Goal: Task Accomplishment & Management: Contribute content

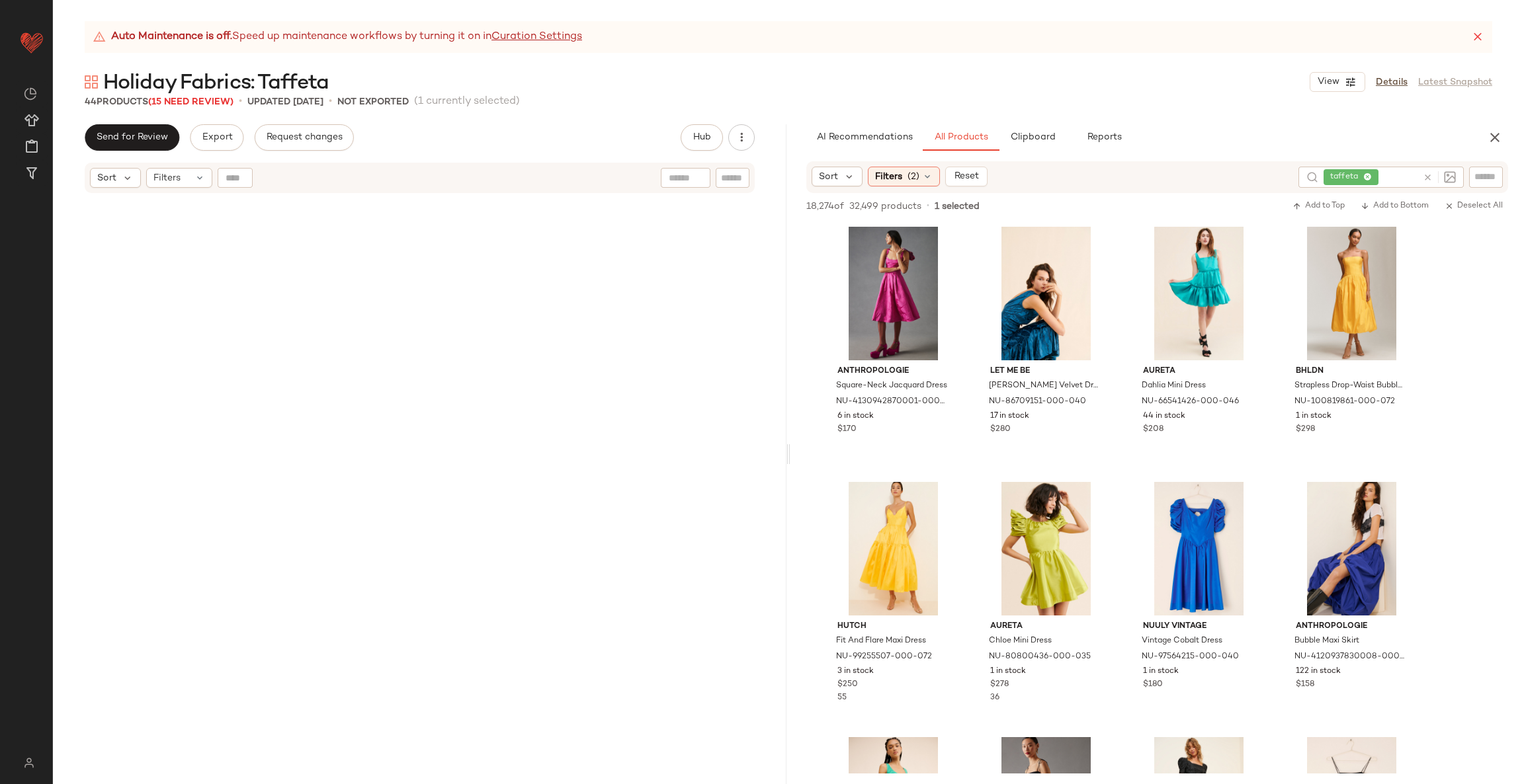
scroll to position [9372, 0]
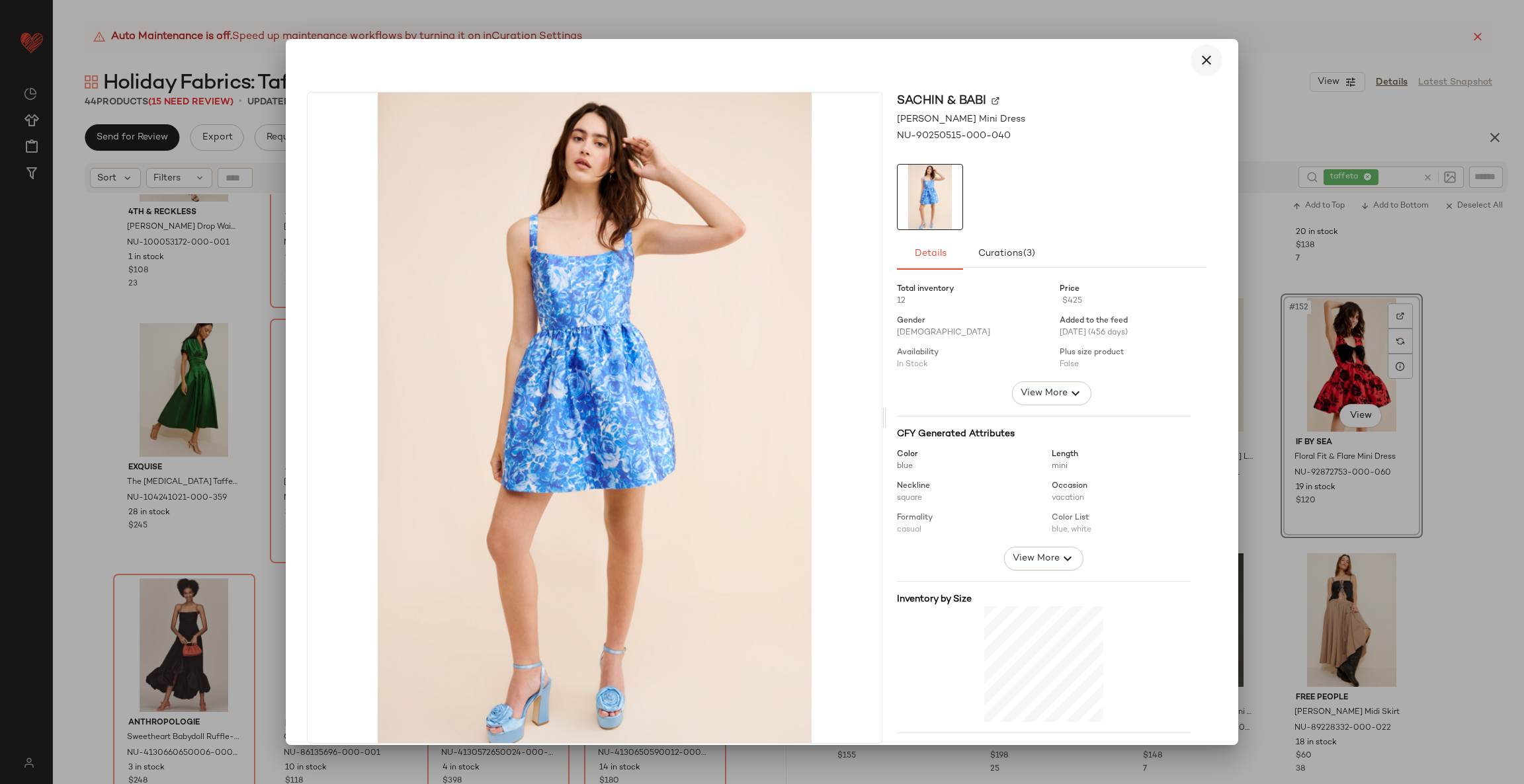
click at [1198, 61] on icon "button" at bounding box center [1206, 60] width 16 height 16
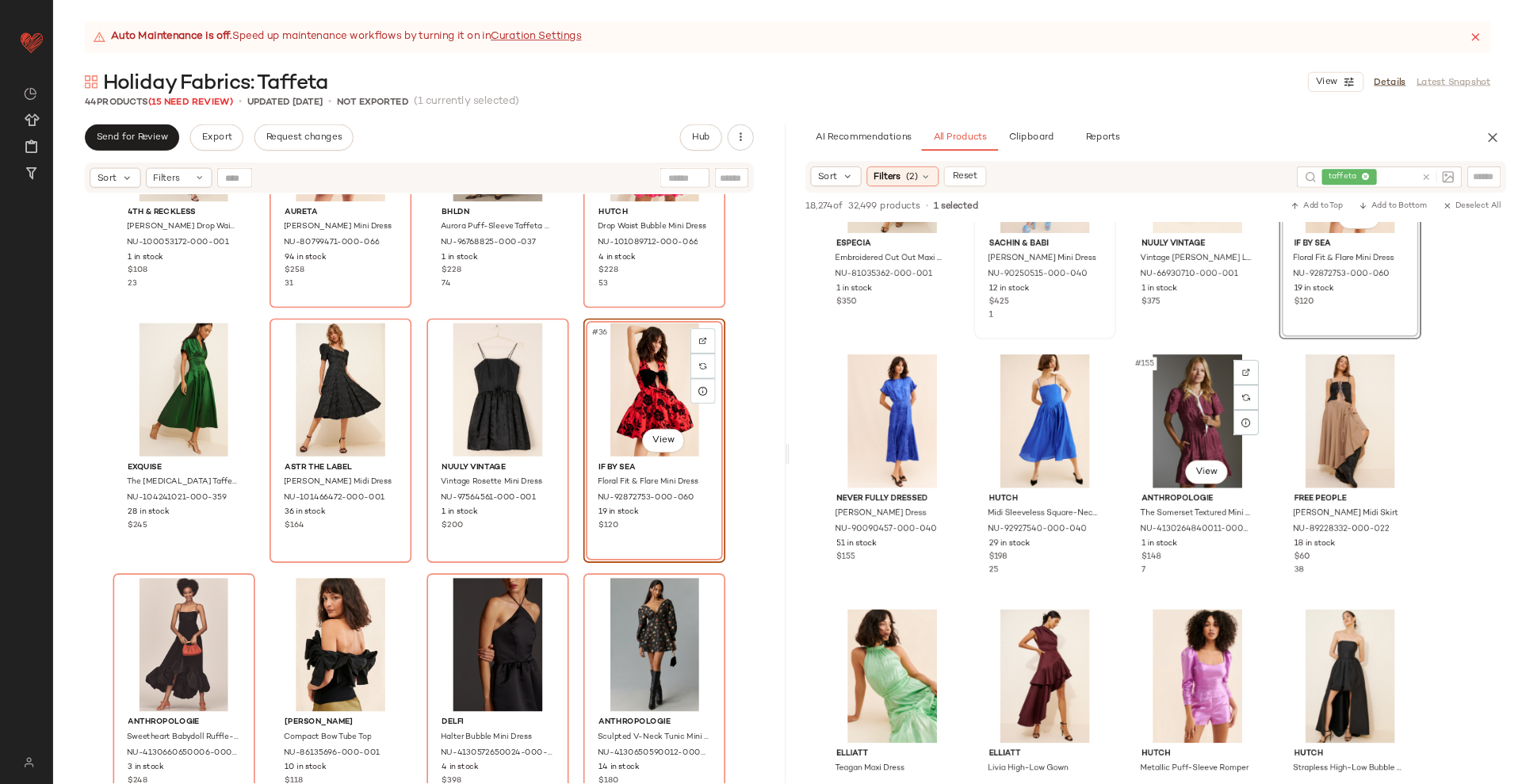
scroll to position [11591, 0]
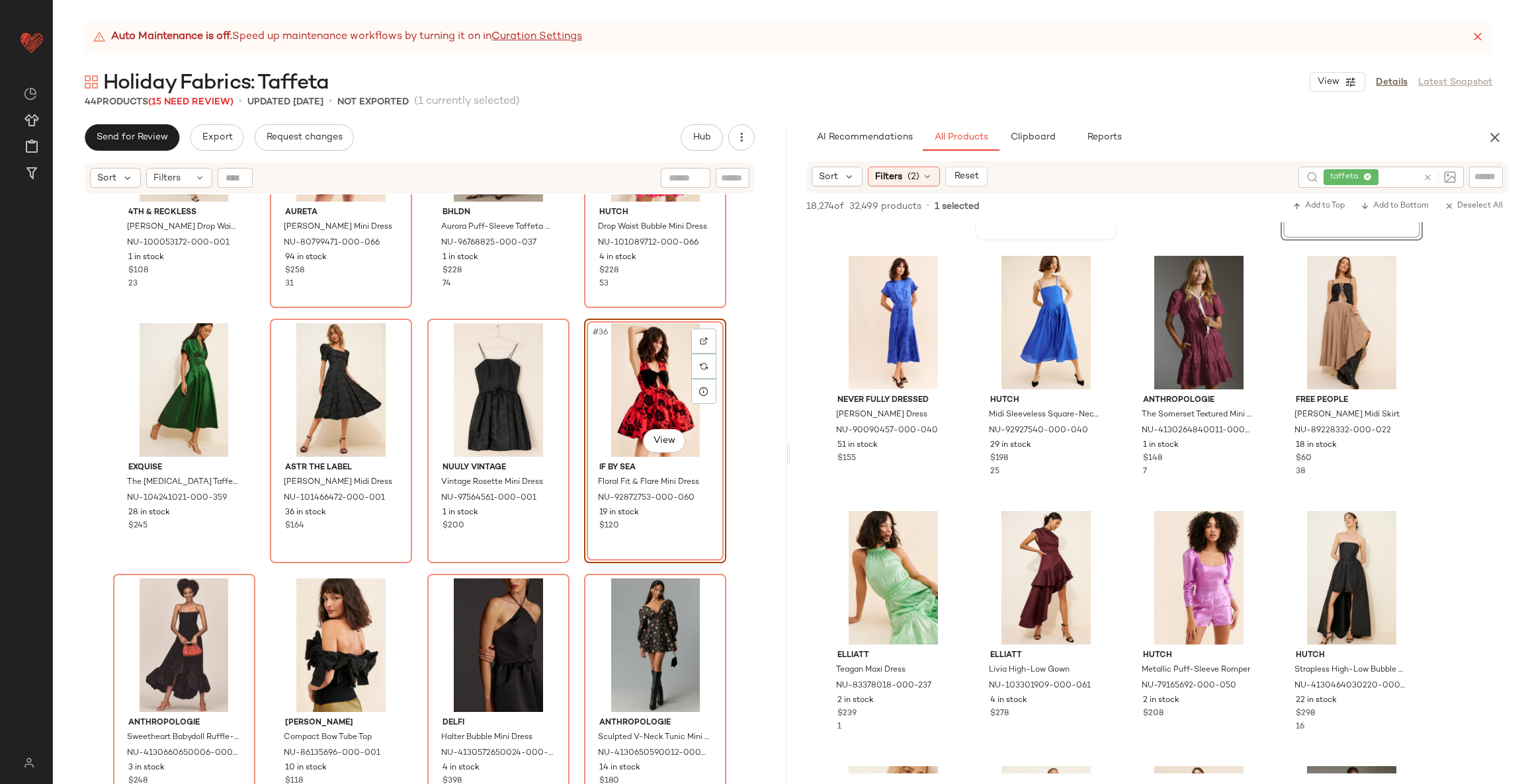
click at [807, 94] on div "Holiday Fabrics: Taffeta View Details Latest Snapshot" at bounding box center [788, 82] width 1471 height 26
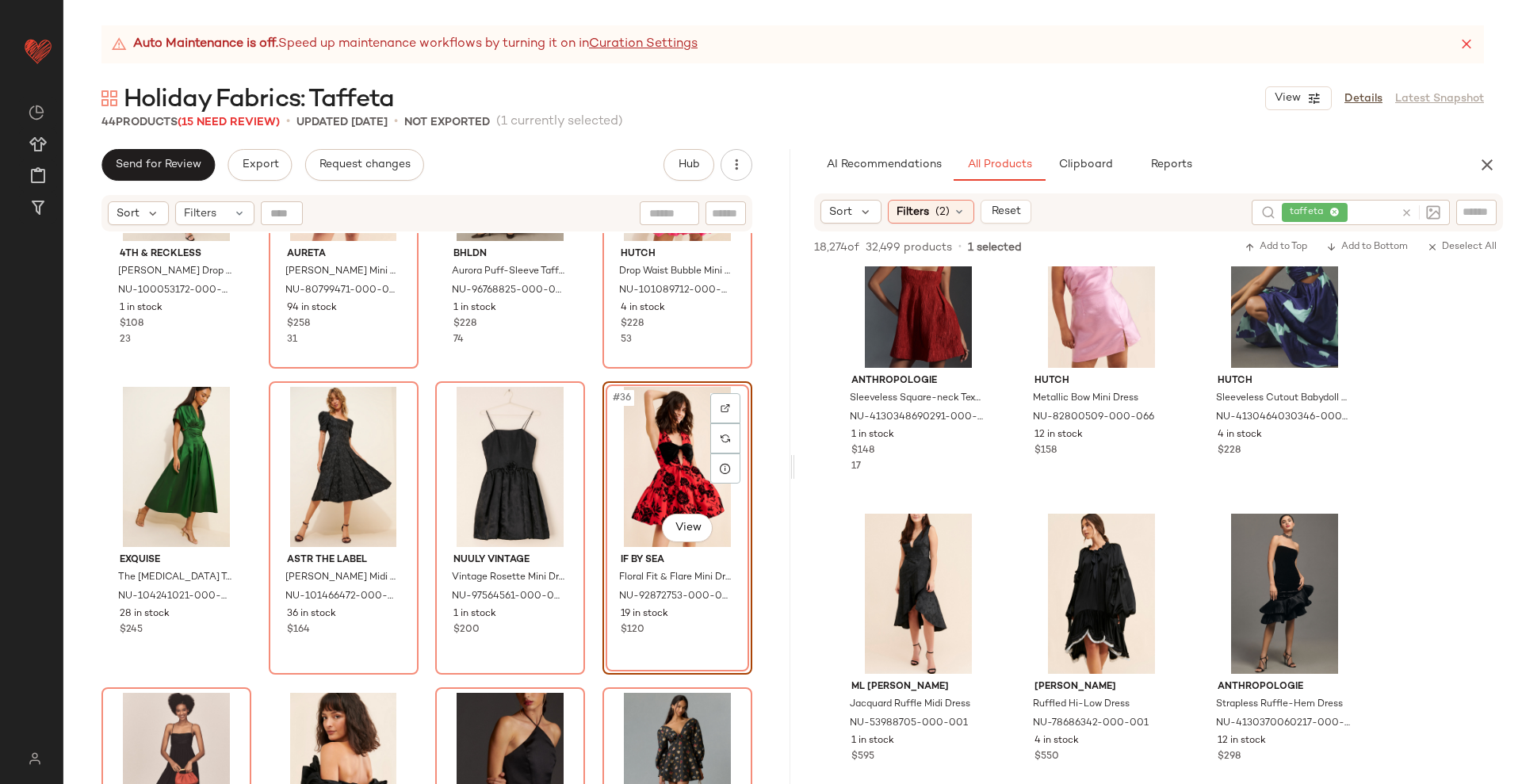
scroll to position [12186, 0]
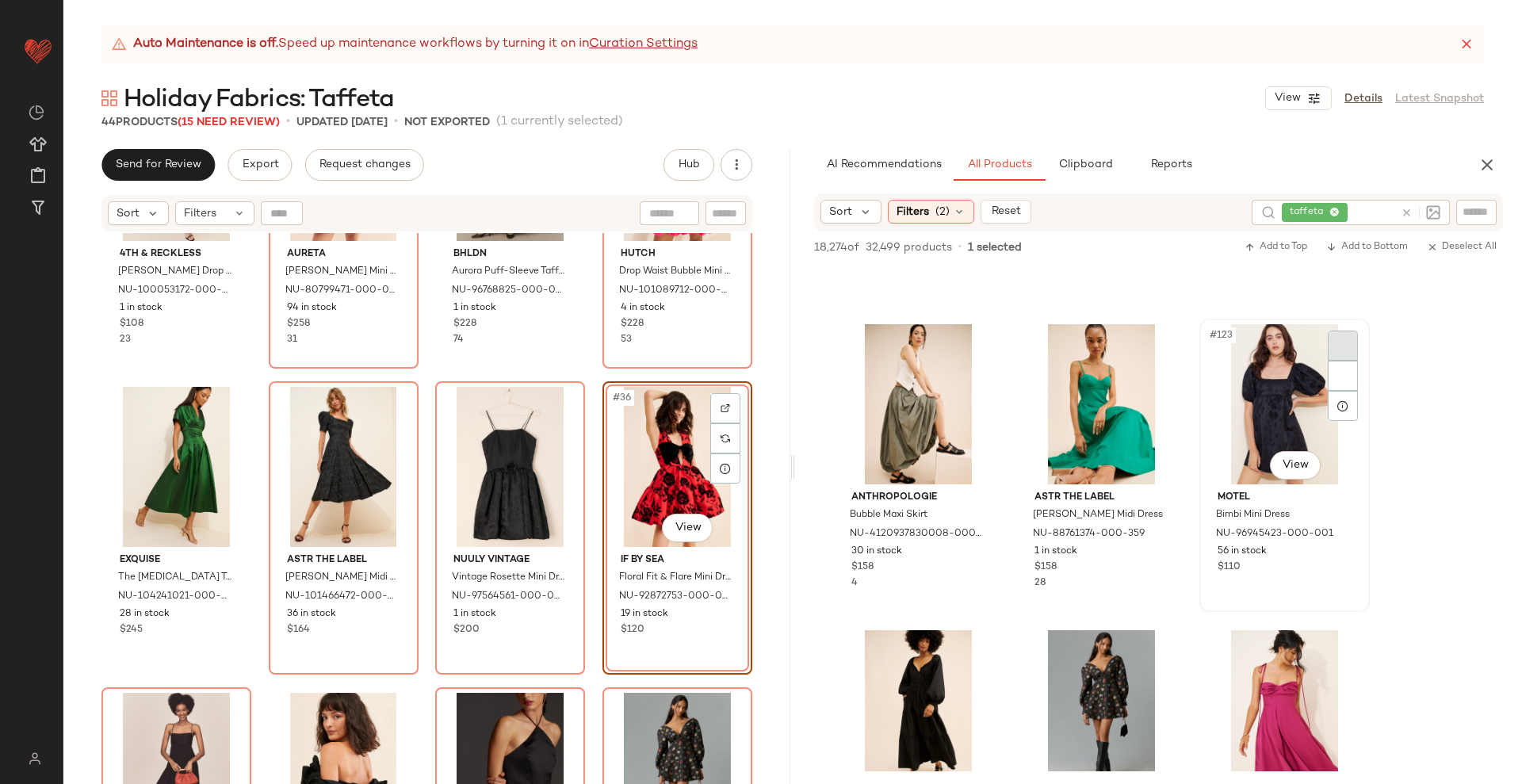
click at [0, 0] on img at bounding box center [0, 0] width 0 height 0
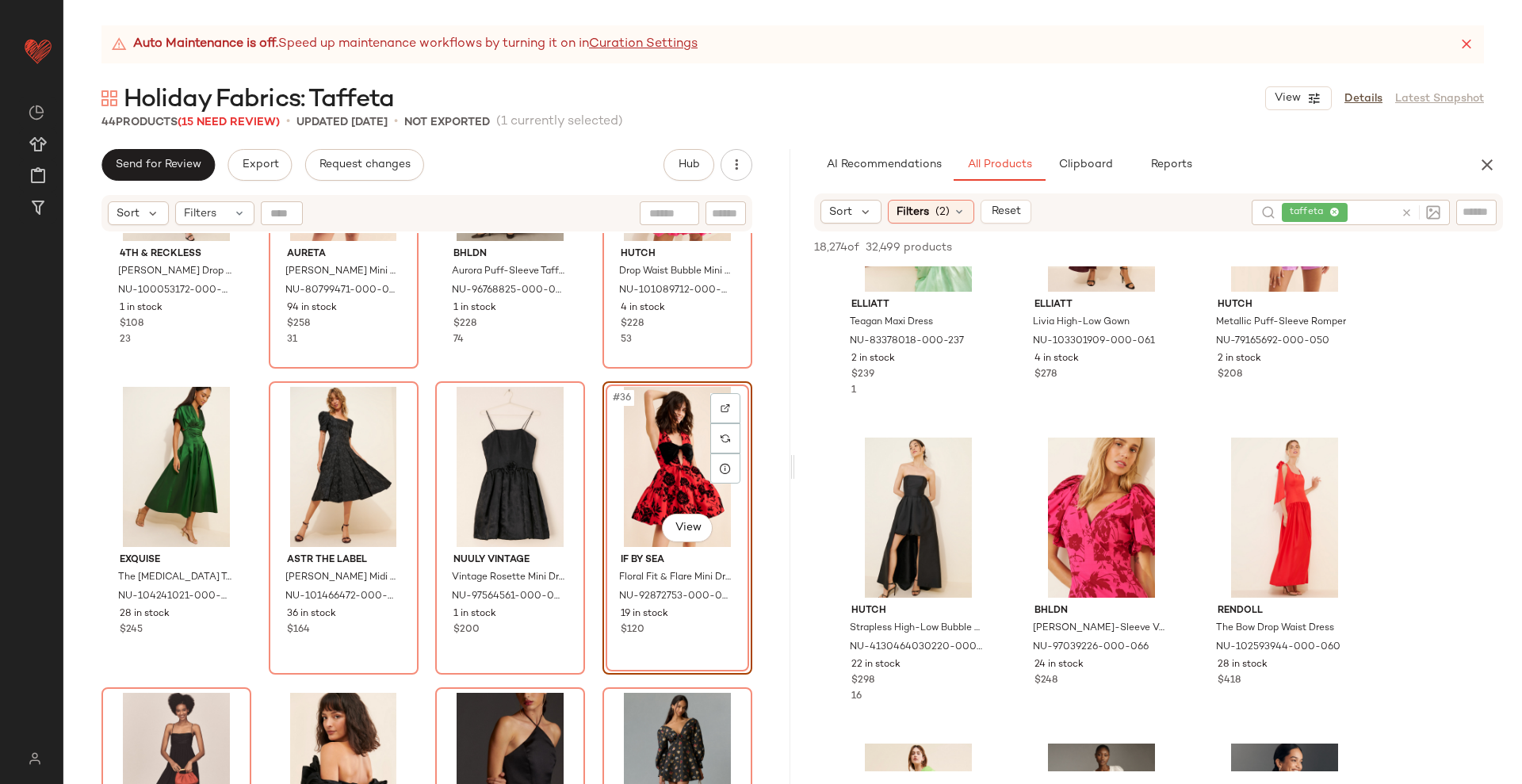
scroll to position [16148, 0]
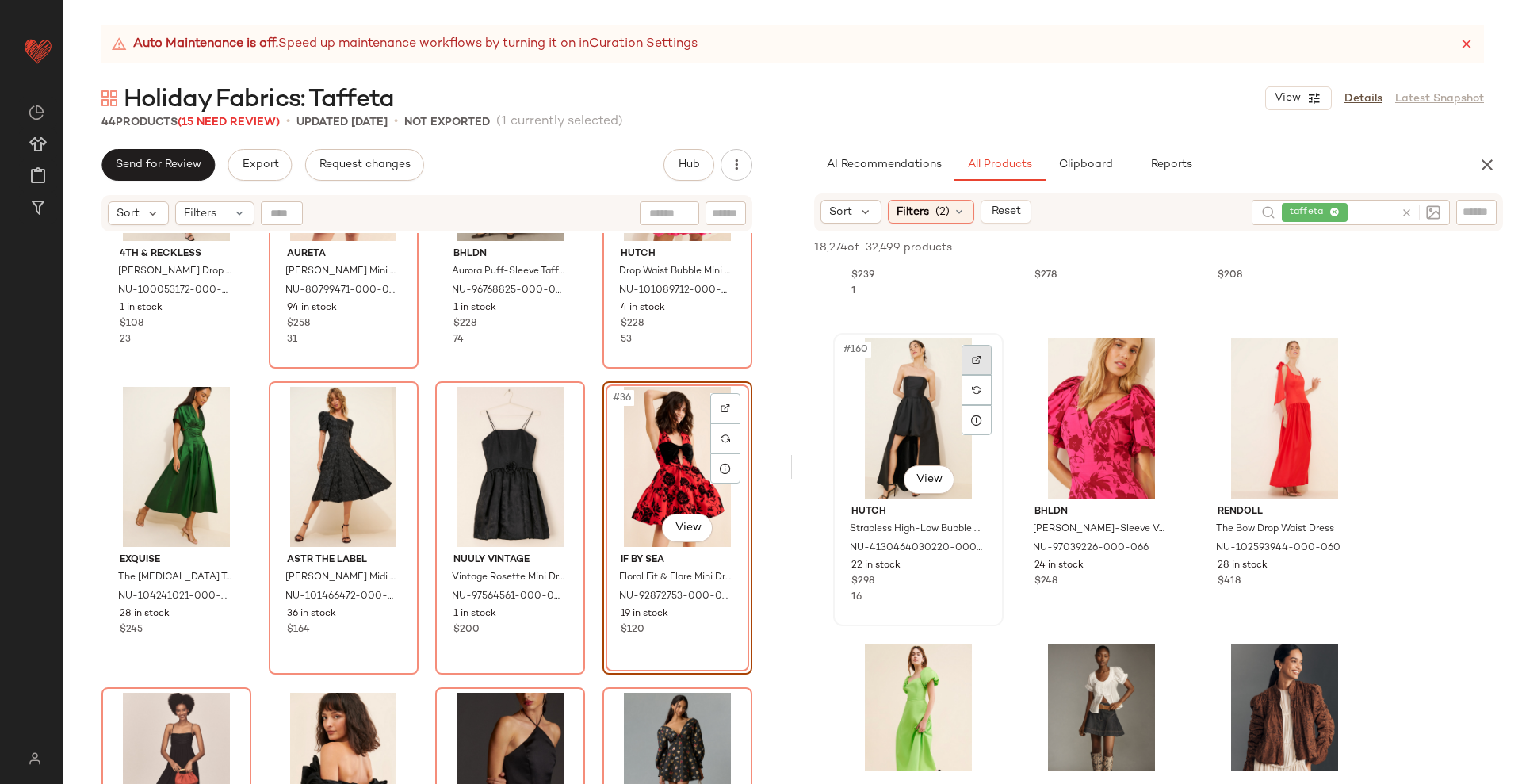
click at [977, 356] on img at bounding box center [977, 360] width 10 height 10
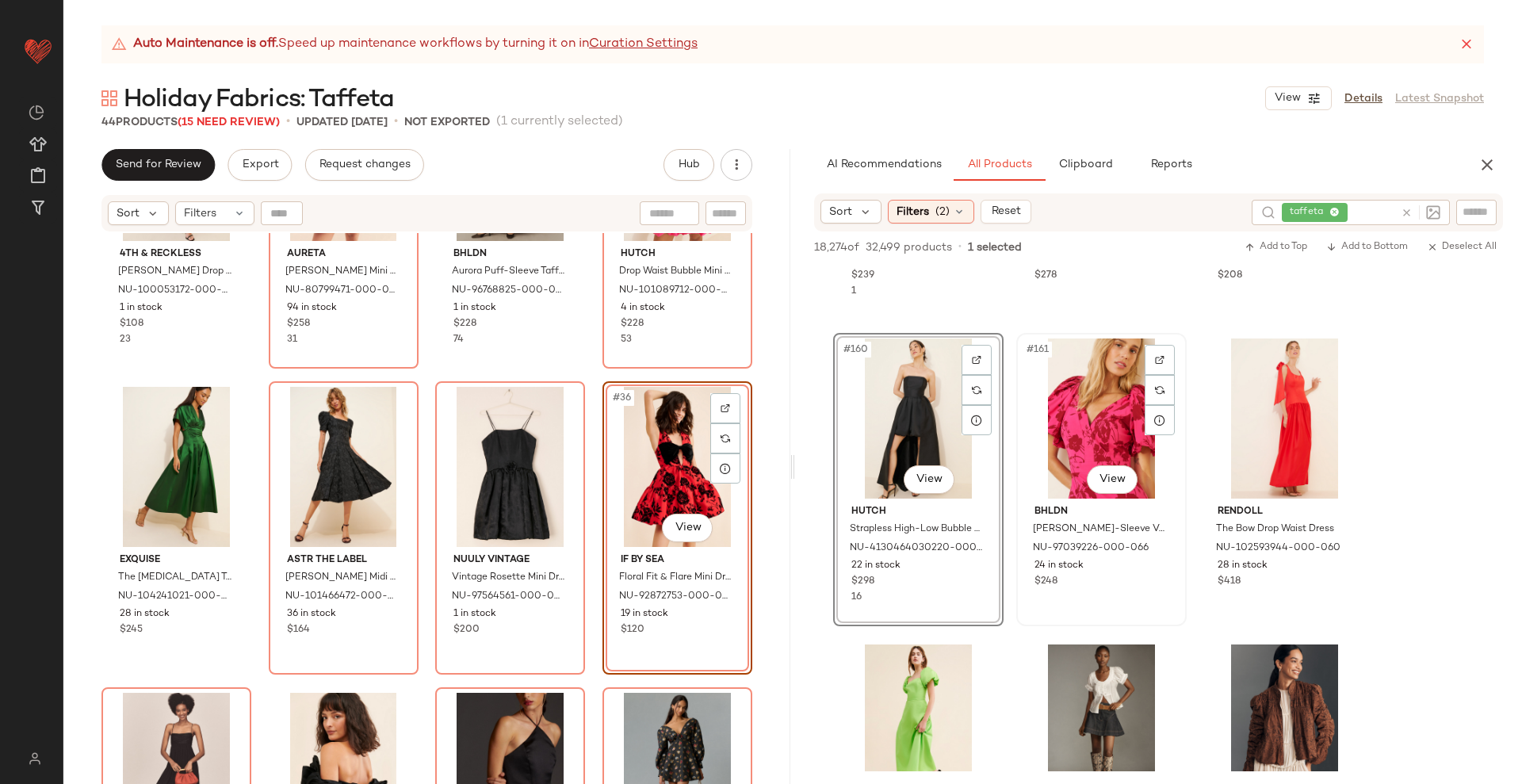
scroll to position [16247, 0]
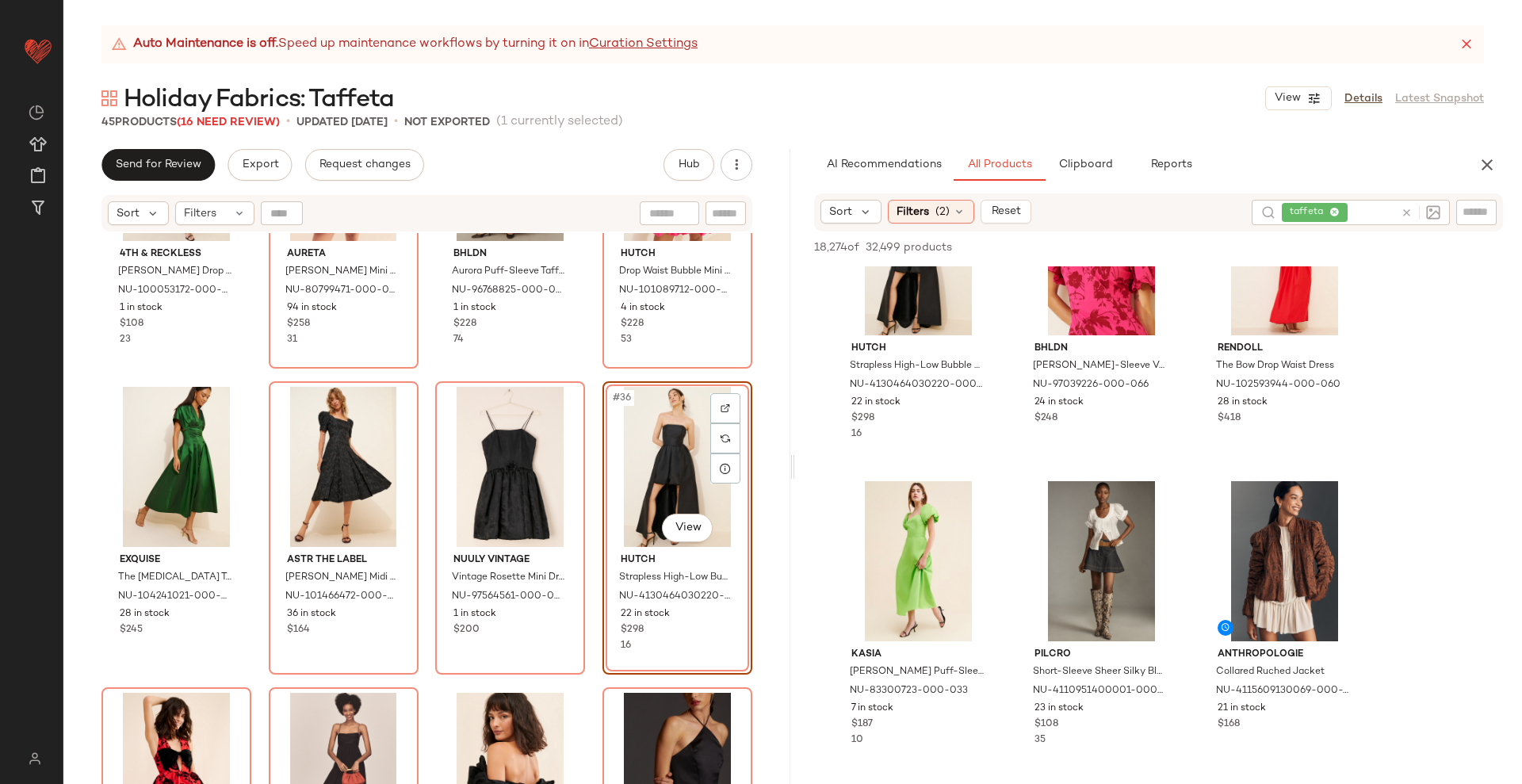
scroll to position [16346, 0]
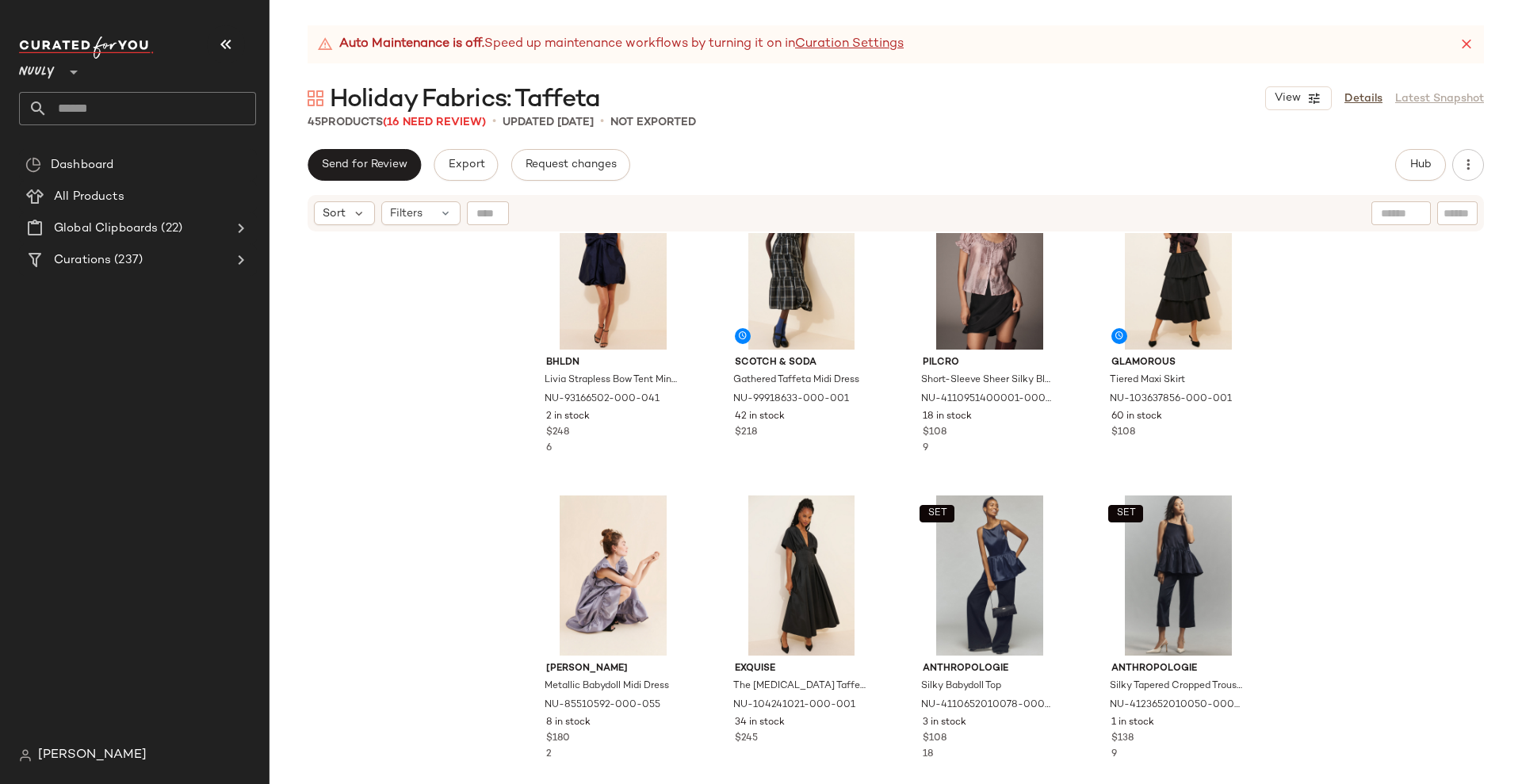
scroll to position [99, 0]
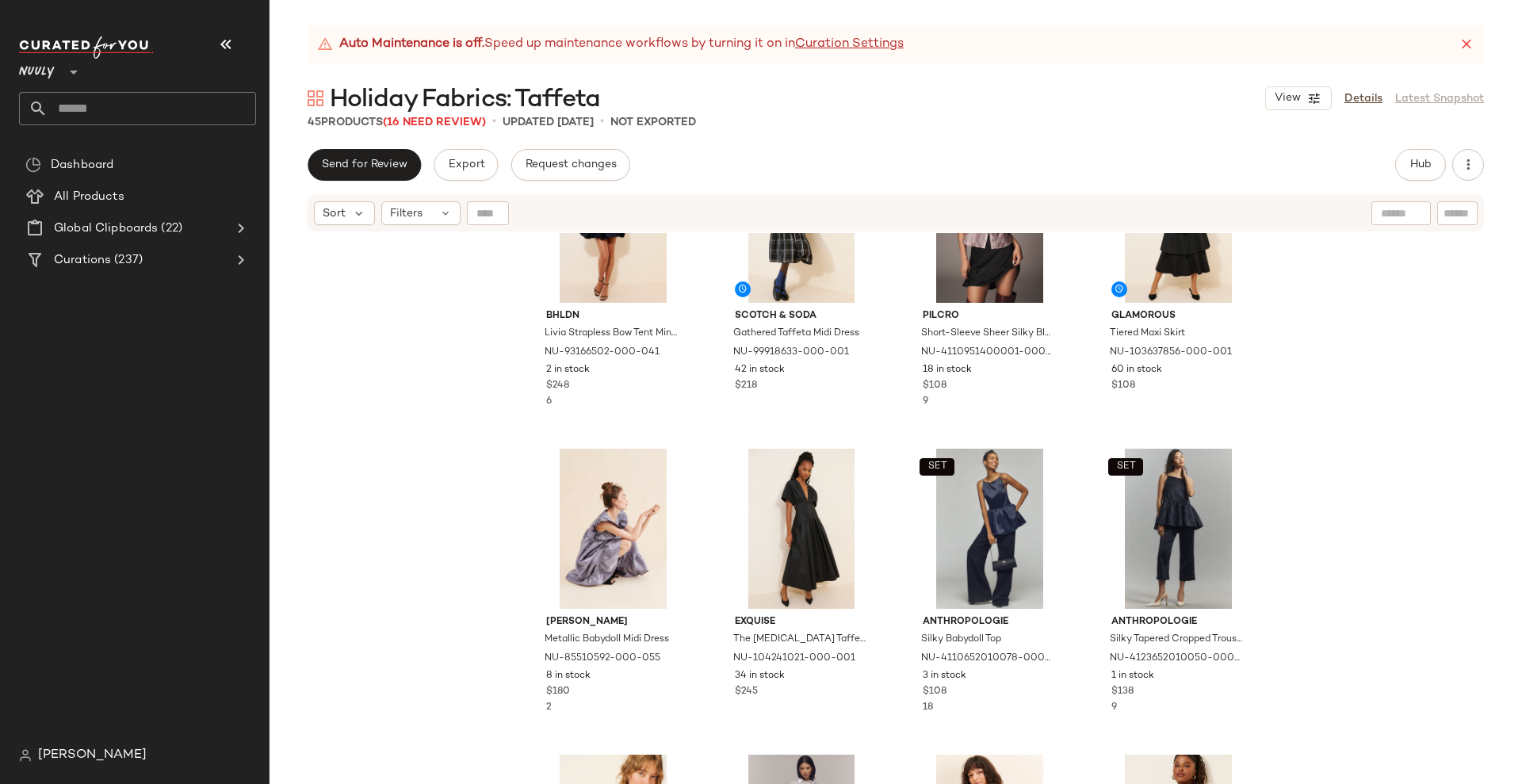
drag, startPoint x: 1399, startPoint y: 172, endPoint x: 360, endPoint y: 79, distance: 1043.2
click at [1399, 172] on button "Hub" at bounding box center [1420, 164] width 50 height 31
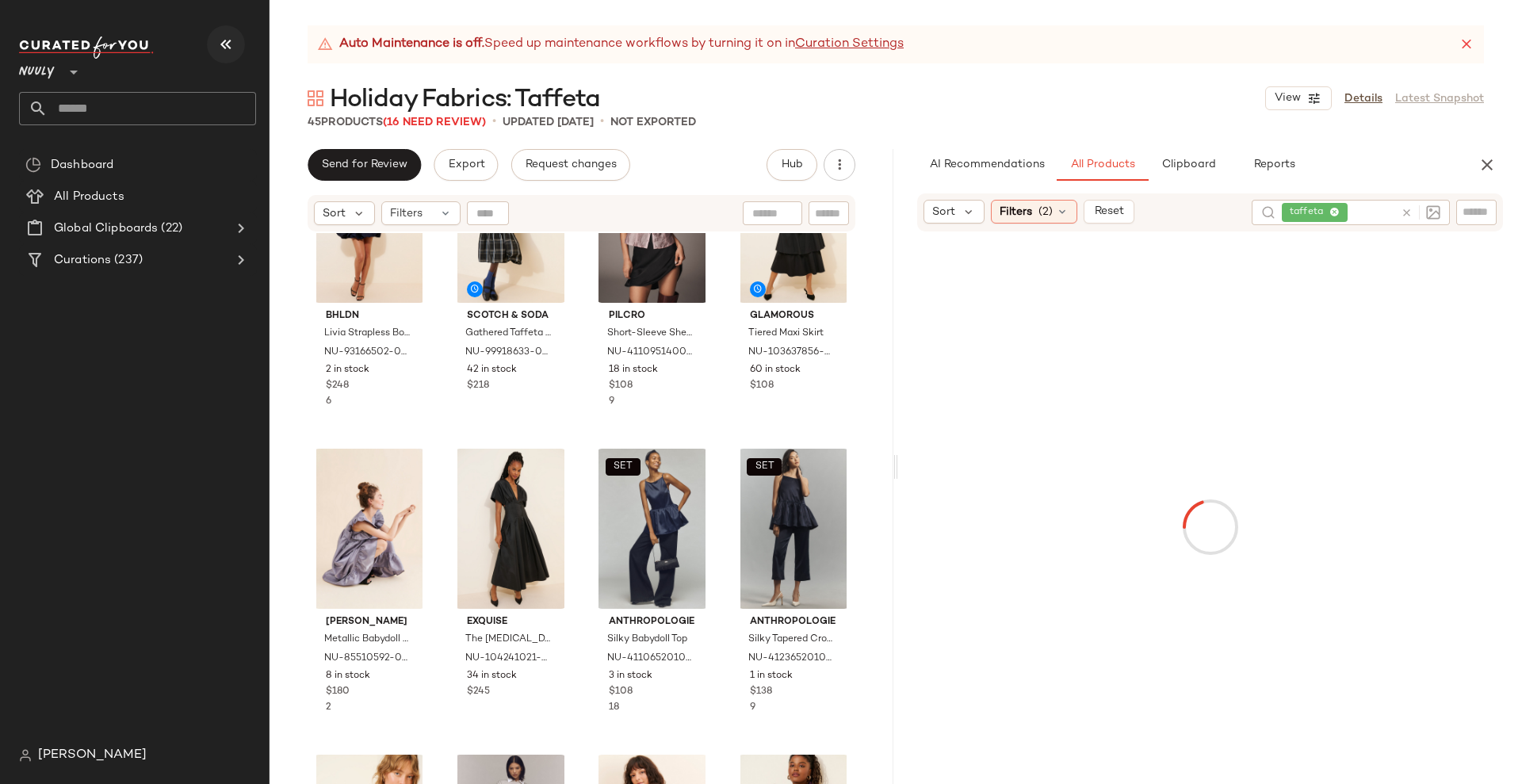
click at [235, 44] on icon "button" at bounding box center [226, 45] width 19 height 19
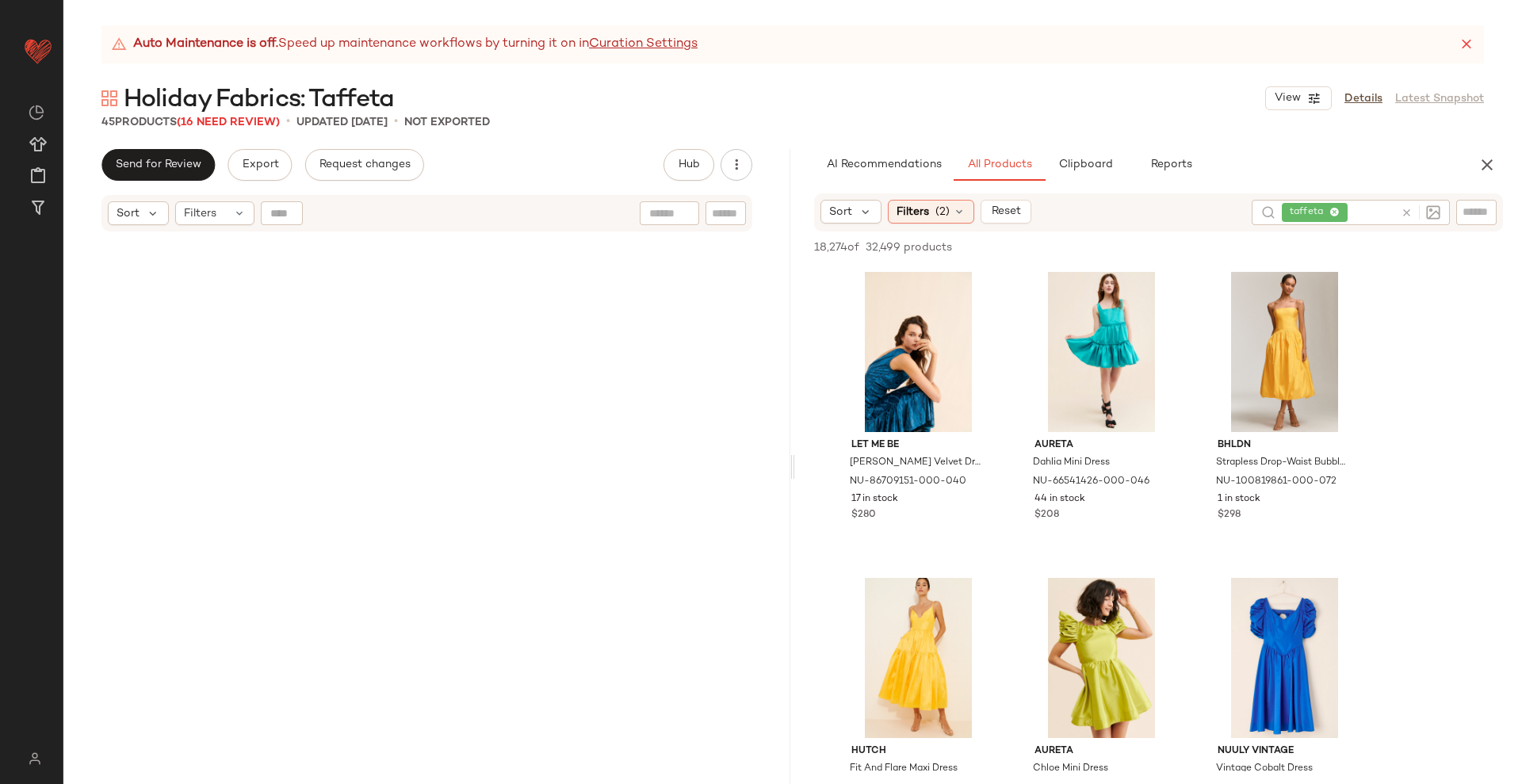
scroll to position [3084, 0]
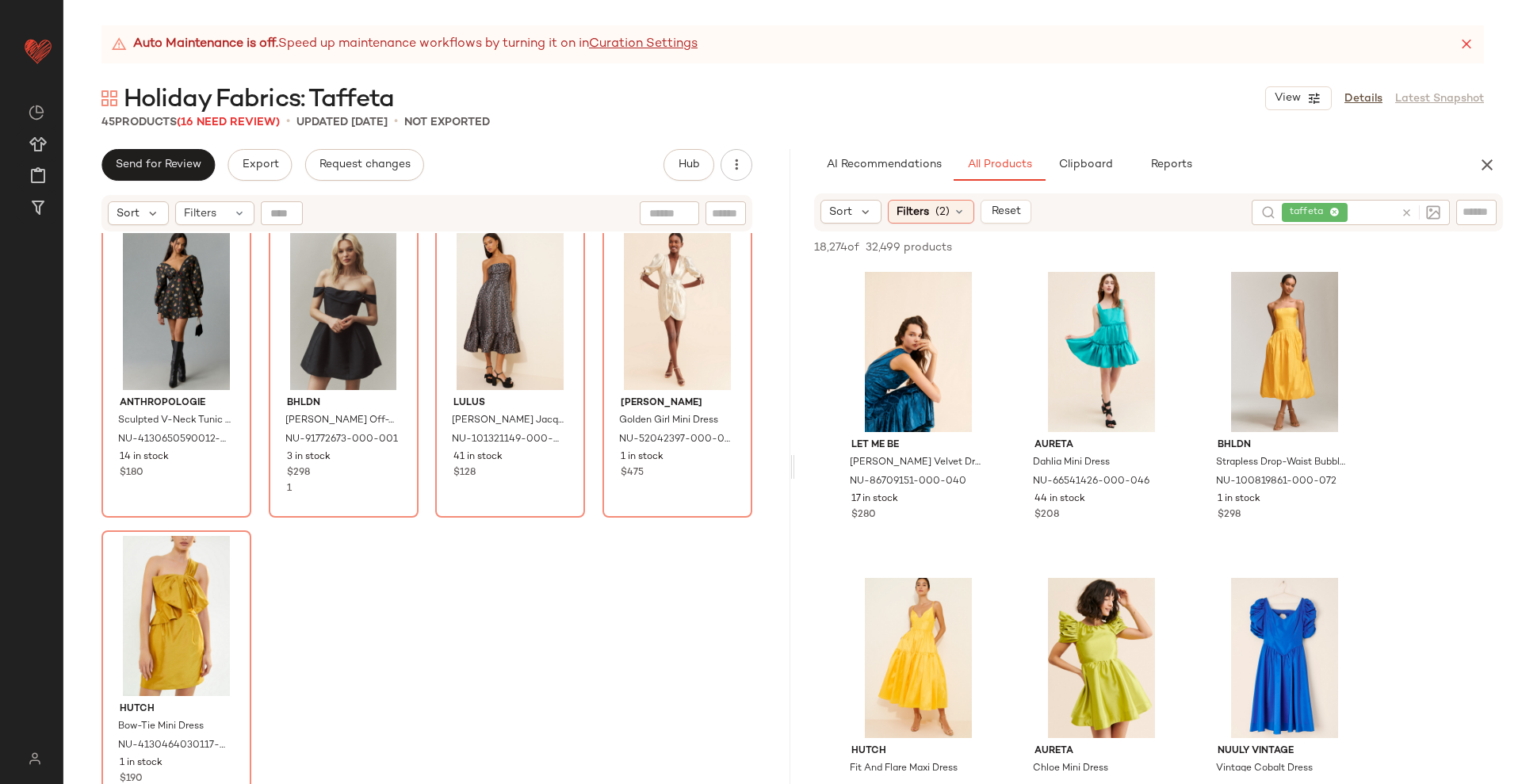
click at [576, 555] on div "Anthropologie Sculpted V-Neck Tunic Mini Dress NU-4130650590012-000-001 14 in s…" at bounding box center [427, 527] width 727 height 590
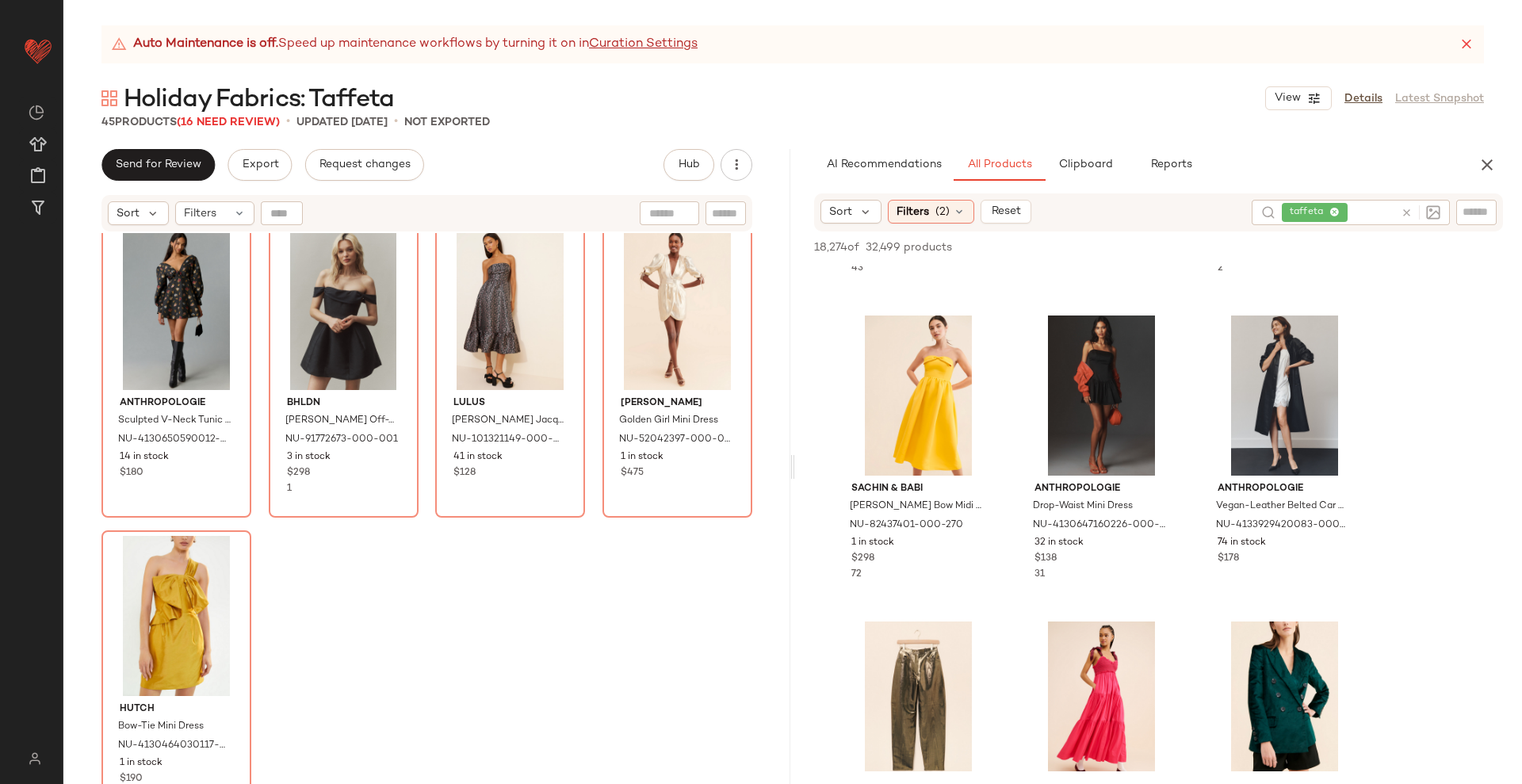
scroll to position [16149, 0]
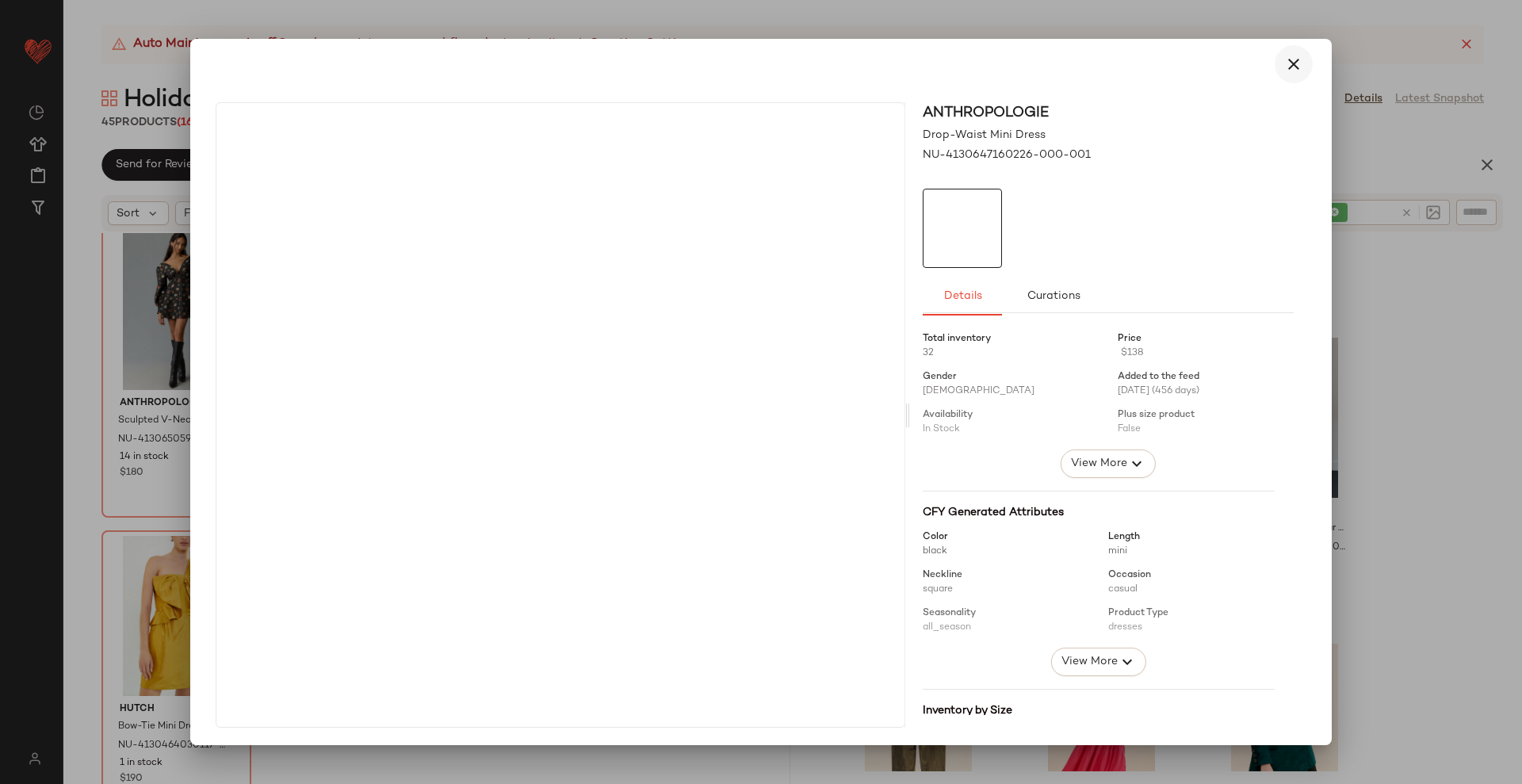
click at [1284, 65] on icon "button" at bounding box center [1294, 65] width 19 height 19
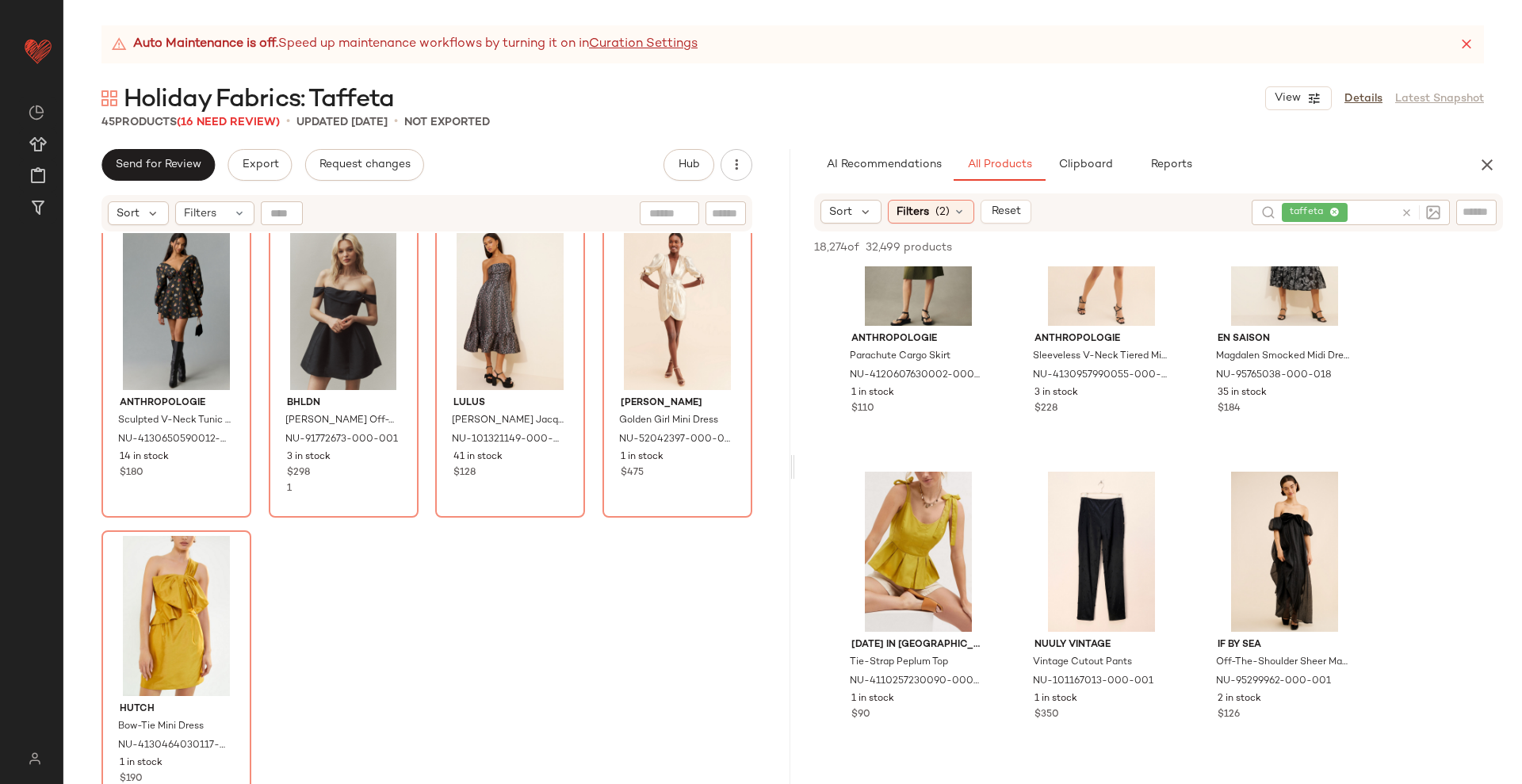
scroll to position [17338, 0]
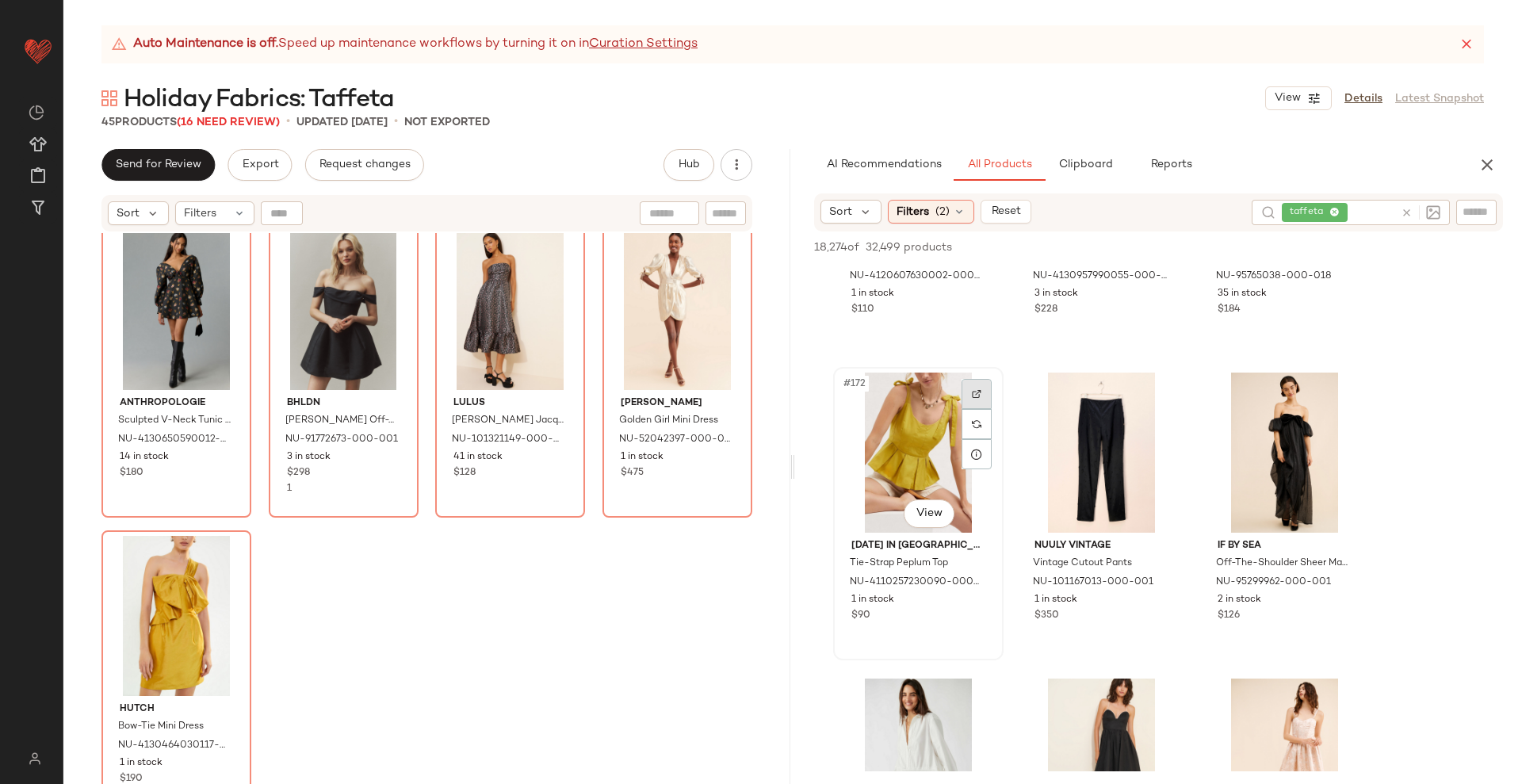
click at [979, 390] on img at bounding box center [977, 394] width 10 height 10
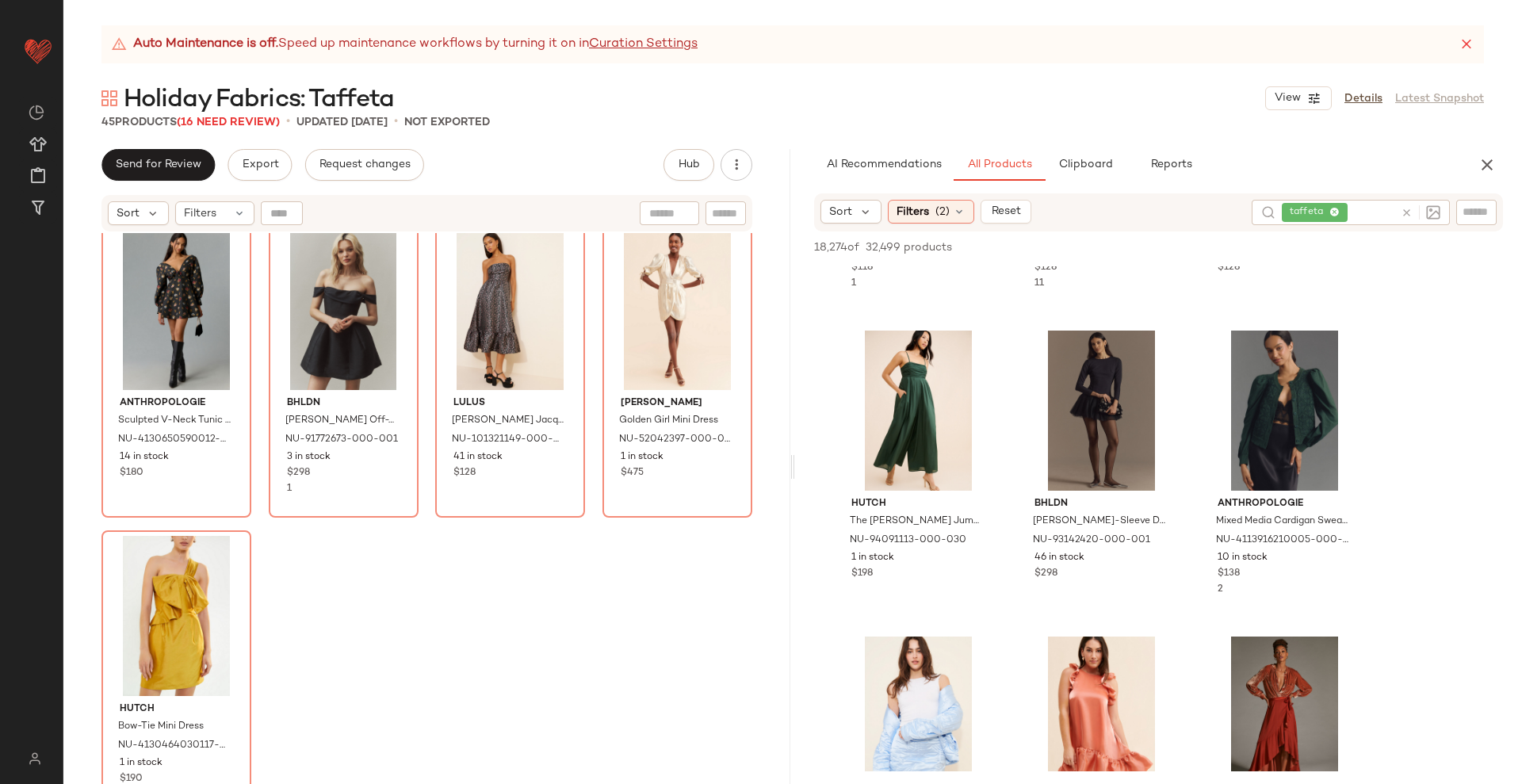
scroll to position [18626, 0]
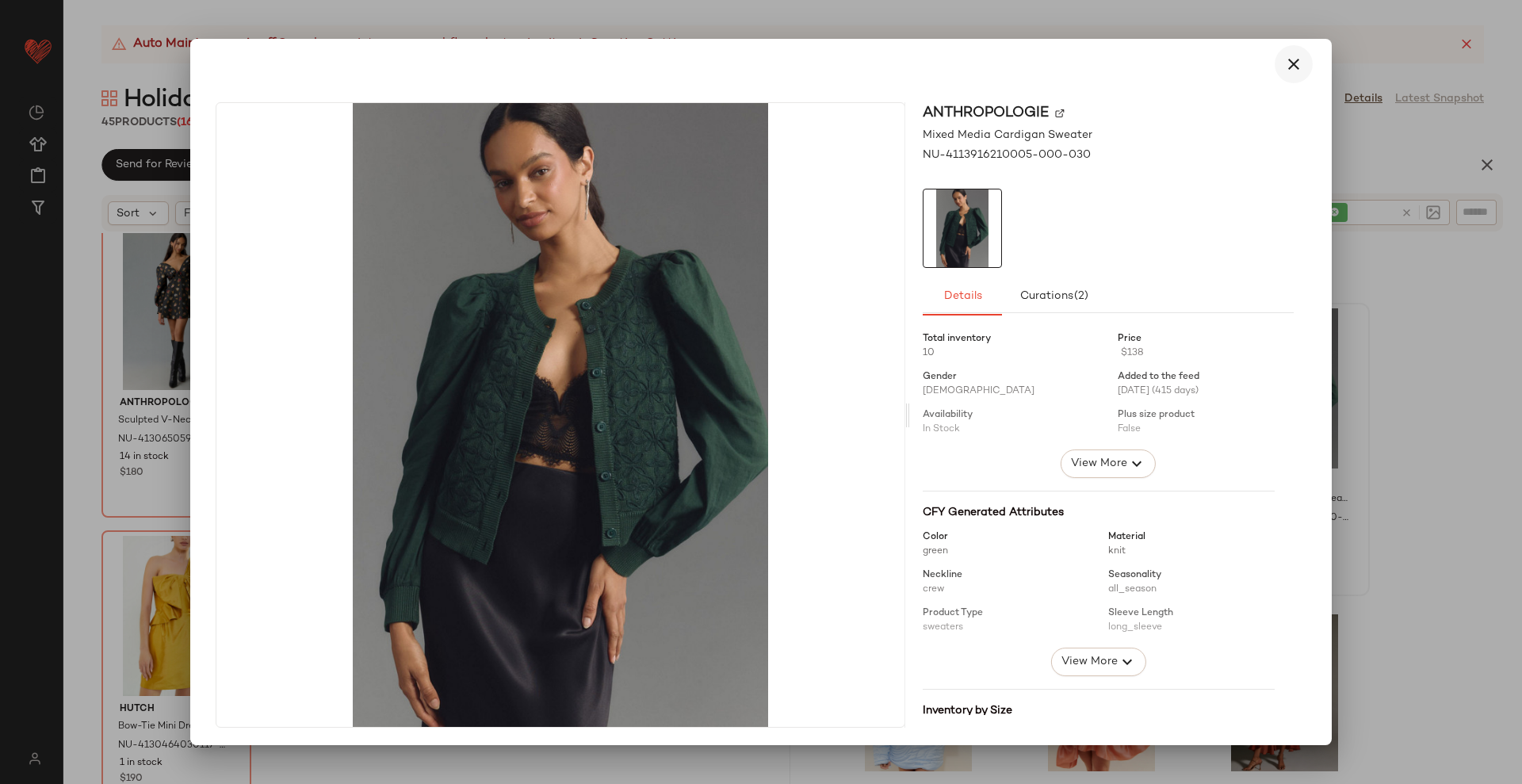
click at [1284, 65] on icon "button" at bounding box center [1294, 65] width 19 height 19
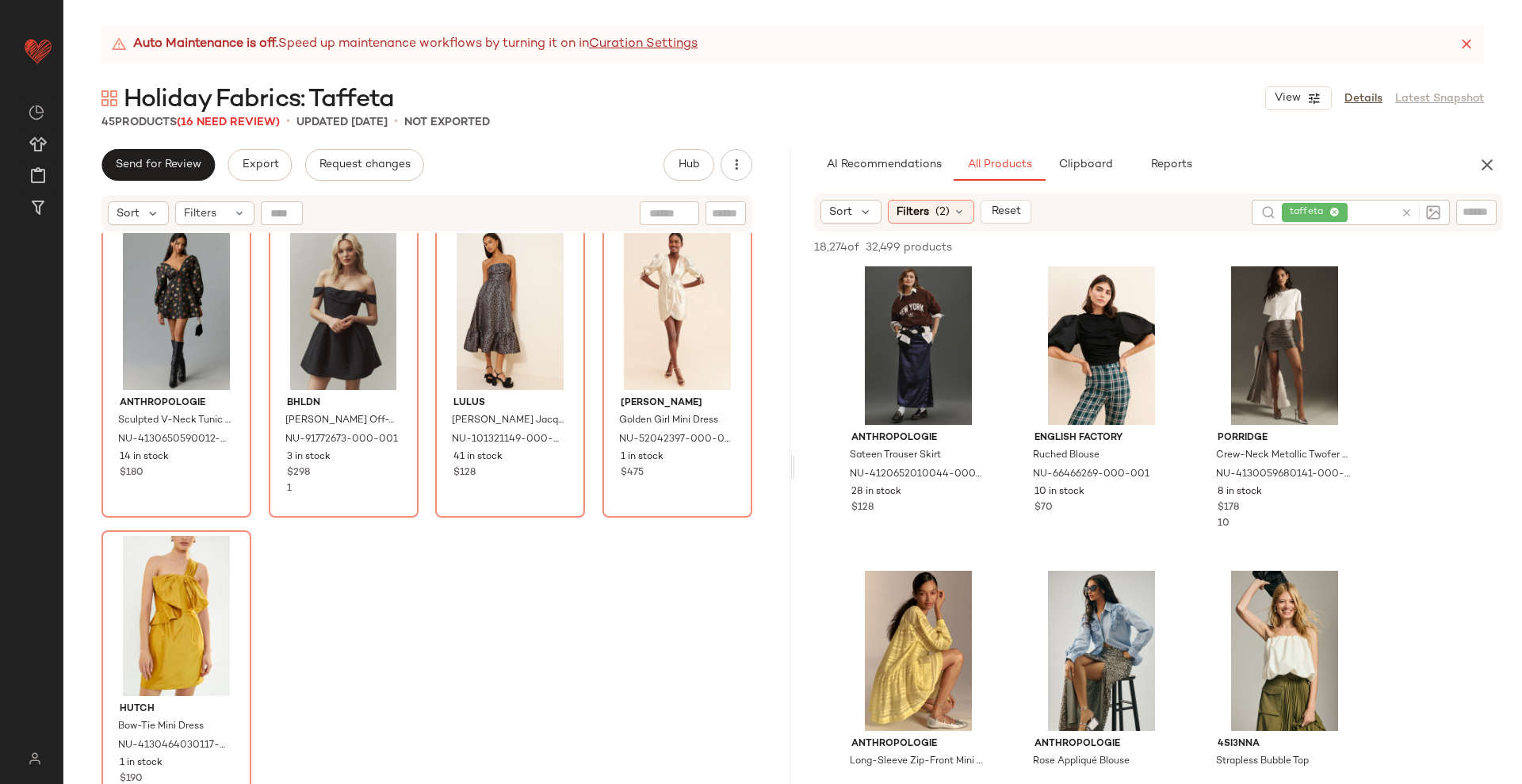
scroll to position [20211, 0]
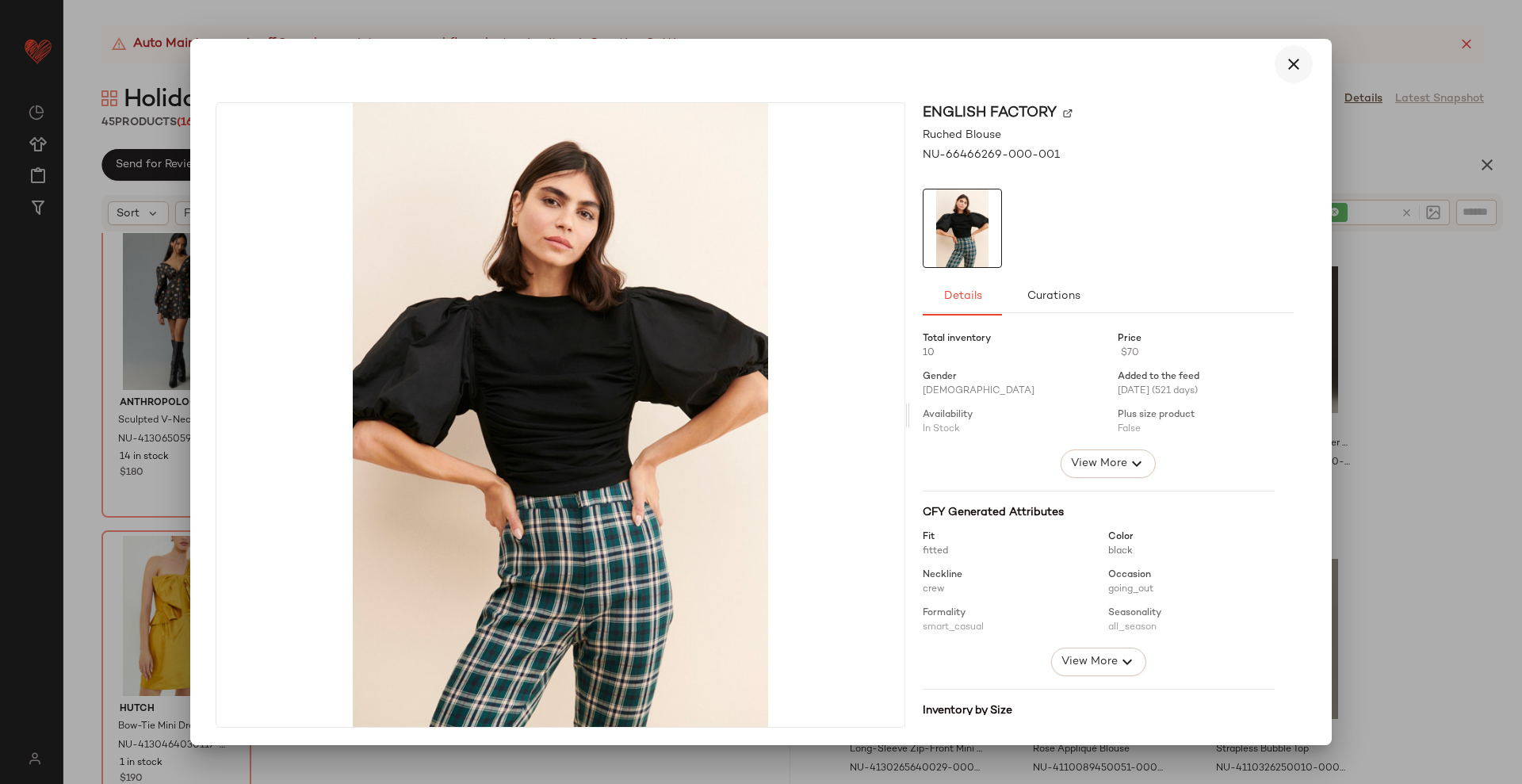
click at [1284, 64] on icon "button" at bounding box center [1294, 65] width 19 height 19
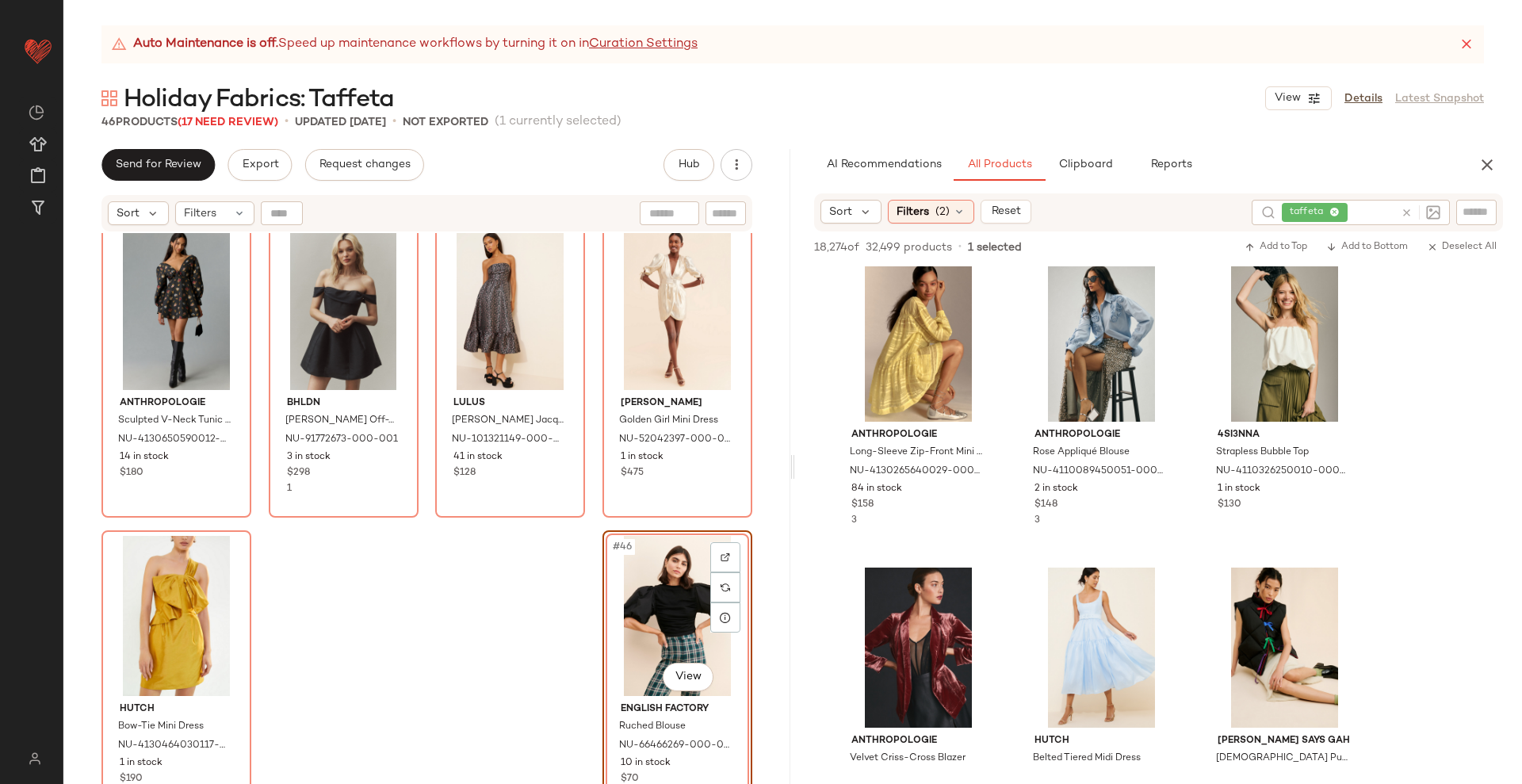
scroll to position [20545, 0]
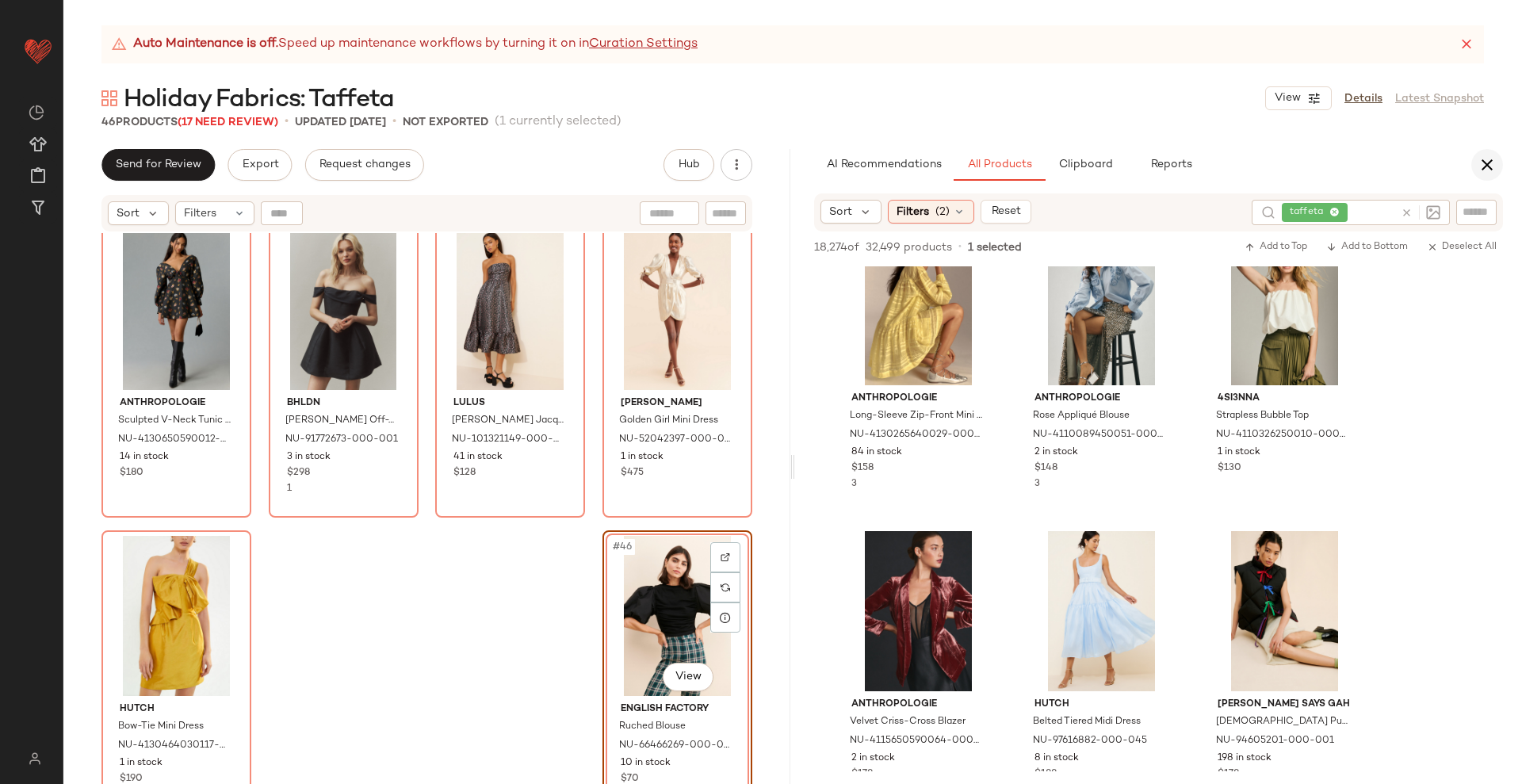
click at [1482, 163] on icon "button" at bounding box center [1488, 164] width 19 height 19
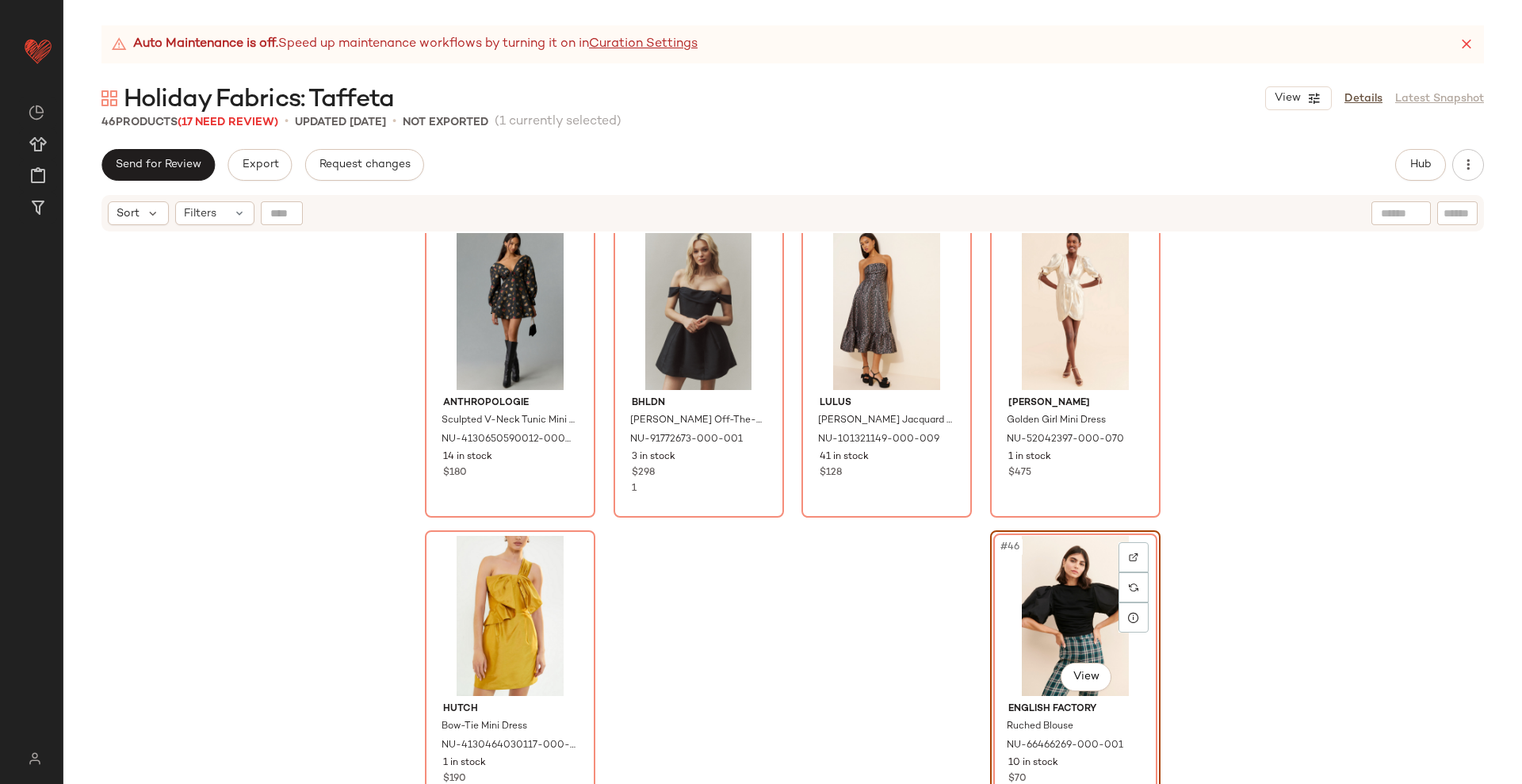
click at [733, 689] on div "Anthropologie Sculpted V-Neck Tunic Mini Dress NU-4130650590012-000-001 14 in s…" at bounding box center [793, 527] width 1459 height 590
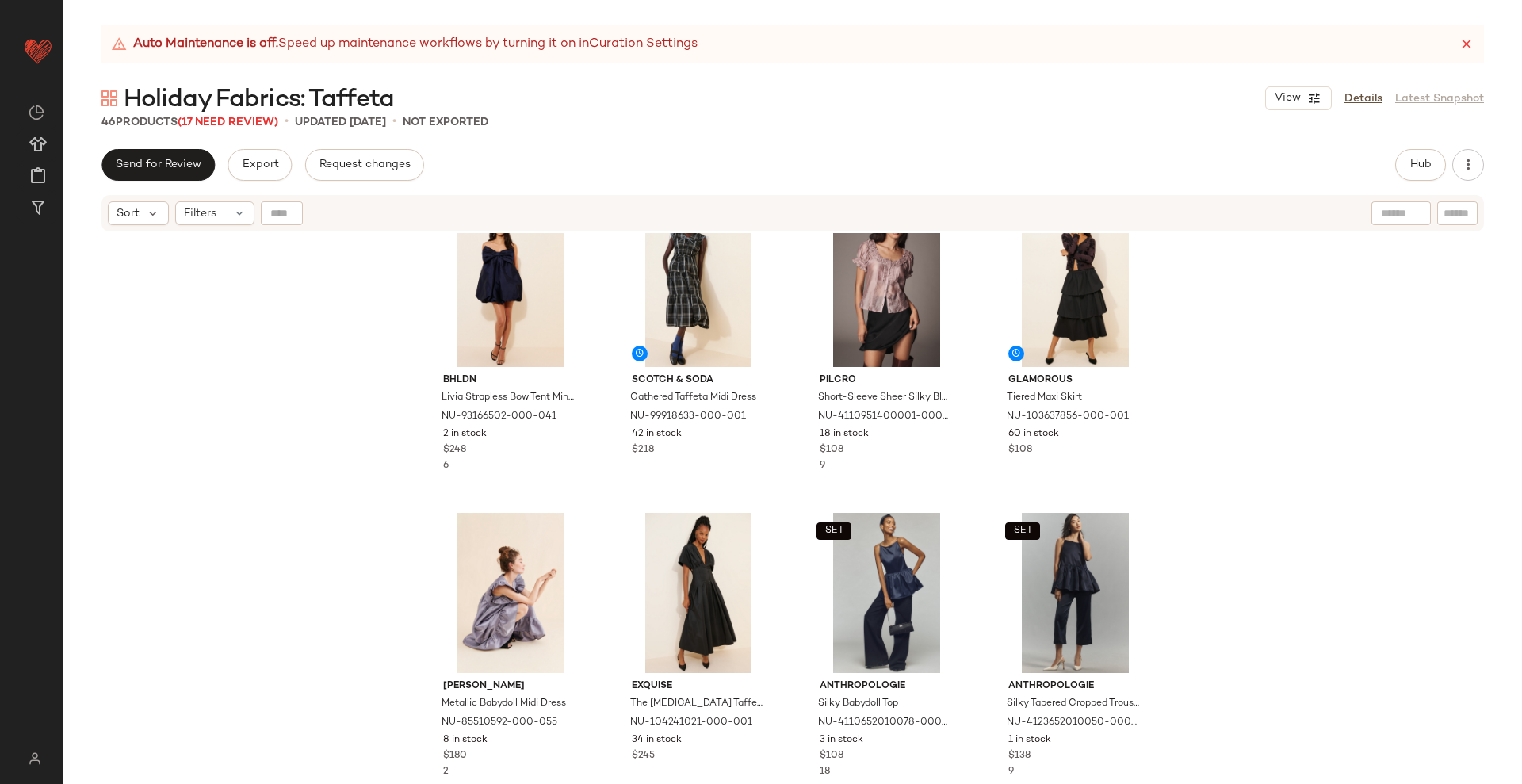
scroll to position [0, 0]
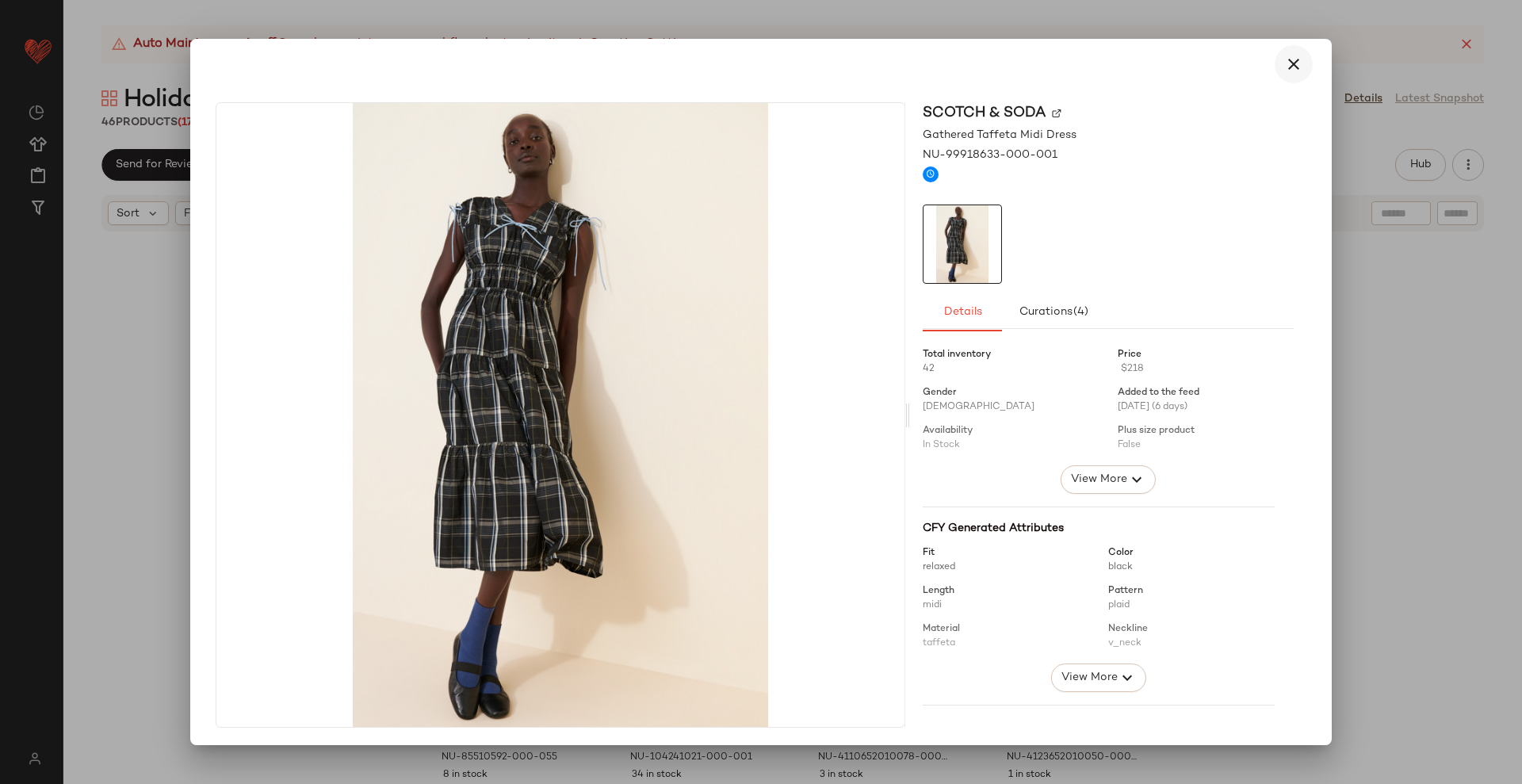
click at [1284, 62] on icon "button" at bounding box center [1294, 65] width 19 height 19
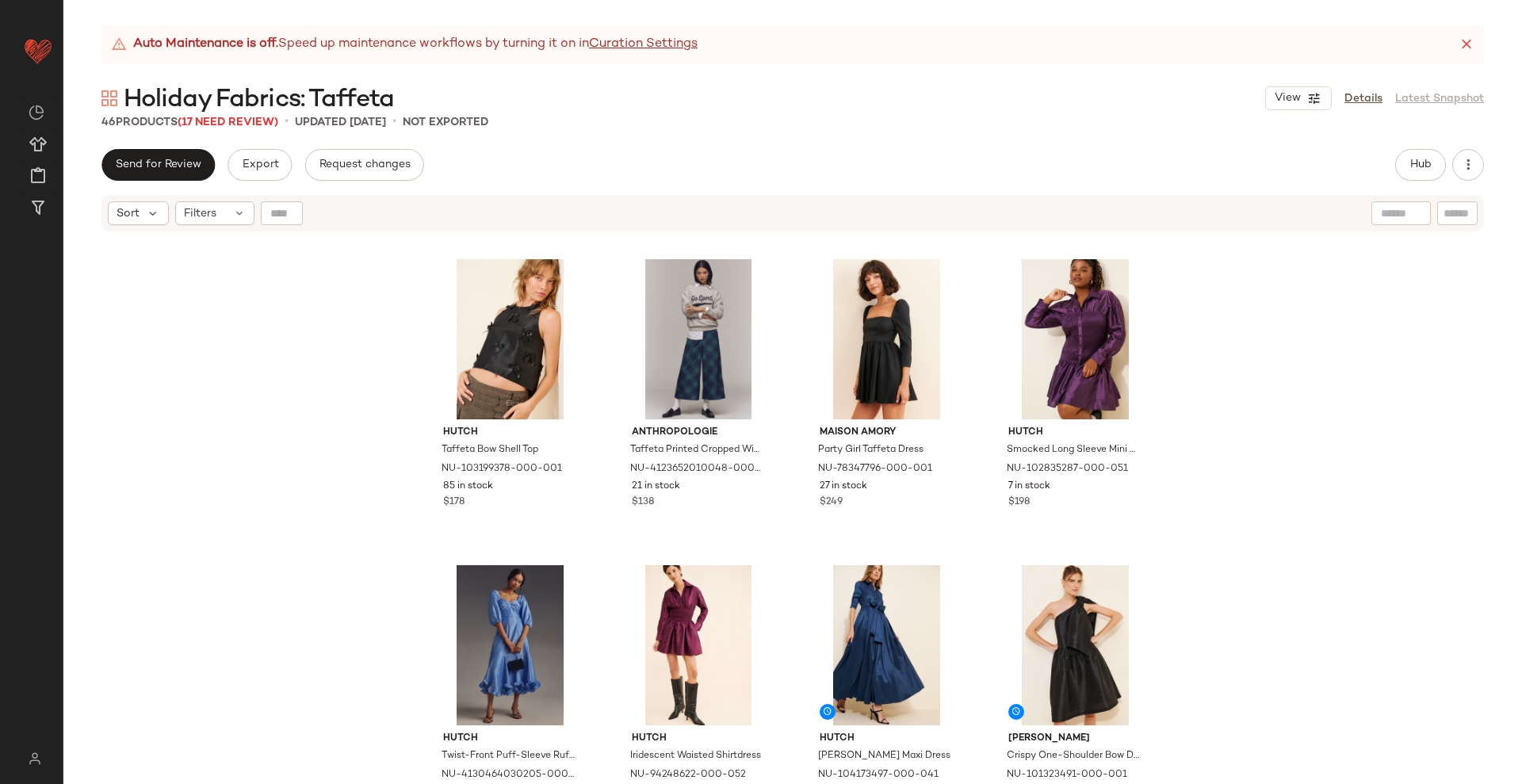
scroll to position [706, 0]
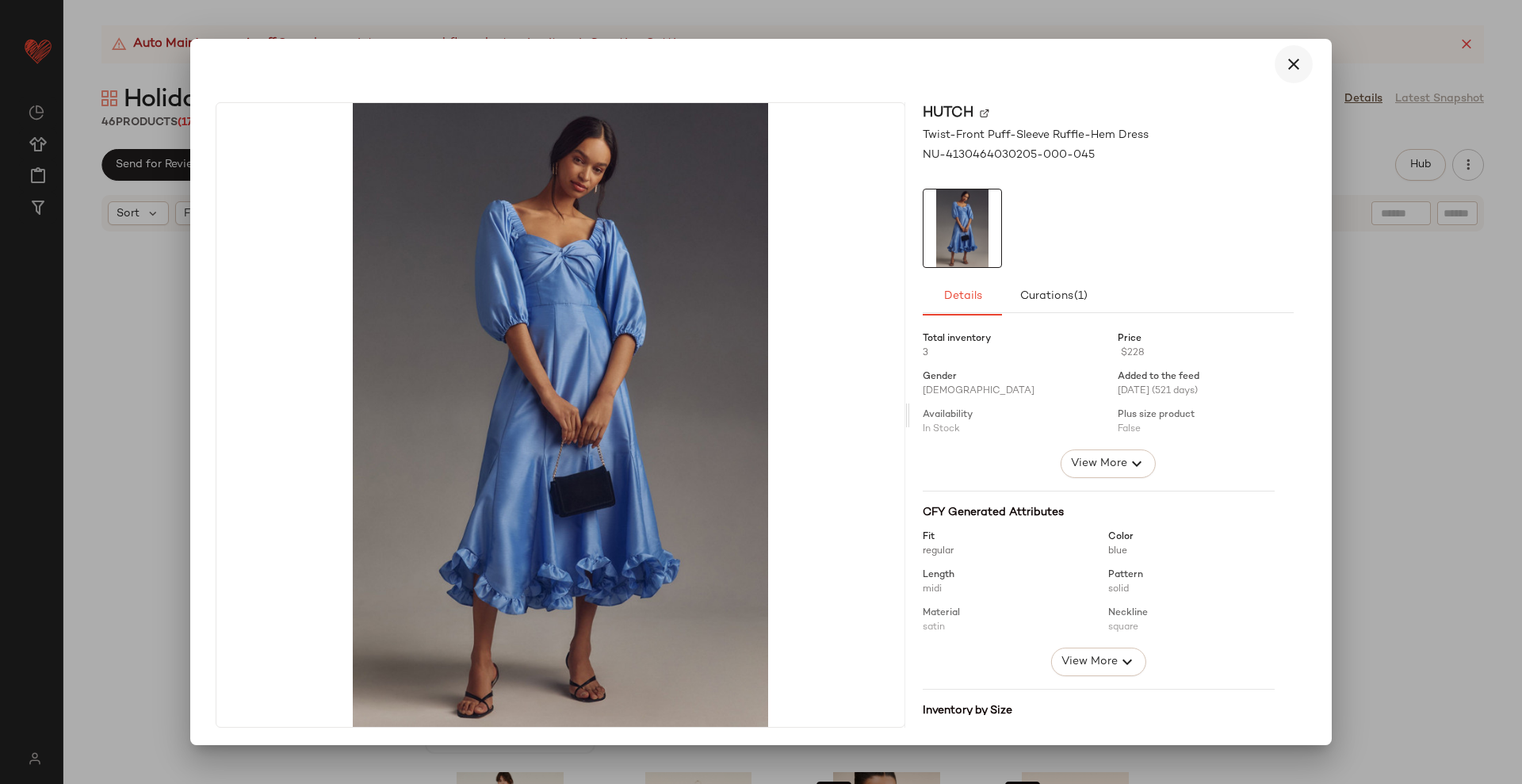
click at [1284, 63] on icon "button" at bounding box center [1294, 65] width 19 height 19
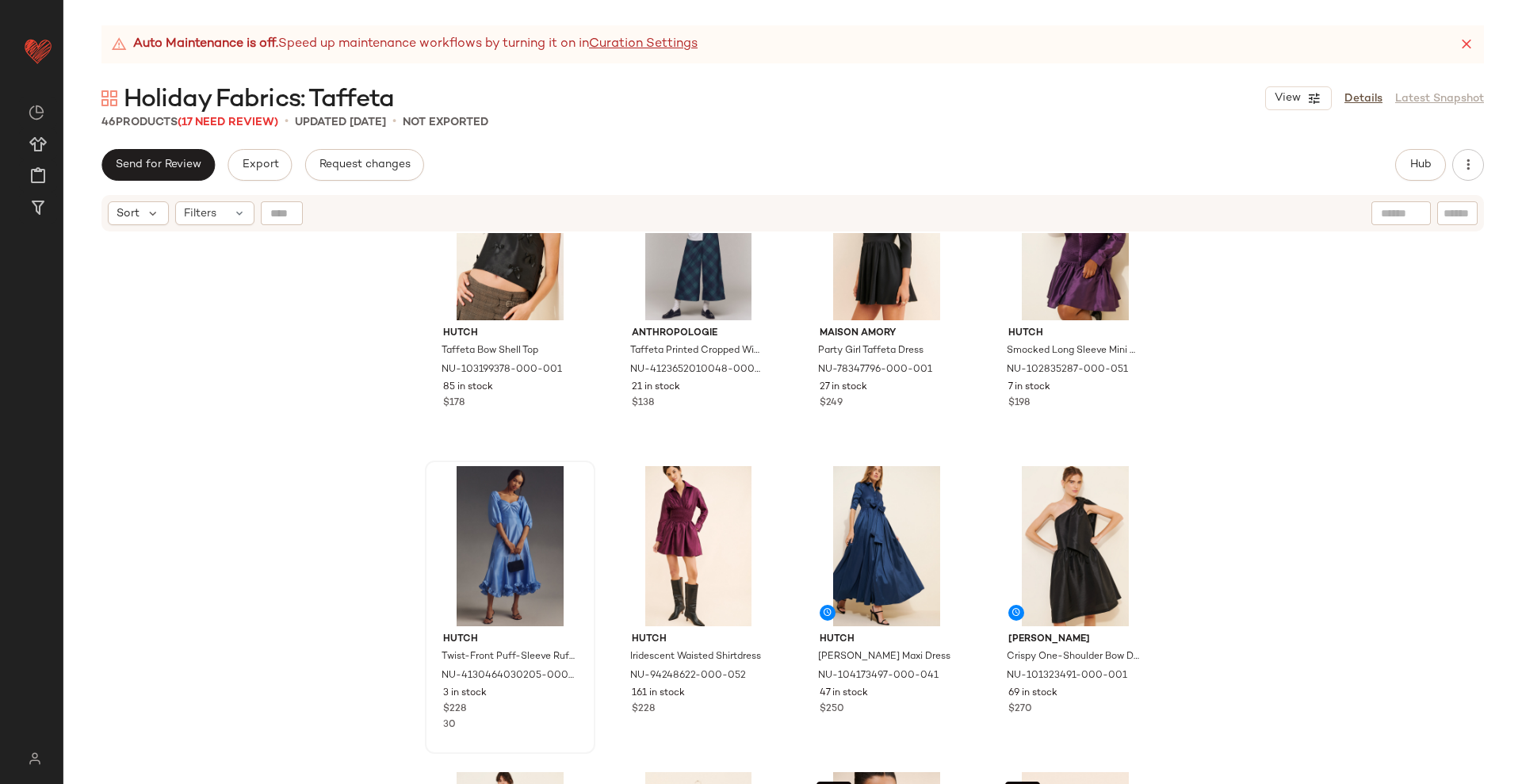
click at [1239, 489] on div "Hutch Taffeta Bow Shell Top NU-103199378-000-001 85 in stock $178 Anthropologie…" at bounding box center [793, 527] width 1459 height 590
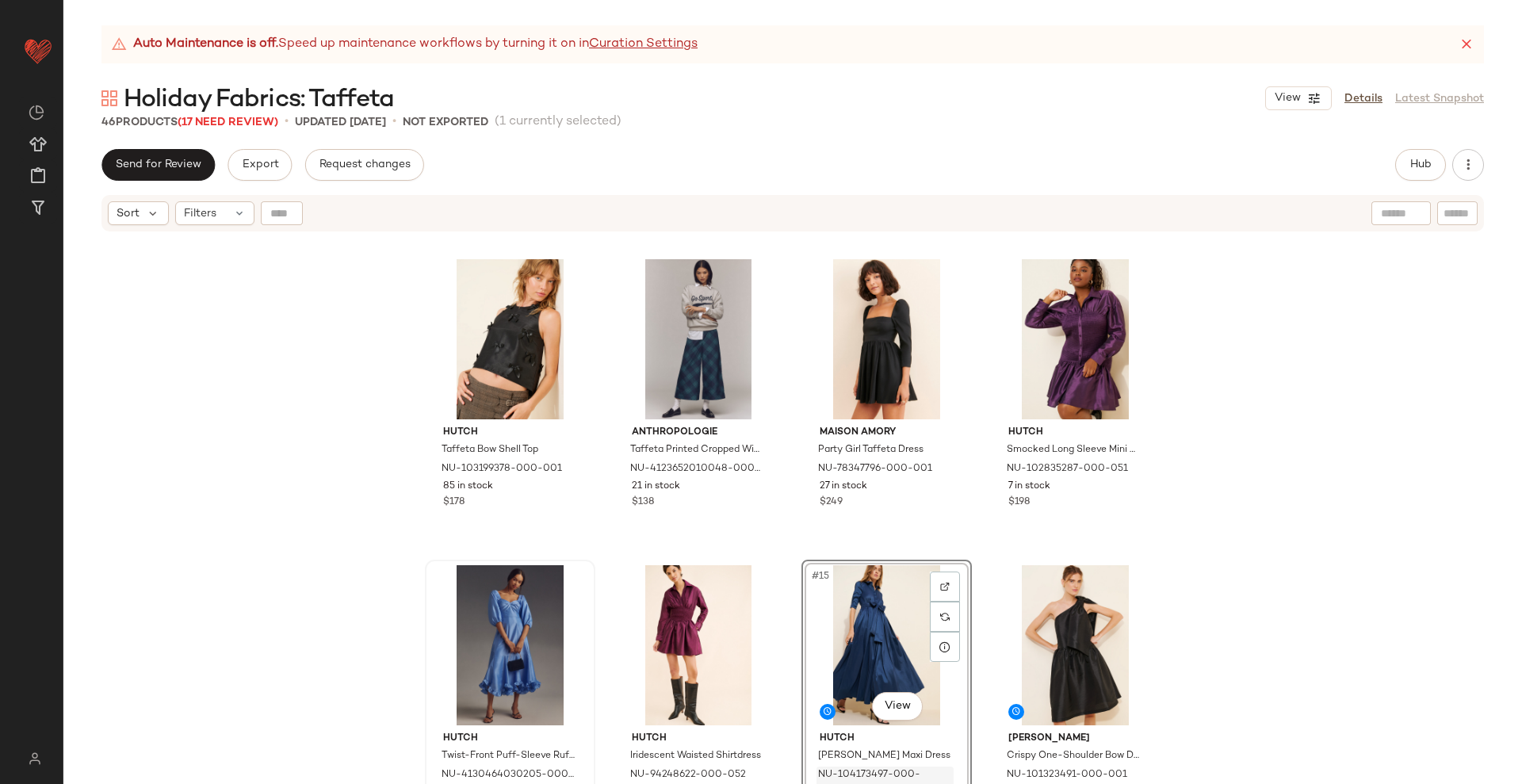
scroll to position [805, 0]
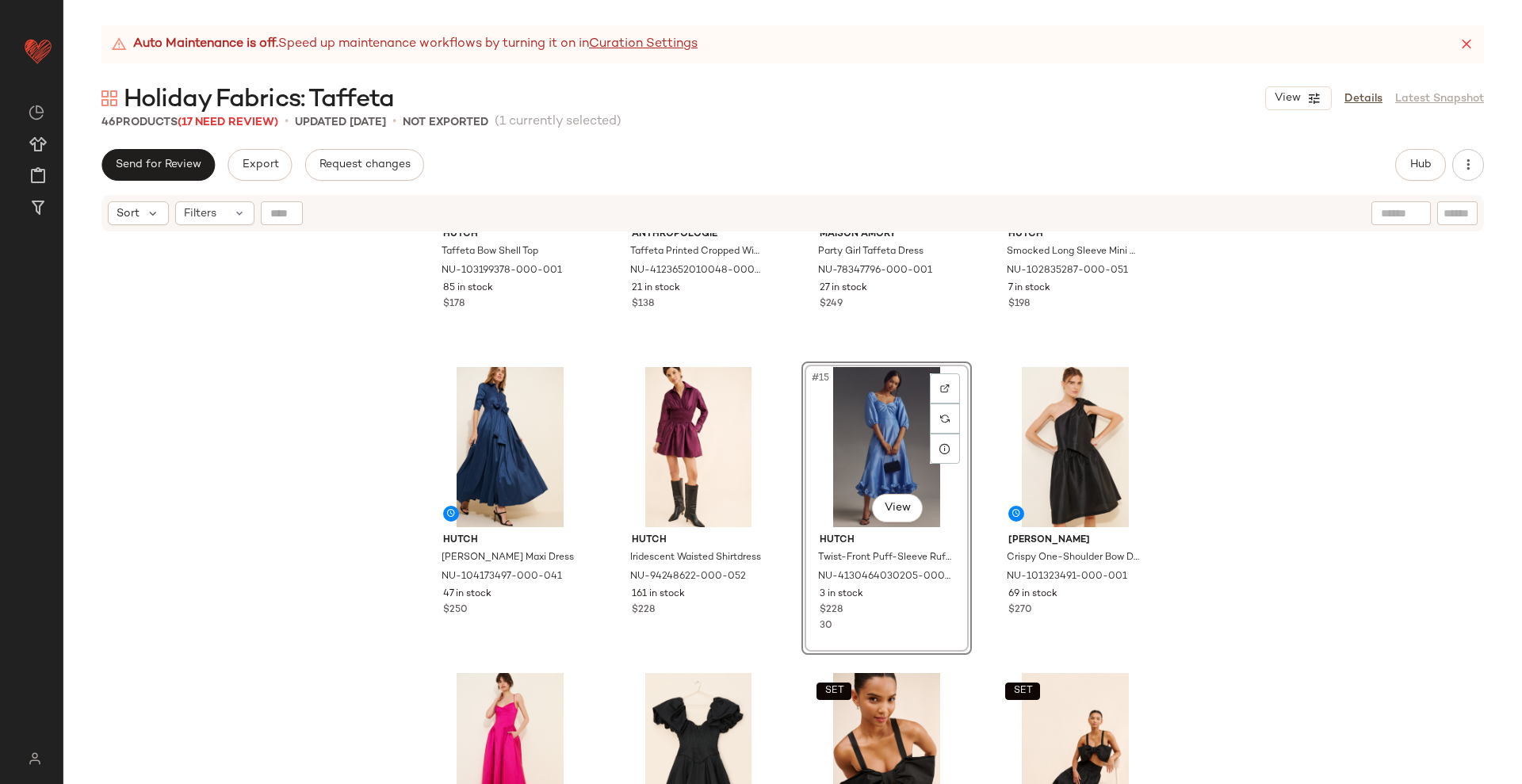
click at [973, 352] on div "Hutch Taffeta Bow Shell Top NU-103199378-000-001 85 in stock $178 Anthropologie…" at bounding box center [793, 527] width 1459 height 590
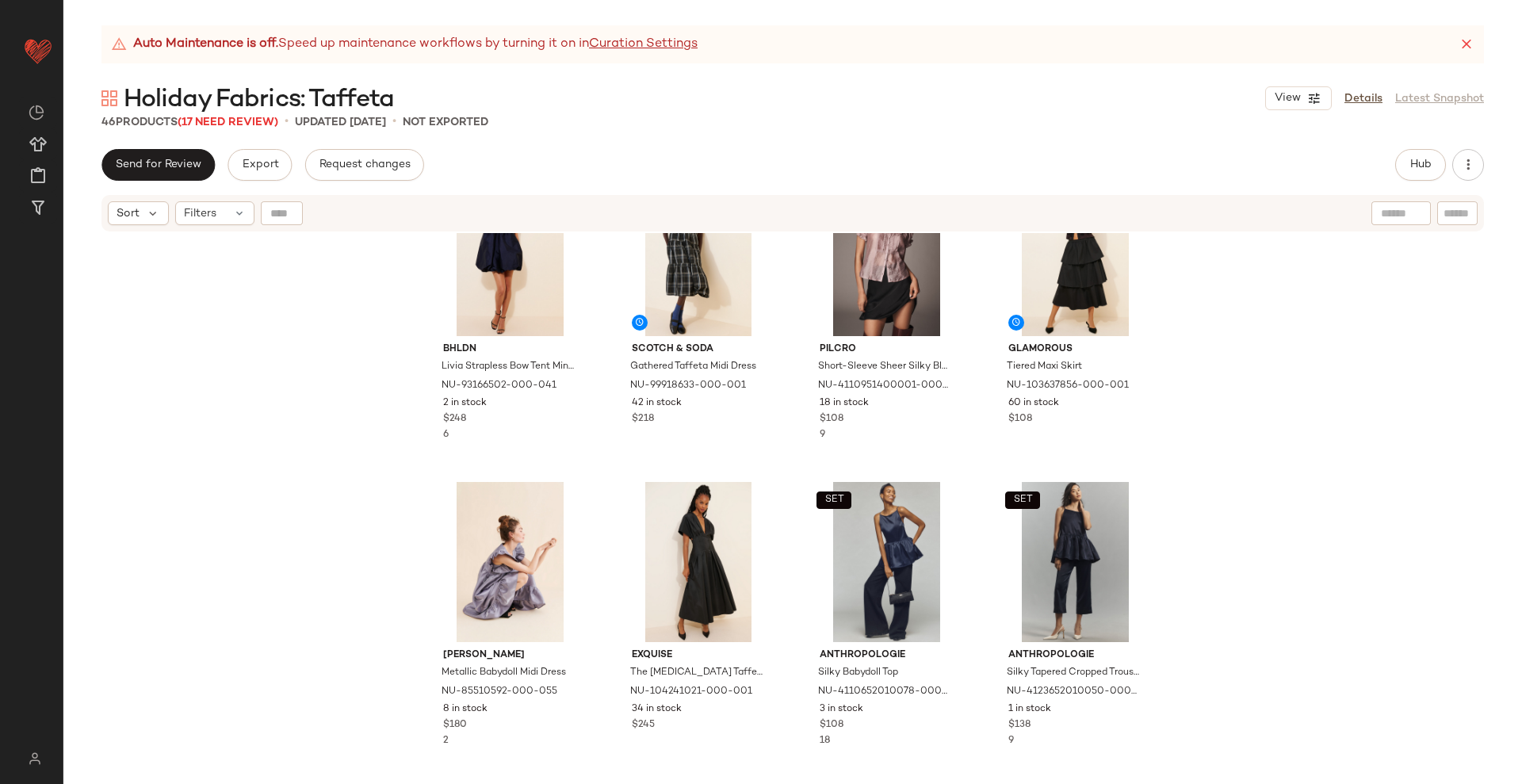
scroll to position [99, 0]
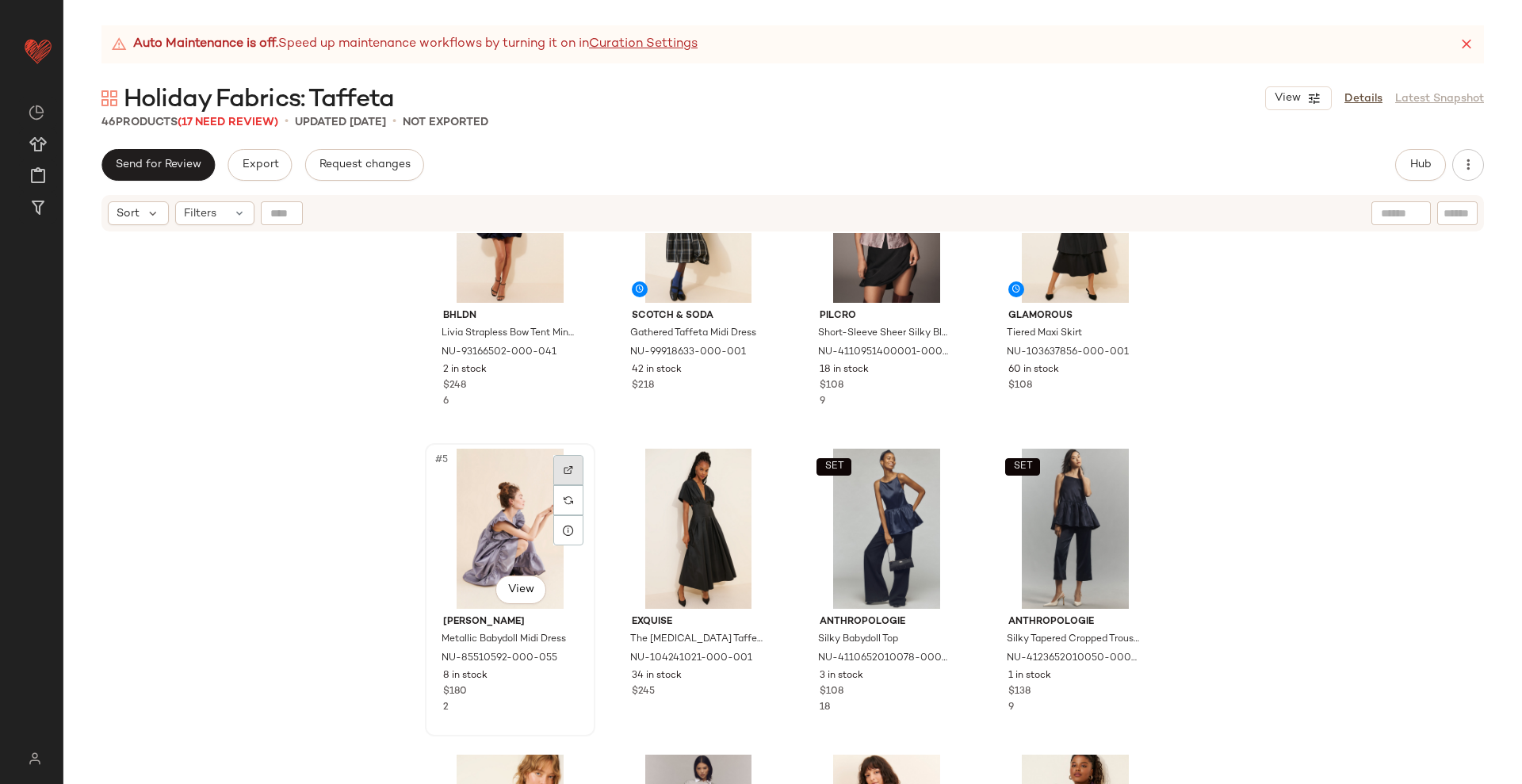
click at [557, 466] on div at bounding box center [568, 470] width 30 height 30
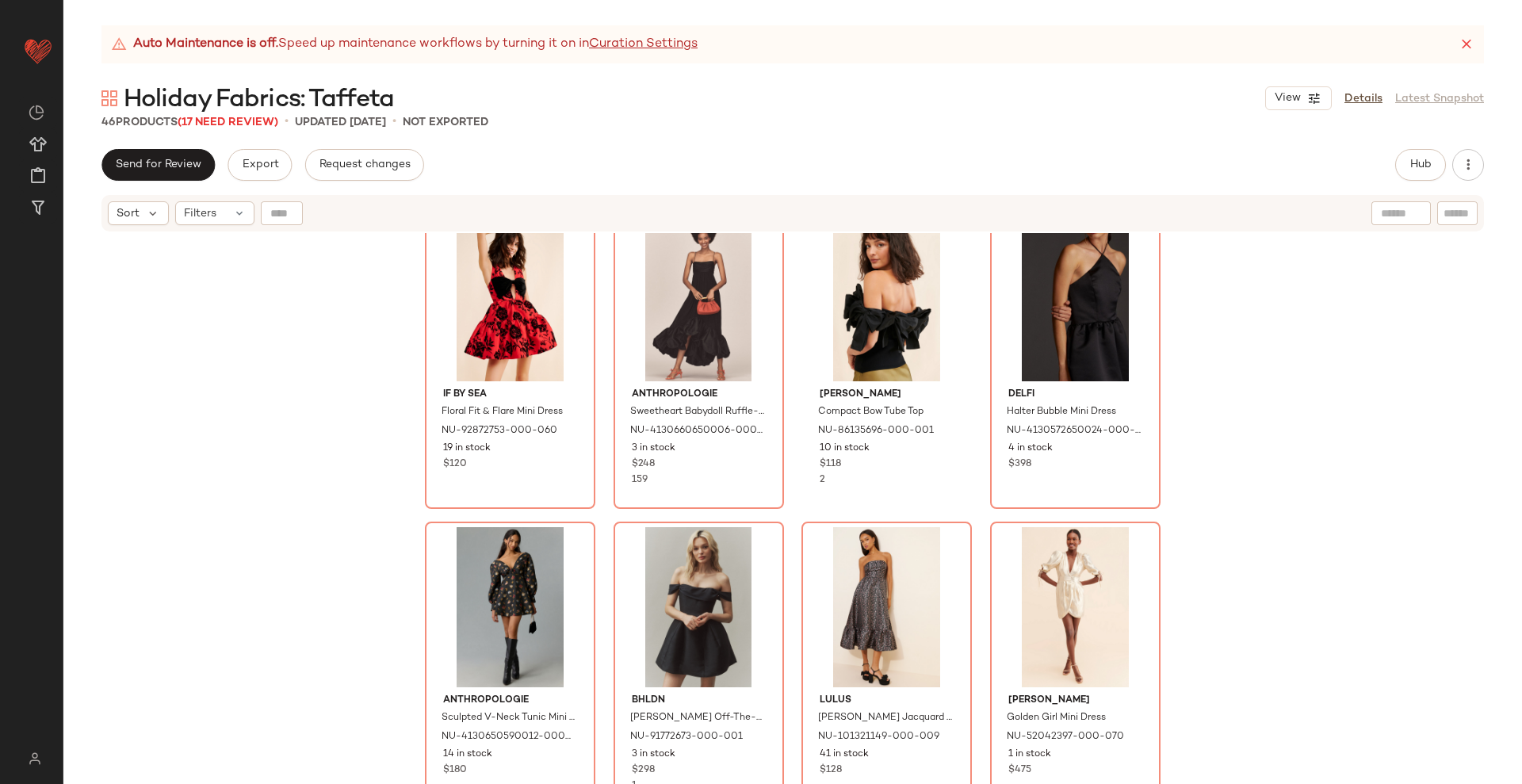
scroll to position [2886, 0]
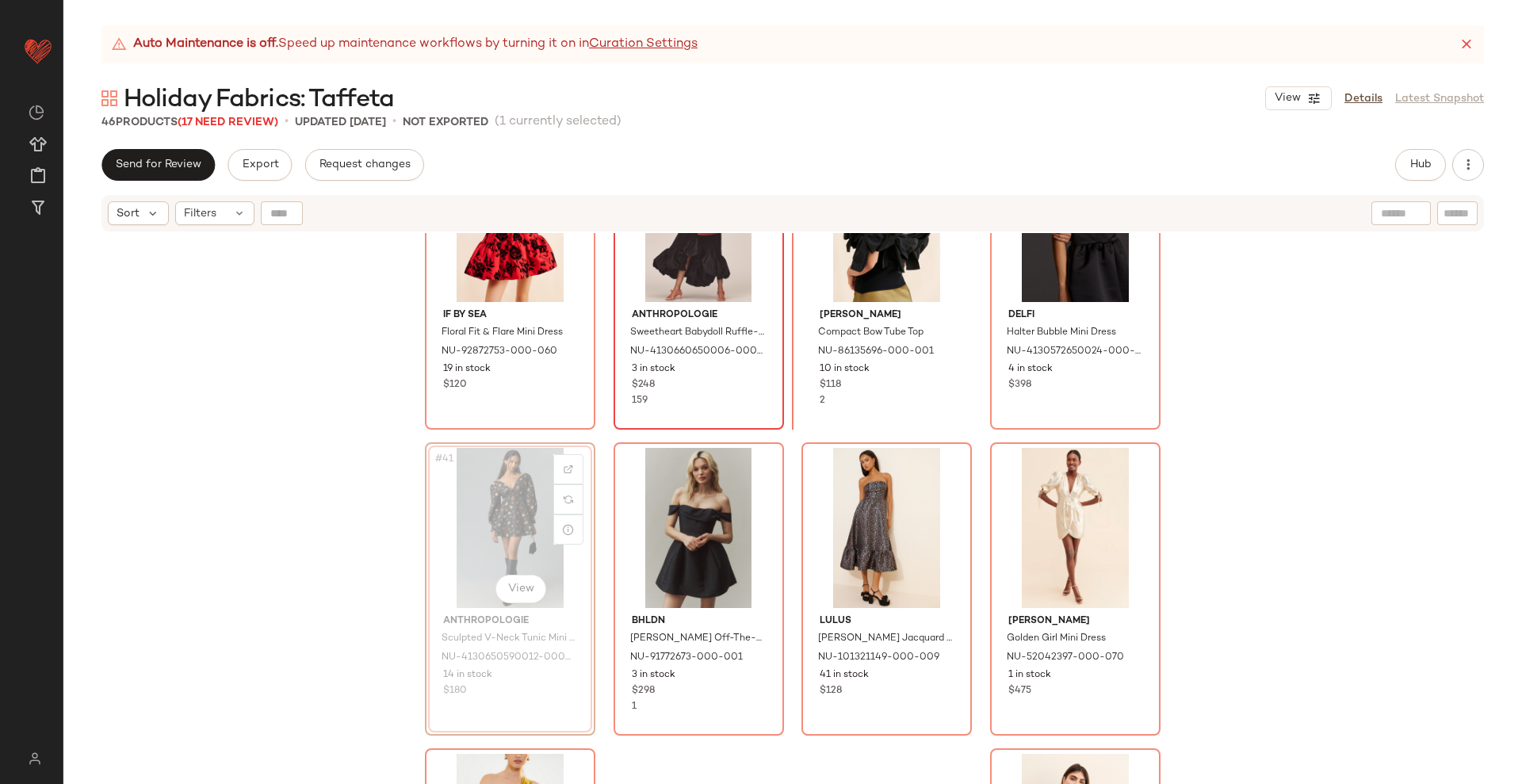
scroll to position [2866, 0]
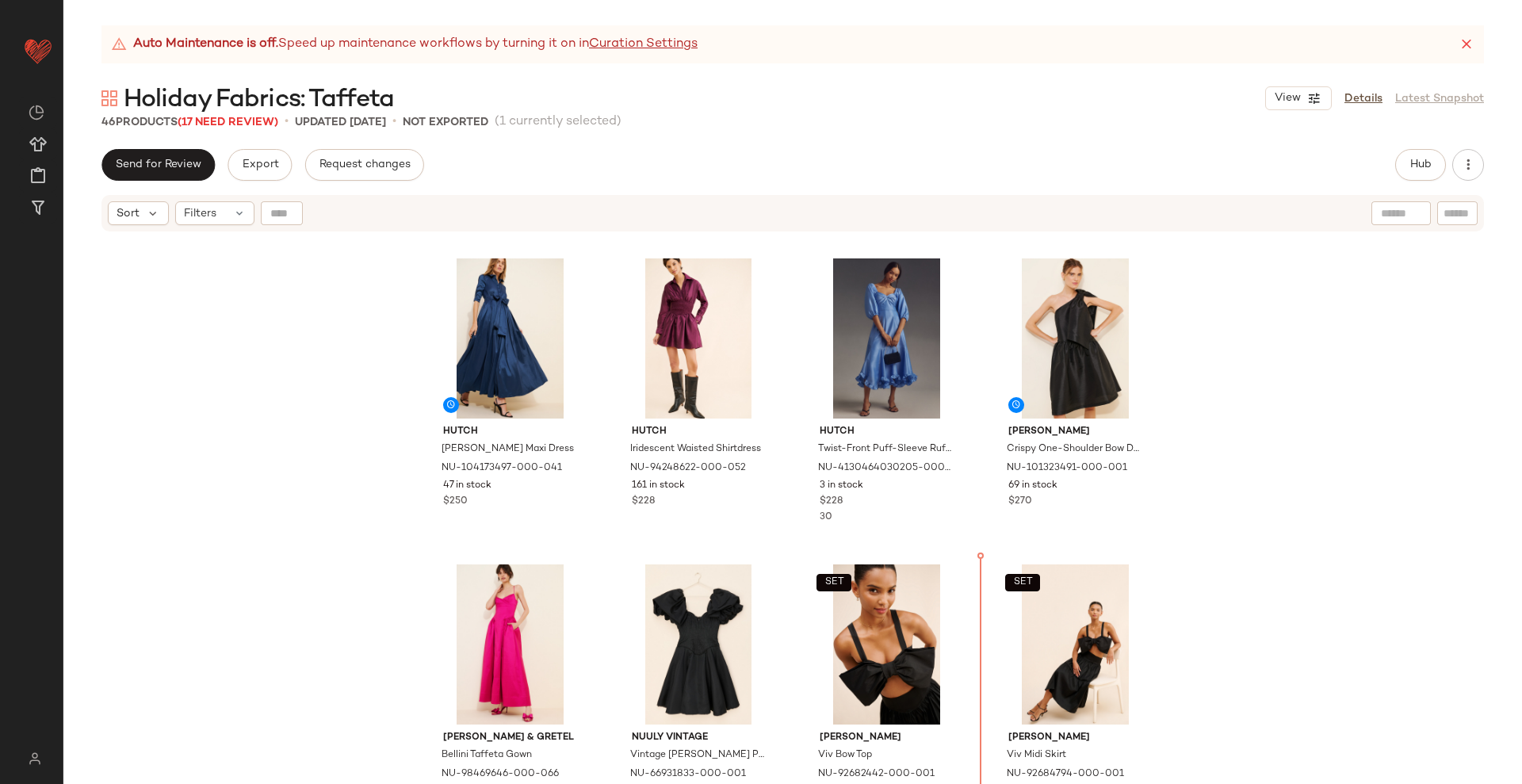
scroll to position [921, 0]
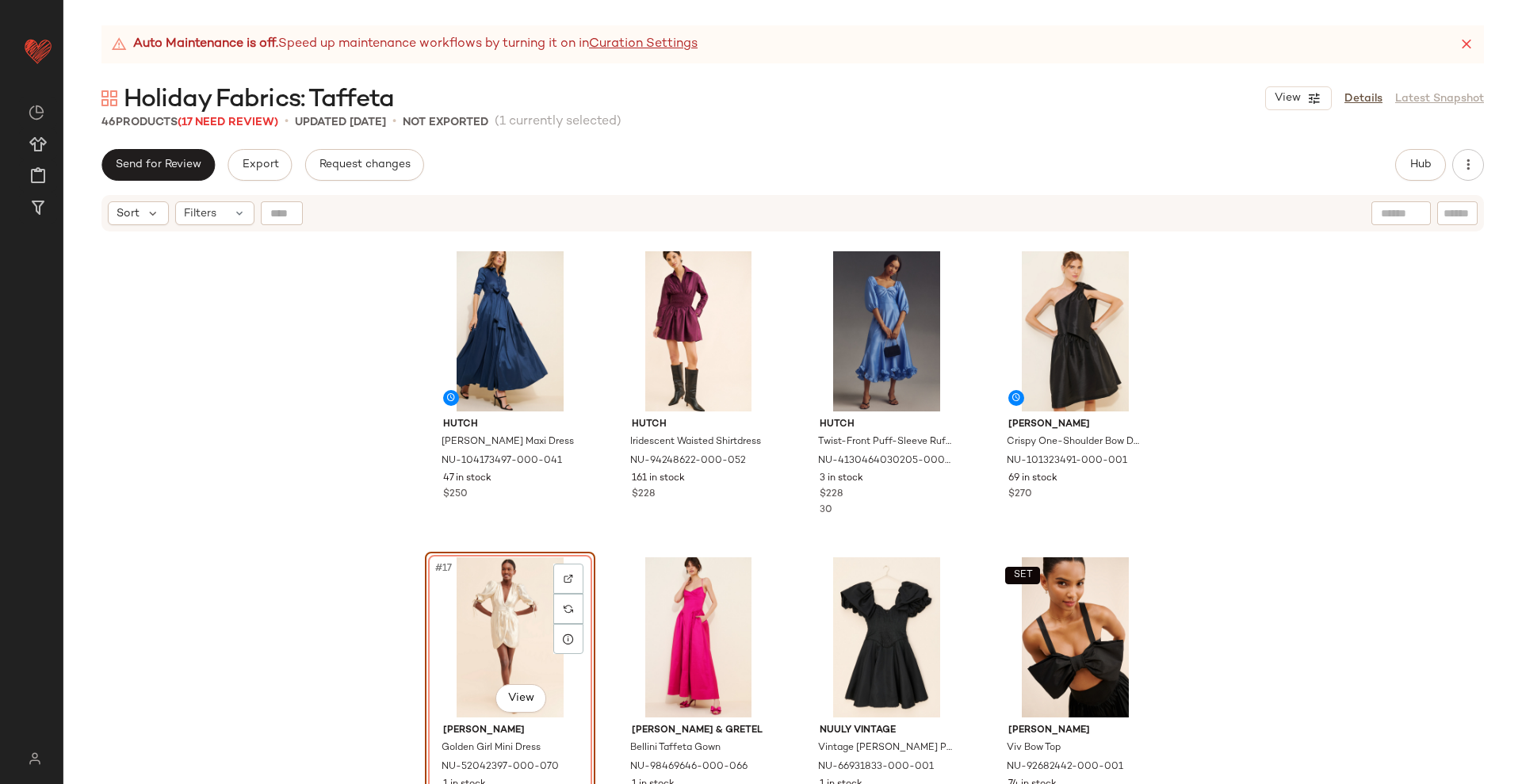
click at [784, 554] on div "Hutch Jordana Taffeta Maxi Dress NU-104173497-000-041 47 in stock $250 Hutch Ir…" at bounding box center [793, 527] width 1459 height 590
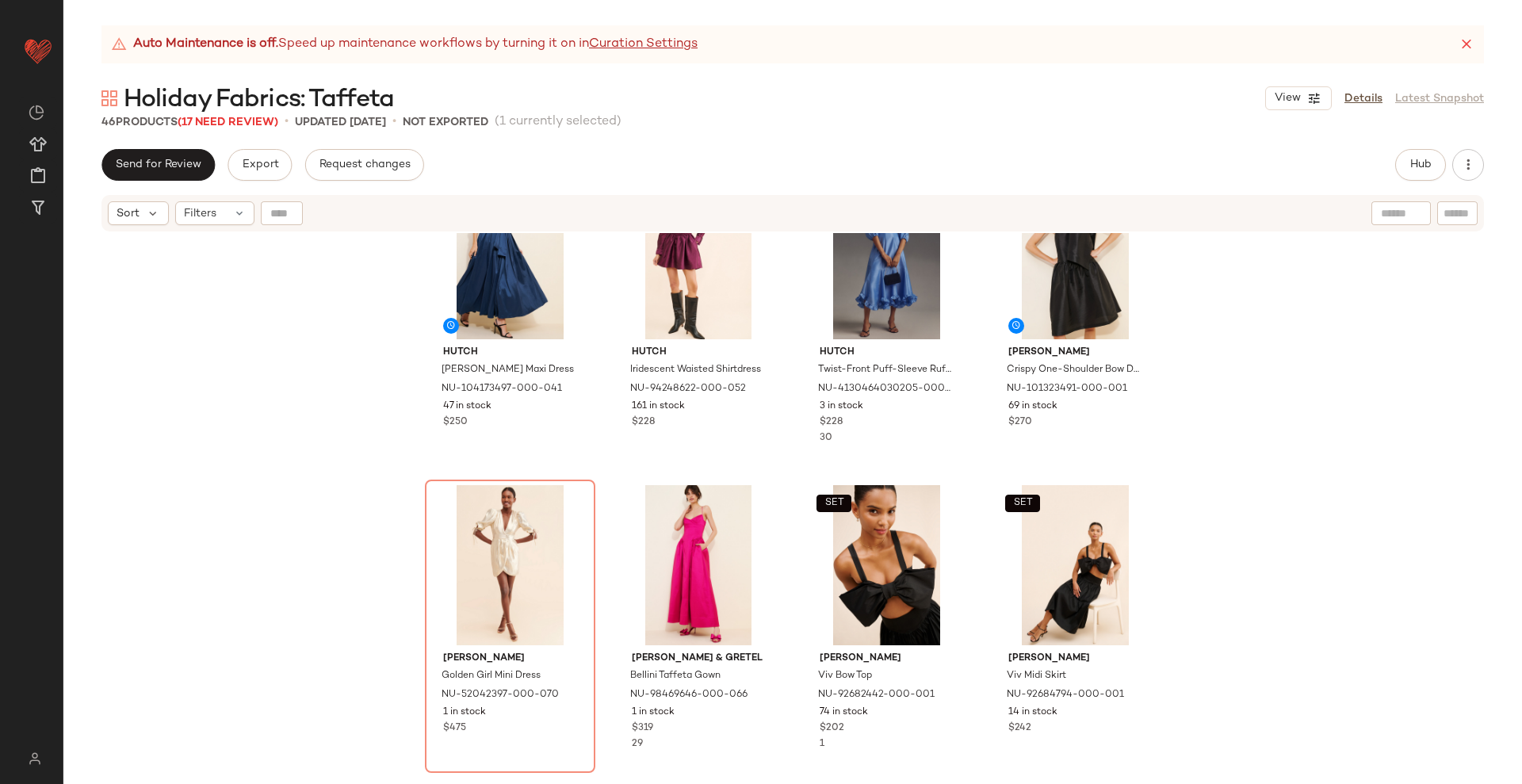
scroll to position [942, 0]
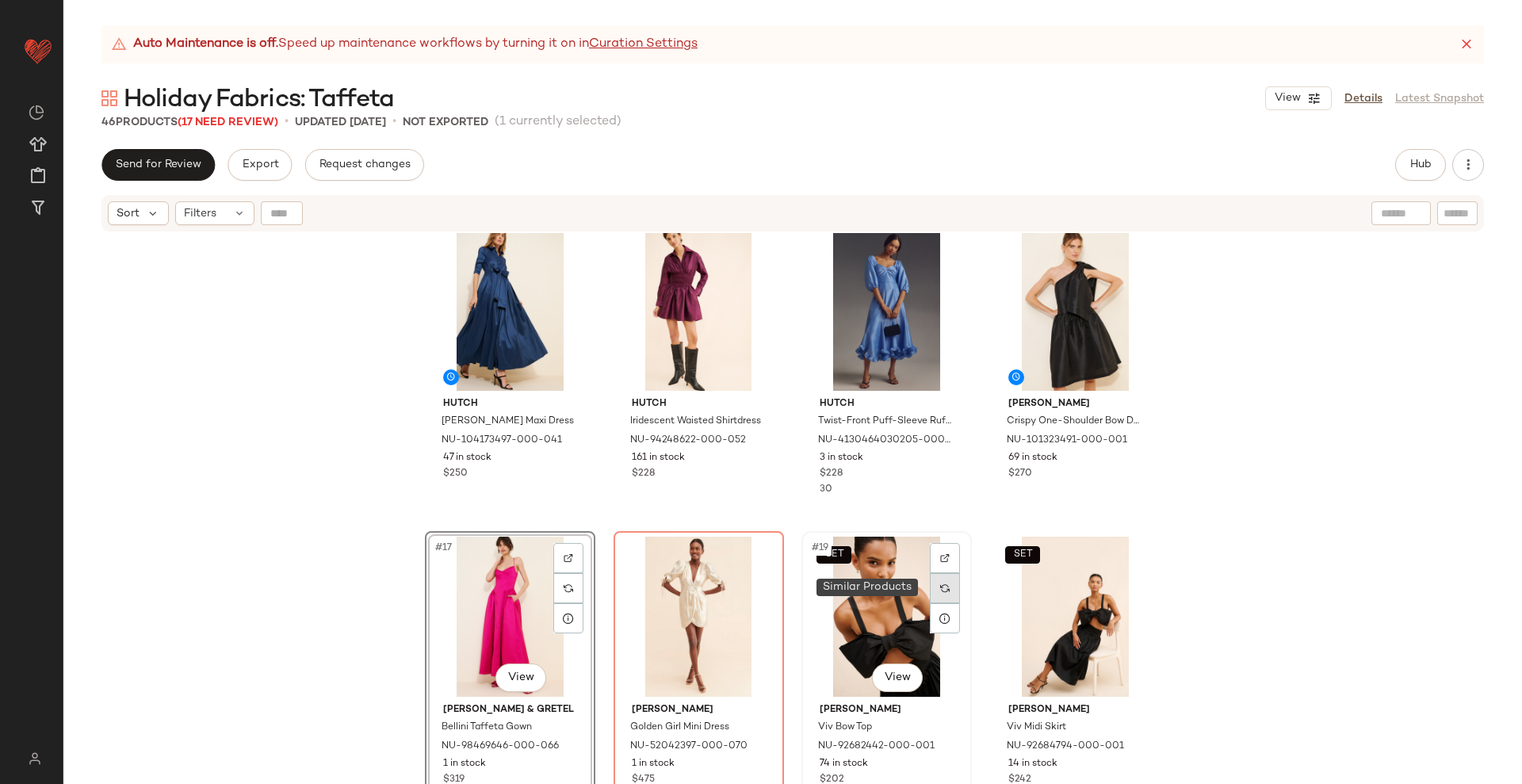
scroll to position [1041, 0]
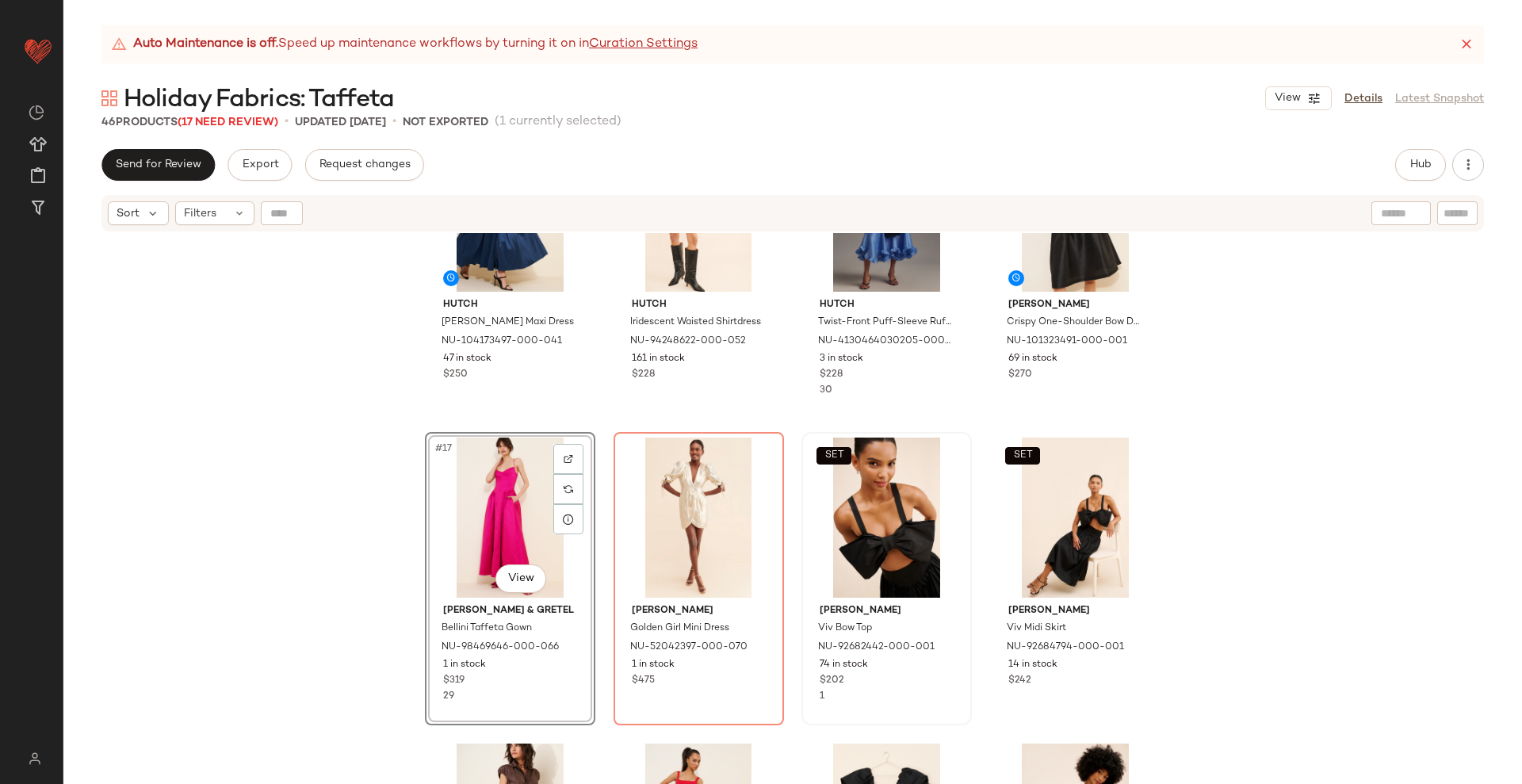
click at [977, 691] on div "Hutch Jordana Taffeta Maxi Dress NU-104173497-000-041 47 in stock $250 Hutch Ir…" at bounding box center [793, 527] width 1459 height 590
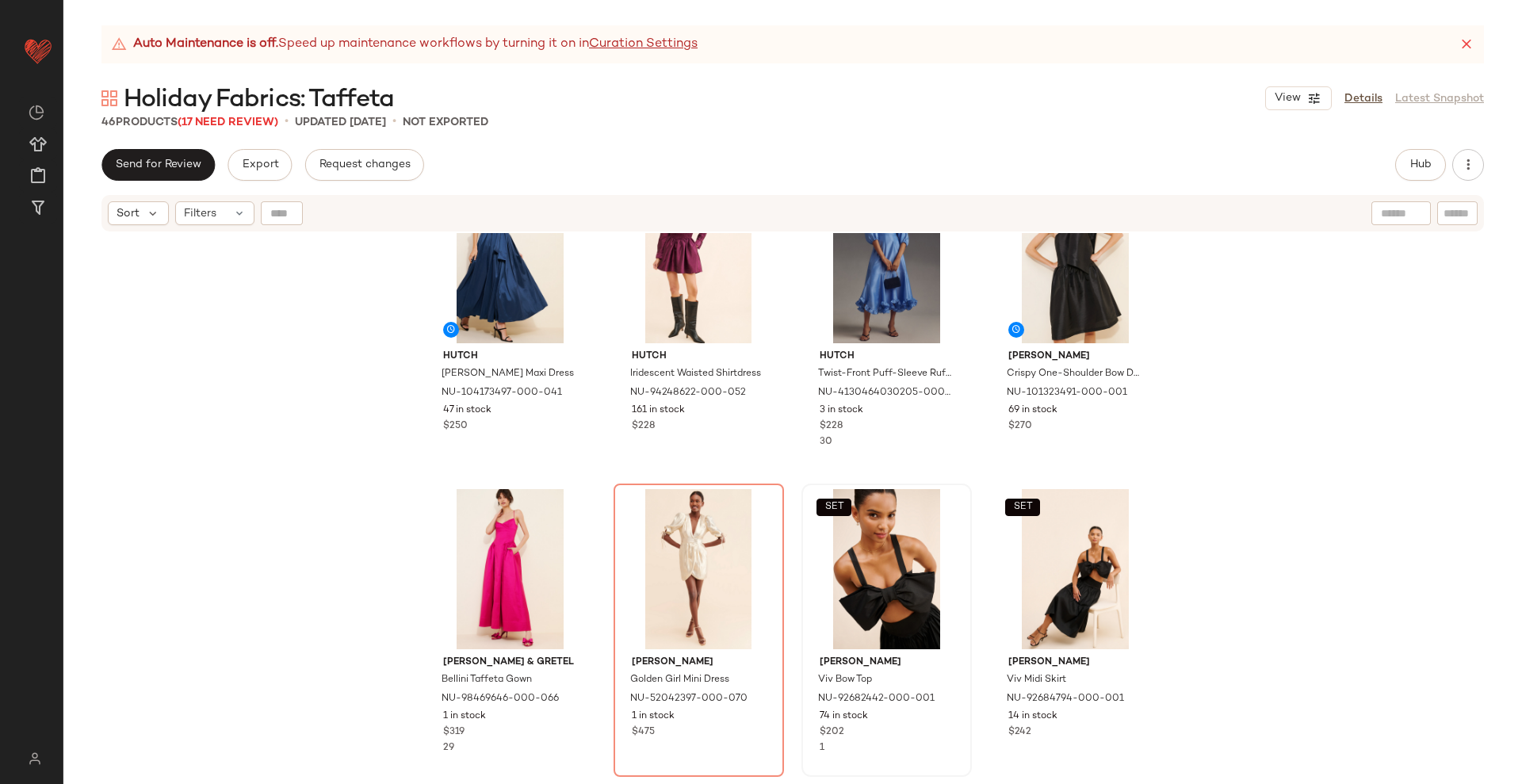
scroll to position [942, 0]
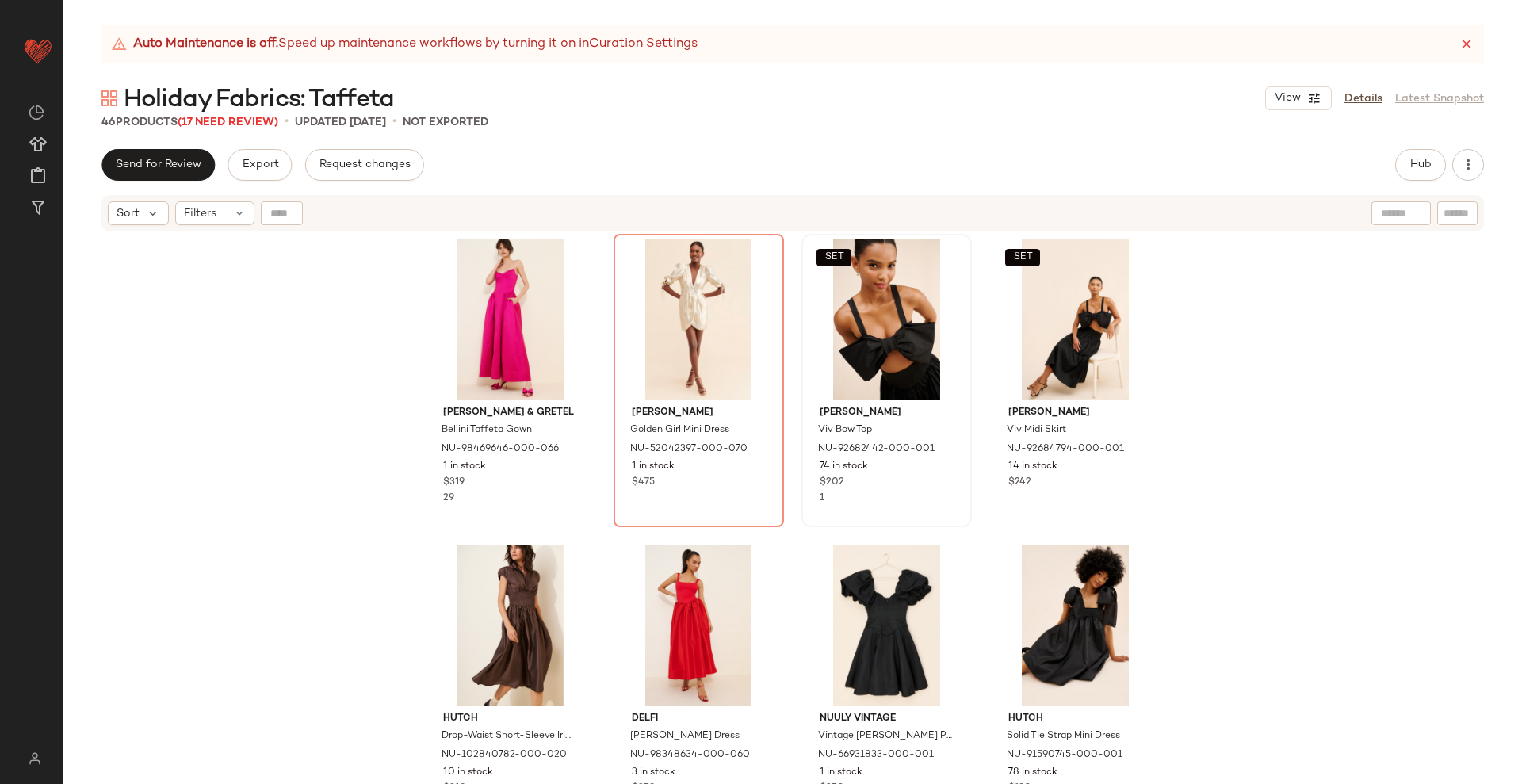
click at [970, 552] on div "Hutch Jordana Taffeta Maxi Dress NU-104173497-000-041 47 in stock $250 Hutch Ir…" at bounding box center [793, 527] width 1459 height 590
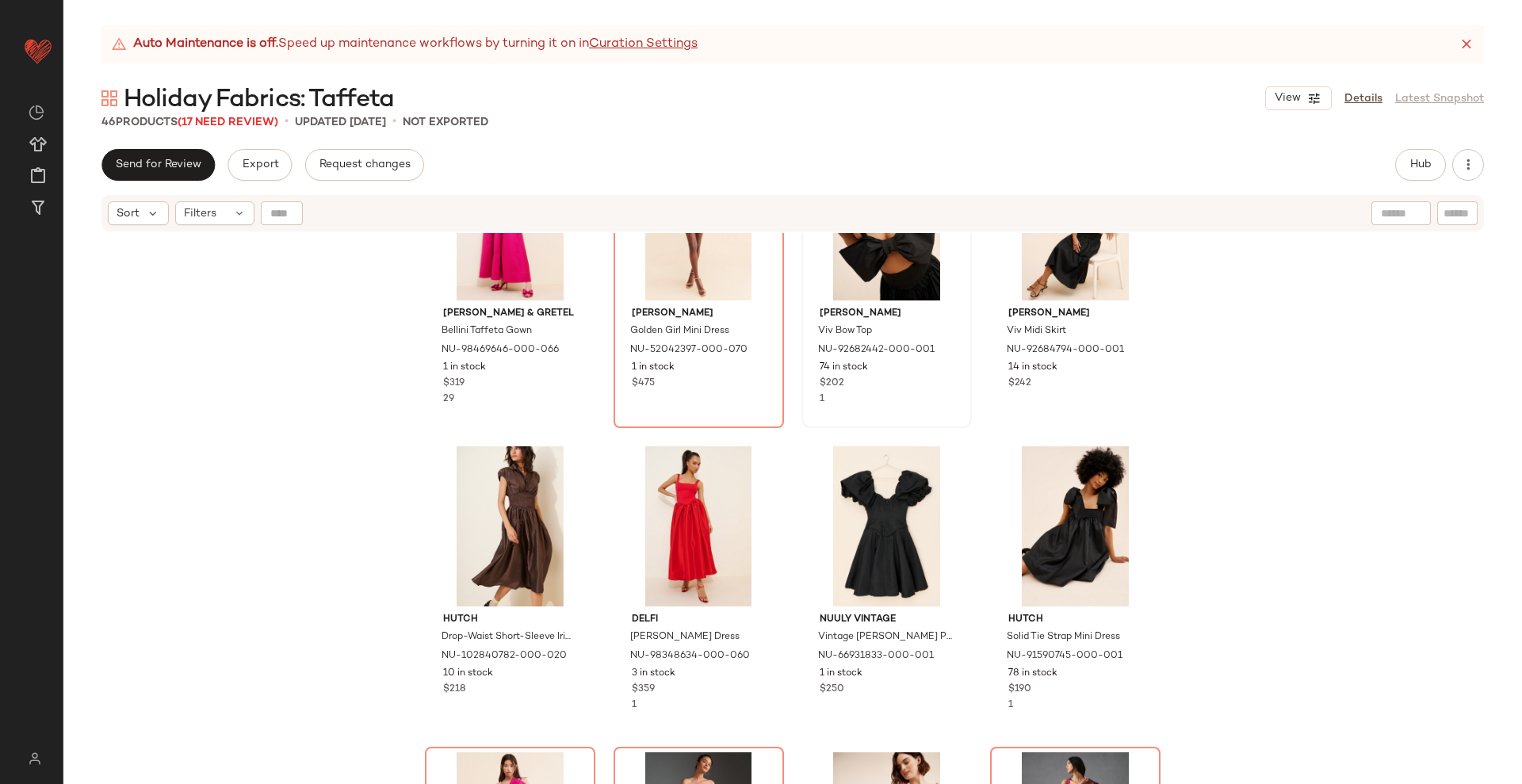
scroll to position [1437, 0]
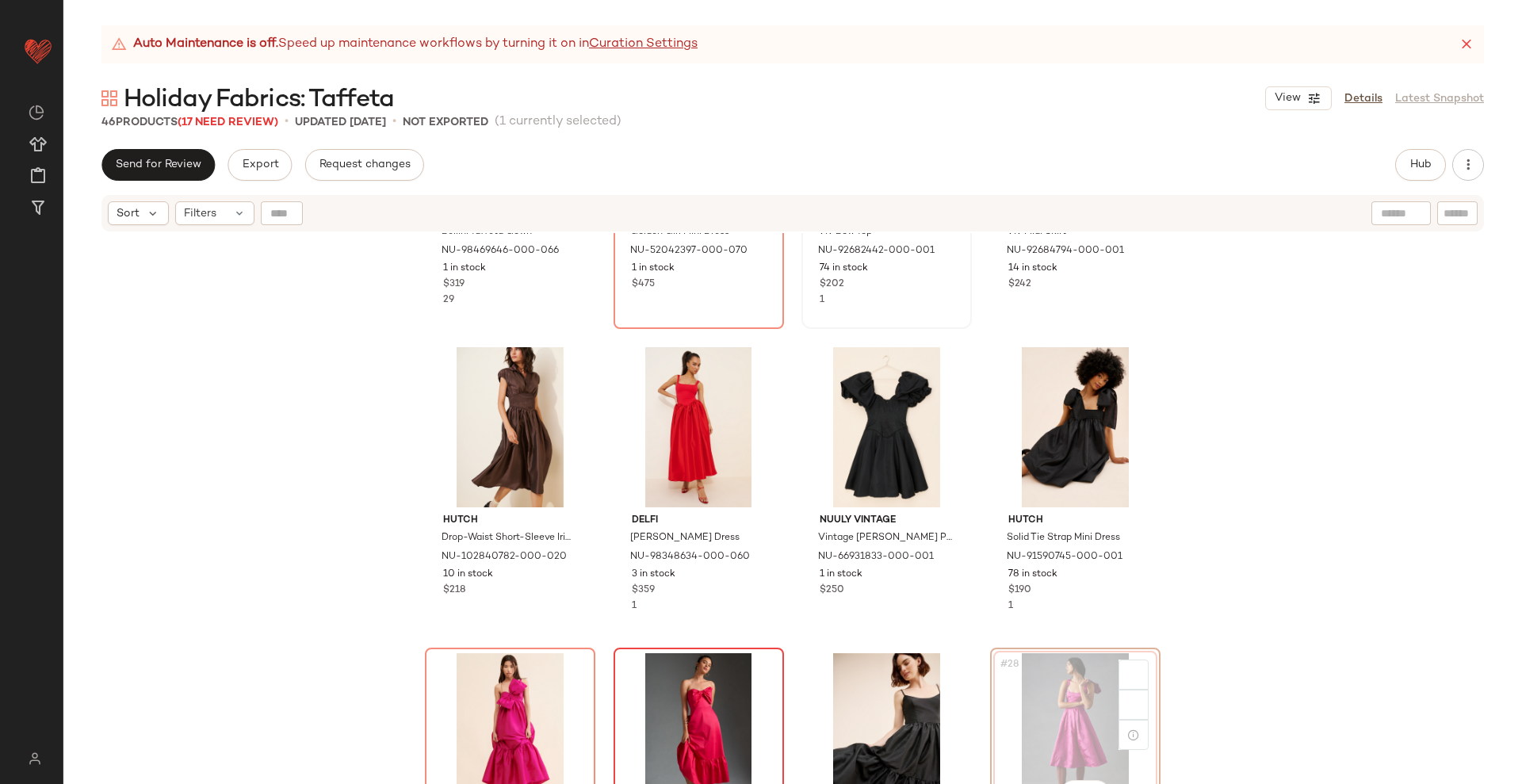
scroll to position [1438, 0]
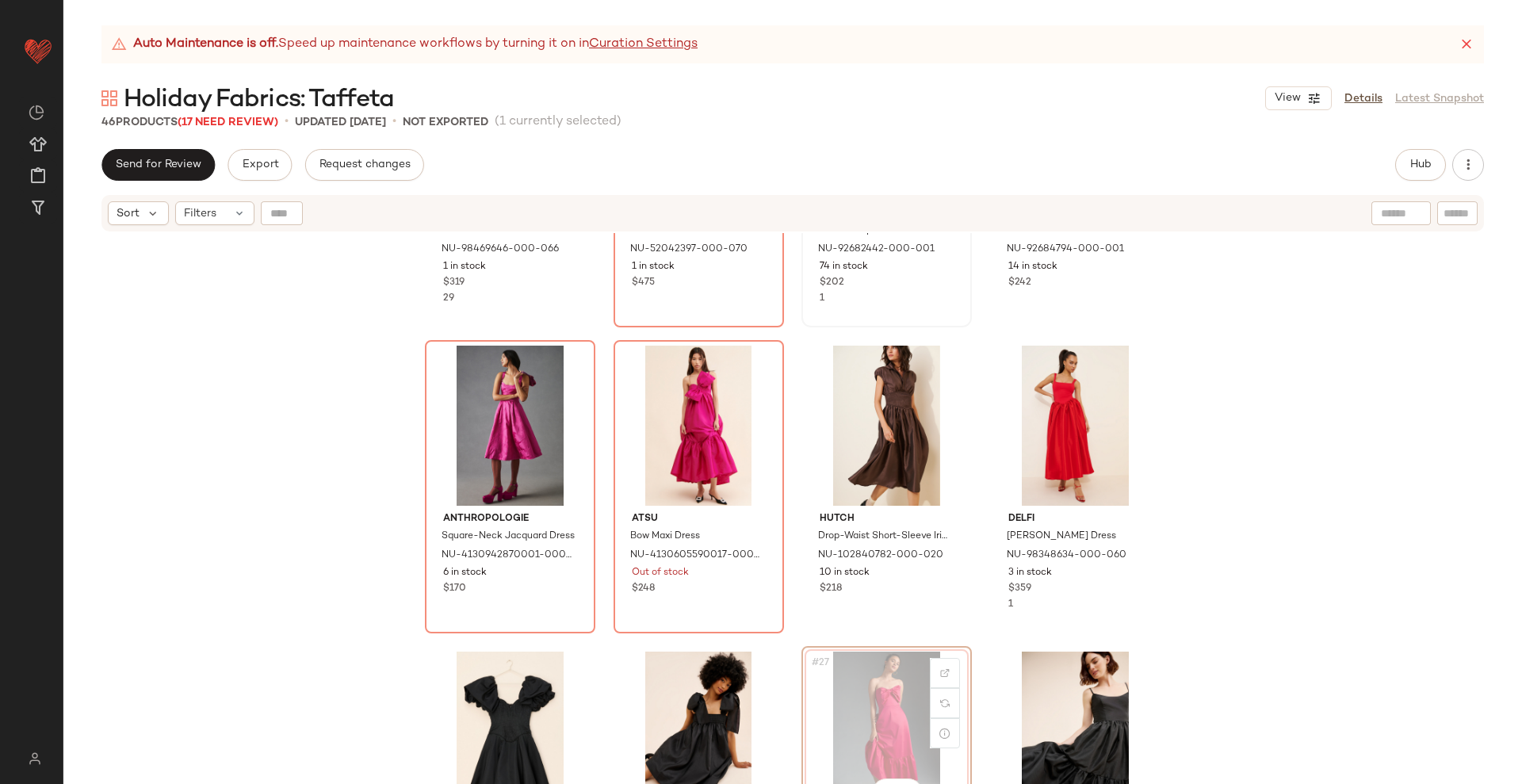
scroll to position [1440, 0]
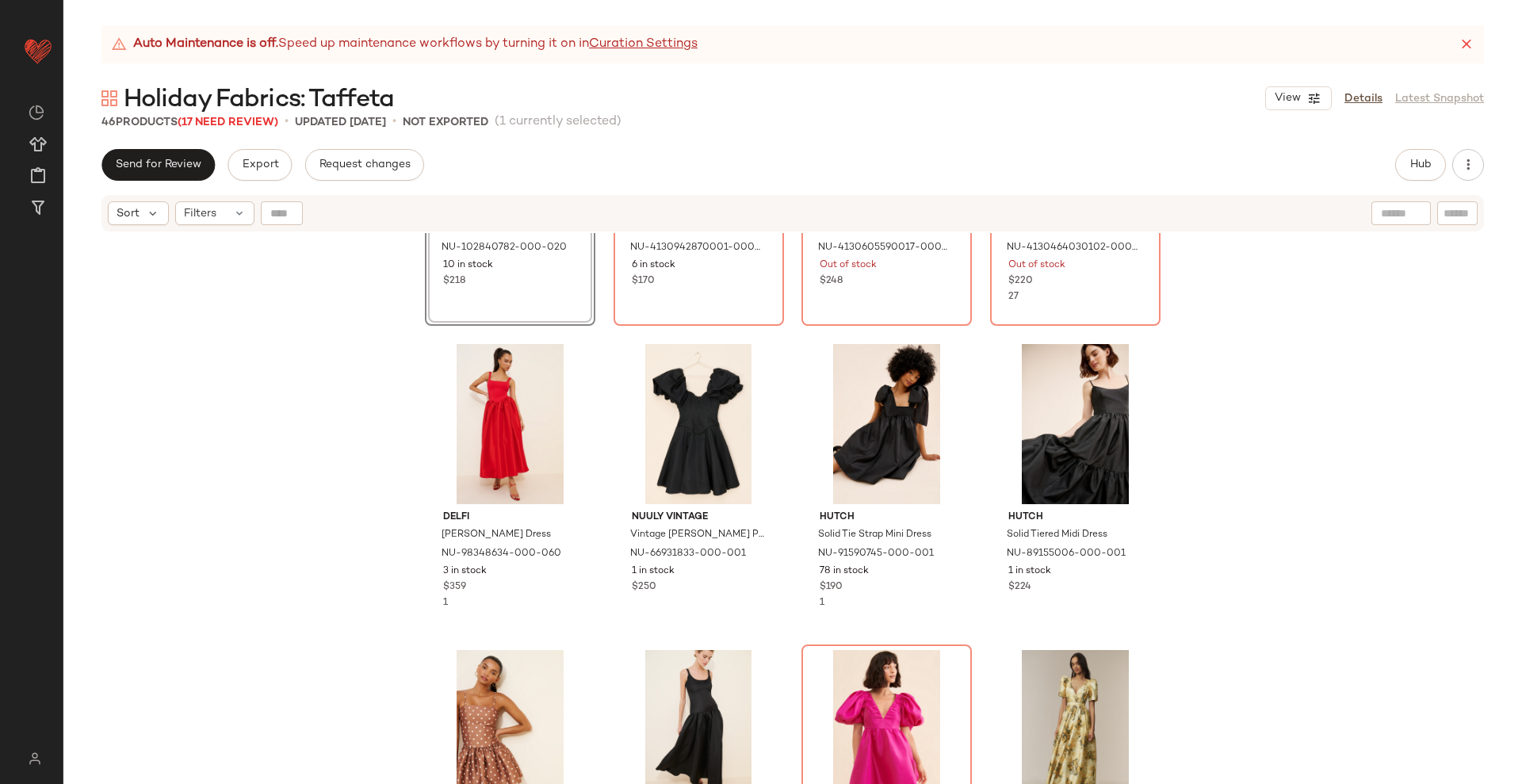
scroll to position [1638, 0]
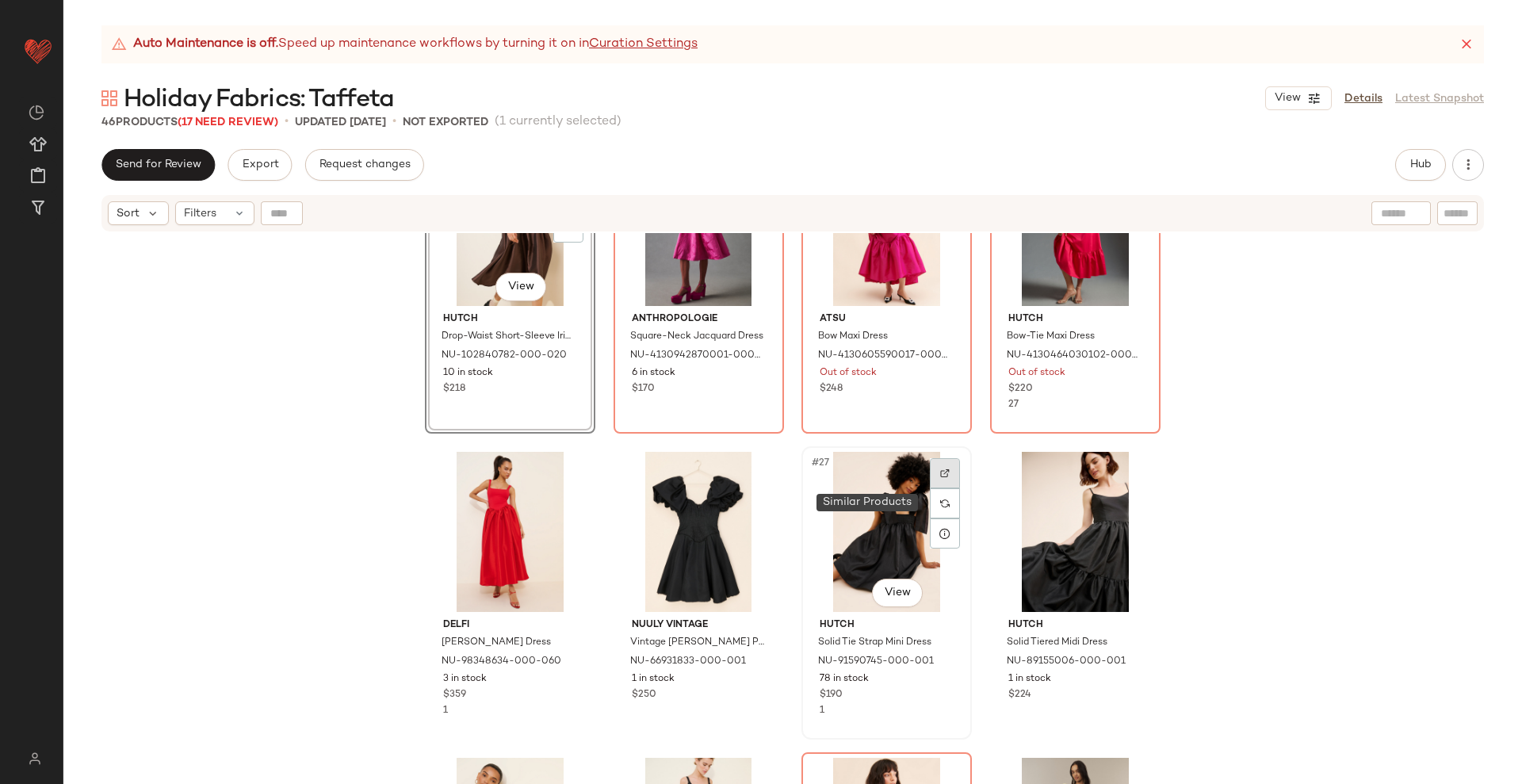
click at [934, 475] on div at bounding box center [945, 473] width 30 height 30
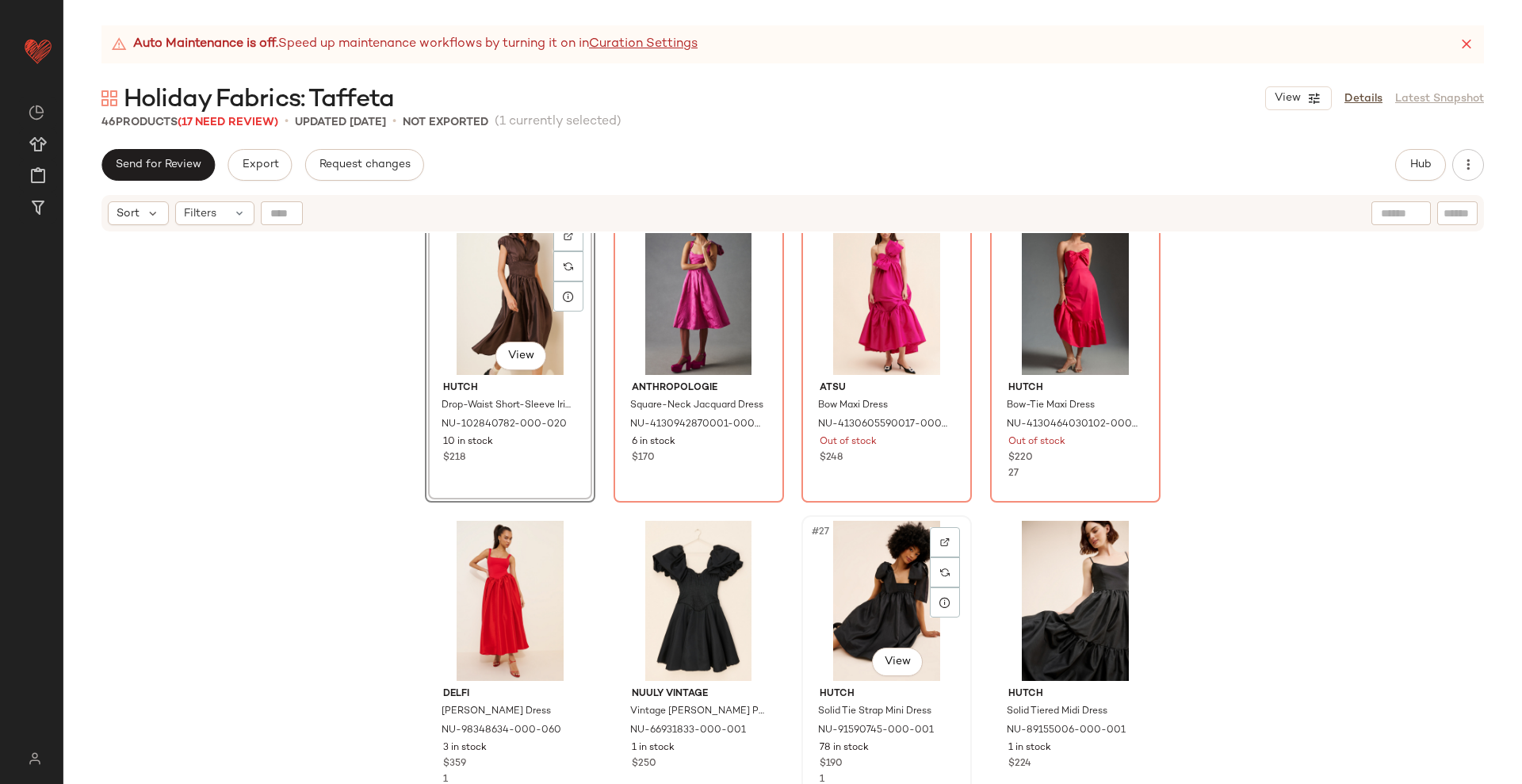
scroll to position [1539, 0]
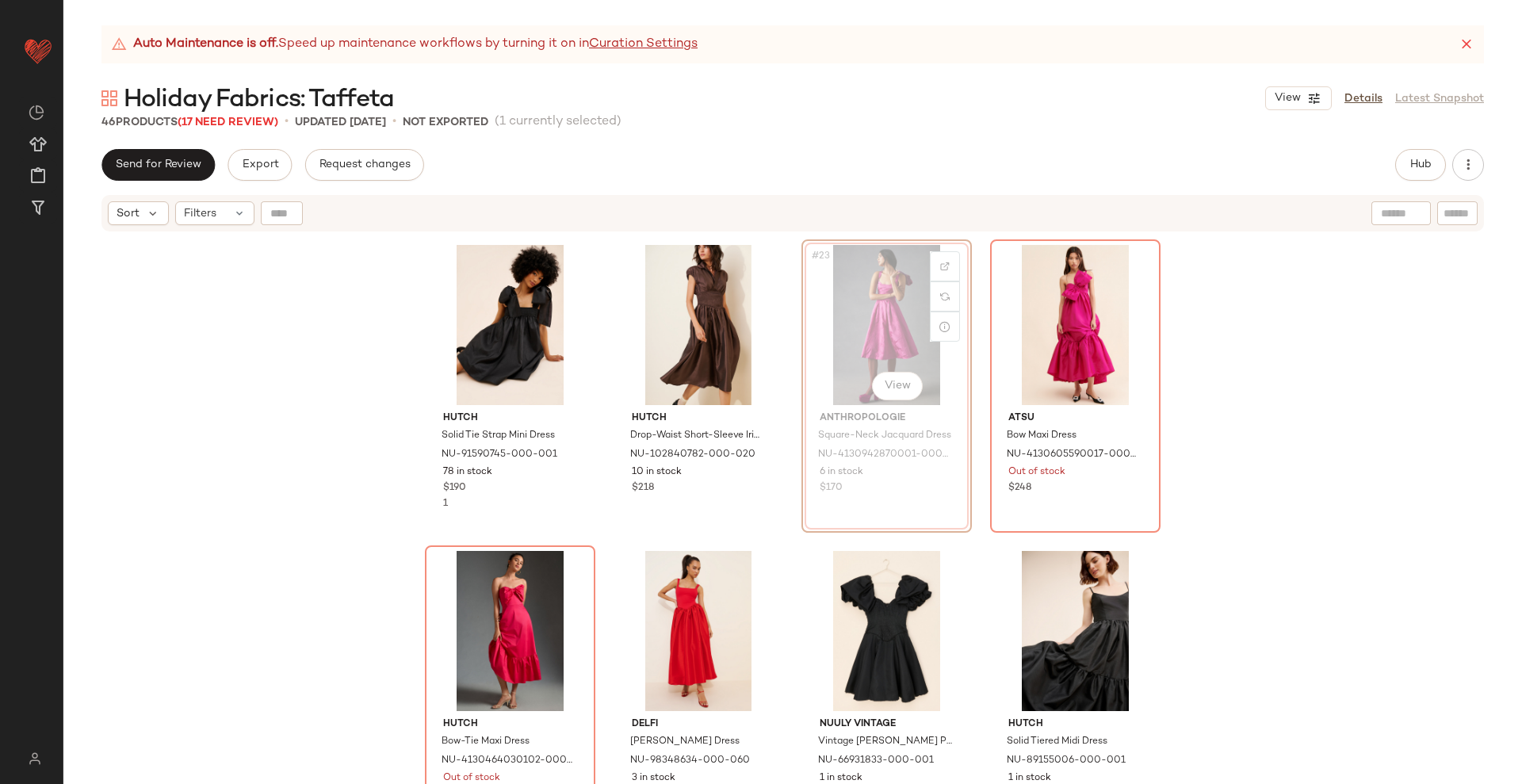
scroll to position [1533, 0]
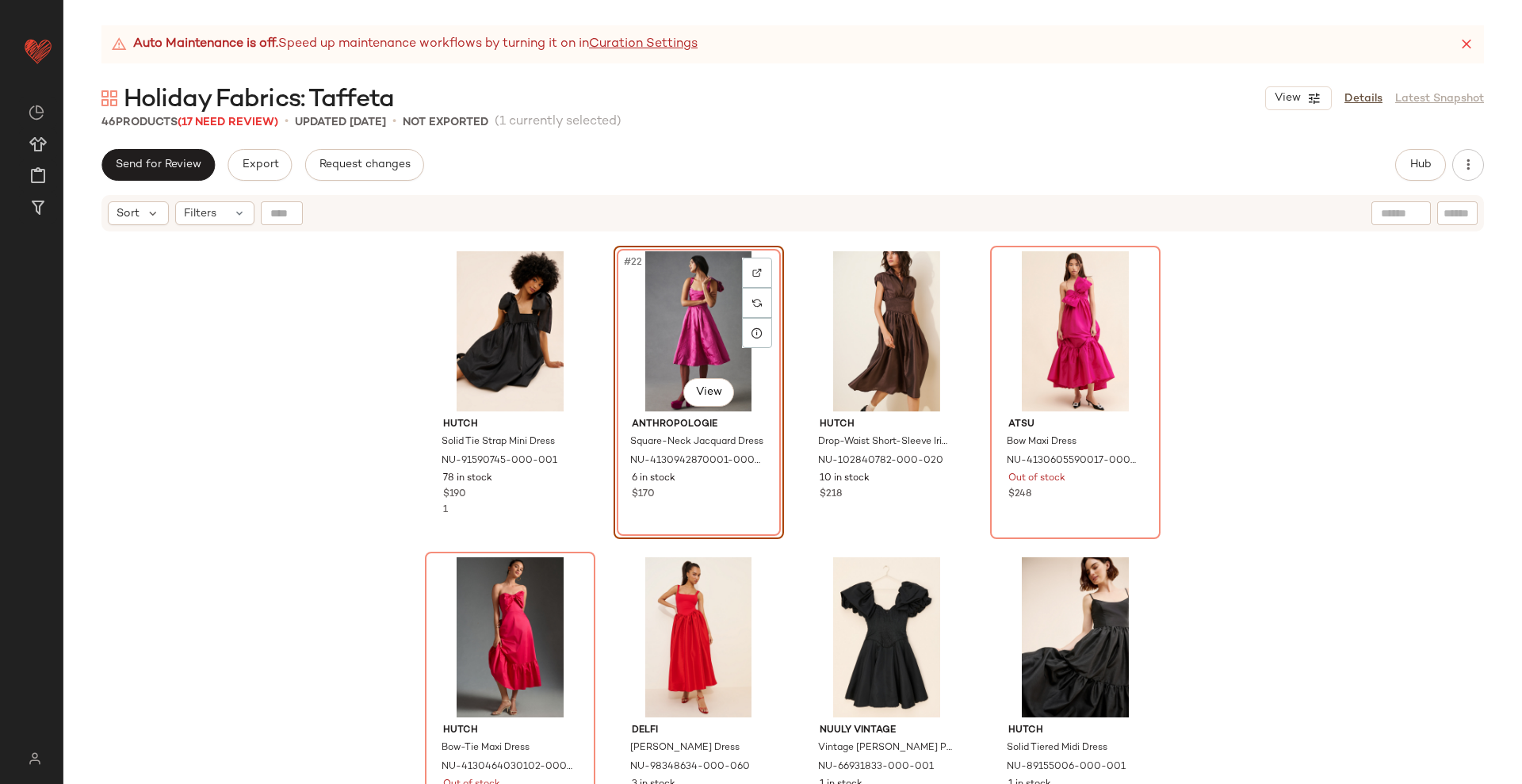
click at [973, 543] on div "Hutch Solid Tie Strap Mini Dress NU-91590745-000-001 78 in stock $190 1 #22 Vie…" at bounding box center [793, 527] width 1459 height 590
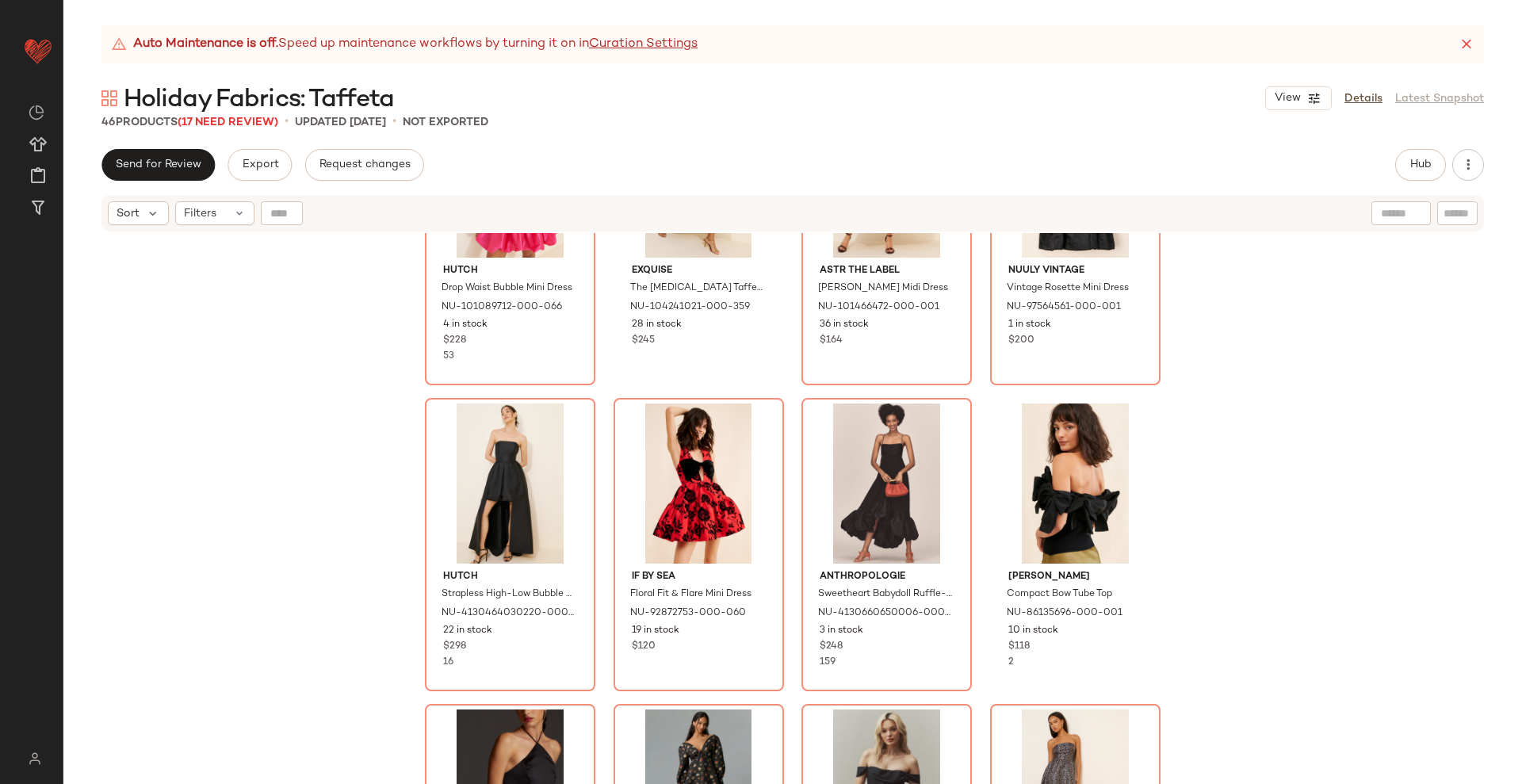
scroll to position [2722, 0]
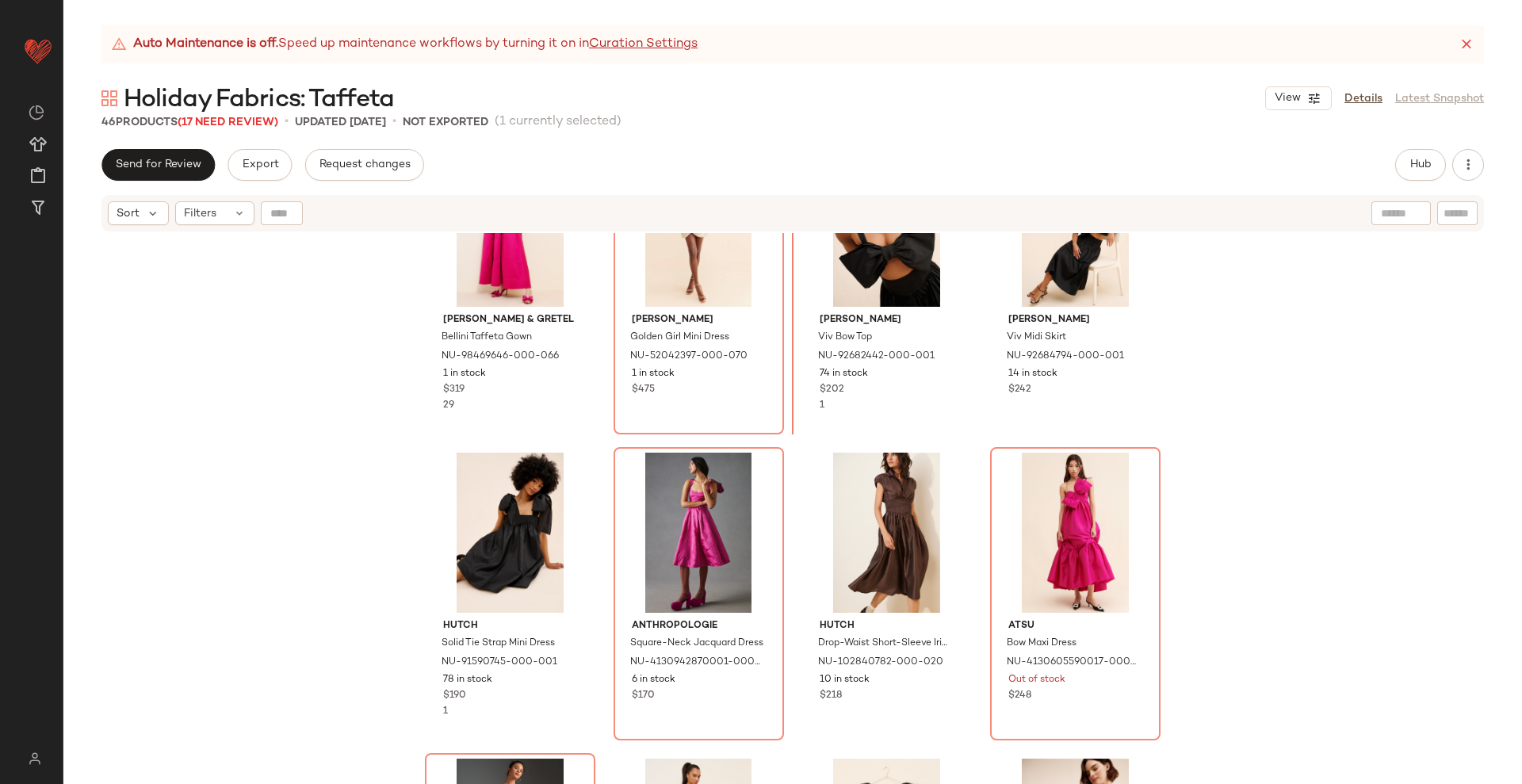
scroll to position [1331, 0]
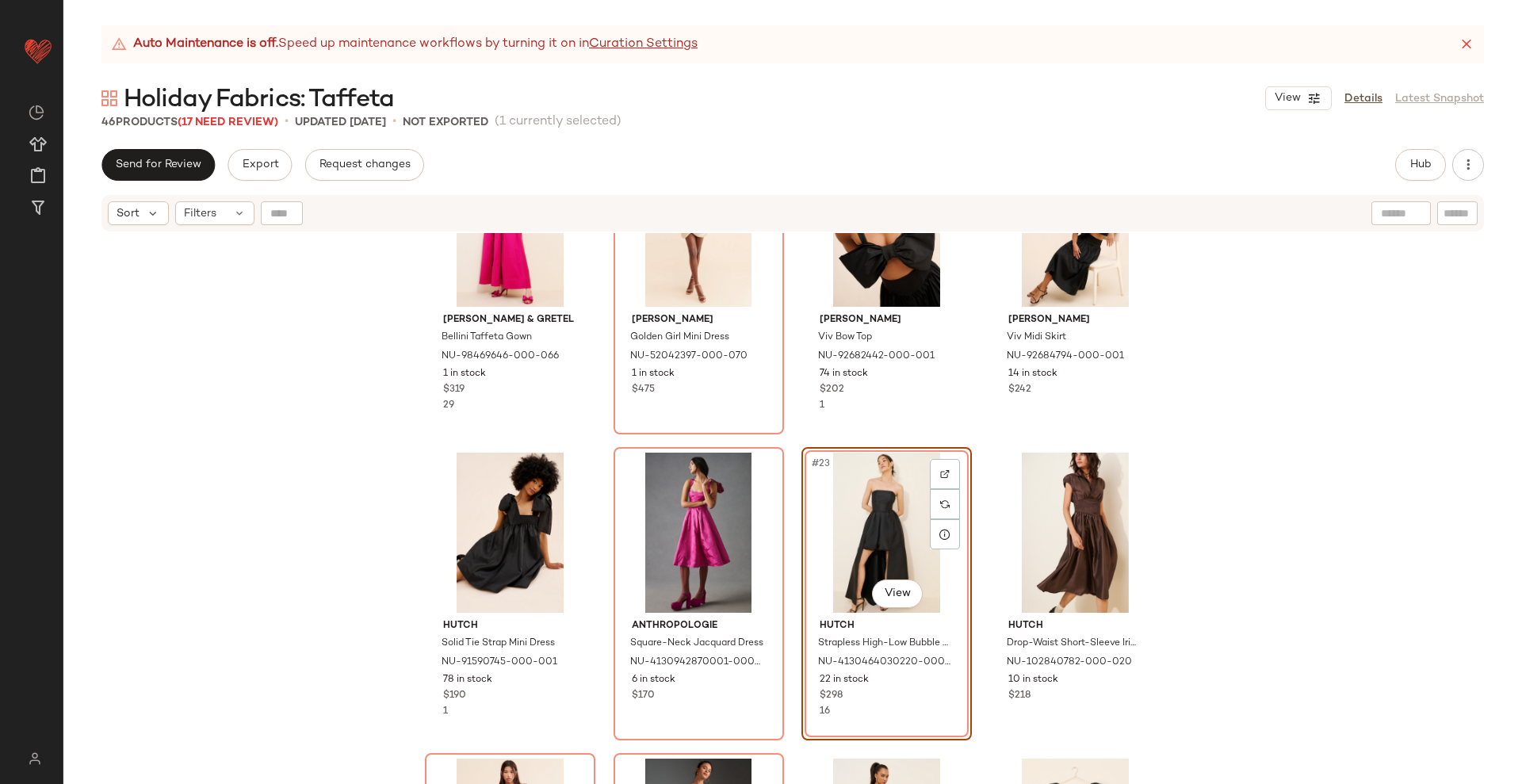
click at [974, 451] on div "Hansen & Gretel Bellini Taffeta Gown NU-98469646-000-066 1 in stock $319 29 Ali…" at bounding box center [793, 527] width 1459 height 590
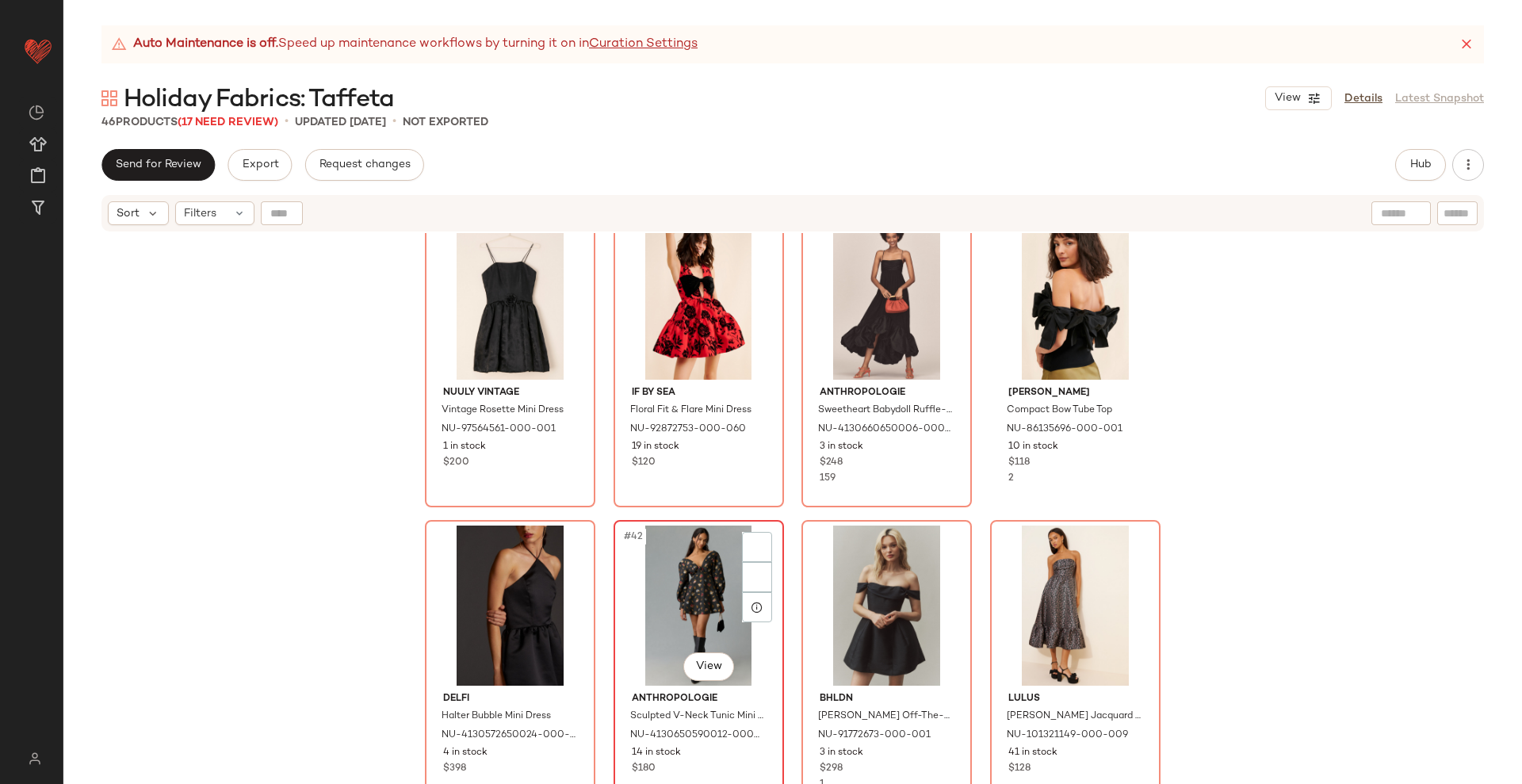
scroll to position [2787, 0]
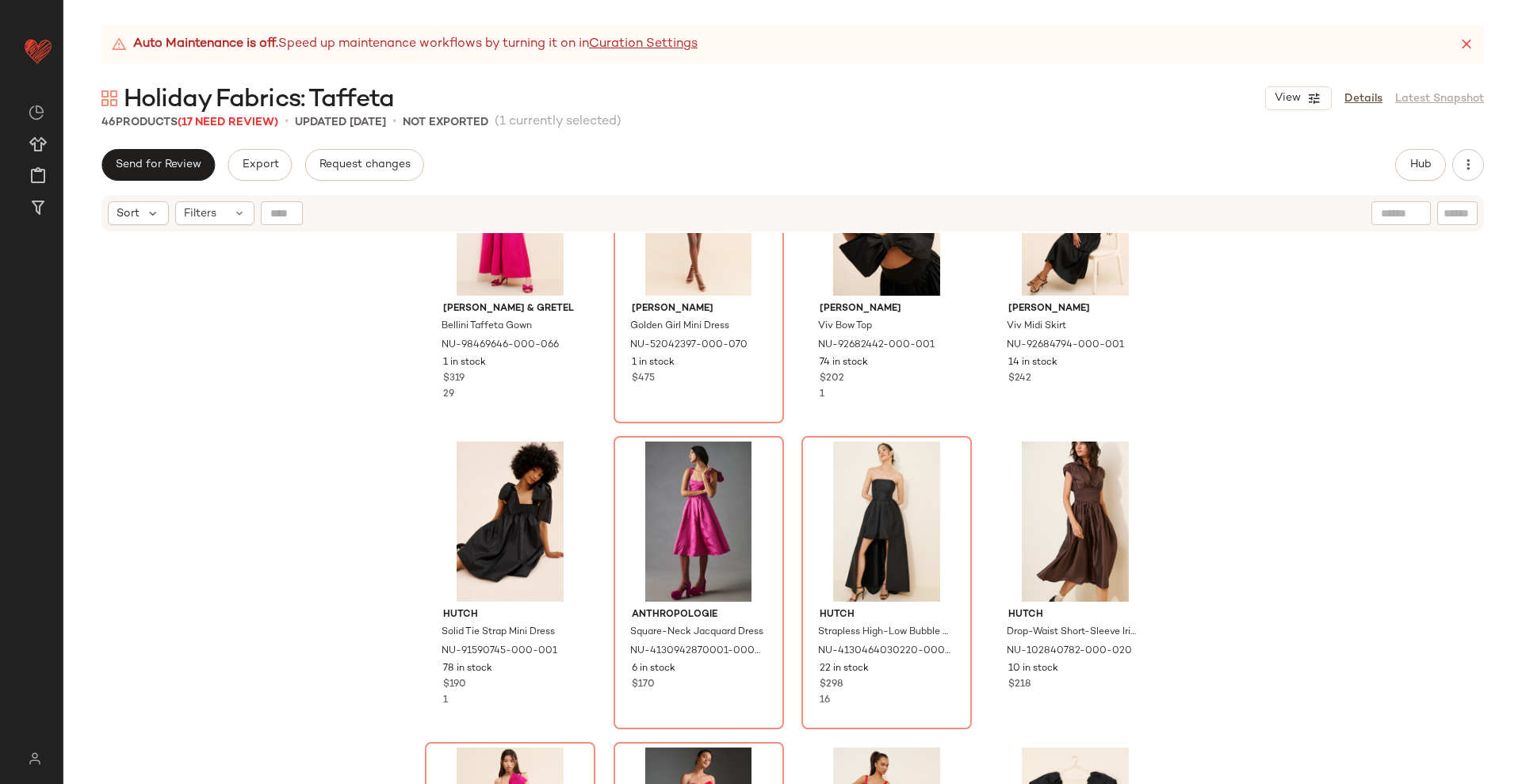
scroll to position [1343, 0]
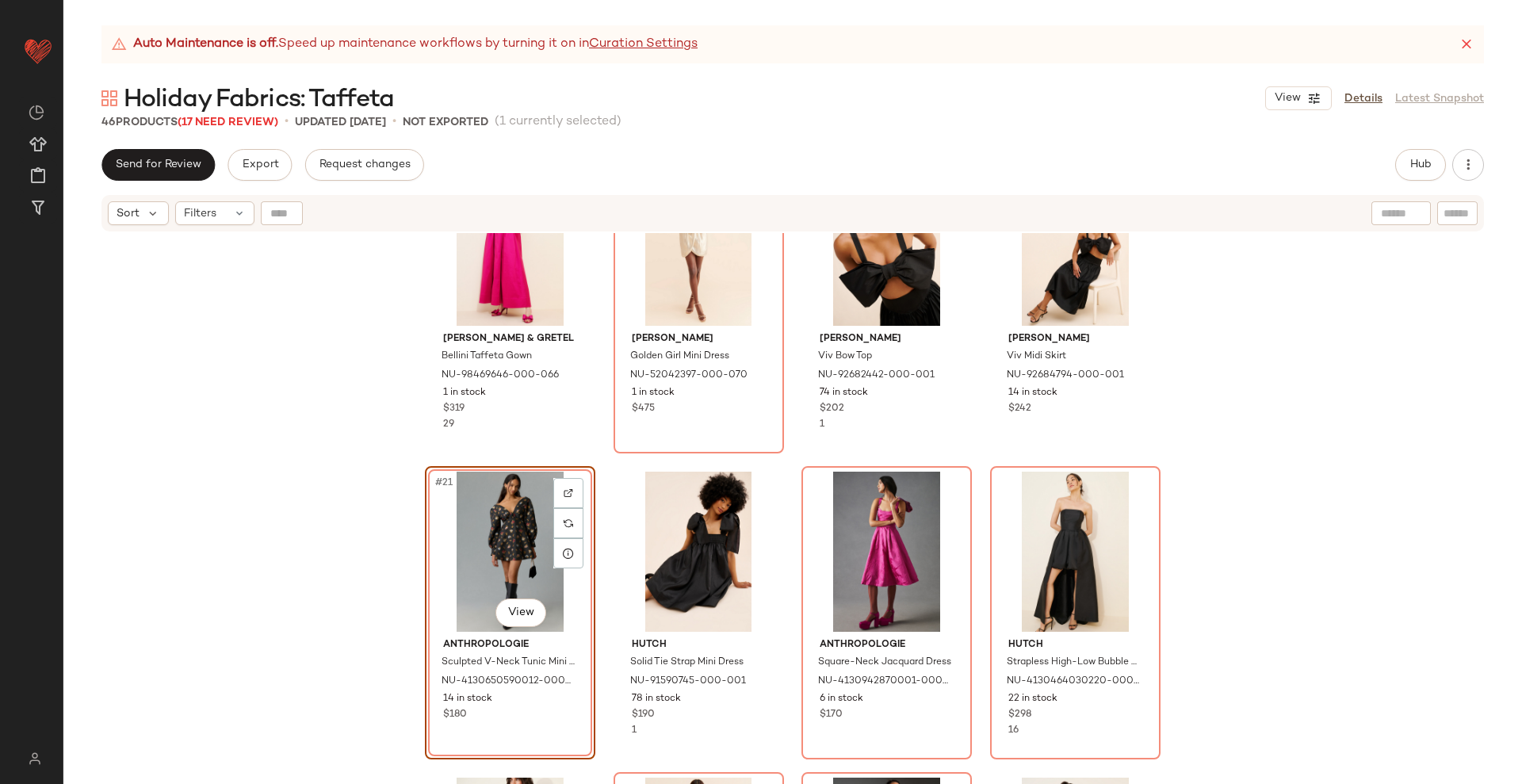
scroll to position [1343, 0]
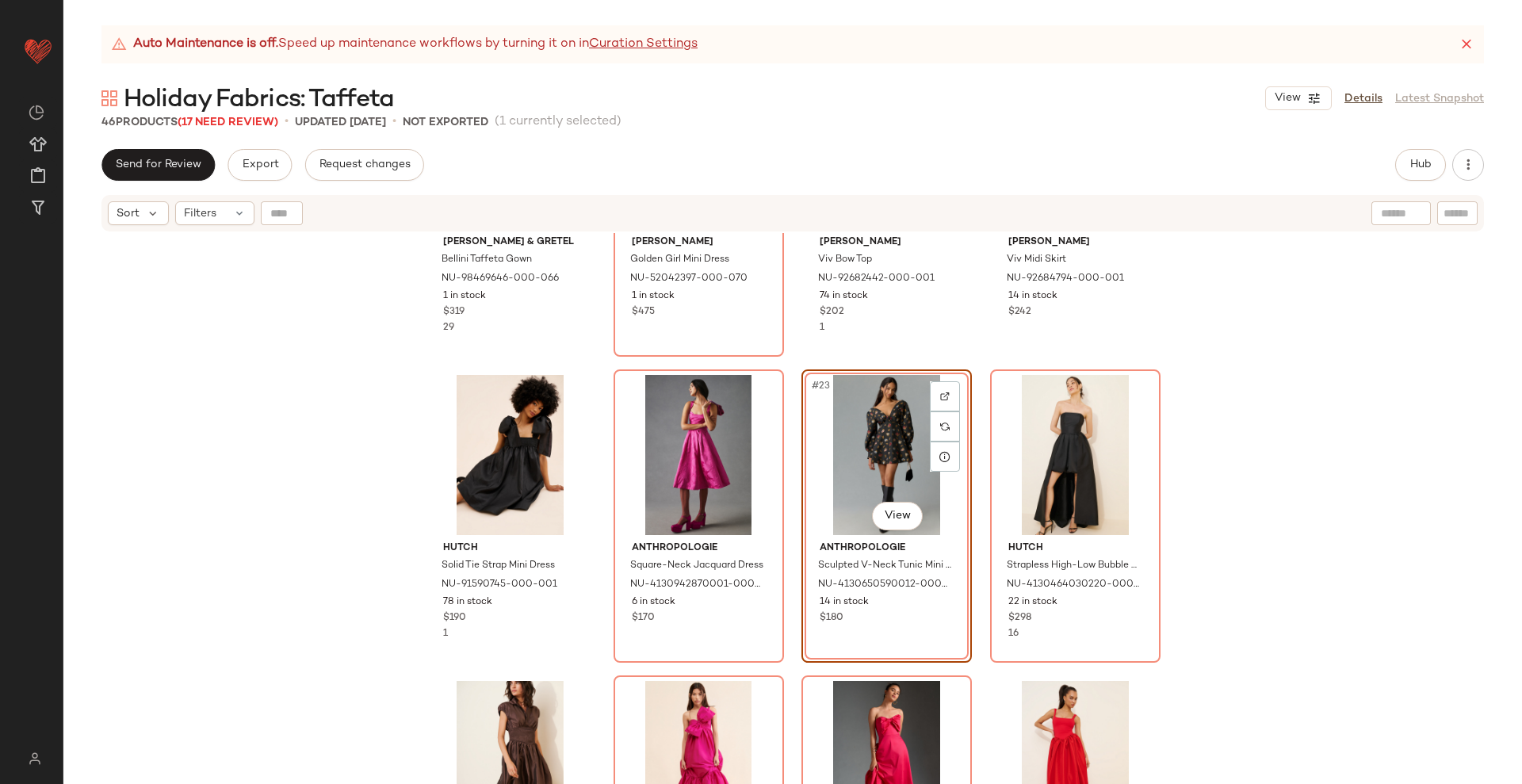
scroll to position [1442, 0]
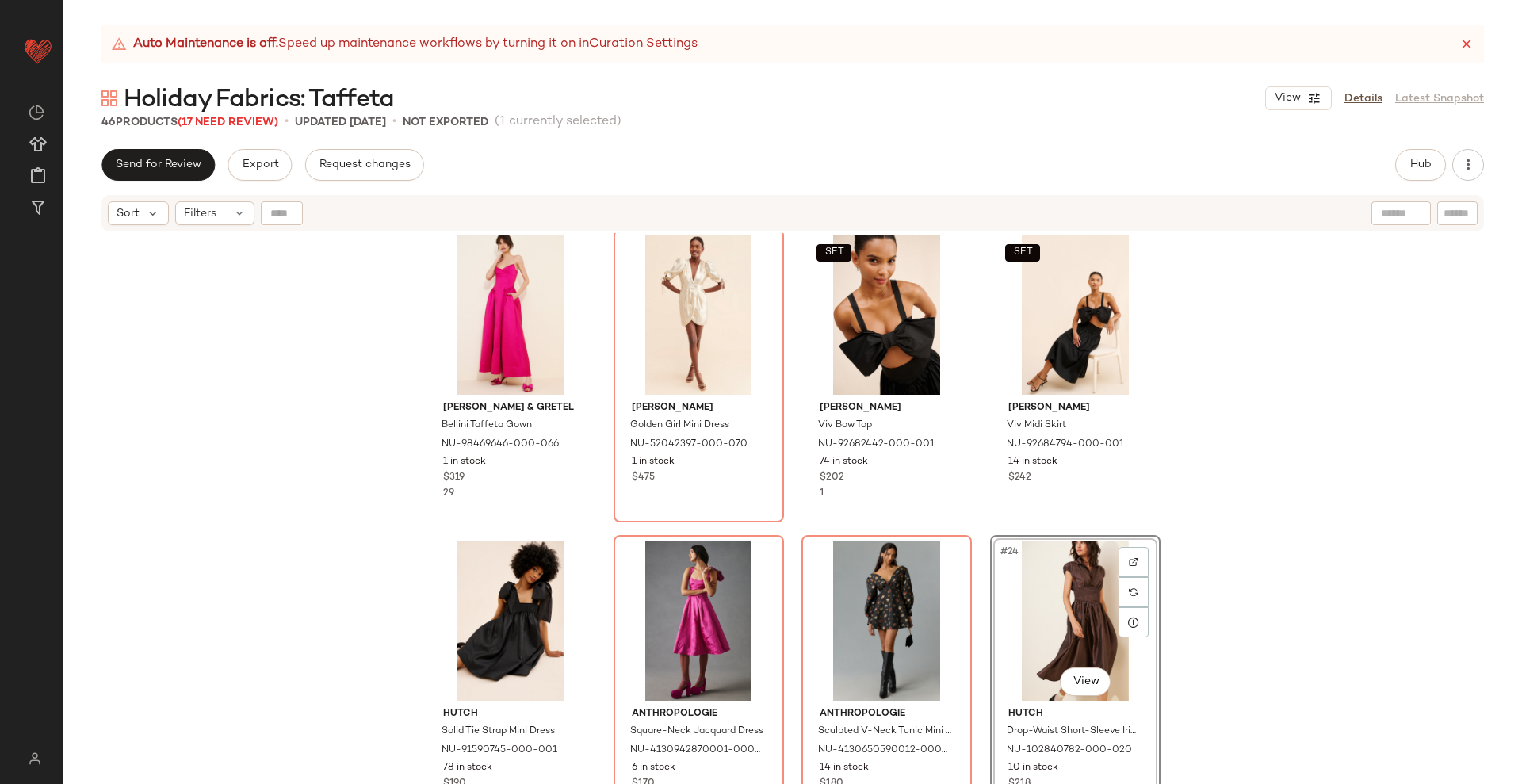
click at [973, 535] on div "Hansen & Gretel Bellini Taffeta Gown NU-98469646-000-066 1 in stock $319 29 Ali…" at bounding box center [793, 527] width 1459 height 590
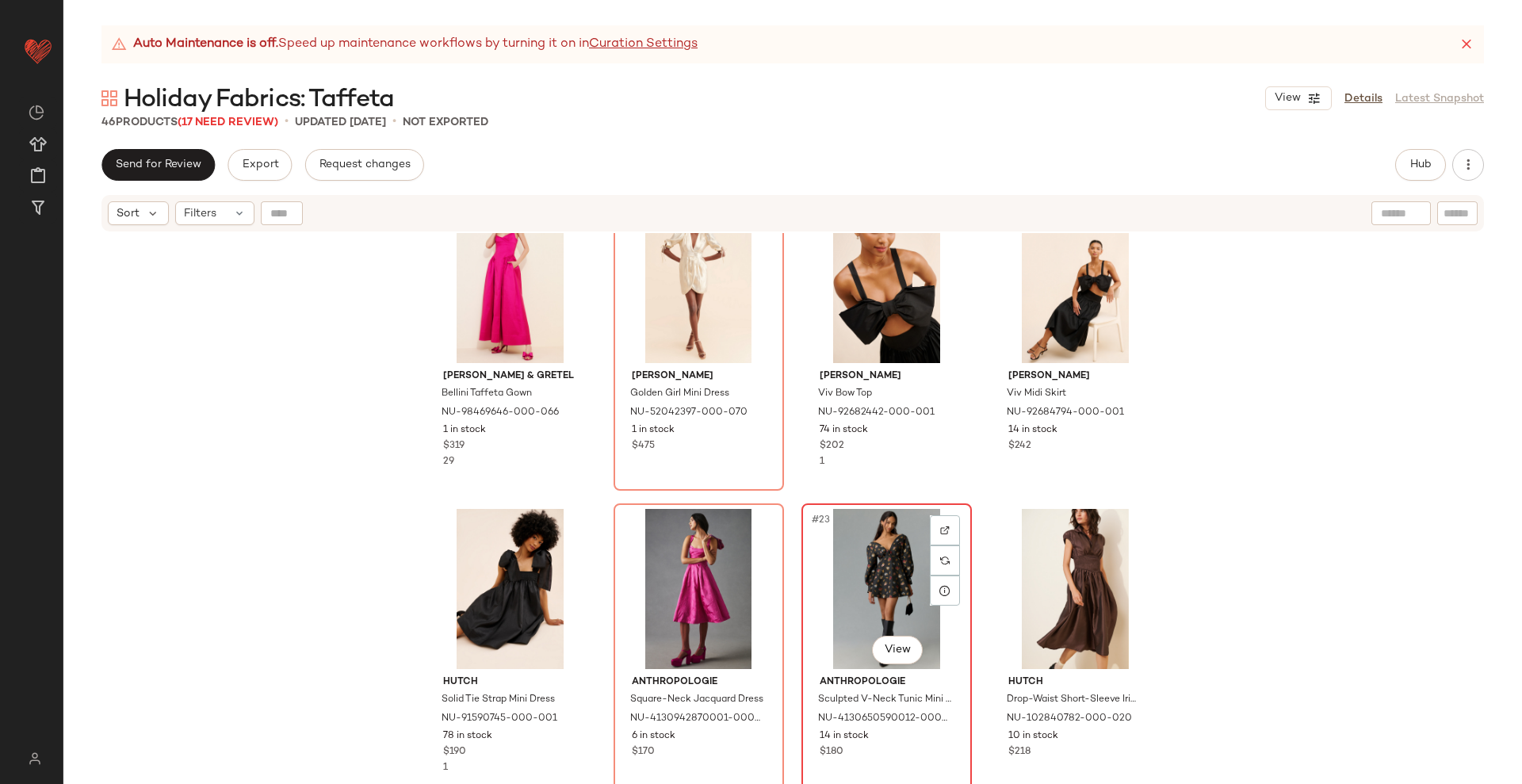
scroll to position [1244, 0]
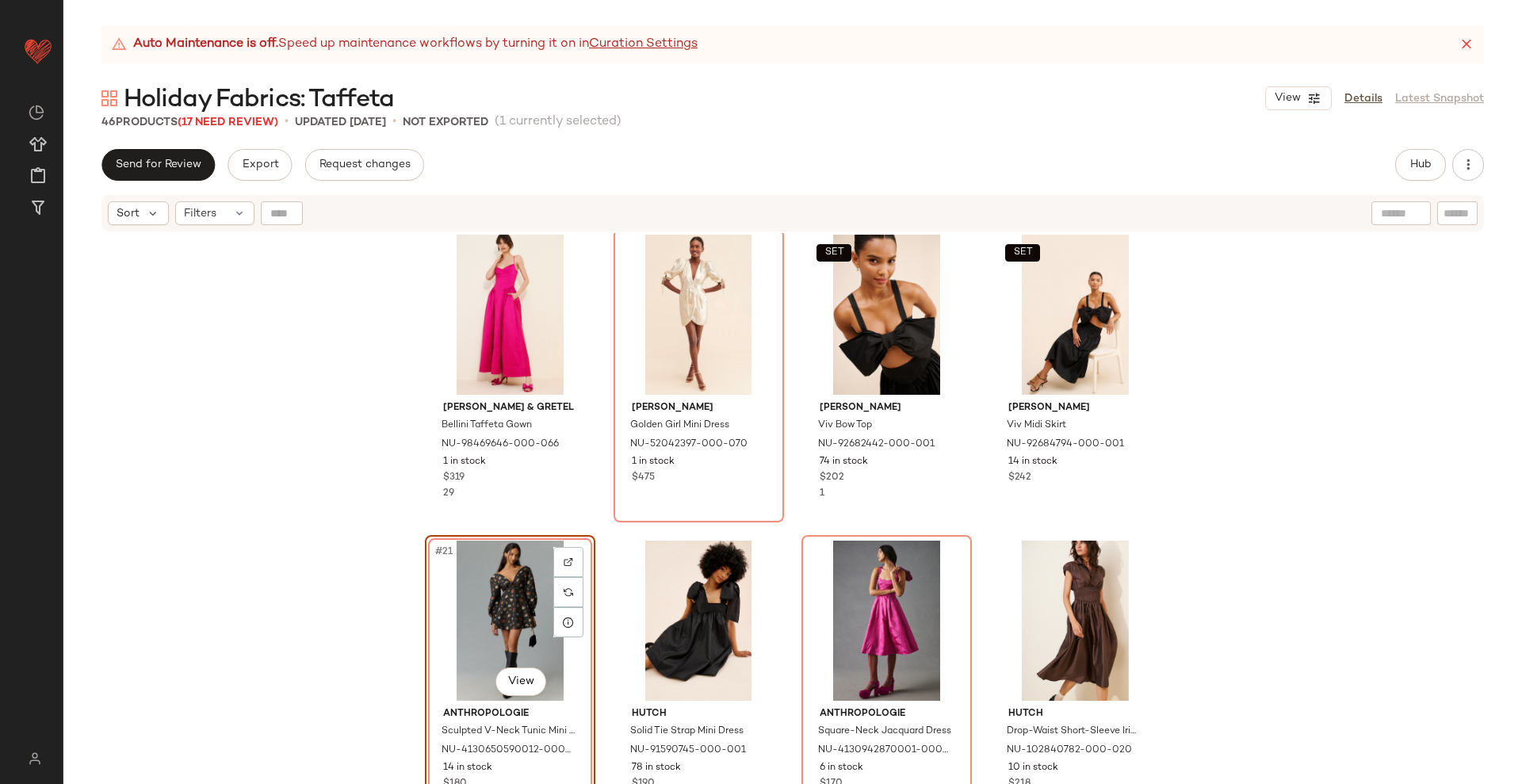
click at [971, 525] on div "Hansen & Gretel Bellini Taffeta Gown NU-98469646-000-066 1 in stock $319 29 Ali…" at bounding box center [793, 527] width 1459 height 590
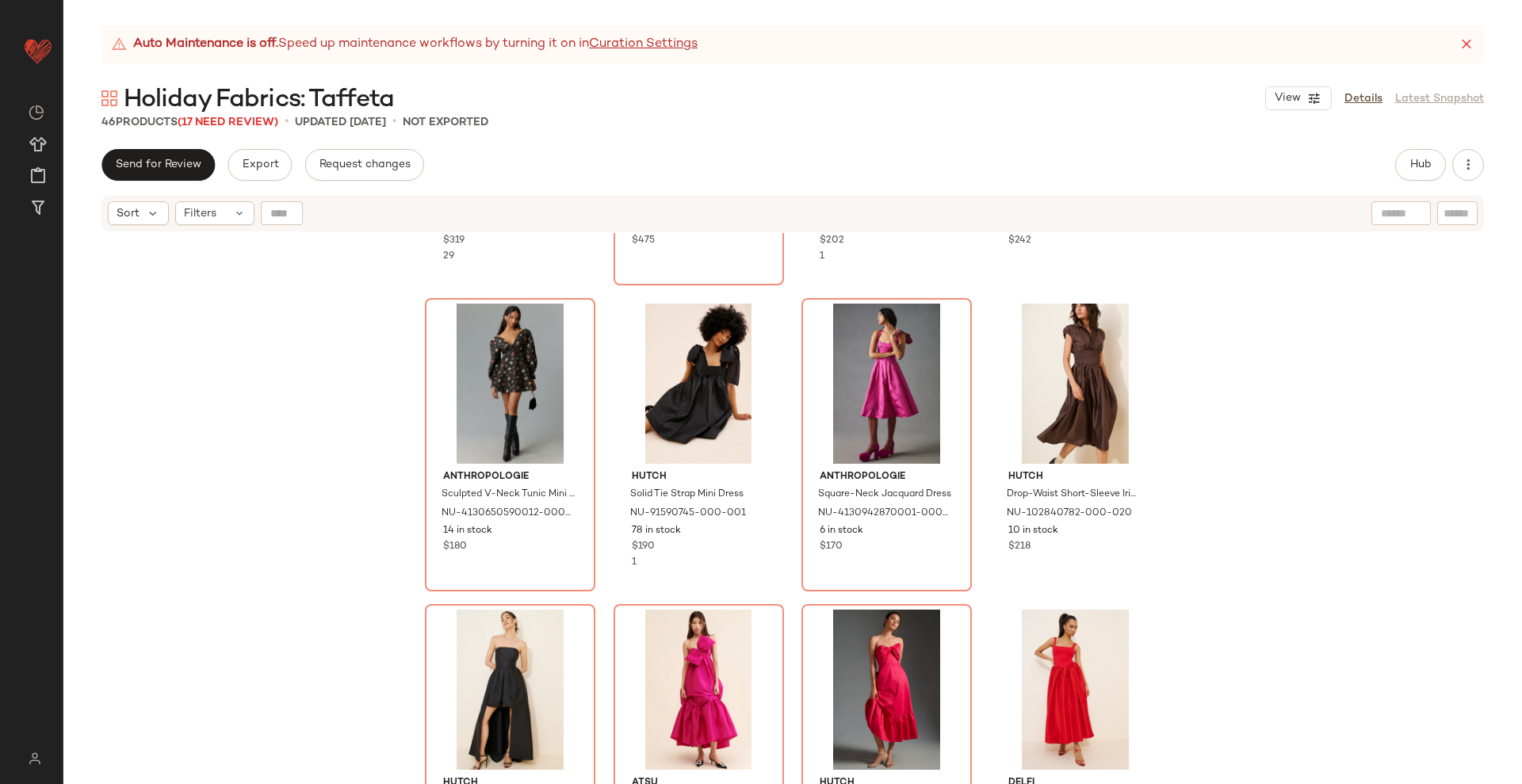
scroll to position [1540, 0]
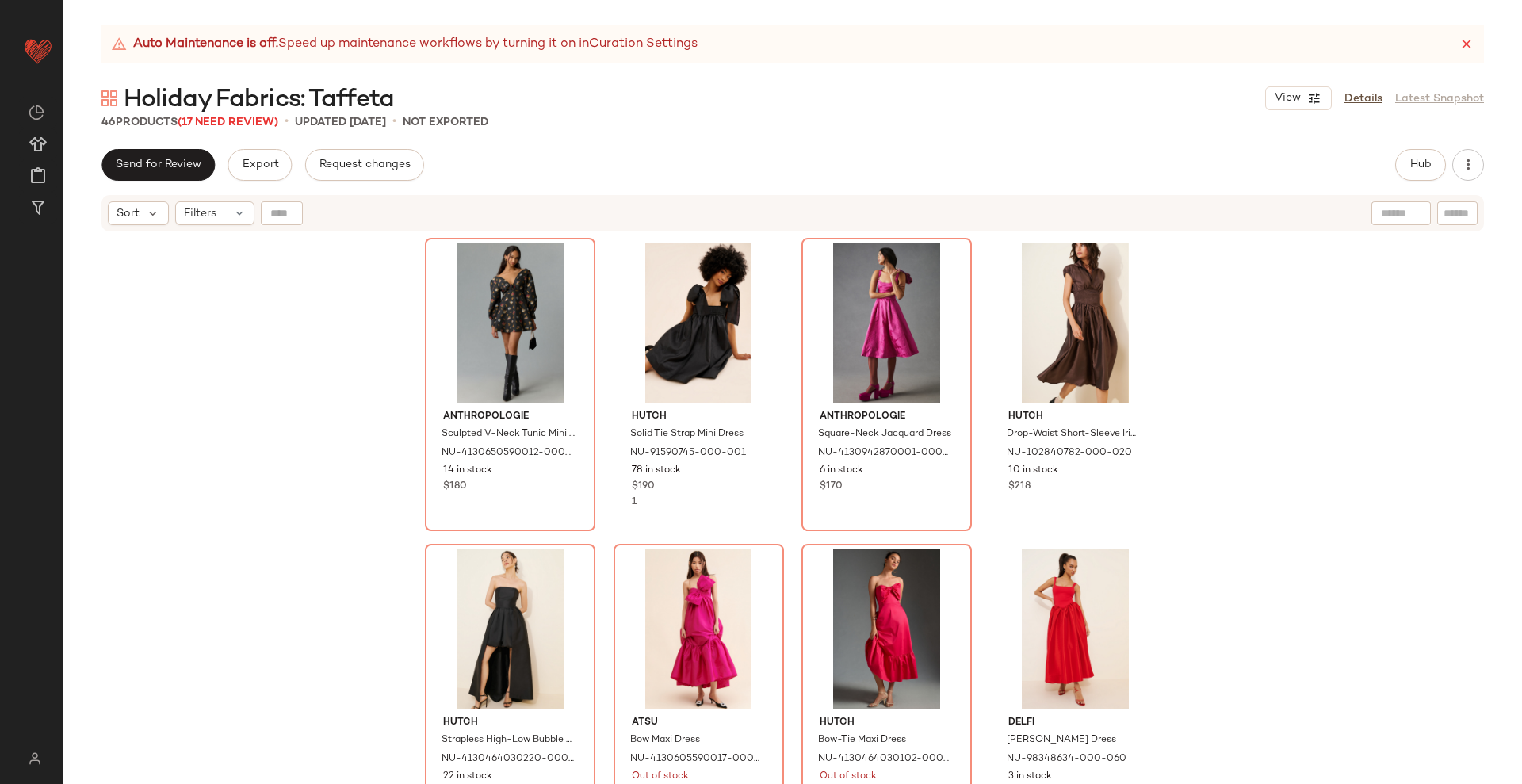
click at [974, 534] on div "Hansen & Gretel Bellini Taffeta Gown NU-98469646-000-066 1 in stock $319 29 Ali…" at bounding box center [793, 527] width 1459 height 590
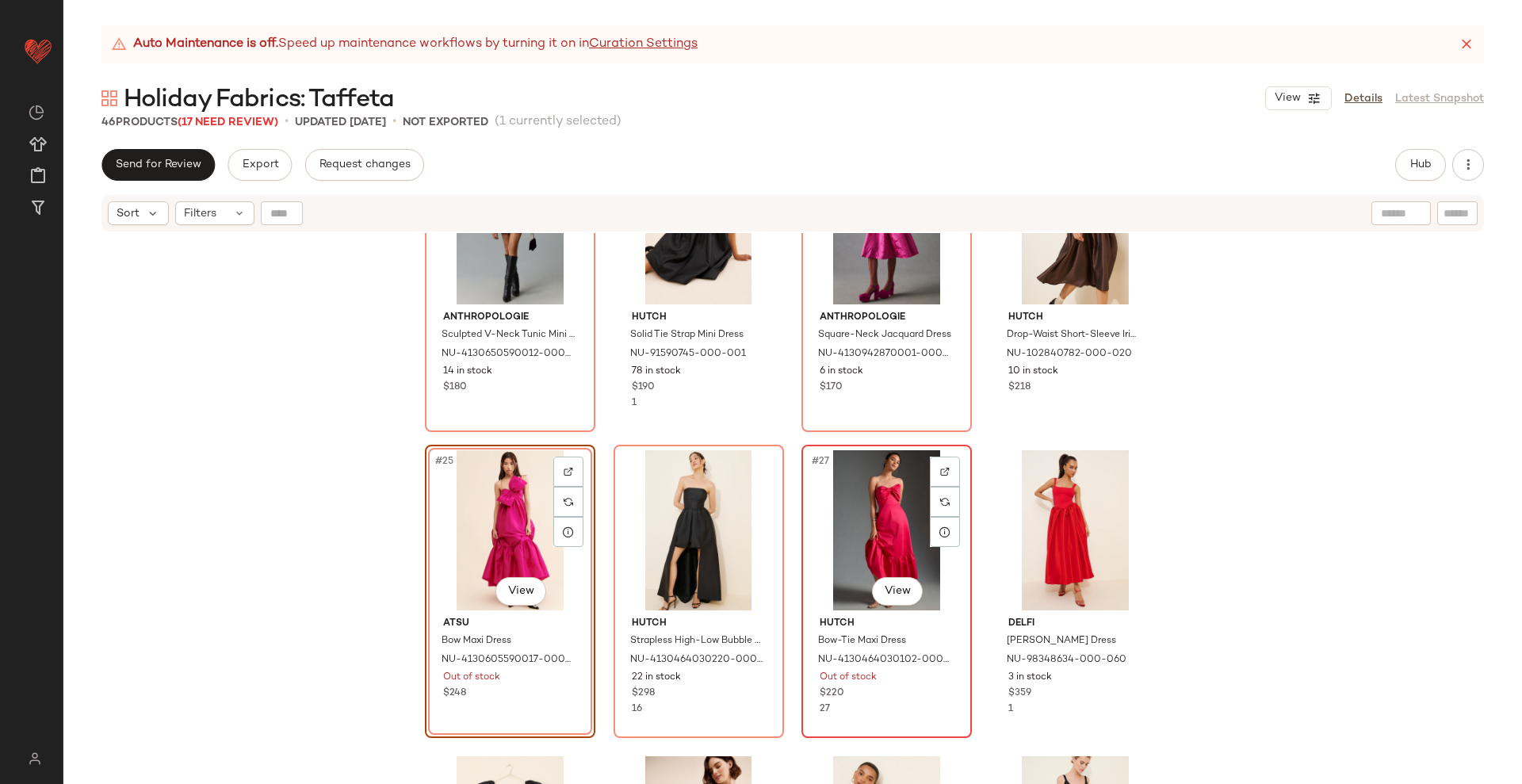
scroll to position [1739, 0]
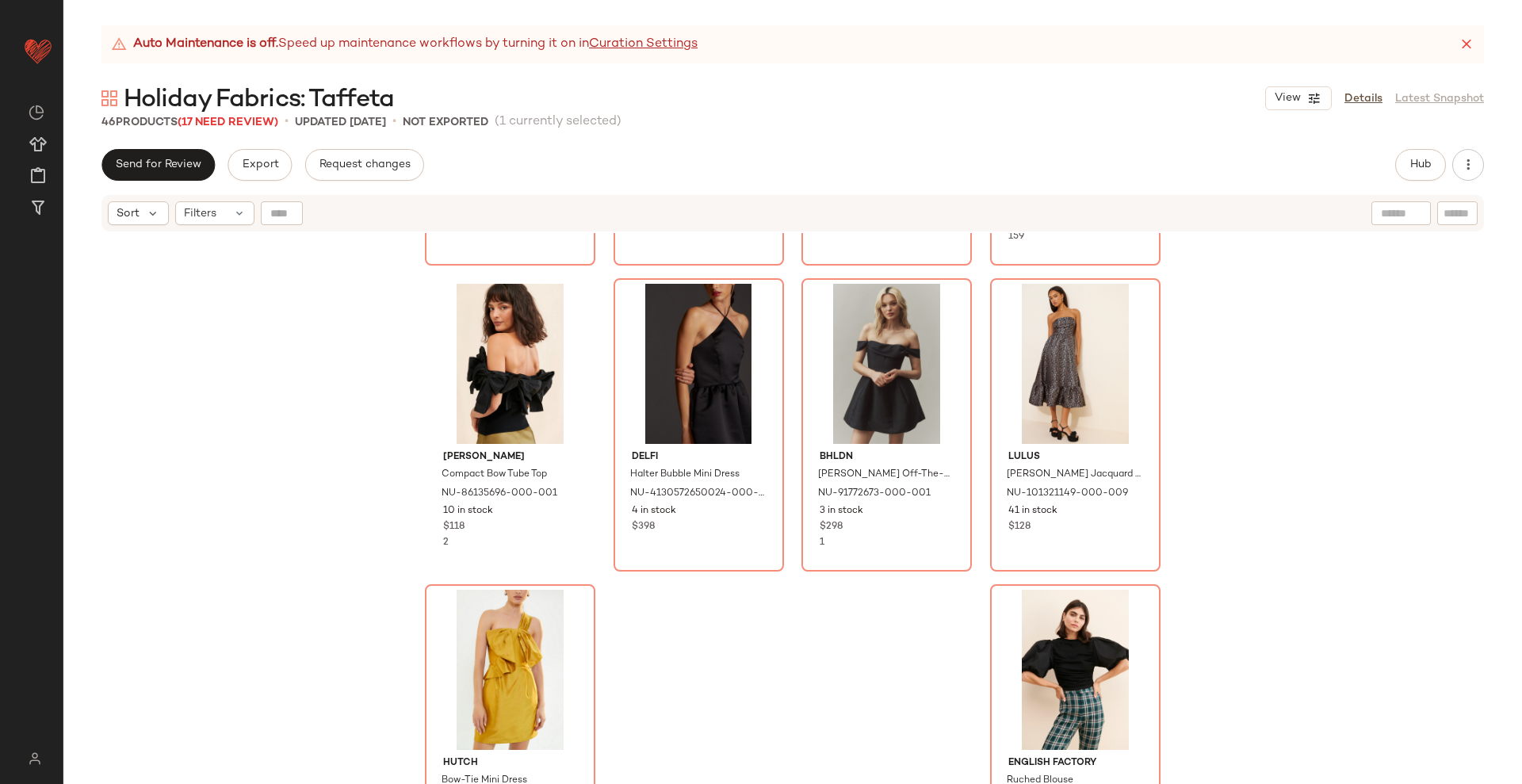
scroll to position [2931, 0]
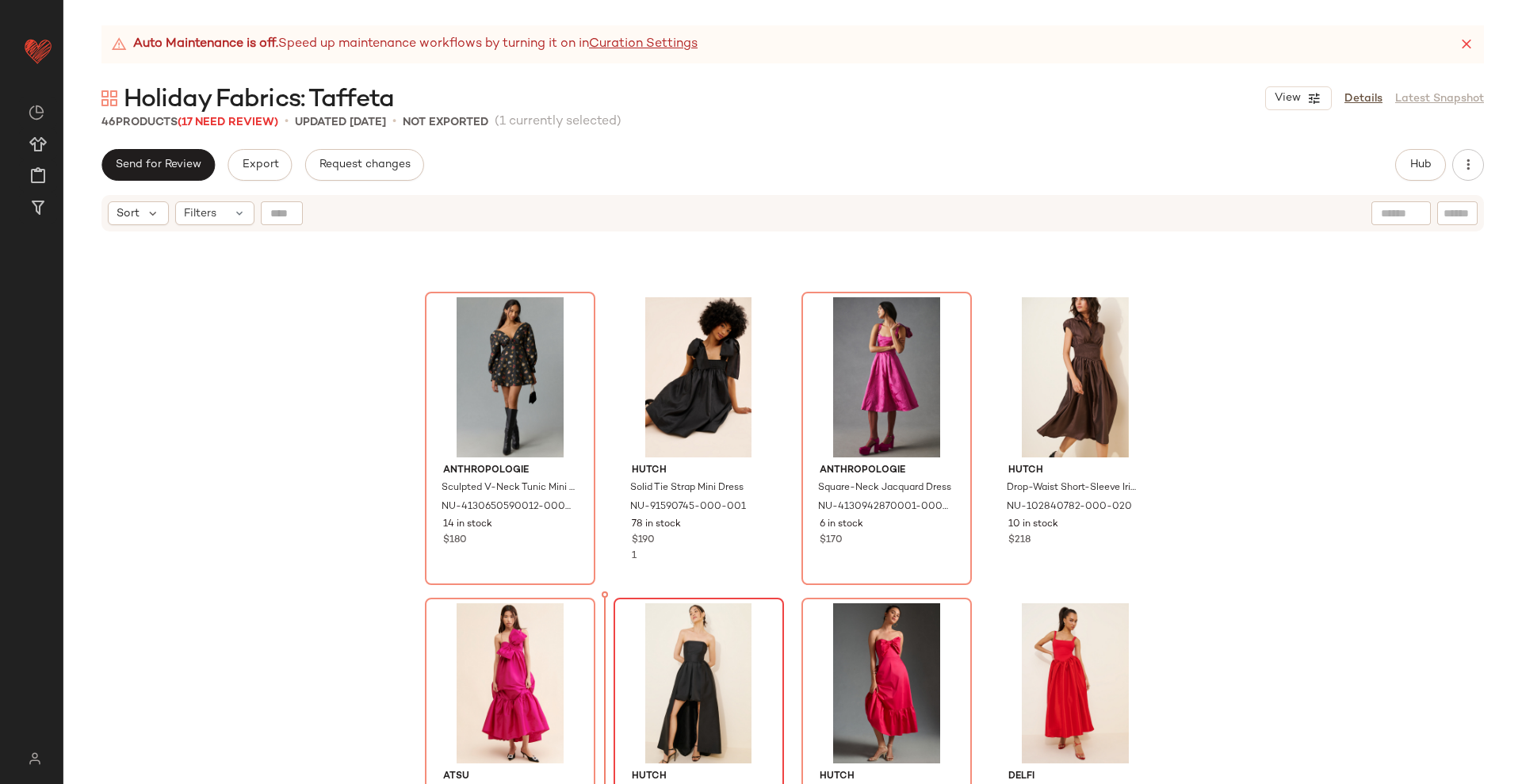
scroll to position [1493, 0]
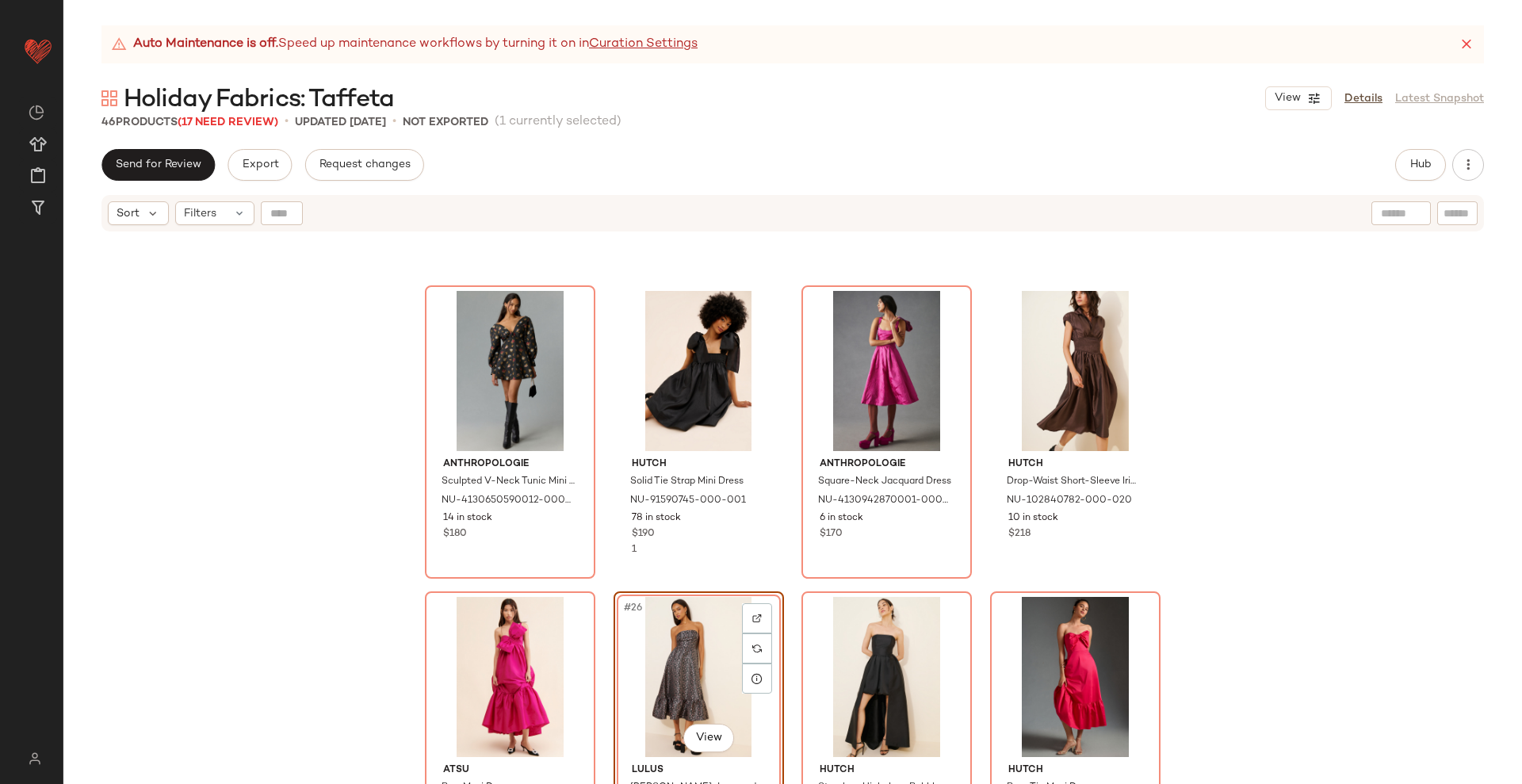
click at [787, 583] on div "Anthropologie Sculpted V-Neck Tunic Mini Dress NU-4130650590012-000-001 14 in s…" at bounding box center [793, 527] width 1459 height 590
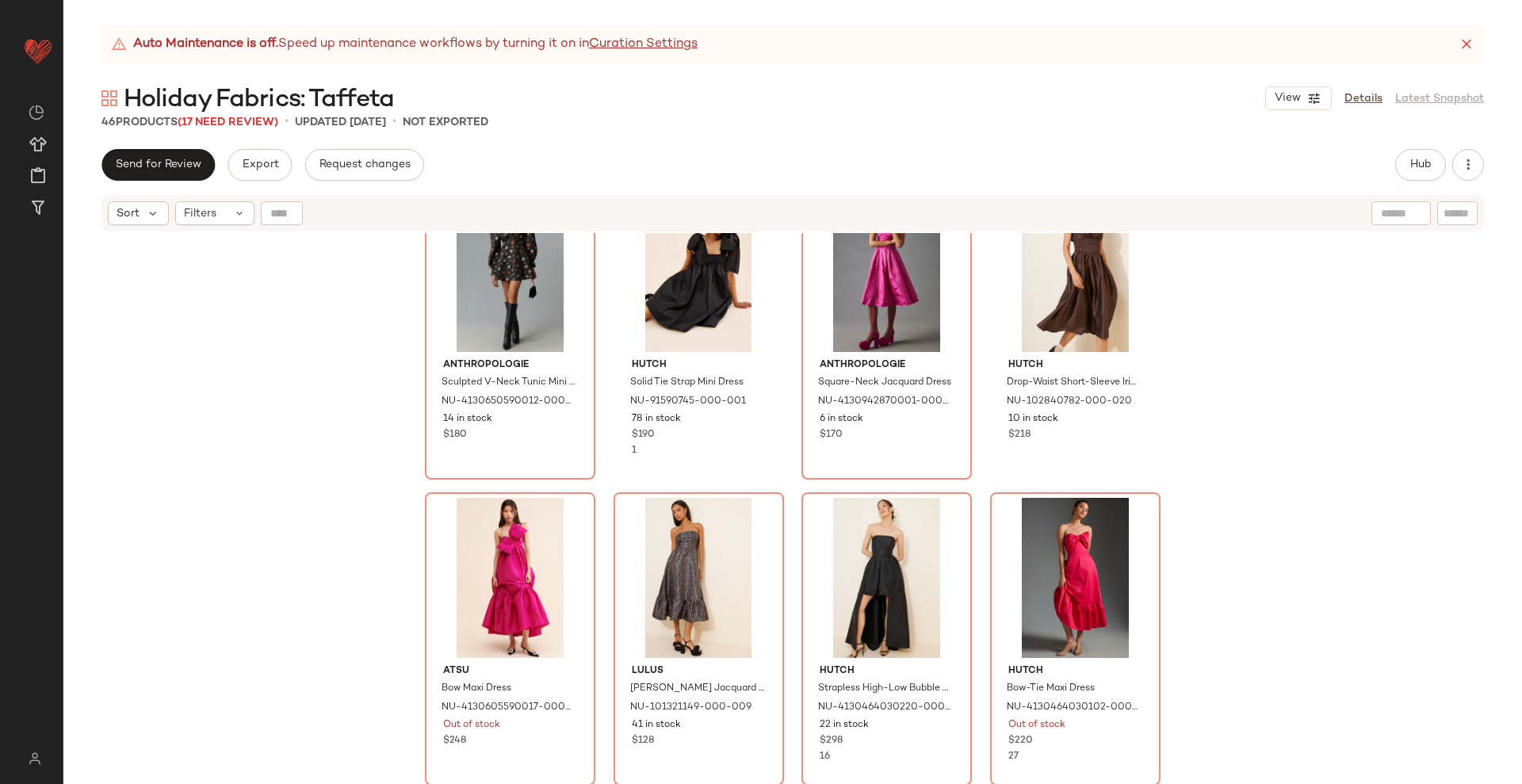
click at [790, 578] on div "Anthropologie Sculpted V-Neck Tunic Mini Dress NU-4130650590012-000-001 14 in s…" at bounding box center [793, 527] width 1459 height 590
click at [783, 505] on div "Anthropologie Sculpted V-Neck Tunic Mini Dress NU-4130650590012-000-001 14 in s…" at bounding box center [793, 527] width 1459 height 590
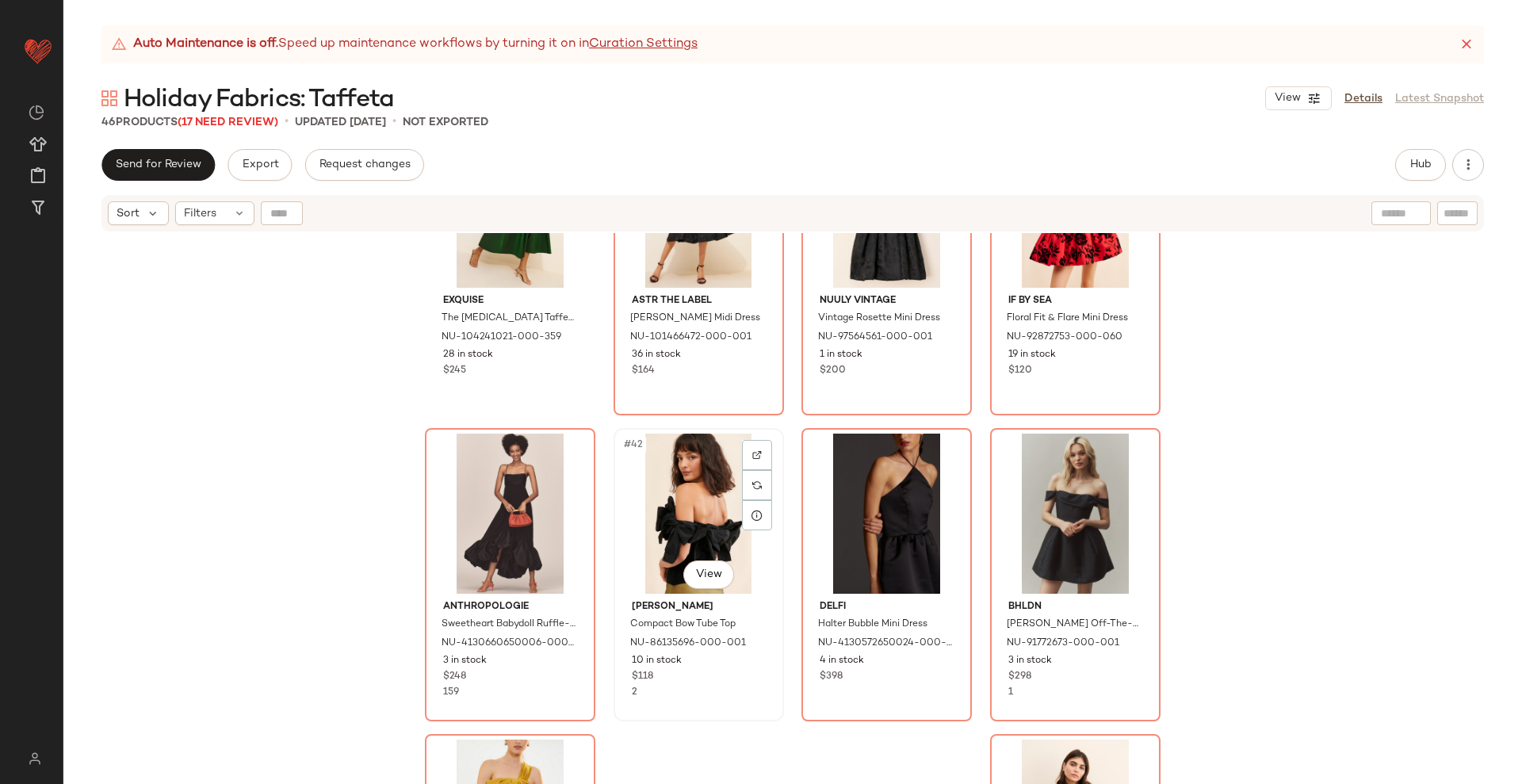
scroll to position [2782, 0]
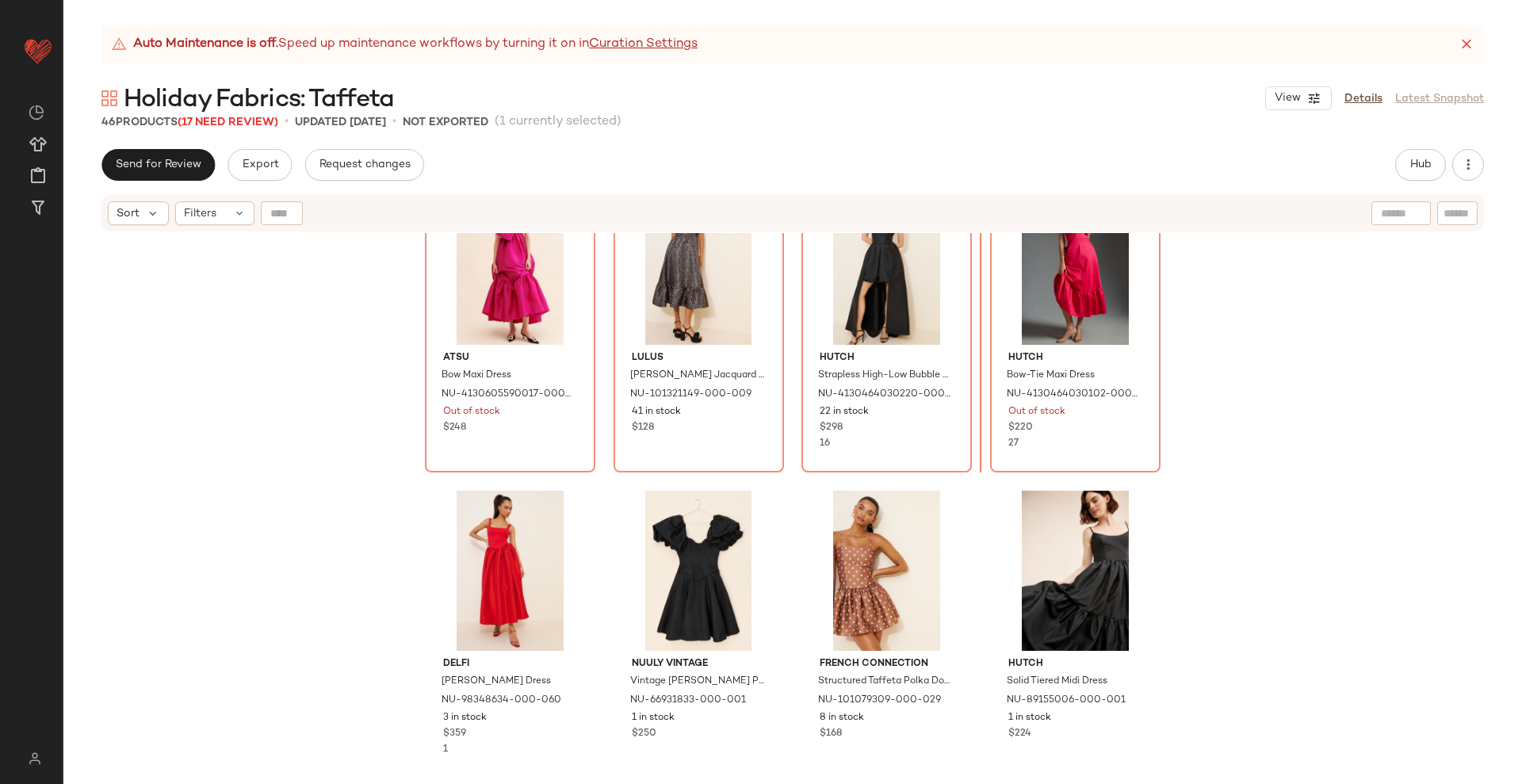
scroll to position [1896, 0]
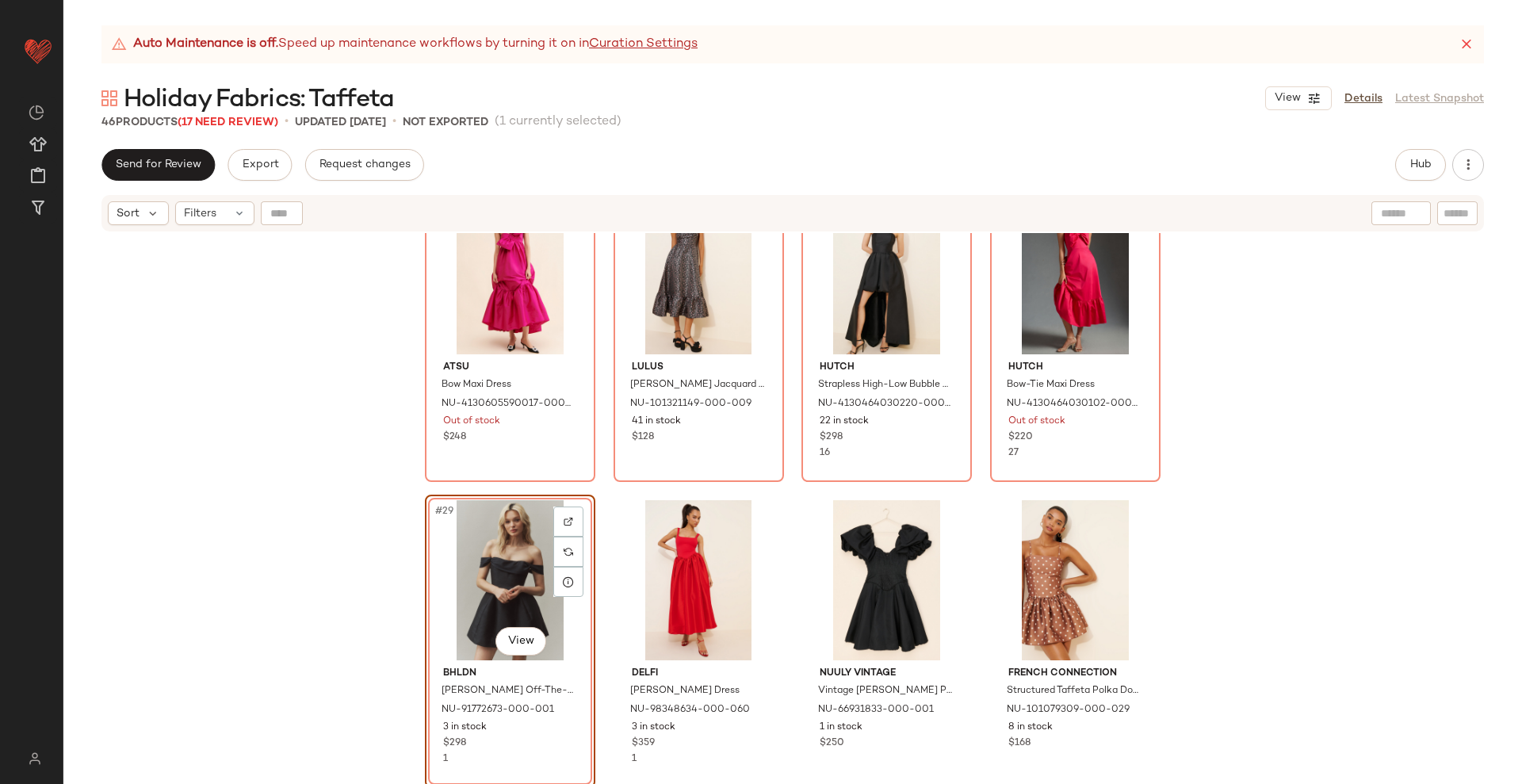
click at [600, 495] on div "Atsu Bow Maxi Dress NU-4130605590017-000-066 Out of stock $248 Lulus Glenn Stra…" at bounding box center [793, 527] width 1459 height 590
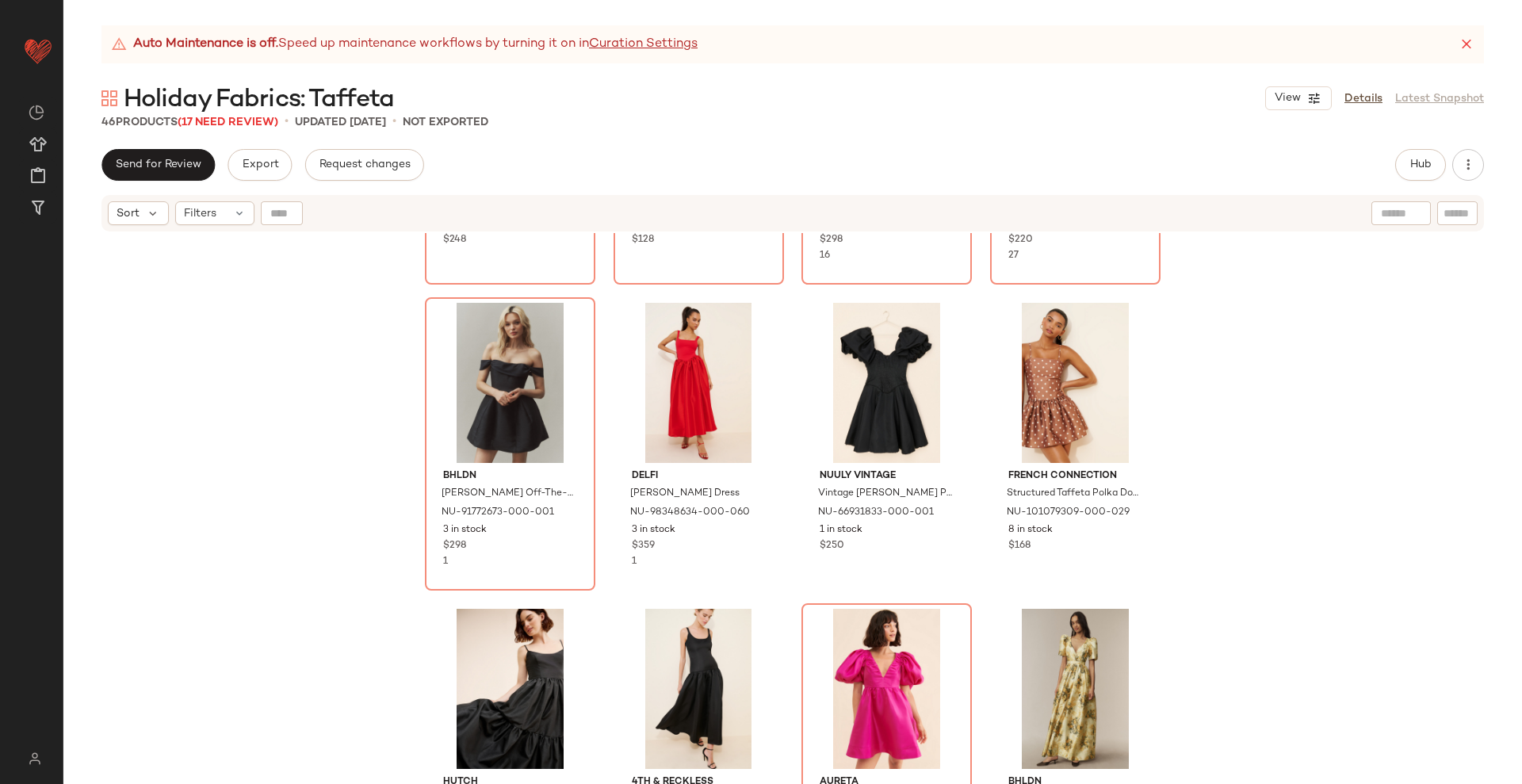
scroll to position [2094, 0]
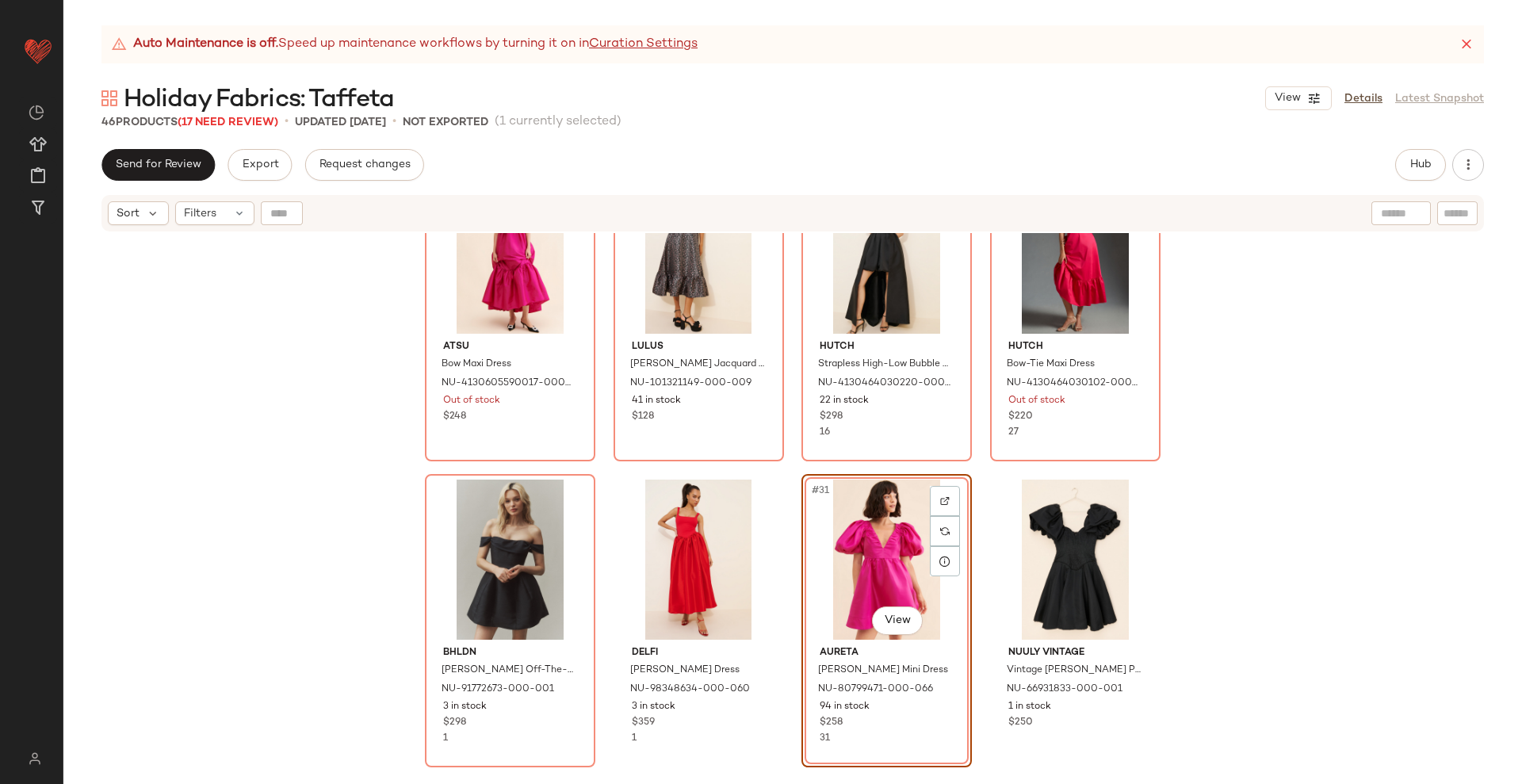
scroll to position [1897, 0]
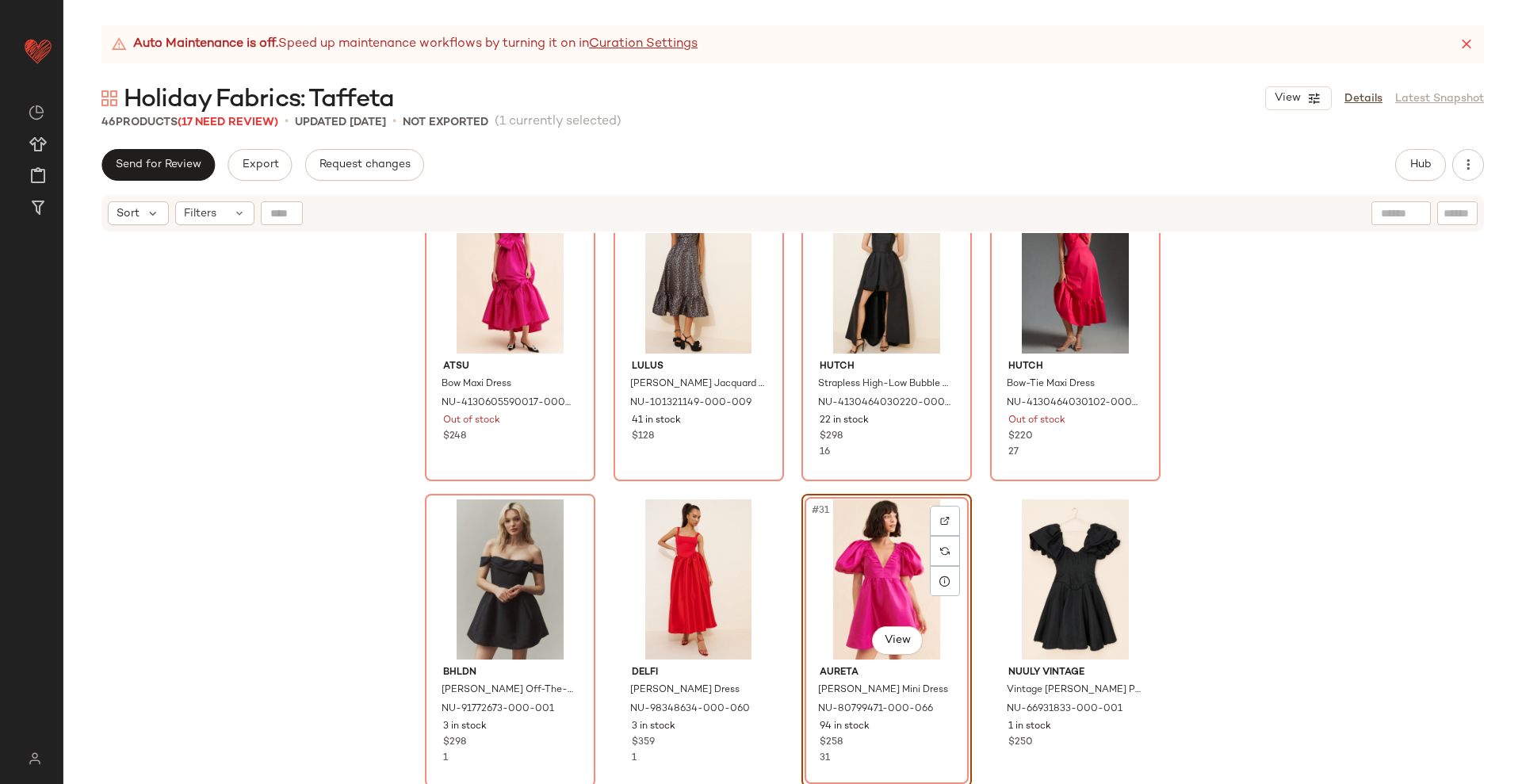
click at [977, 492] on div "Atsu Bow Maxi Dress NU-4130605590017-000-066 Out of stock $248 Lulus Glenn Stra…" at bounding box center [793, 527] width 1459 height 590
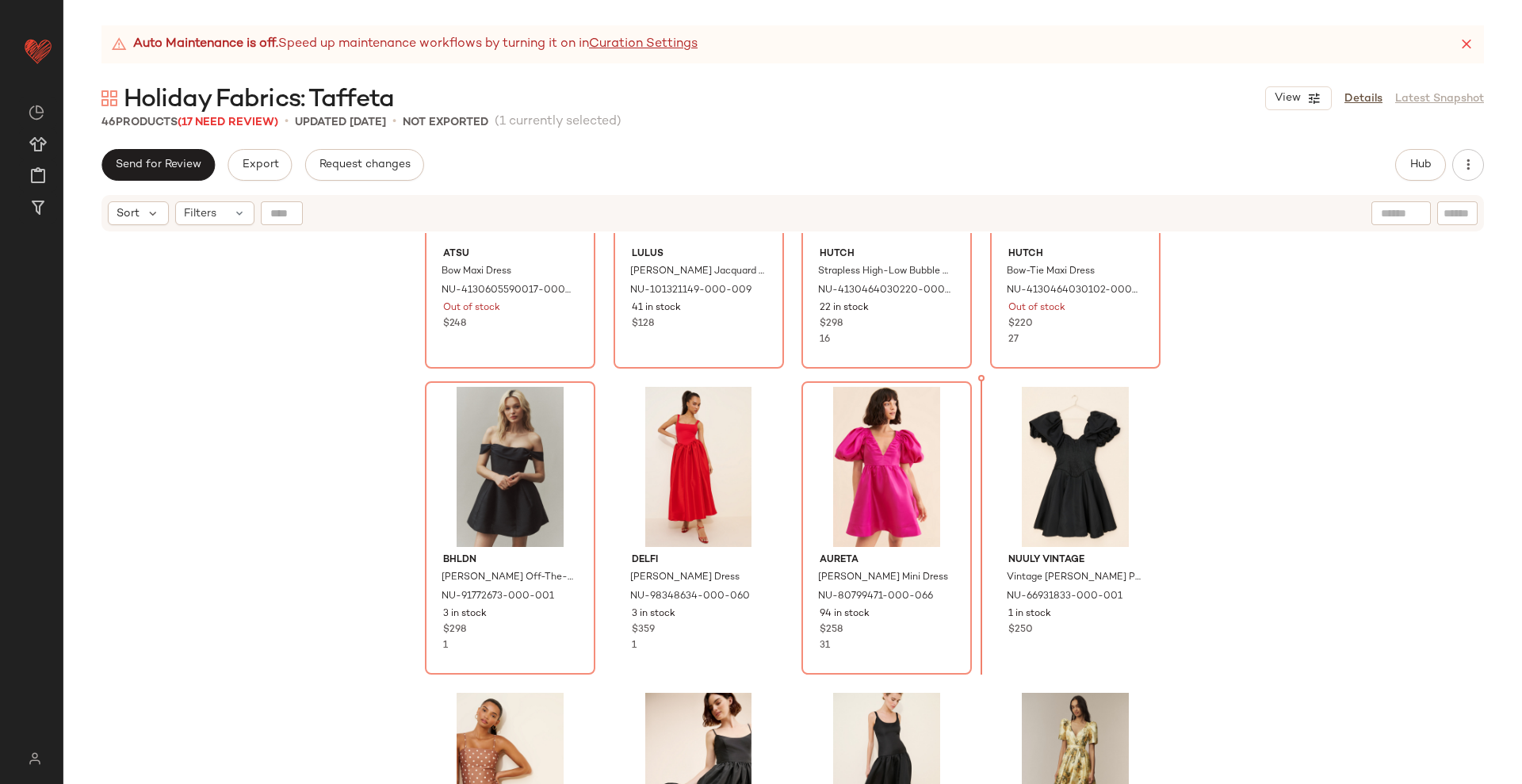
scroll to position [1984, 0]
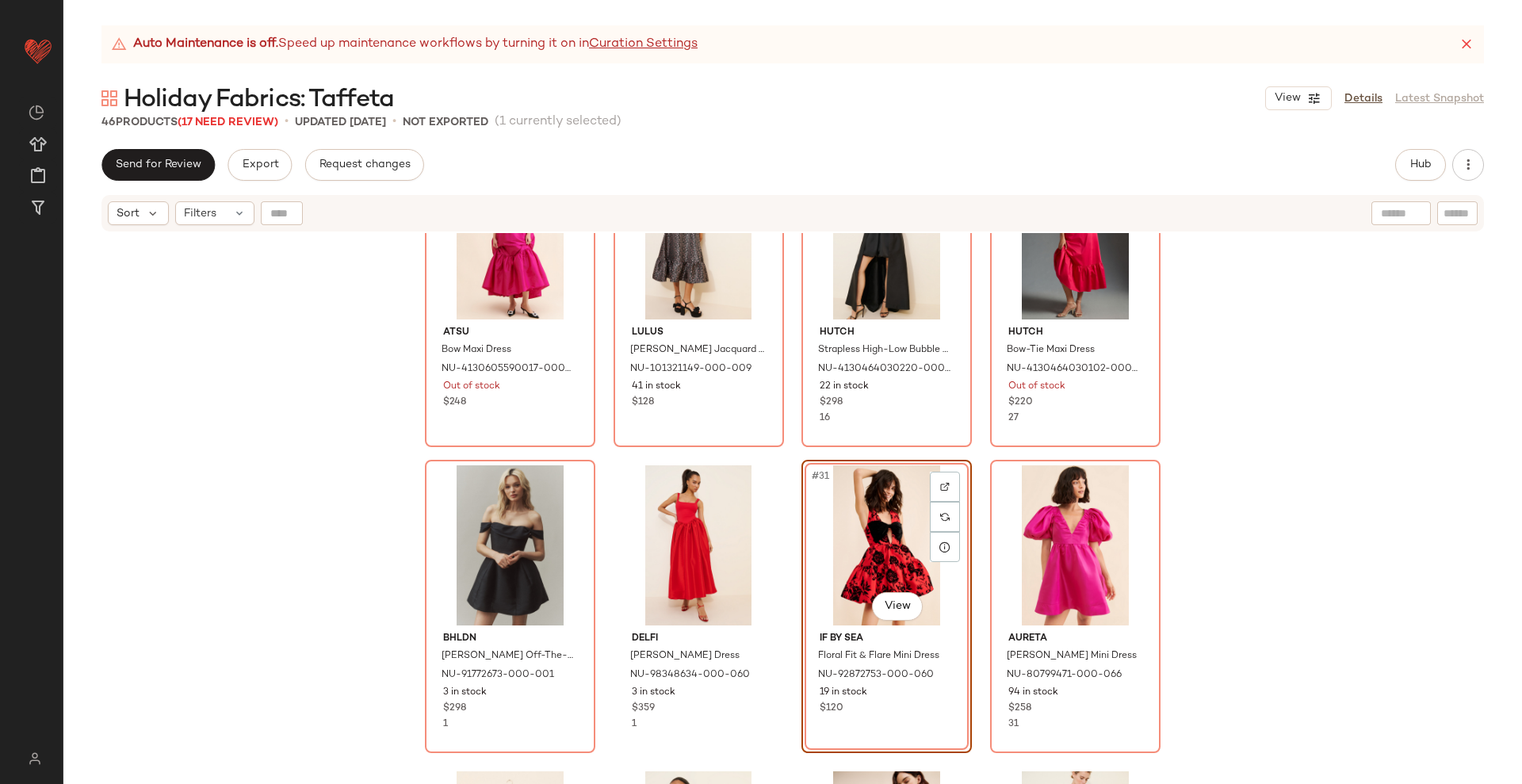
scroll to position [1884, 0]
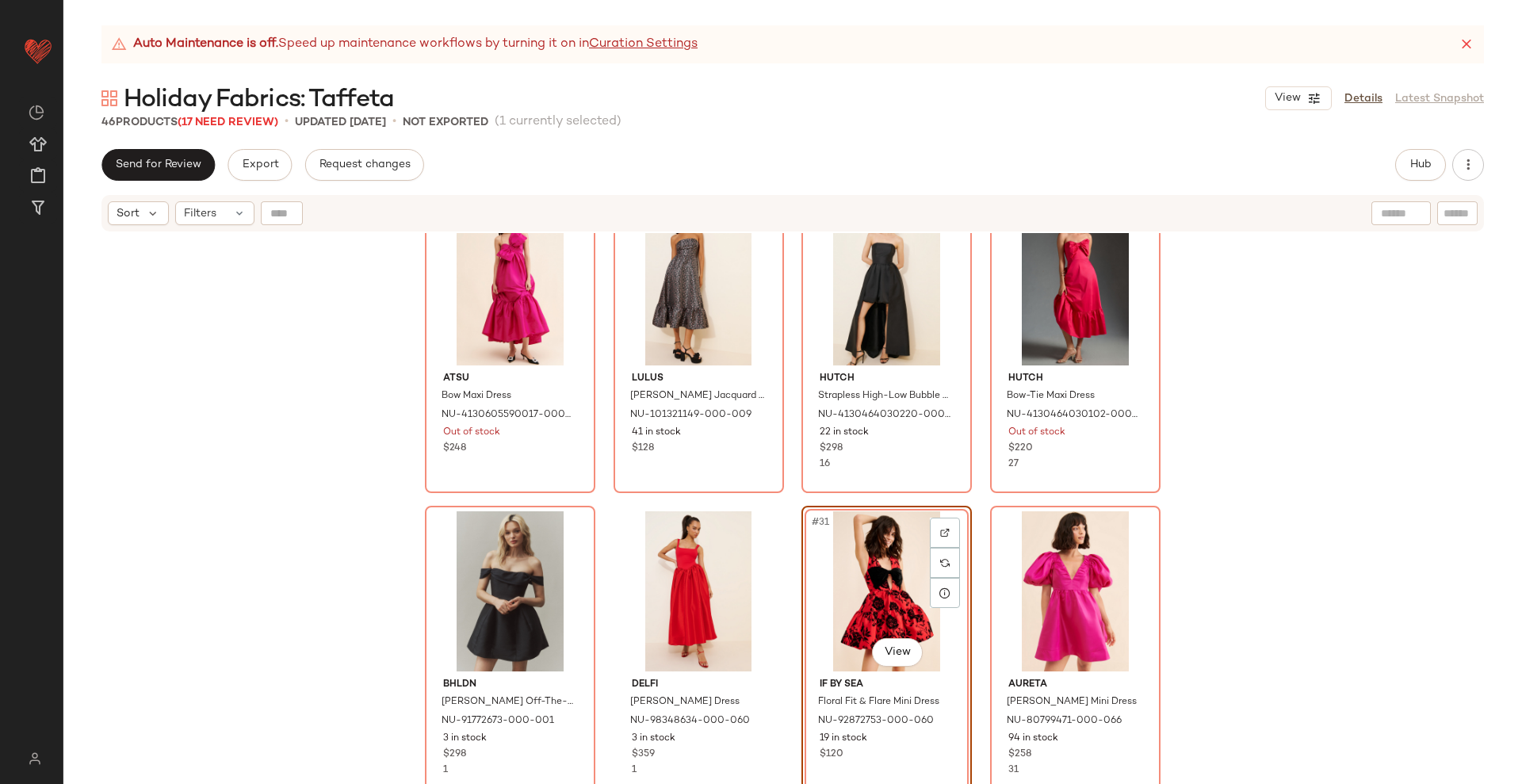
click at [978, 495] on div "Atsu Bow Maxi Dress NU-4130605590017-000-066 Out of stock $248 Lulus Glenn Stra…" at bounding box center [793, 527] width 1459 height 590
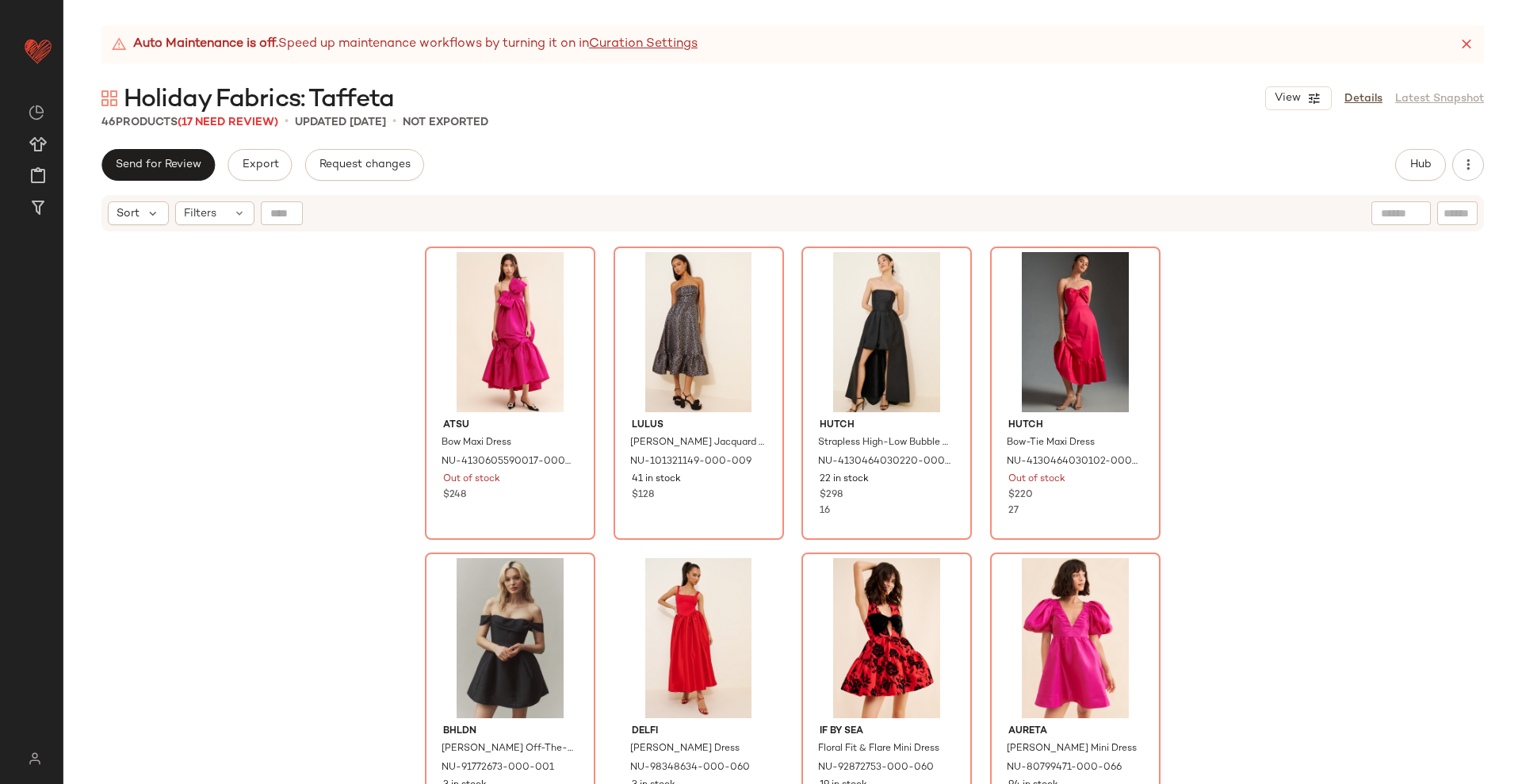
scroll to position [1984, 0]
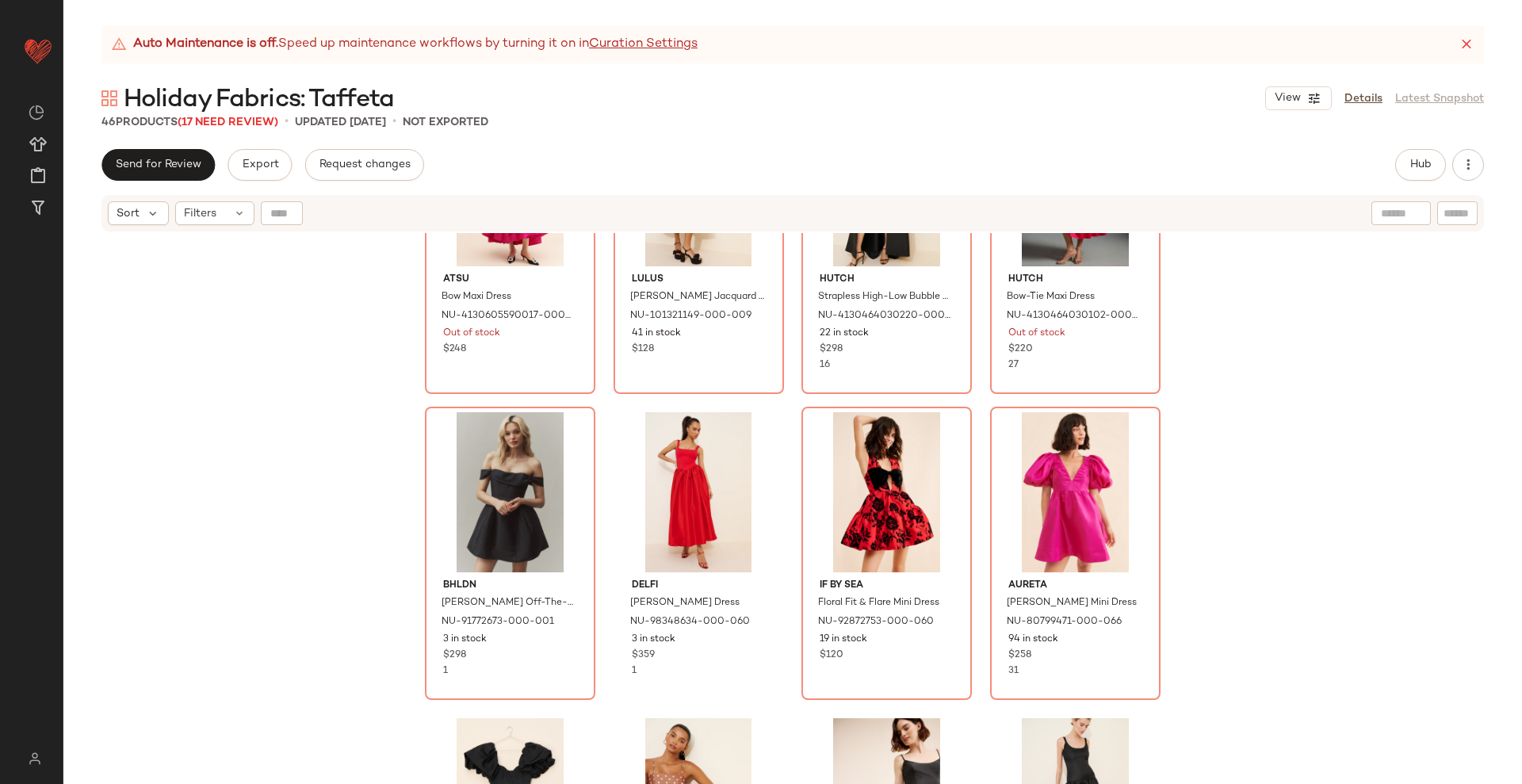
click at [978, 495] on div "Atsu Bow Maxi Dress NU-4130605590017-000-066 Out of stock $248 Lulus Glenn Stra…" at bounding box center [793, 527] width 1459 height 590
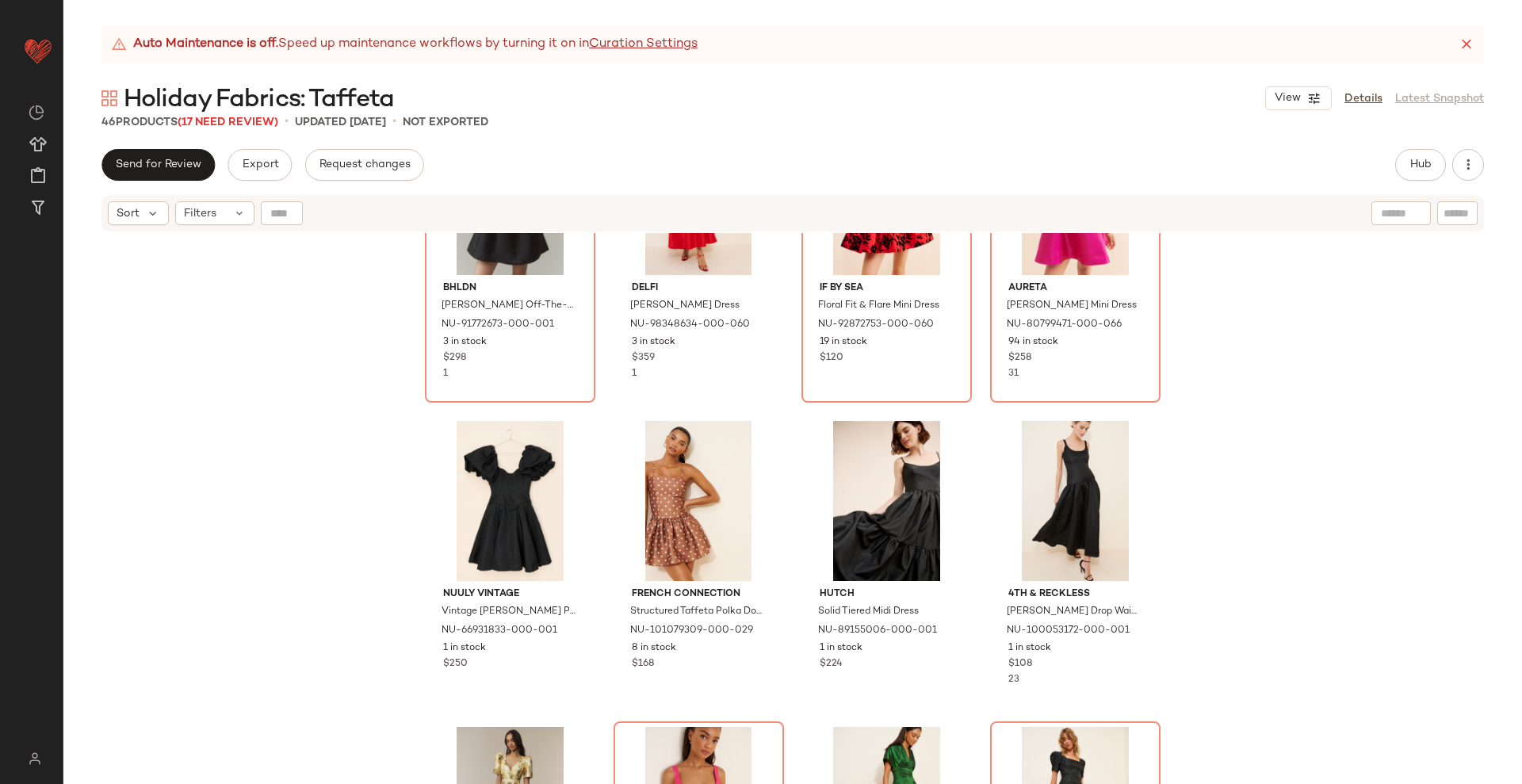
scroll to position [2381, 0]
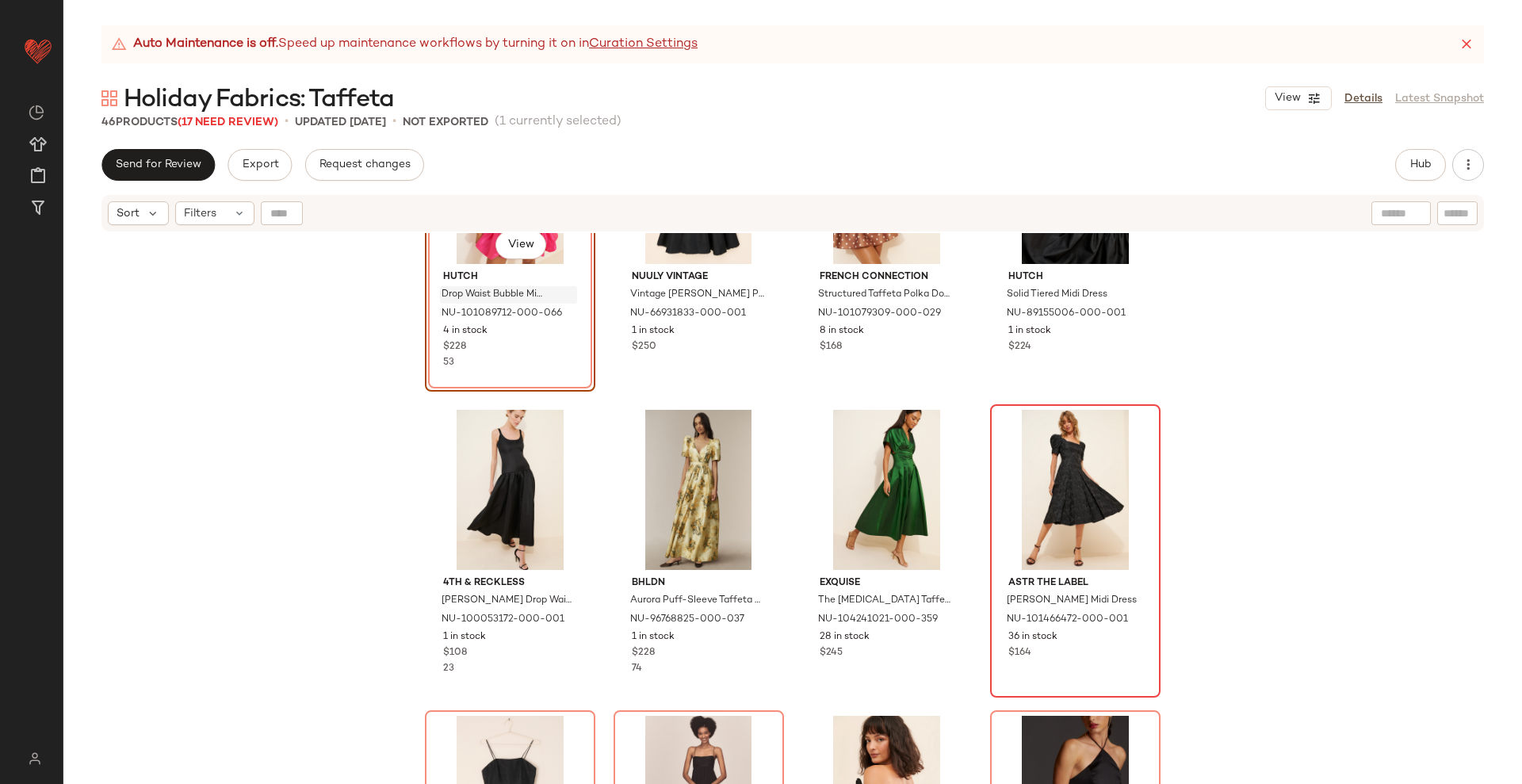
scroll to position [2578, 0]
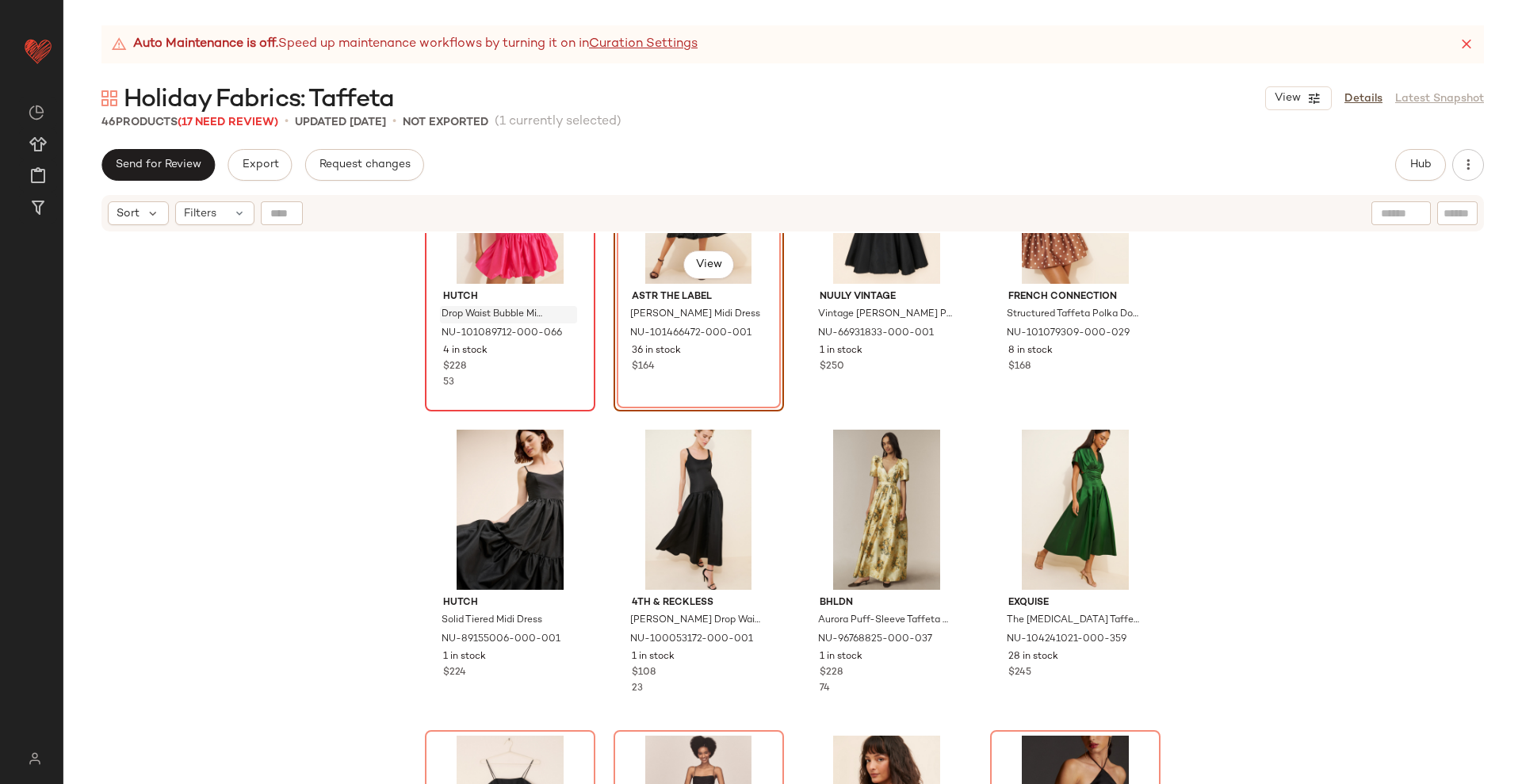
click at [780, 439] on div "Hutch Drop Waist Bubble Mini Dress NU-101089712-000-066 4 in stock $228 53 #34 …" at bounding box center [793, 527] width 1459 height 590
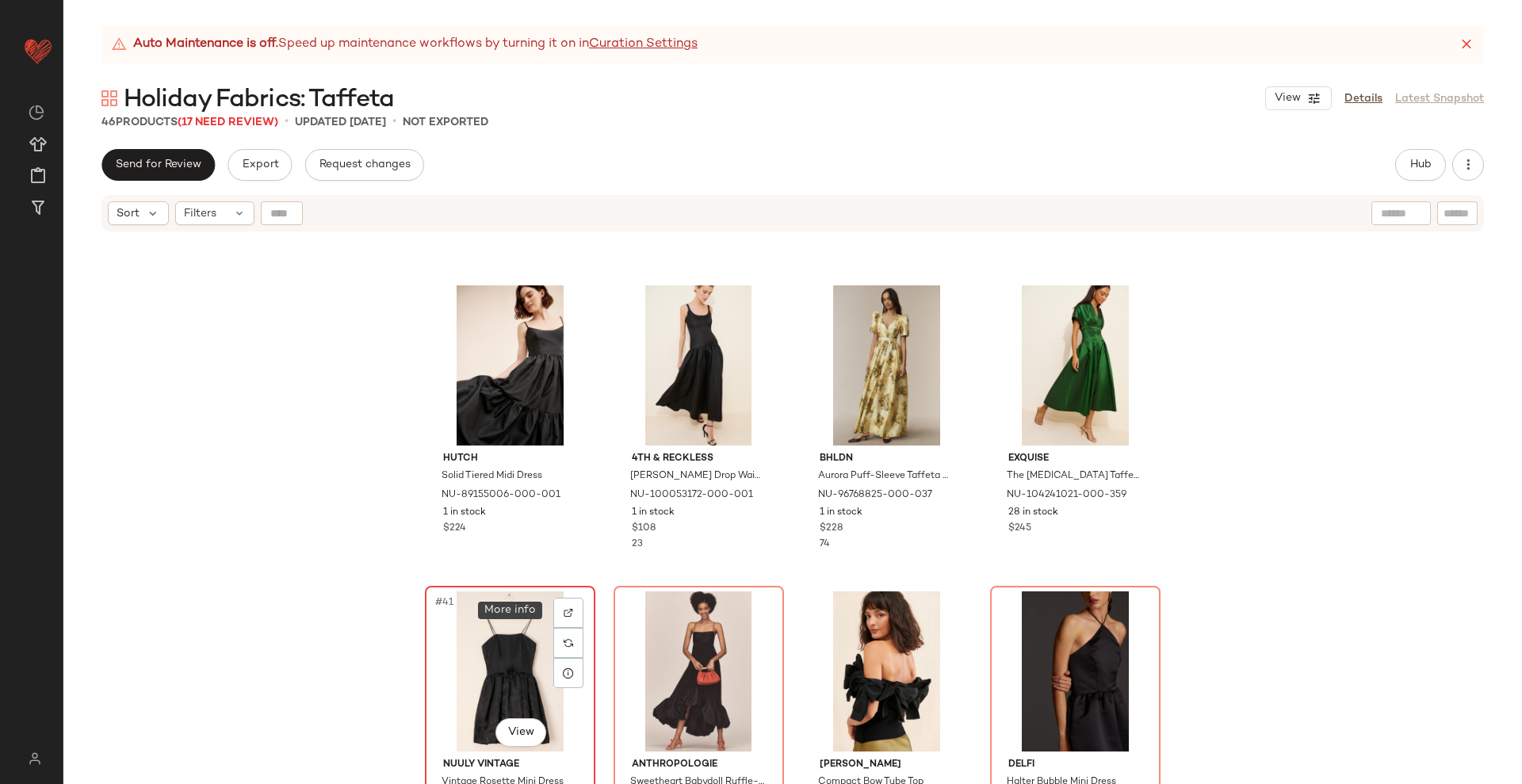
scroll to position [2687, 0]
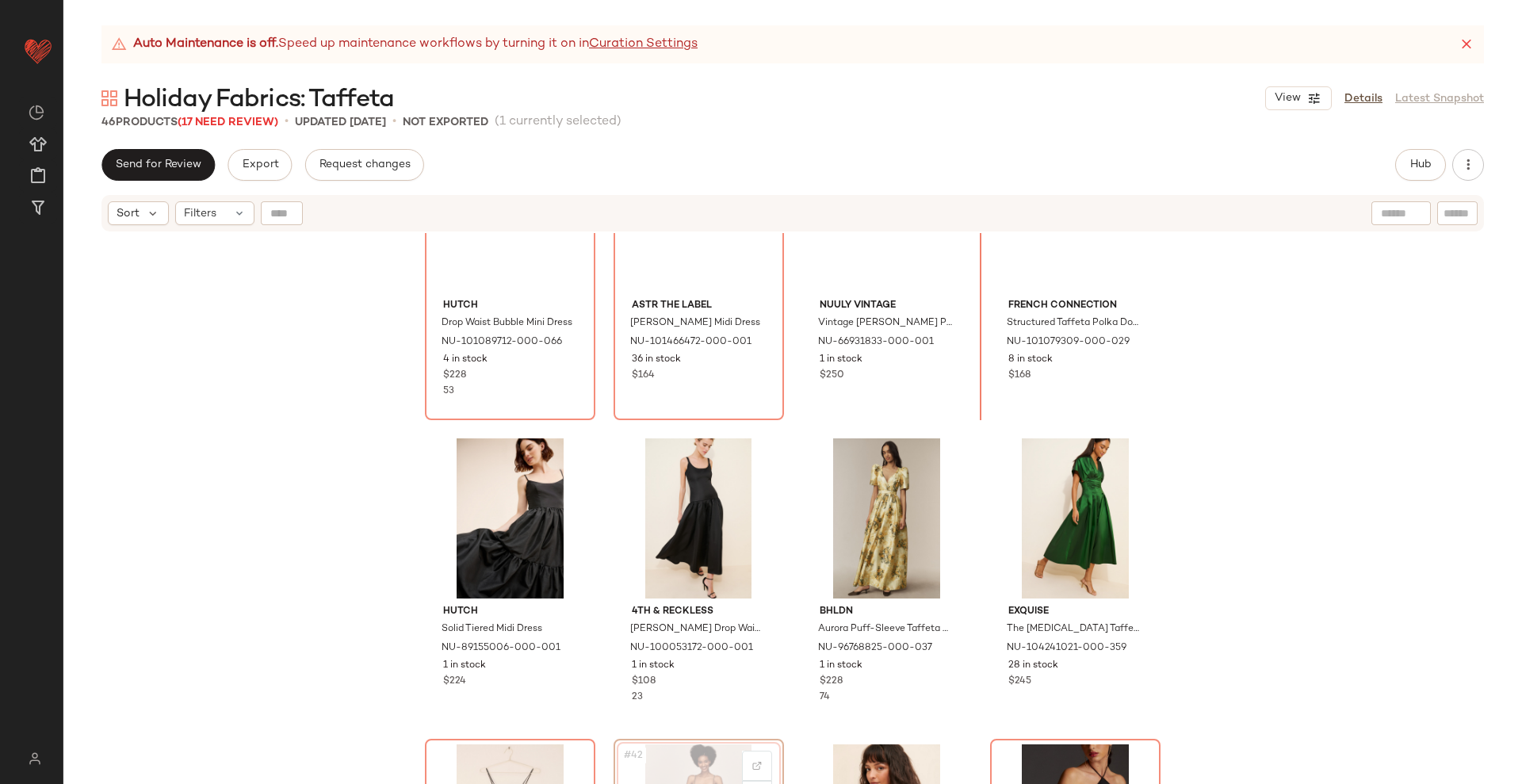
scroll to position [2567, 0]
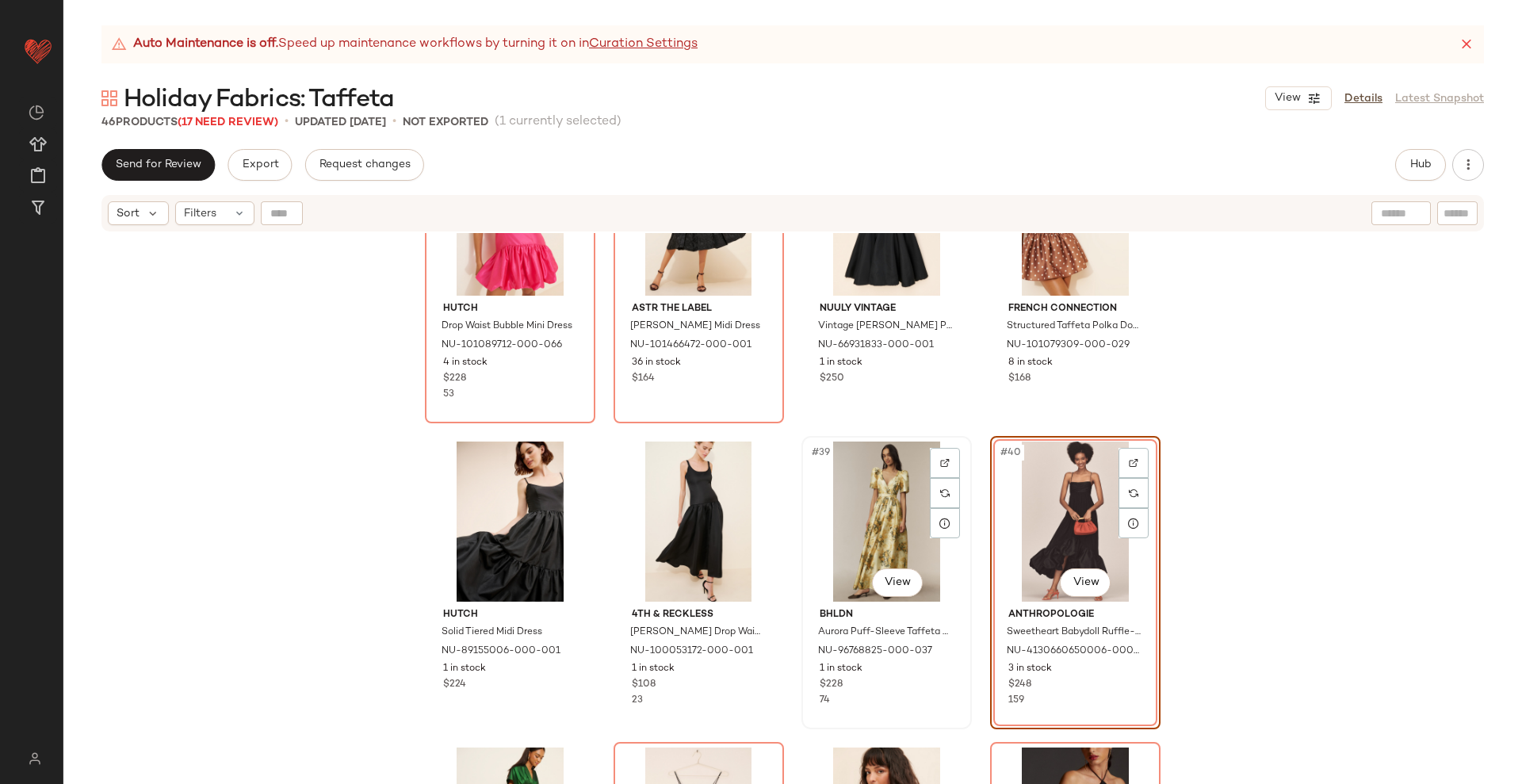
scroll to position [2467, 0]
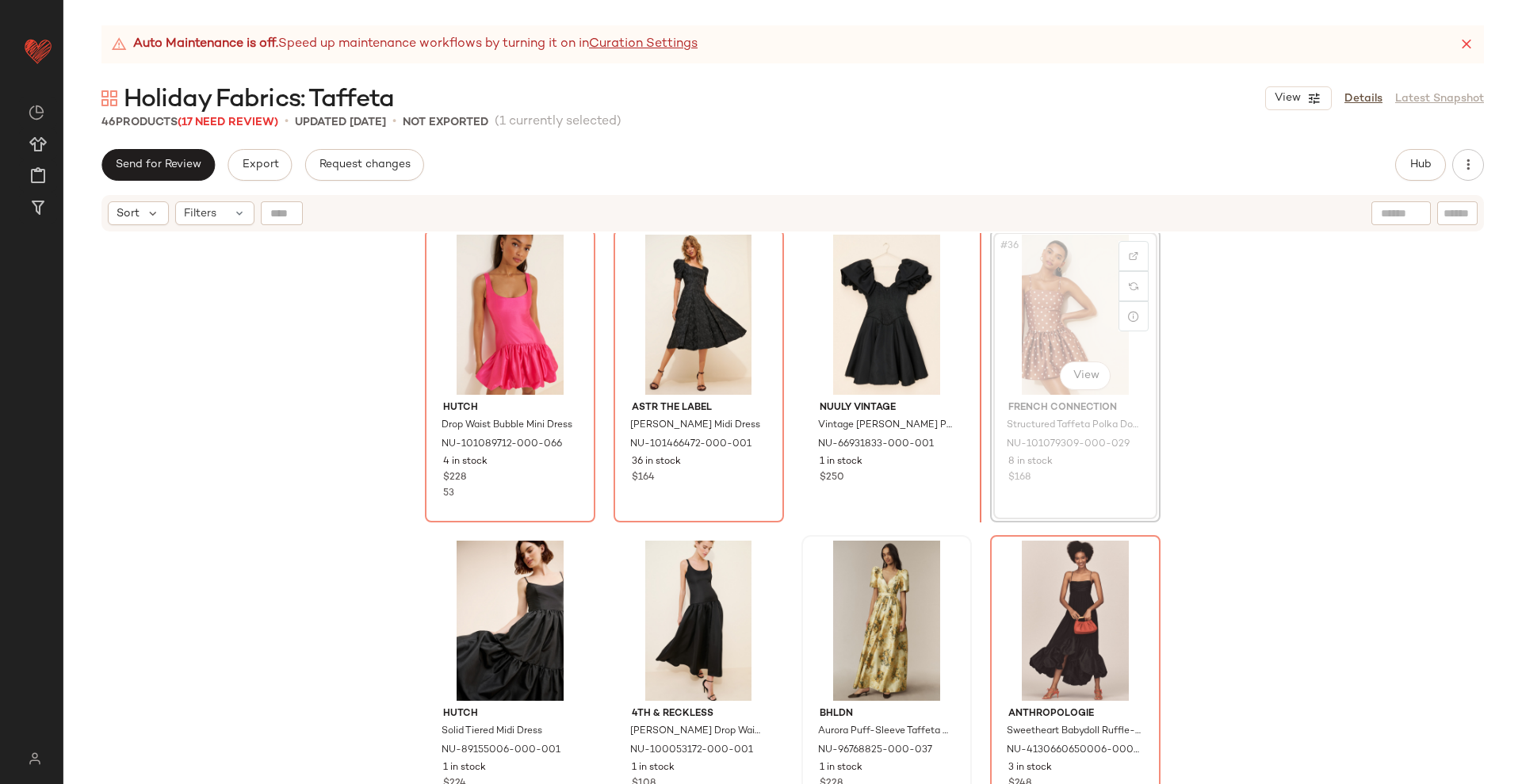
scroll to position [2465, 0]
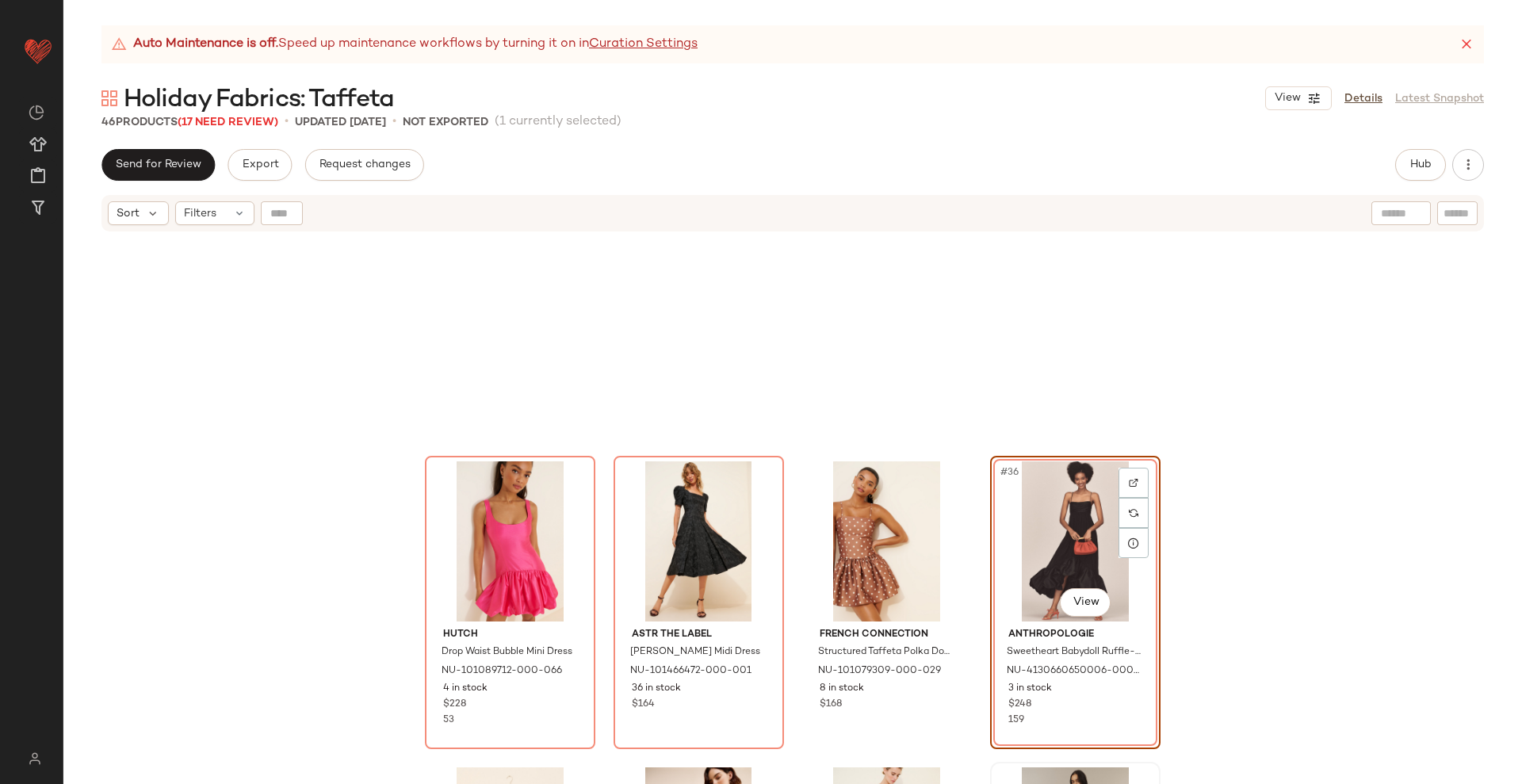
scroll to position [2168, 0]
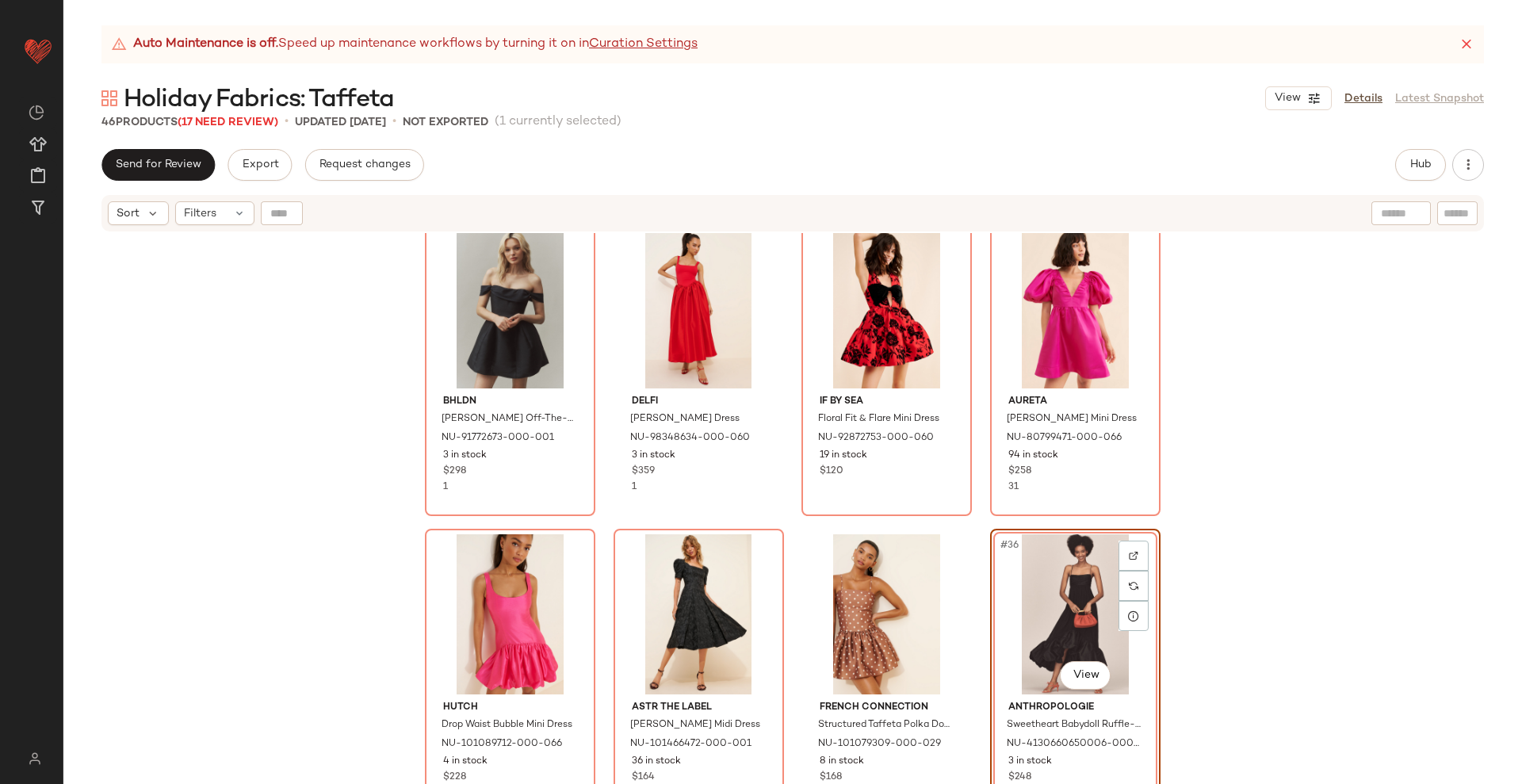
click at [977, 526] on div "BHLDN Lydia Off-The-Shoulder Corset Mini Dress NU-91772673-000-001 3 in stock $…" at bounding box center [793, 527] width 1459 height 590
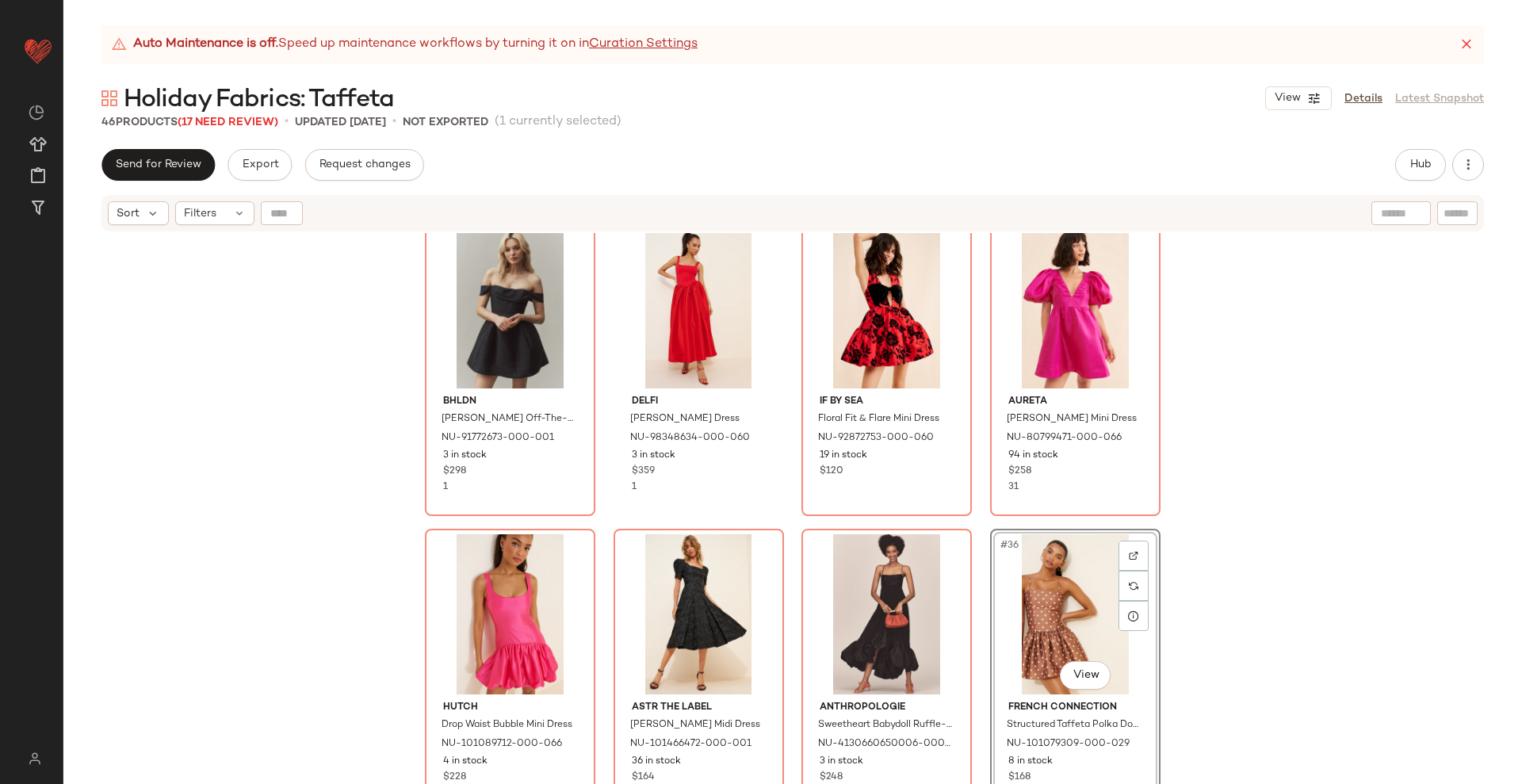
click at [991, 513] on div "Aureta Erica Mini Dress NU-80799471-000-066 94 in stock $258 31" at bounding box center [1075, 369] width 170 height 294
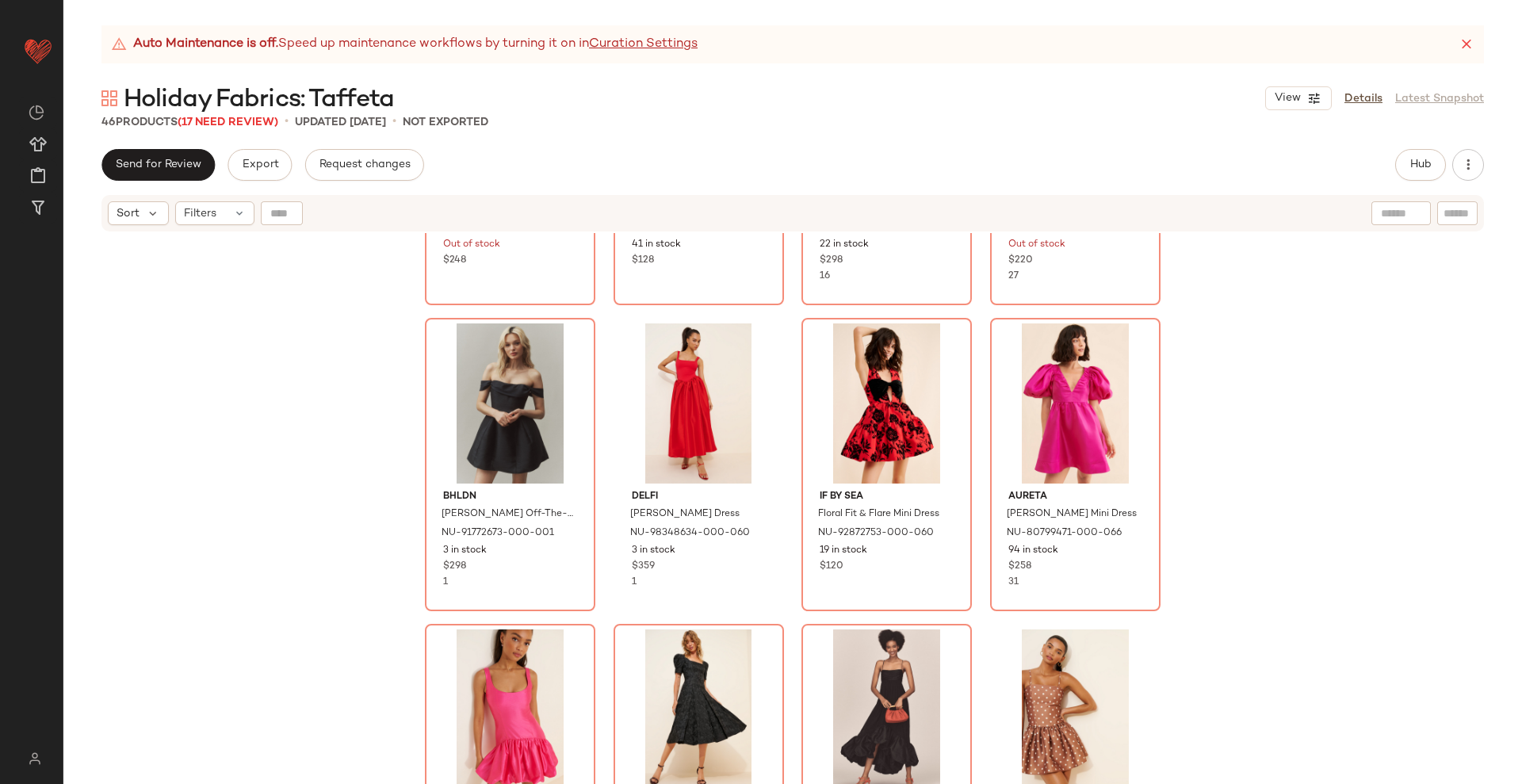
scroll to position [2168, 0]
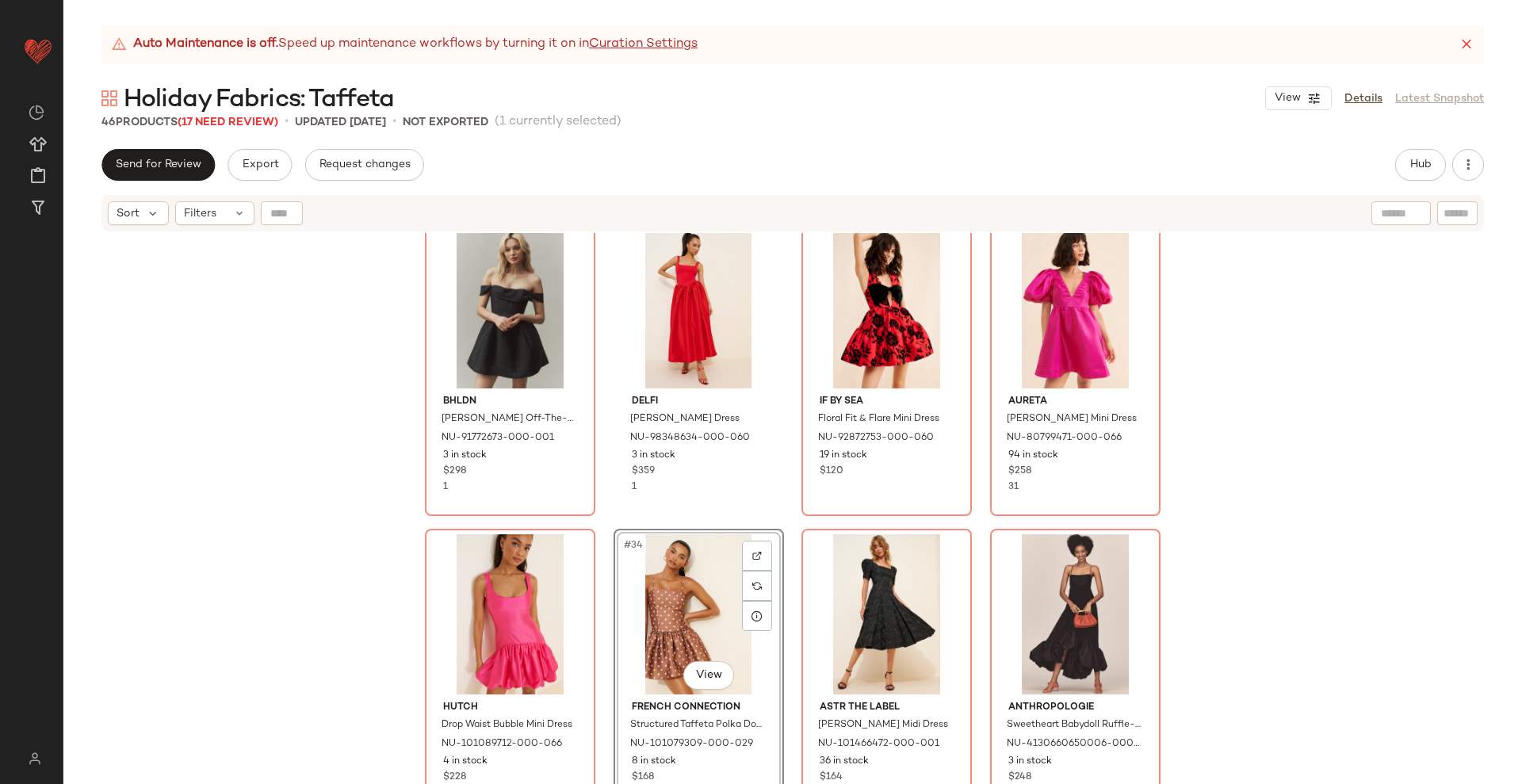
click at [977, 521] on div "Atsu Bow Maxi Dress NU-4130605590017-000-066 Out of stock $248 Lulus Glenn Stra…" at bounding box center [793, 527] width 1459 height 590
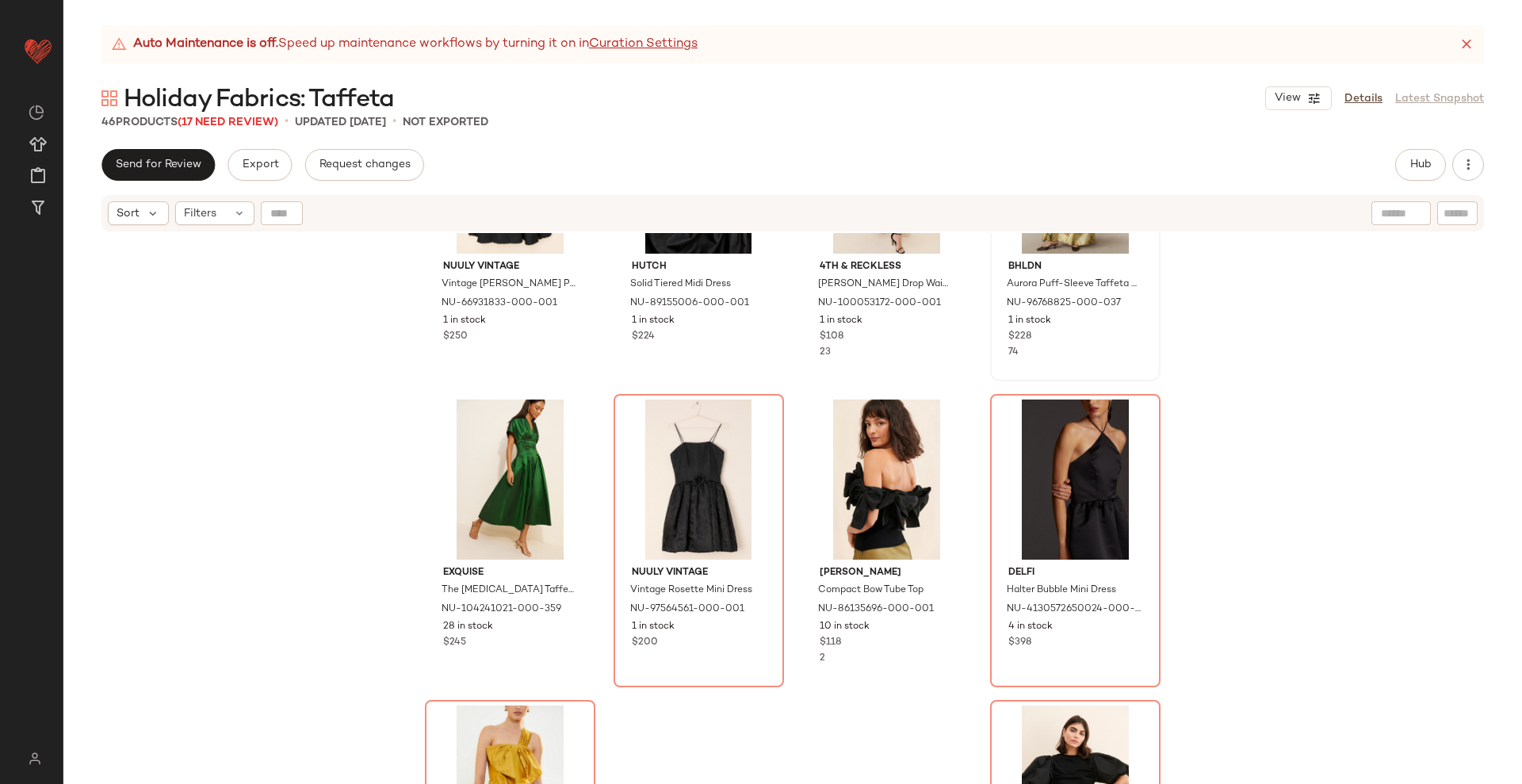
scroll to position [2960, 0]
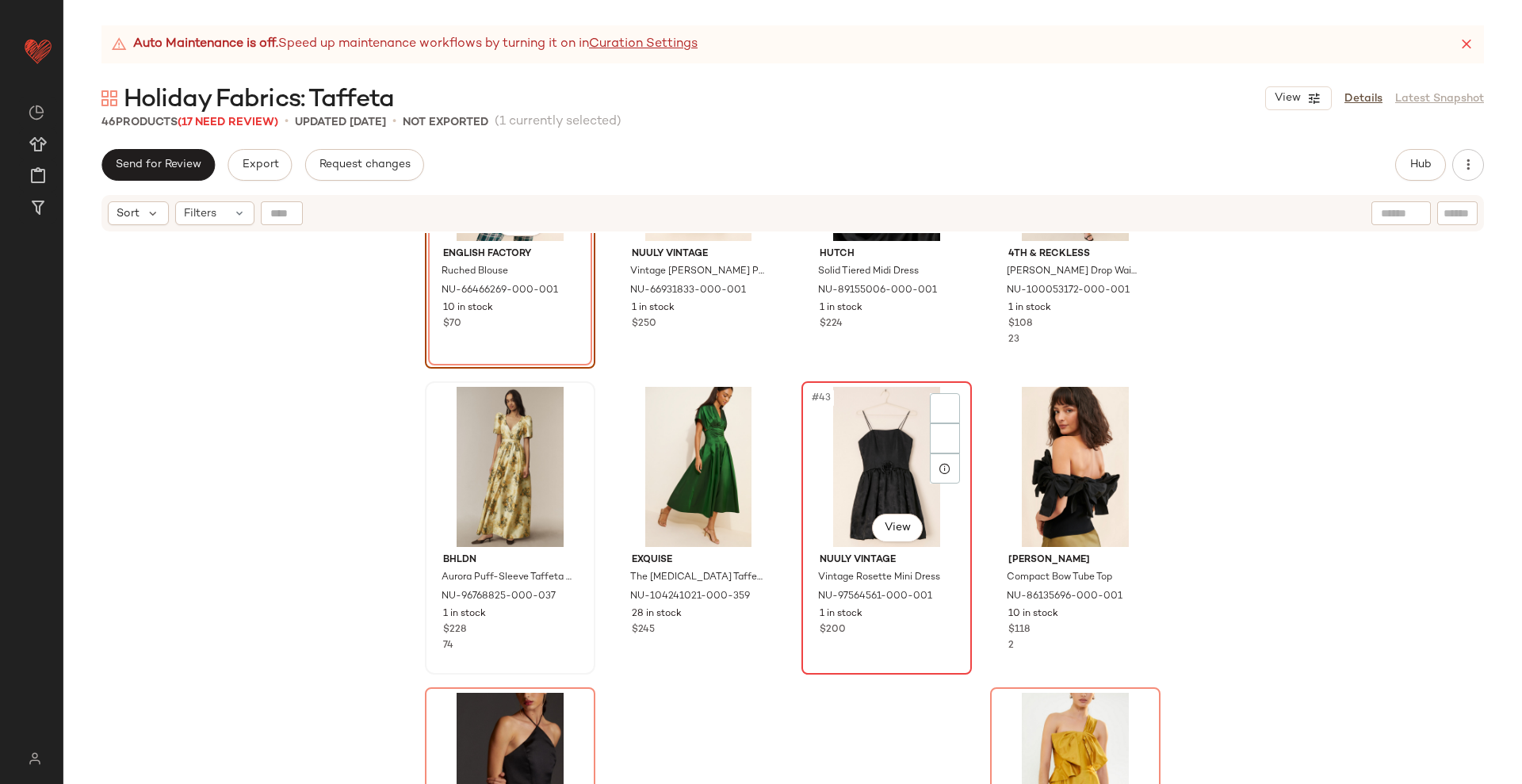
scroll to position [2850, 0]
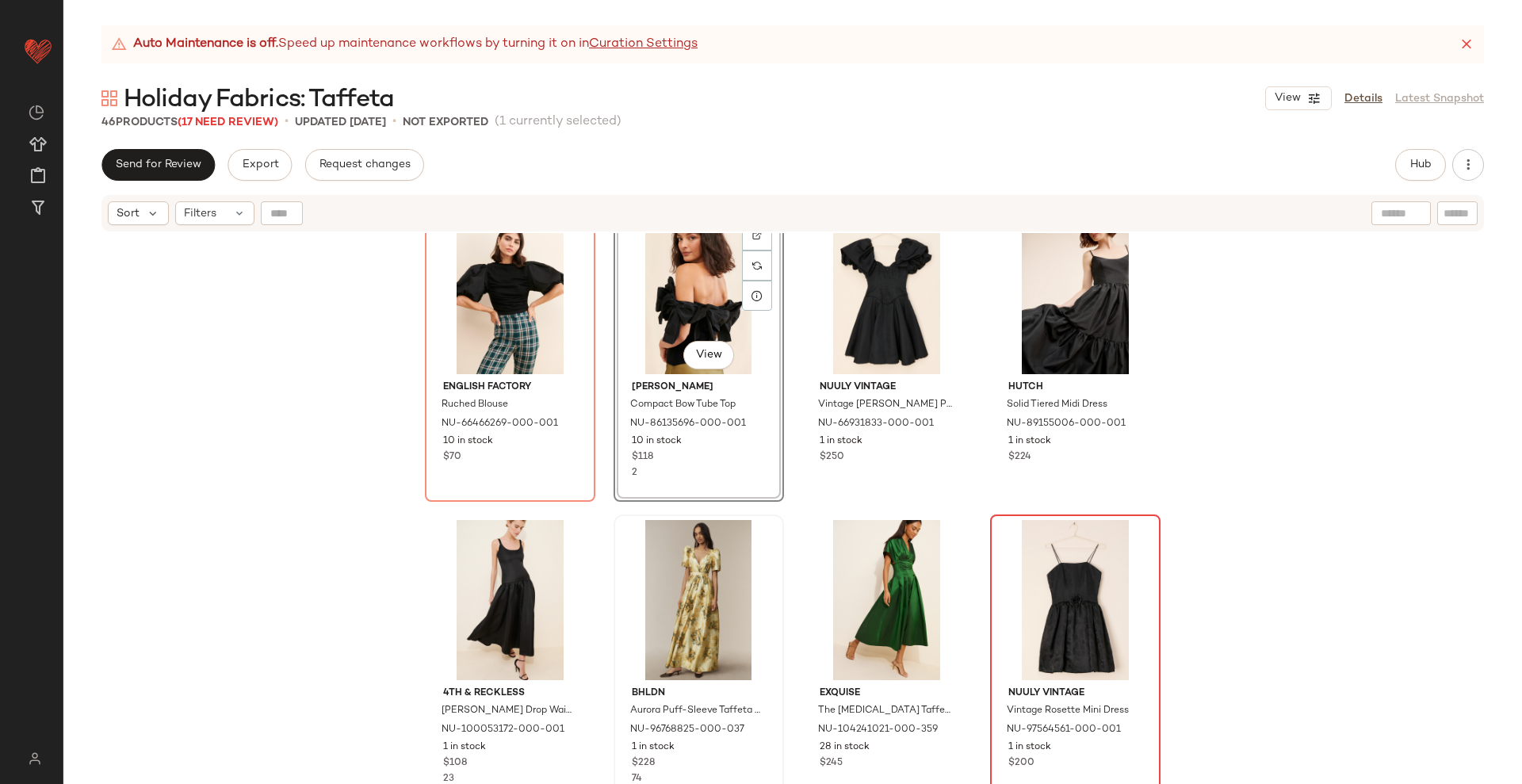
scroll to position [2751, 0]
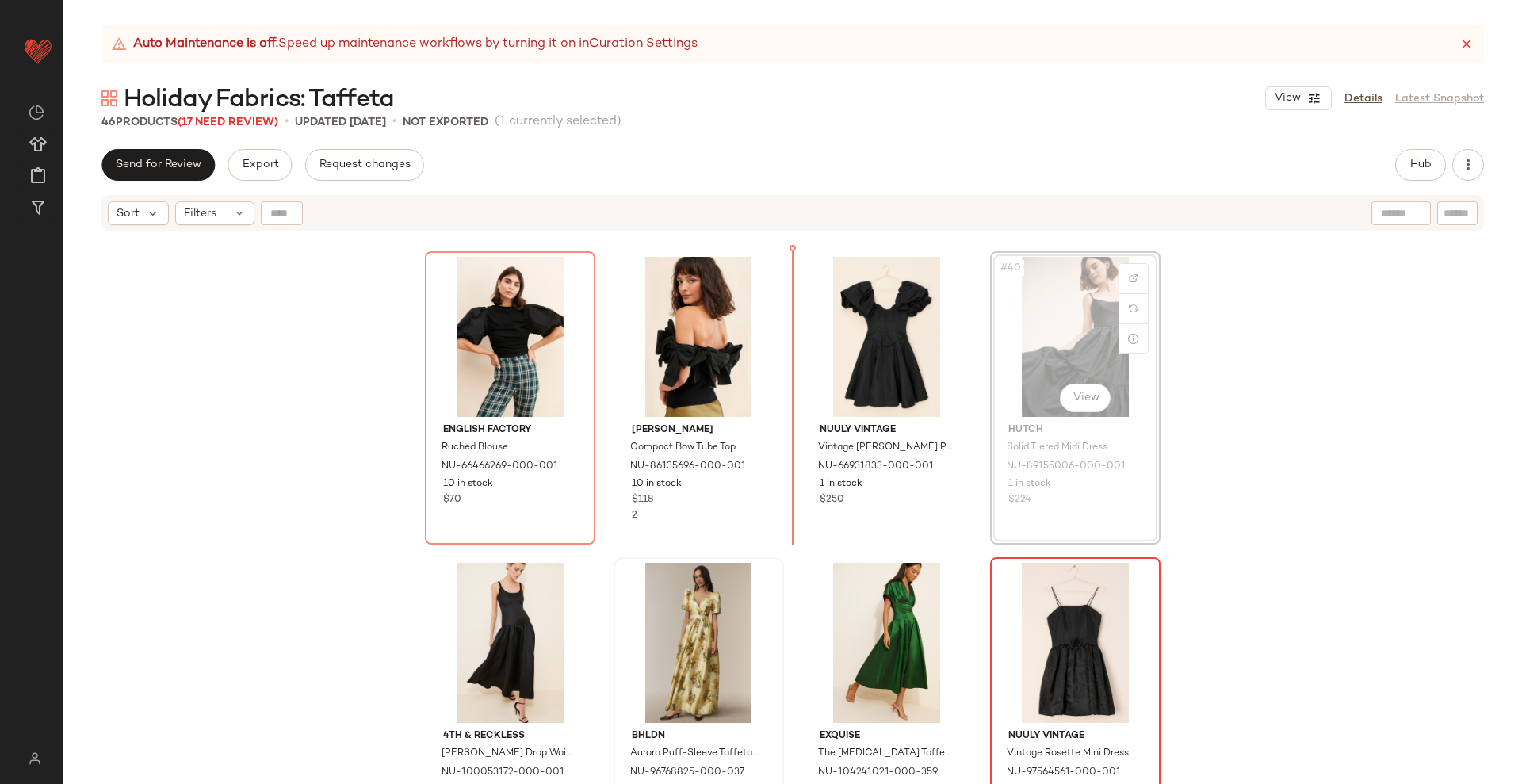
scroll to position [2749, 0]
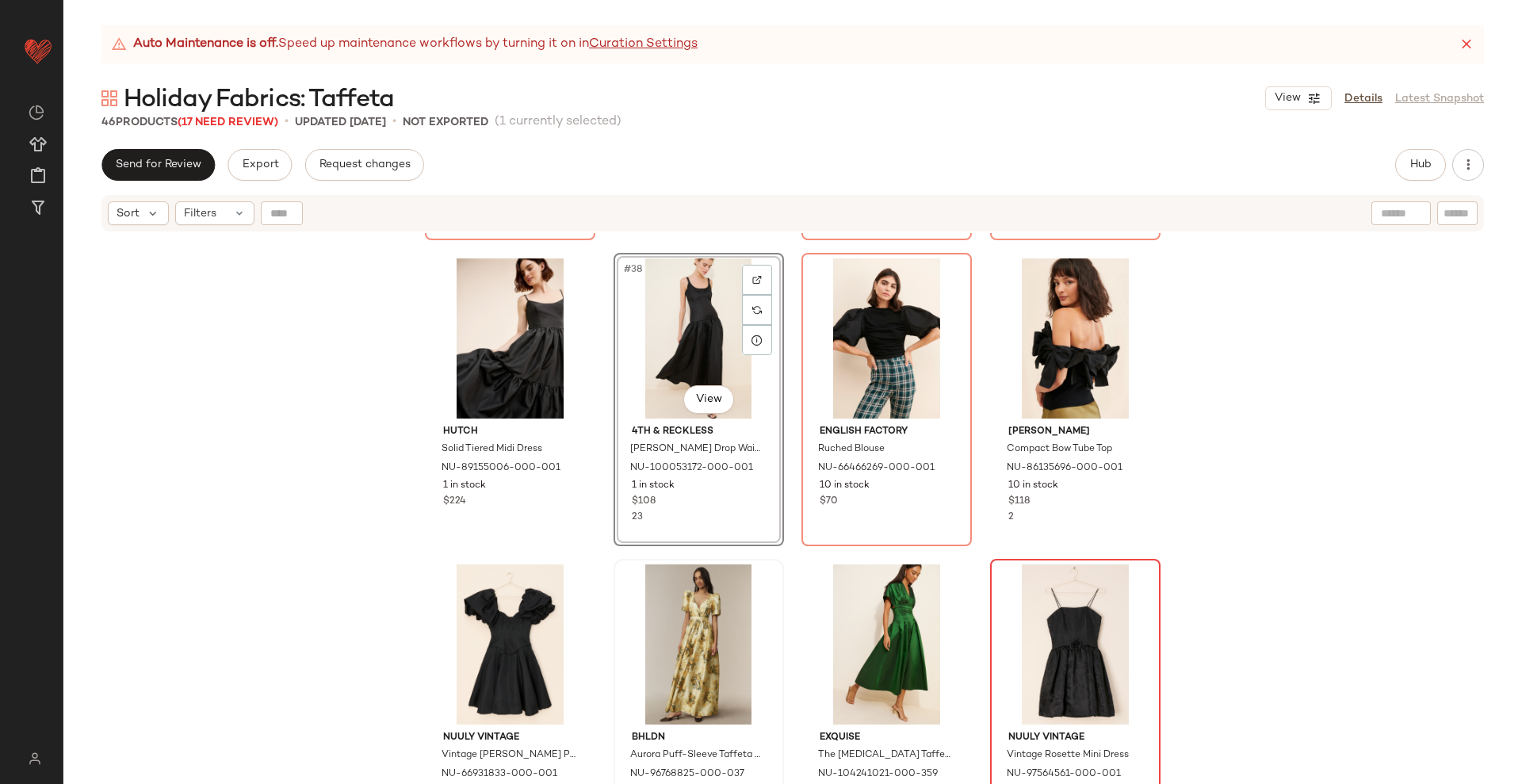
scroll to position [2453, 0]
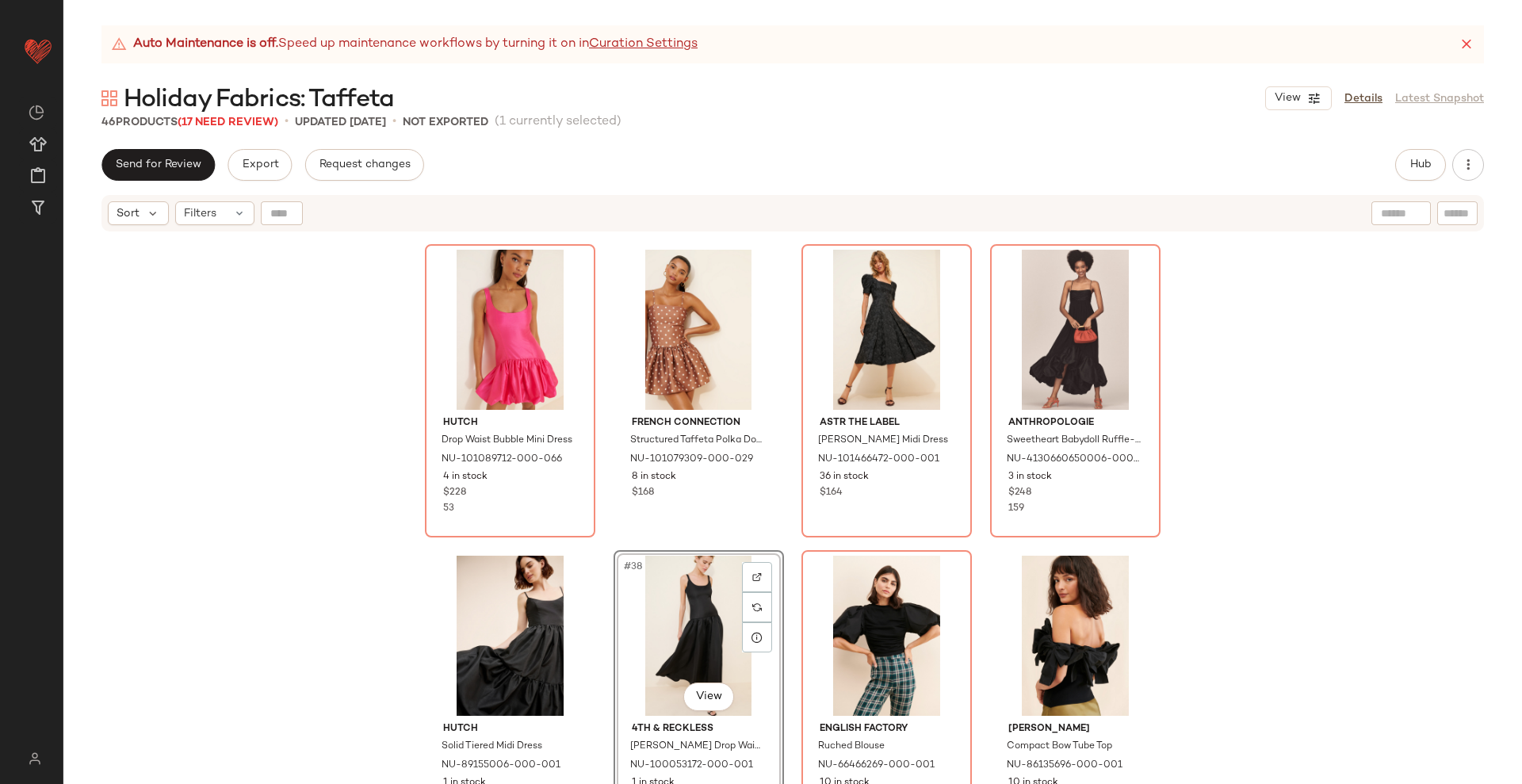
click at [788, 541] on div "Hutch Drop Waist Bubble Mini Dress NU-101089712-000-066 4 in stock $228 53 Fren…" at bounding box center [793, 527] width 1459 height 590
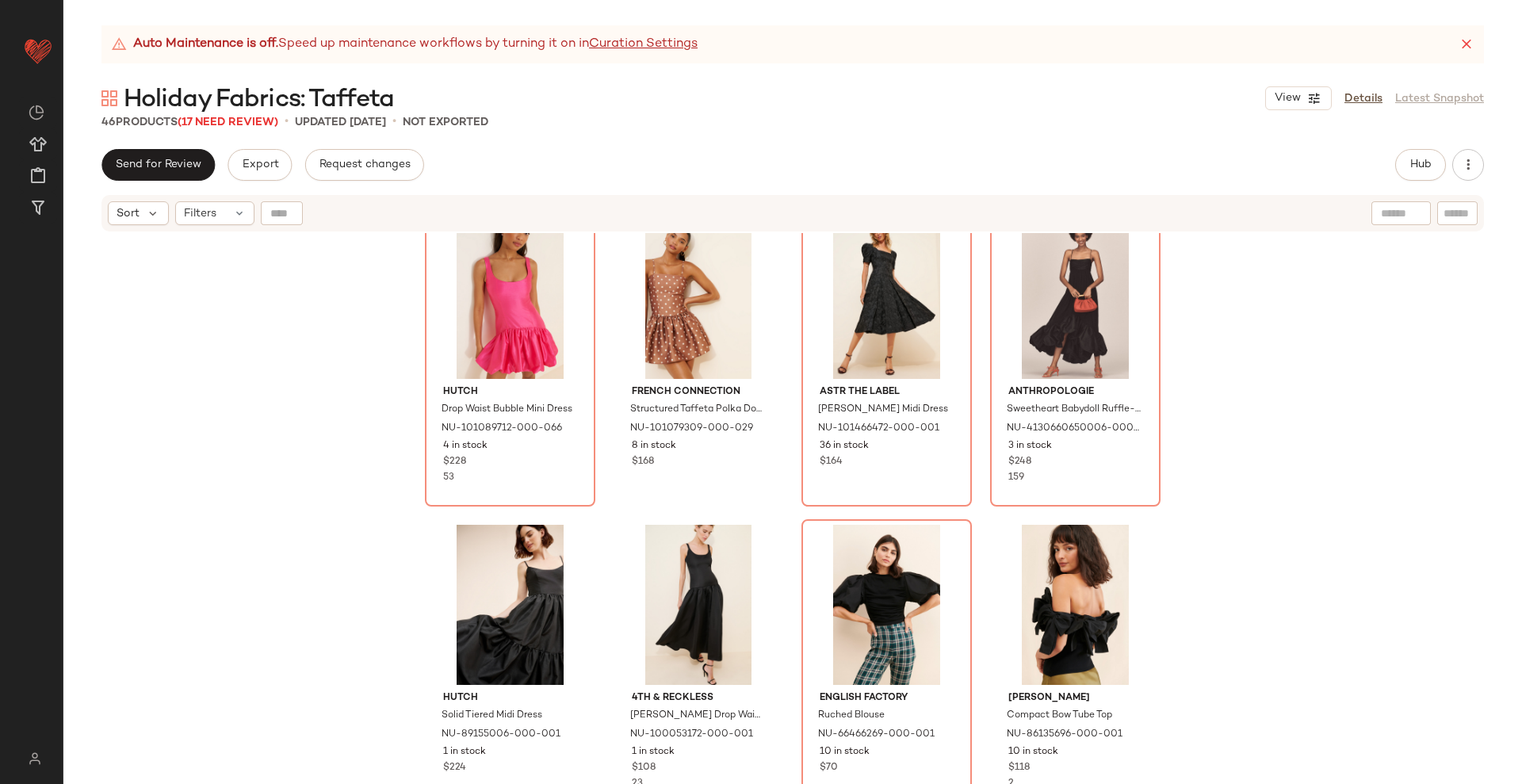
scroll to position [2552, 0]
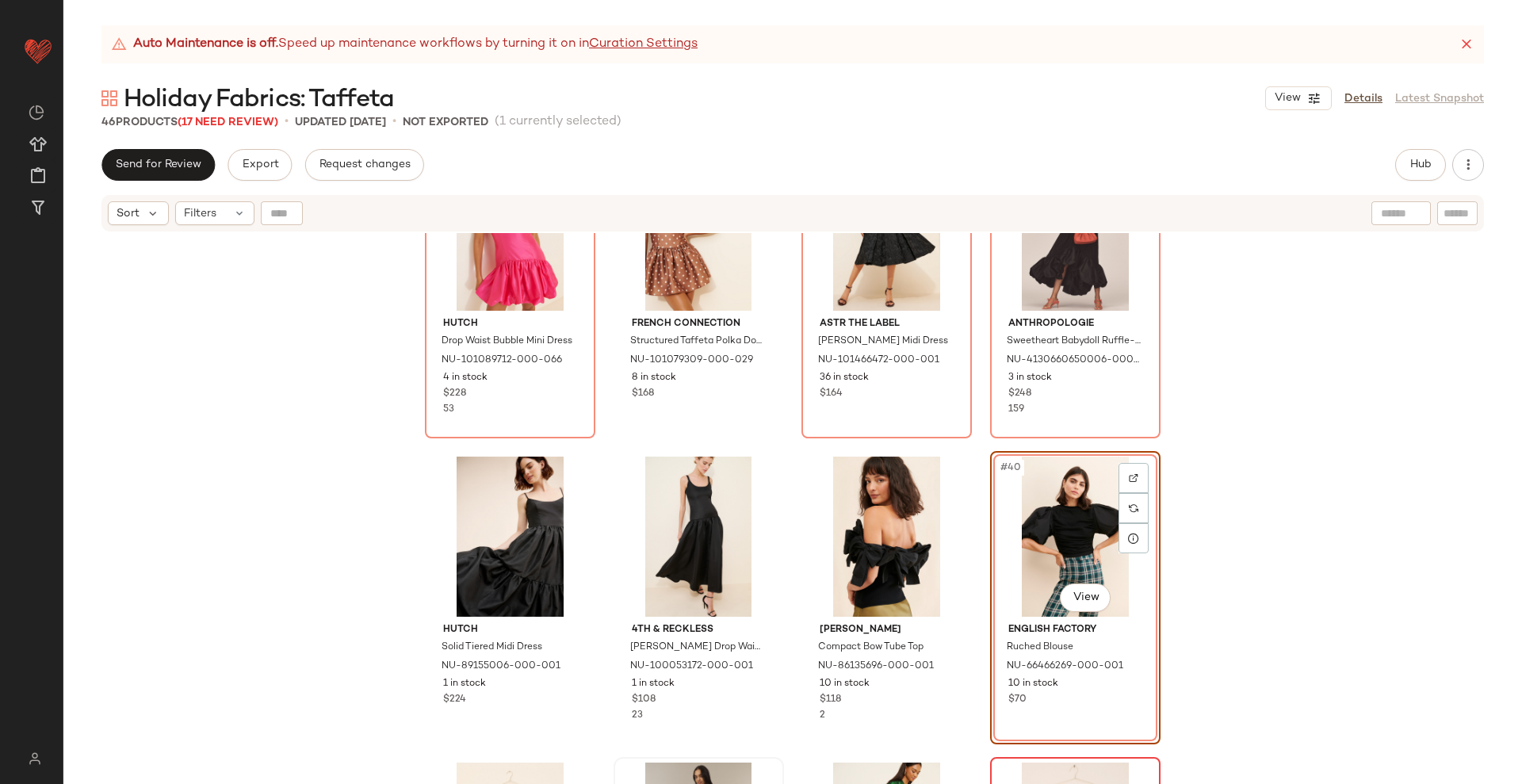
click at [793, 445] on div "Hutch Drop Waist Bubble Mini Dress NU-101089712-000-066 4 in stock $228 53 Fren…" at bounding box center [793, 527] width 1459 height 590
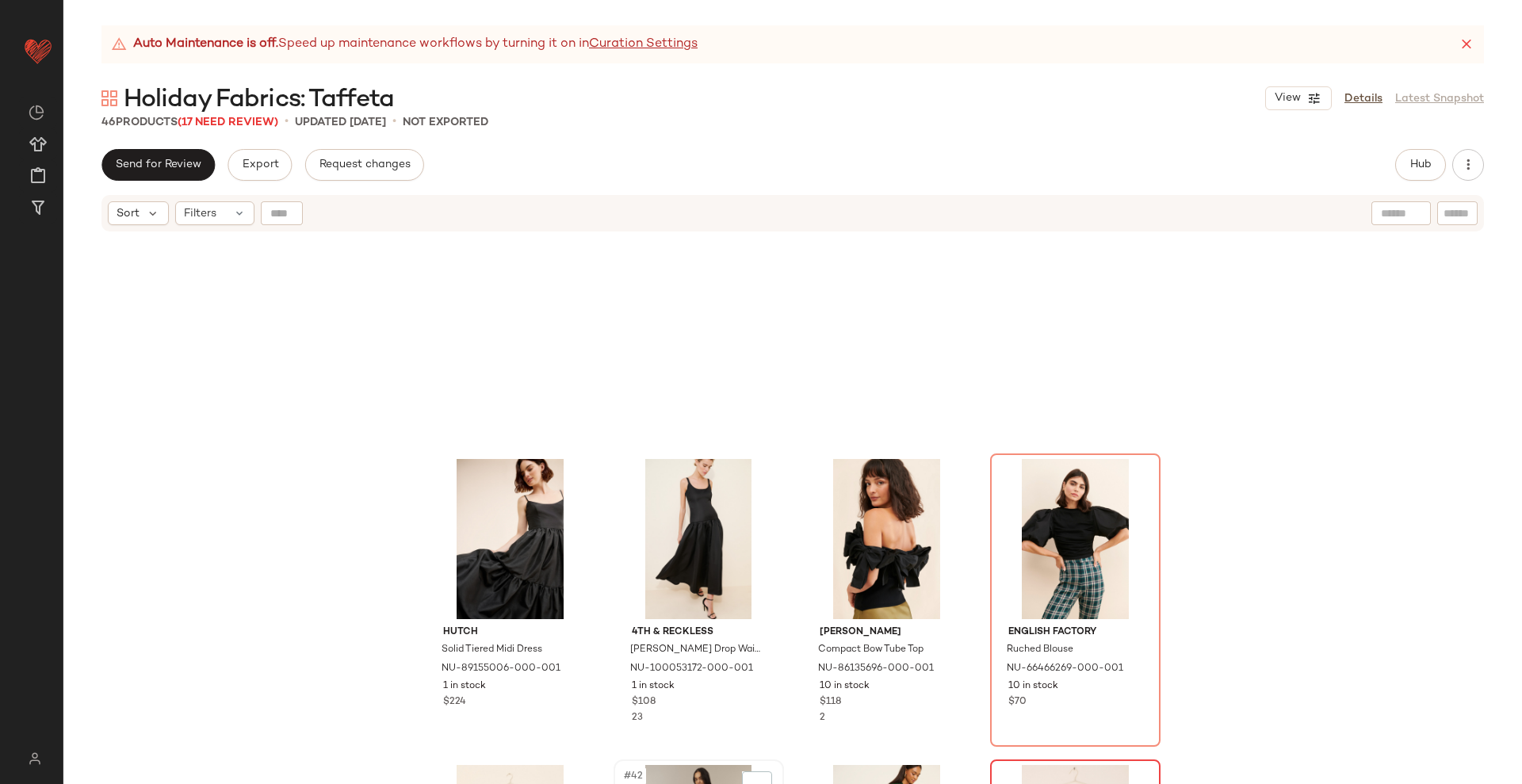
scroll to position [2948, 0]
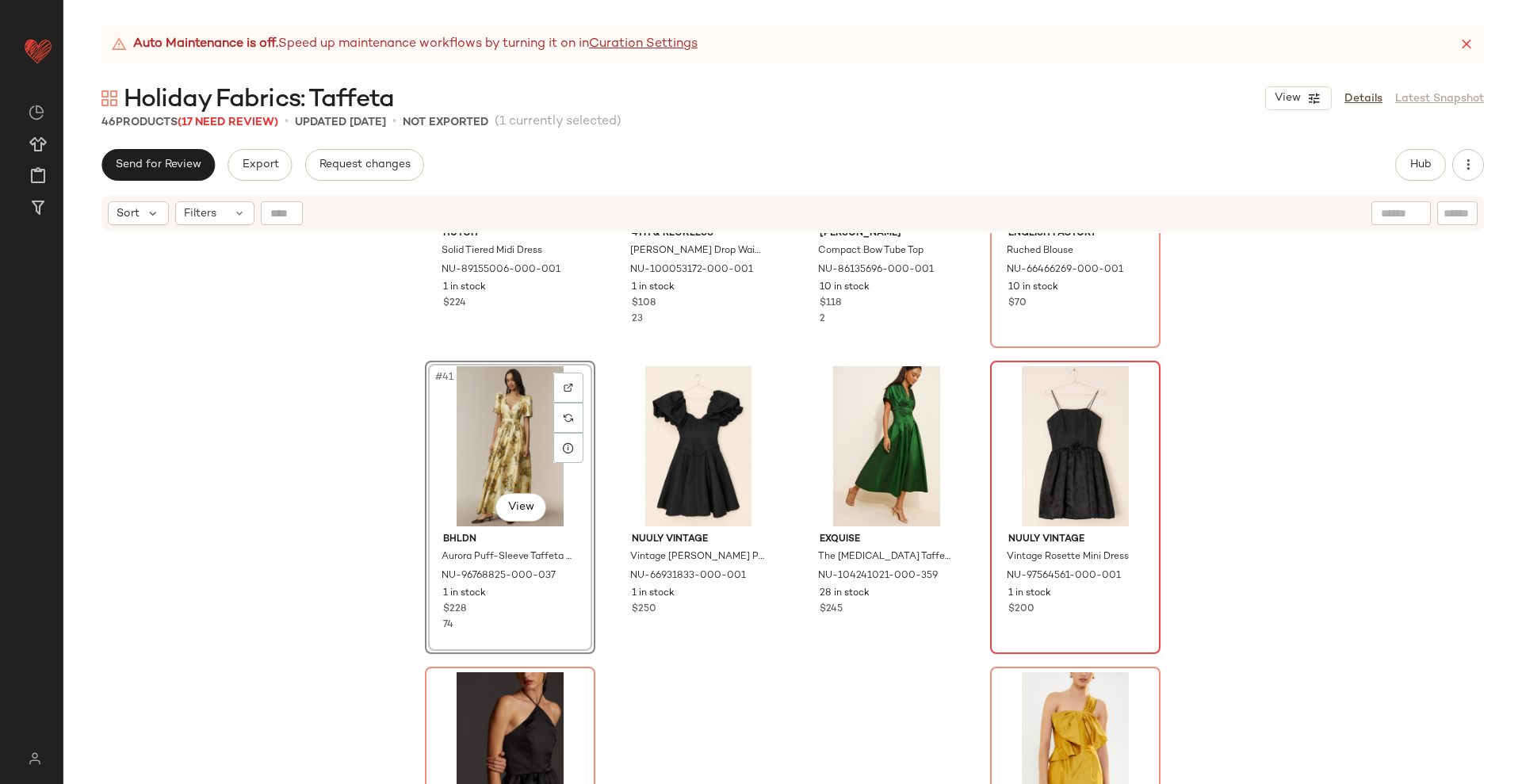
click at [772, 697] on div "Hutch Solid Tiered Midi Dress NU-89155006-000-001 1 in stock $224 4th & Reckles…" at bounding box center [793, 527] width 1459 height 590
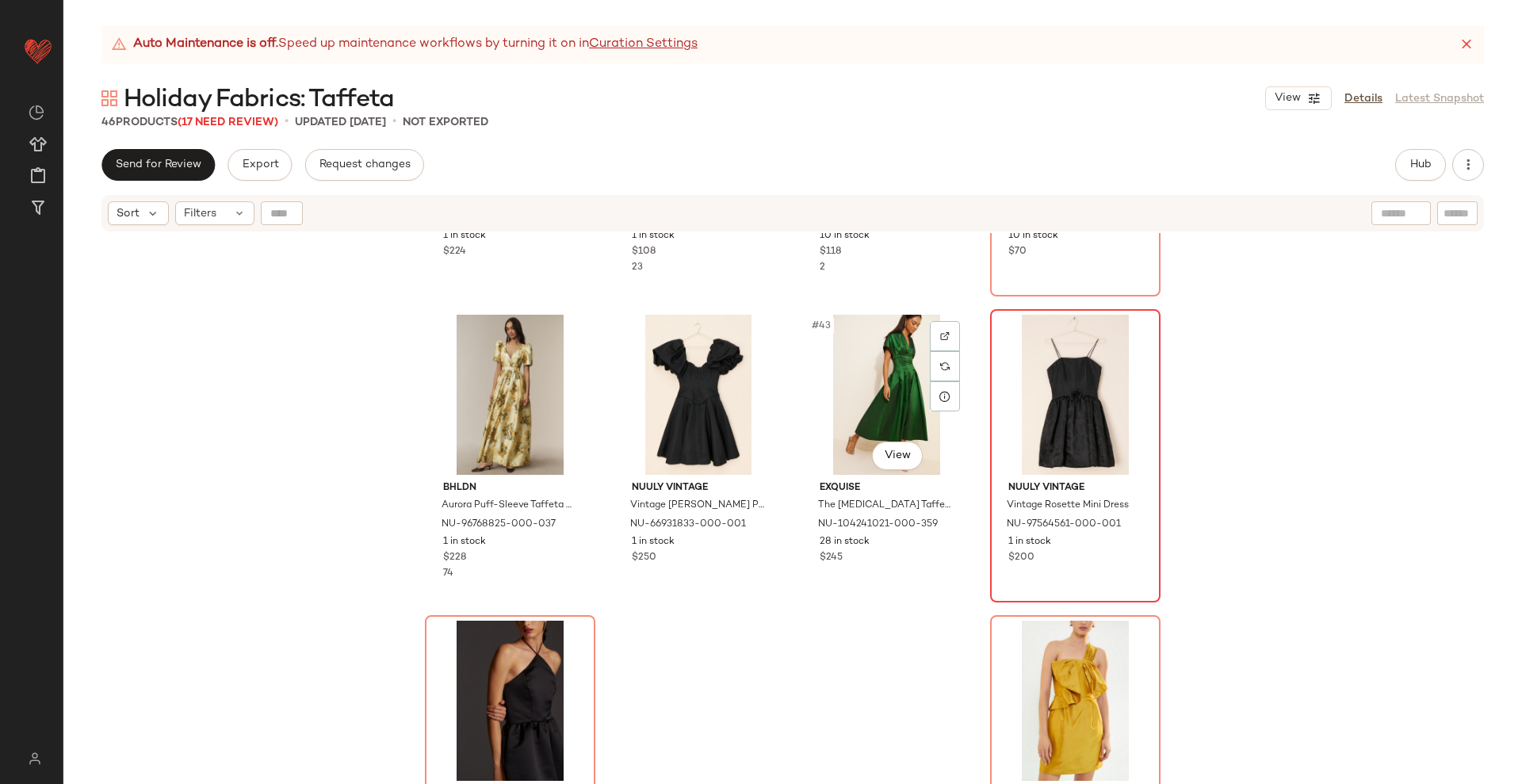
scroll to position [3047, 0]
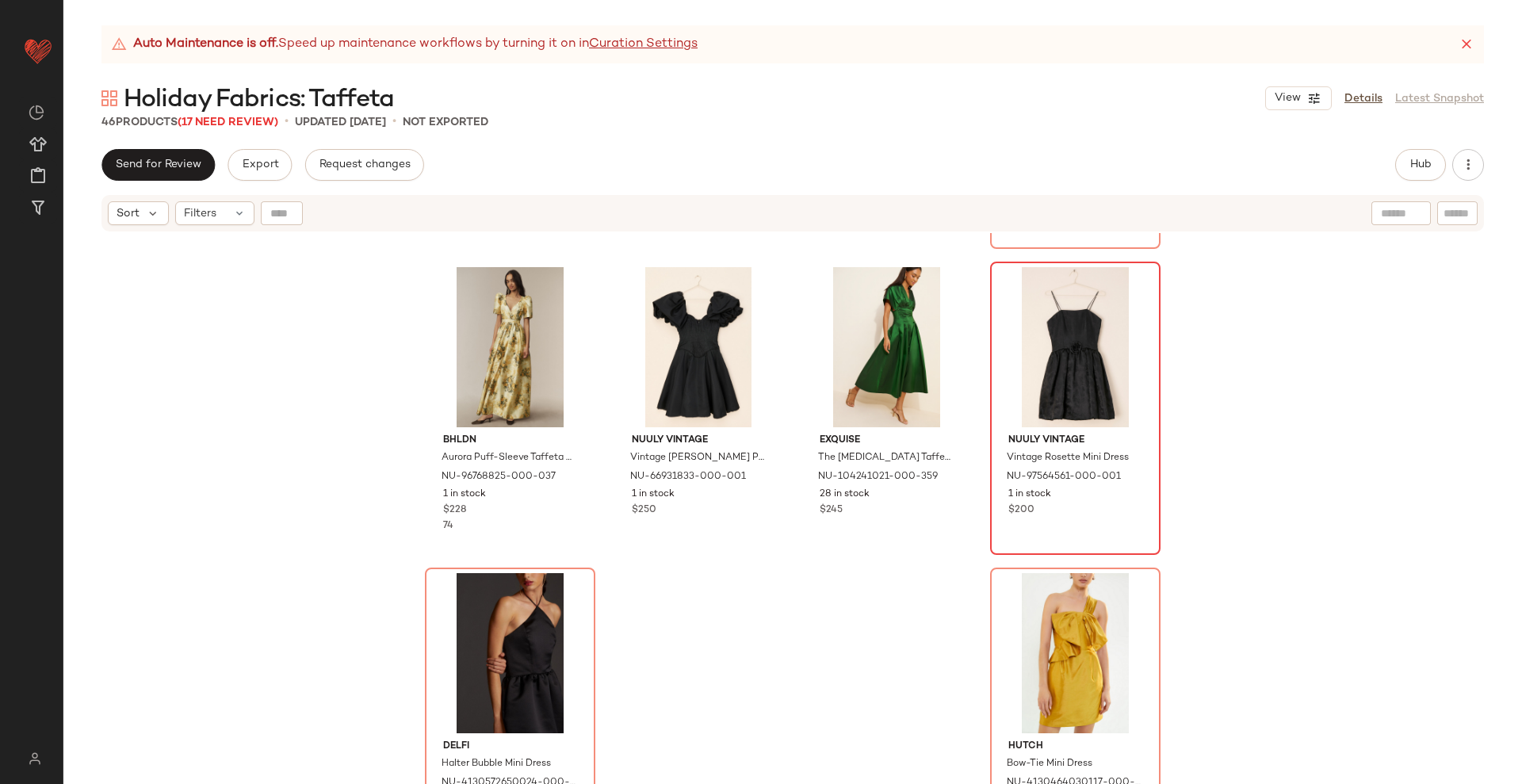
click at [897, 623] on div "Hutch Solid Tiered Midi Dress NU-89155006-000-001 1 in stock $224 4th & Reckles…" at bounding box center [793, 527] width 1459 height 590
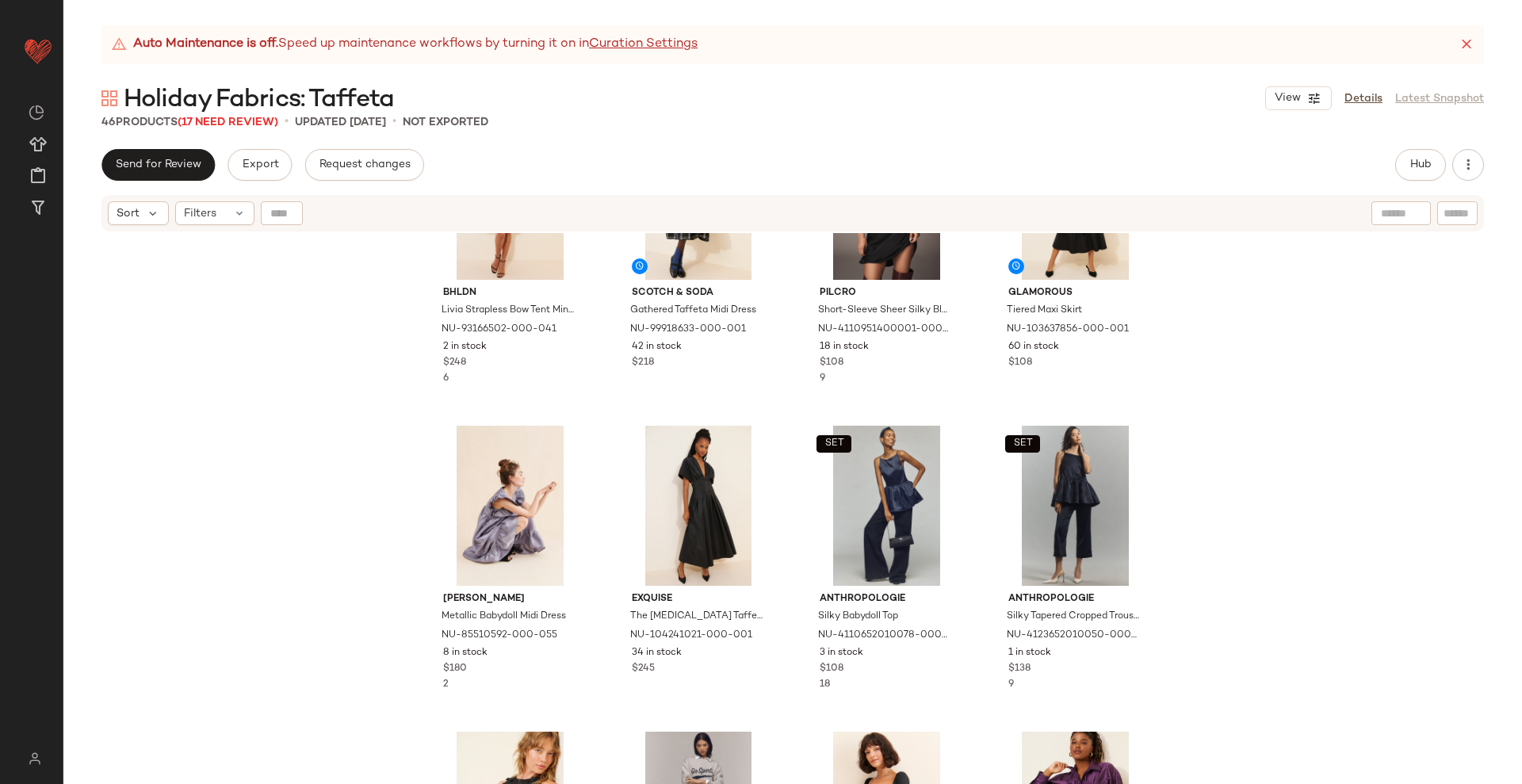
scroll to position [0, 0]
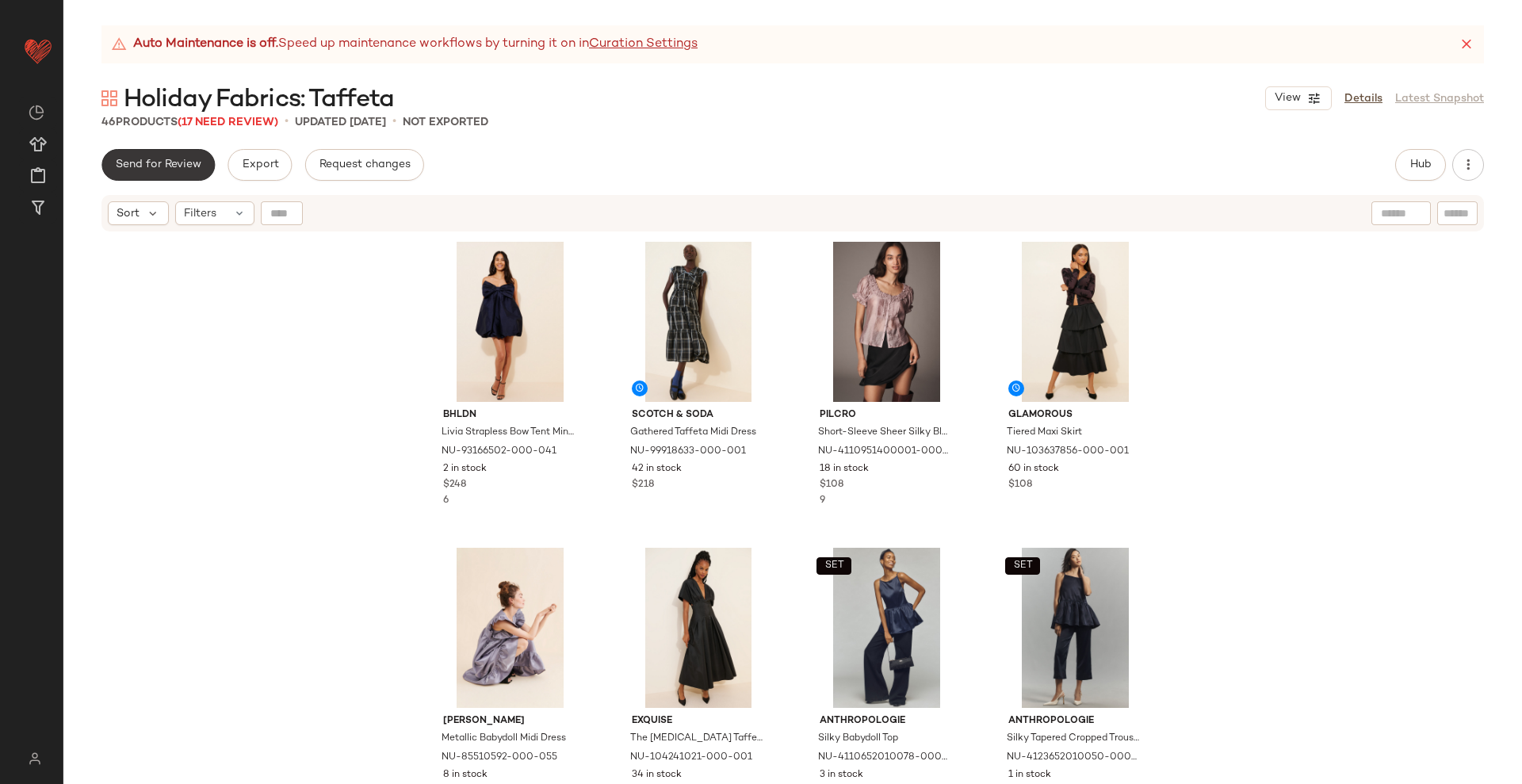
click at [158, 165] on span "Send for Review" at bounding box center [158, 164] width 87 height 12
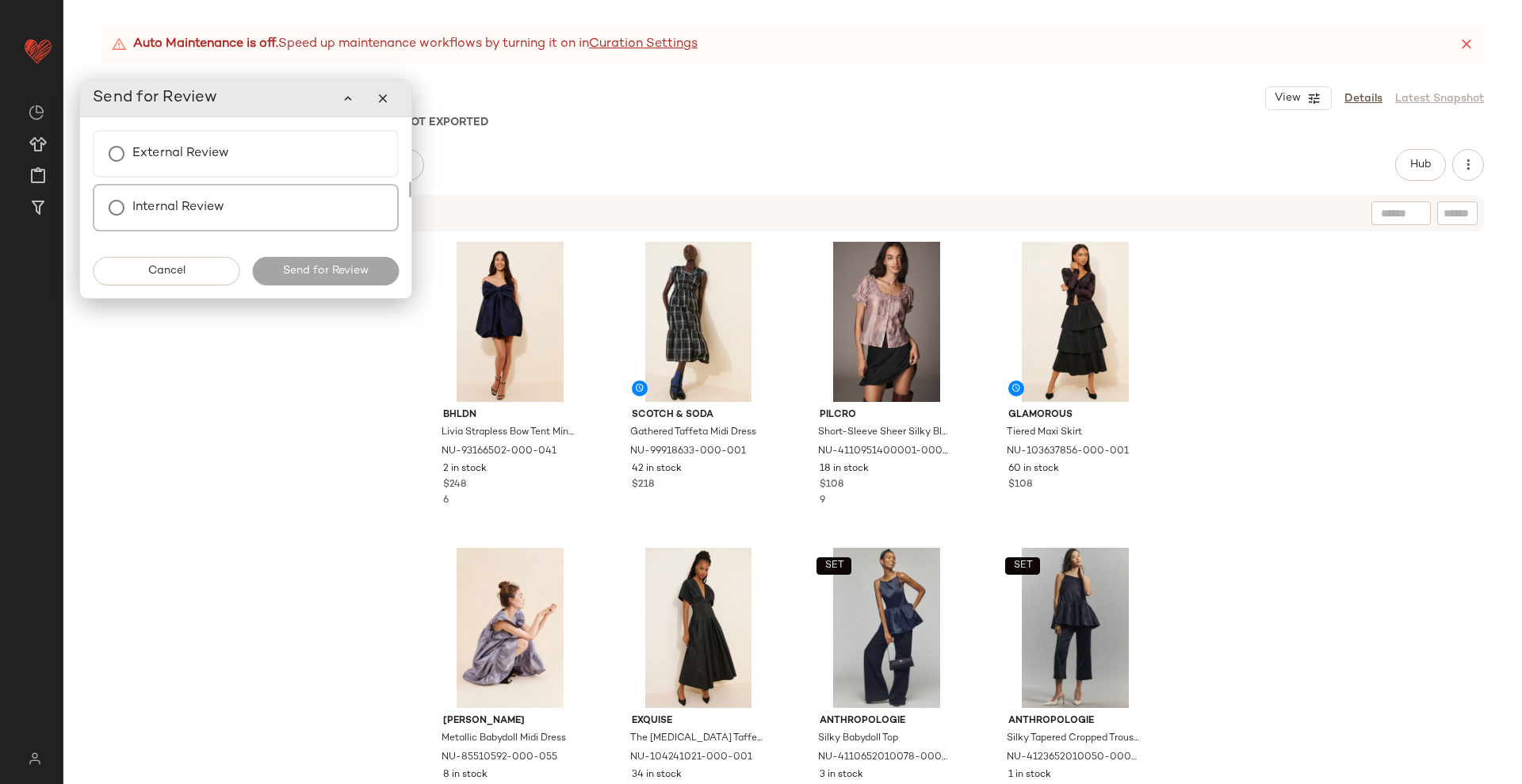
click at [186, 214] on label "Internal Review" at bounding box center [178, 207] width 92 height 31
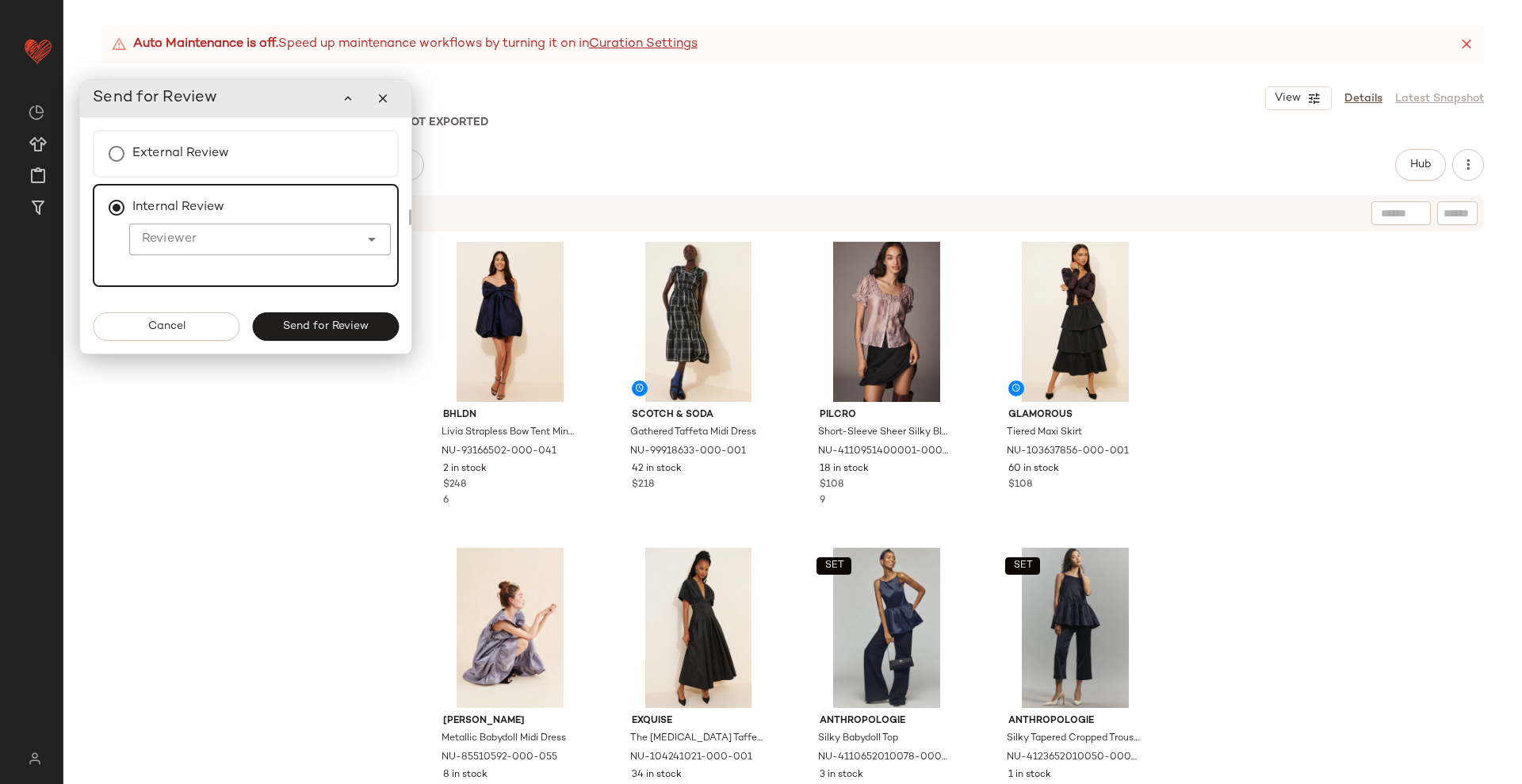
click at [193, 238] on input "Reviewer" at bounding box center [244, 239] width 230 height 19
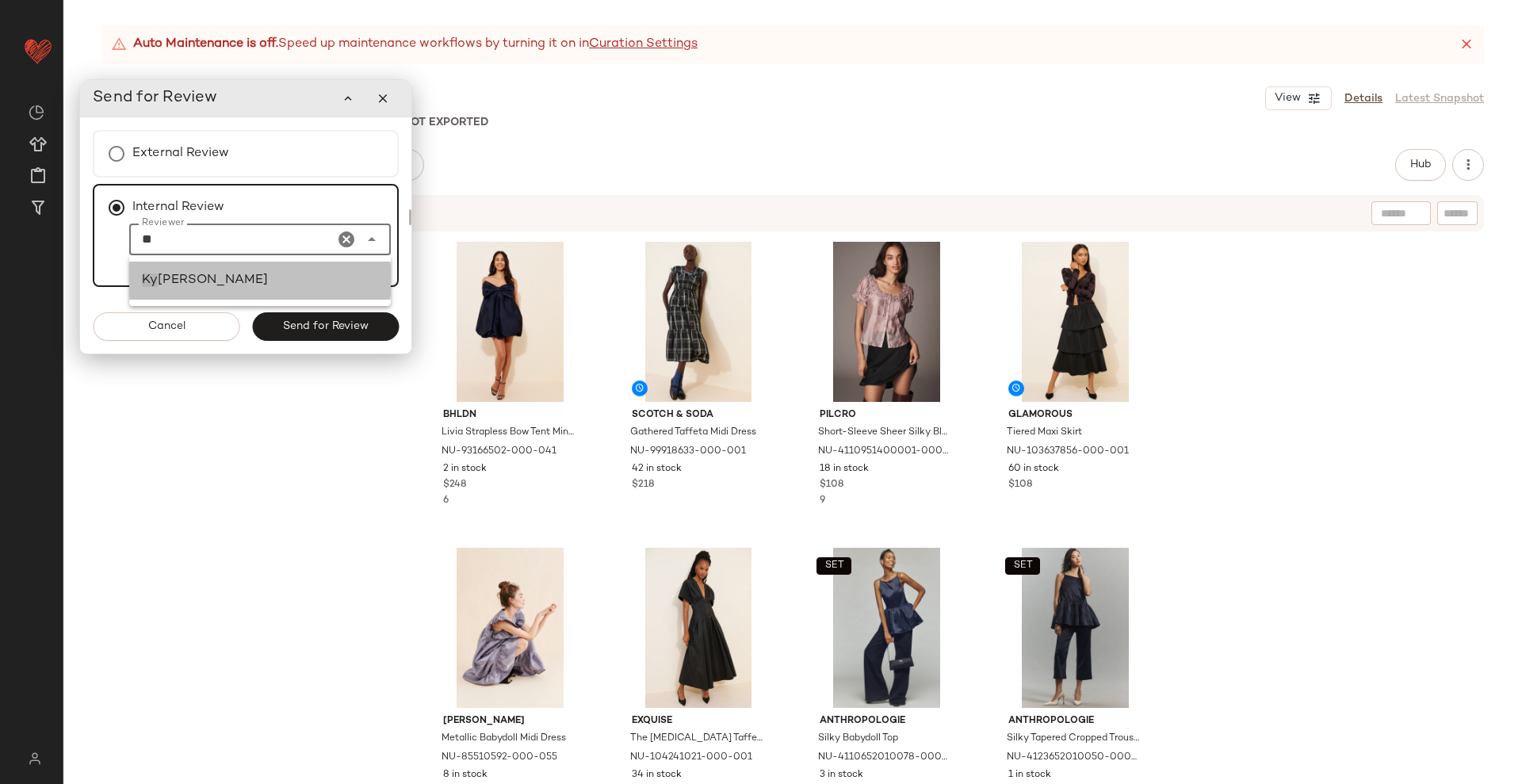
click at [183, 284] on span "[PERSON_NAME]" at bounding box center [213, 280] width 110 height 13
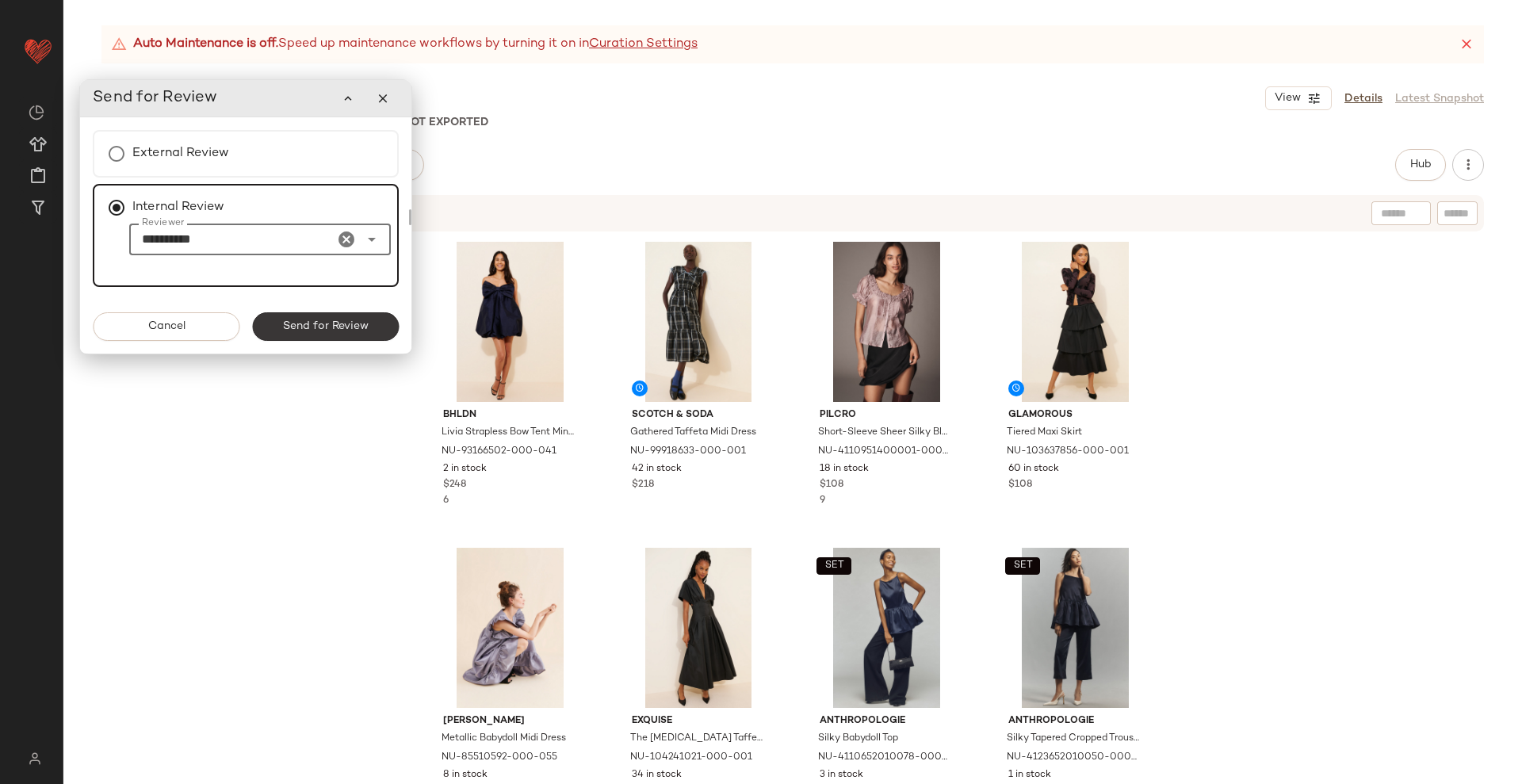
type input "**********"
click at [337, 332] on span "Send for Review" at bounding box center [325, 326] width 87 height 12
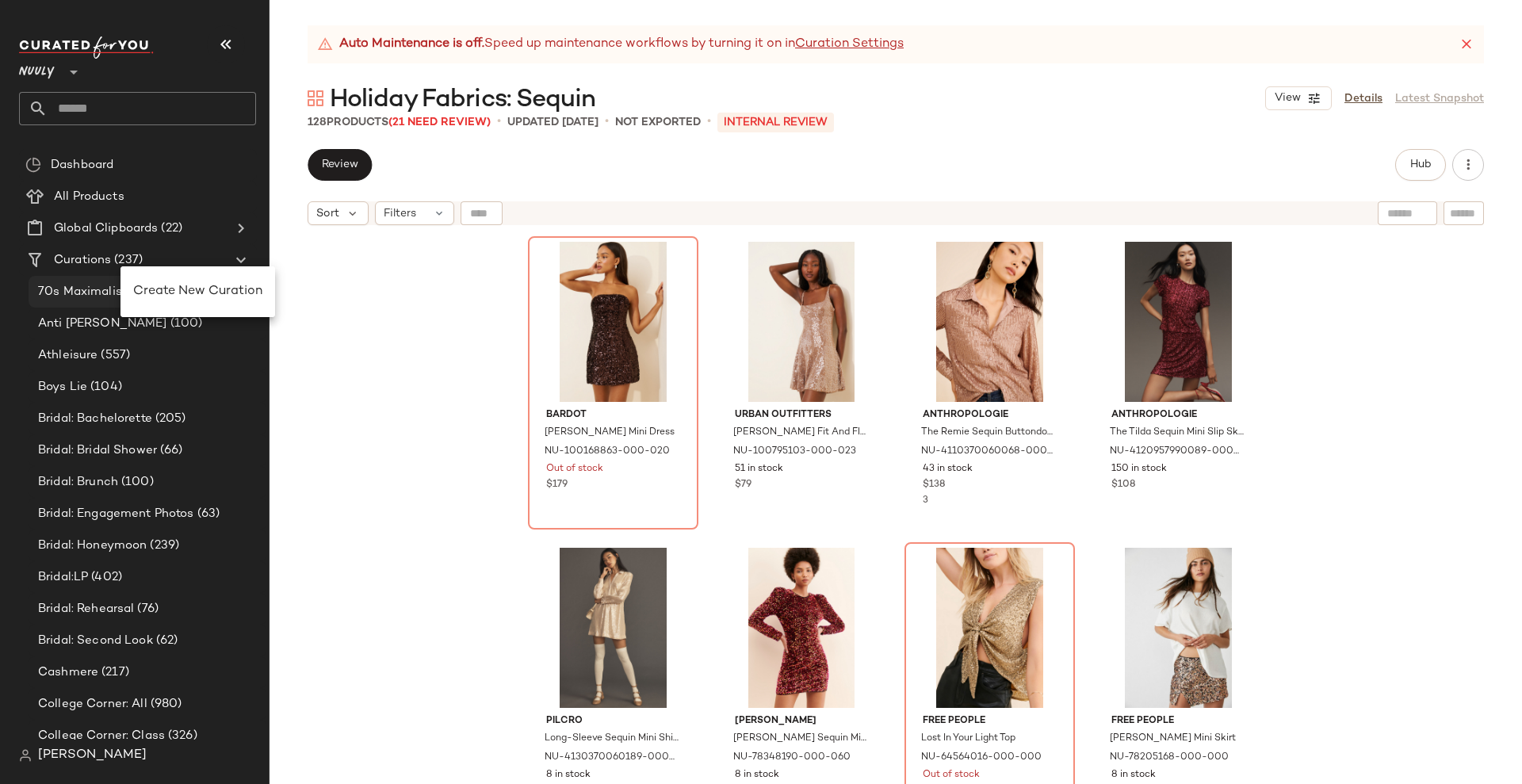
click at [169, 291] on span "Create New Curation" at bounding box center [198, 291] width 129 height 13
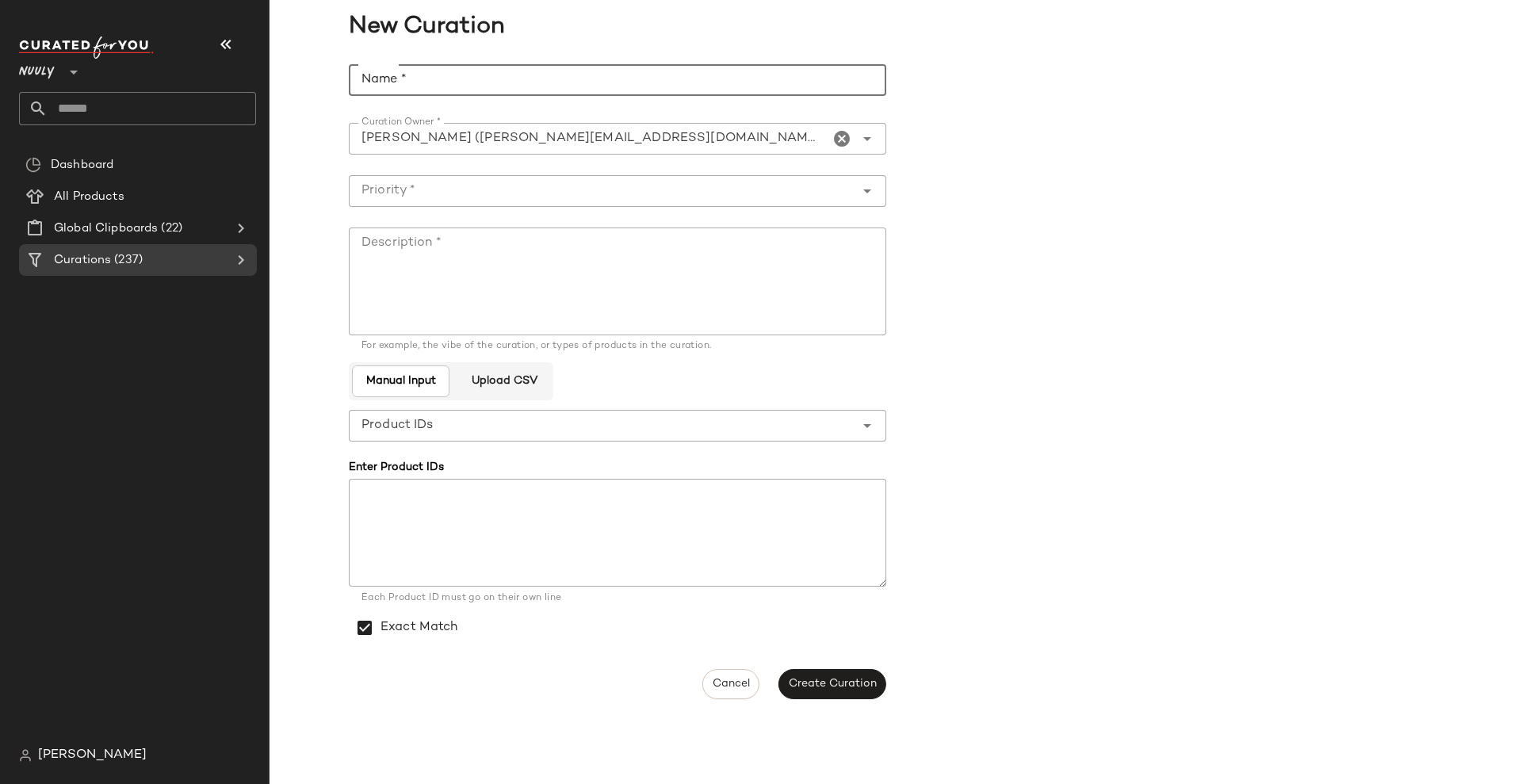
drag, startPoint x: 424, startPoint y: 86, endPoint x: 416, endPoint y: 81, distance: 9.4
click at [424, 86] on input "Name *" at bounding box center [617, 80] width 537 height 31
paste input "**********"
type input "**********"
click at [757, 189] on input "Priority *" at bounding box center [602, 191] width 506 height 19
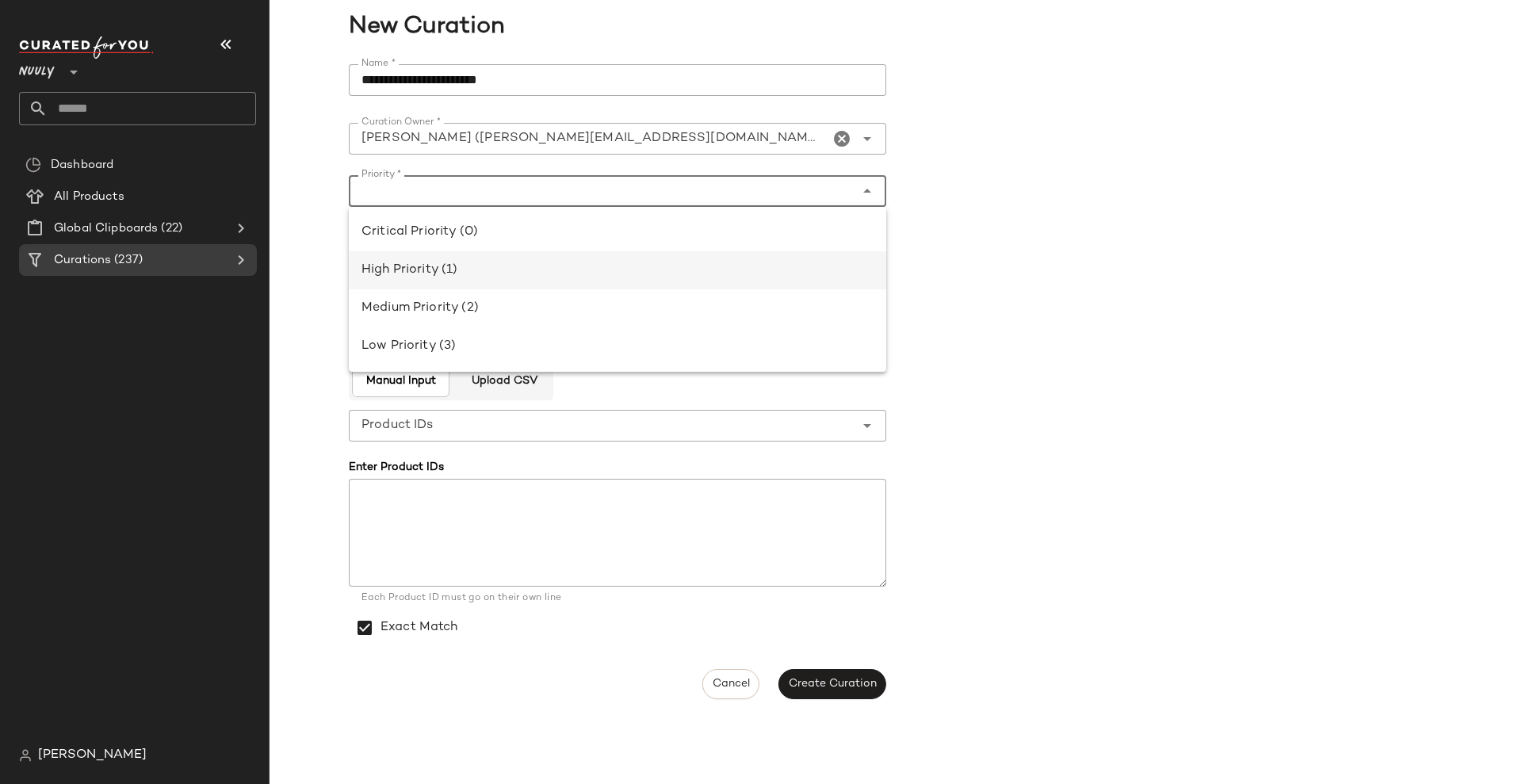
click at [511, 277] on div "High Priority (1)" at bounding box center [617, 270] width 512 height 19
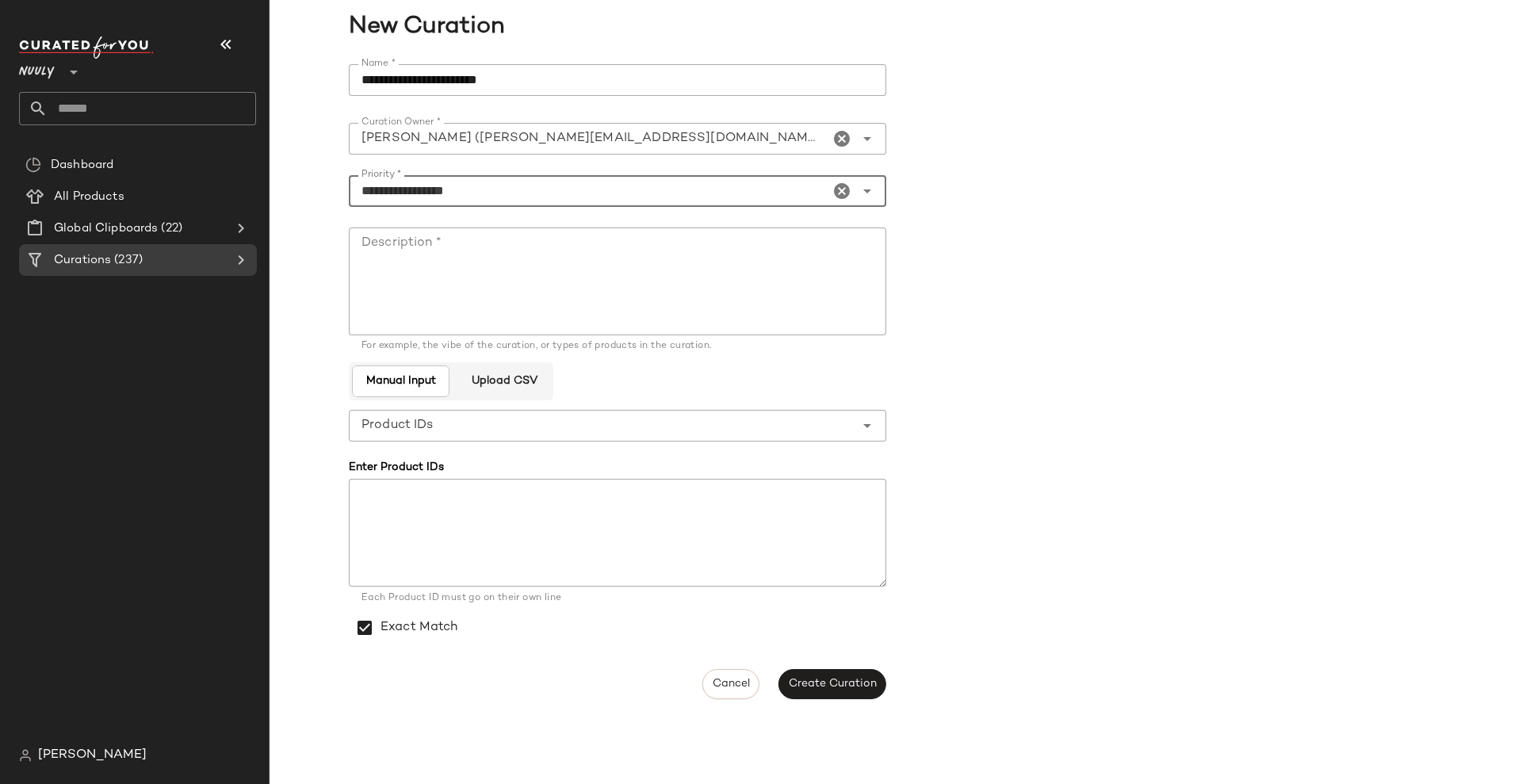
click at [535, 236] on textarea "Description *" at bounding box center [617, 280] width 537 height 107
click at [481, 185] on input "**********" at bounding box center [588, 191] width 480 height 19
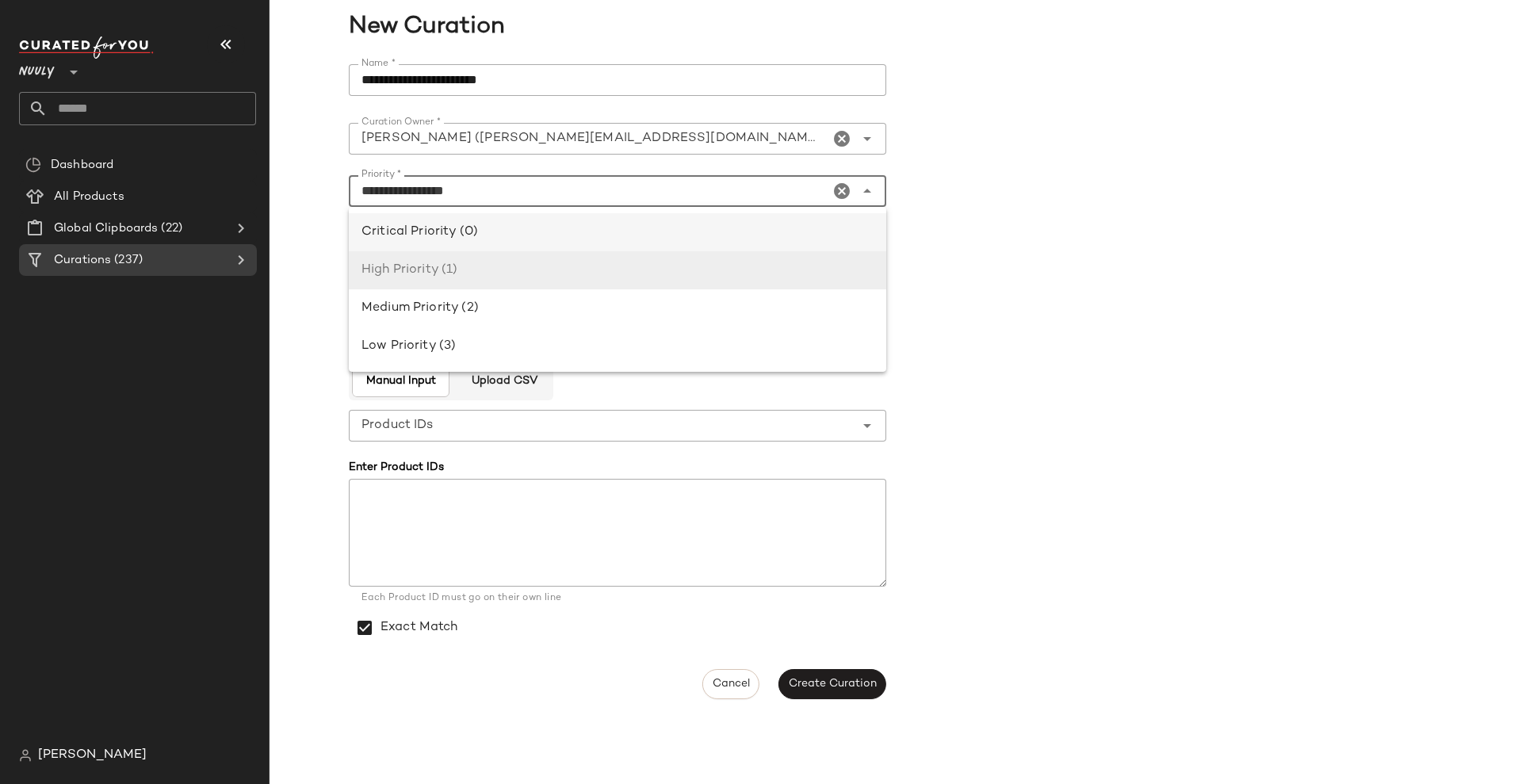
click at [490, 232] on div "Critical Priority (0)" at bounding box center [617, 232] width 512 height 19
type input "**********"
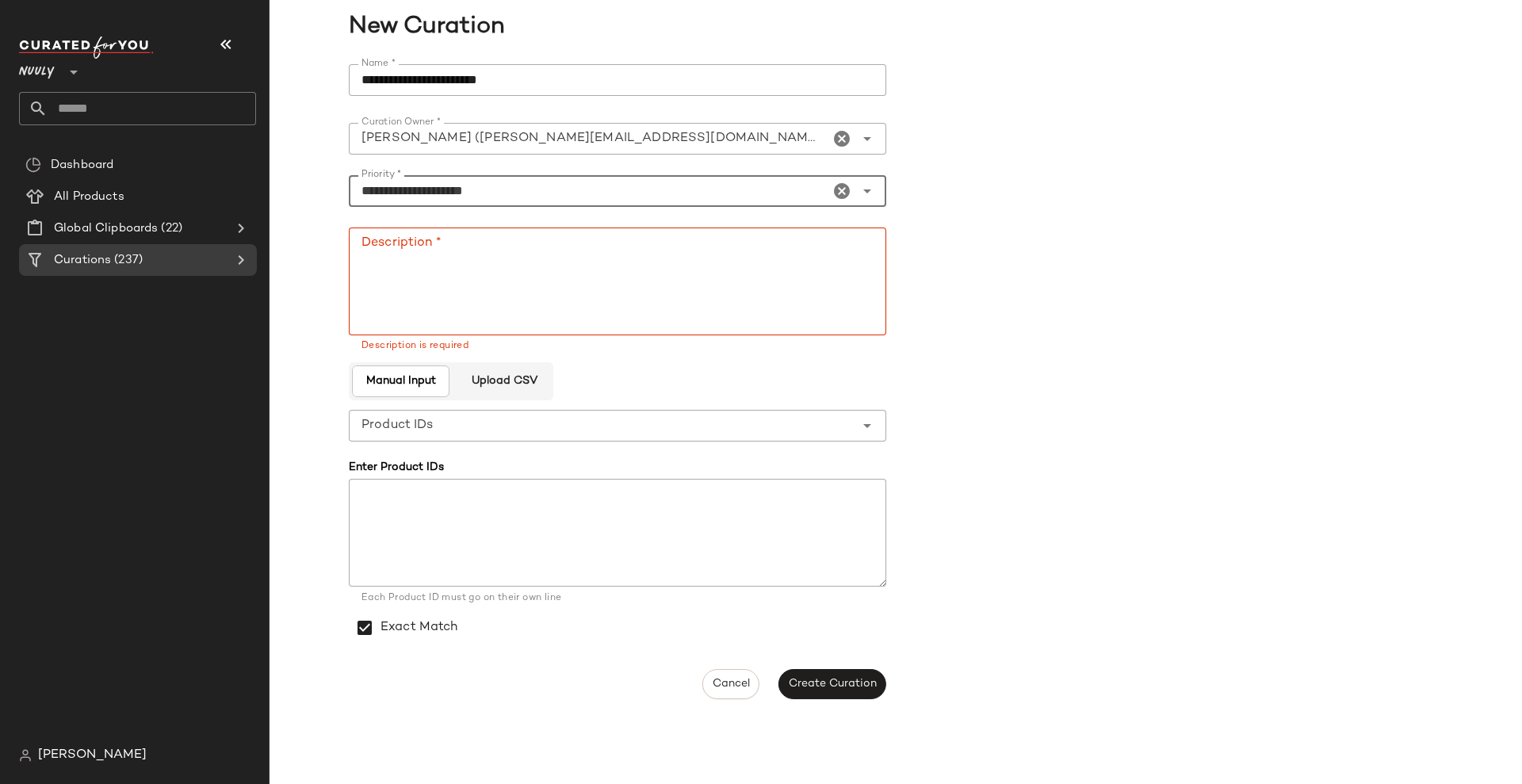
click at [480, 267] on textarea "Description *" at bounding box center [617, 280] width 537 height 107
paste textarea "**********"
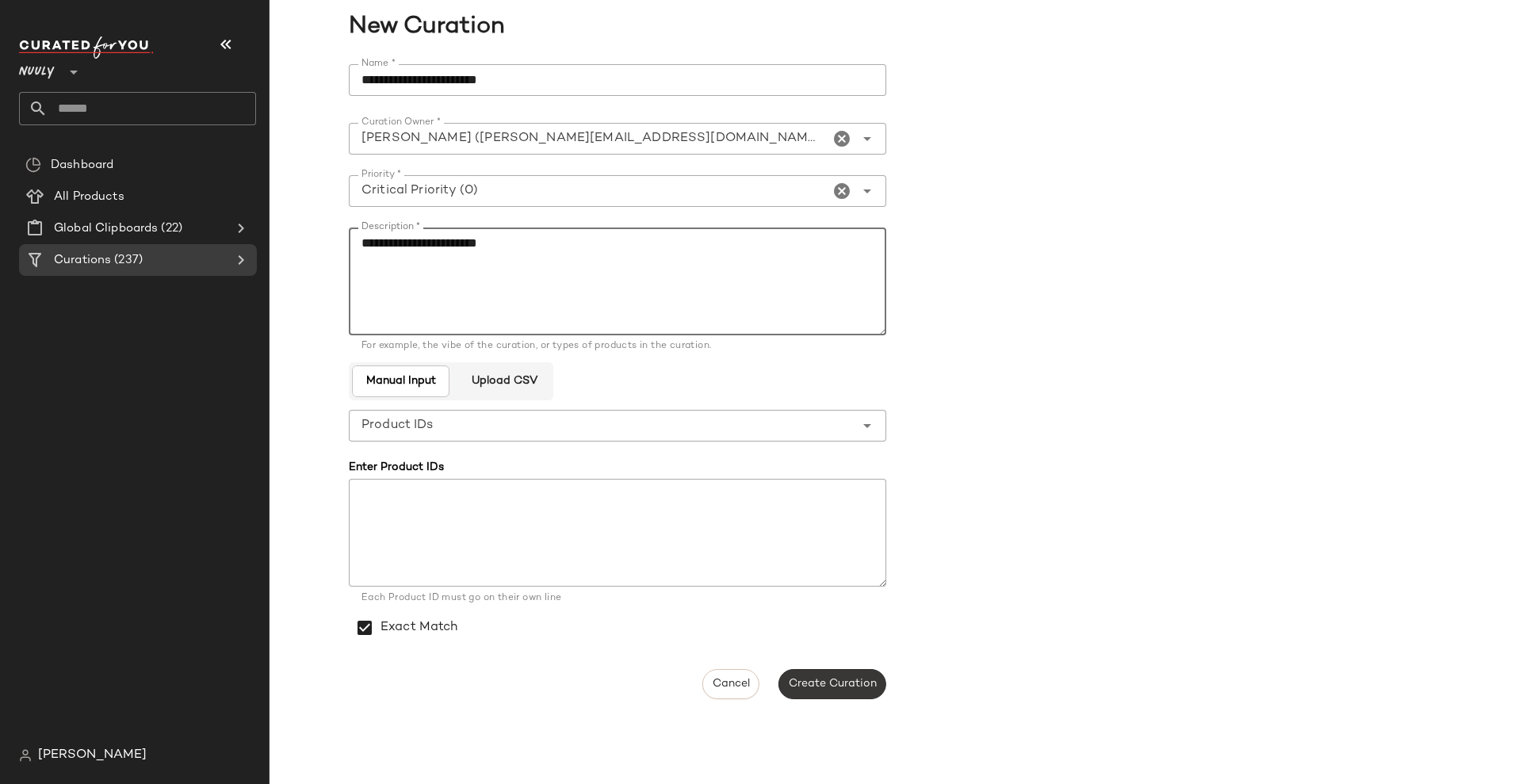
type textarea "**********"
click at [849, 683] on span "Create Curation" at bounding box center [832, 683] width 88 height 12
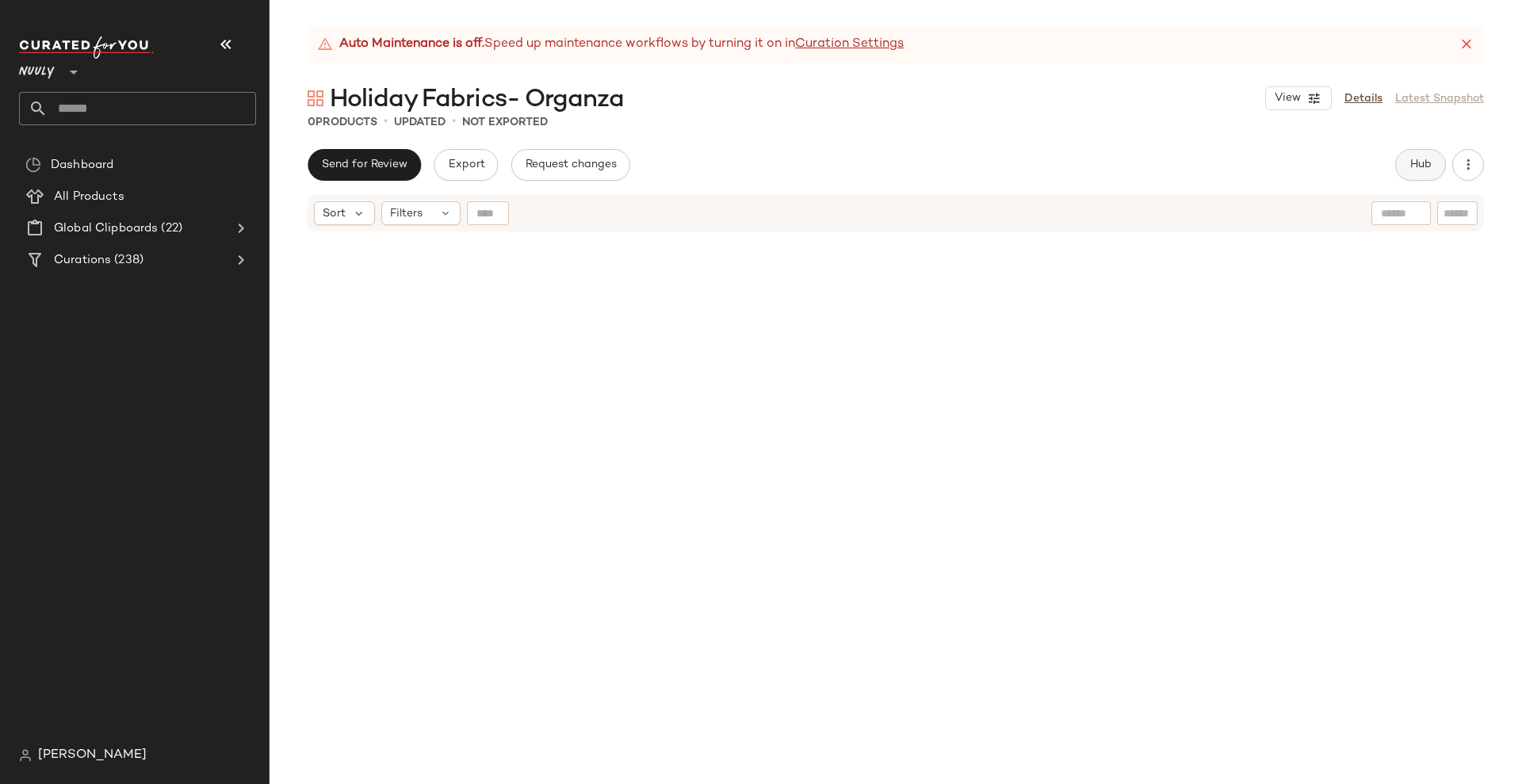
click at [1431, 170] on span "Hub" at bounding box center [1420, 164] width 22 height 12
click at [222, 43] on icon "button" at bounding box center [226, 45] width 19 height 19
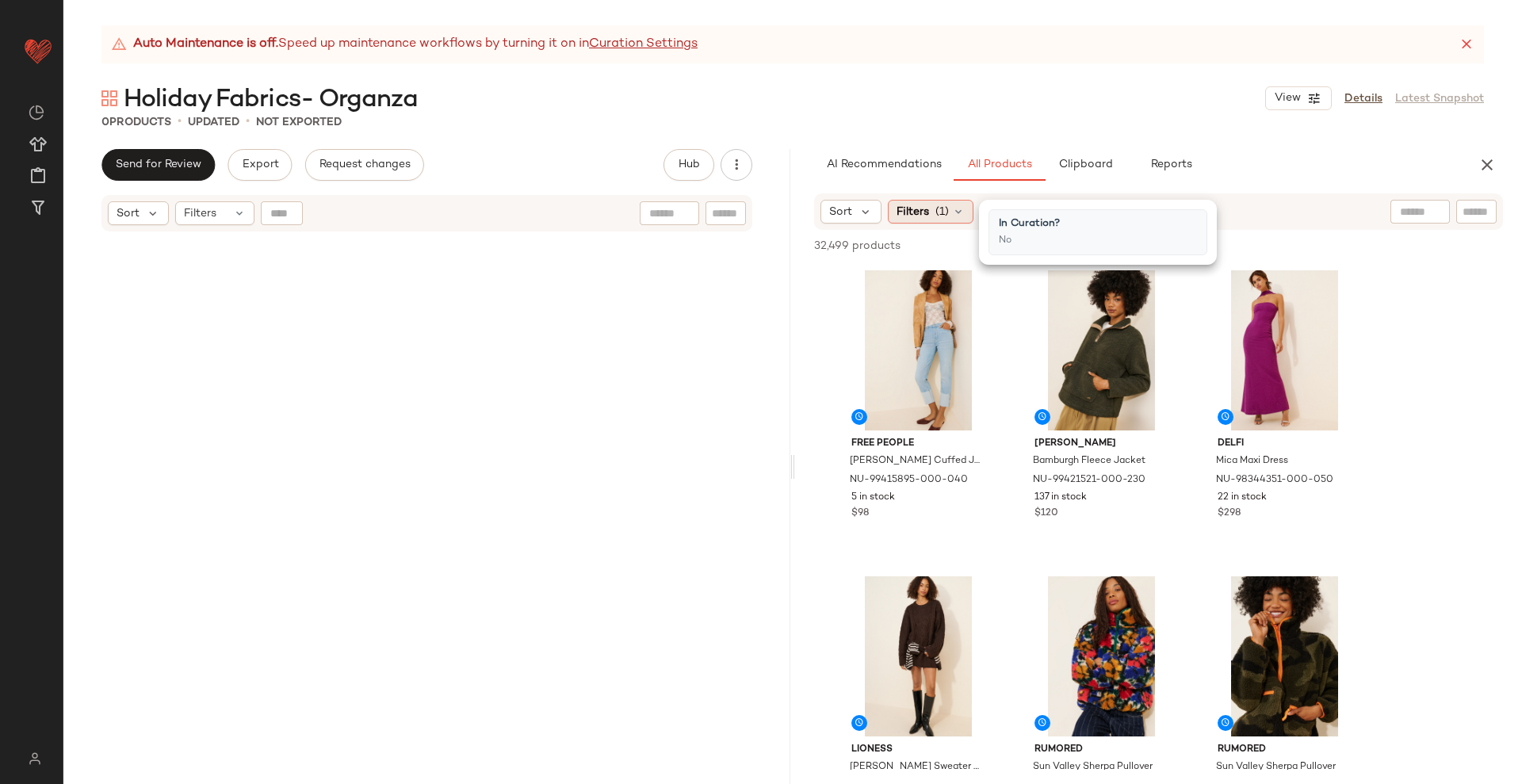
click at [953, 209] on icon at bounding box center [958, 211] width 12 height 12
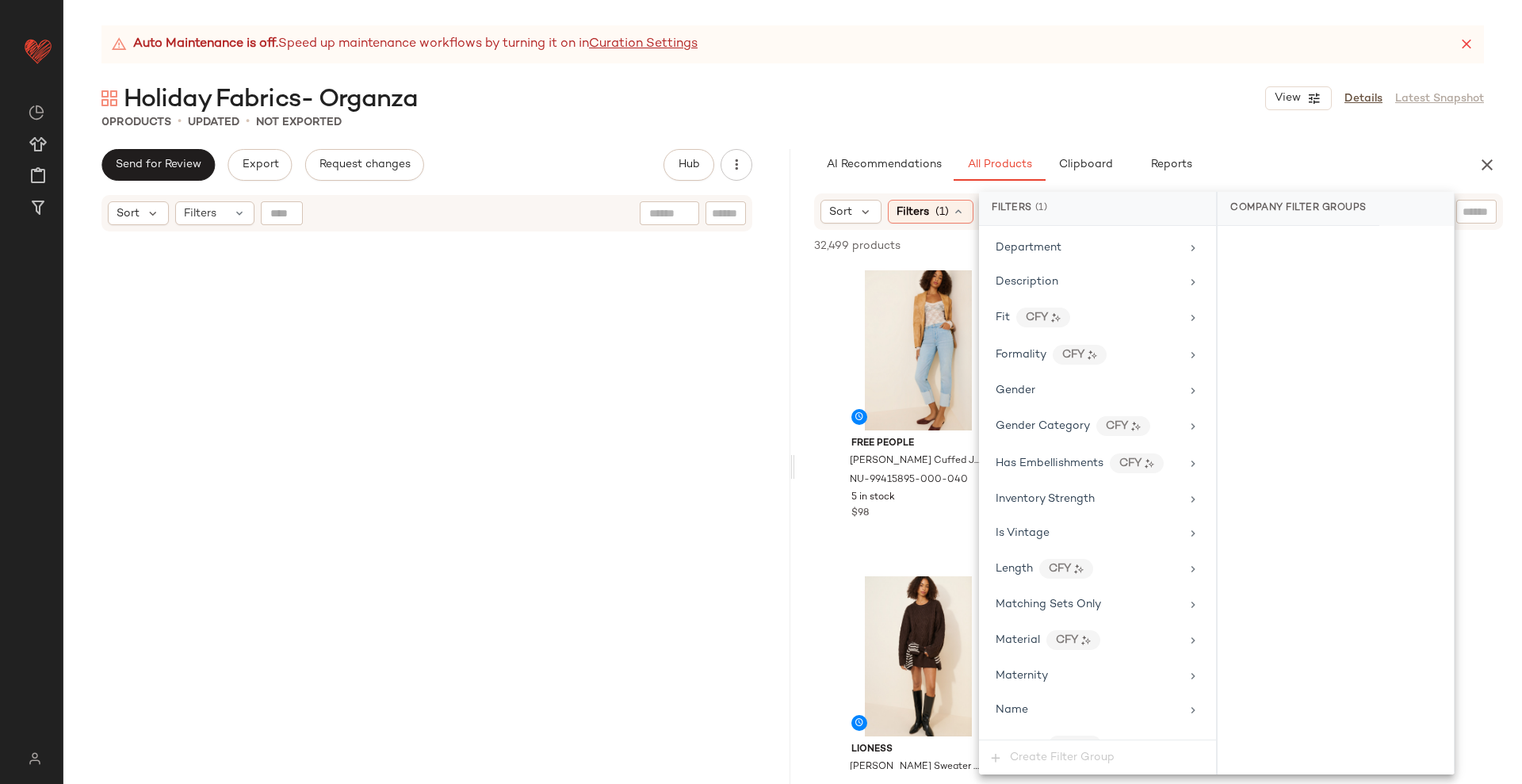
scroll to position [495, 0]
click at [1107, 601] on div "Material CFY" at bounding box center [1089, 604] width 184 height 20
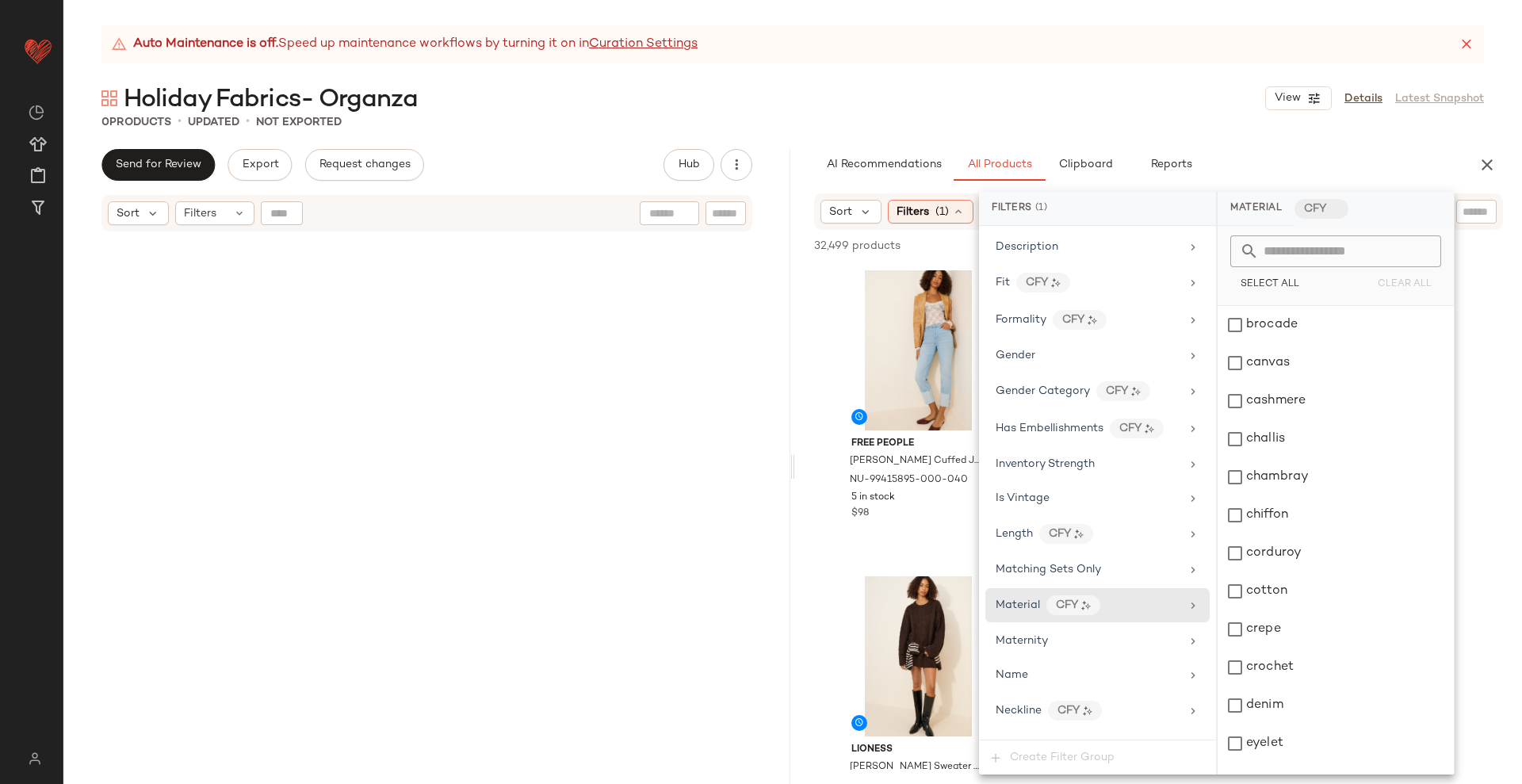
click at [1277, 251] on input "text" at bounding box center [1345, 251] width 173 height 31
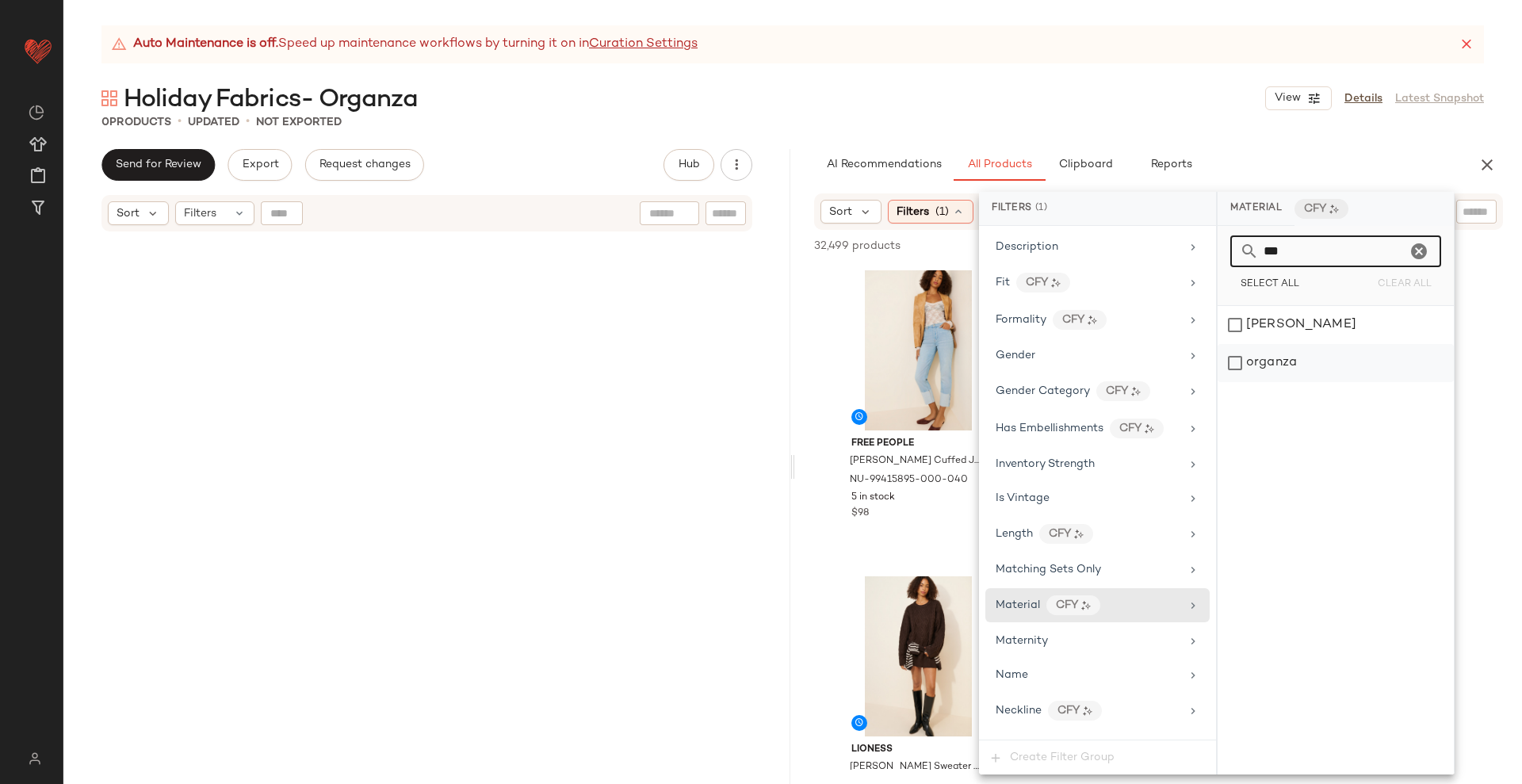
type input "***"
click at [1281, 367] on div "organza" at bounding box center [1336, 363] width 237 height 38
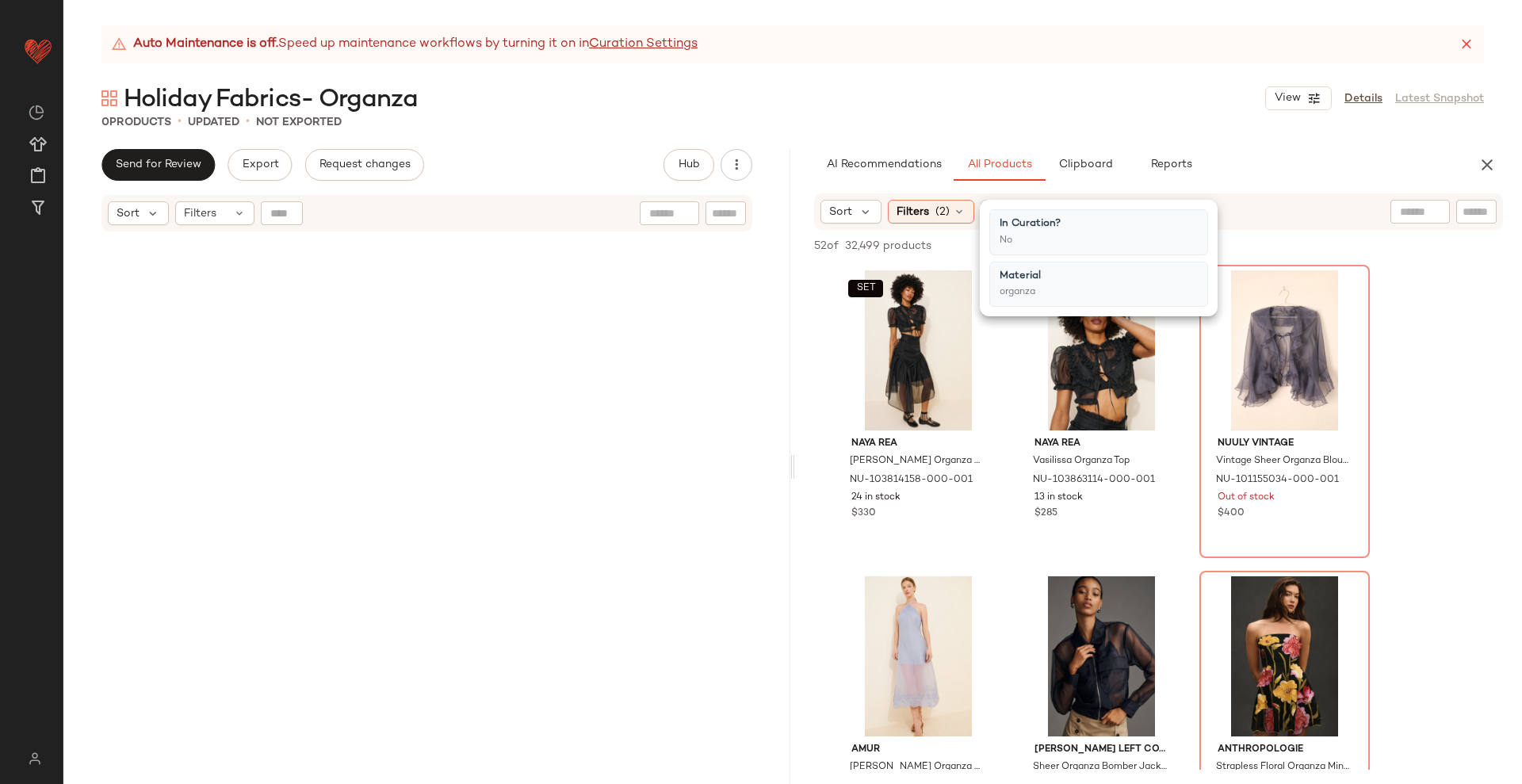
click at [936, 208] on span "(2)" at bounding box center [942, 212] width 14 height 17
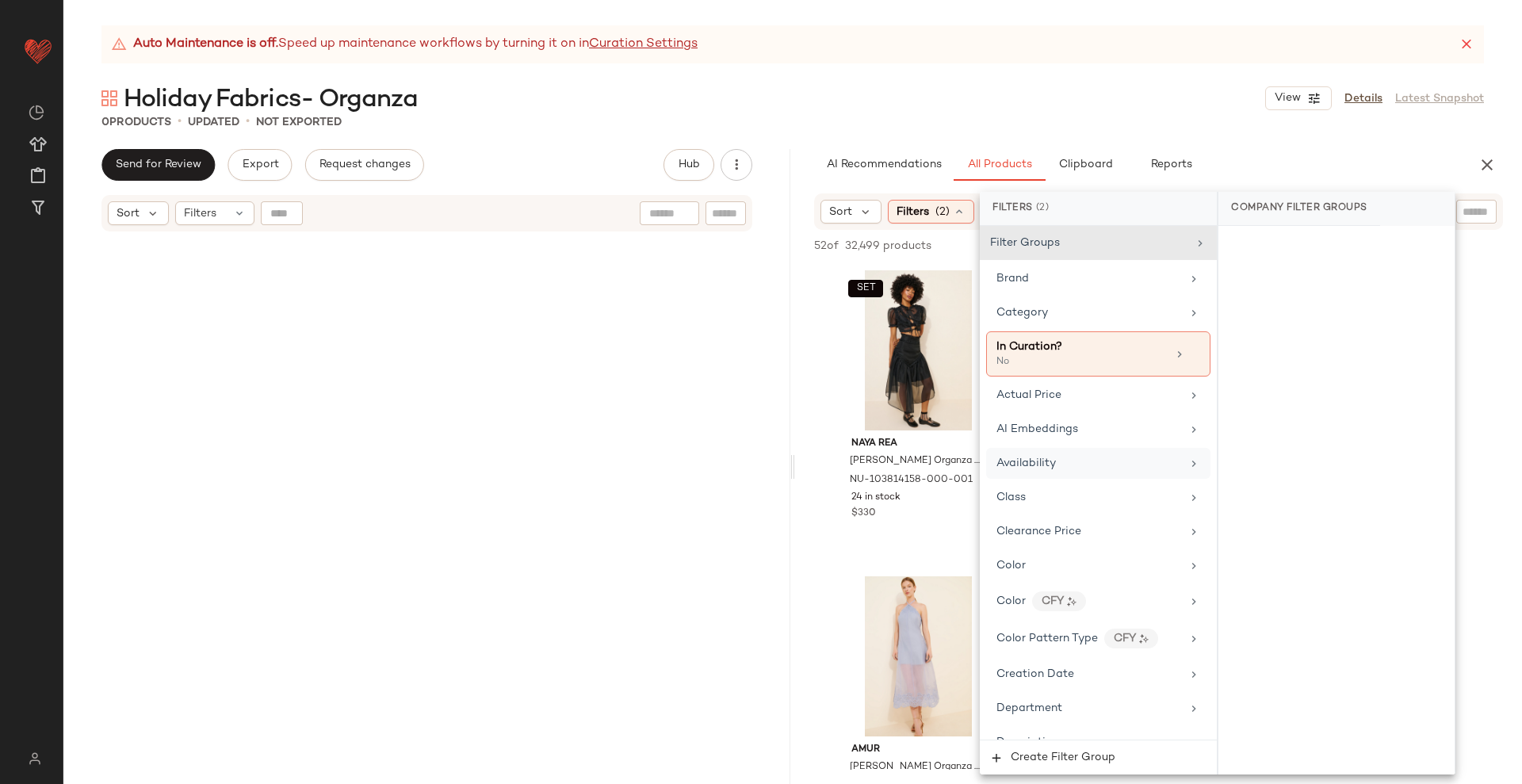
click at [1044, 468] on span "Availability" at bounding box center [1026, 463] width 60 height 12
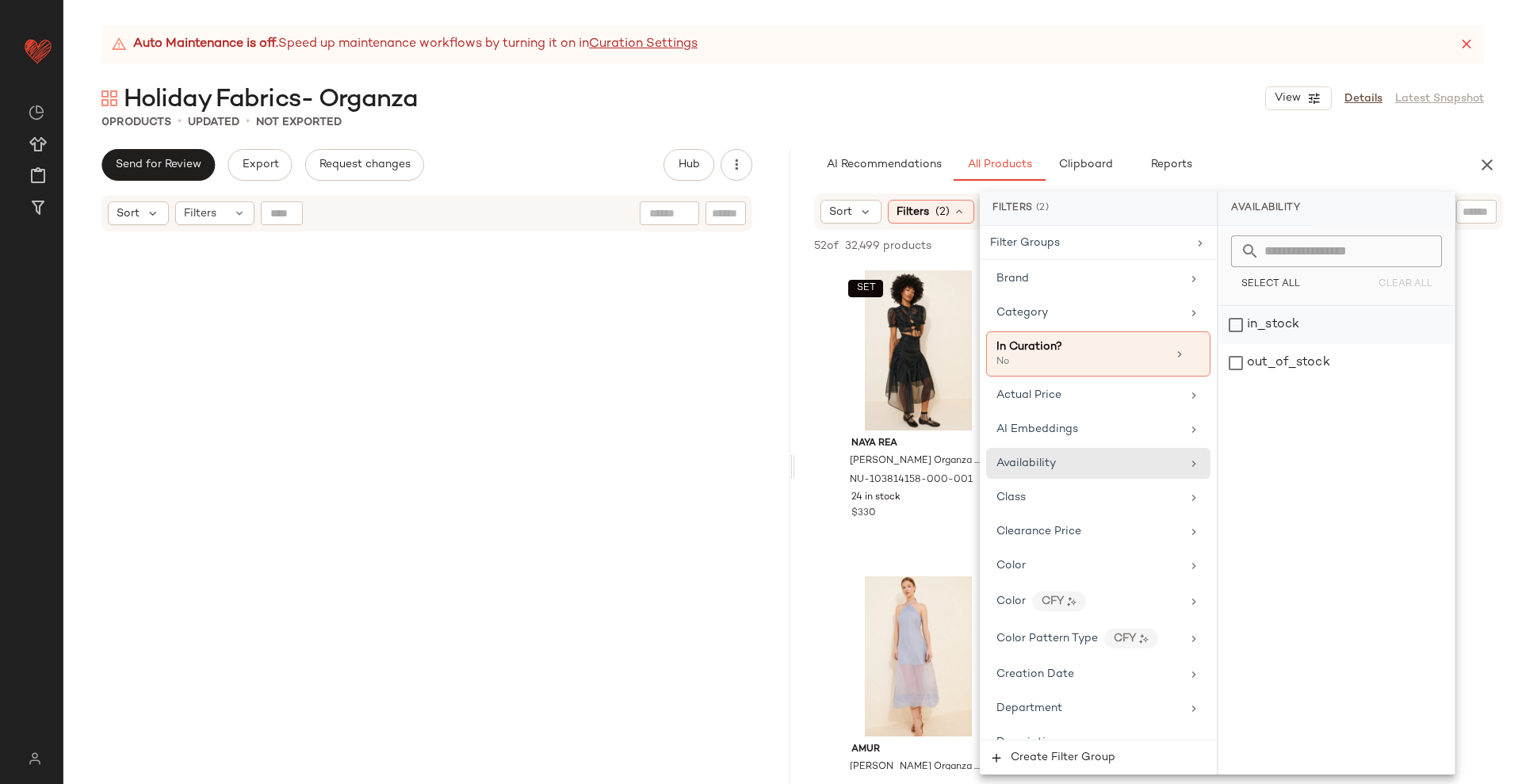
click at [1247, 335] on div "in_stock" at bounding box center [1337, 325] width 237 height 38
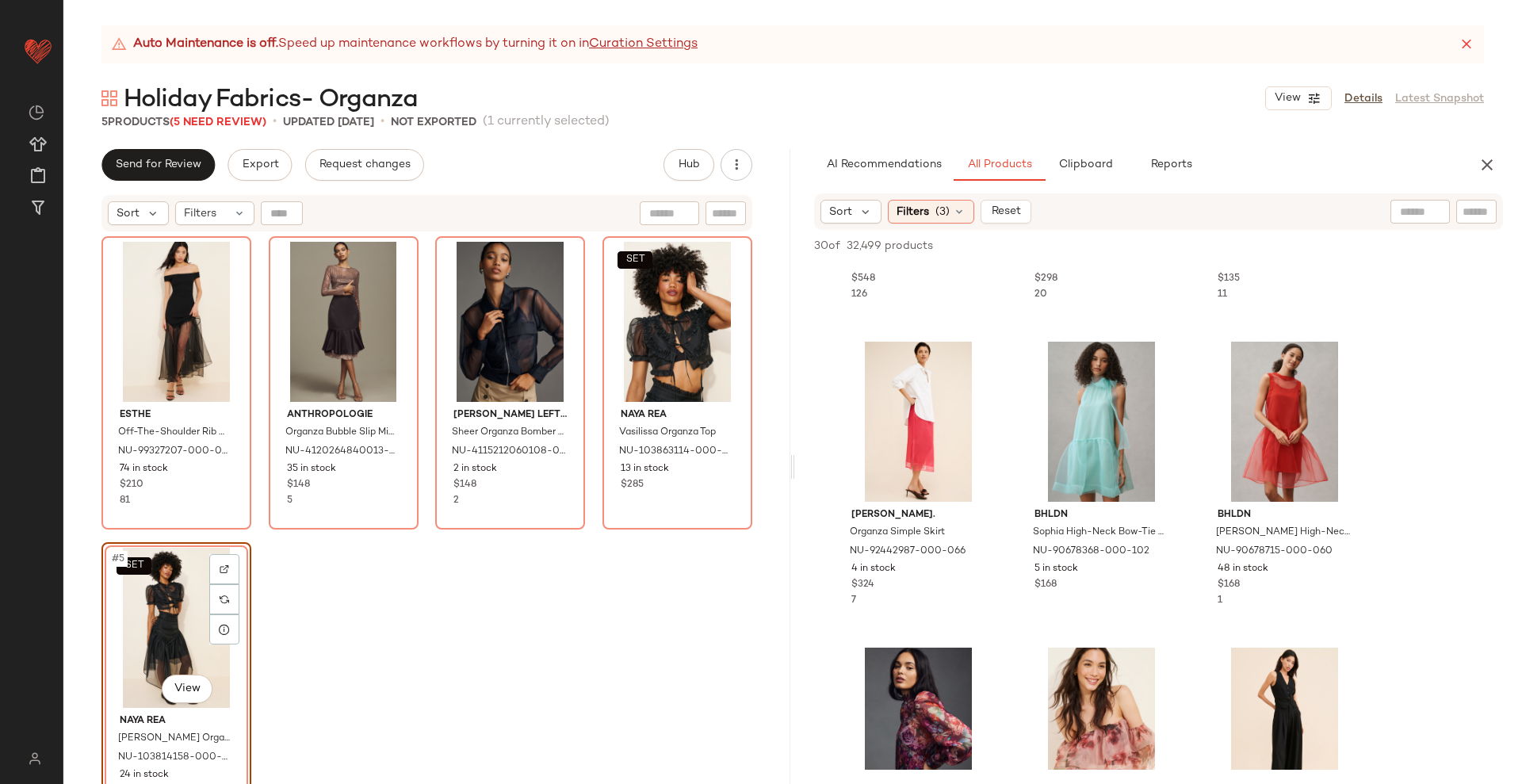
scroll to position [297, 0]
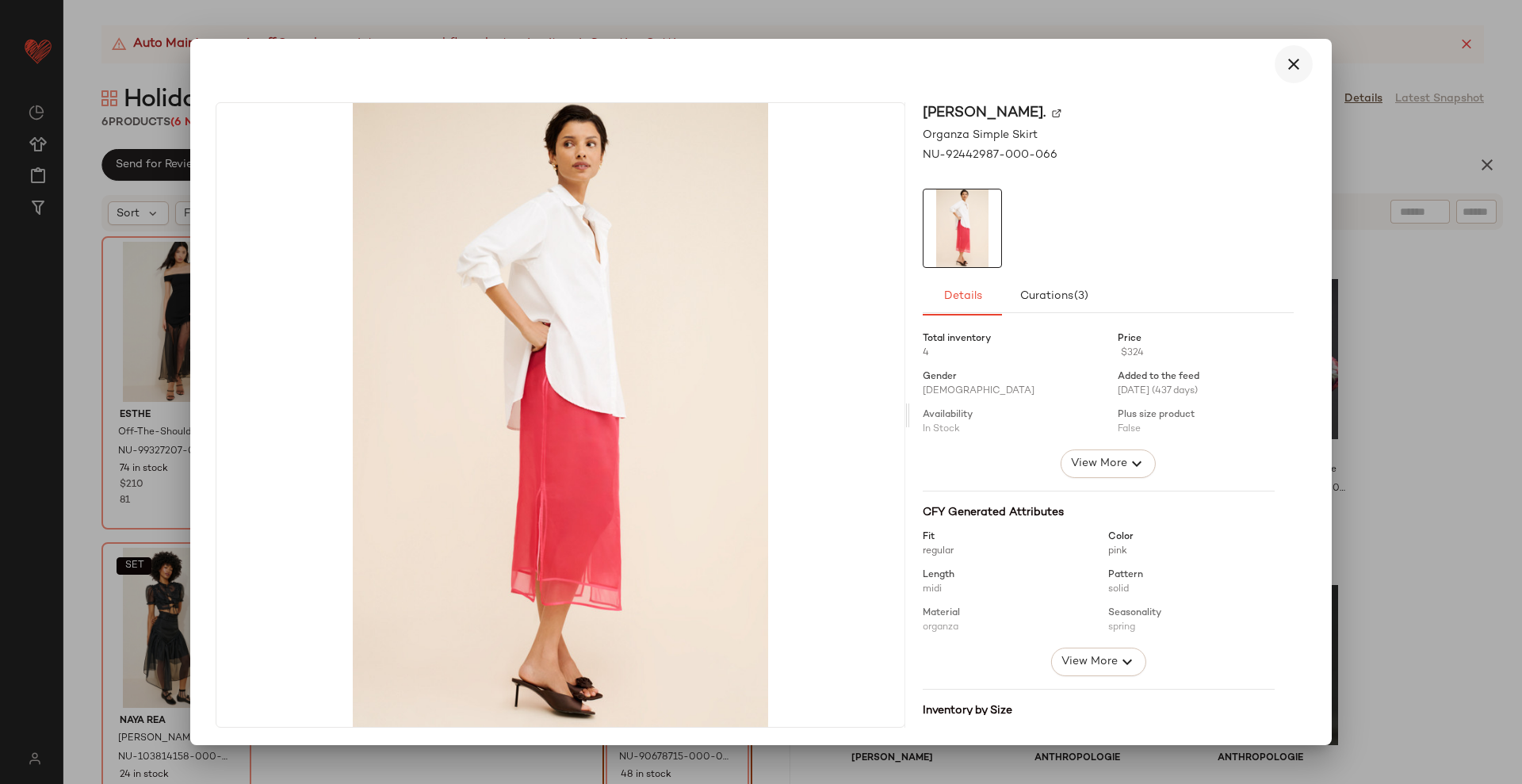
click at [1275, 68] on button "button" at bounding box center [1294, 65] width 38 height 38
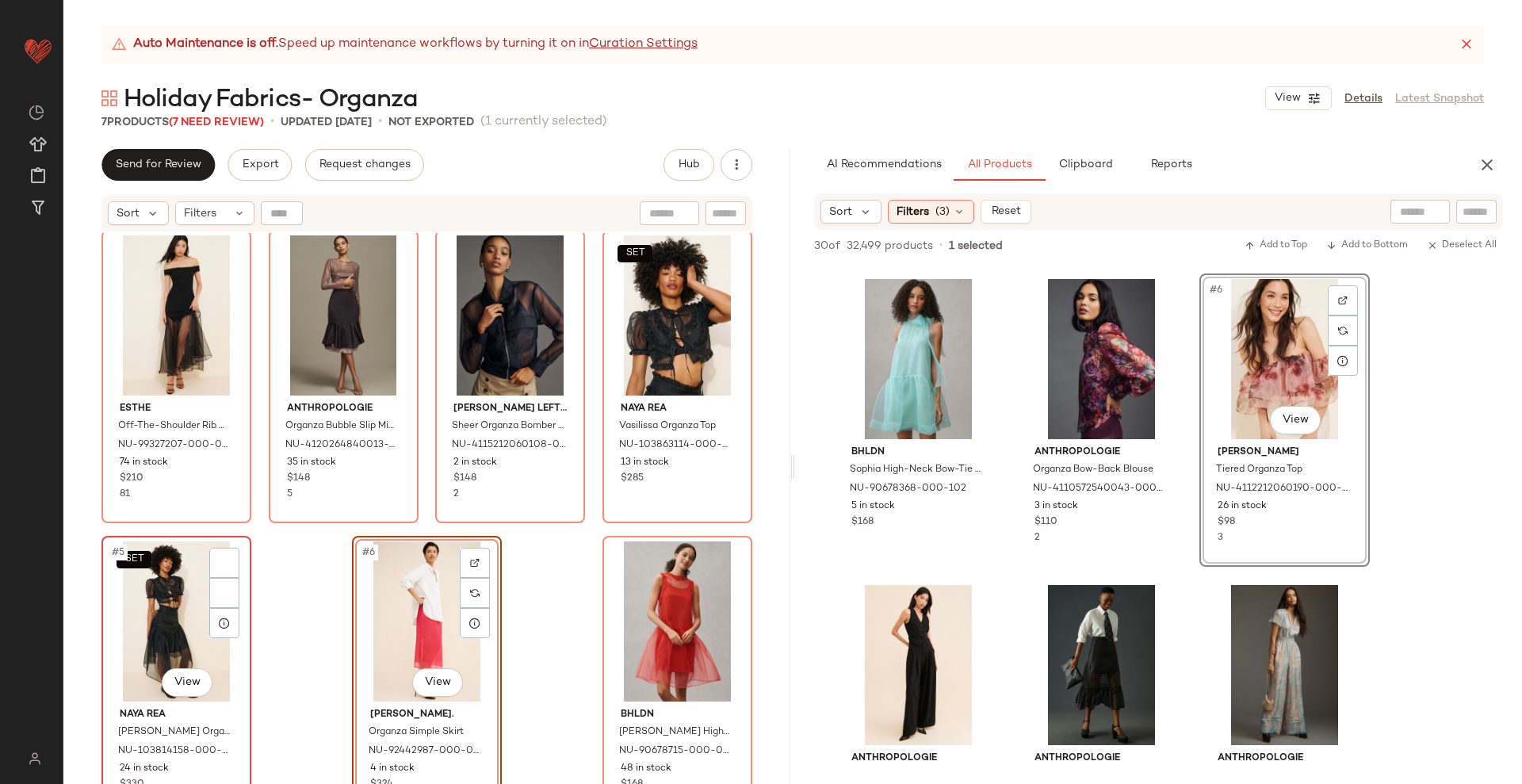
scroll to position [9, 0]
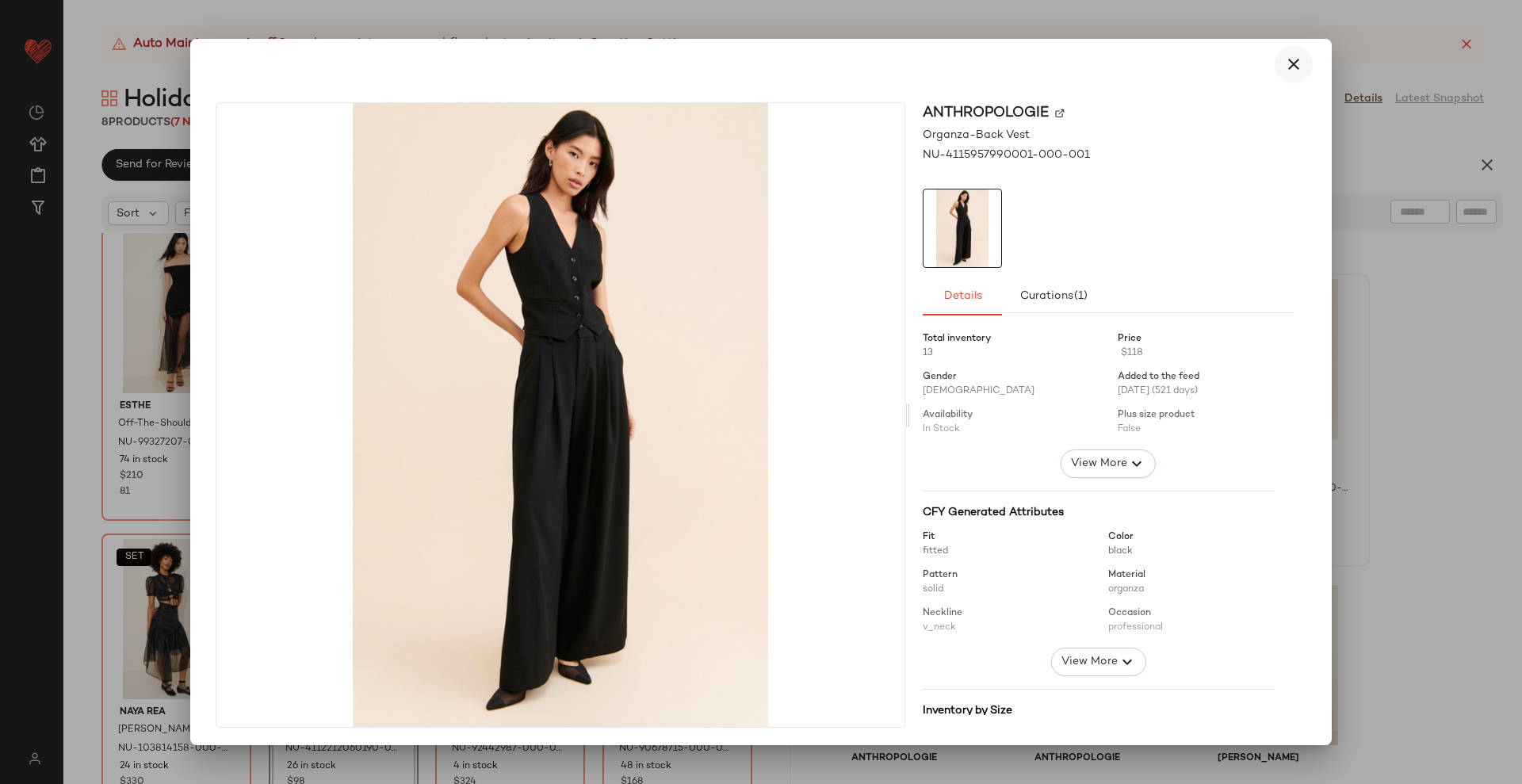
click at [1284, 59] on icon "button" at bounding box center [1294, 65] width 19 height 19
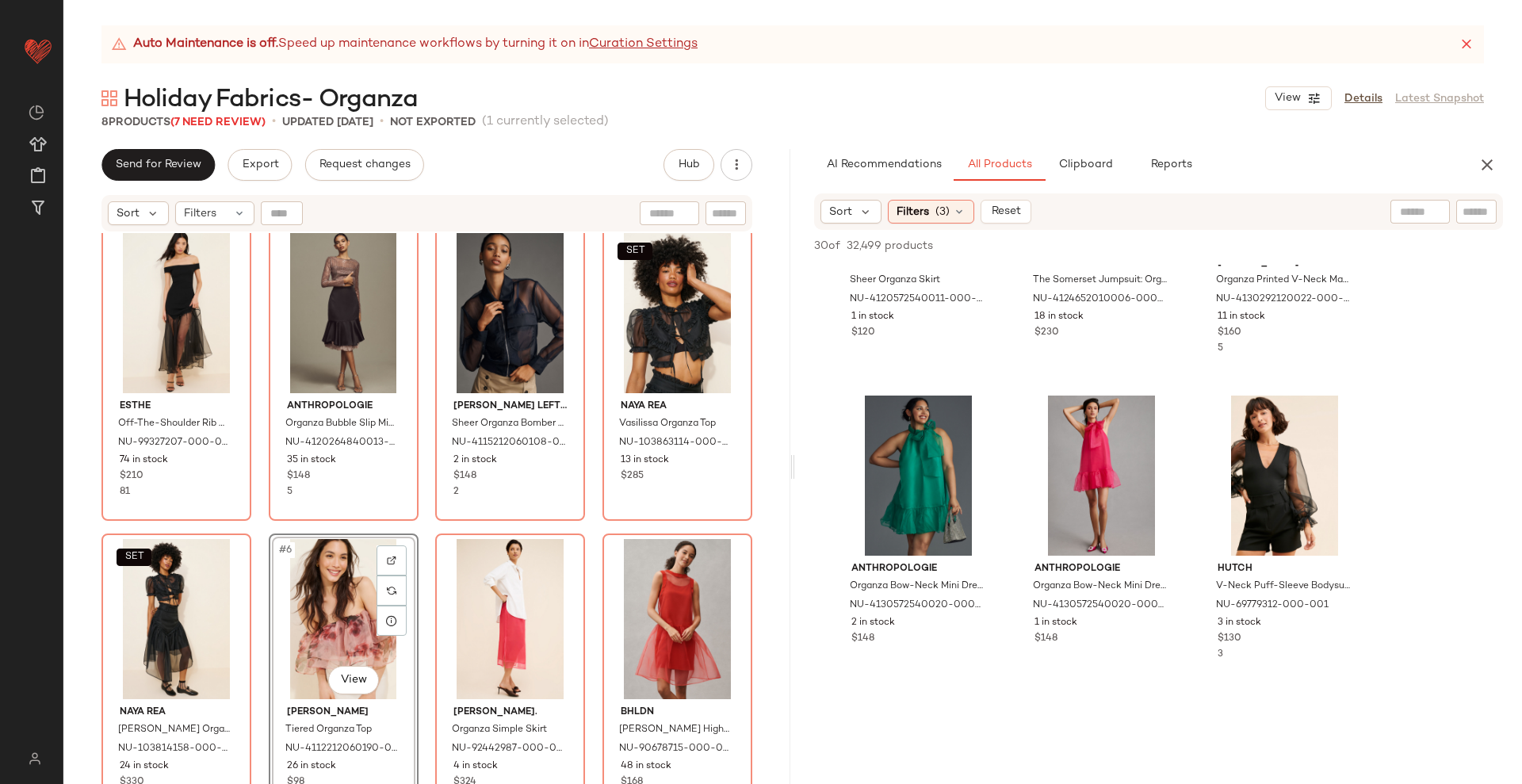
scroll to position [891, 0]
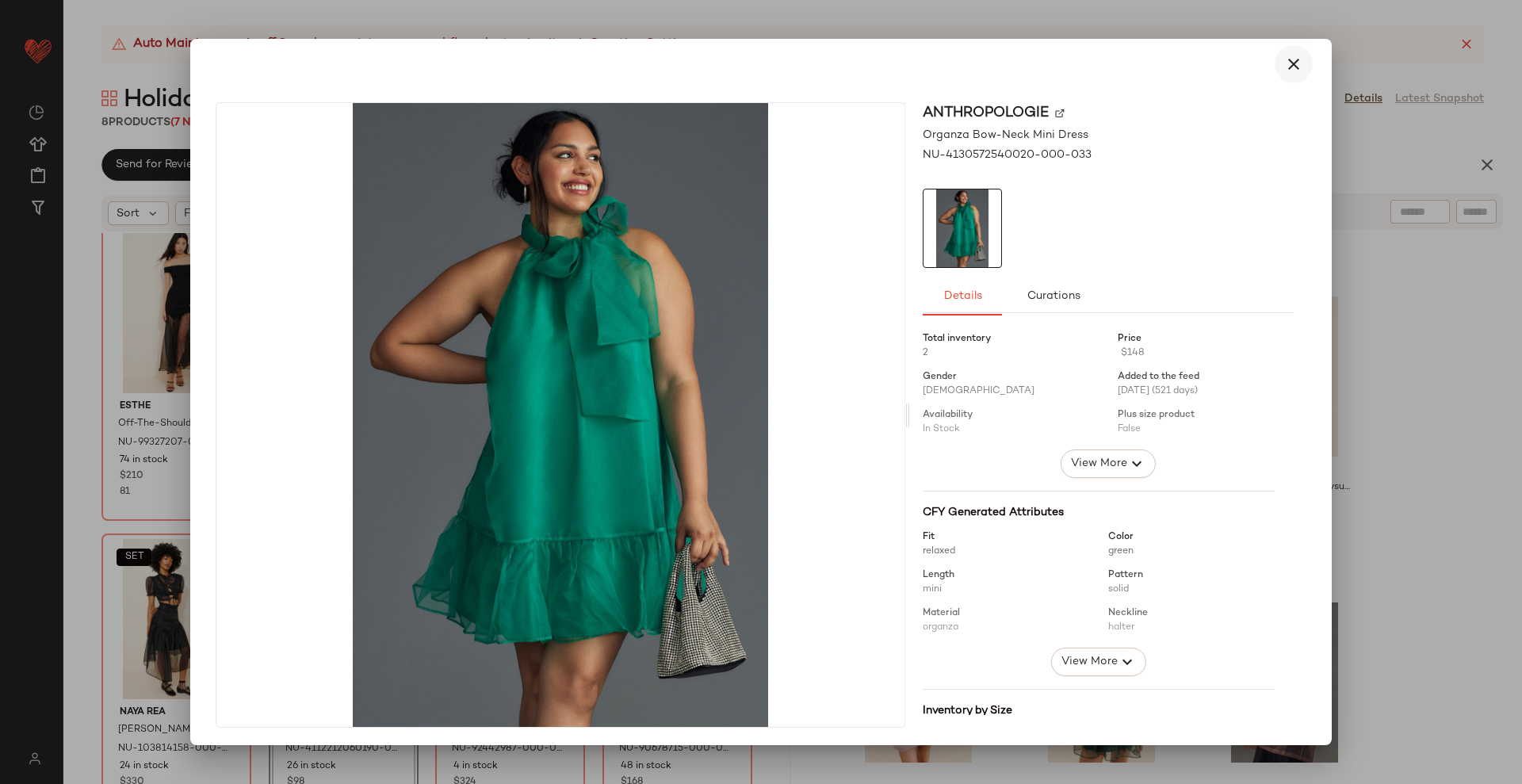
click at [1284, 56] on icon "button" at bounding box center [1294, 65] width 19 height 19
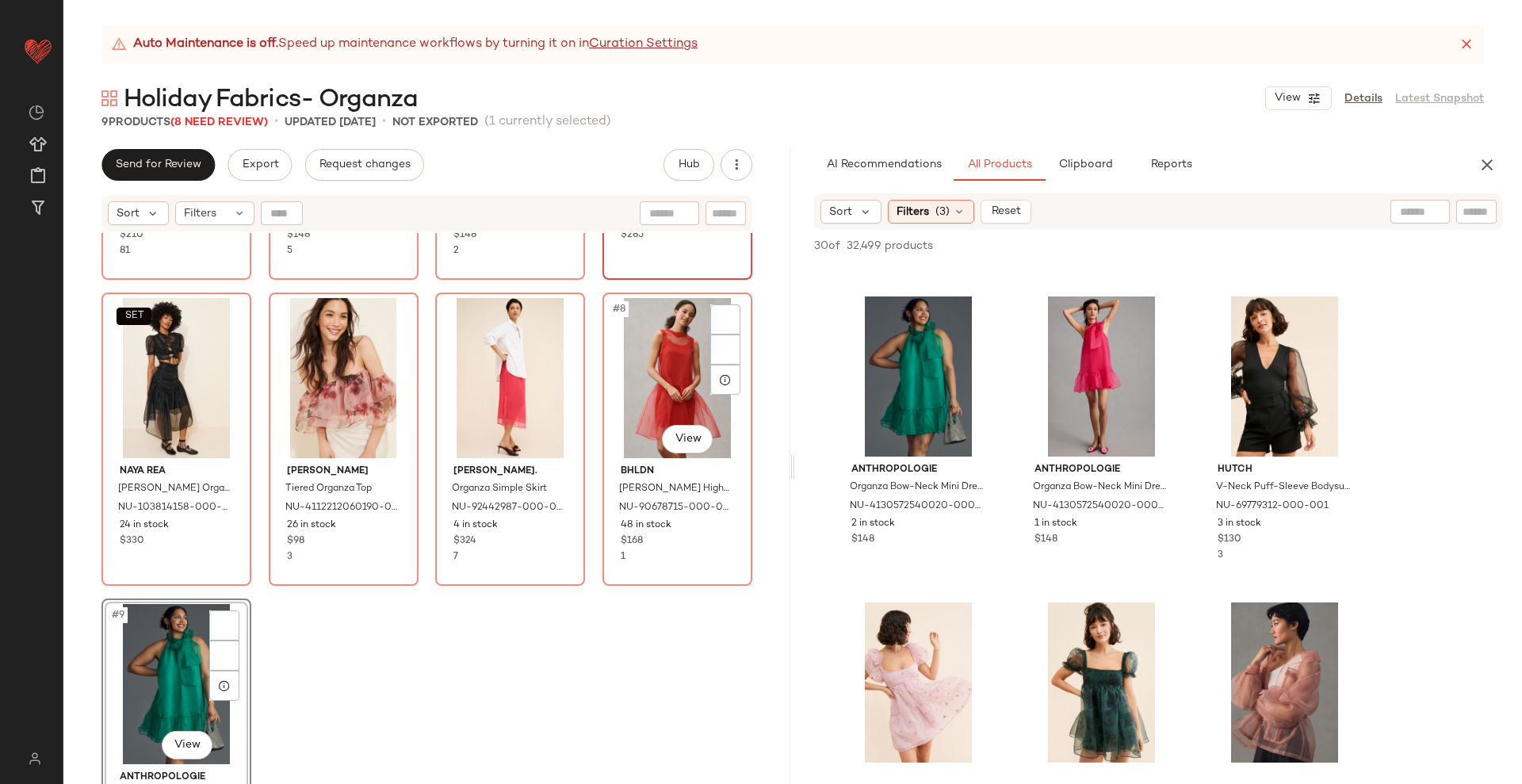
scroll to position [317, 0]
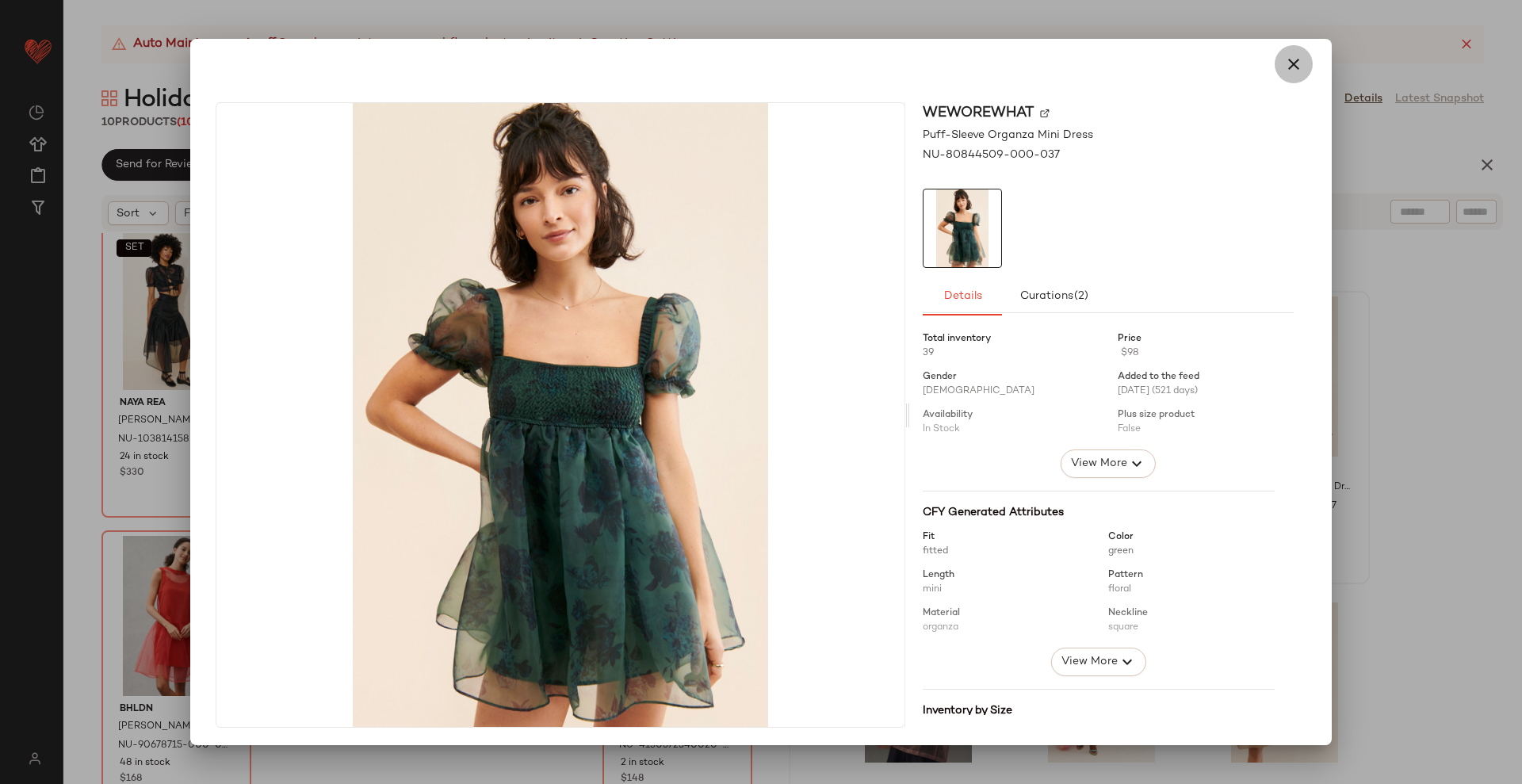
click at [1284, 61] on icon "button" at bounding box center [1294, 65] width 19 height 19
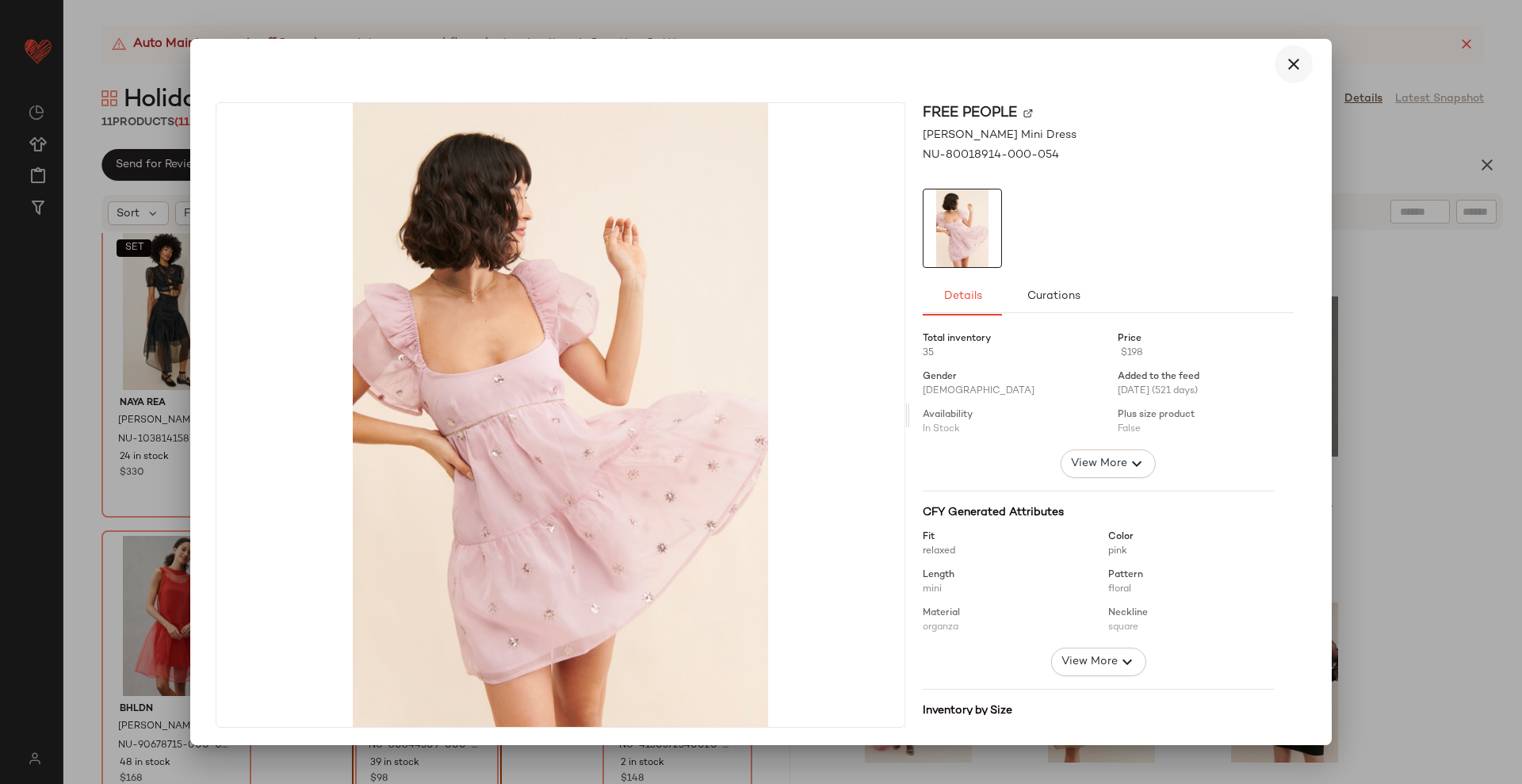
click at [1284, 69] on icon "button" at bounding box center [1294, 65] width 19 height 19
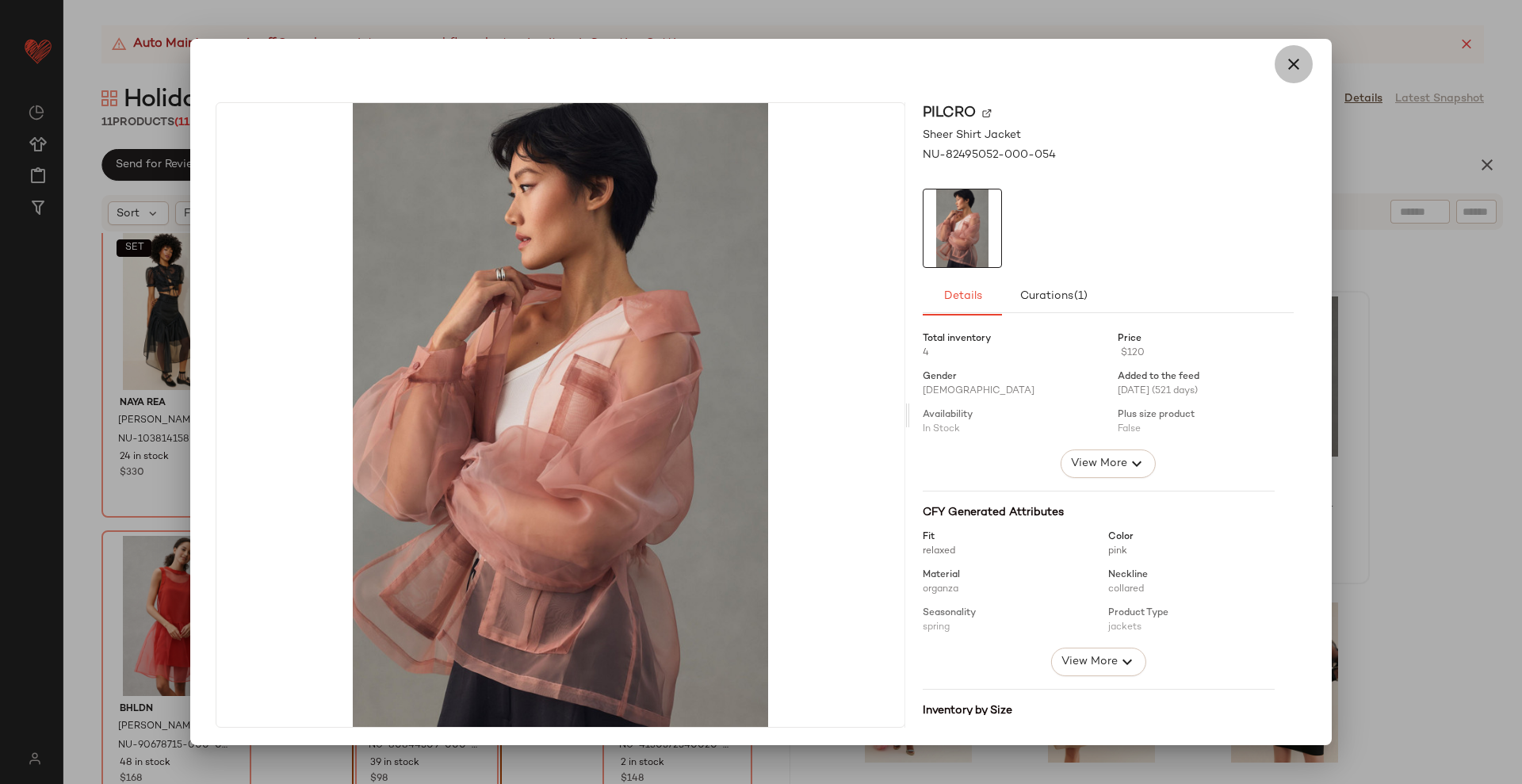
click at [1285, 61] on icon "button" at bounding box center [1294, 65] width 19 height 19
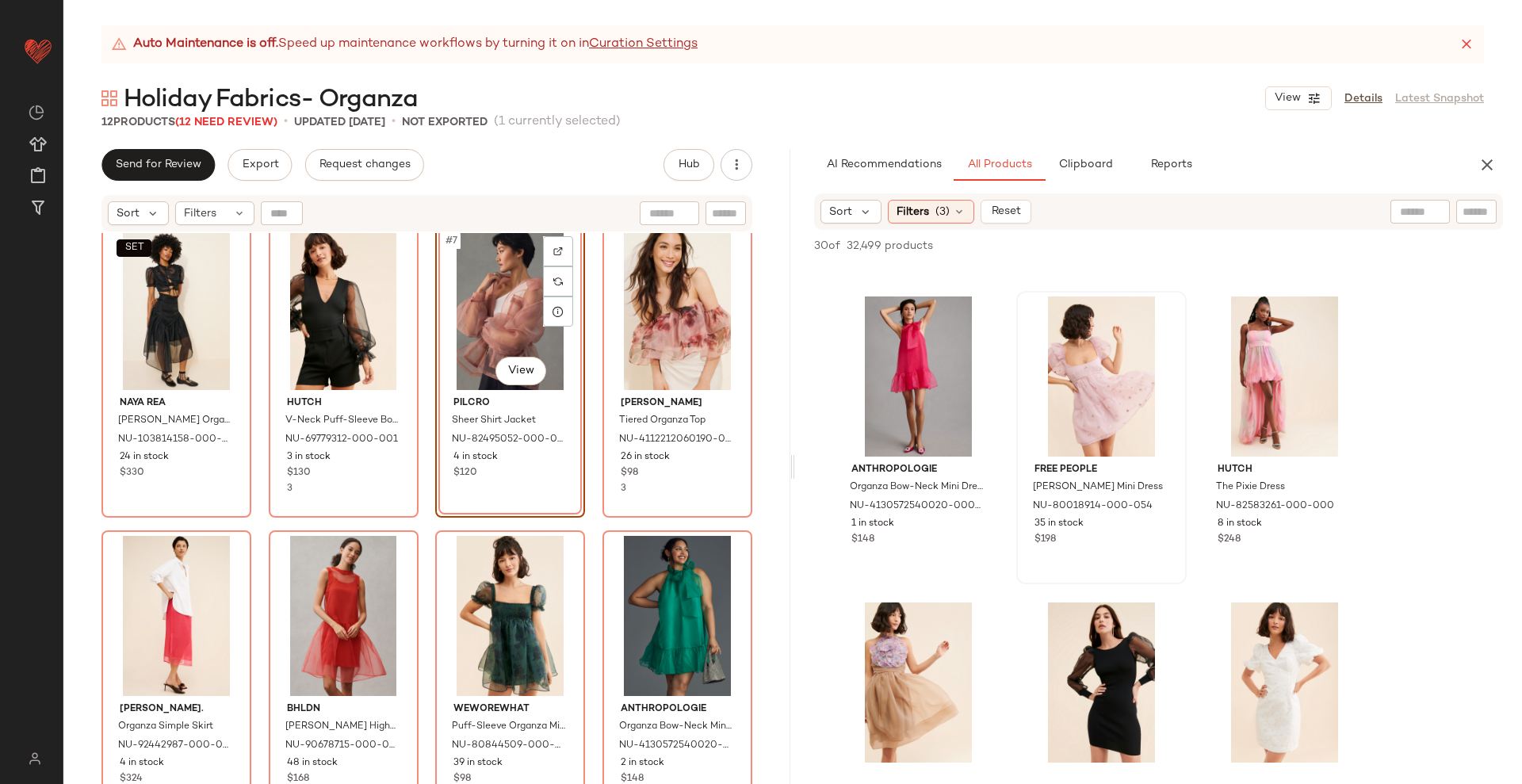
scroll to position [793, 0]
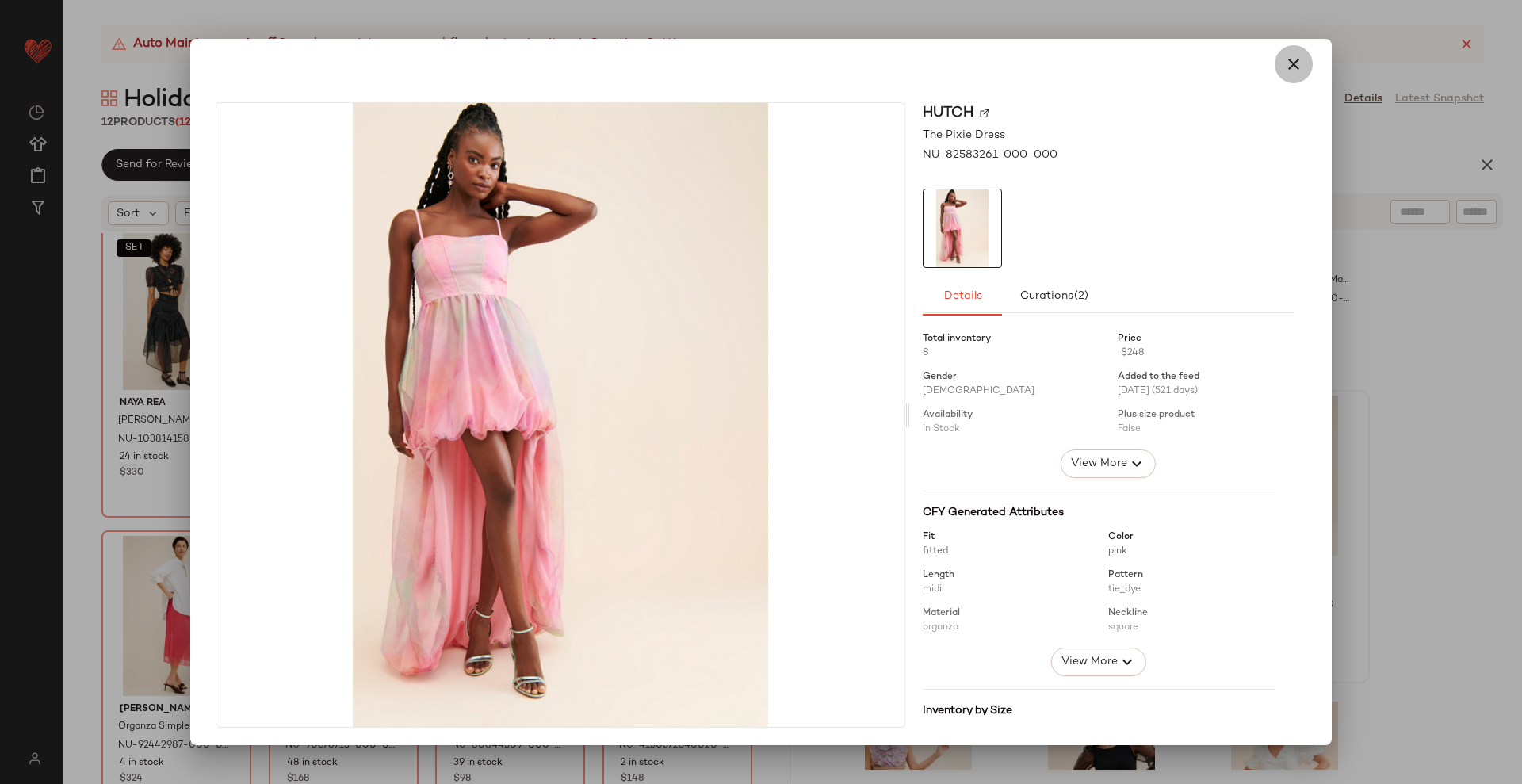
click at [1284, 62] on icon "button" at bounding box center [1294, 65] width 19 height 19
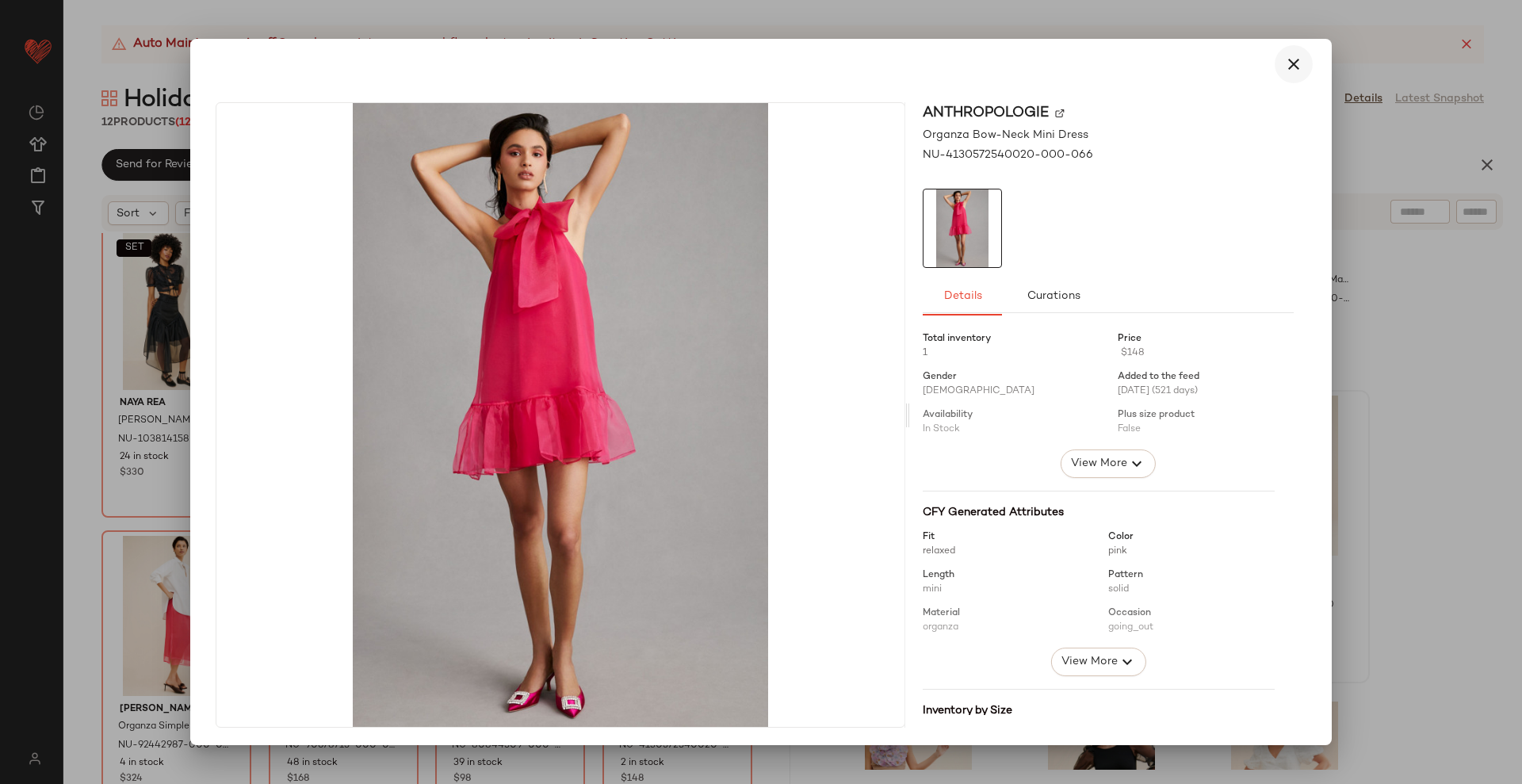
click at [1284, 64] on icon "button" at bounding box center [1294, 65] width 19 height 19
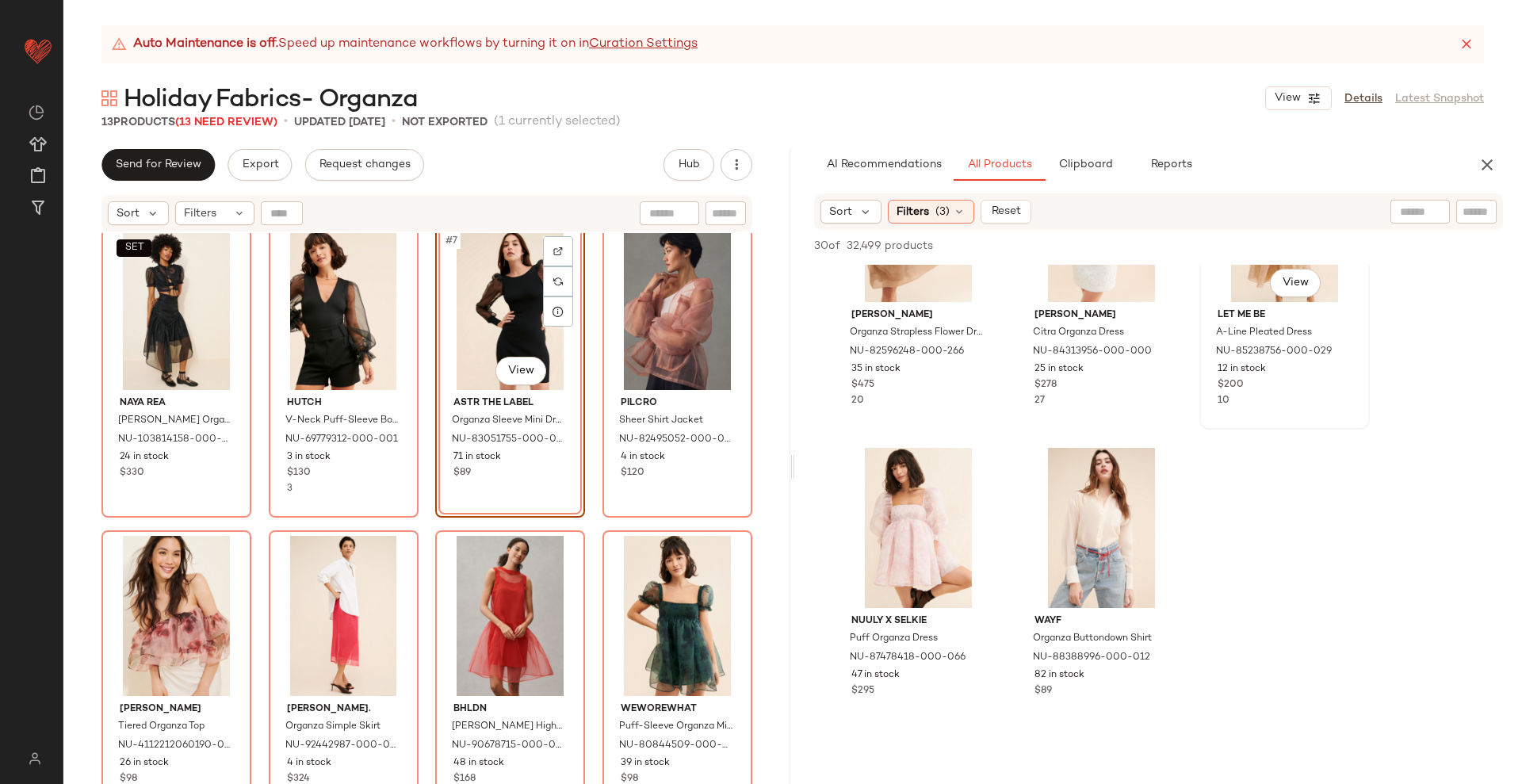
scroll to position [1387, 0]
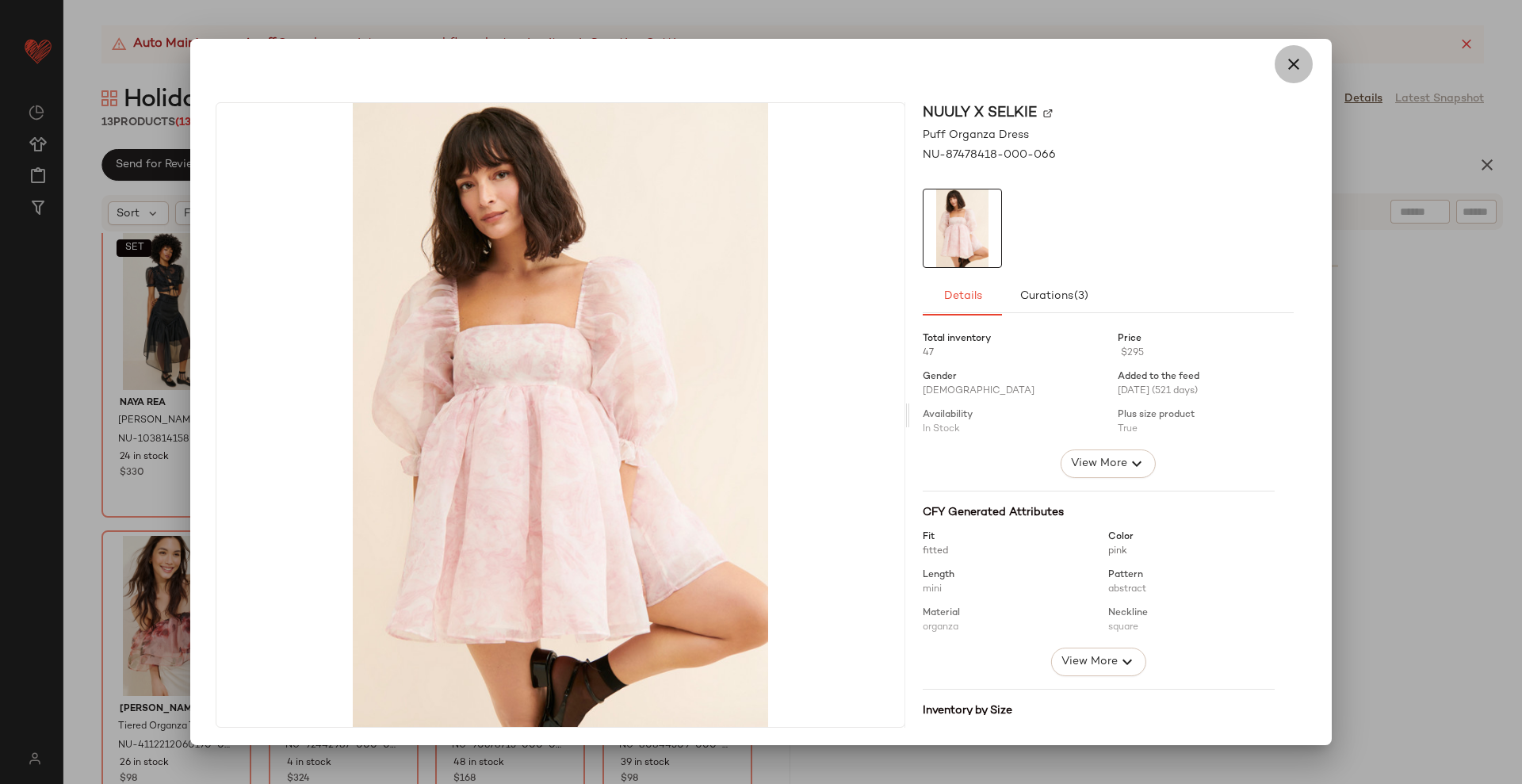
click at [1284, 58] on icon "button" at bounding box center [1294, 65] width 19 height 19
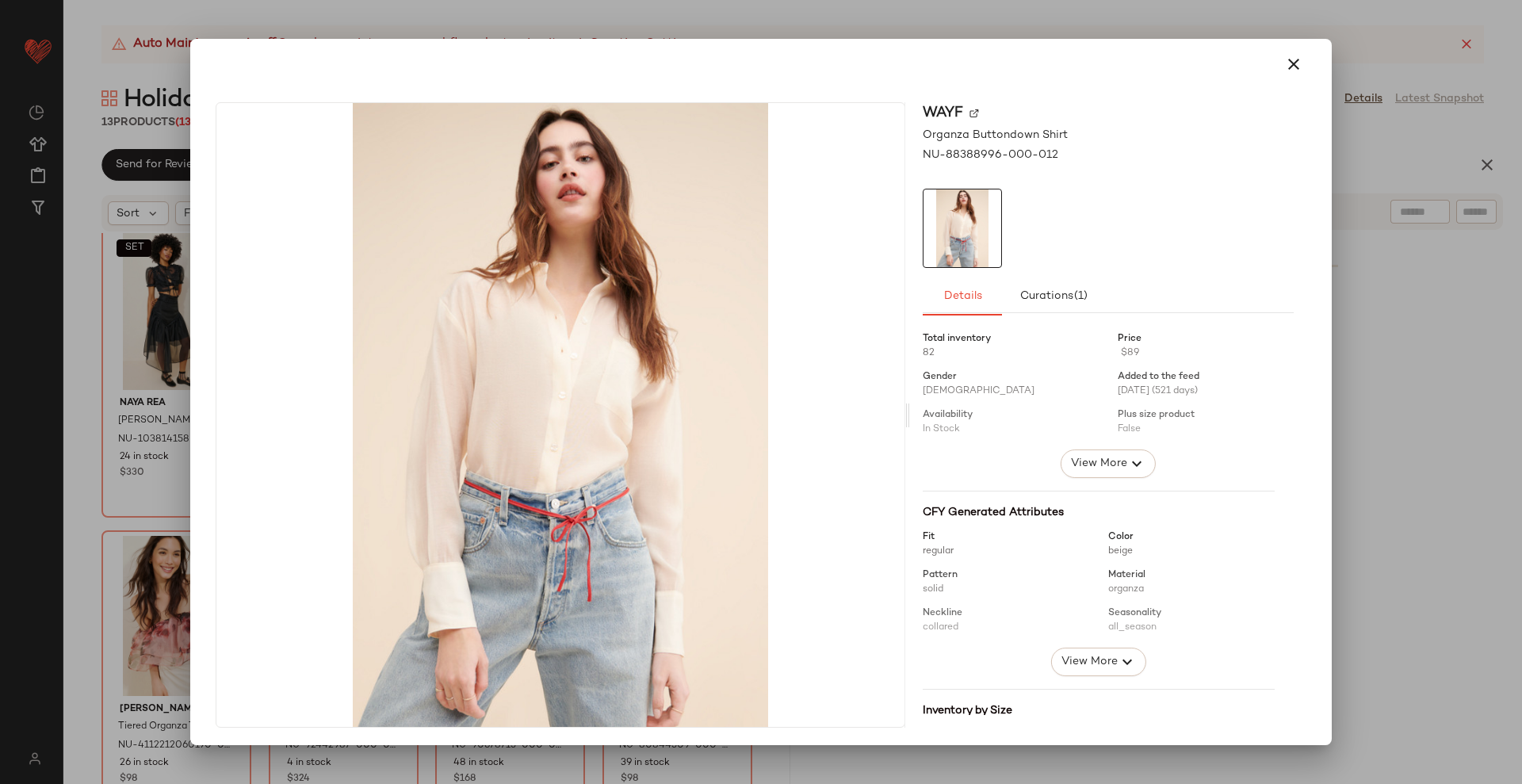
click at [1285, 59] on icon "button" at bounding box center [1294, 65] width 19 height 19
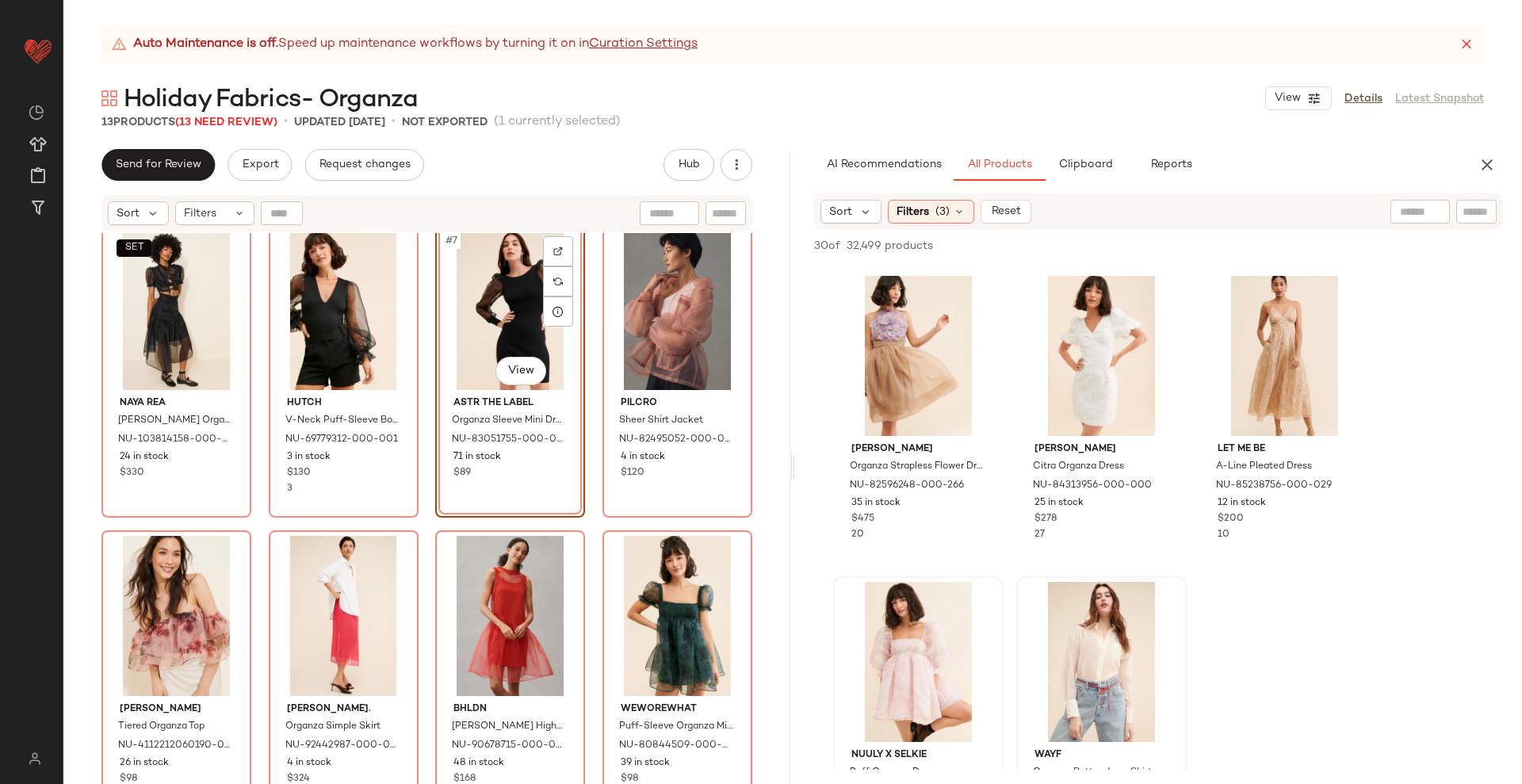
scroll to position [1189, 0]
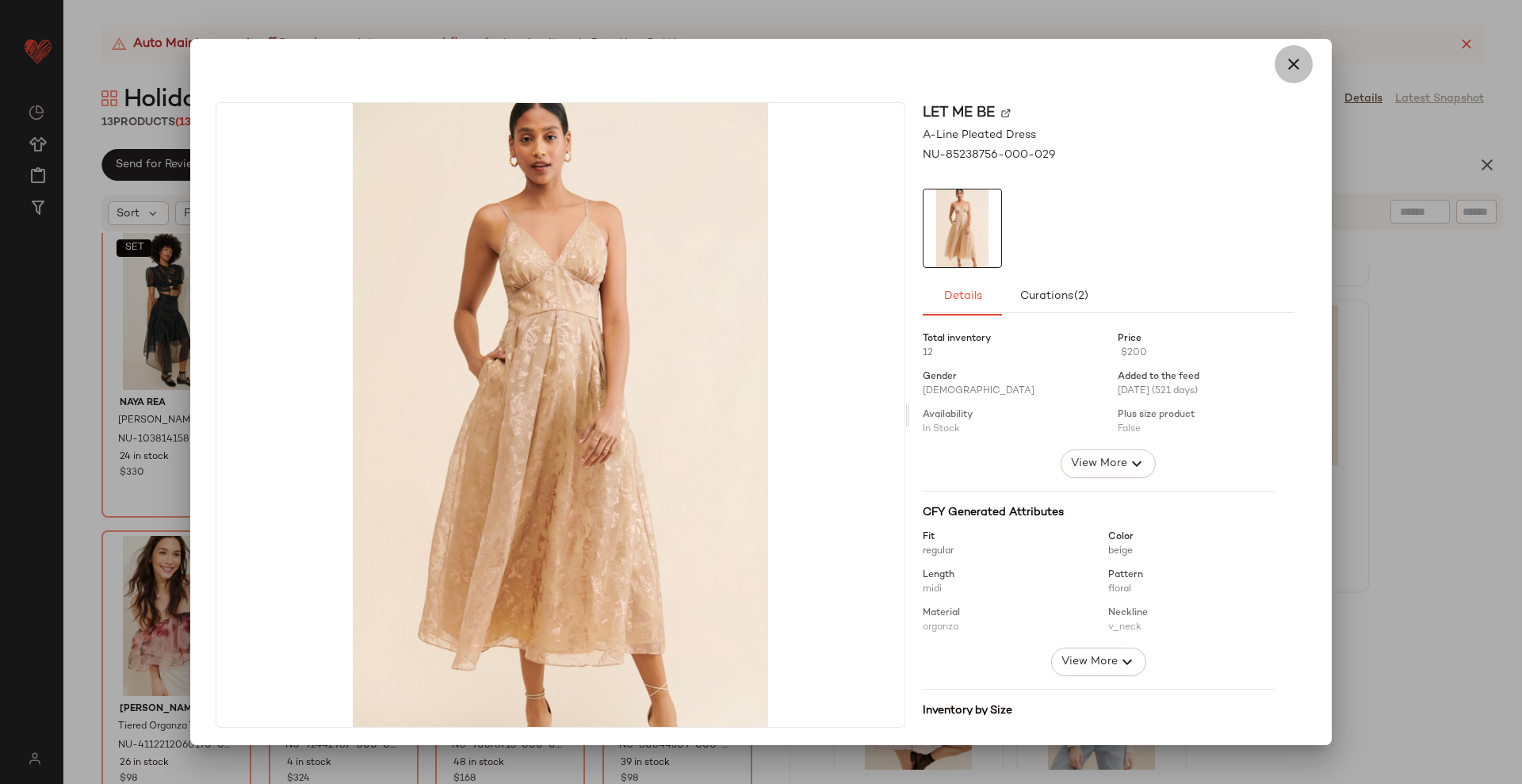
click at [1289, 55] on icon "button" at bounding box center [1294, 65] width 19 height 19
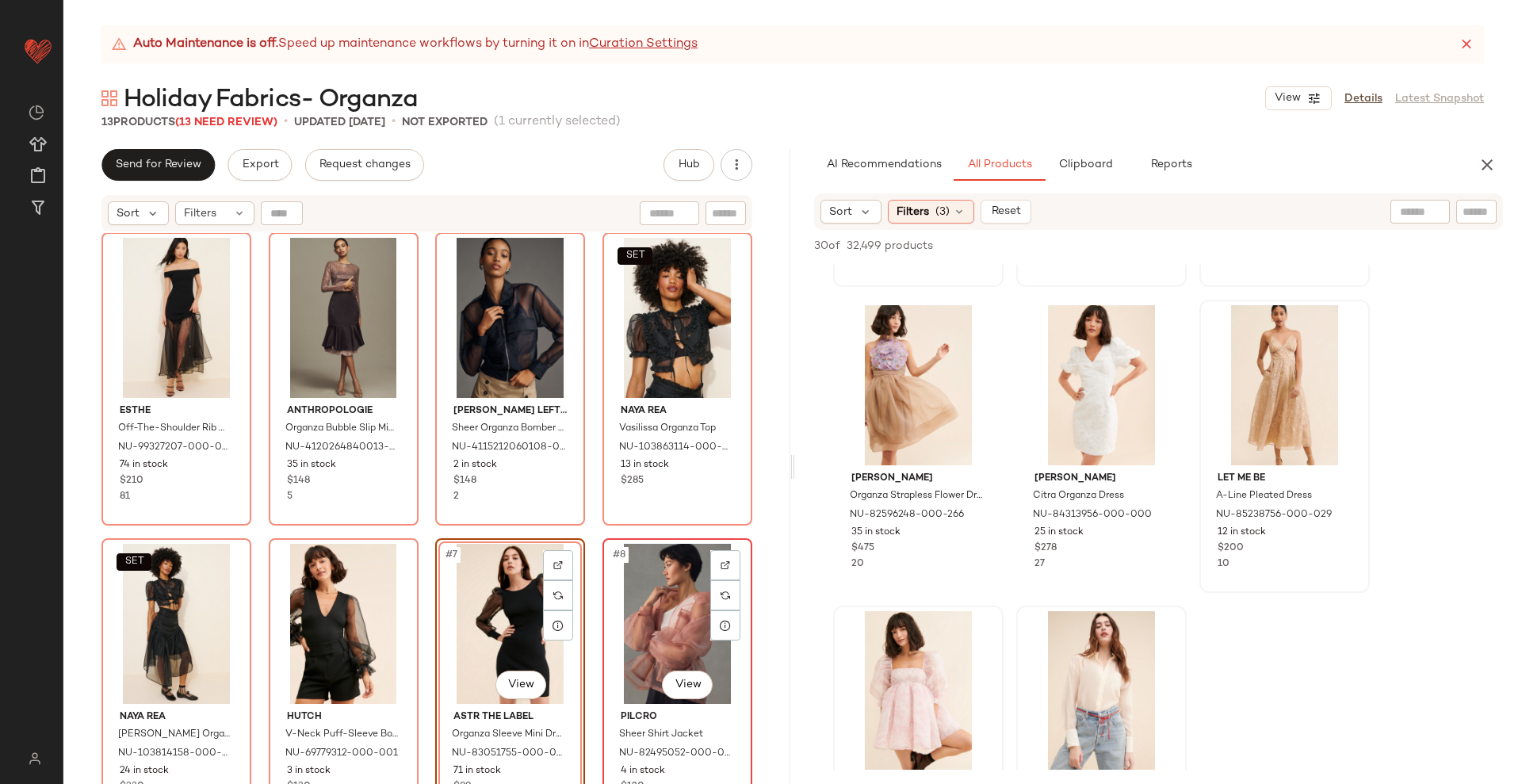
scroll to position [0, 0]
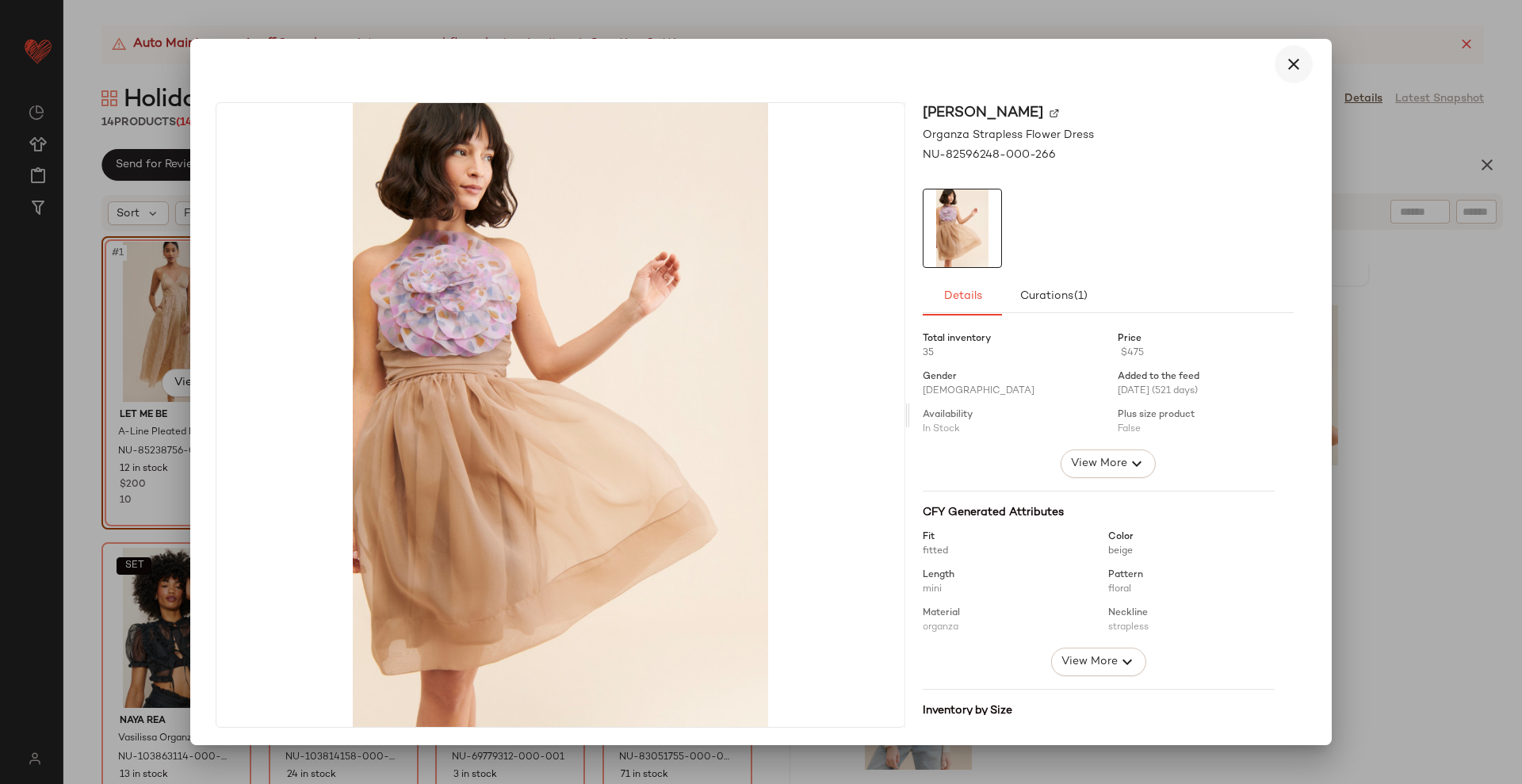
click at [1286, 65] on icon "button" at bounding box center [1294, 65] width 19 height 19
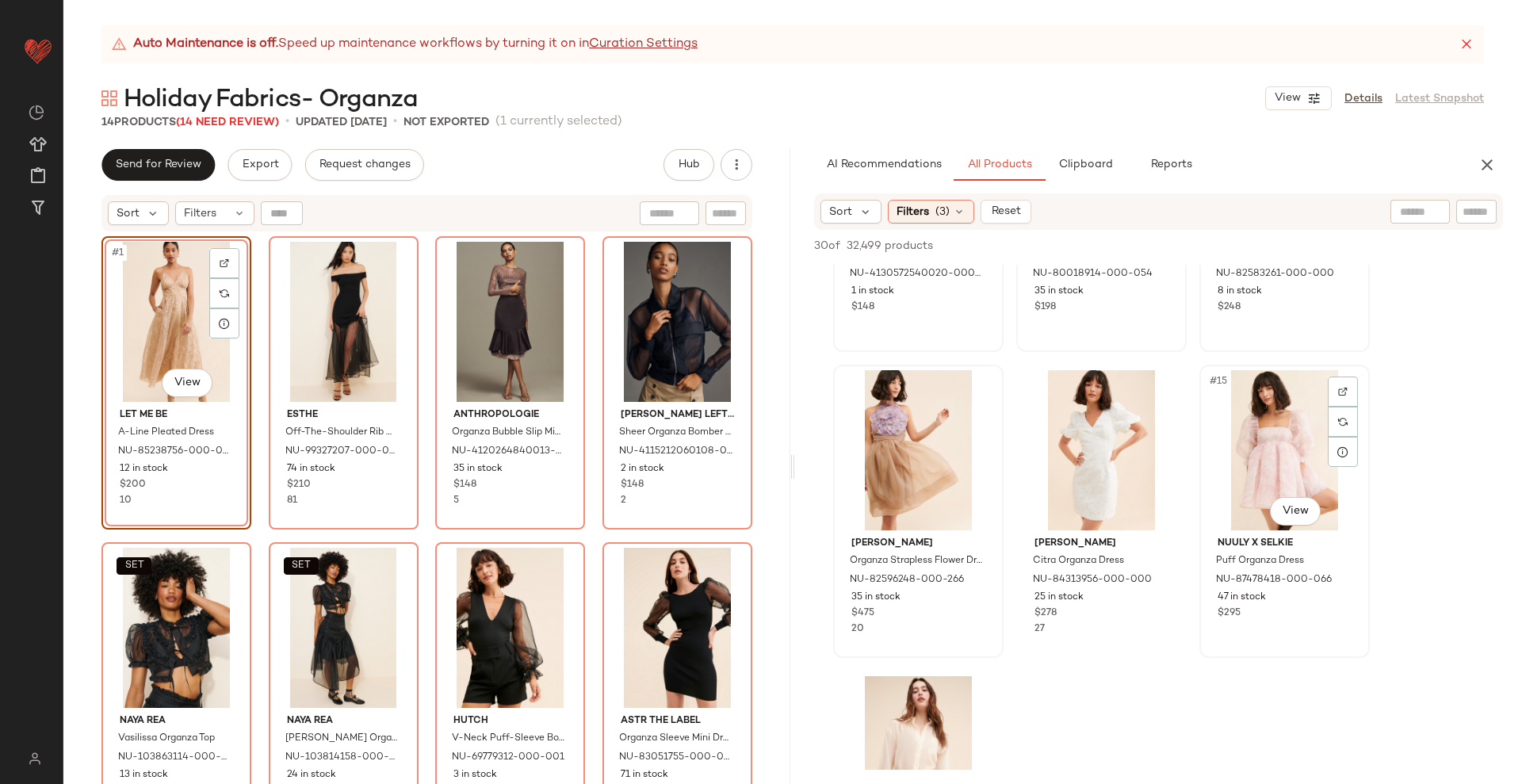
scroll to position [1090, 0]
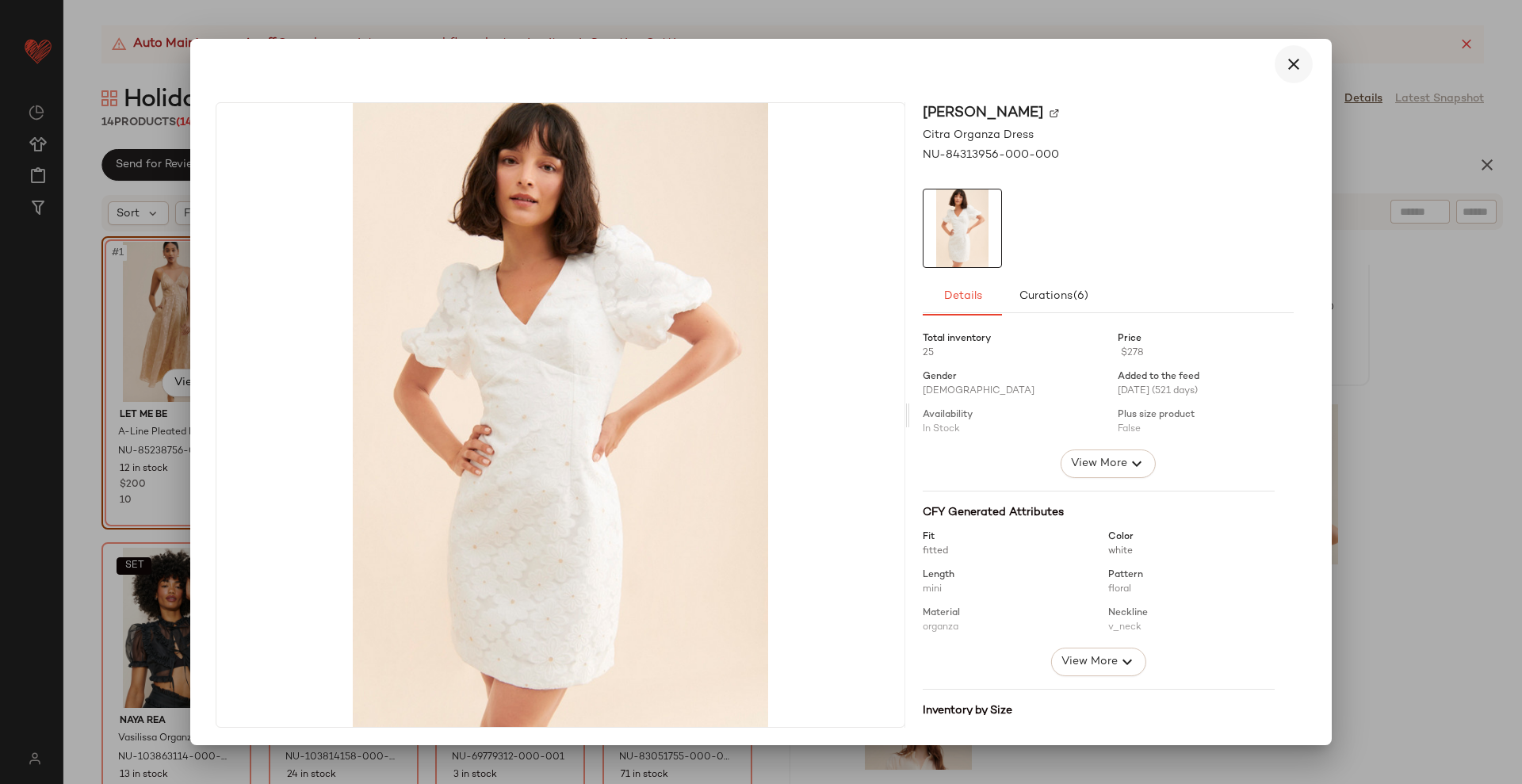
click at [1275, 58] on button "button" at bounding box center [1294, 65] width 38 height 38
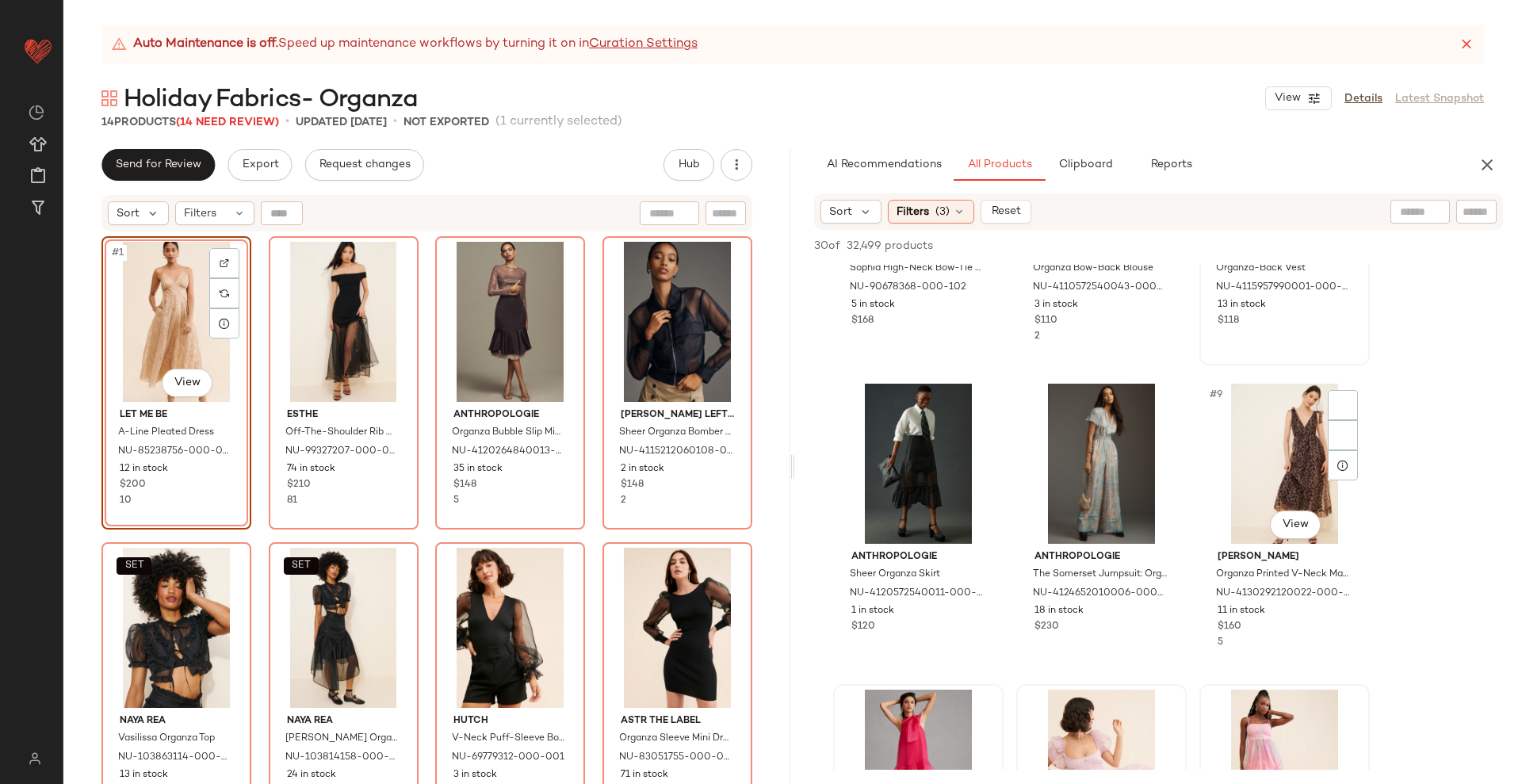
scroll to position [495, 0]
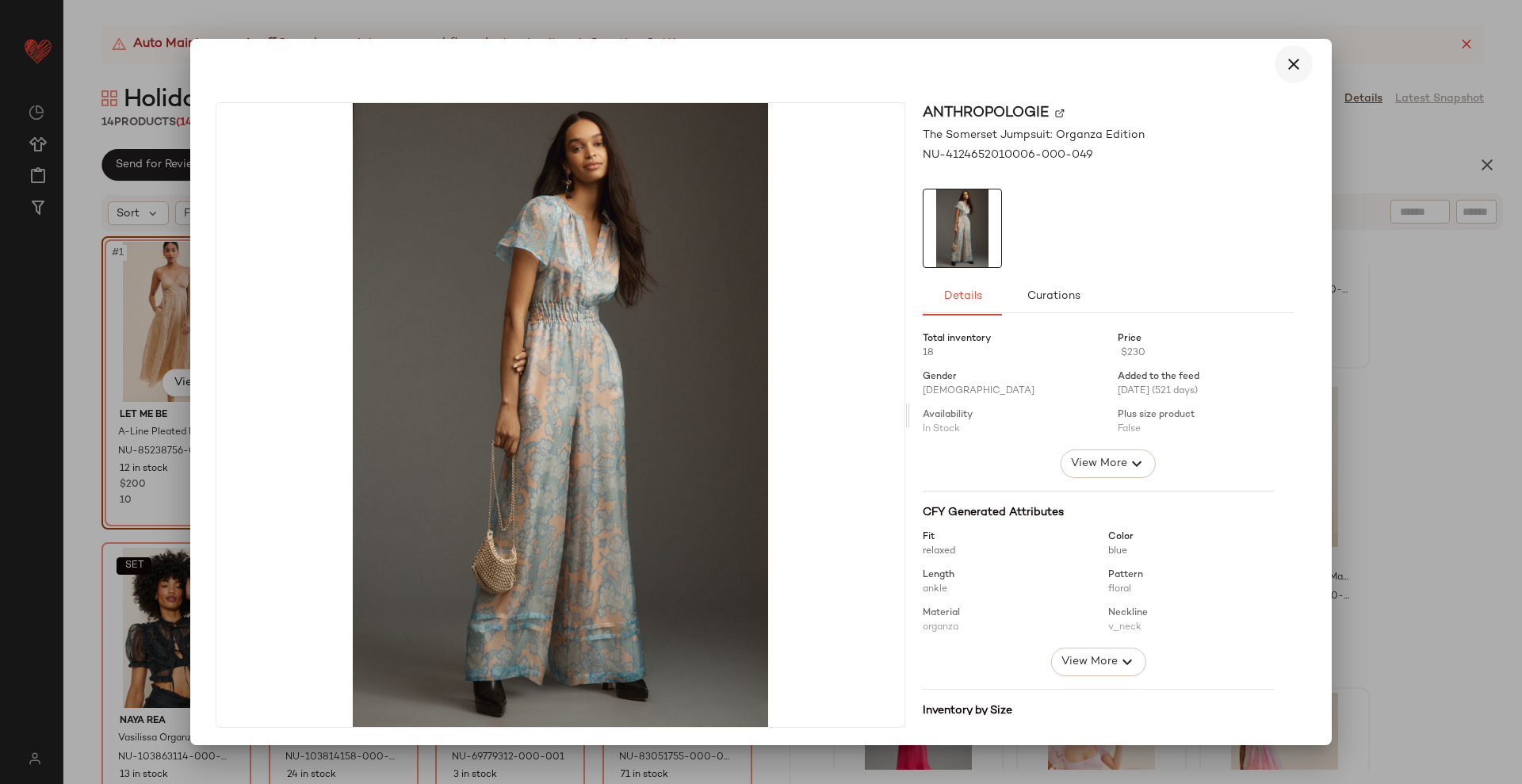
click at [1287, 57] on icon "button" at bounding box center [1294, 65] width 19 height 19
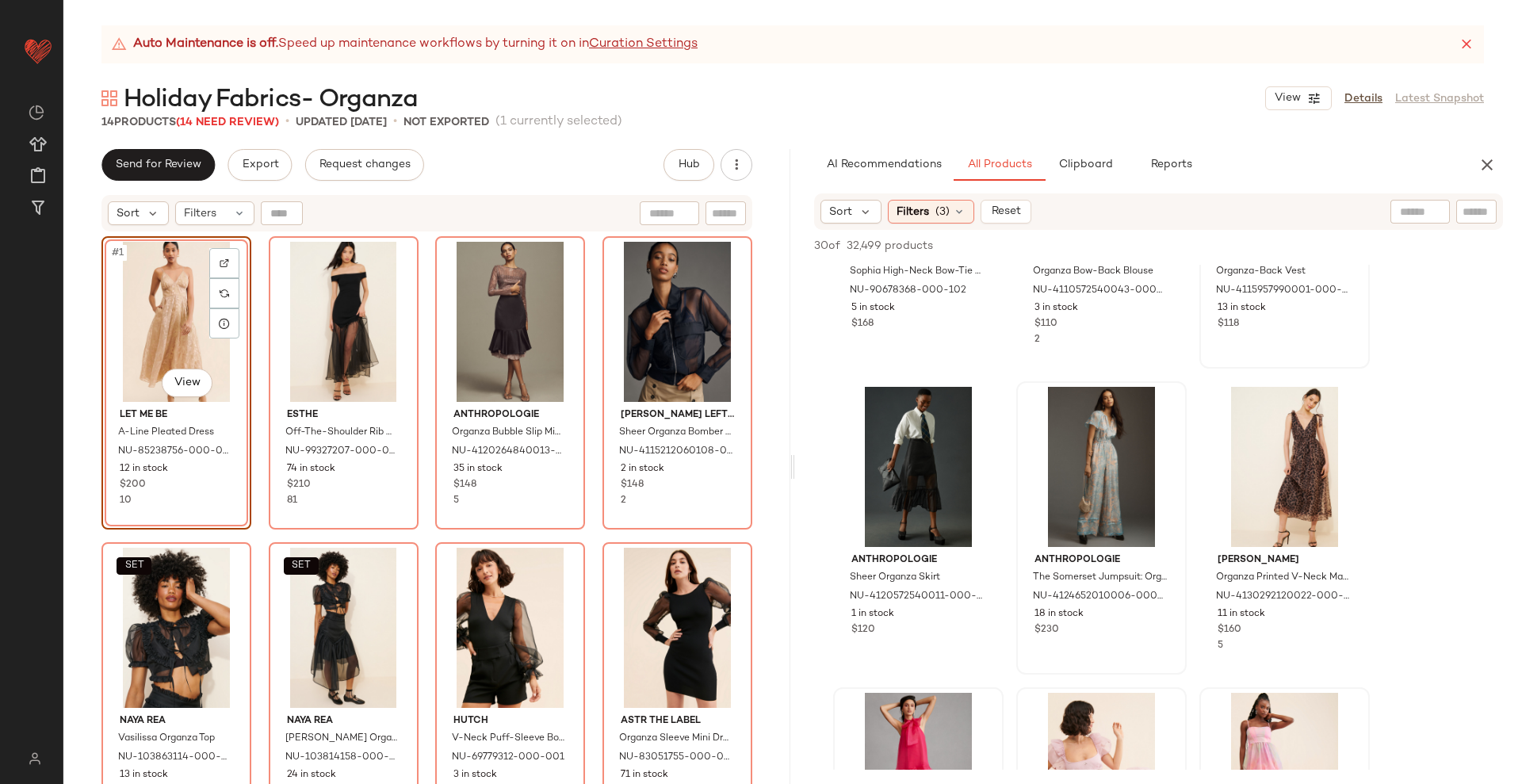
scroll to position [396, 0]
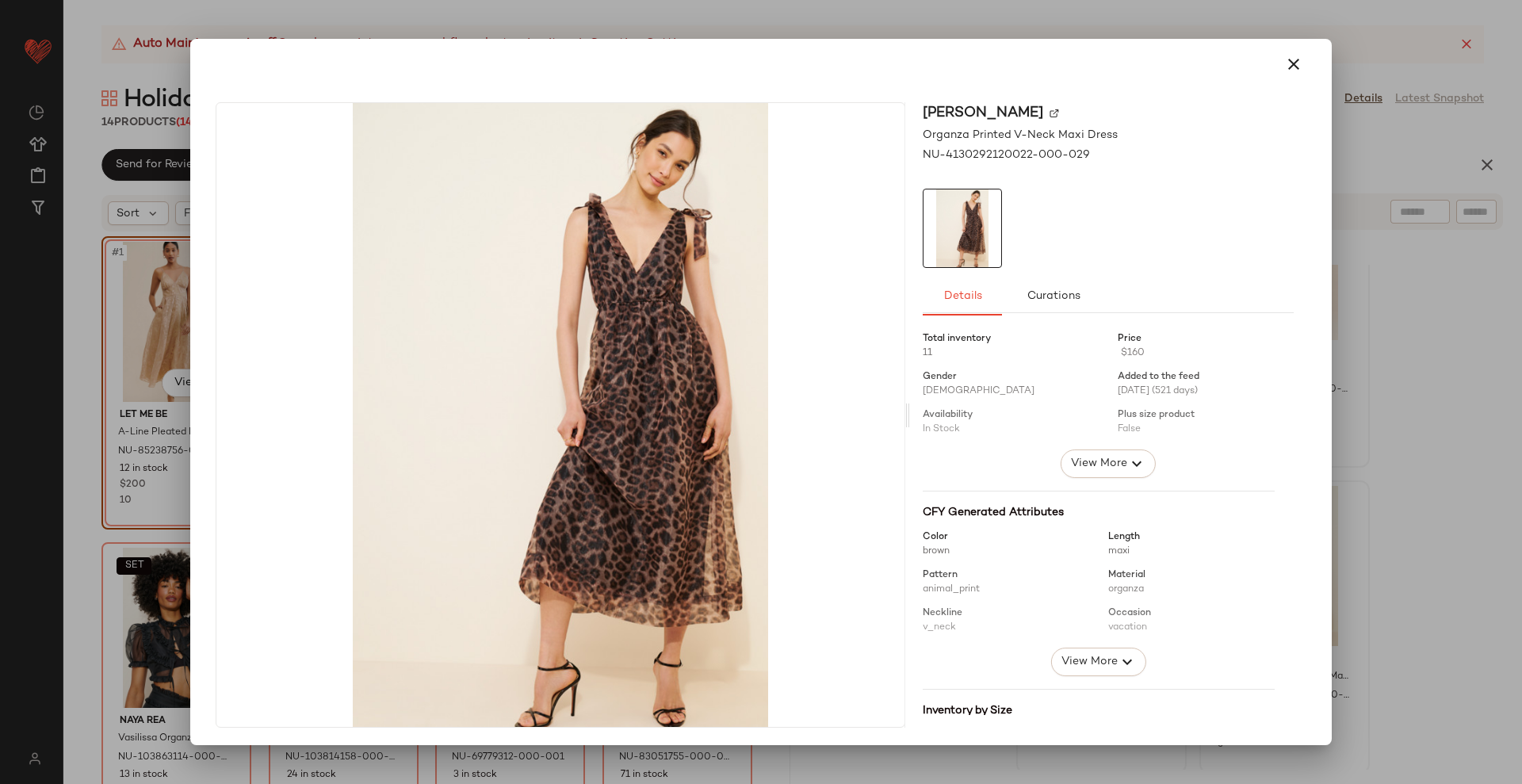
click at [1408, 473] on div at bounding box center [761, 392] width 1522 height 784
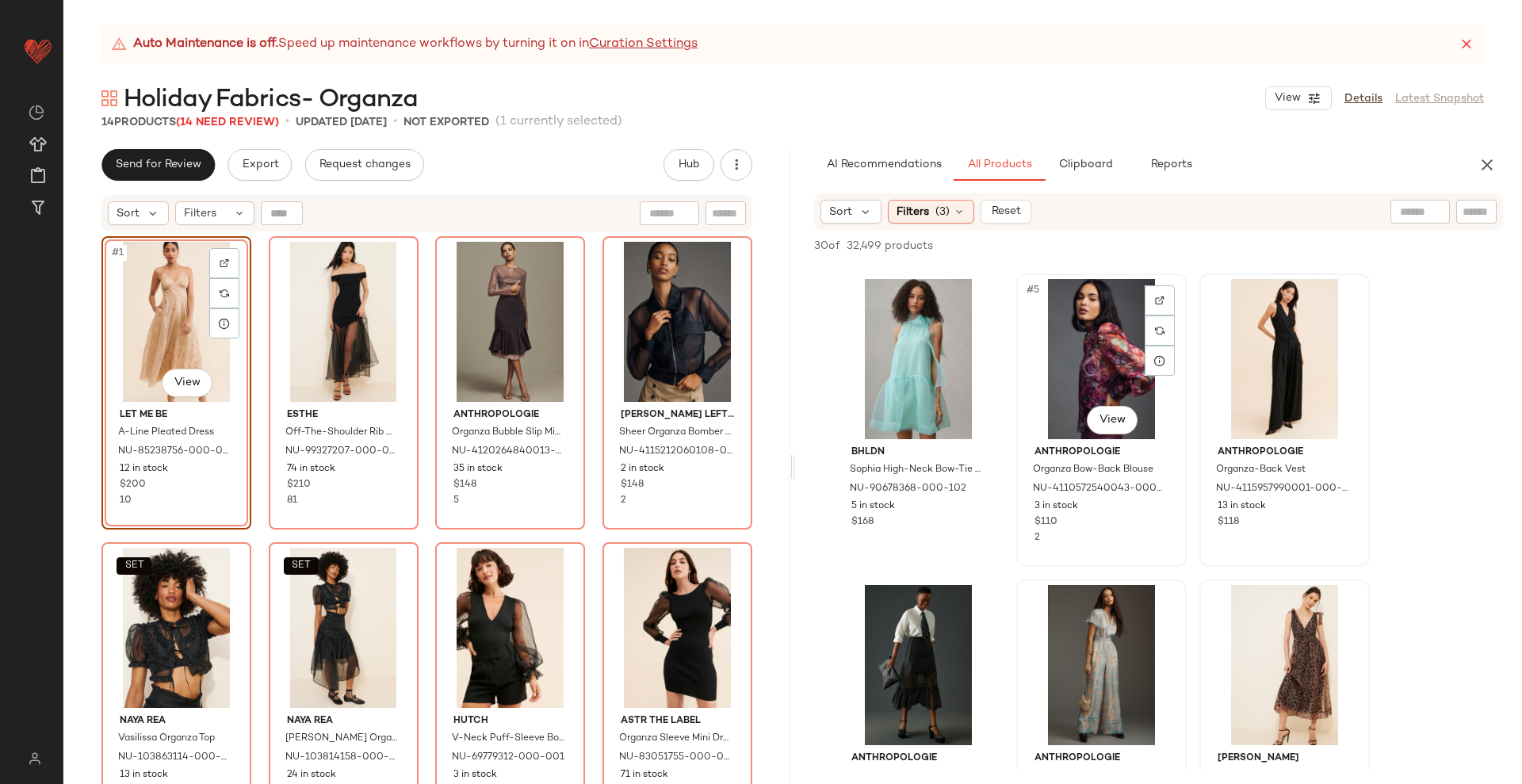
scroll to position [199, 0]
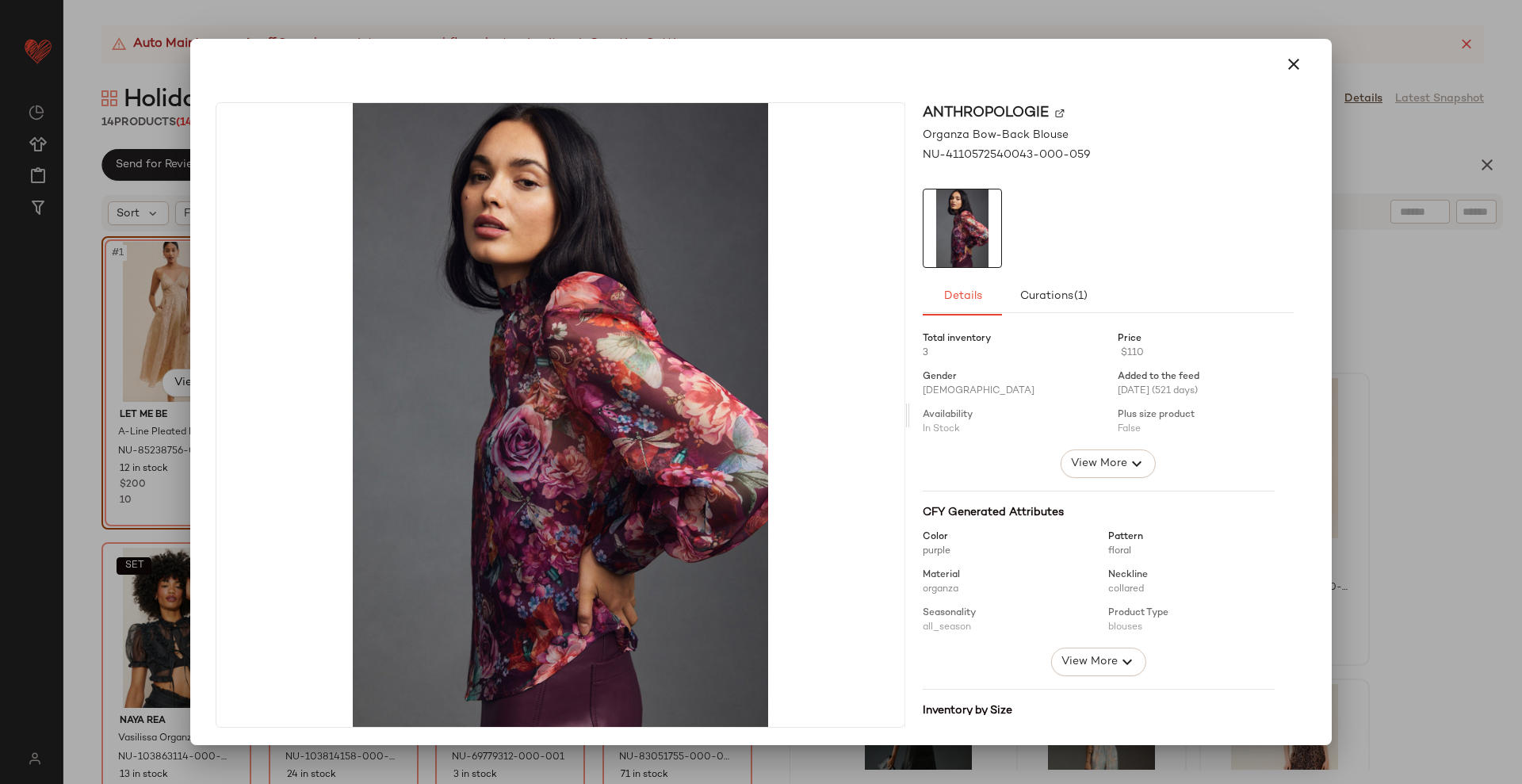
click at [1392, 365] on div at bounding box center [761, 392] width 1522 height 784
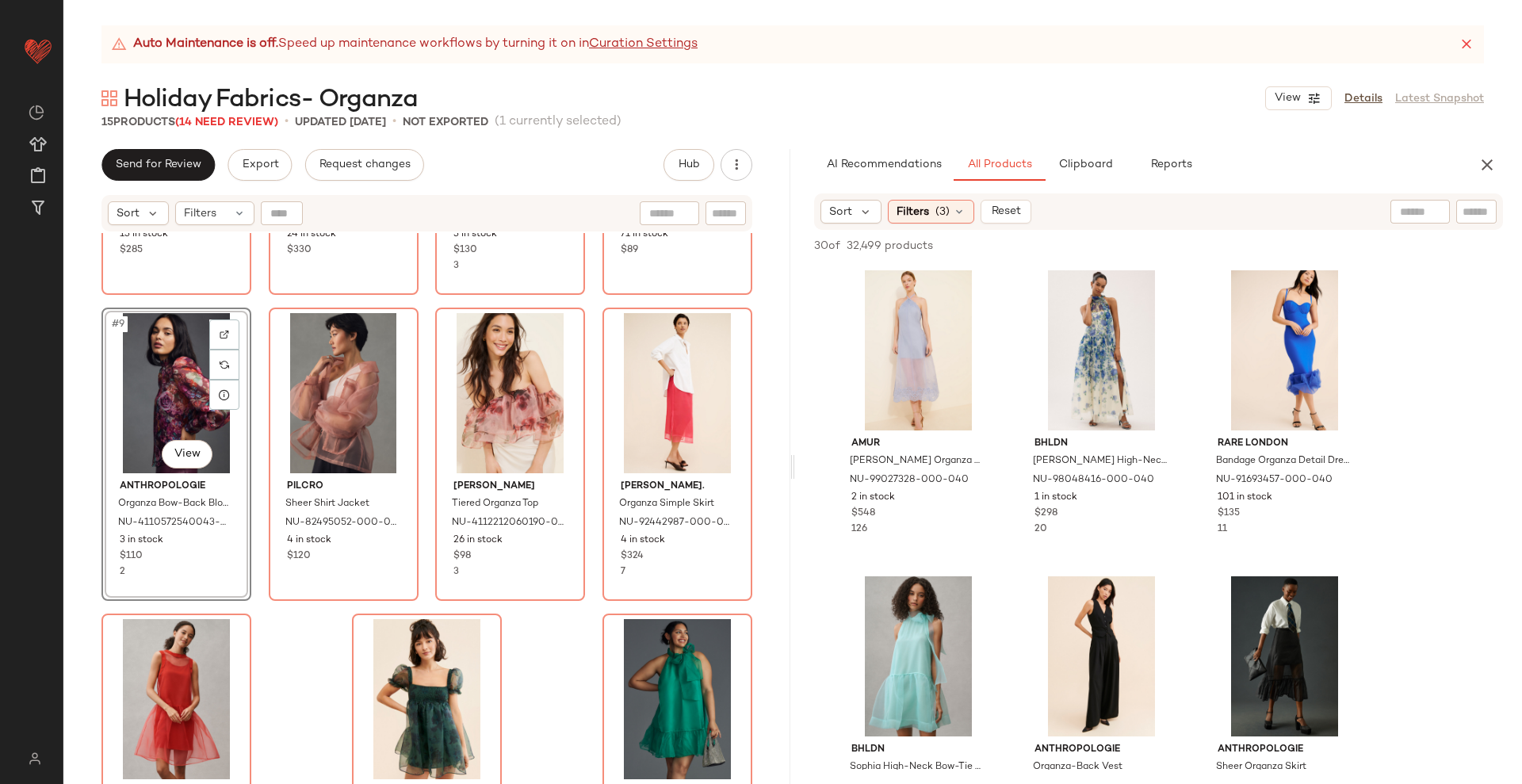
scroll to position [637, 0]
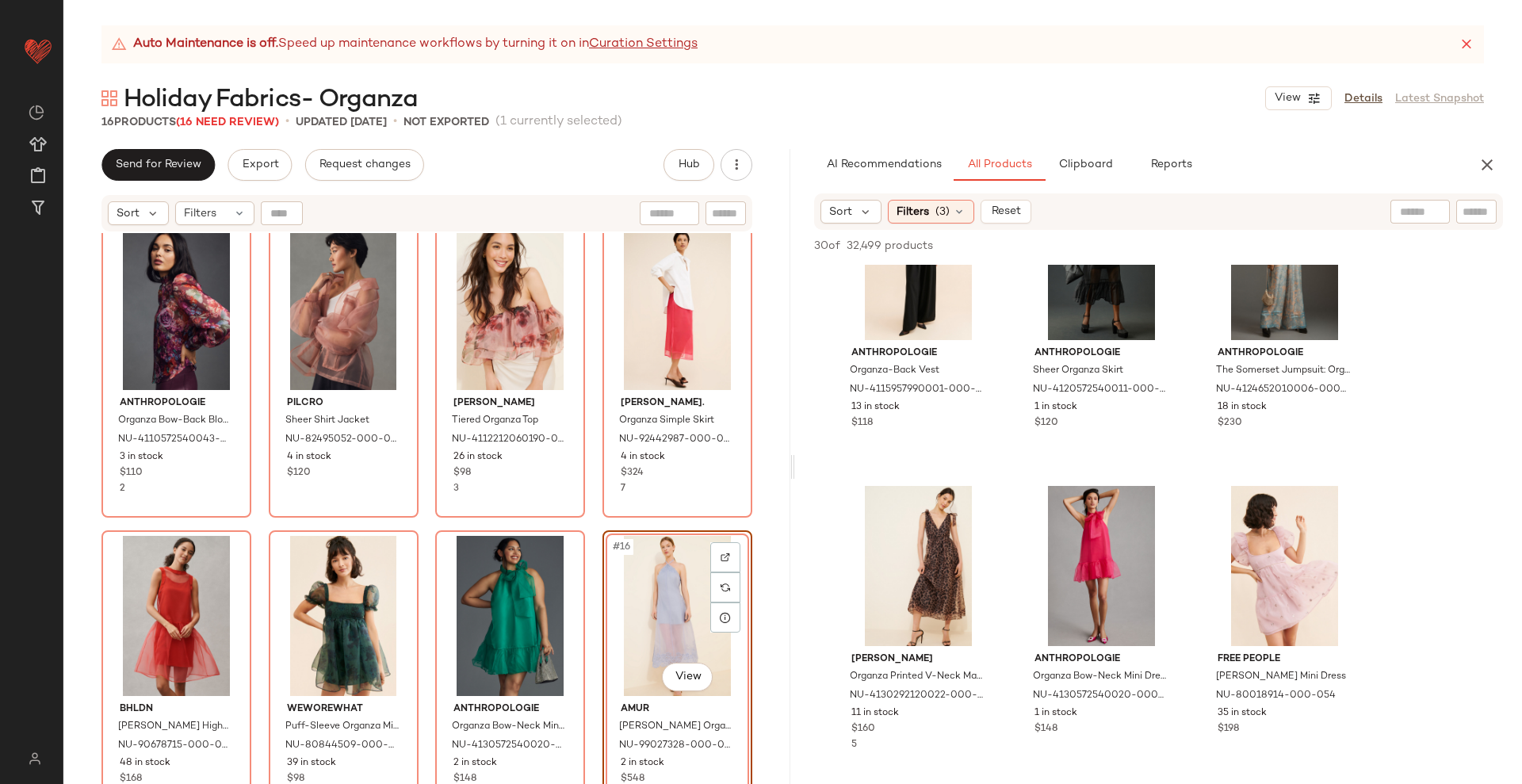
scroll to position [0, 0]
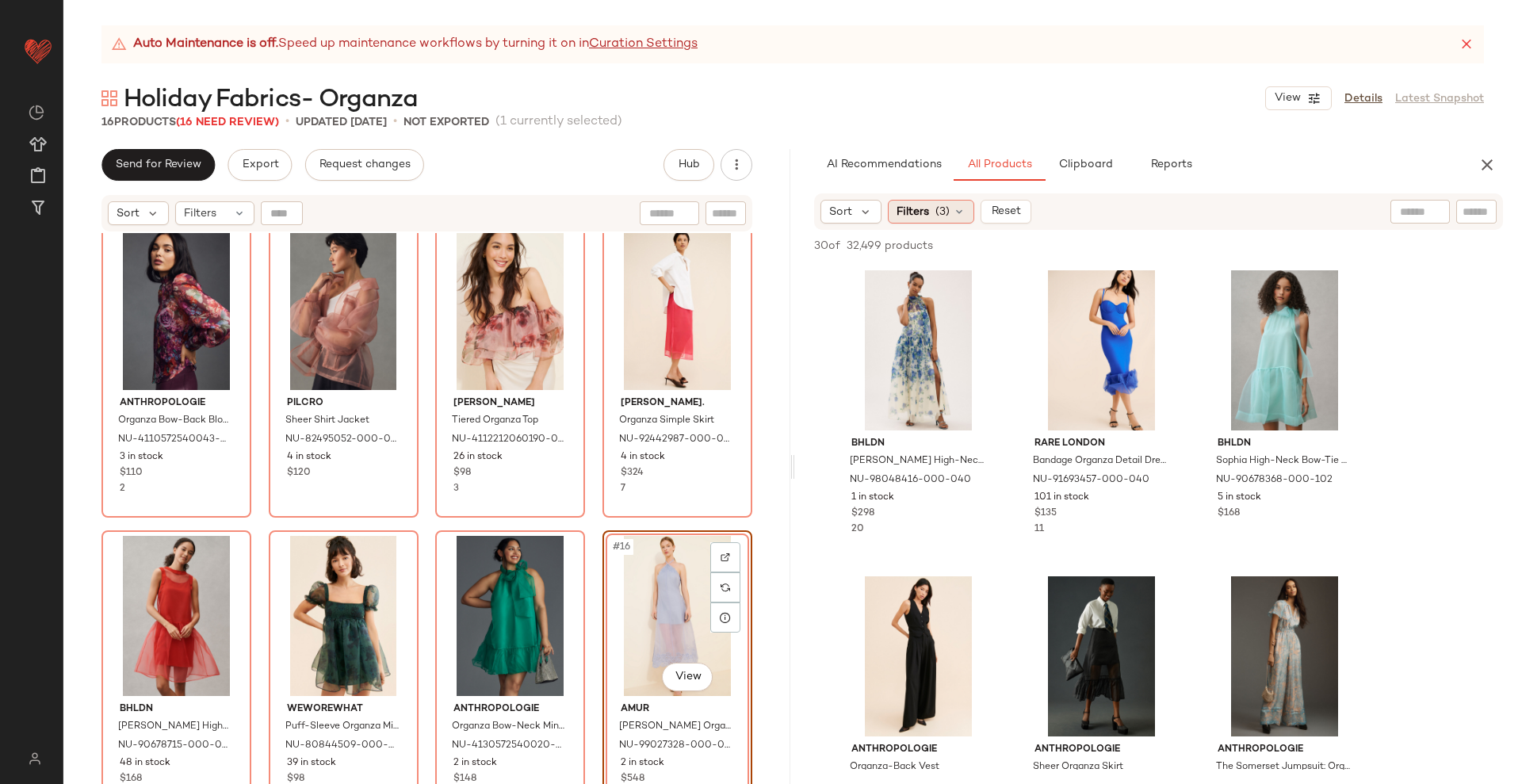
click at [960, 219] on div "Filters (3)" at bounding box center [931, 211] width 87 height 24
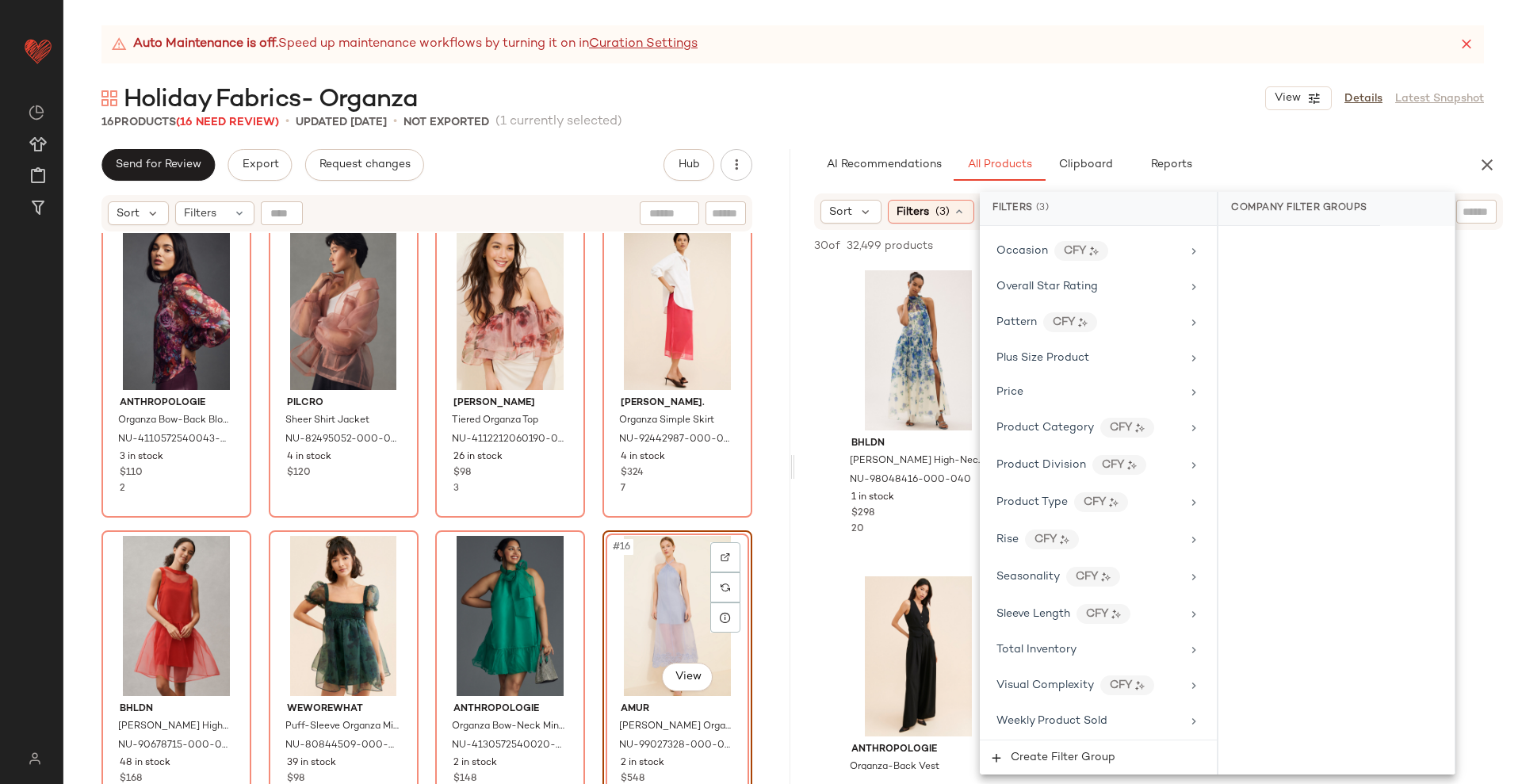
scroll to position [693, 0]
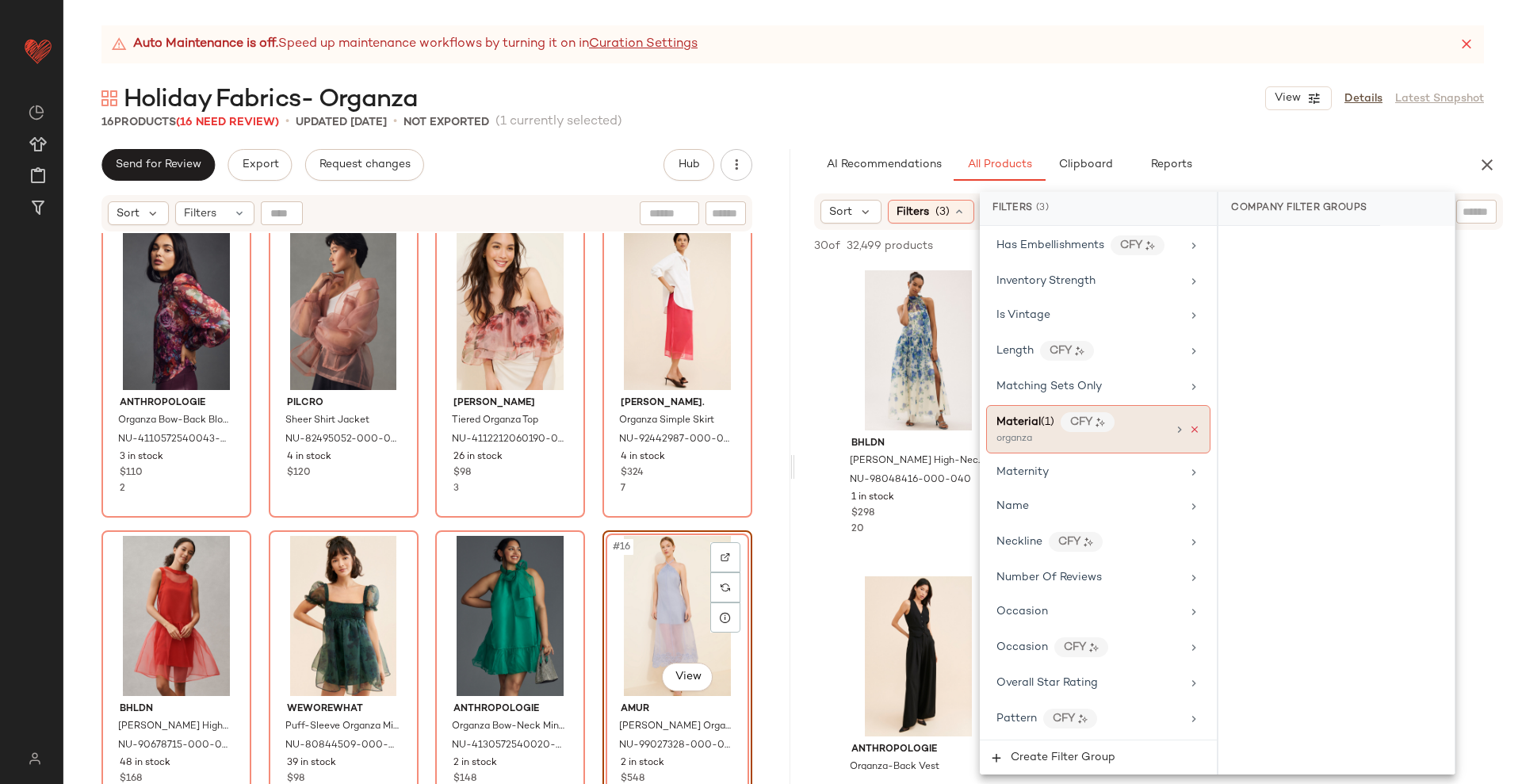
click at [1189, 424] on icon at bounding box center [1195, 430] width 11 height 11
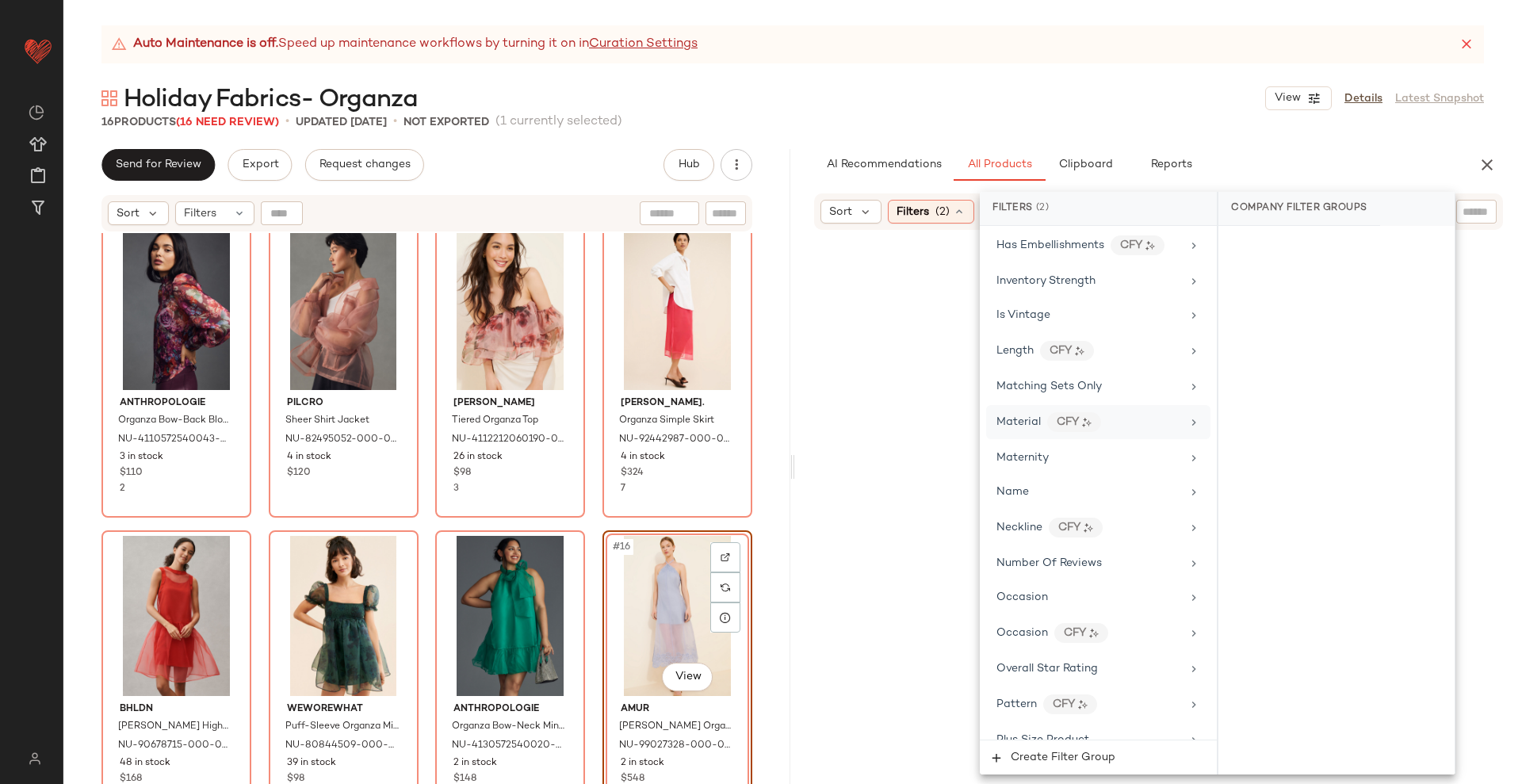
click at [1467, 214] on input "text" at bounding box center [1476, 212] width 28 height 17
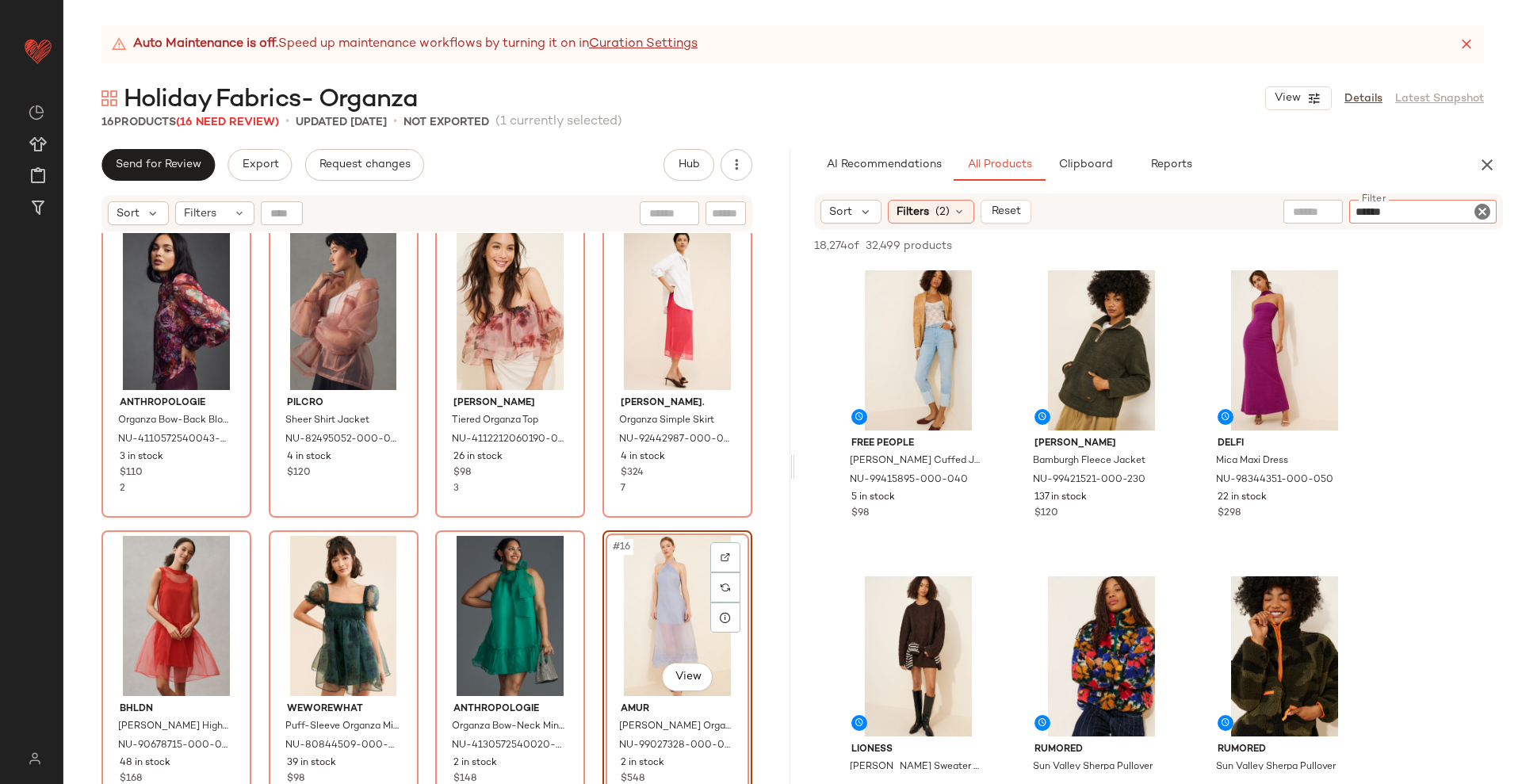
type input "*******"
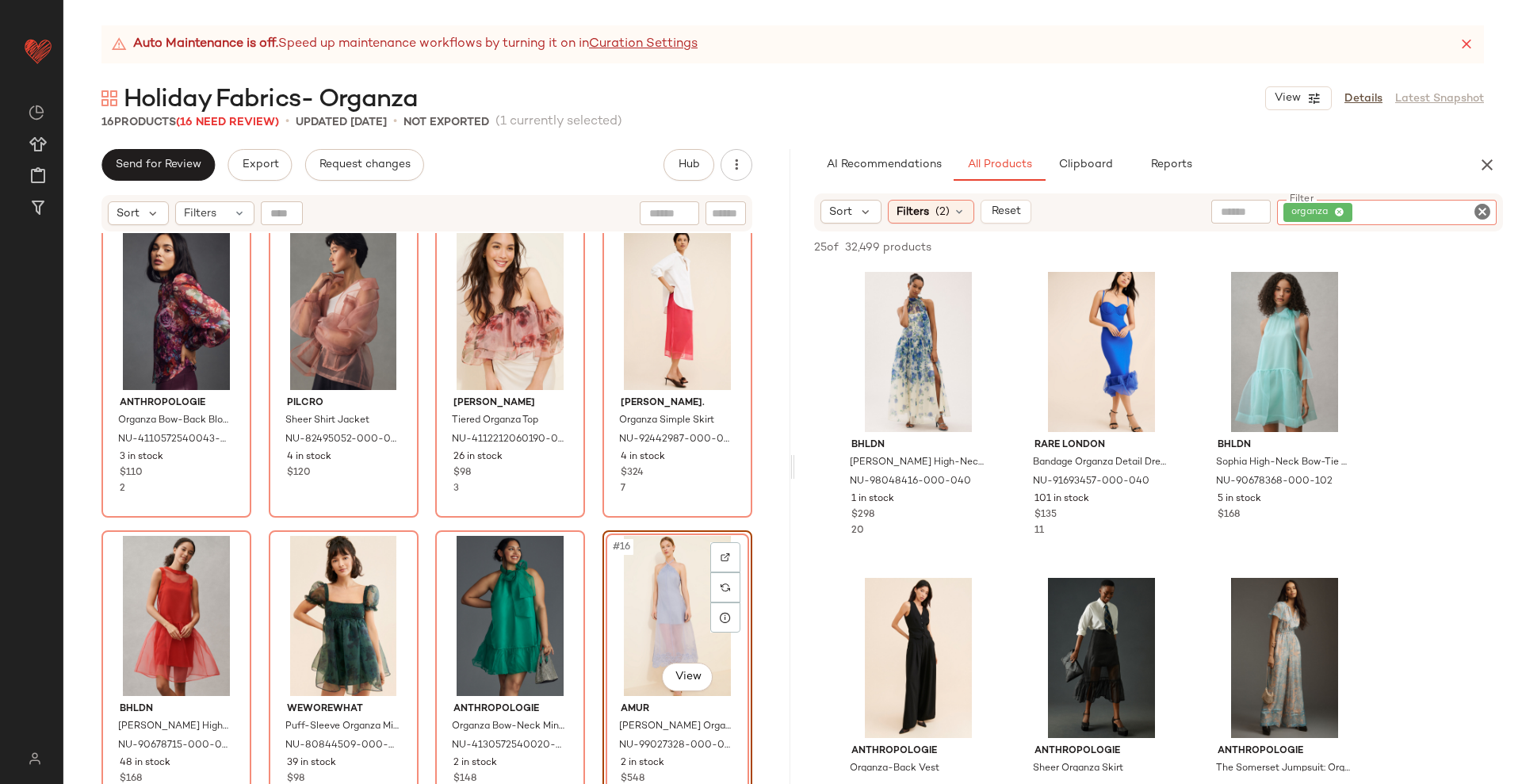
click at [592, 524] on div "SET Naya Rea Vasilissa Organza Top NU-103863114-000-001 13 in stock $285 SET Na…" at bounding box center [427, 527] width 727 height 590
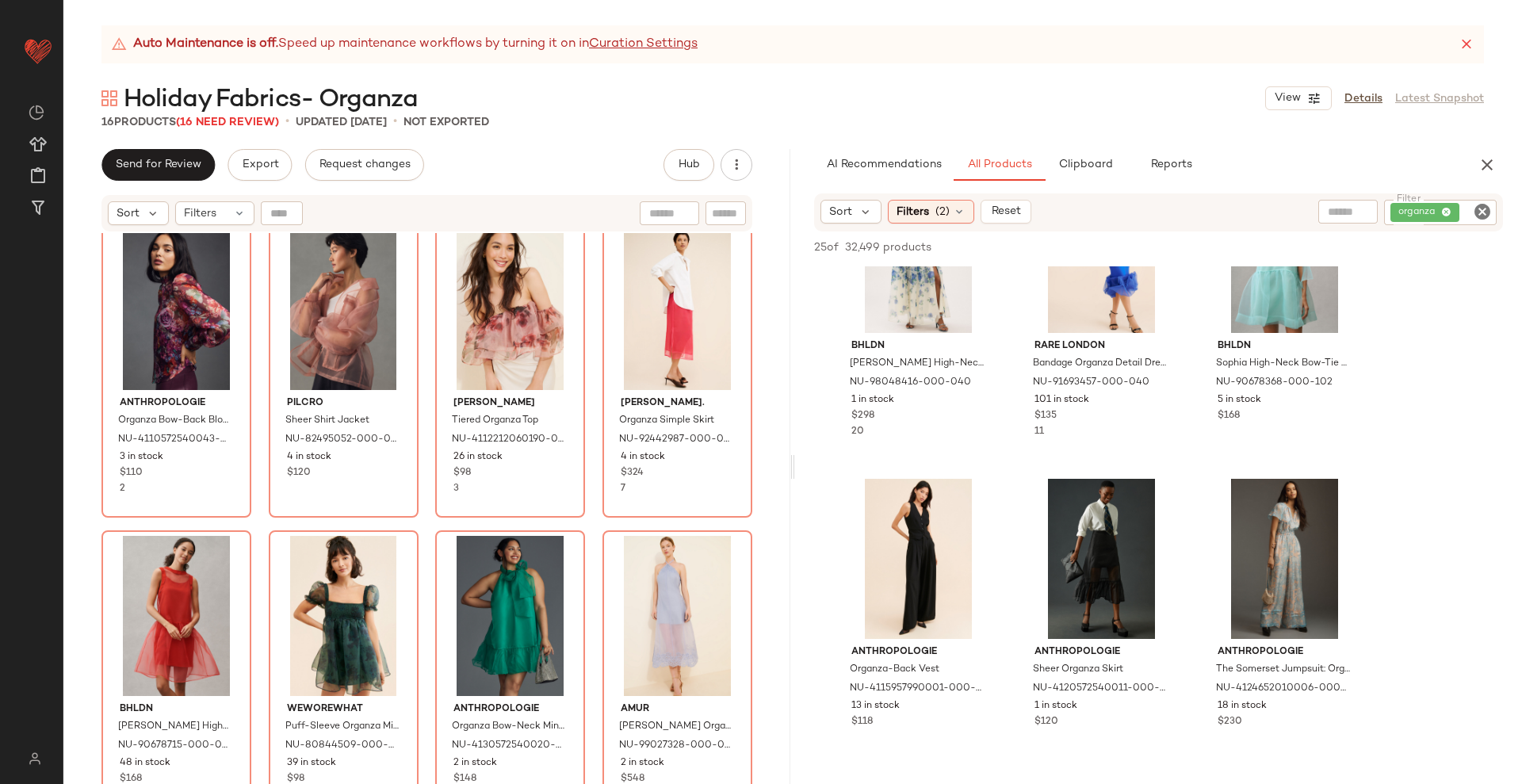
scroll to position [0, 0]
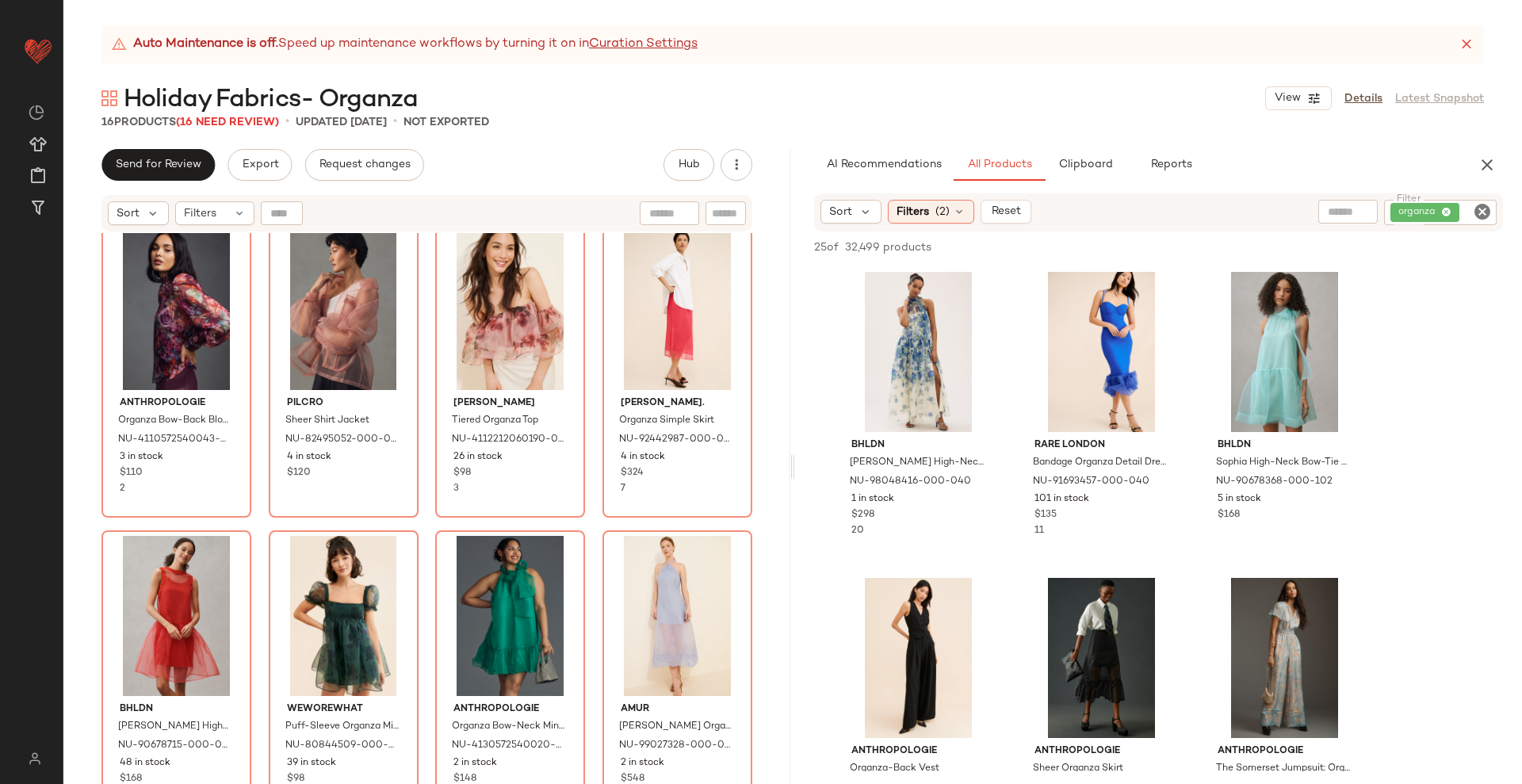
click at [1488, 209] on icon "Clear Filter" at bounding box center [1483, 212] width 19 height 19
click at [1317, 209] on input "text" at bounding box center [1313, 212] width 41 height 17
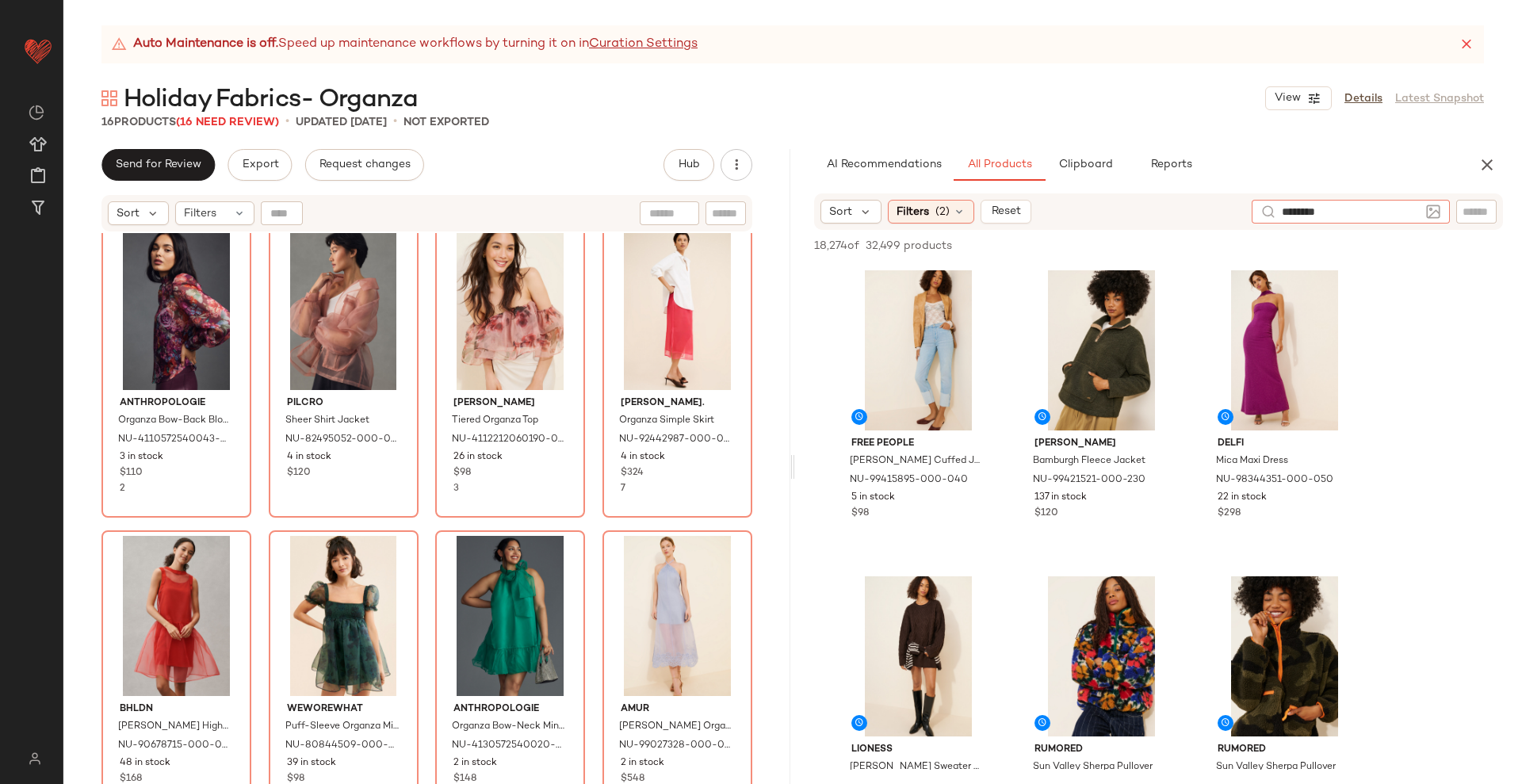
type input "*******"
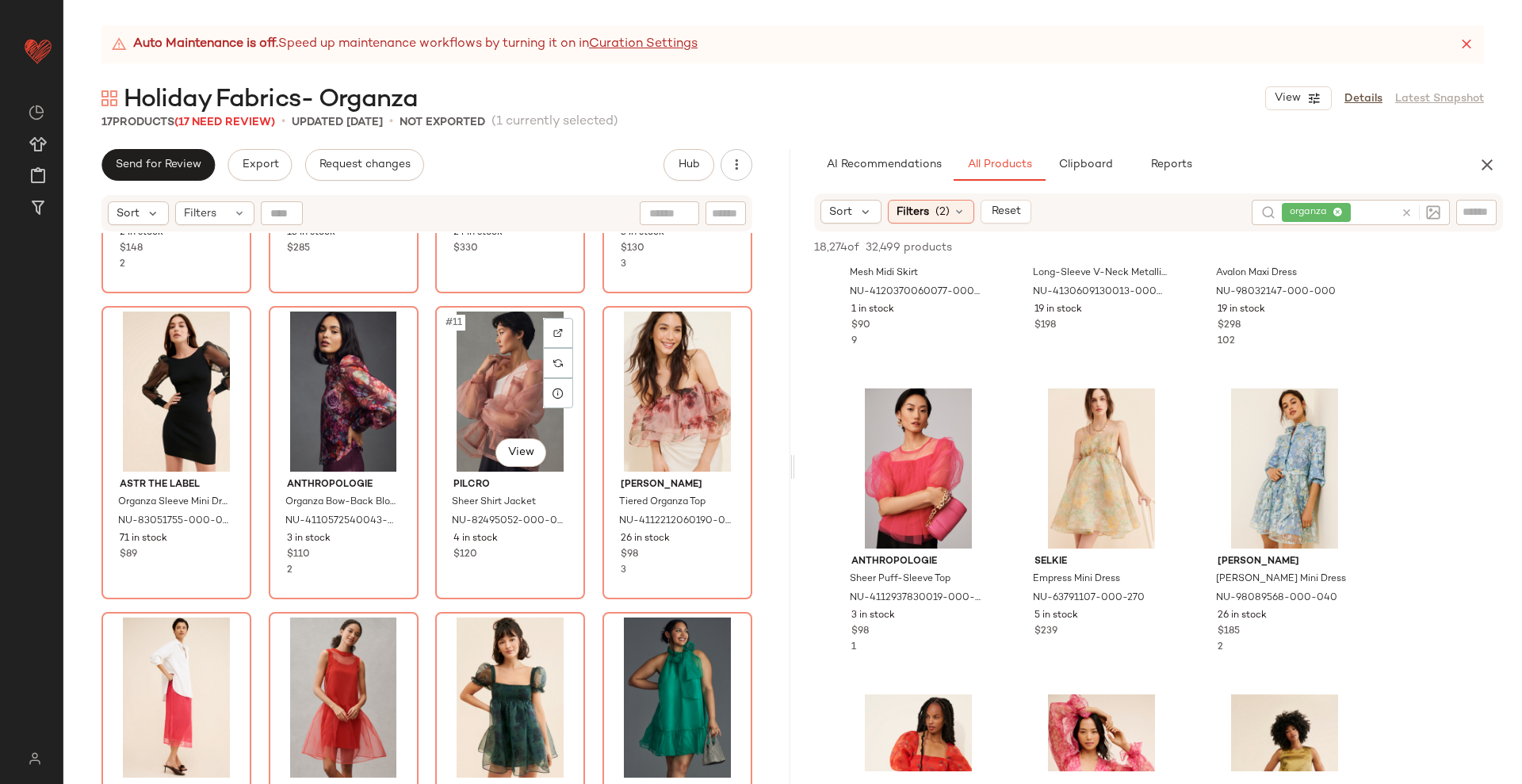
scroll to position [607, 0]
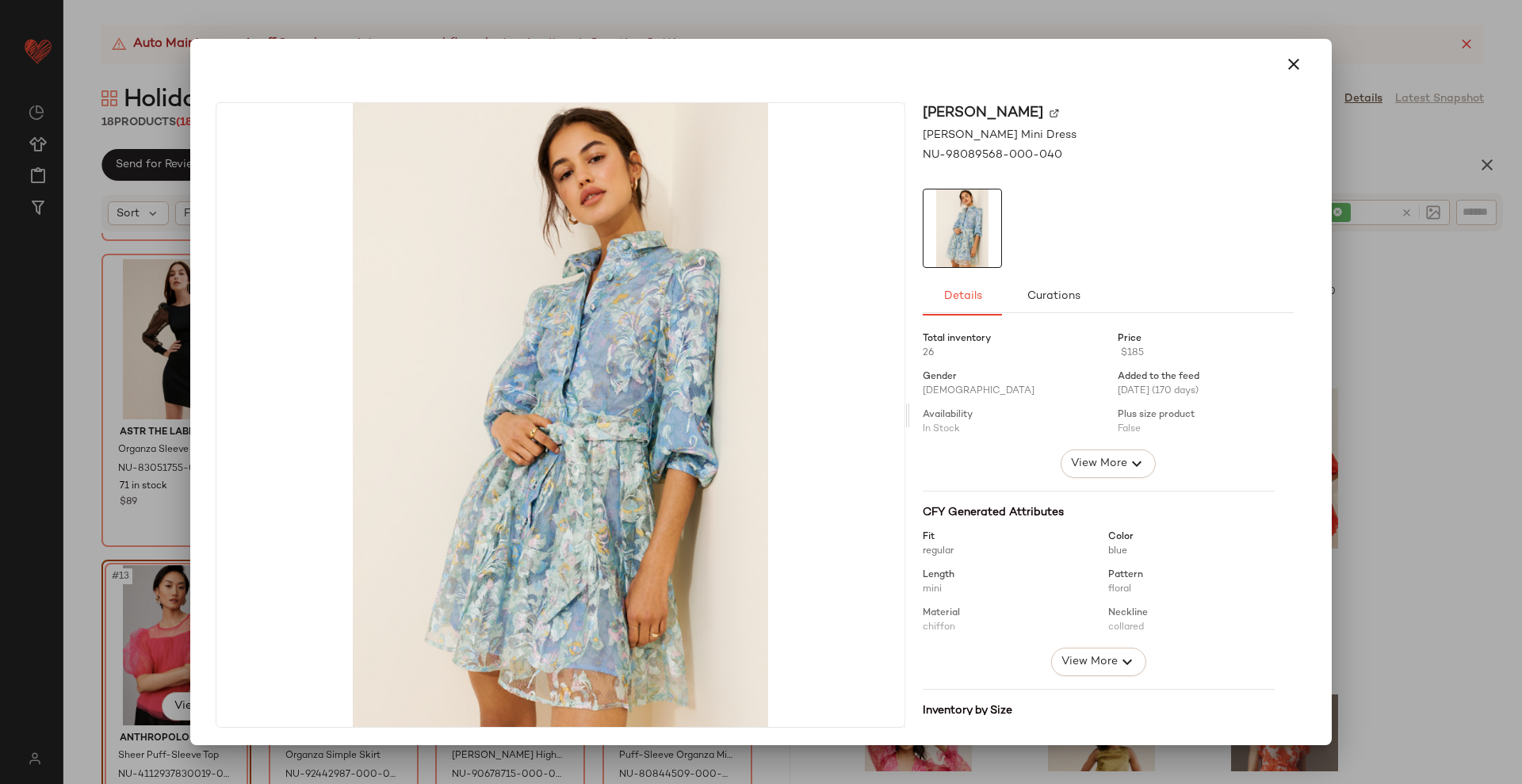
click at [1393, 373] on div at bounding box center [761, 392] width 1522 height 784
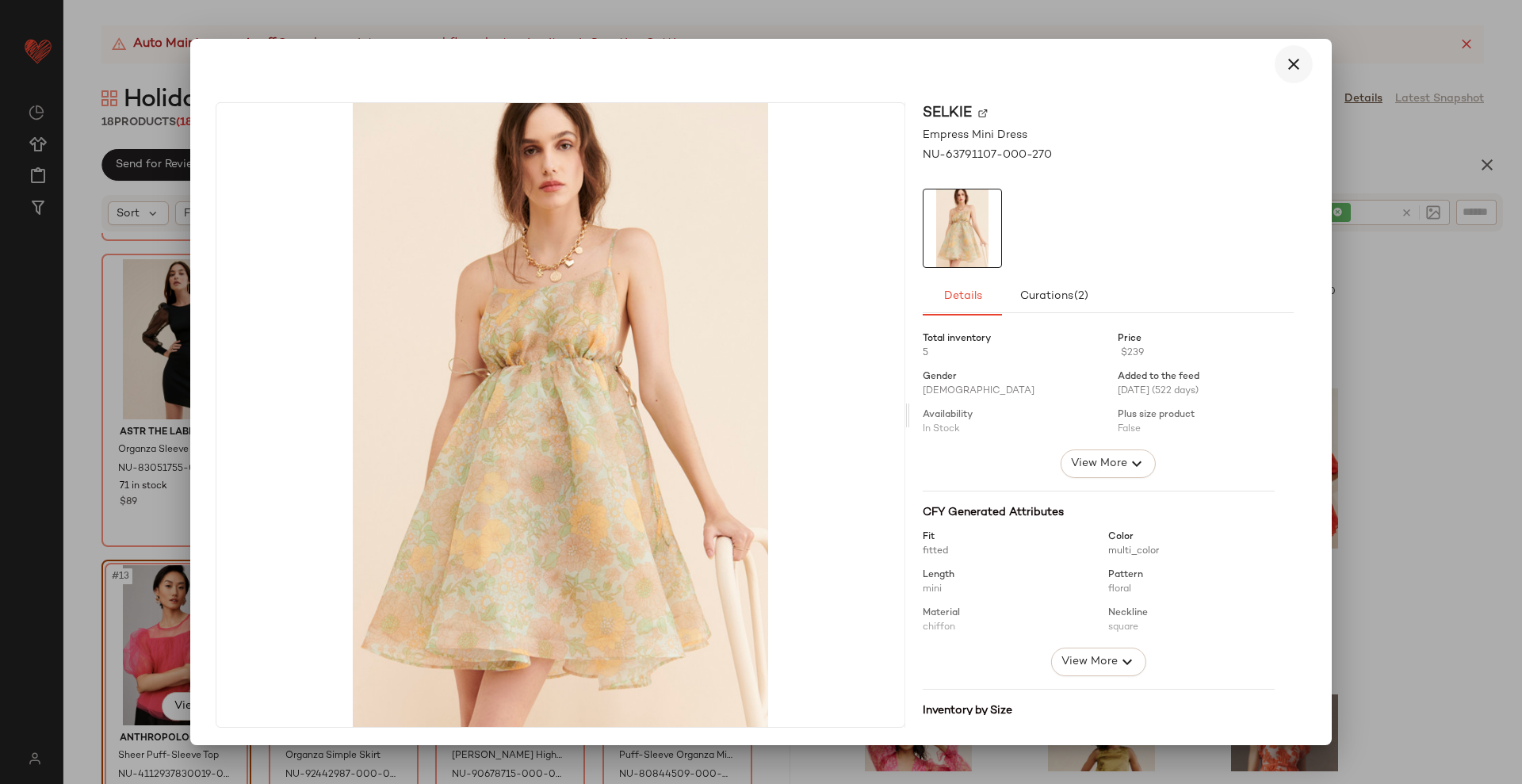
click at [1284, 59] on icon "button" at bounding box center [1294, 65] width 19 height 19
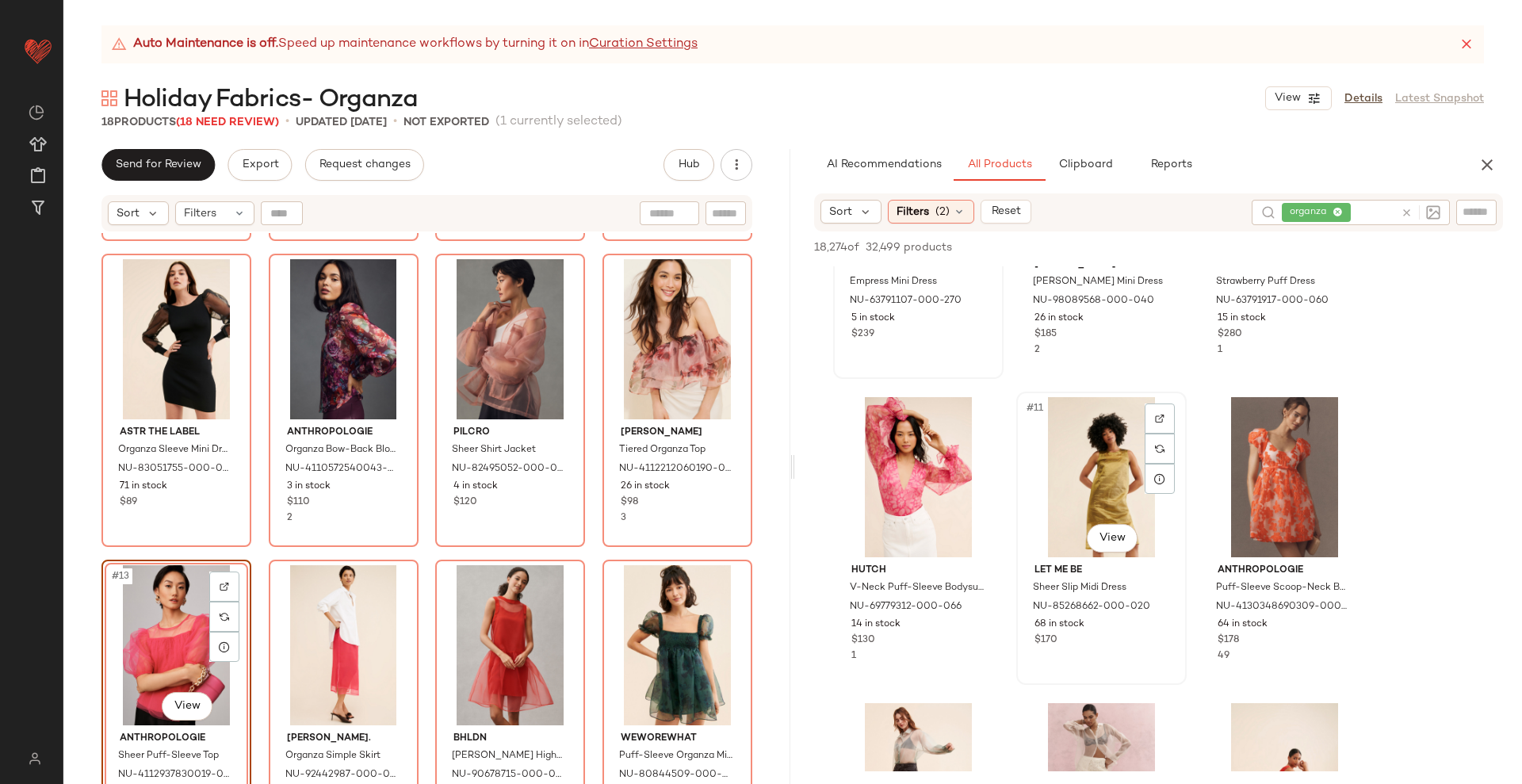
scroll to position [991, 0]
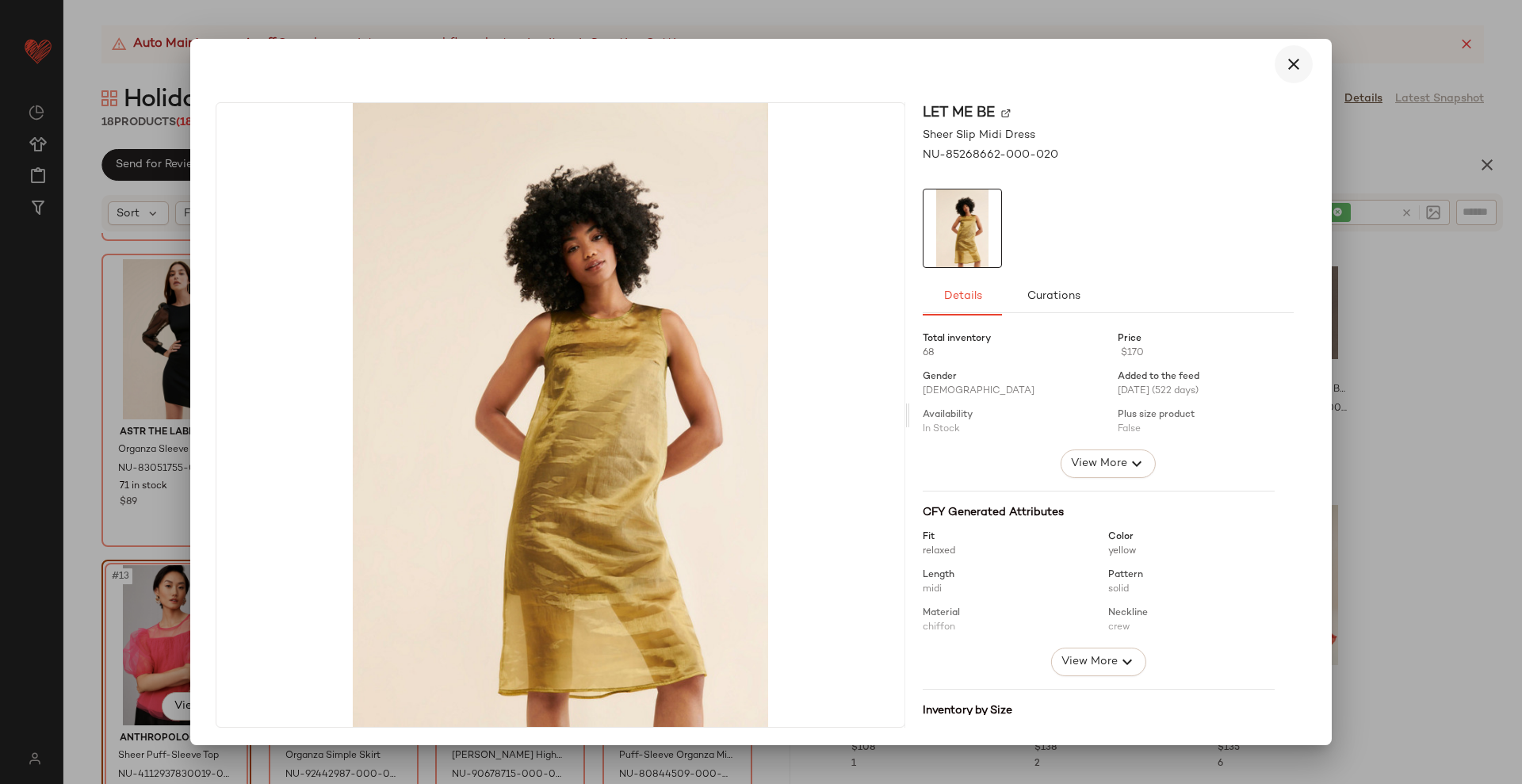
click at [1284, 60] on icon "button" at bounding box center [1294, 65] width 19 height 19
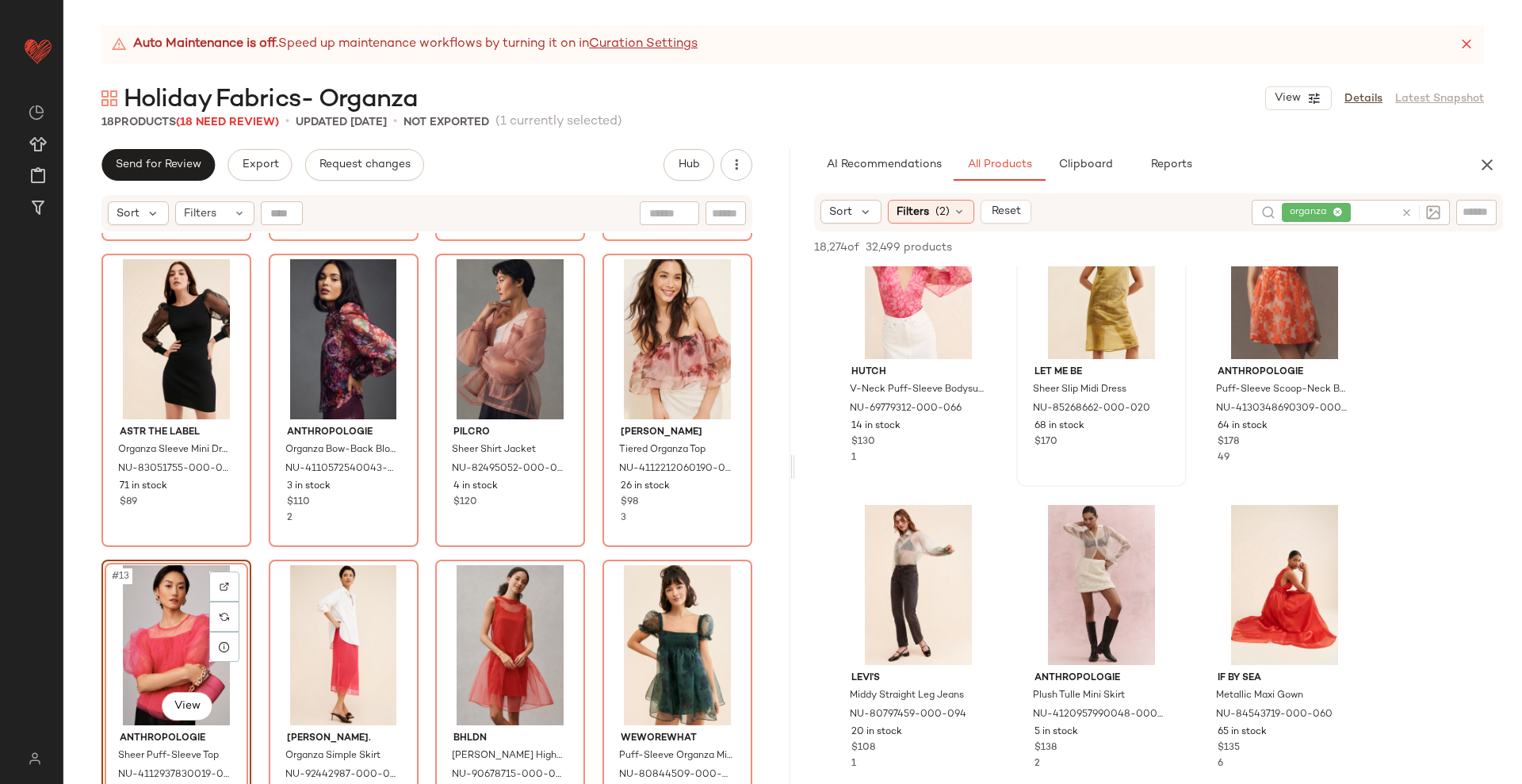
click at [603, 542] on div "Dolan Tiered Organza Top NU-4112212060190-000-015 26 in stock $98 3" at bounding box center [678, 400] width 150 height 294
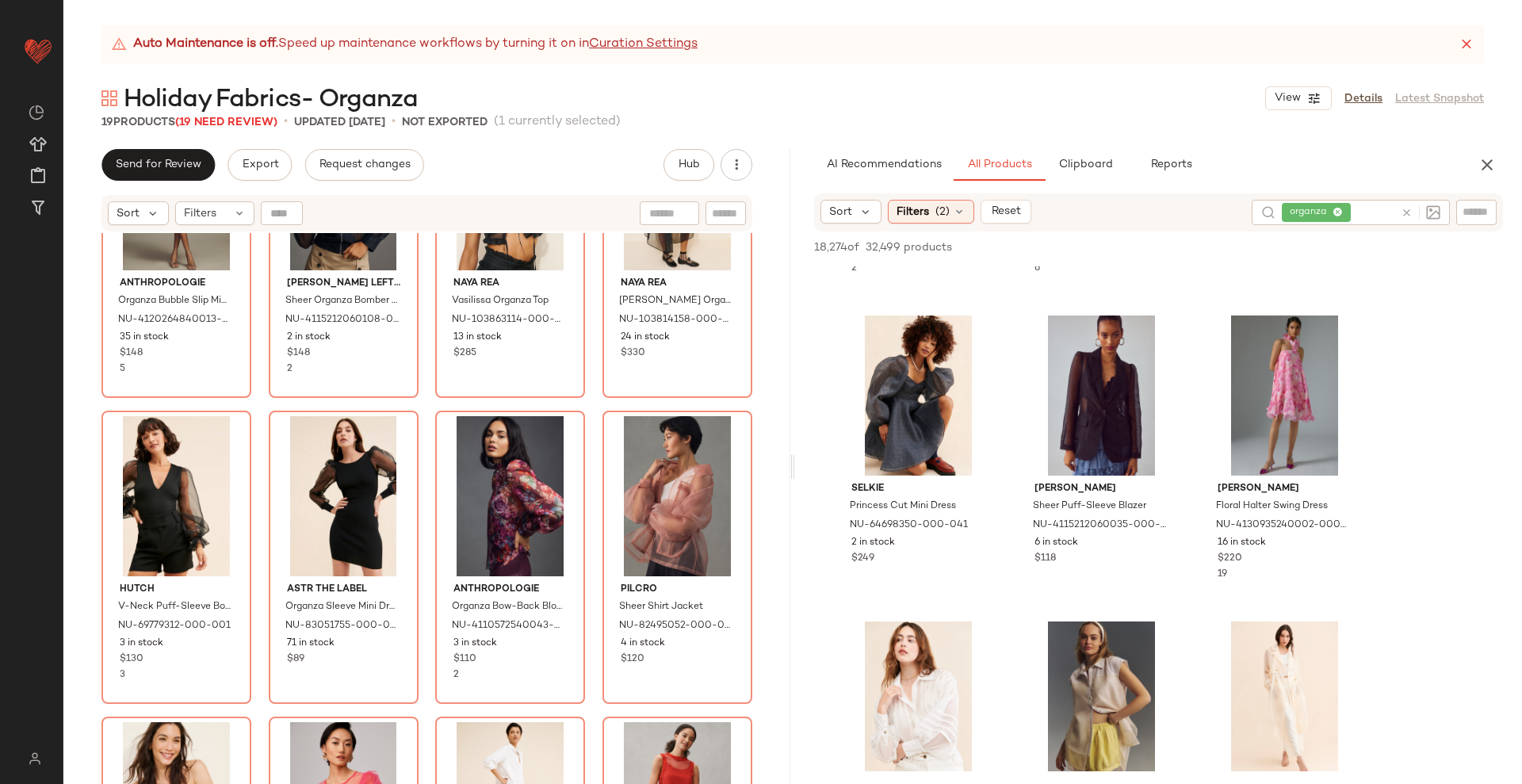
scroll to position [607, 0]
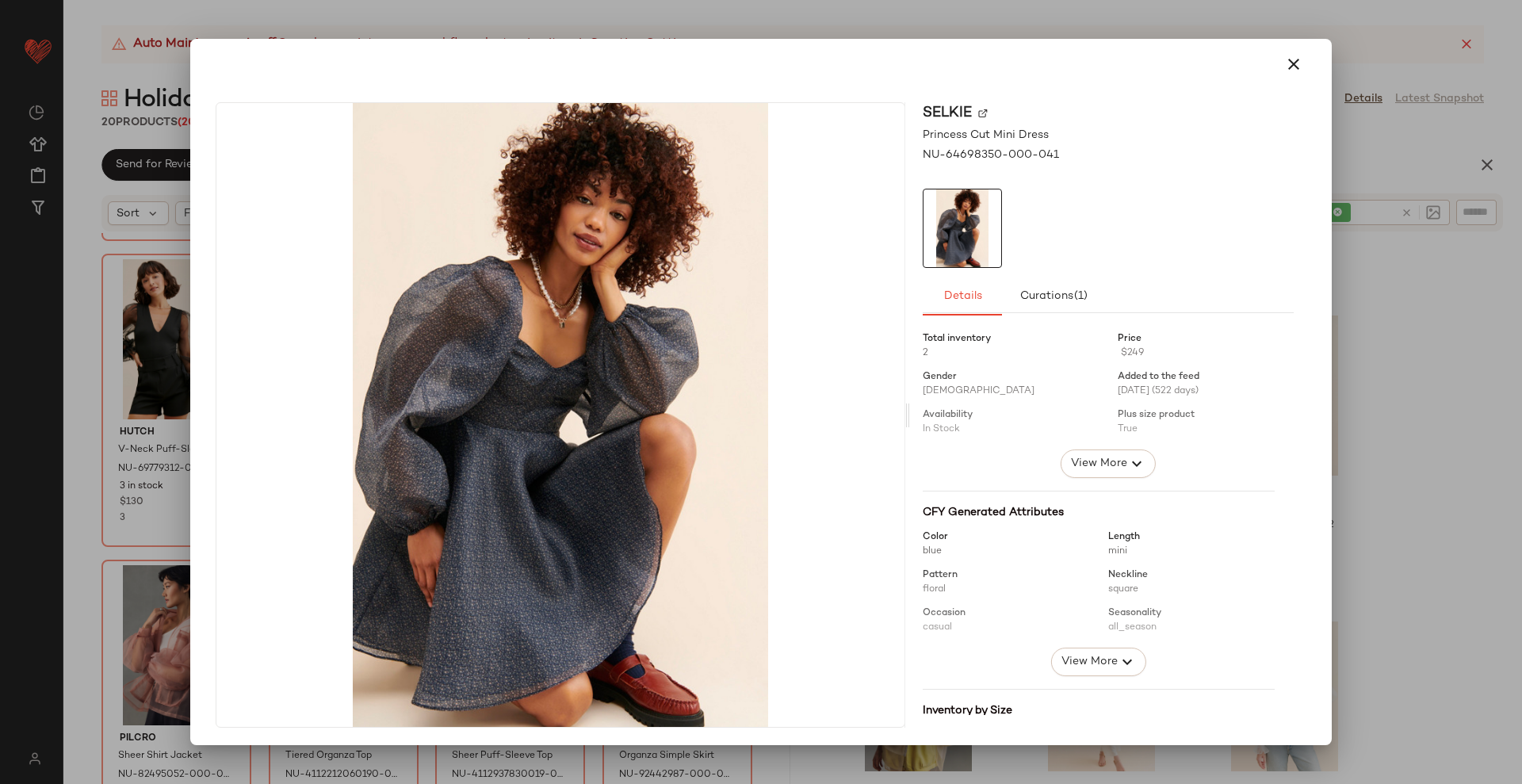
click at [1374, 357] on div at bounding box center [761, 392] width 1522 height 784
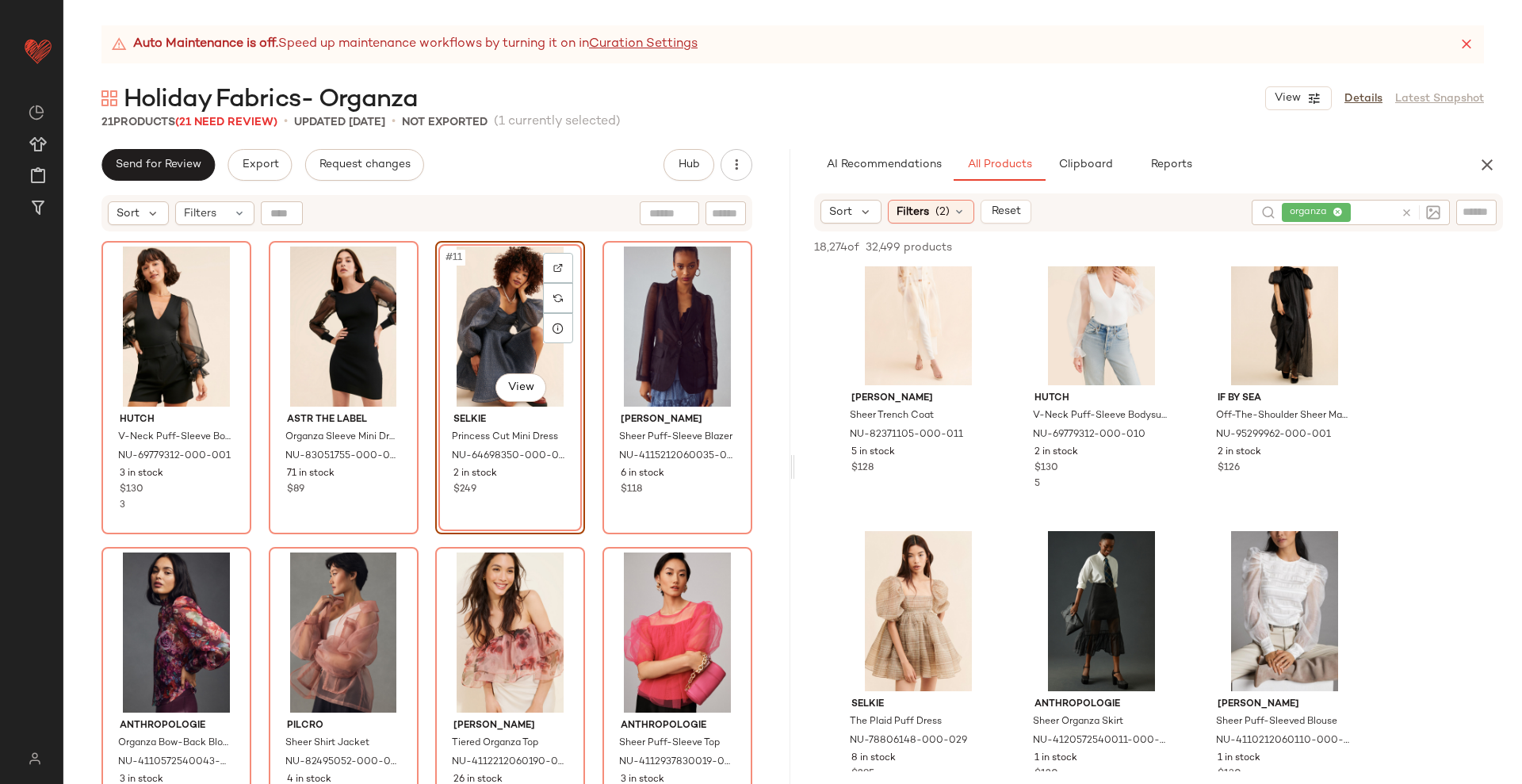
scroll to position [0, 0]
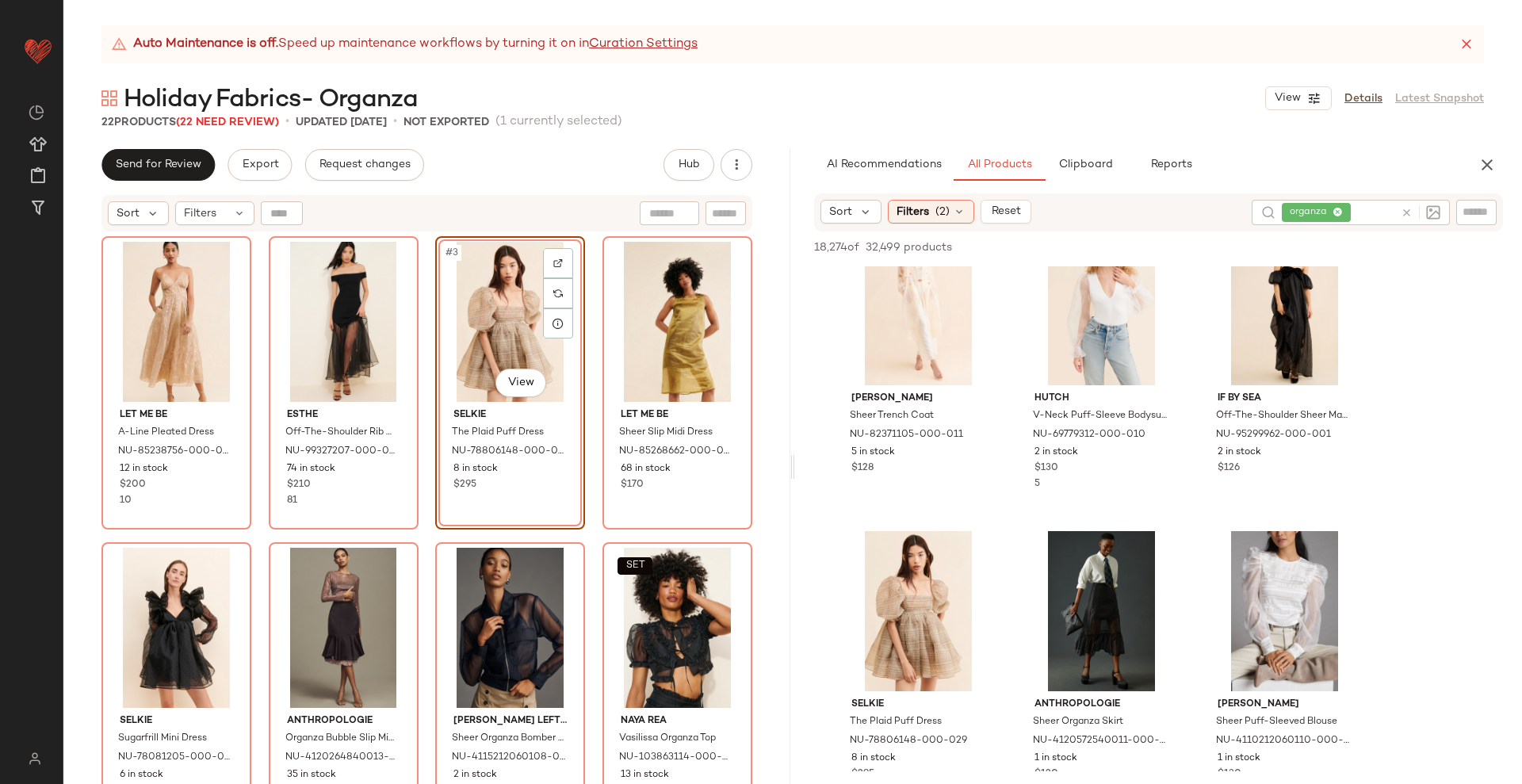
click at [579, 534] on div "Let Me Be A-Line Pleated Dress NU-85238756-000-029 12 in stock $200 10 ESTHE Of…" at bounding box center [427, 530] width 651 height 587
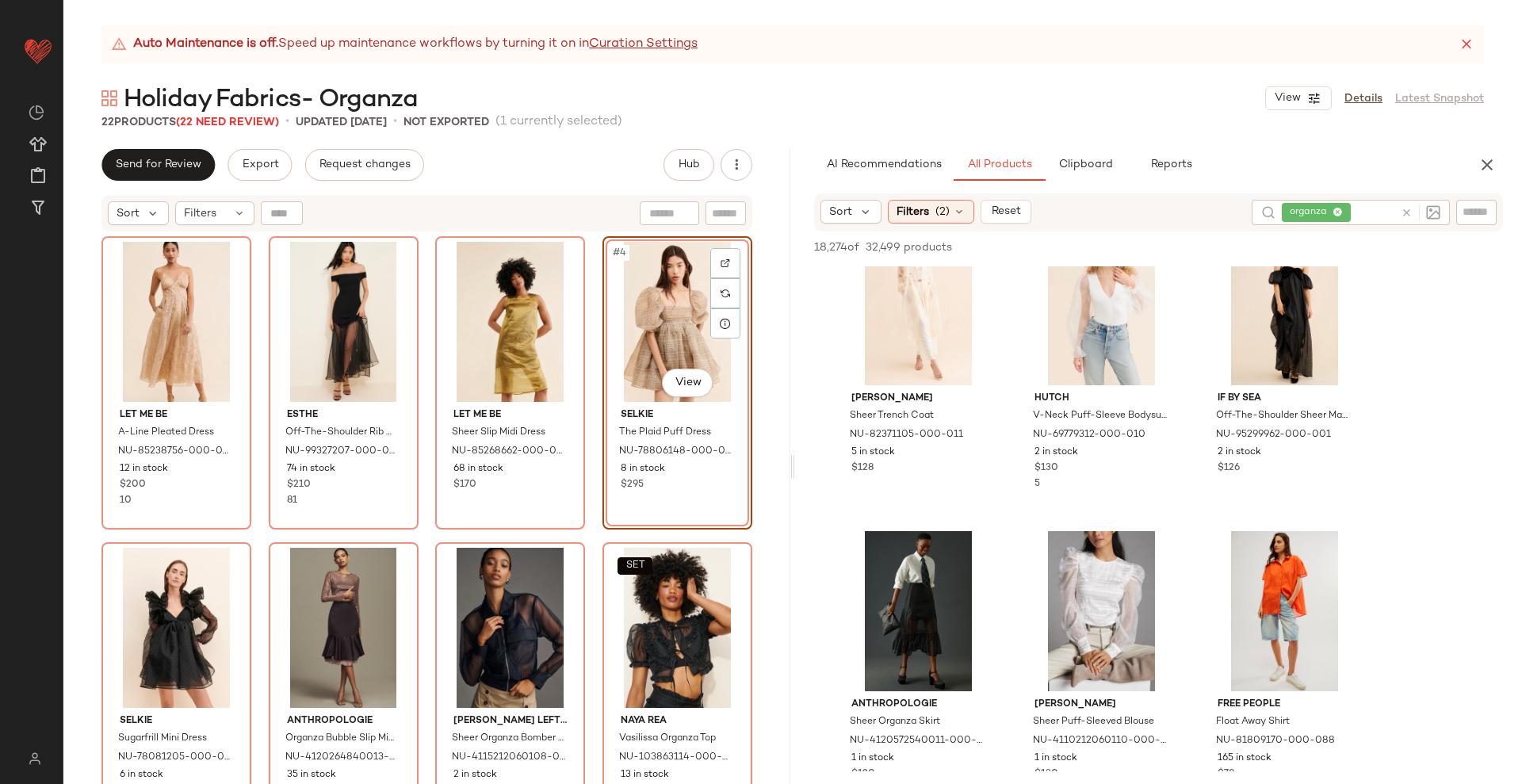
click at [748, 402] on div "Let Me Be A-Line Pleated Dress NU-85238756-000-029 12 in stock $200 10 ESTHE Of…" at bounding box center [427, 527] width 727 height 590
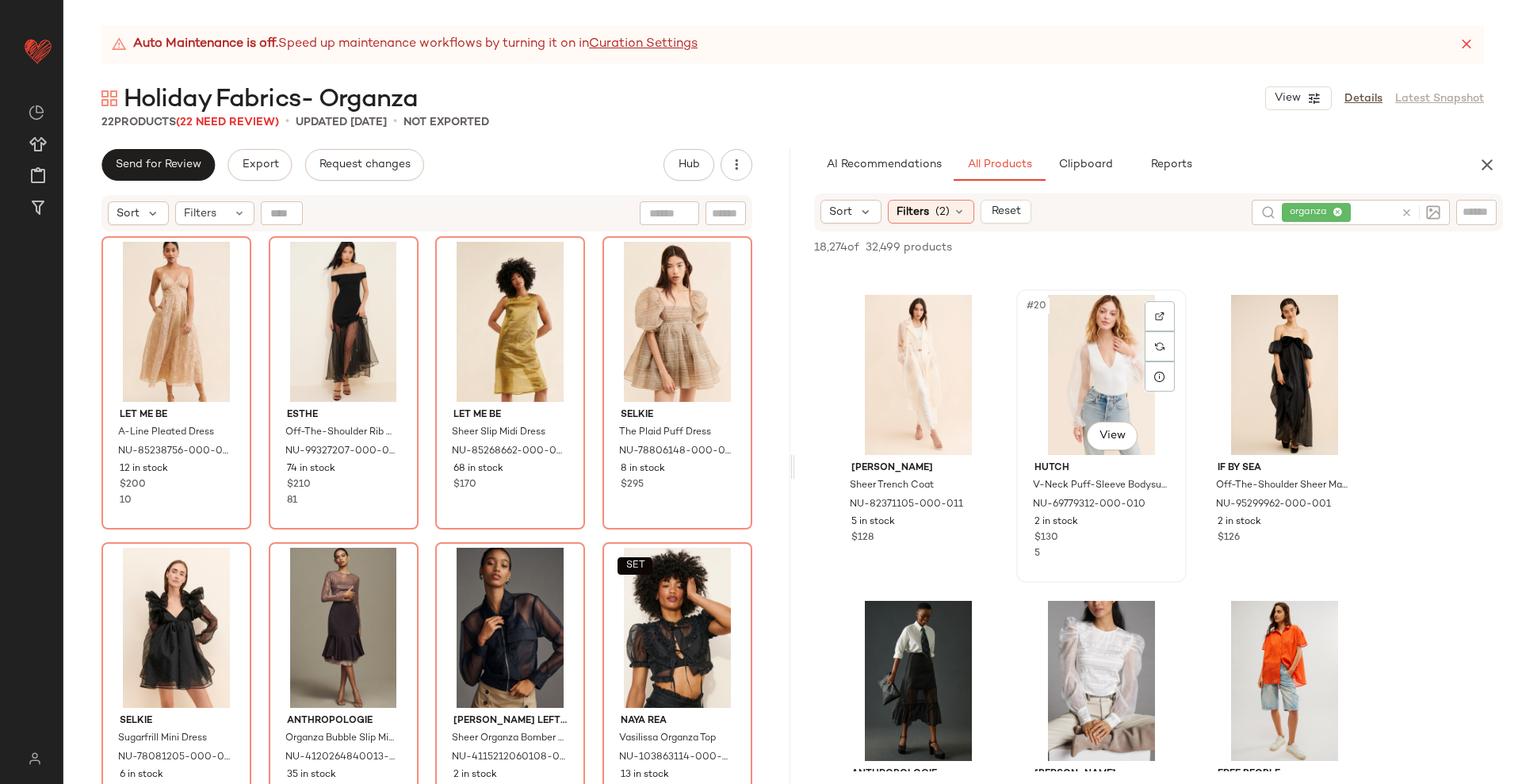
scroll to position [1784, 0]
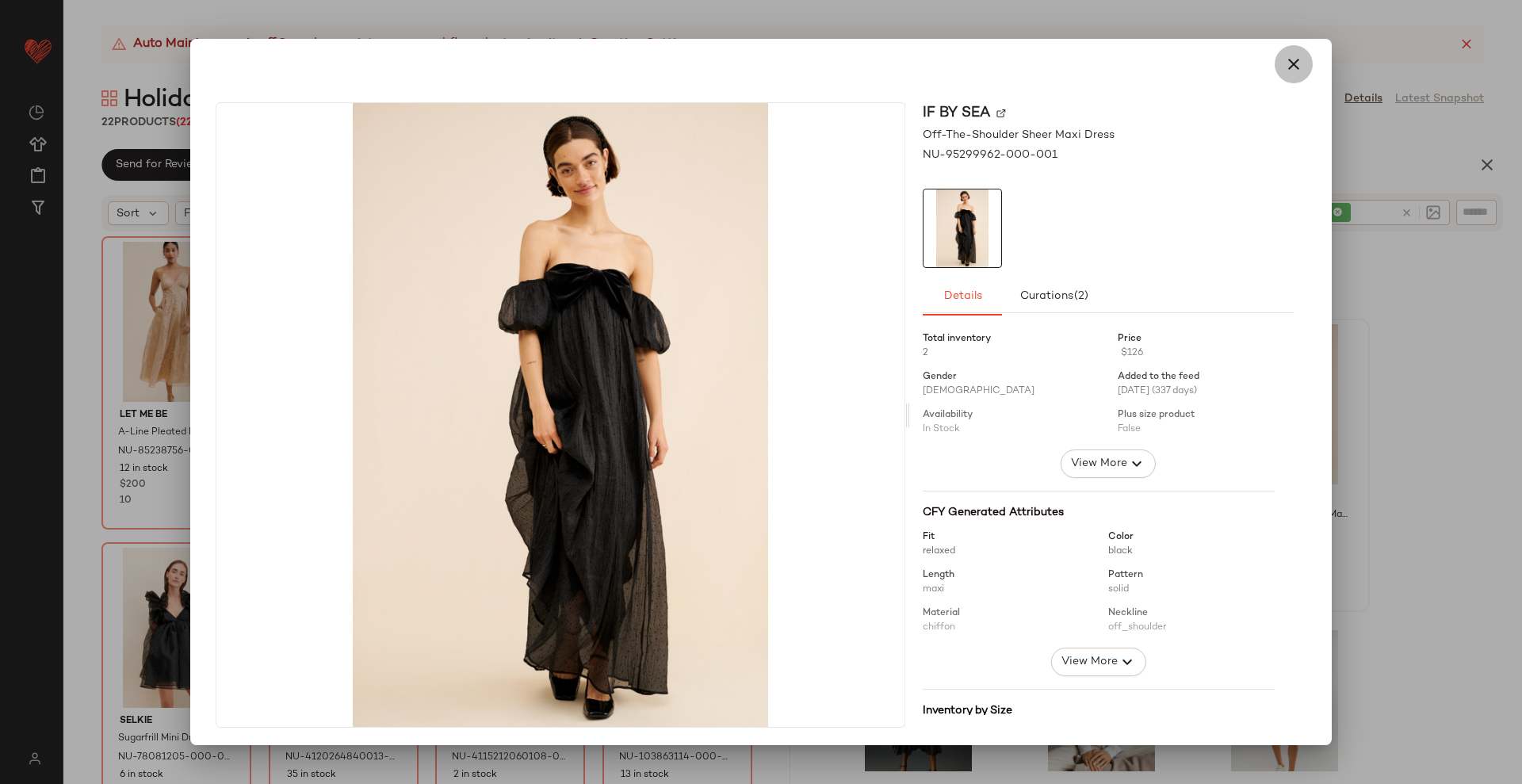
click at [1284, 57] on icon "button" at bounding box center [1294, 65] width 19 height 19
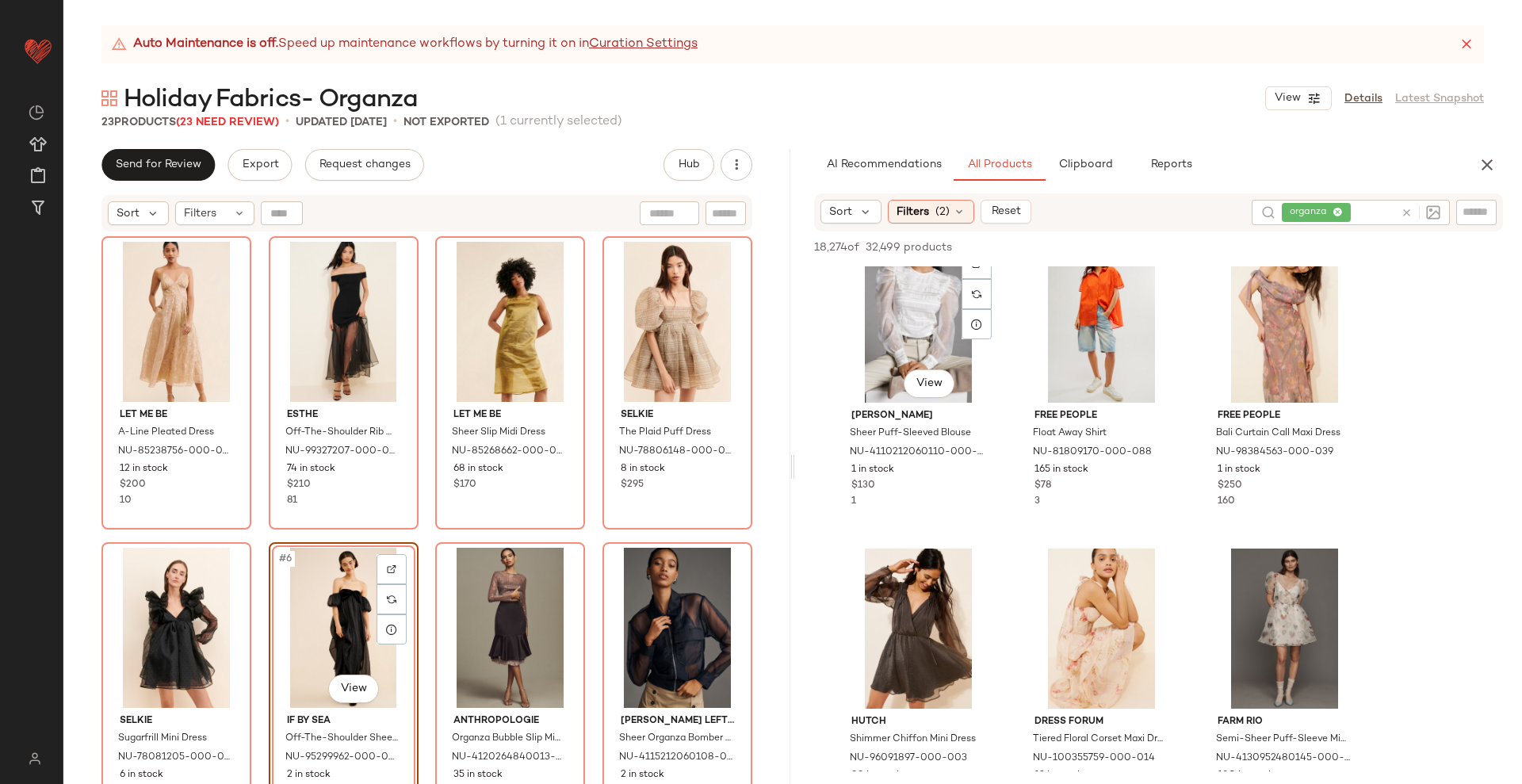
scroll to position [2180, 0]
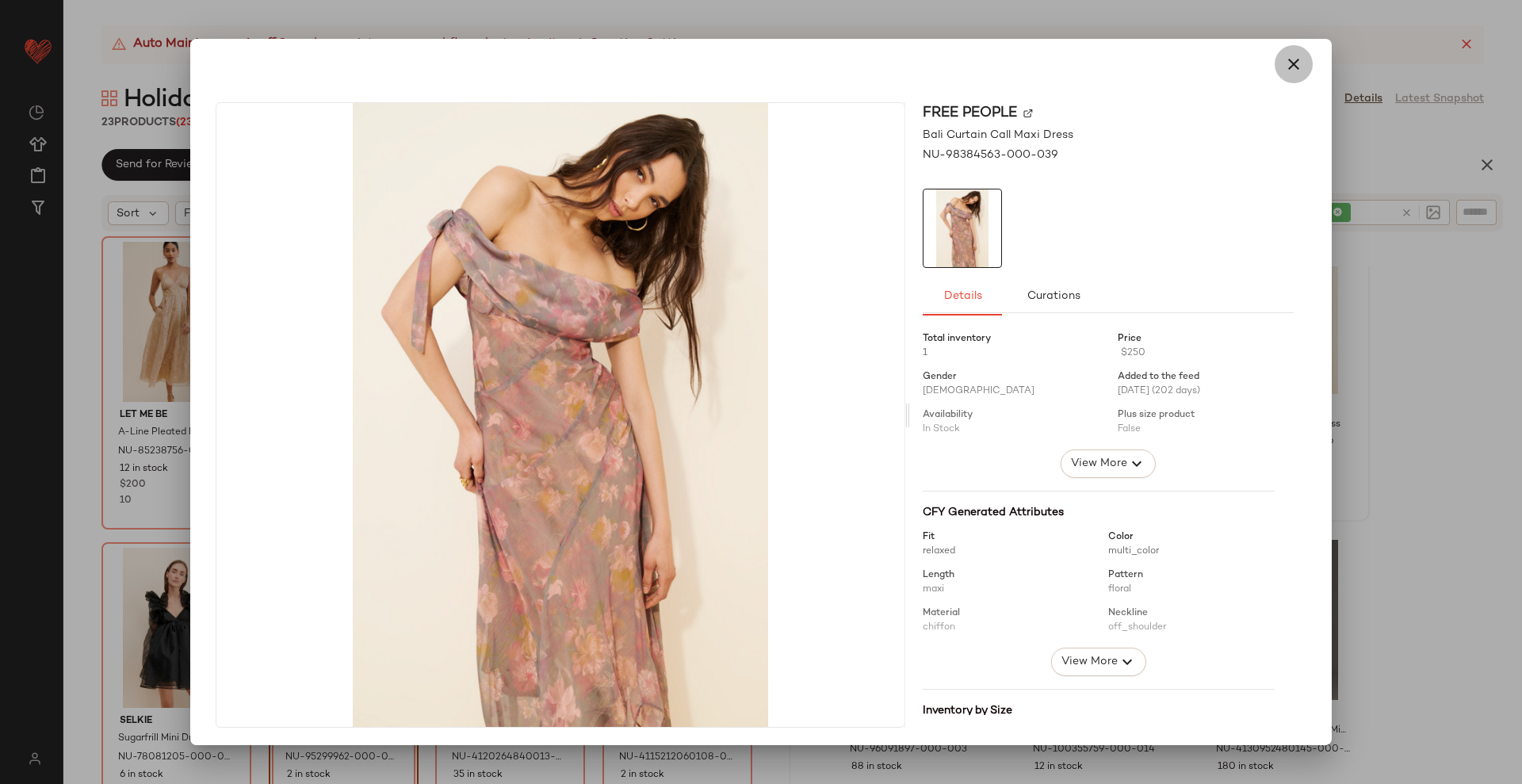
click at [1289, 56] on icon "button" at bounding box center [1294, 65] width 19 height 19
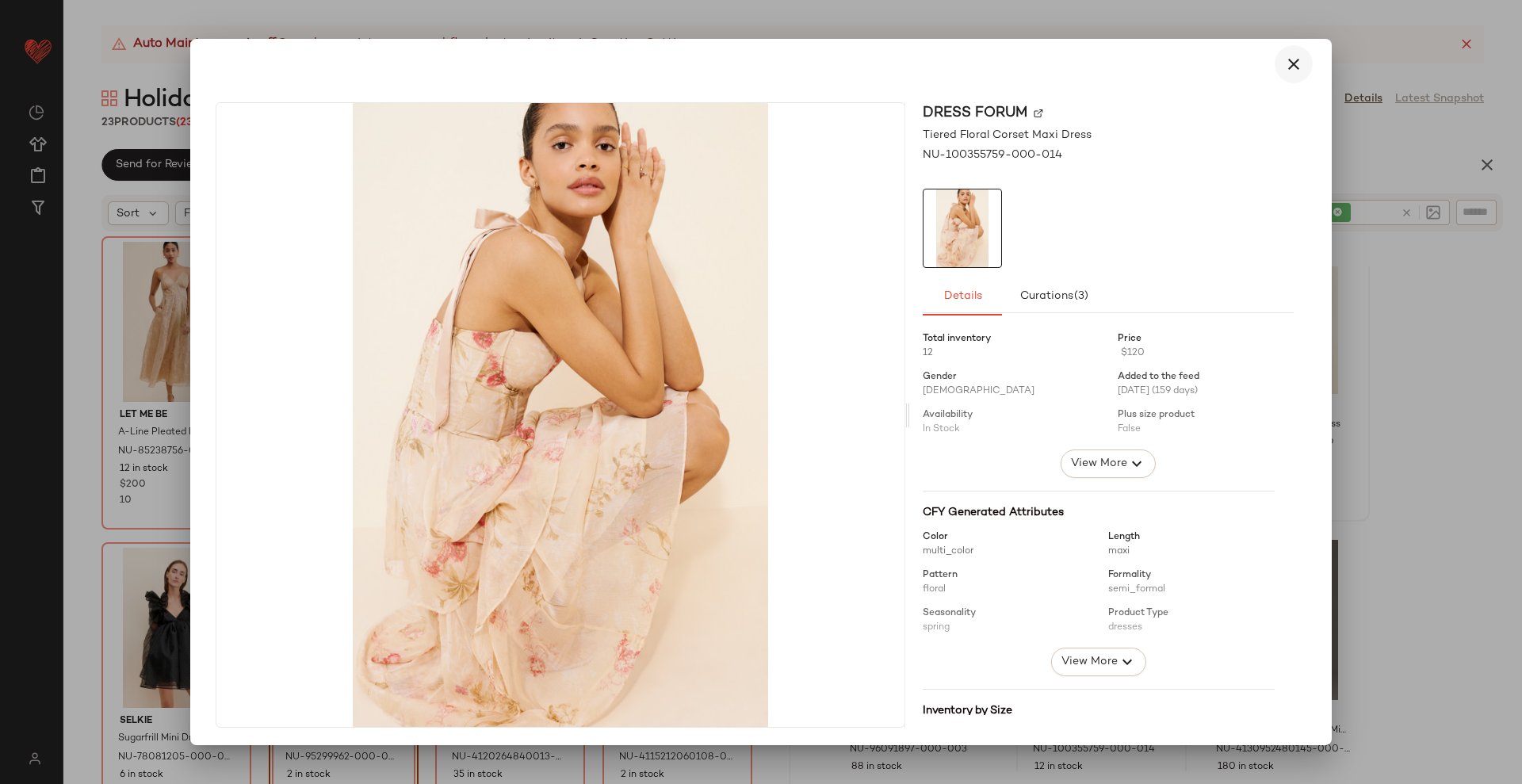
click at [1284, 59] on icon "button" at bounding box center [1294, 65] width 19 height 19
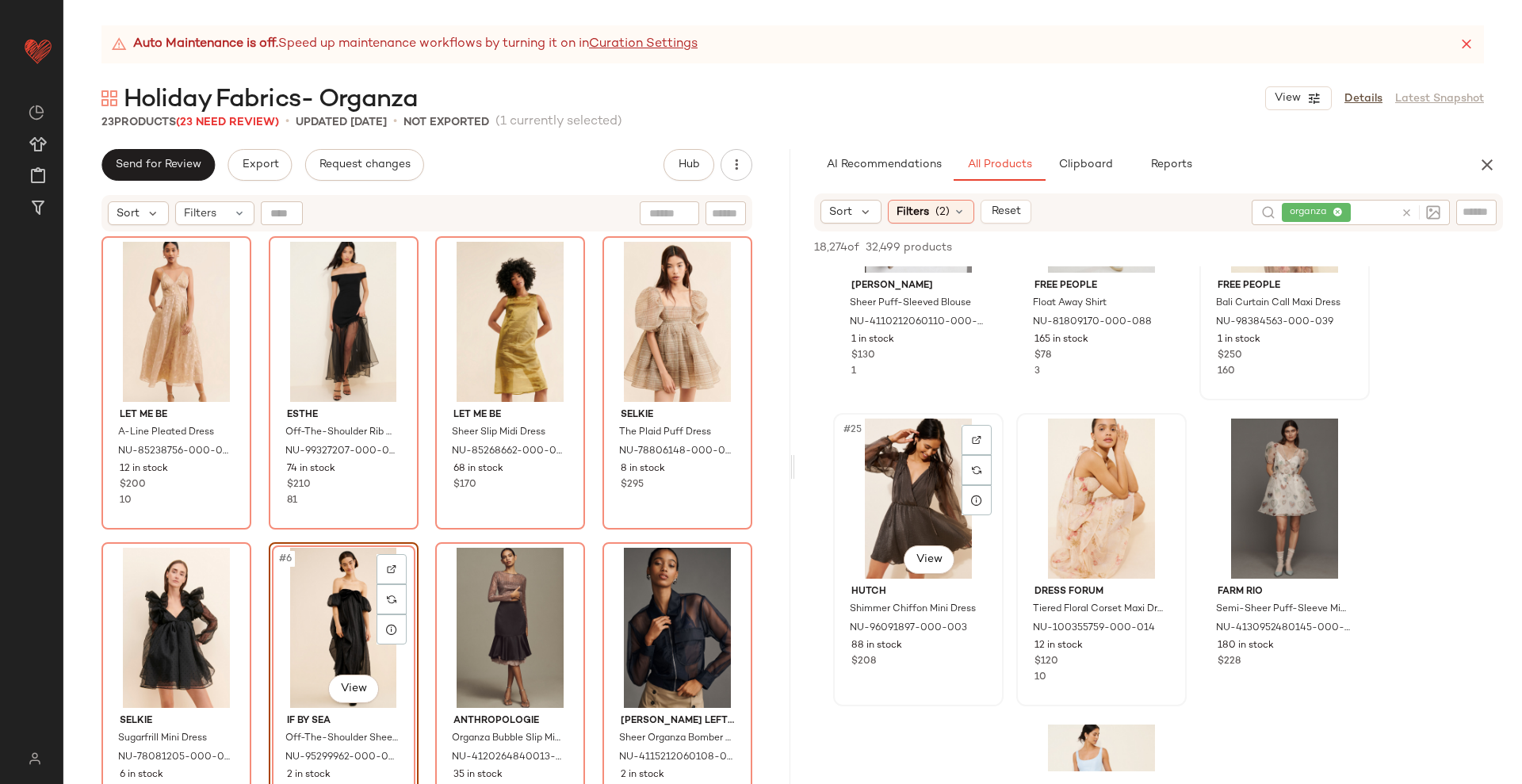
scroll to position [2378, 0]
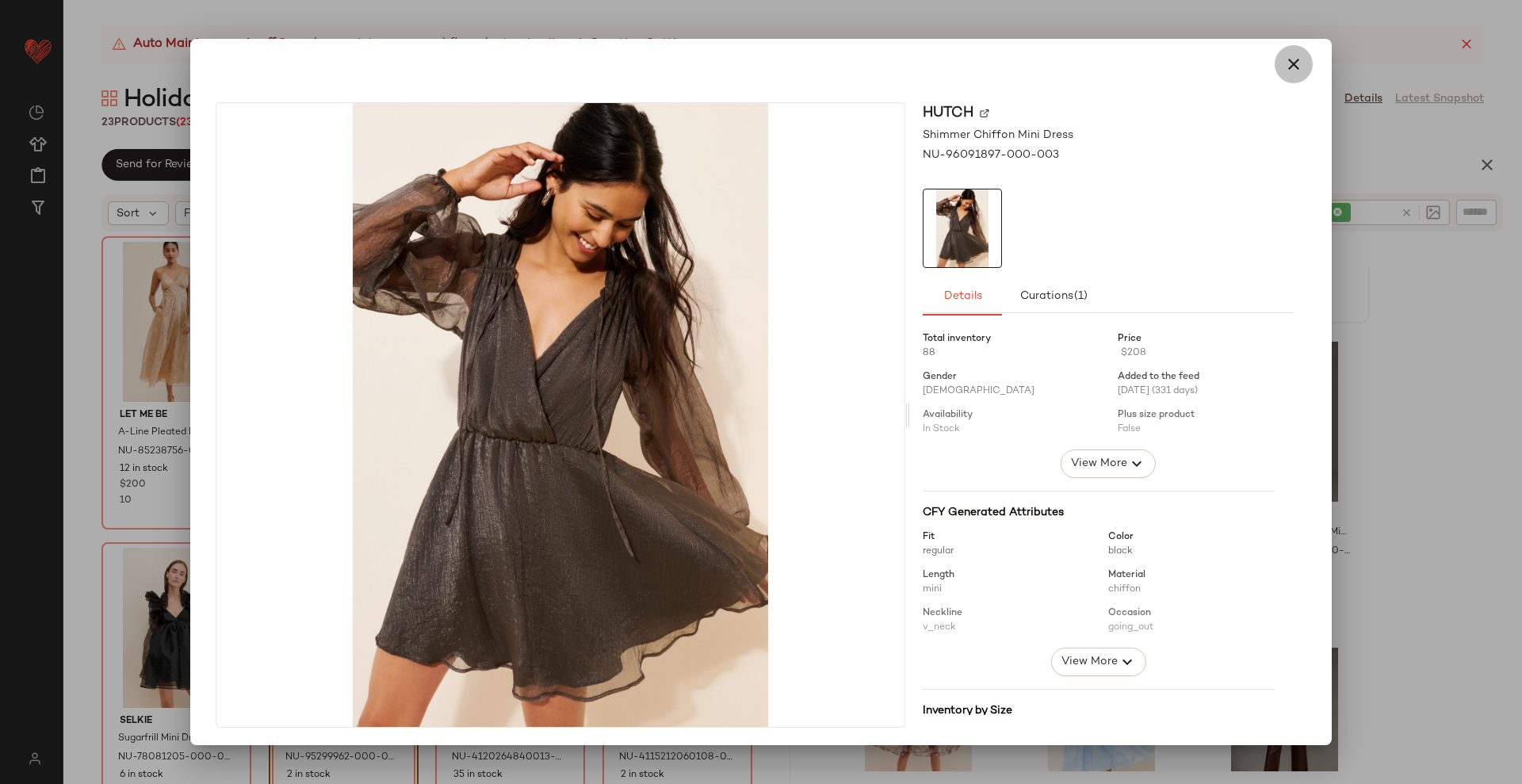
click at [1284, 61] on icon "button" at bounding box center [1294, 65] width 19 height 19
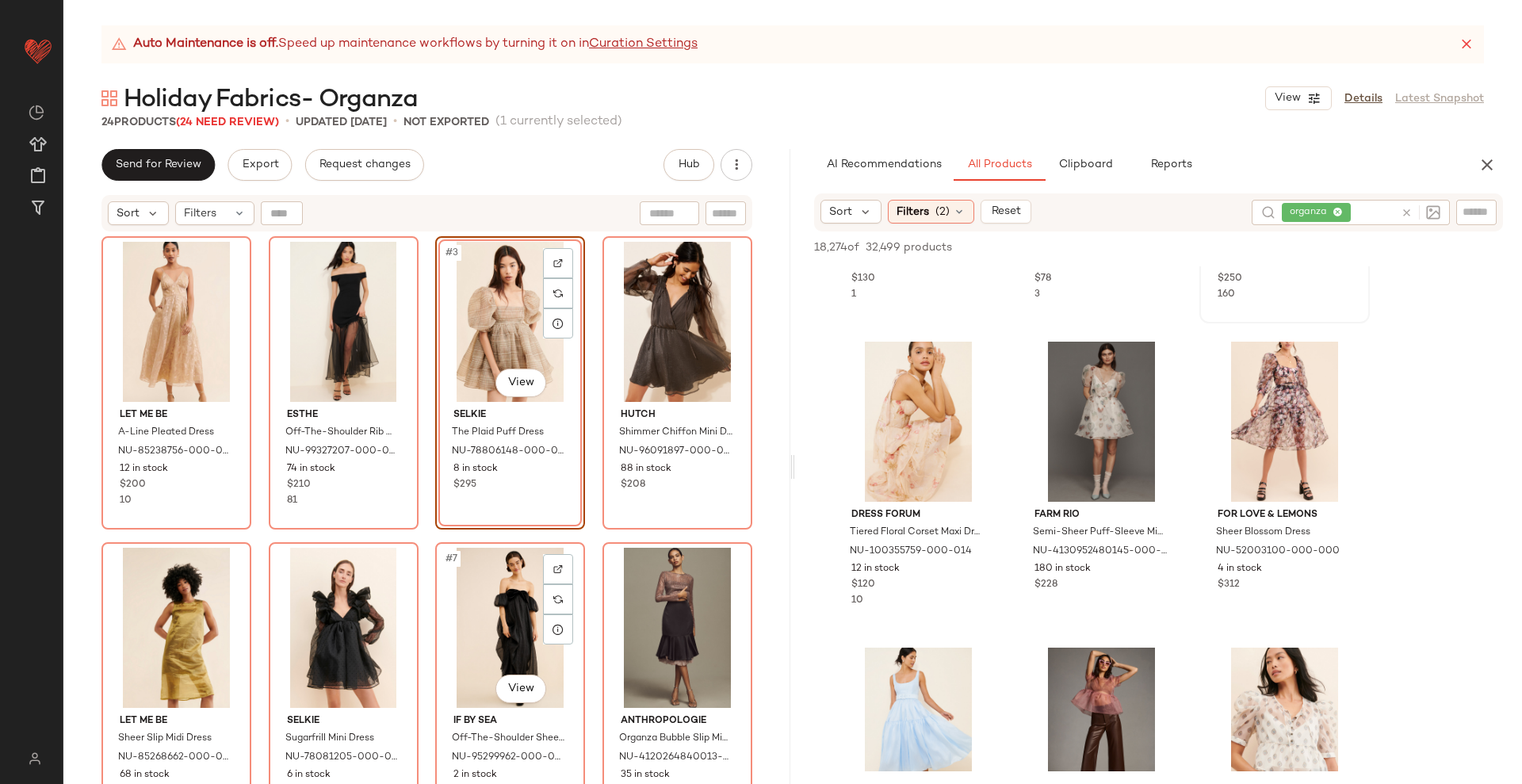
click at [588, 533] on div "Let Me Be A-Line Pleated Dress NU-85238756-000-029 12 in stock $200 10 ESTHE Of…" at bounding box center [427, 530] width 651 height 587
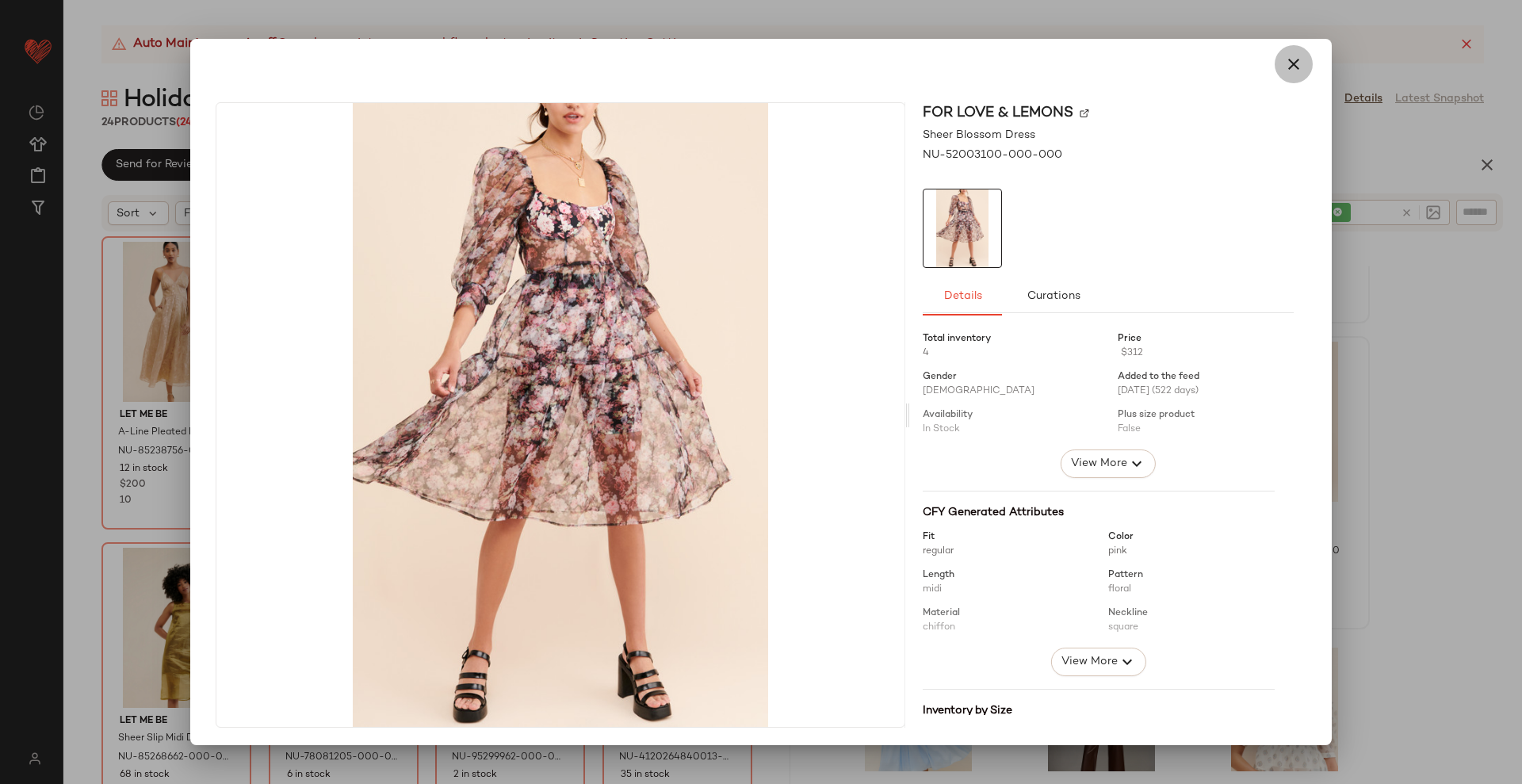
click at [1289, 59] on icon "button" at bounding box center [1294, 65] width 19 height 19
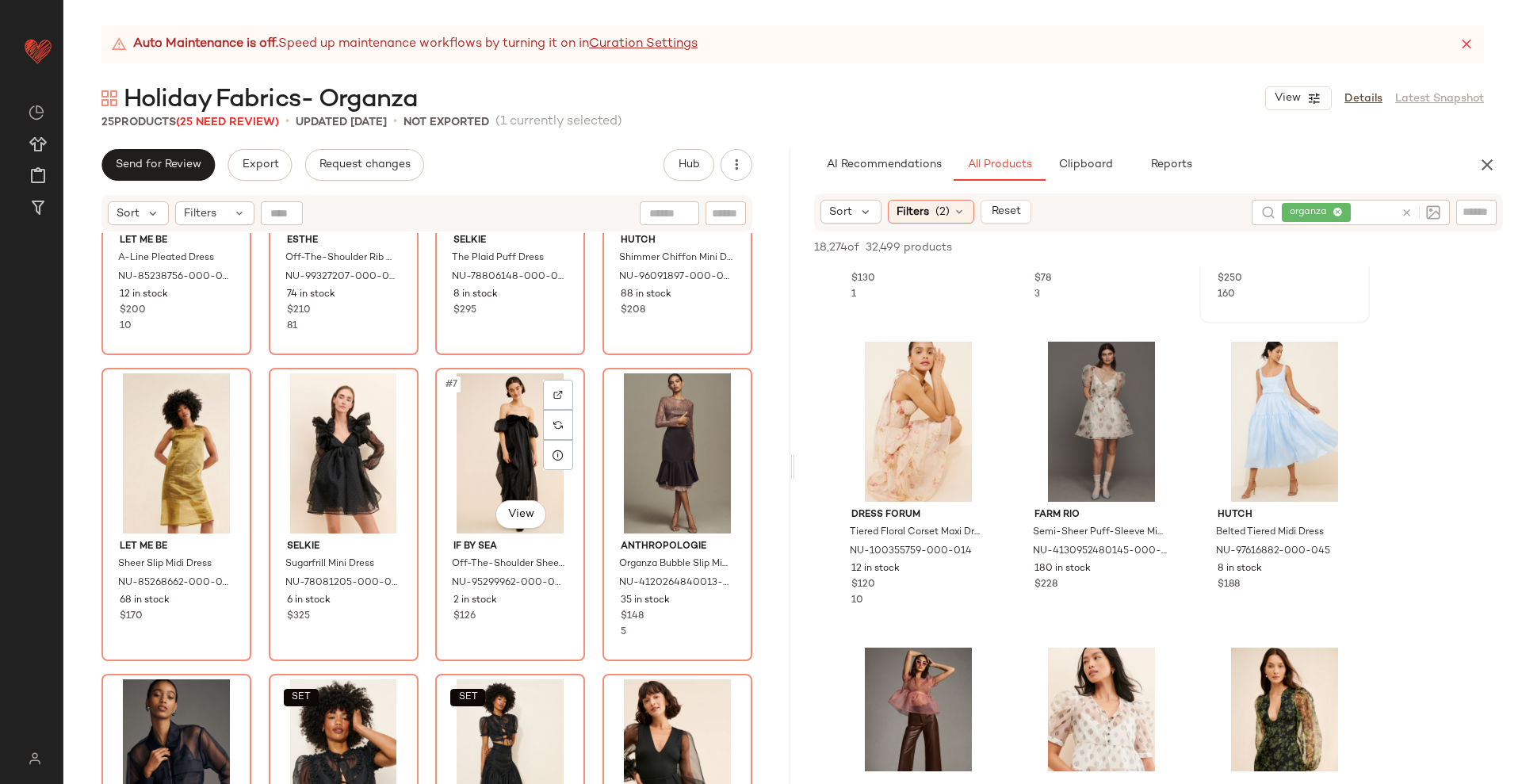
scroll to position [199, 0]
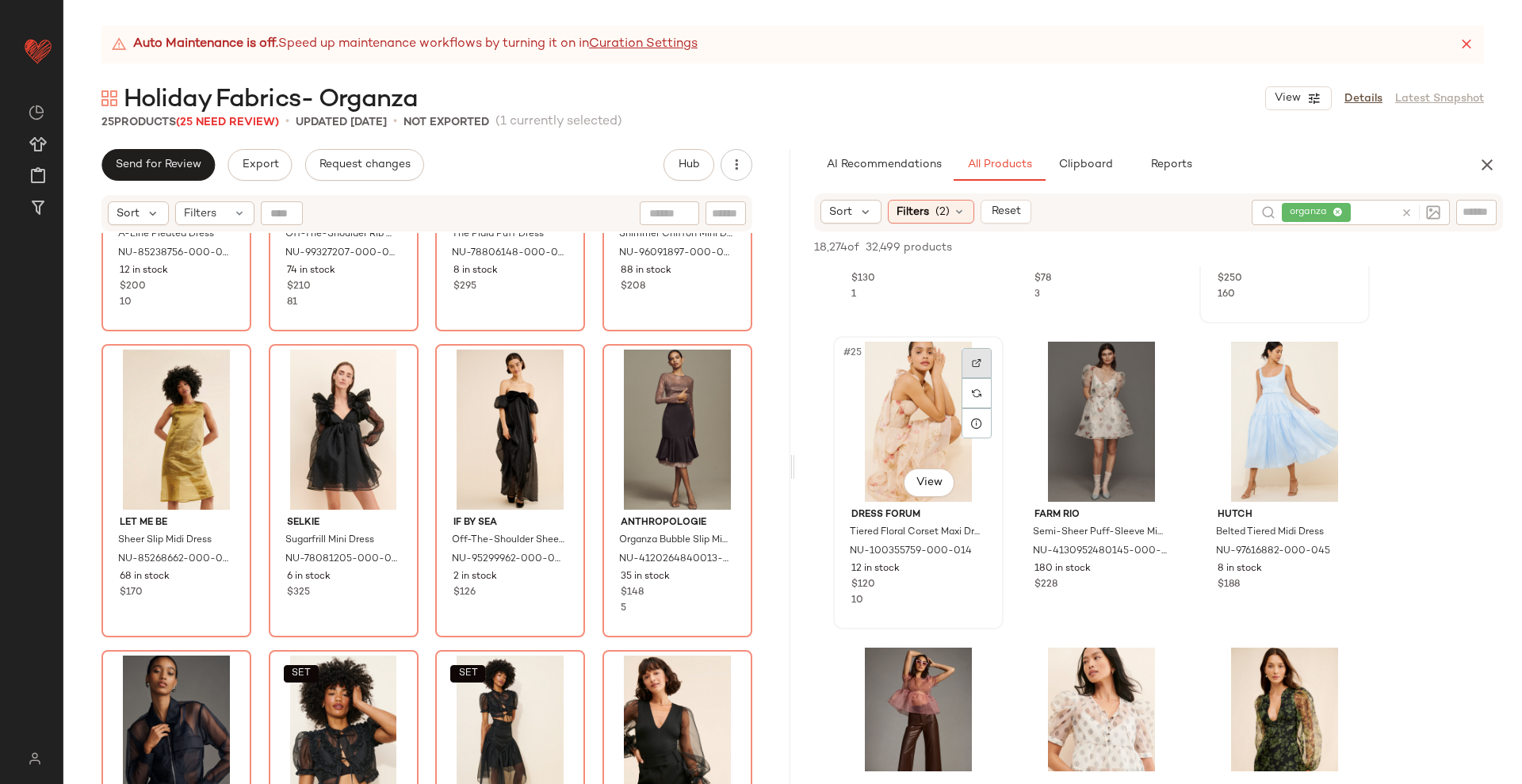
click at [968, 360] on div at bounding box center [977, 363] width 30 height 30
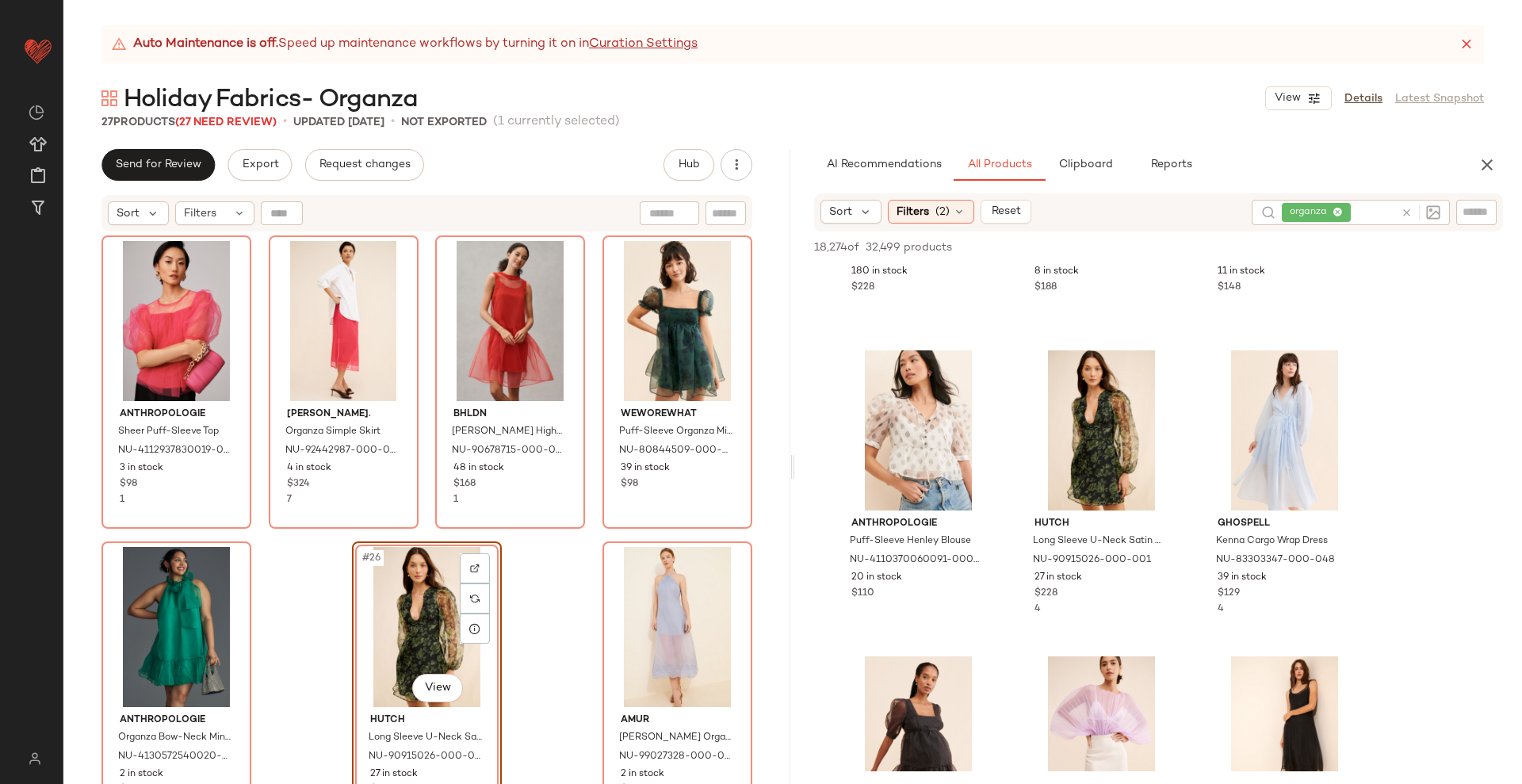
scroll to position [2774, 0]
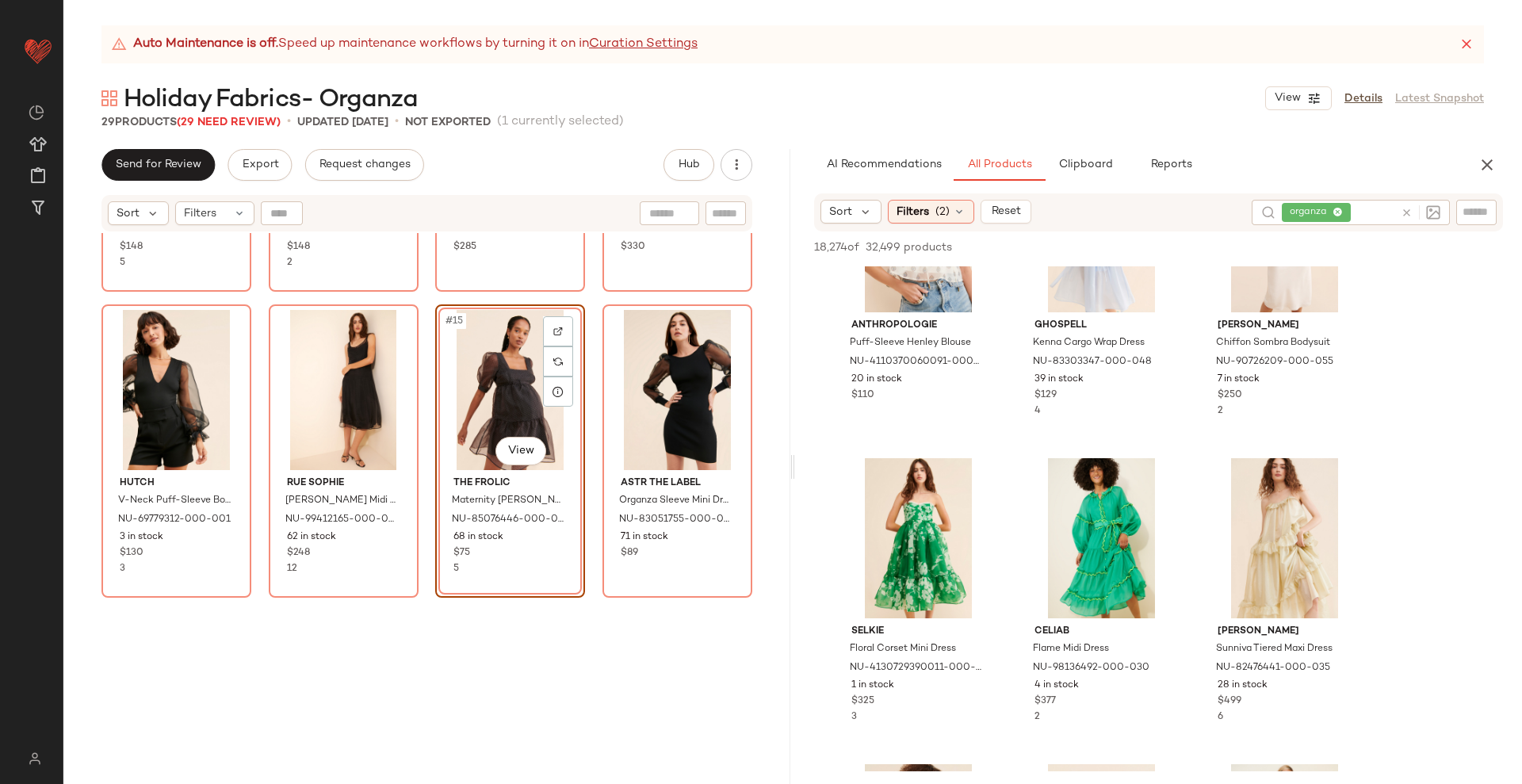
scroll to position [0, 0]
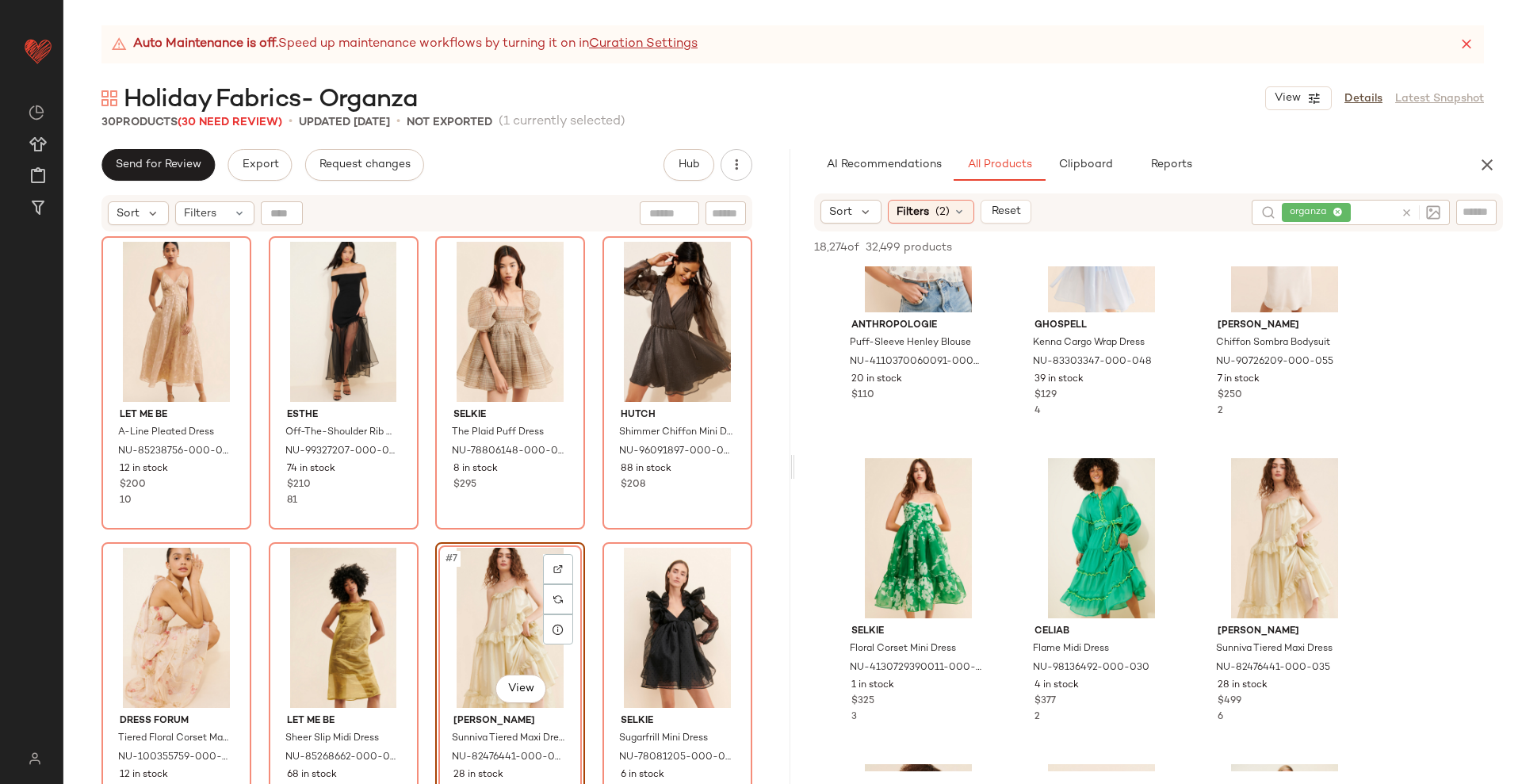
click at [586, 537] on div "Let Me Be A-Line Pleated Dress NU-85238756-000-029 12 in stock $200 10 ESTHE Of…" at bounding box center [427, 530] width 651 height 587
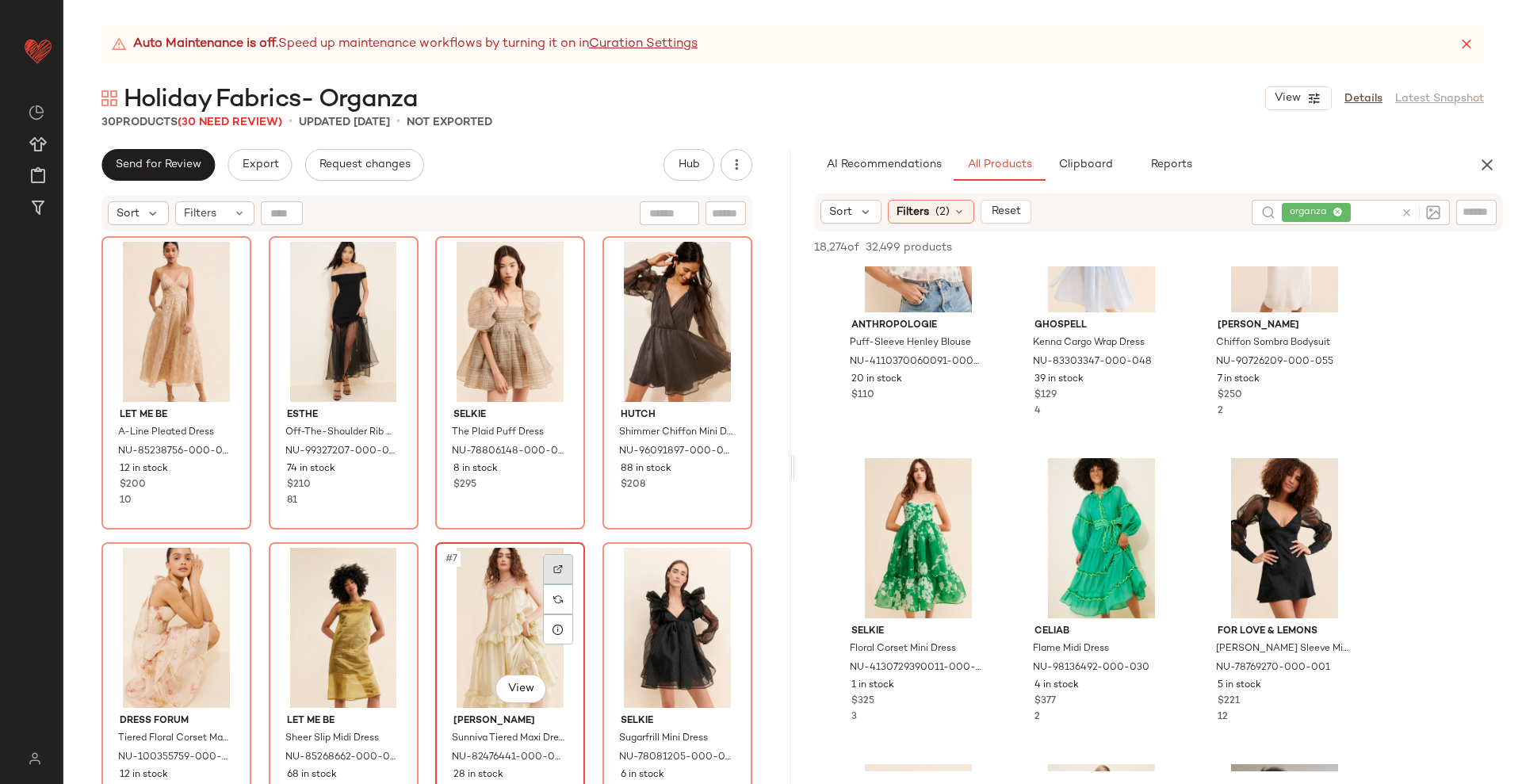
click at [553, 570] on img at bounding box center [558, 569] width 10 height 10
click at [385, 269] on div at bounding box center [392, 263] width 30 height 30
click at [582, 418] on div "Let Me Be A-Line Pleated Dress NU-85238756-000-029 12 in stock $200 10 ESTHE Of…" at bounding box center [427, 530] width 651 height 587
click at [583, 418] on div "Let Me Be A-Line Pleated Dress NU-85238756-000-029 12 in stock $200 10 ESTHE Of…" at bounding box center [427, 530] width 651 height 587
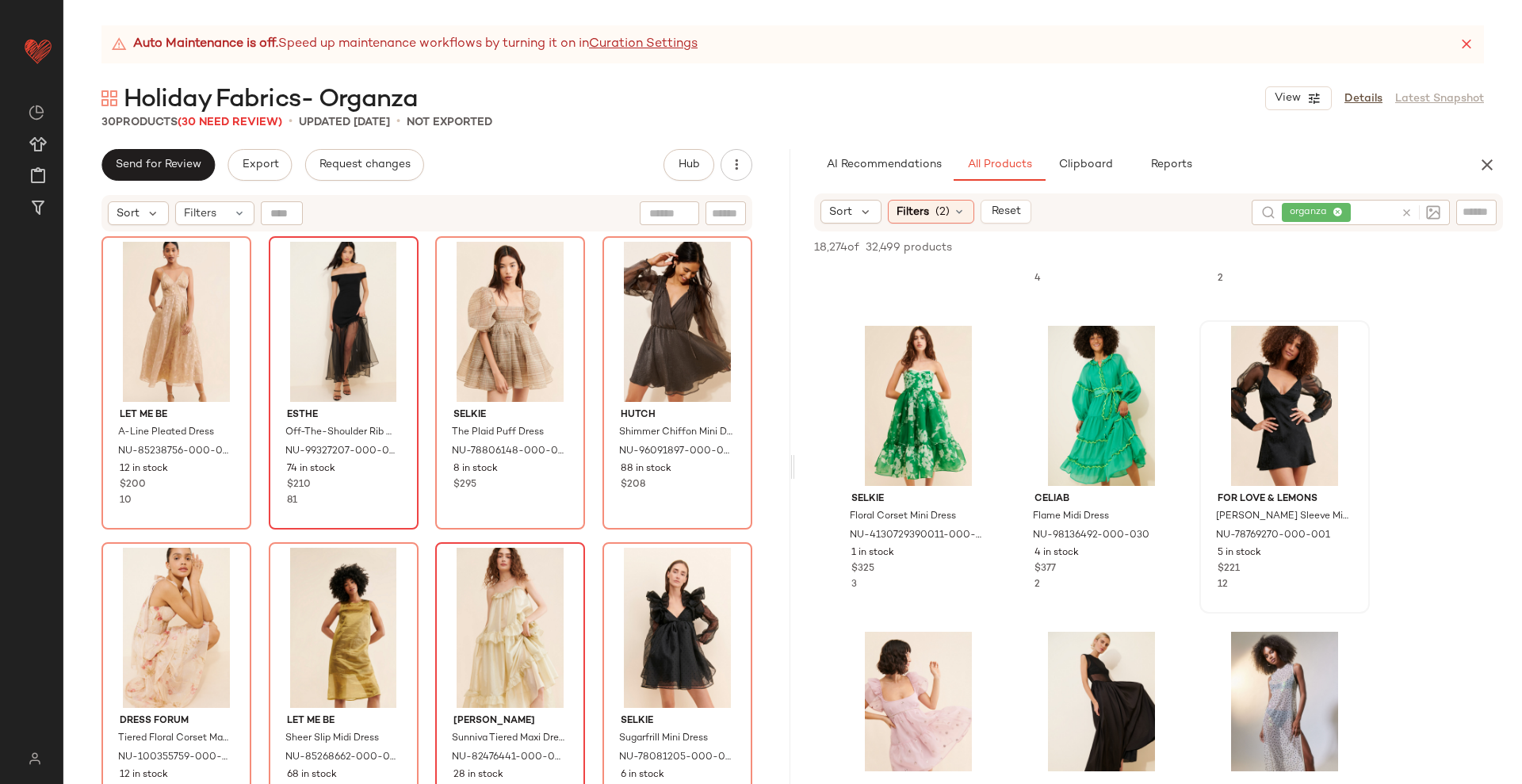
scroll to position [3071, 0]
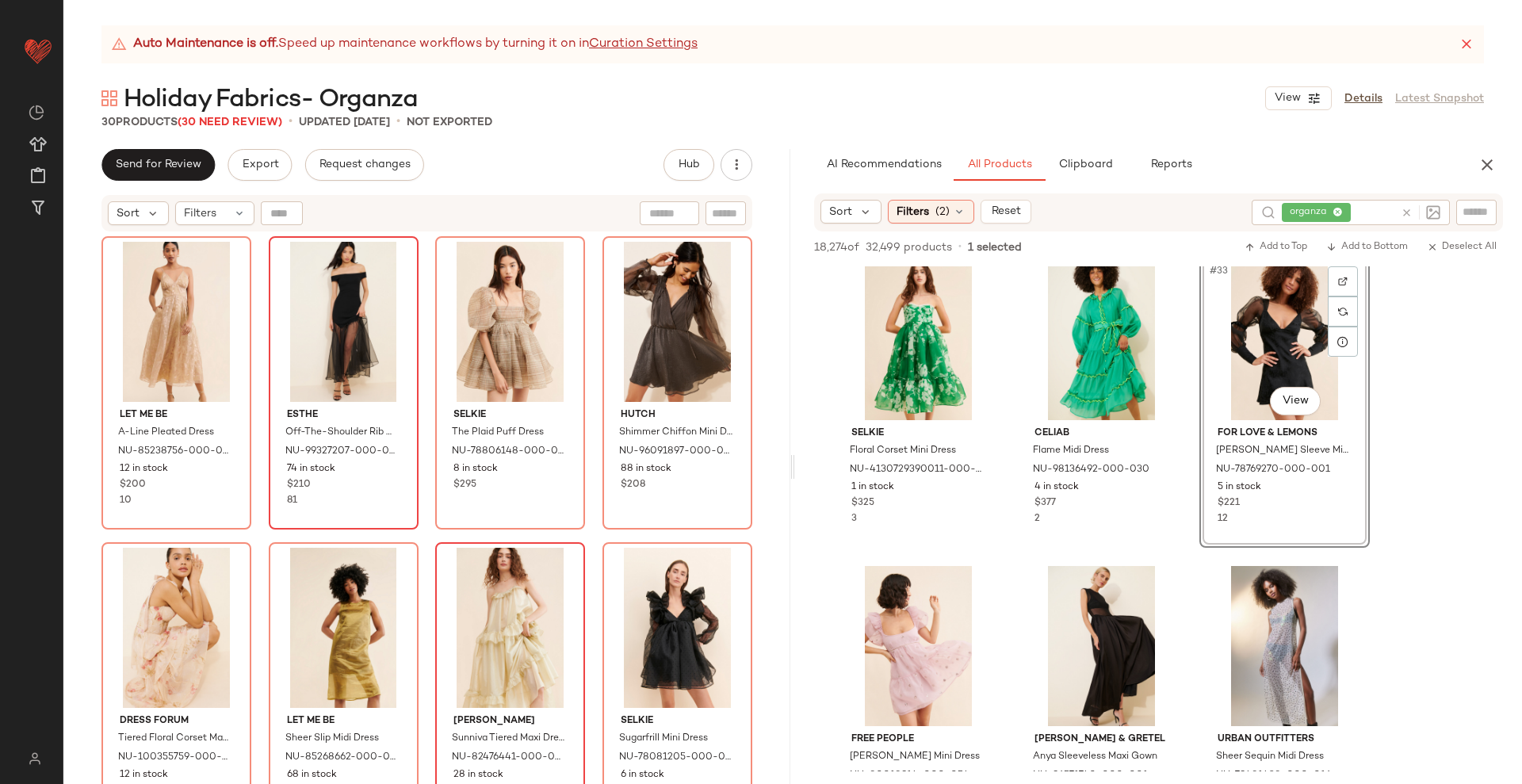
click at [582, 527] on div "Let Me Be A-Line Pleated Dress NU-85238756-000-029 12 in stock $200 10 ESTHE Of…" at bounding box center [427, 530] width 651 height 587
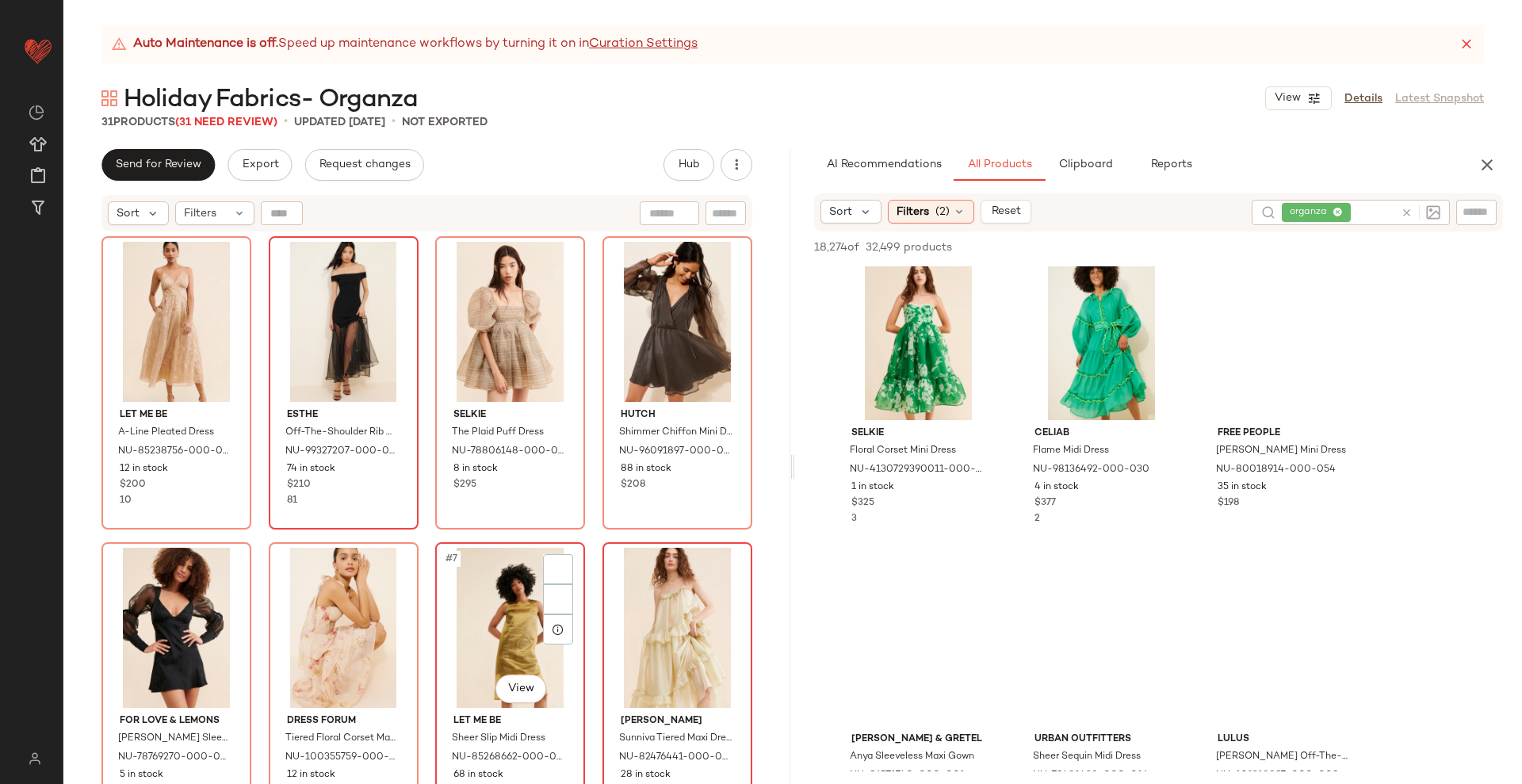
scroll to position [99, 0]
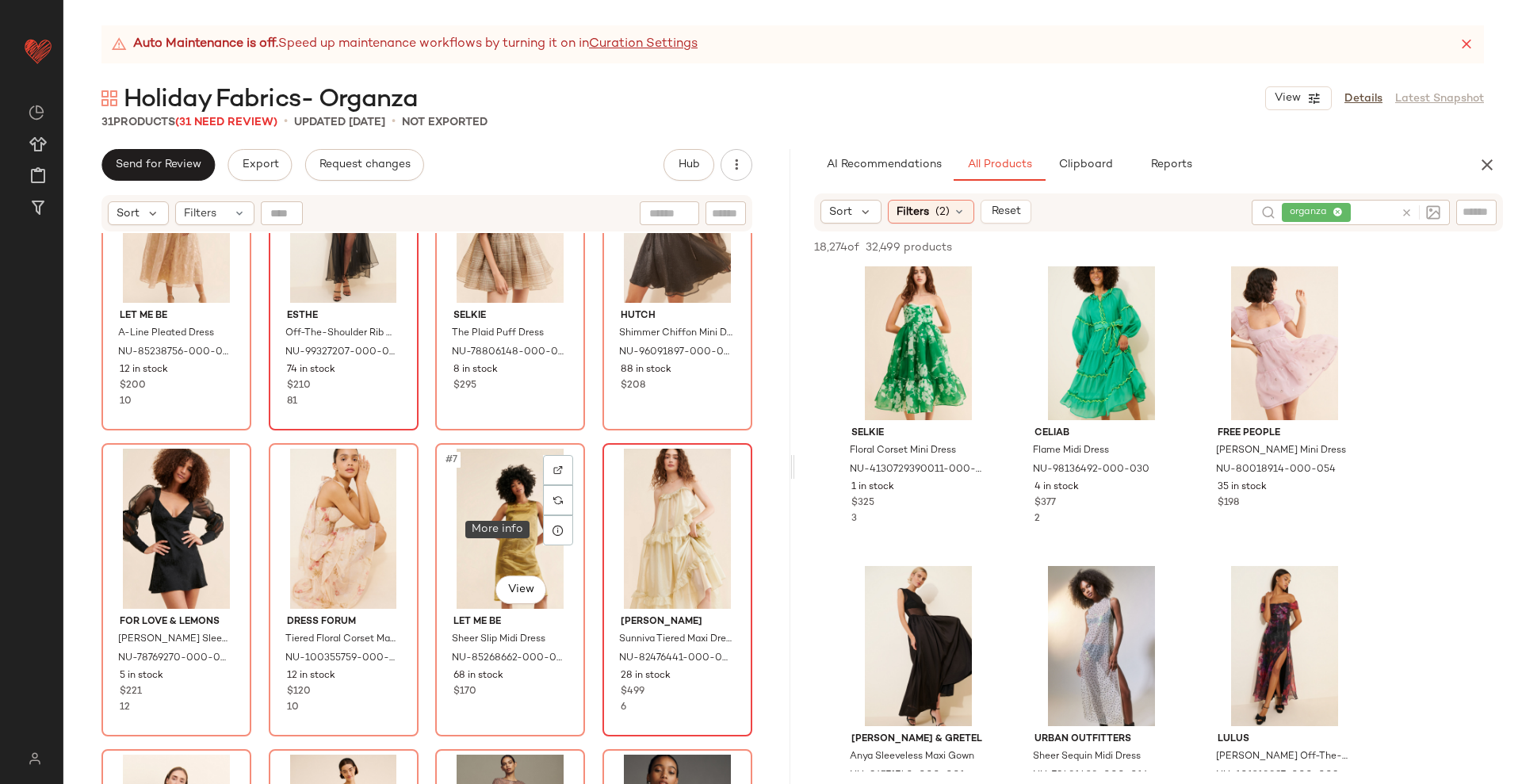
click at [581, 442] on div "Let Me Be A-Line Pleated Dress NU-85238756-000-029 12 in stock $200 10 ESTHE Of…" at bounding box center [427, 430] width 651 height 587
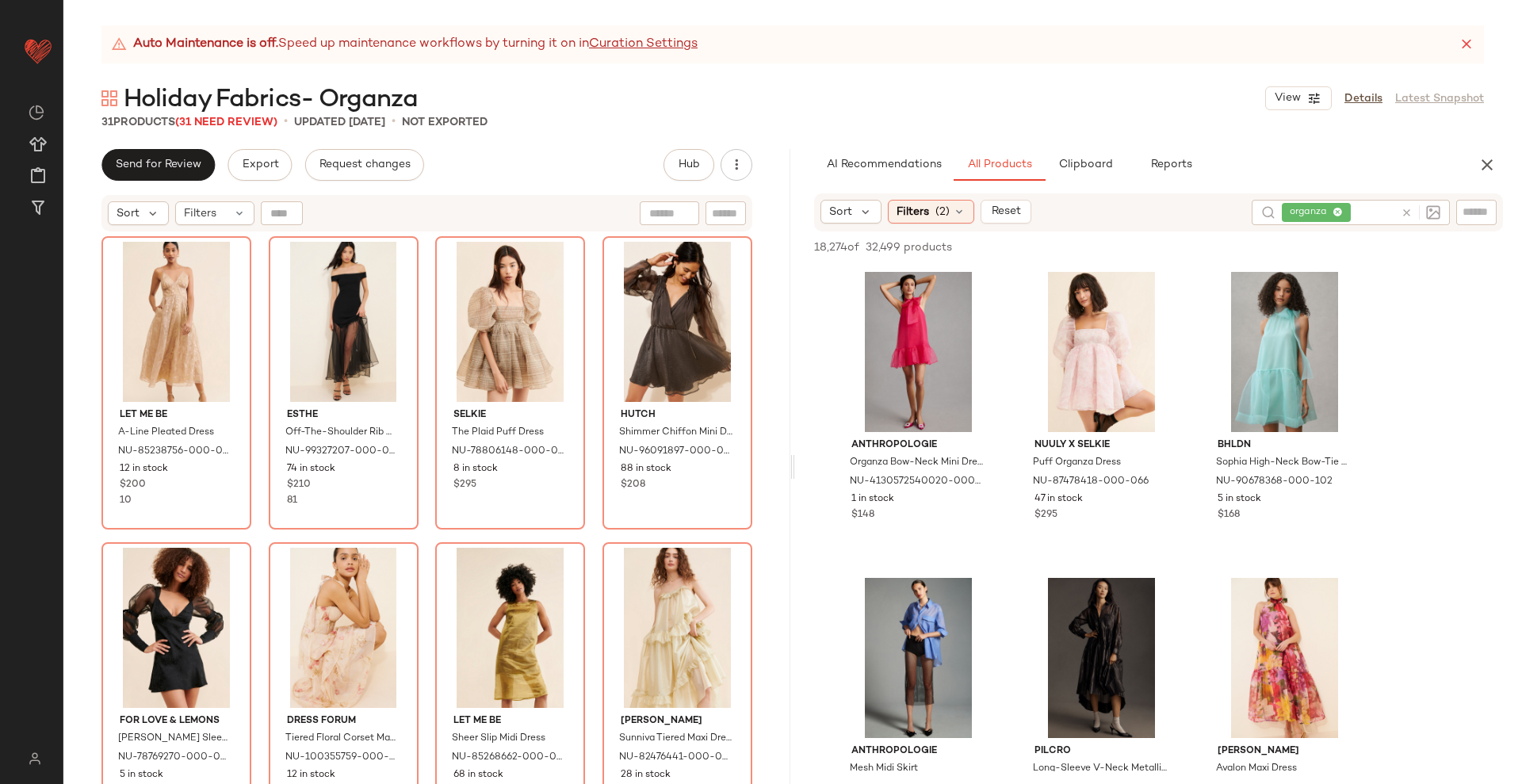
scroll to position [3071, 0]
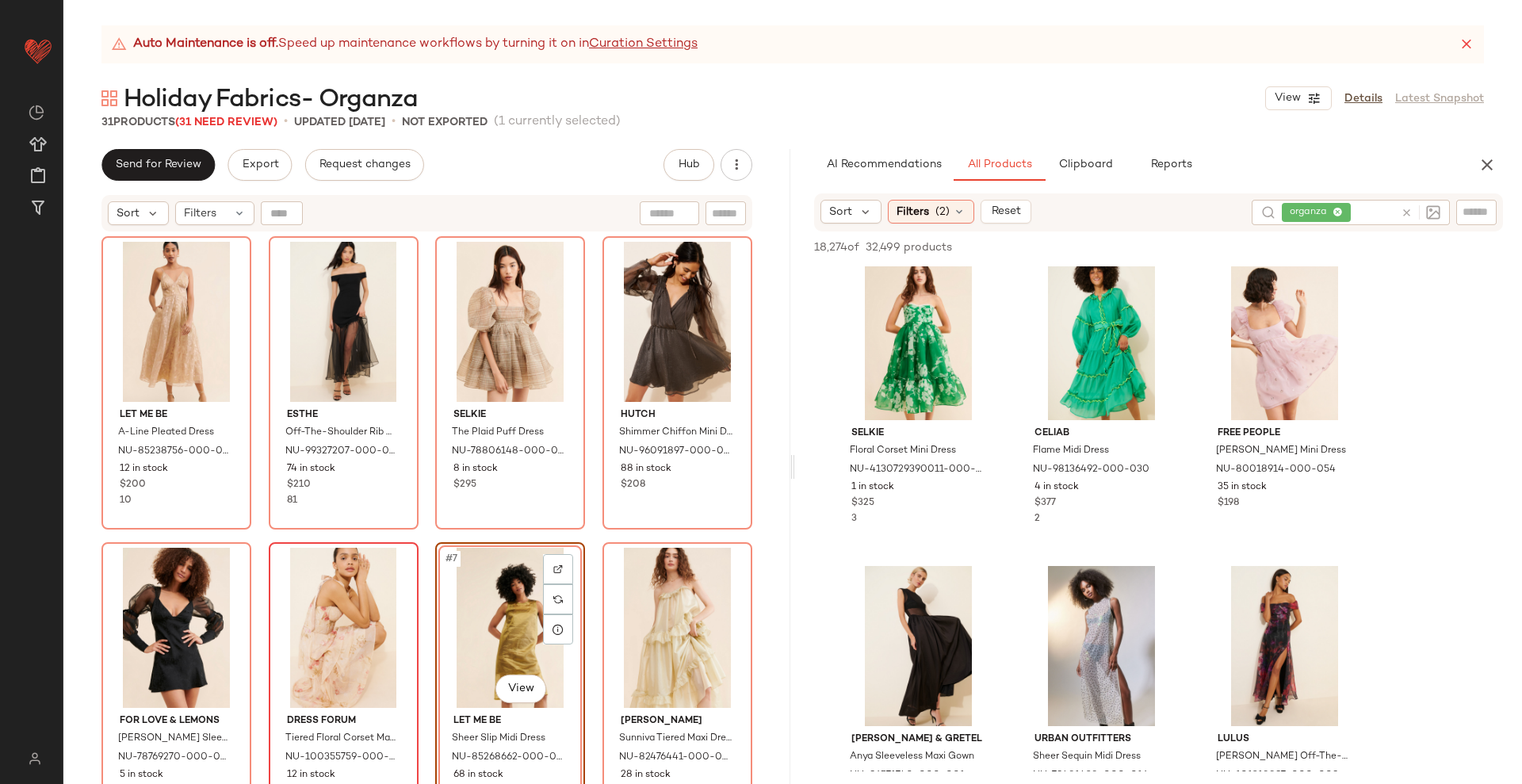
click at [587, 531] on div "Let Me Be A-Line Pleated Dress NU-85238756-000-029 12 in stock $200 10 ESTHE Of…" at bounding box center [427, 530] width 651 height 587
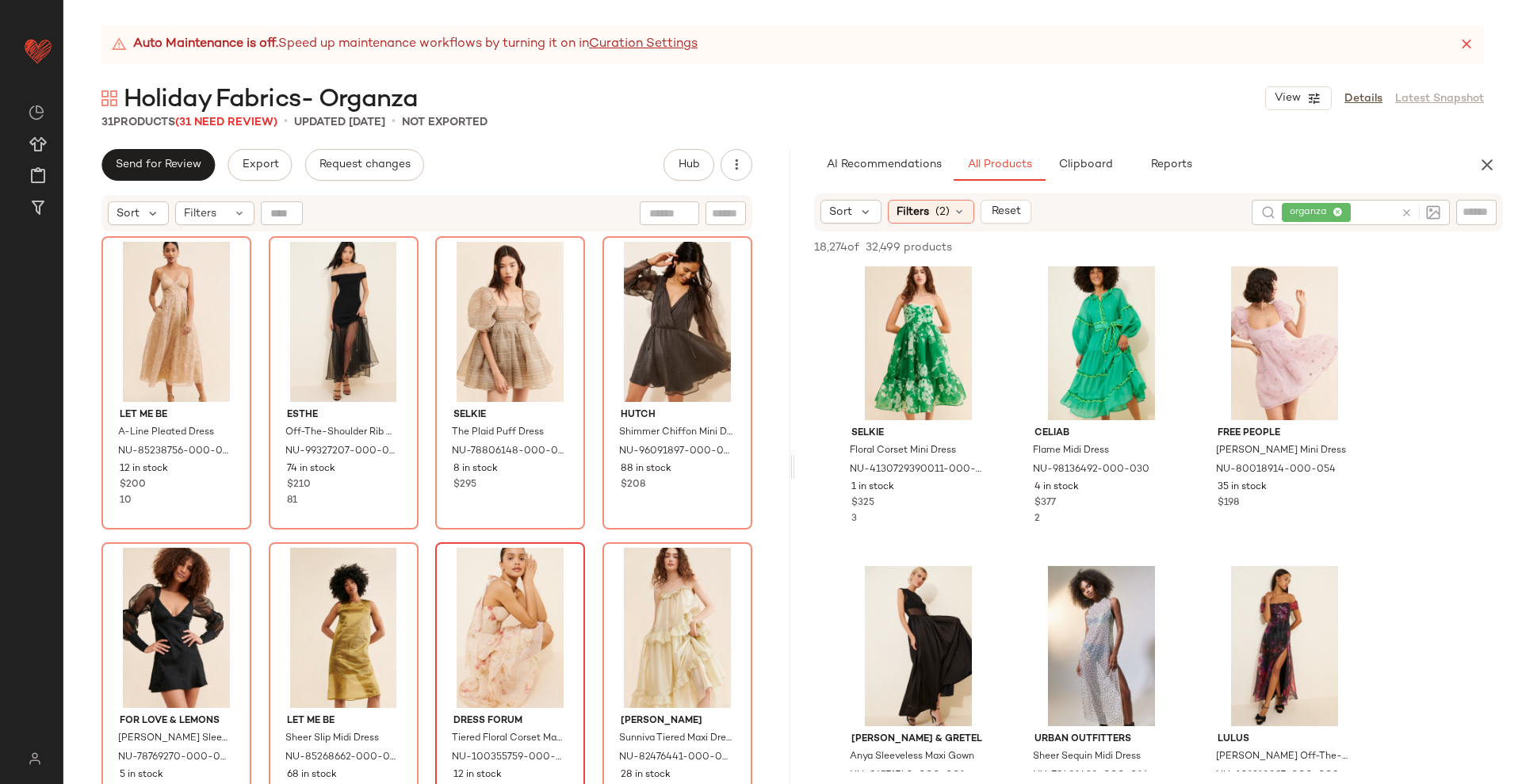
scroll to position [199, 0]
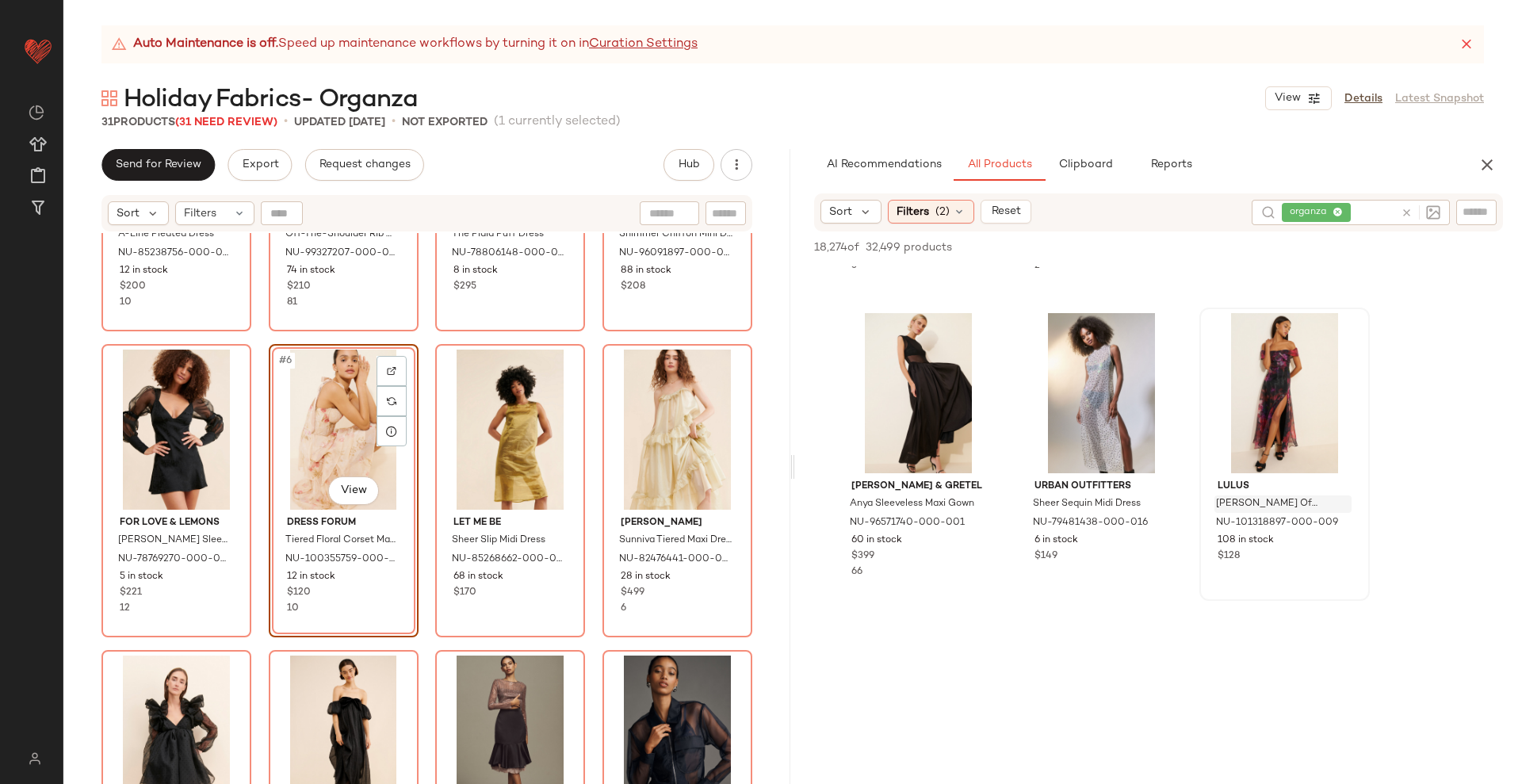
scroll to position [3369, 0]
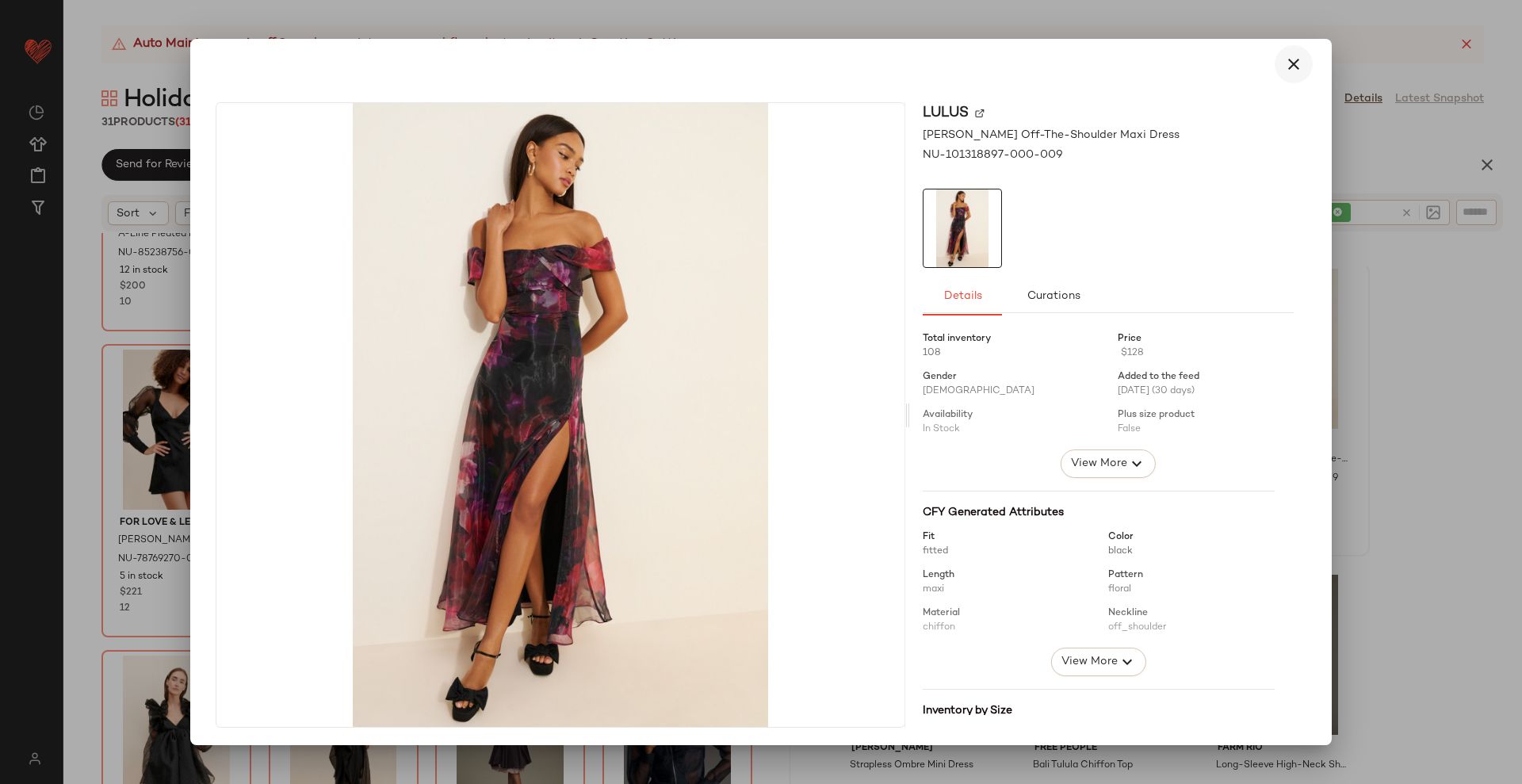
click at [1284, 60] on icon "button" at bounding box center [1294, 65] width 19 height 19
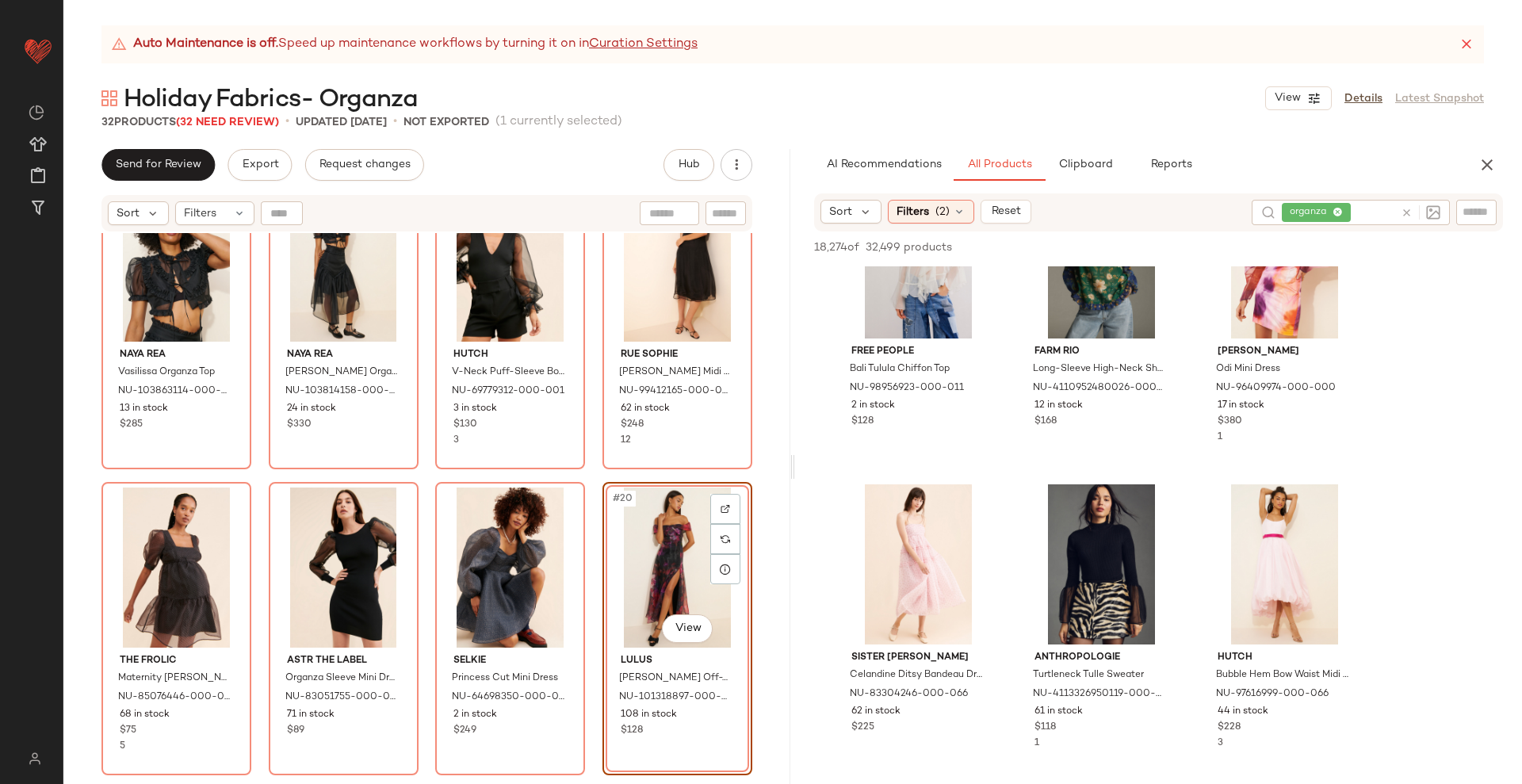
scroll to position [3864, 0]
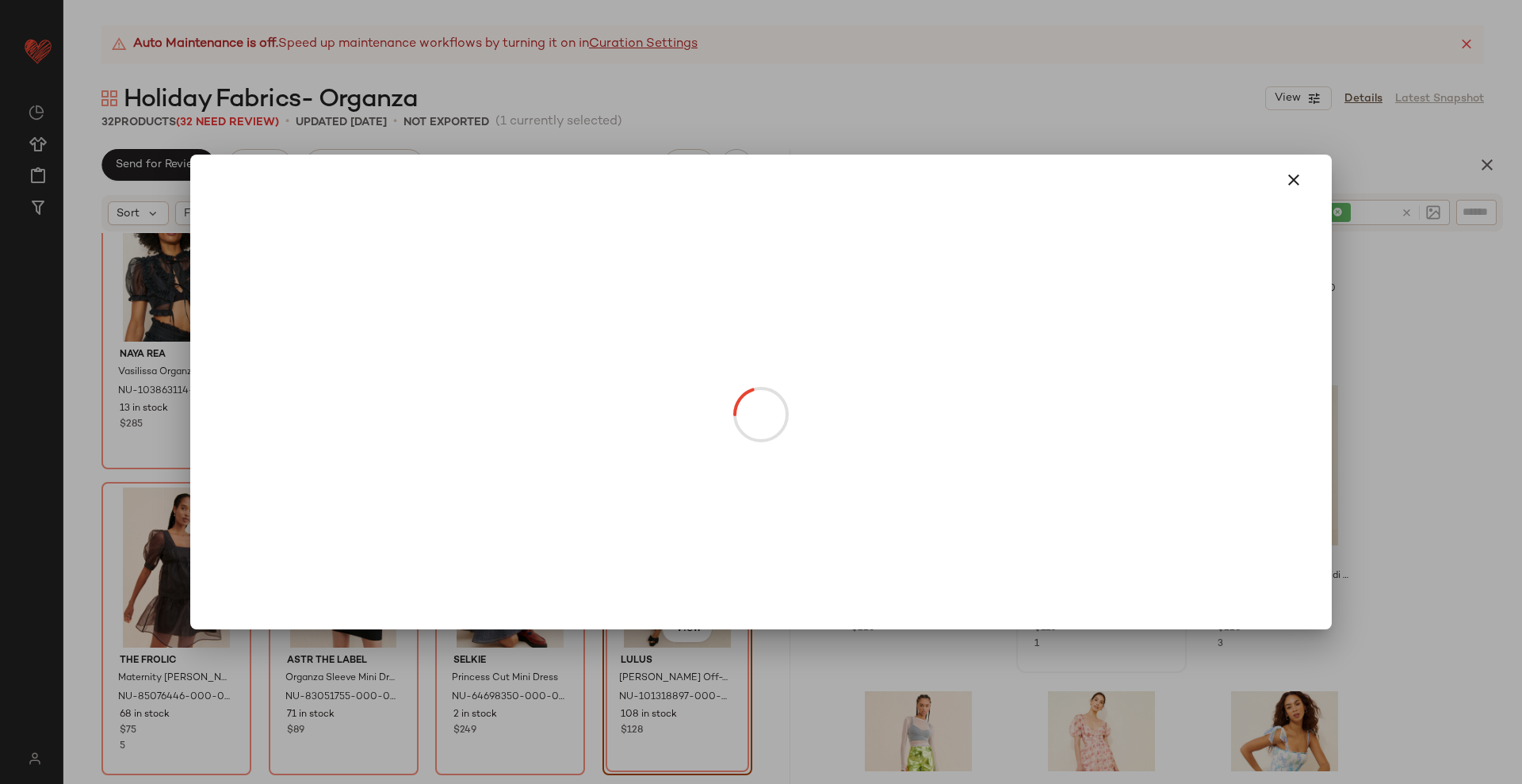
drag, startPoint x: 1278, startPoint y: 340, endPoint x: 1186, endPoint y: 451, distance: 144.2
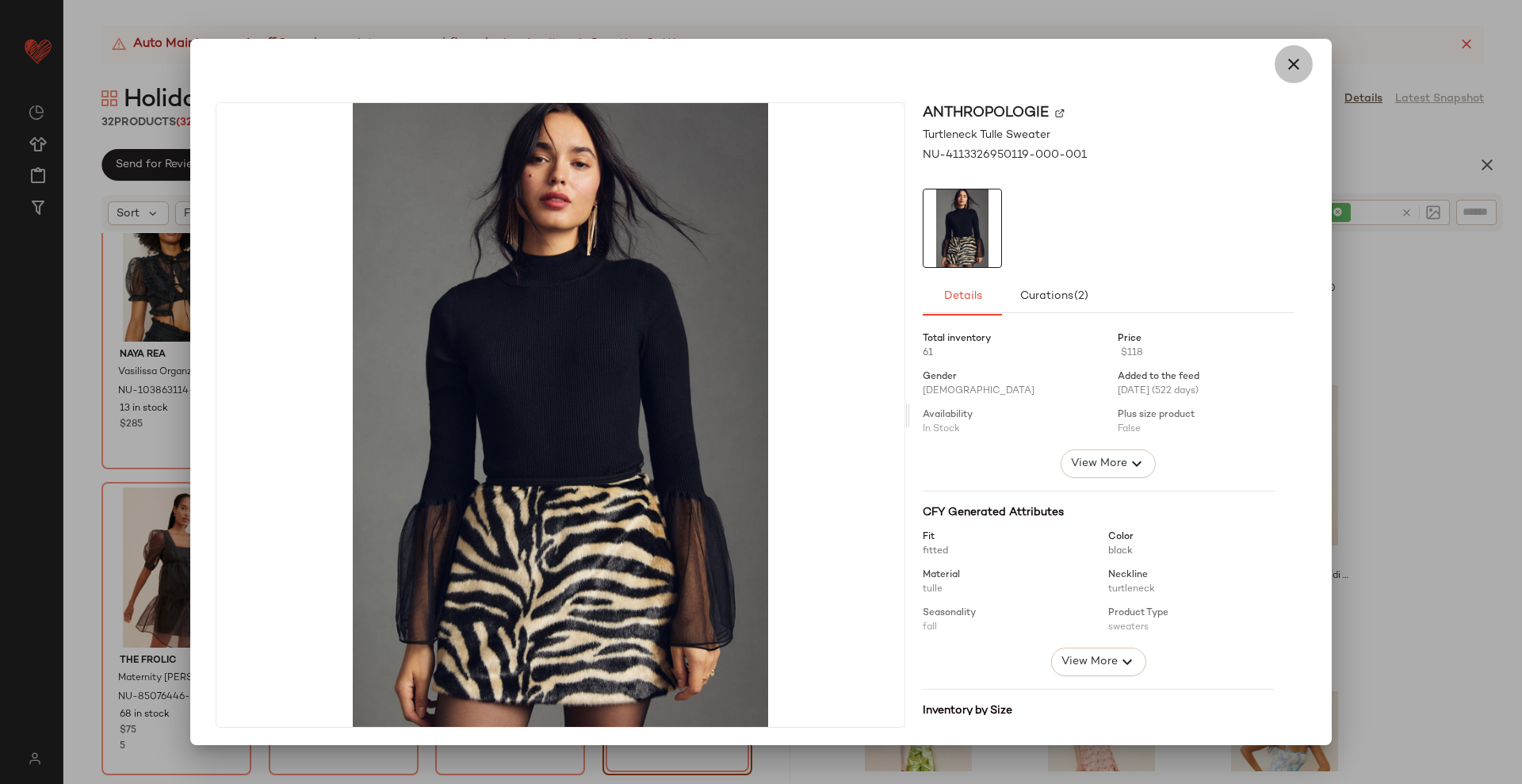
click at [1284, 61] on icon "button" at bounding box center [1294, 65] width 19 height 19
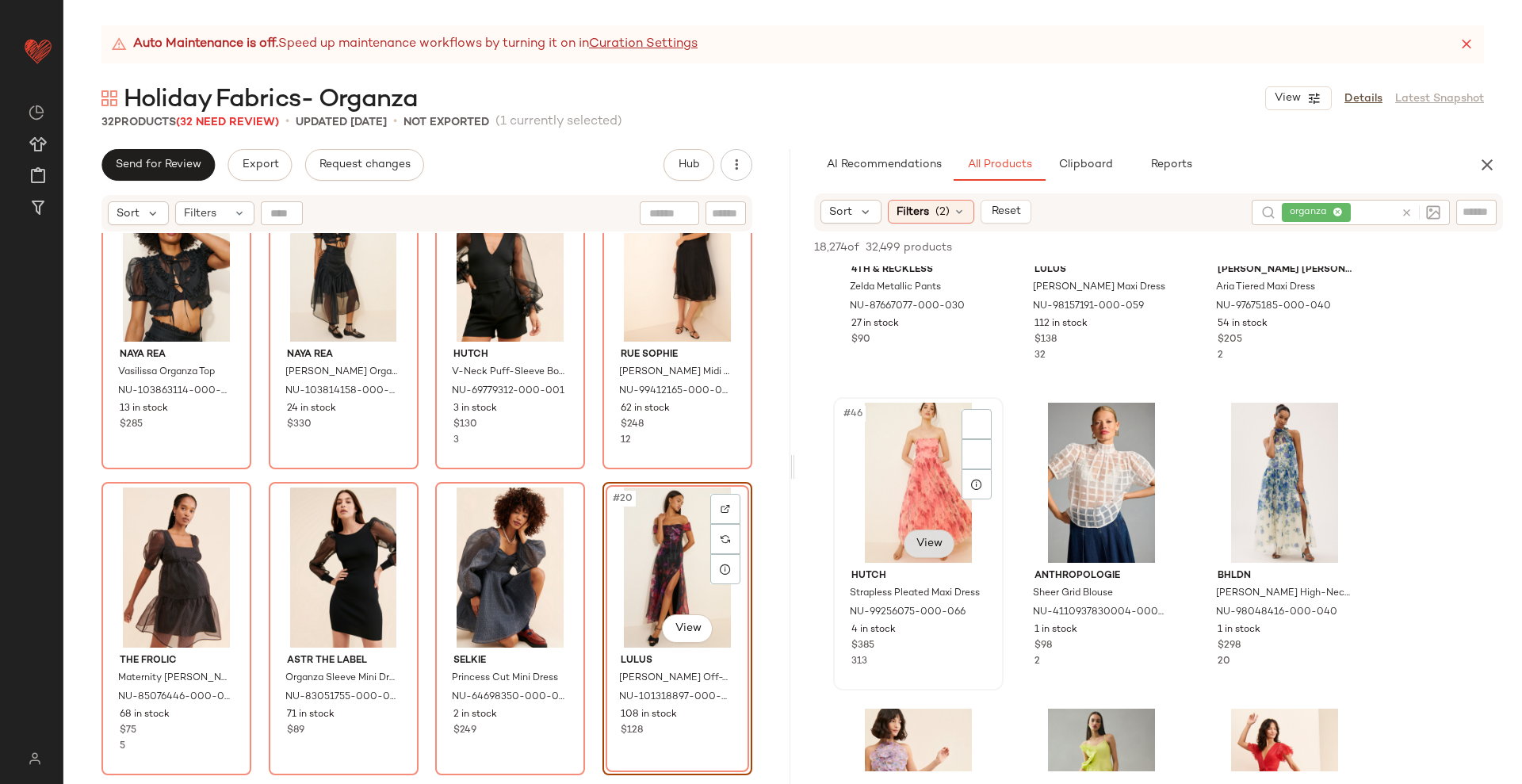
scroll to position [4558, 0]
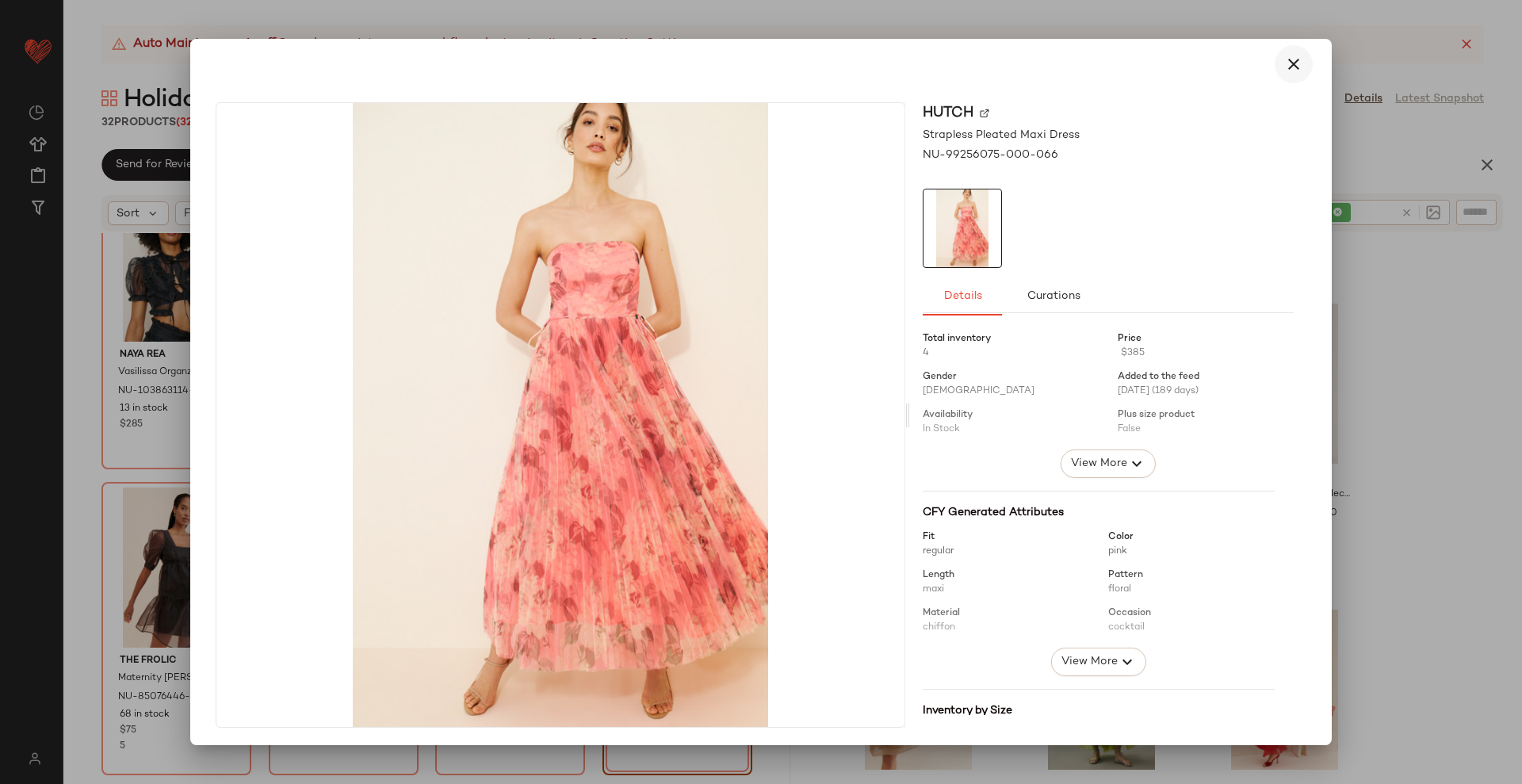
click at [1285, 63] on icon "button" at bounding box center [1294, 65] width 19 height 19
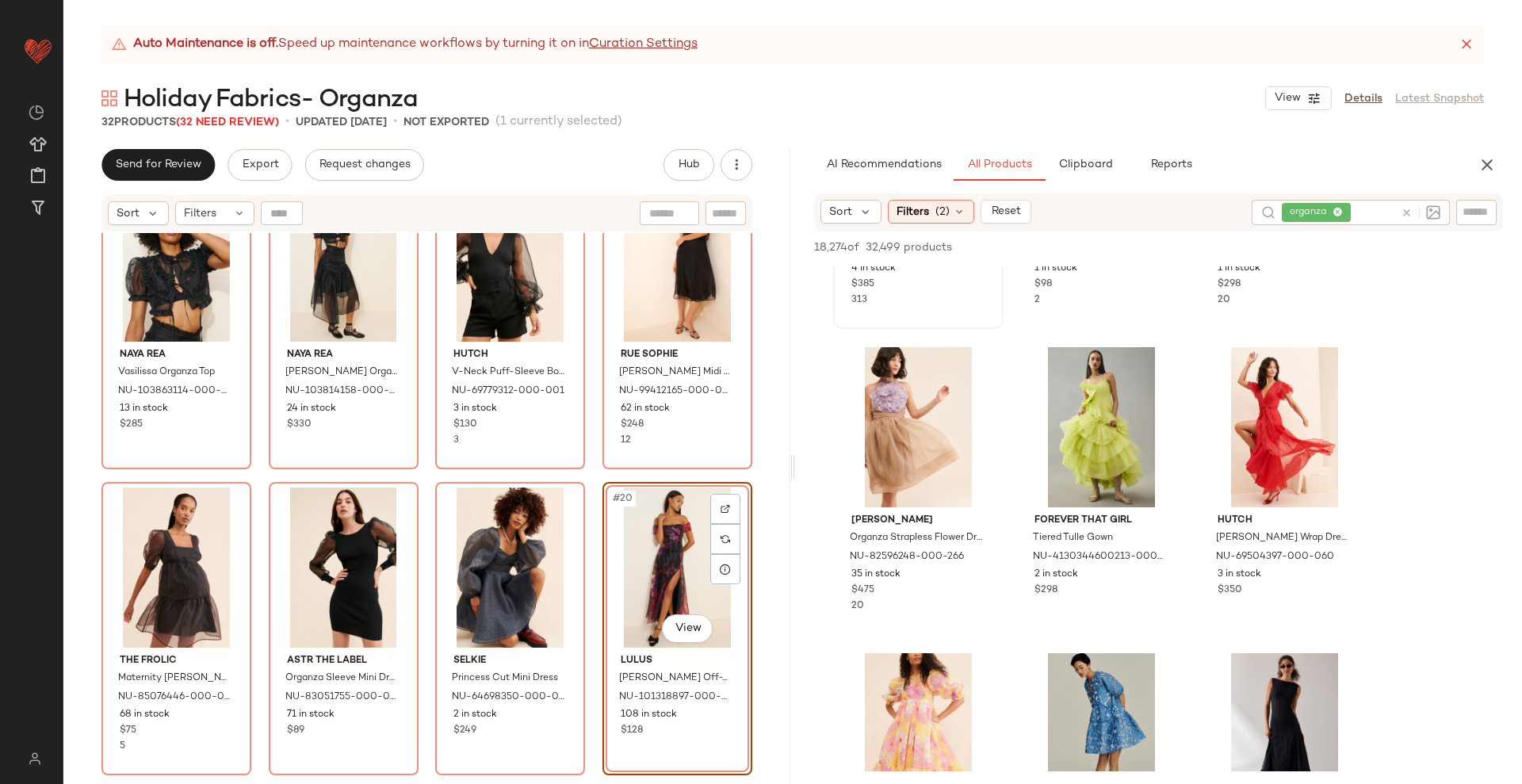
scroll to position [4855, 0]
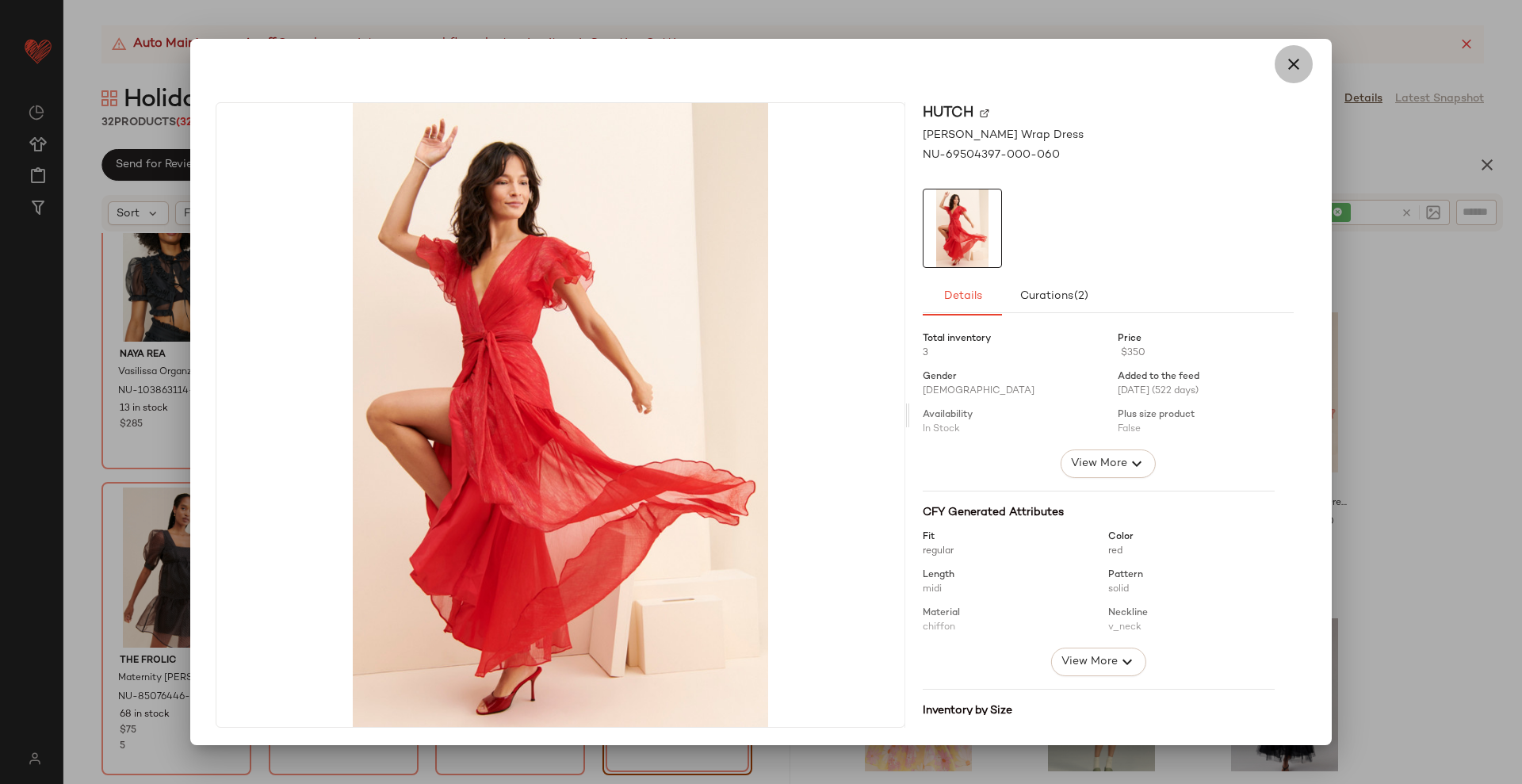
click at [1285, 61] on icon "button" at bounding box center [1294, 65] width 19 height 19
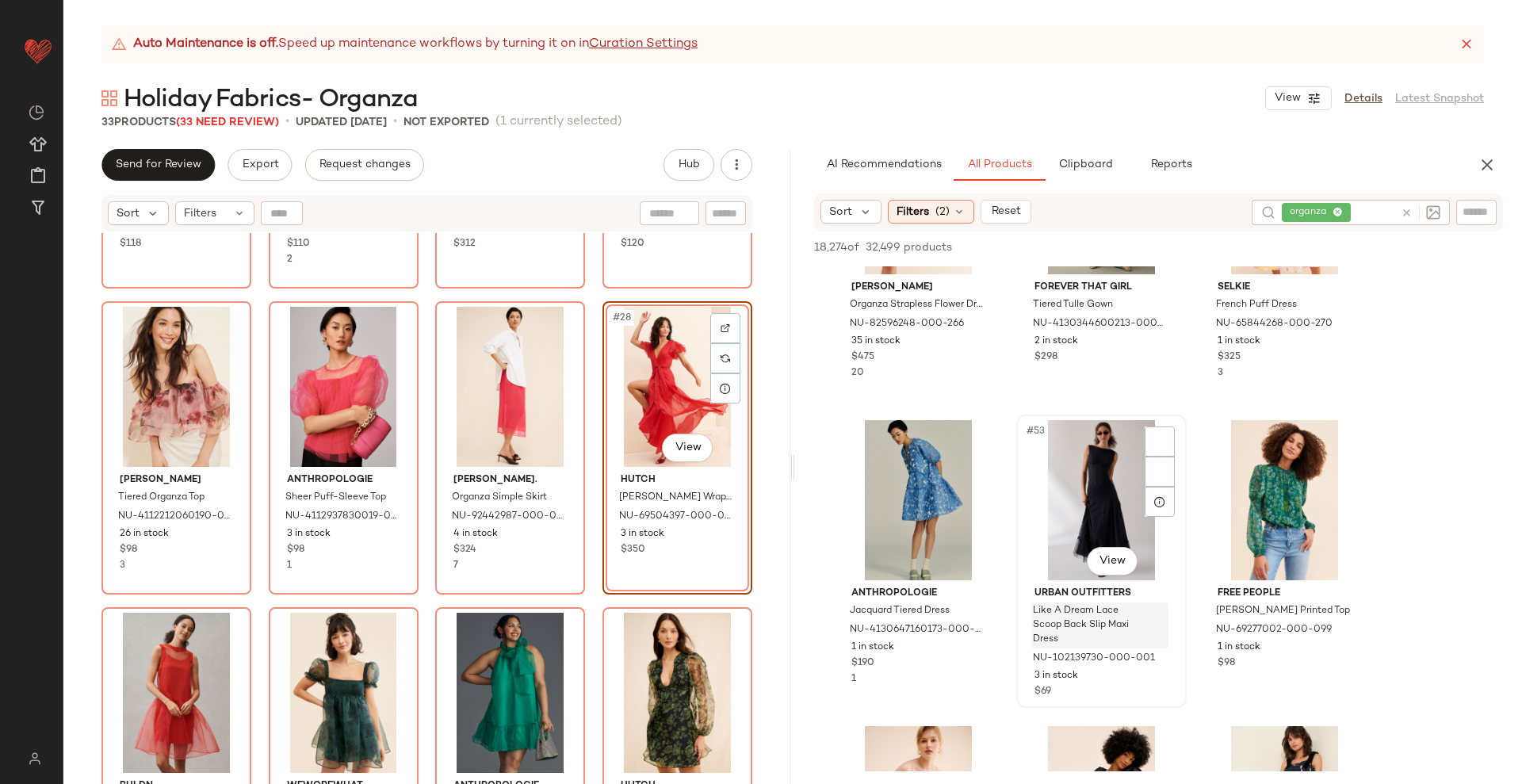
scroll to position [5152, 0]
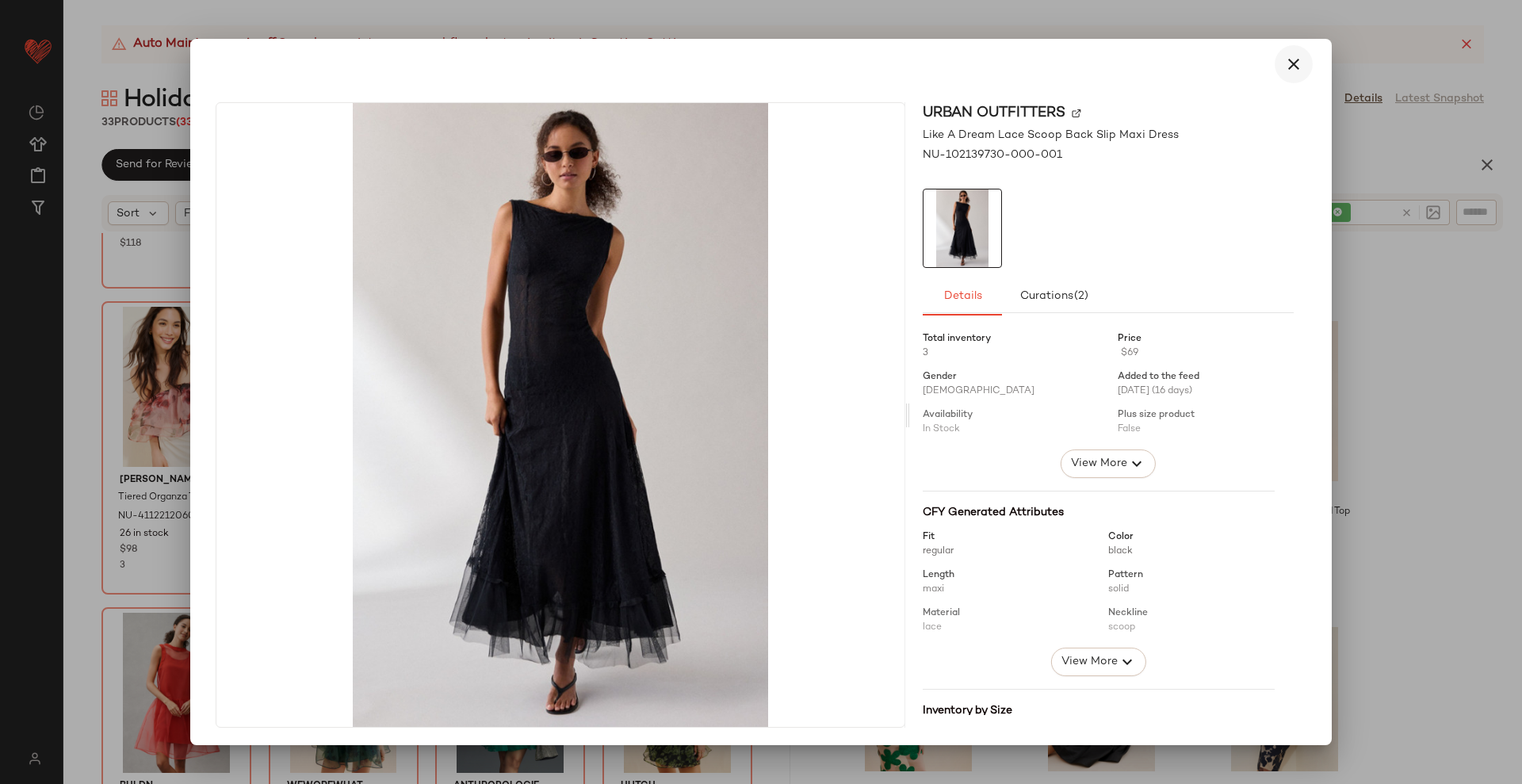
click at [1287, 60] on icon "button" at bounding box center [1294, 65] width 19 height 19
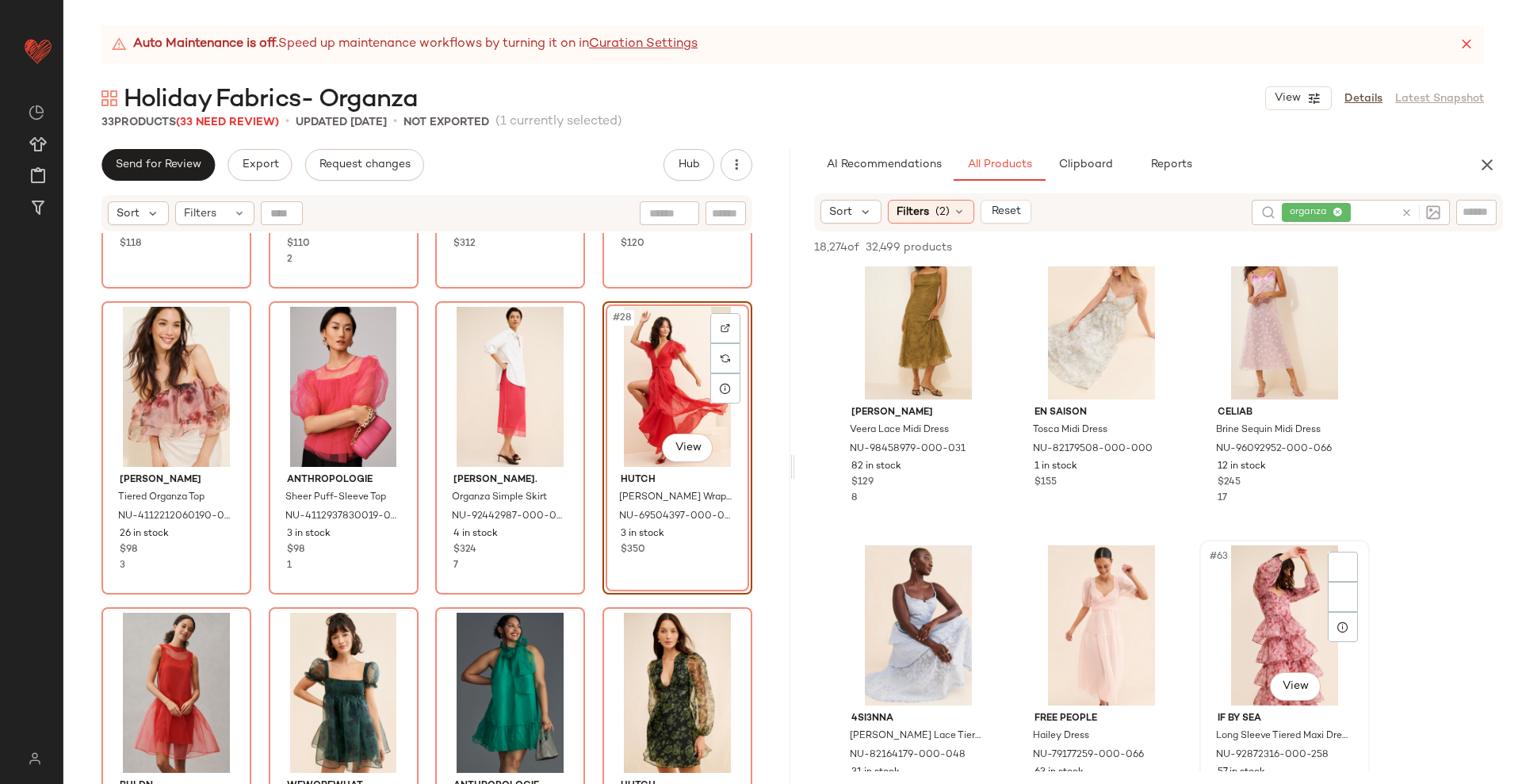
scroll to position [6143, 0]
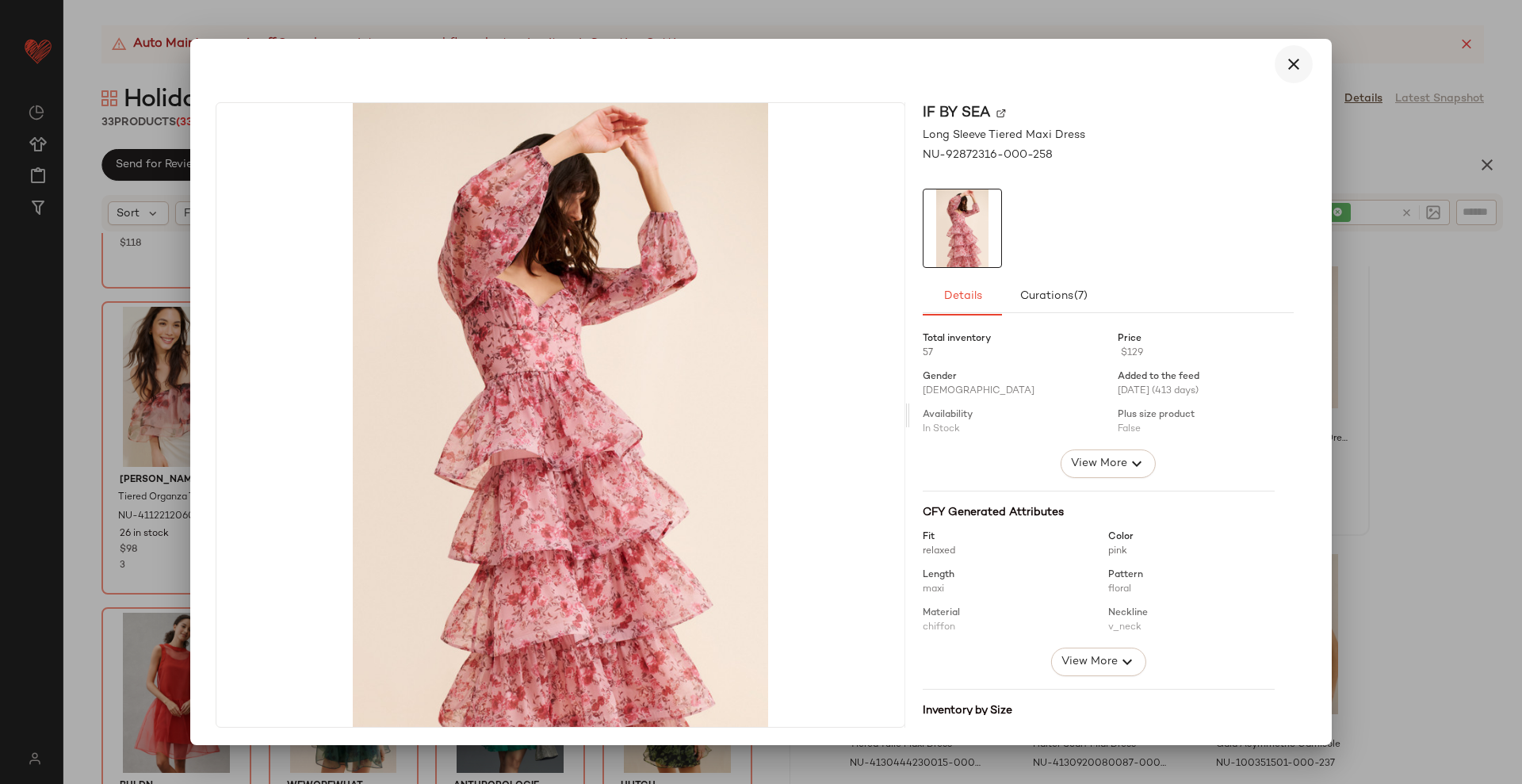
click at [1285, 55] on icon "button" at bounding box center [1294, 65] width 19 height 19
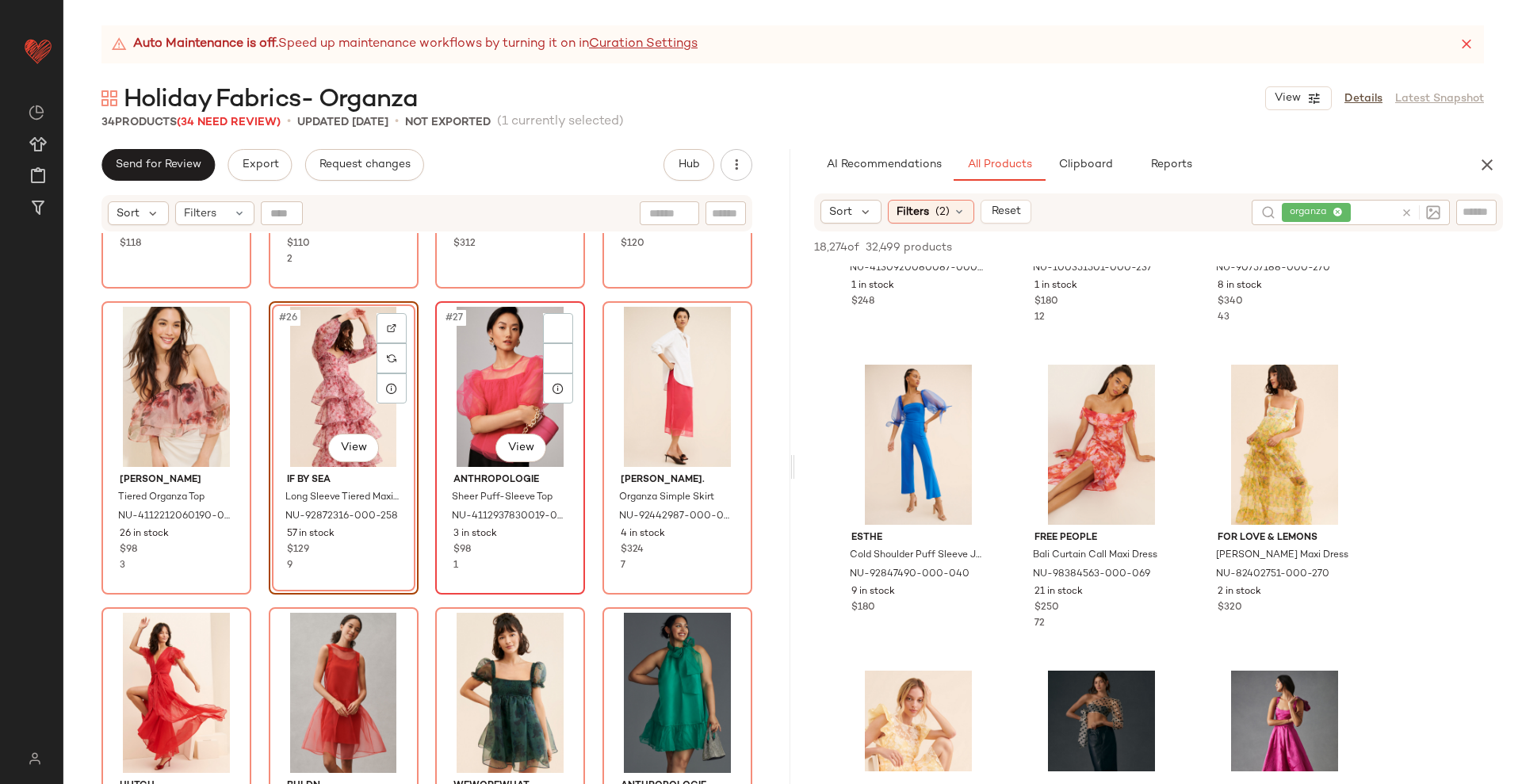
scroll to position [2166, 0]
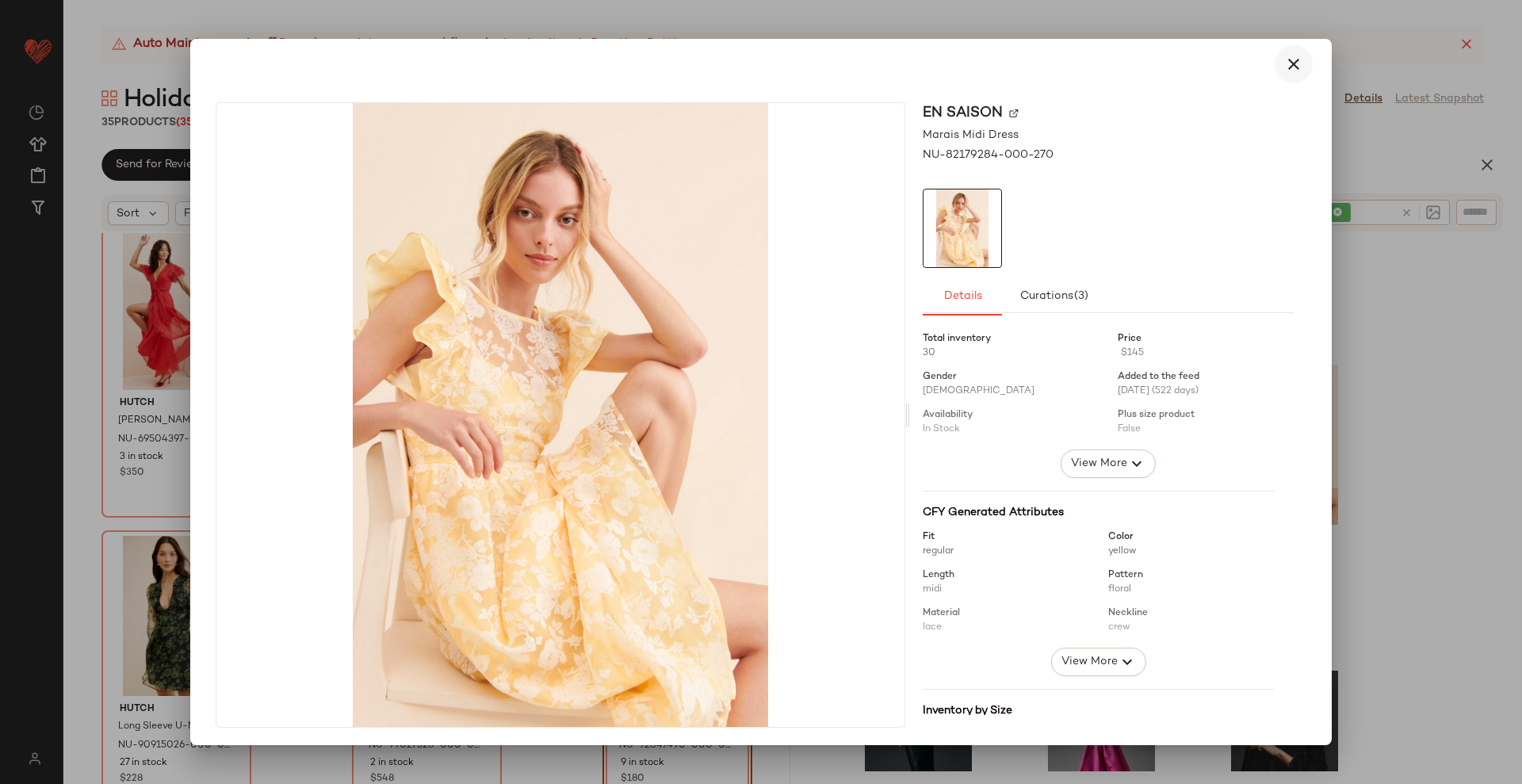
click at [1284, 62] on icon "button" at bounding box center [1294, 65] width 19 height 19
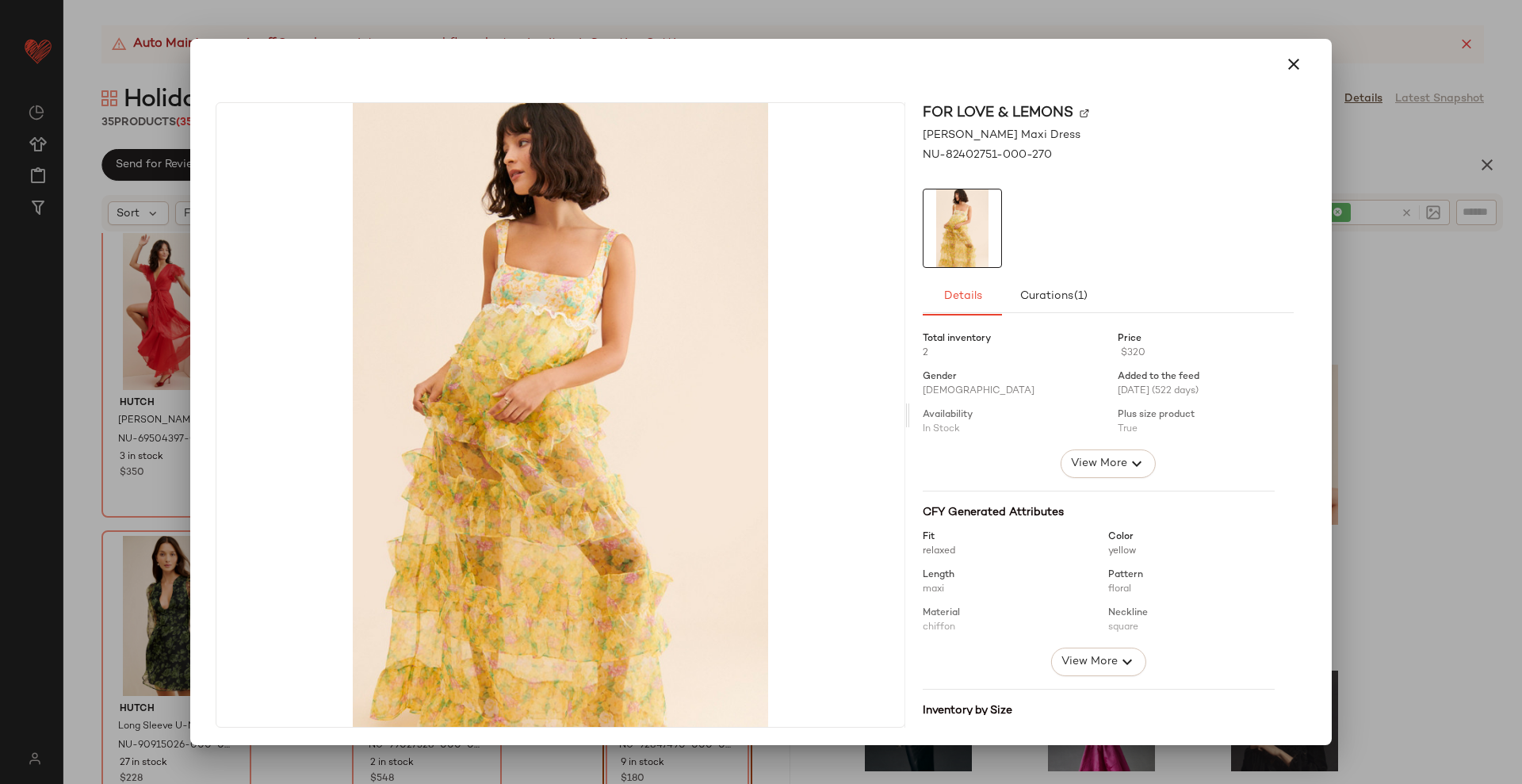
click at [1284, 58] on icon "button" at bounding box center [1294, 65] width 19 height 19
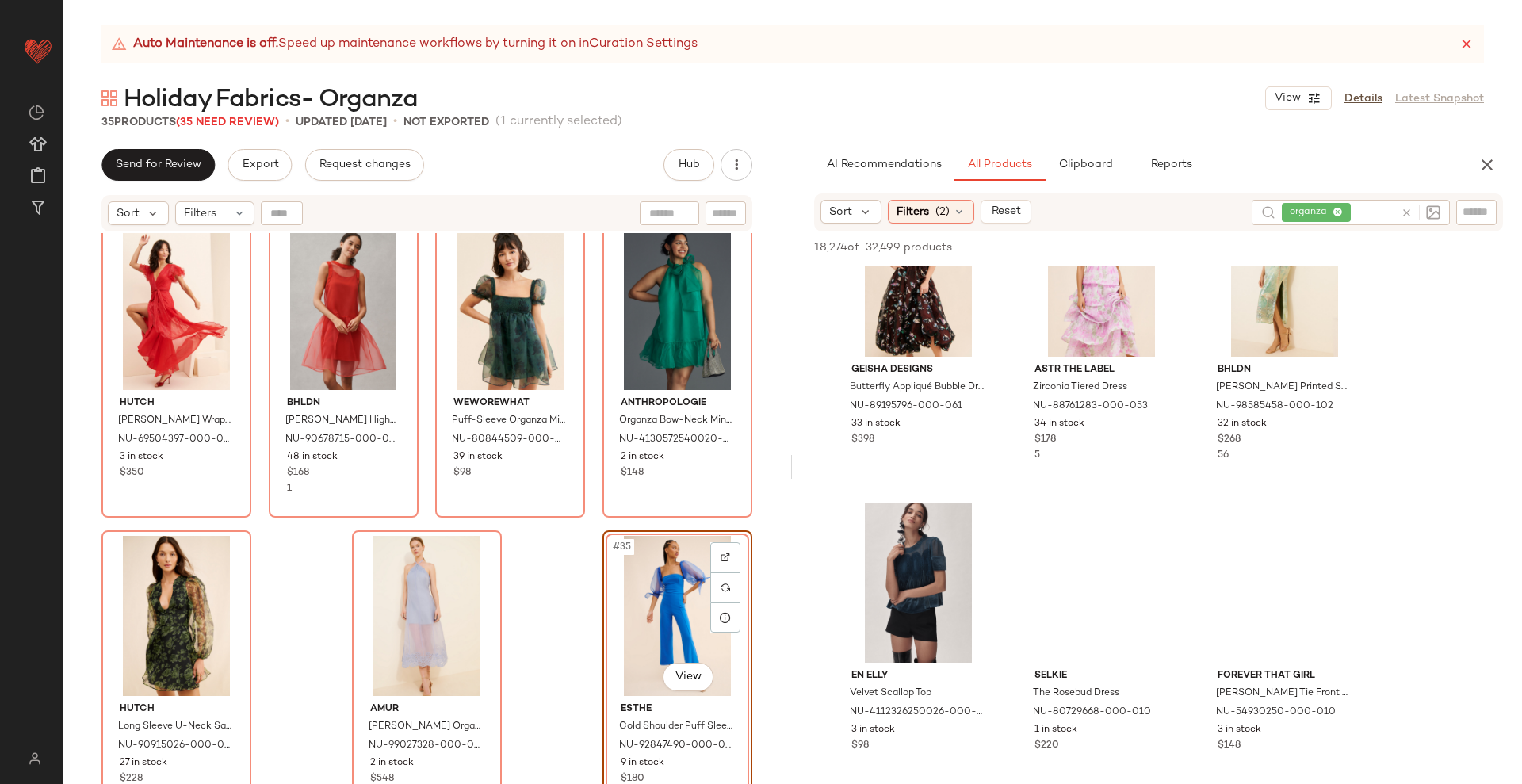
scroll to position [7728, 0]
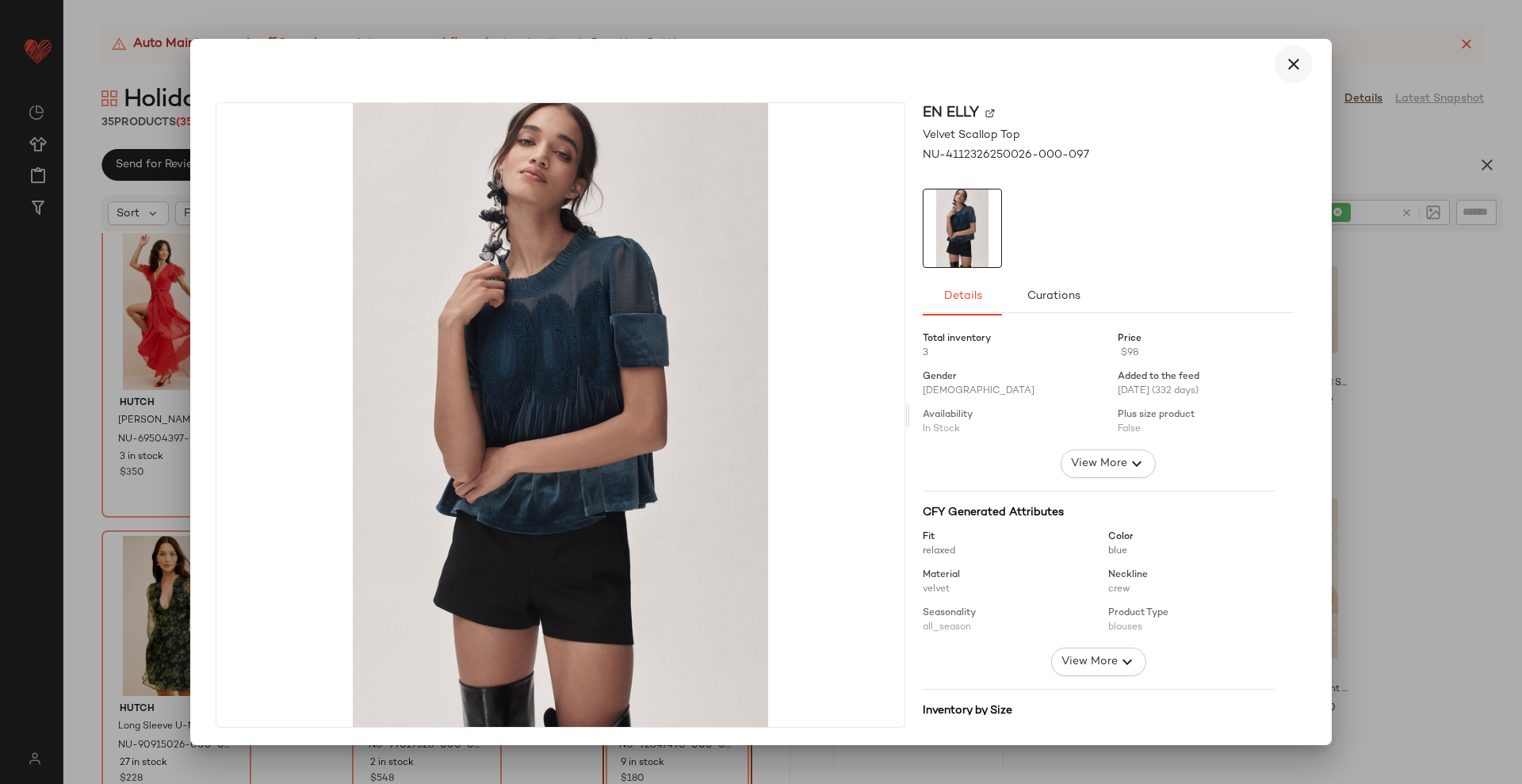
click at [1284, 65] on icon "button" at bounding box center [1294, 65] width 19 height 19
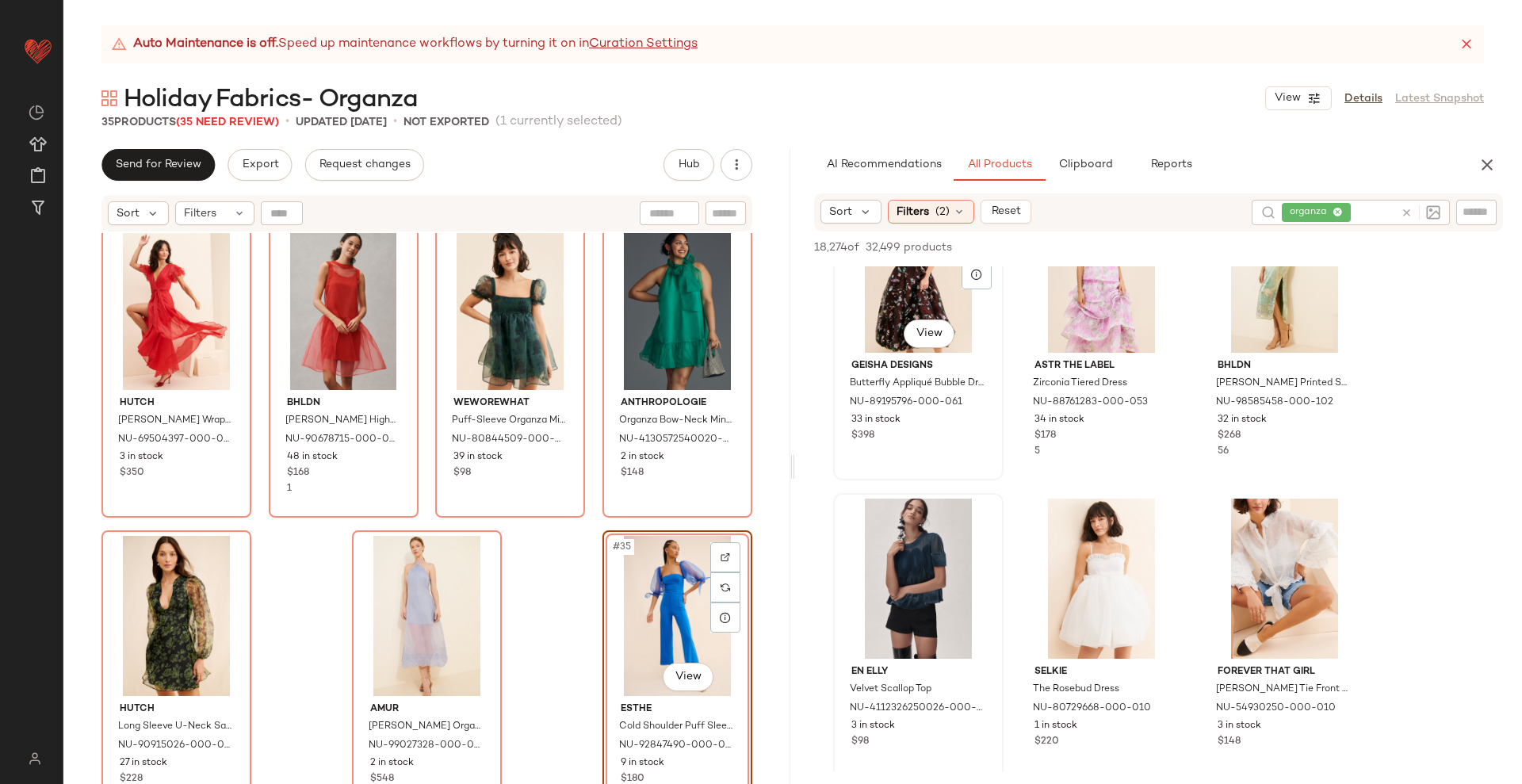
scroll to position [7629, 0]
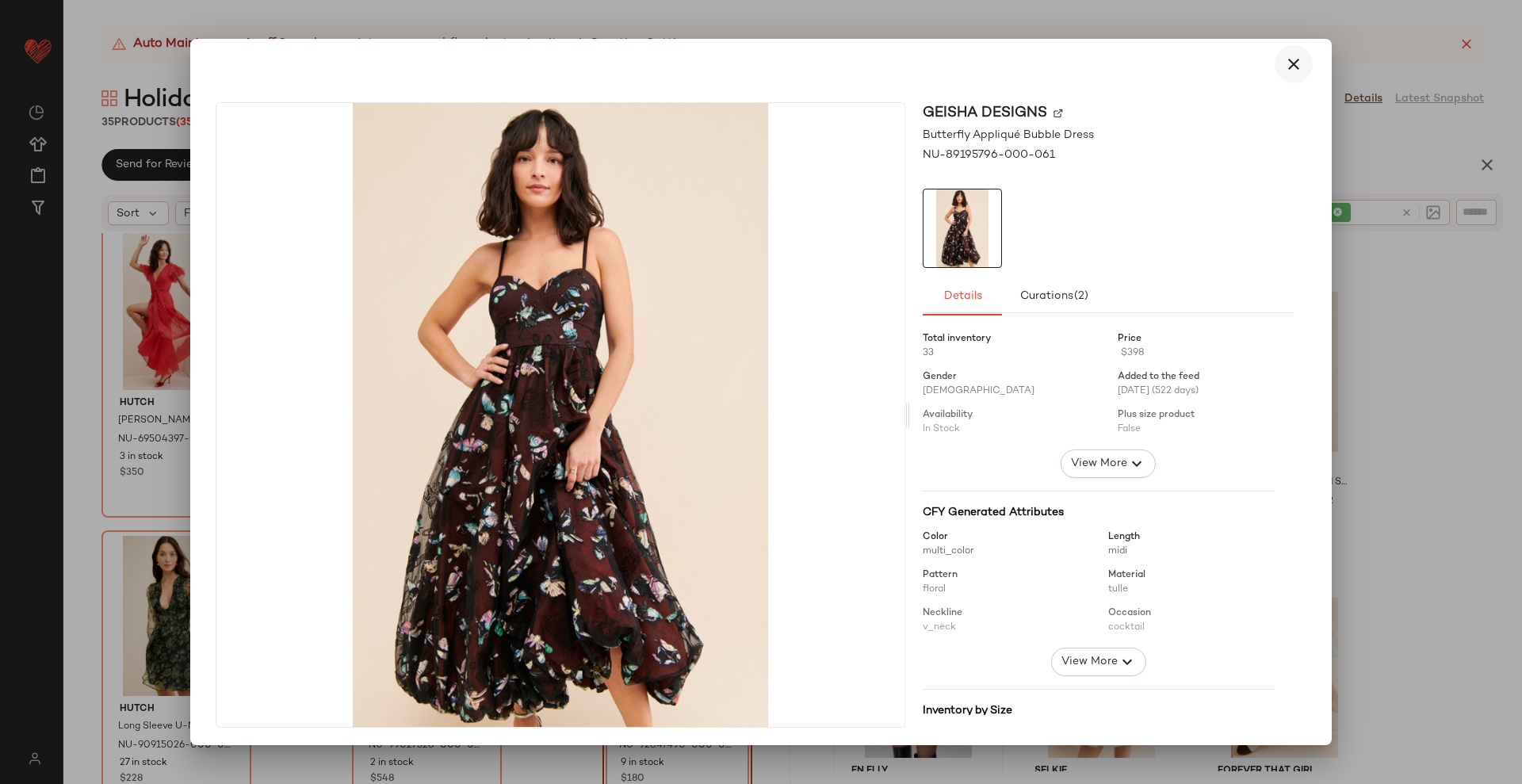
click at [1293, 57] on icon "button" at bounding box center [1294, 65] width 19 height 19
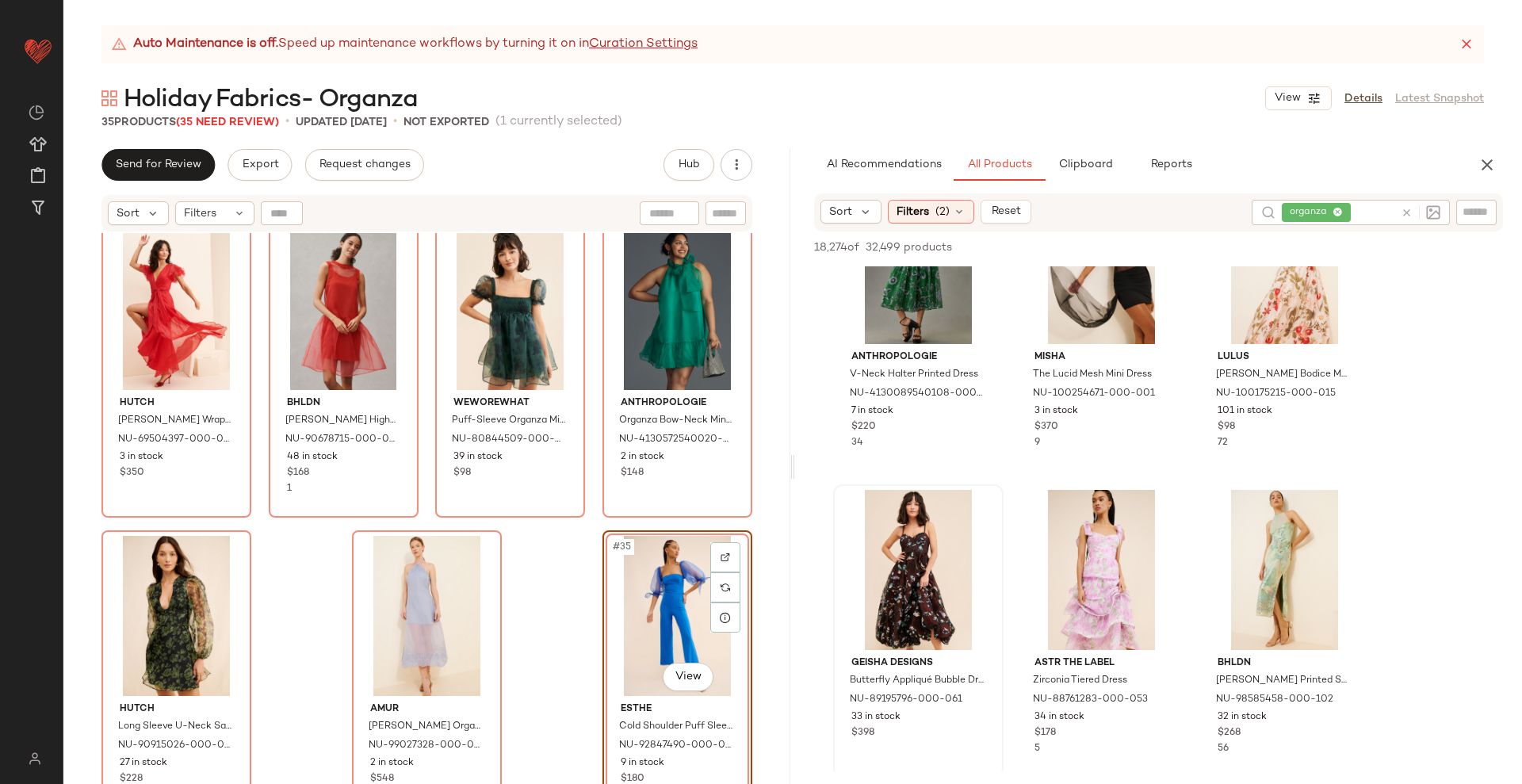
scroll to position [7332, 0]
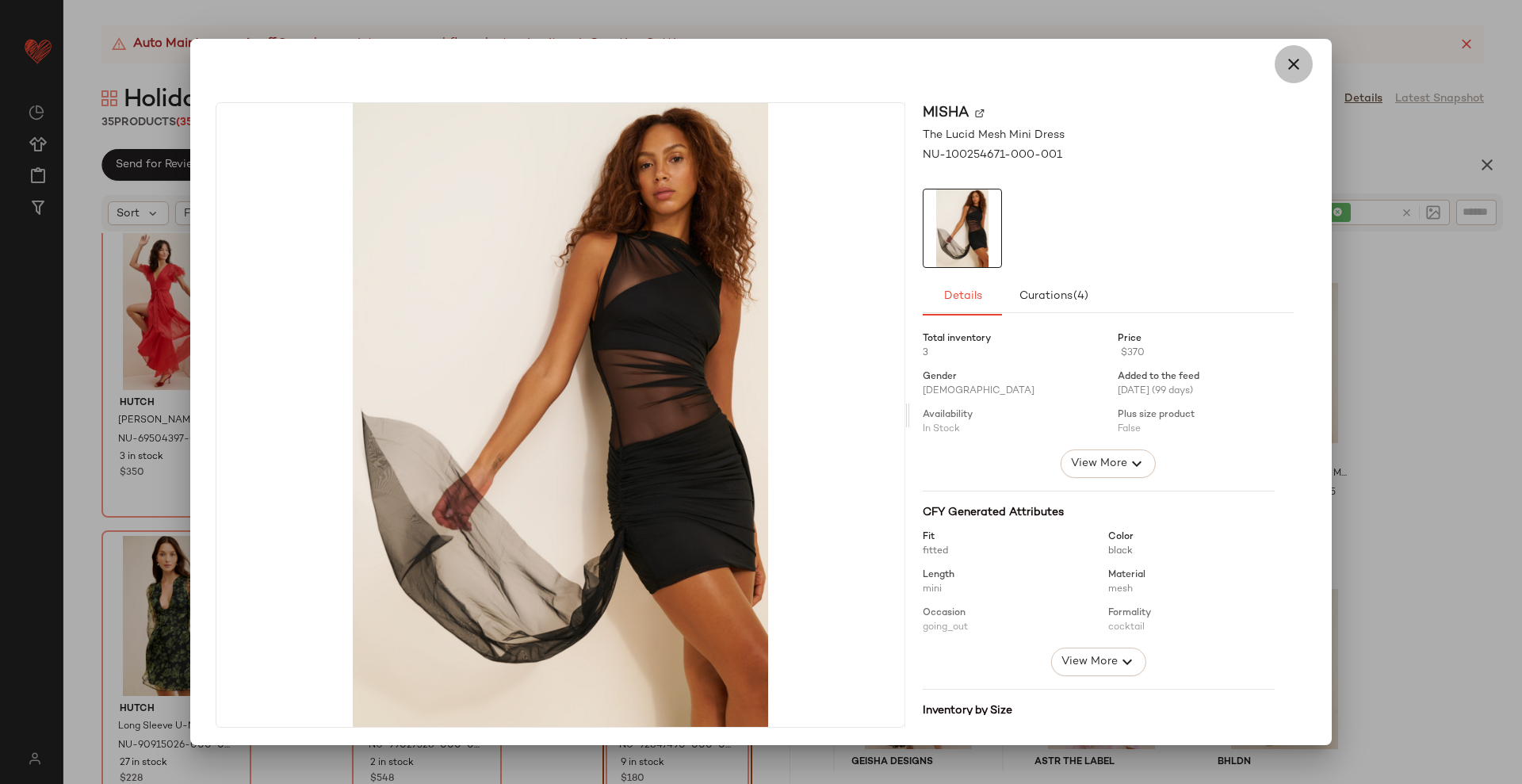
click at [1286, 67] on icon "button" at bounding box center [1294, 65] width 19 height 19
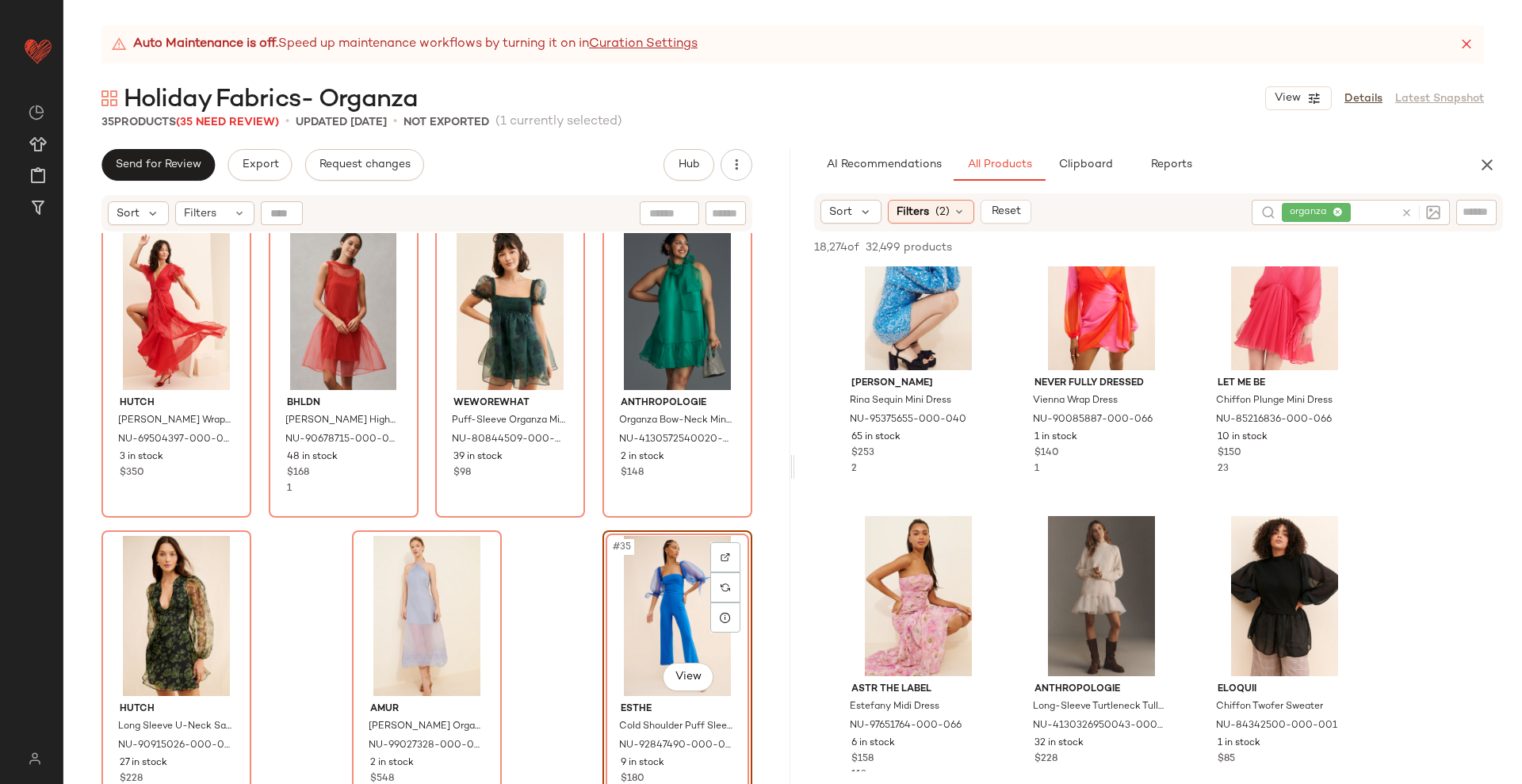
scroll to position [8422, 0]
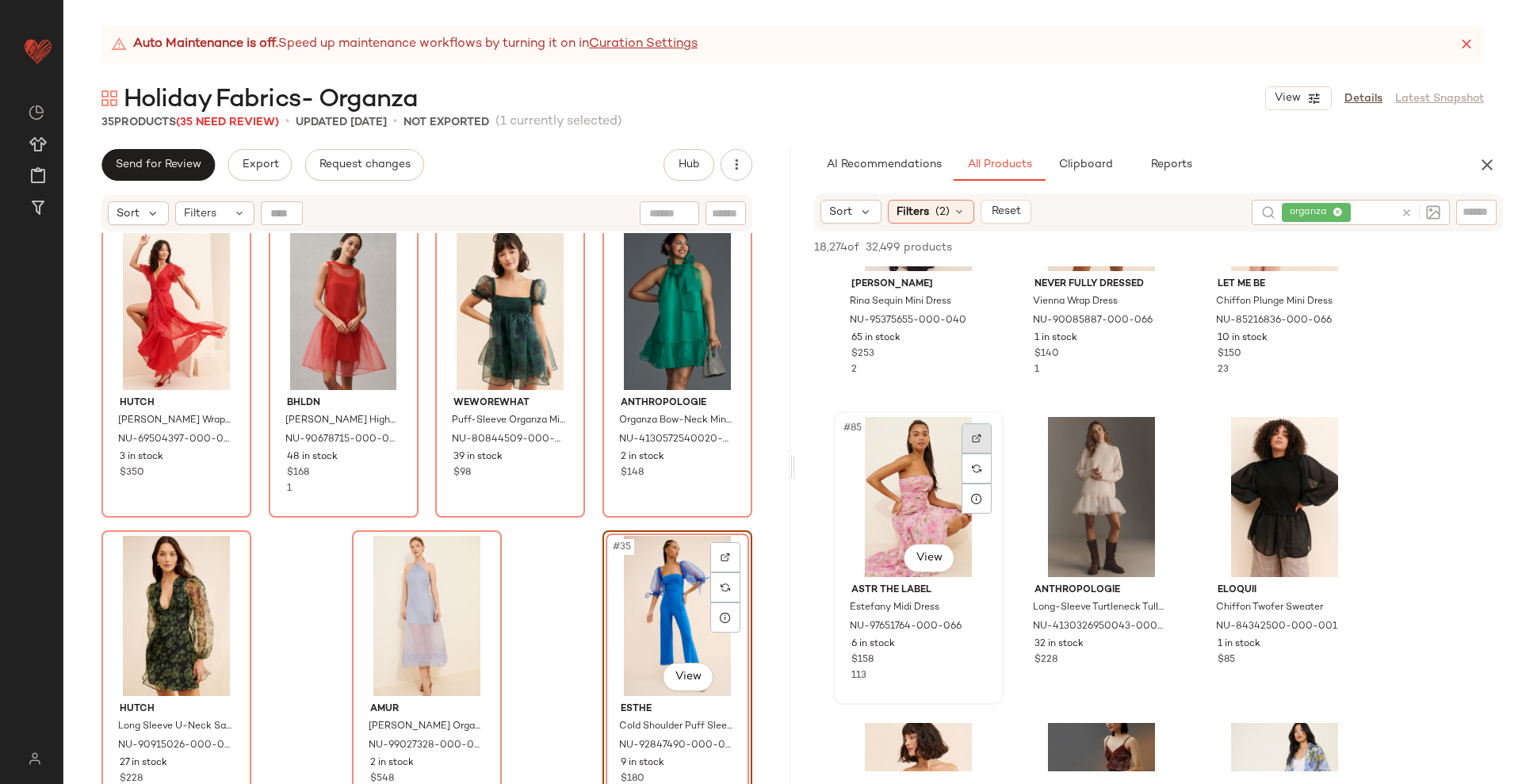
click at [973, 430] on div at bounding box center [977, 438] width 30 height 30
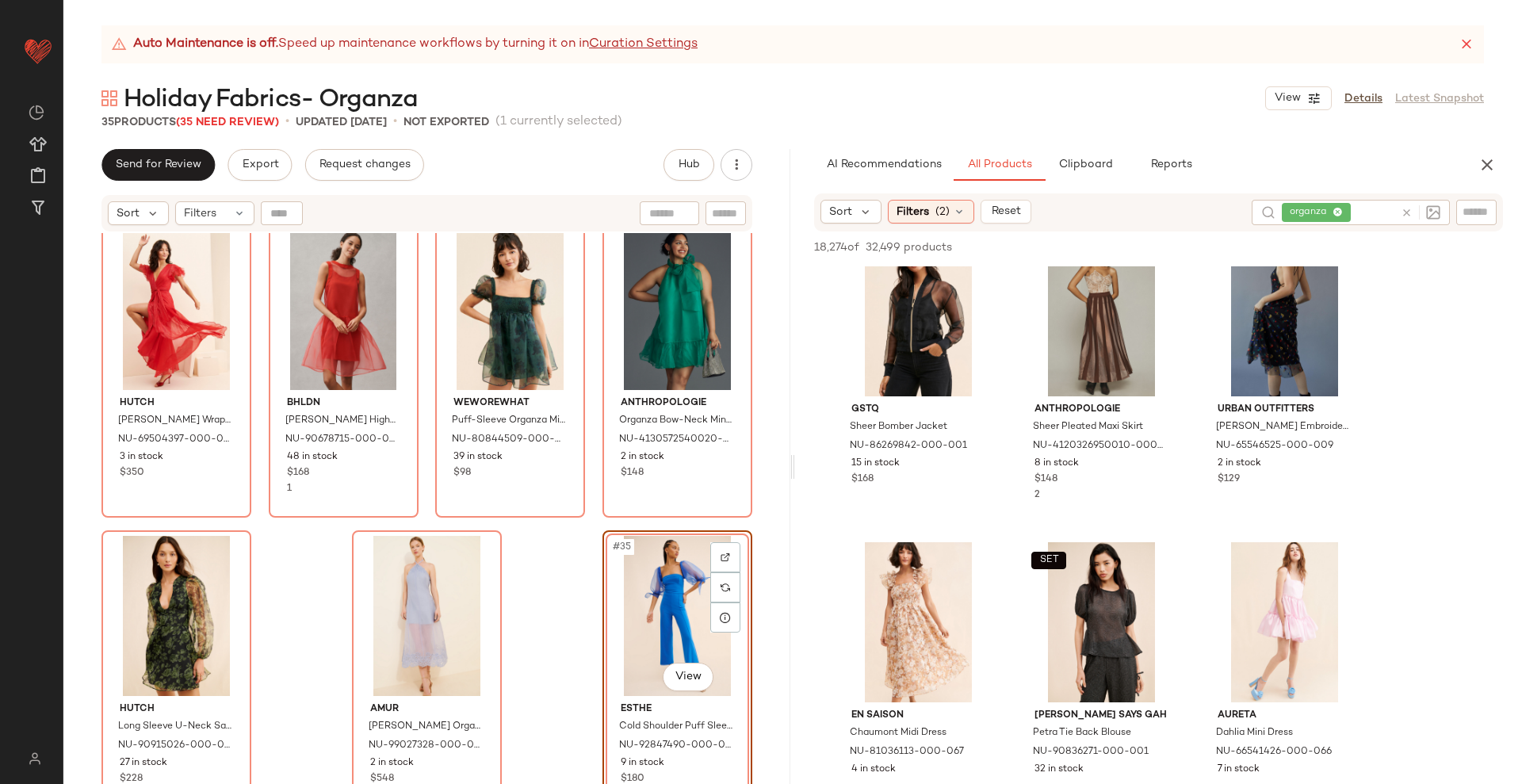
scroll to position [9313, 0]
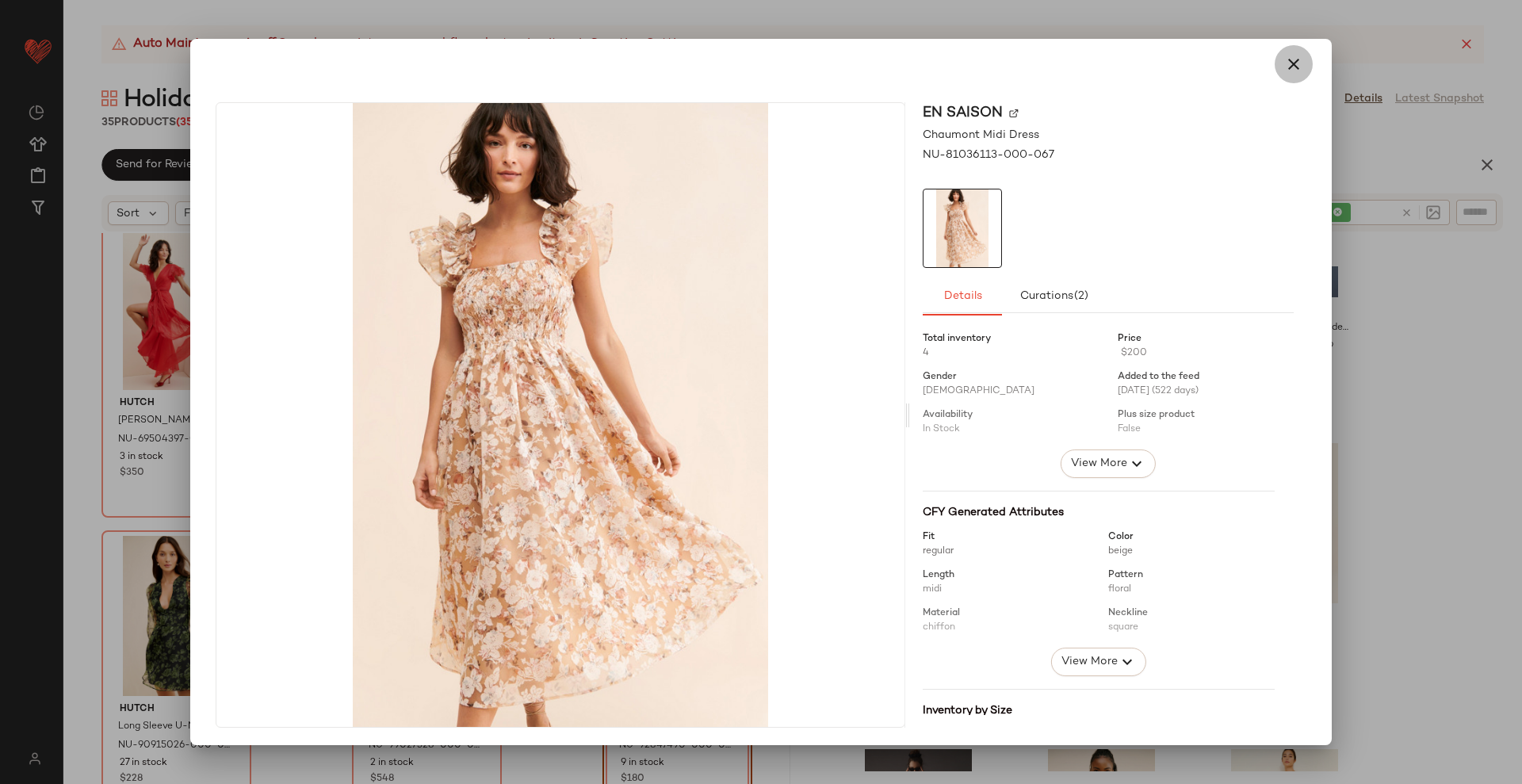
click at [1289, 53] on button "button" at bounding box center [1294, 65] width 38 height 38
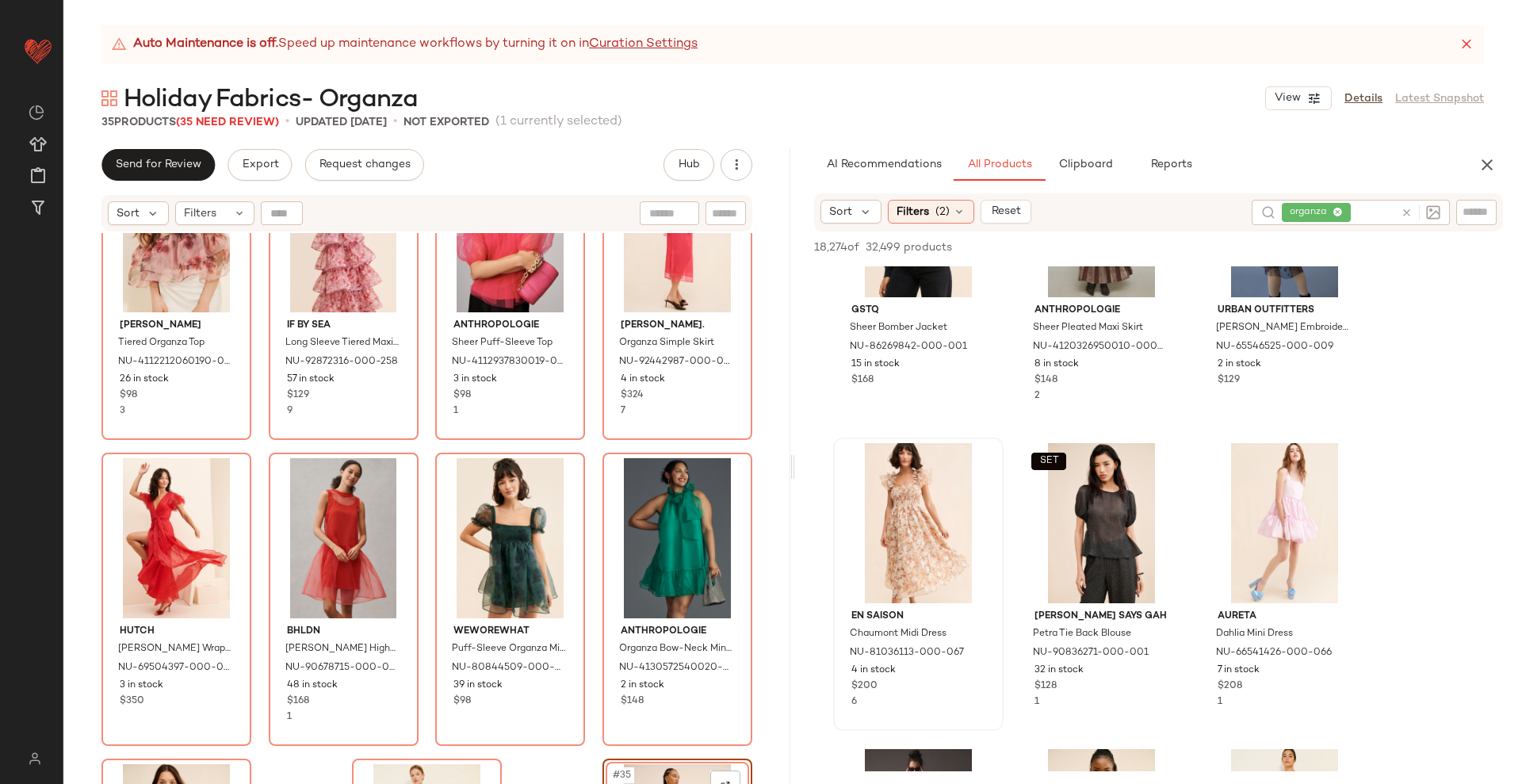
scroll to position [86, 0]
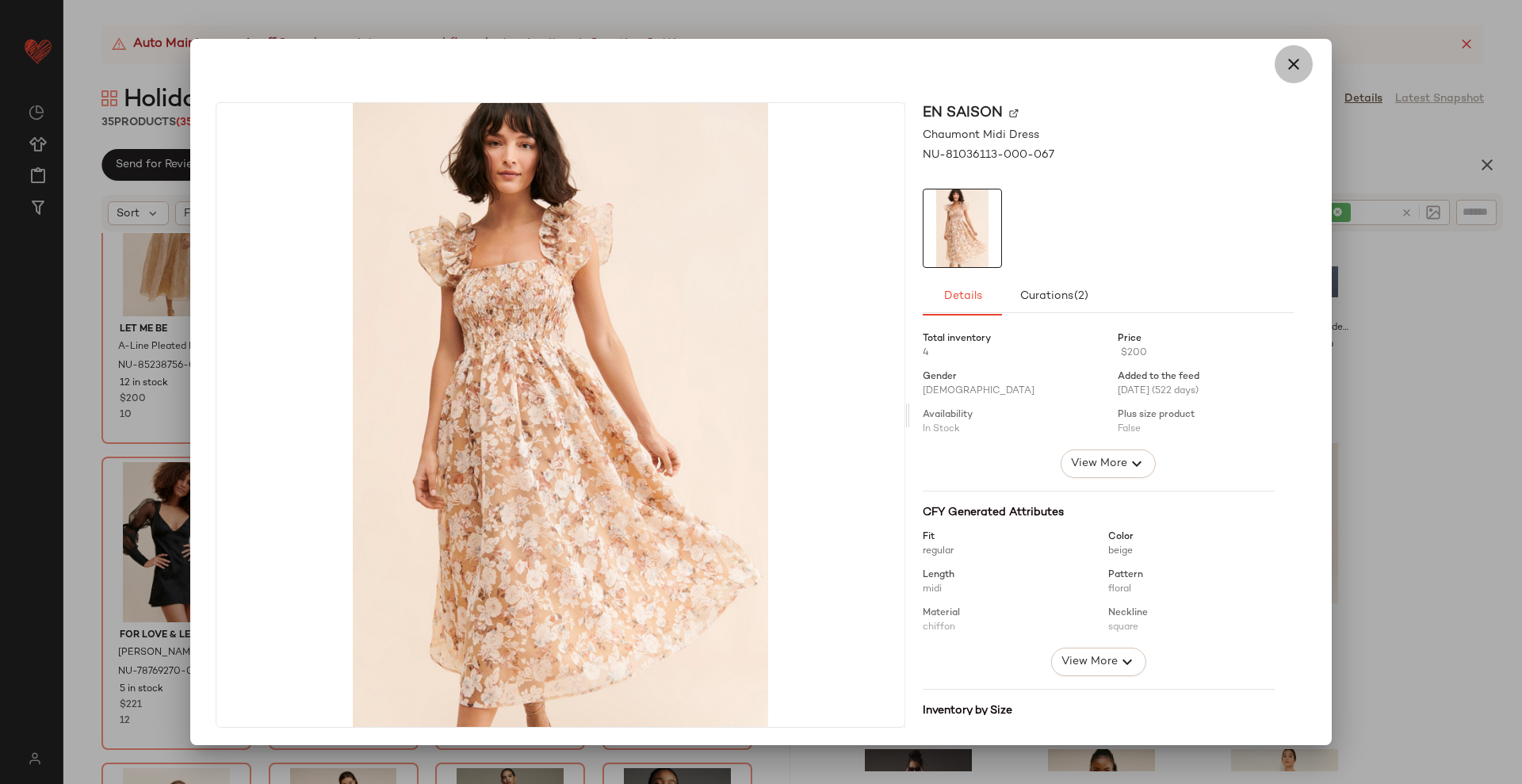
click at [1284, 61] on icon "button" at bounding box center [1294, 65] width 19 height 19
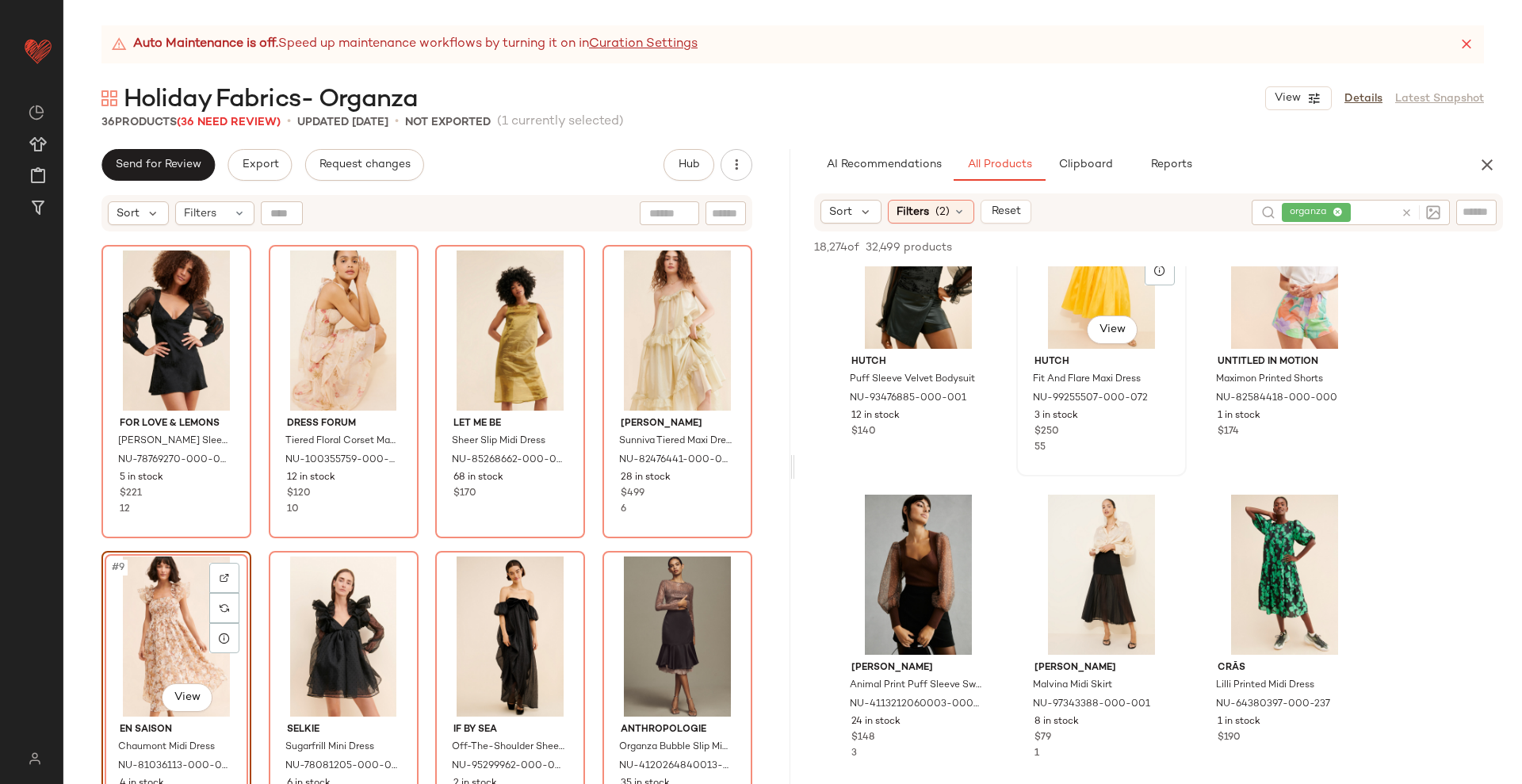
scroll to position [9908, 0]
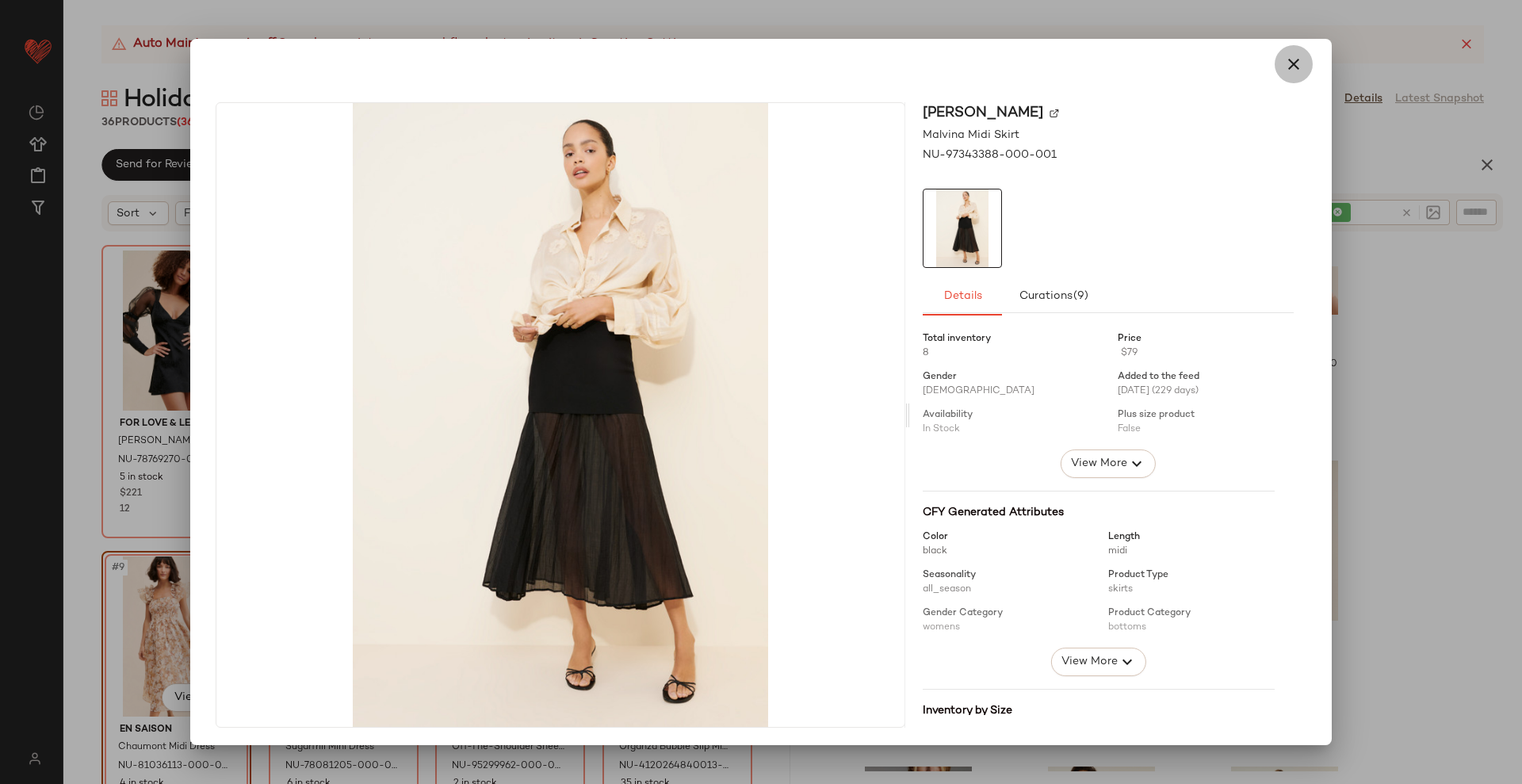
click at [1286, 64] on icon "button" at bounding box center [1294, 65] width 19 height 19
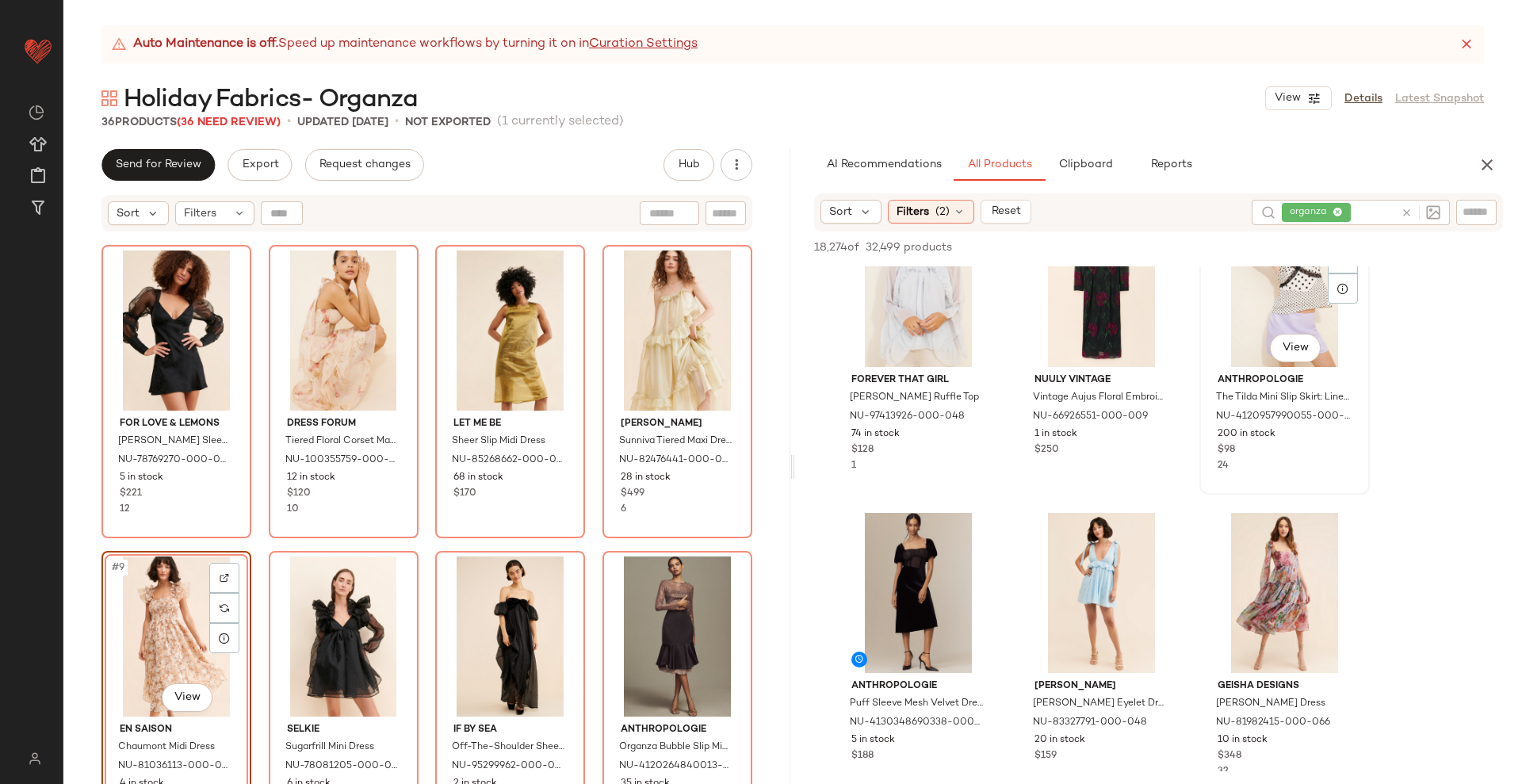
scroll to position [11790, 0]
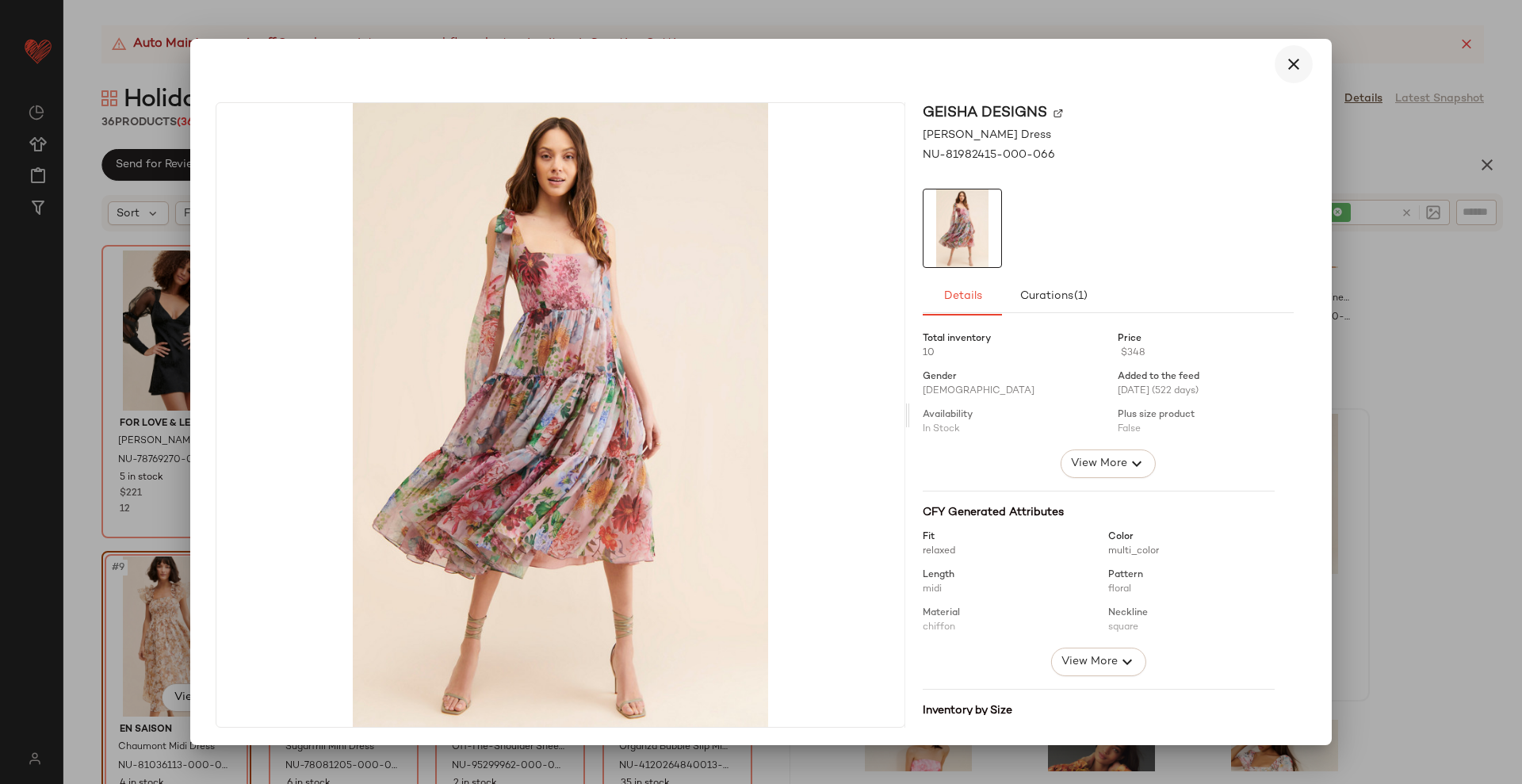
click at [1284, 60] on icon "button" at bounding box center [1294, 65] width 19 height 19
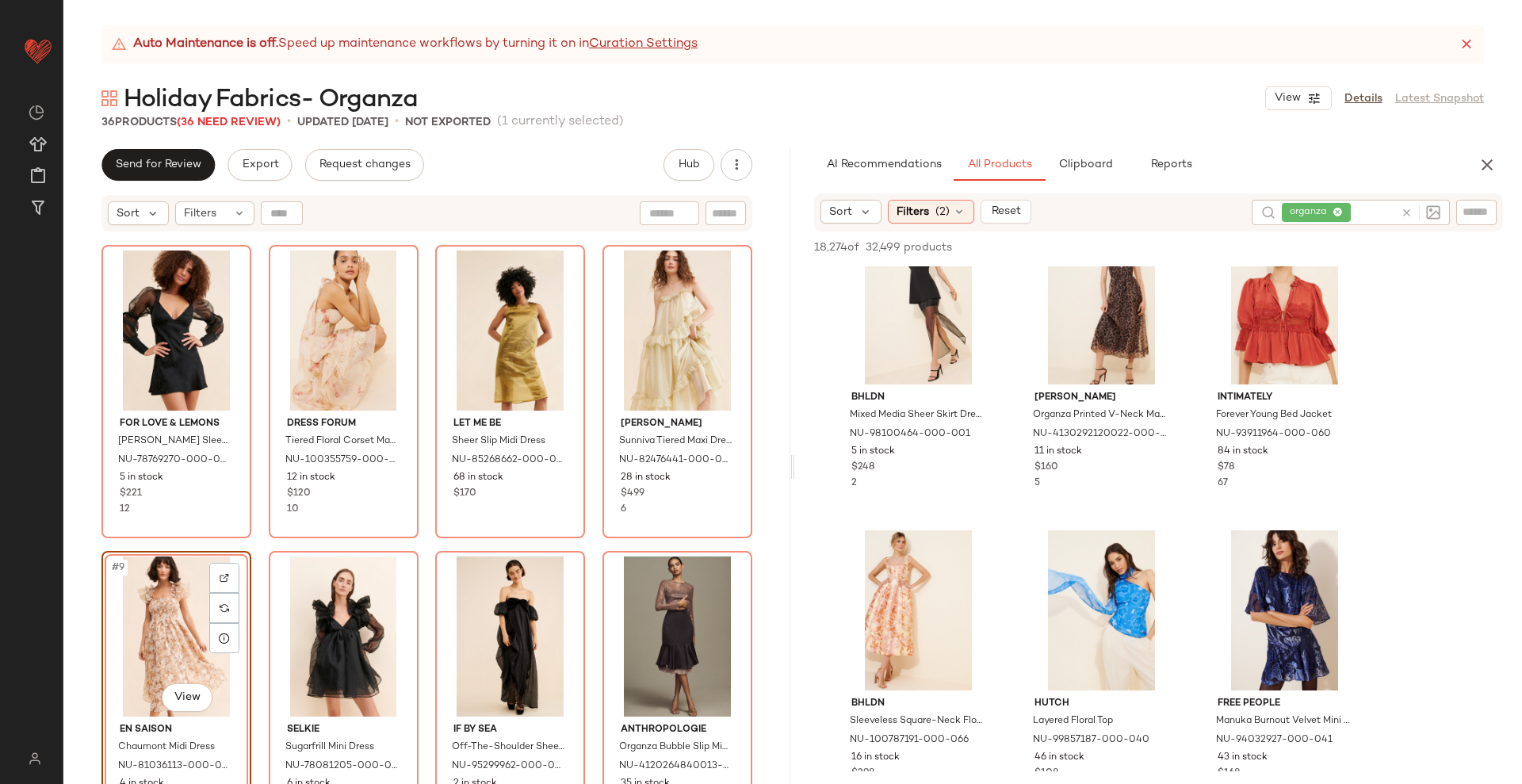
scroll to position [13474, 0]
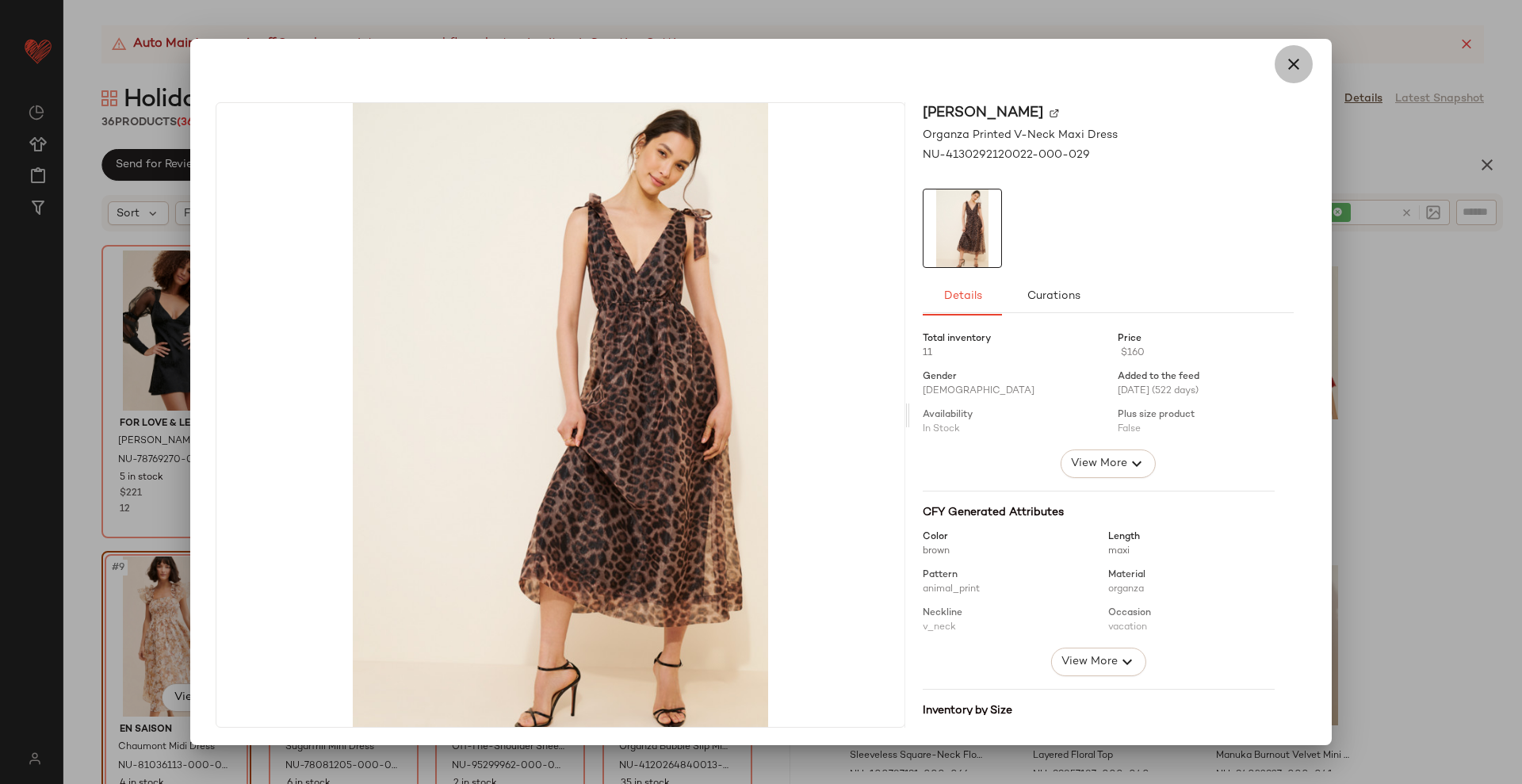
click at [1284, 59] on icon "button" at bounding box center [1294, 65] width 19 height 19
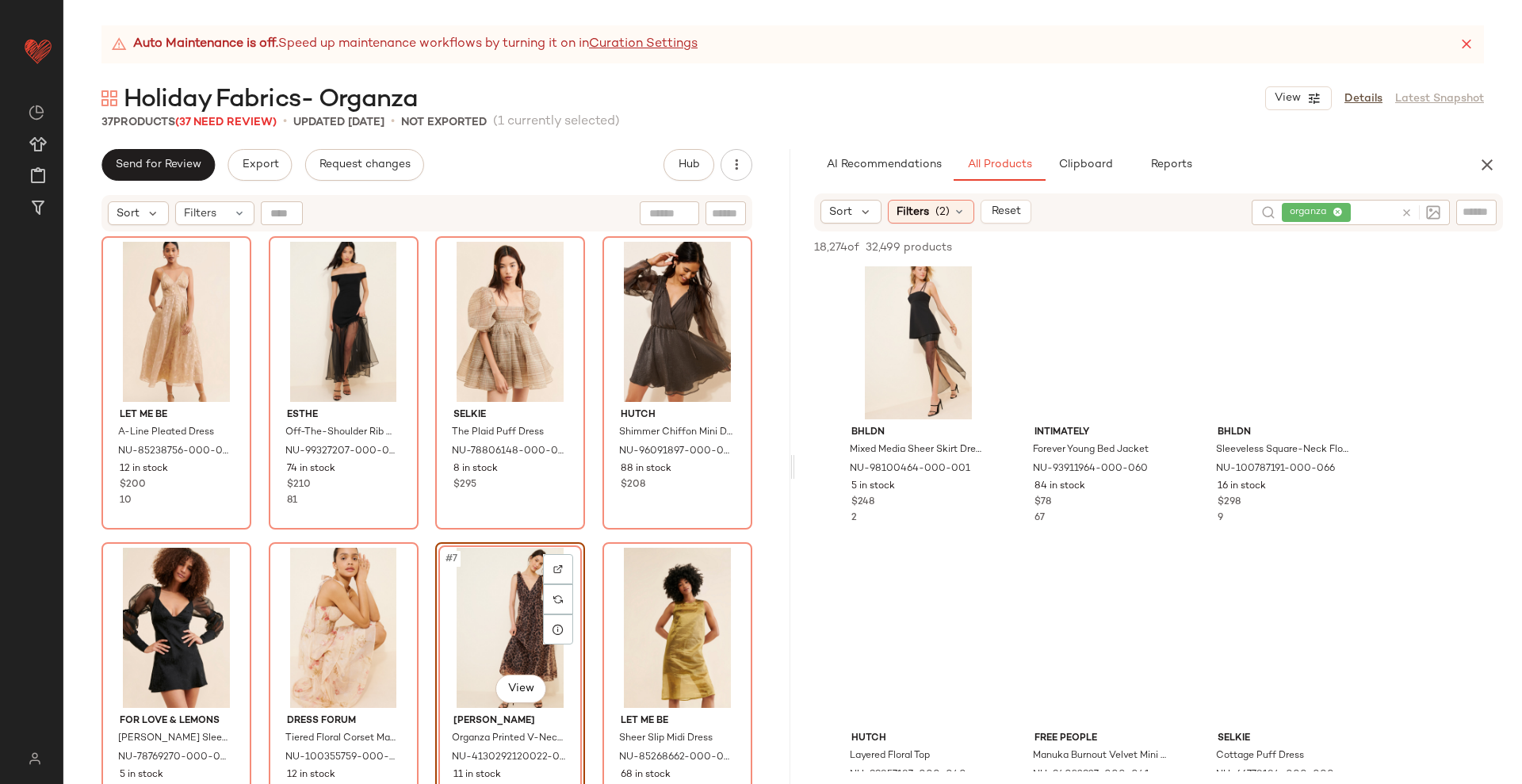
scroll to position [199, 0]
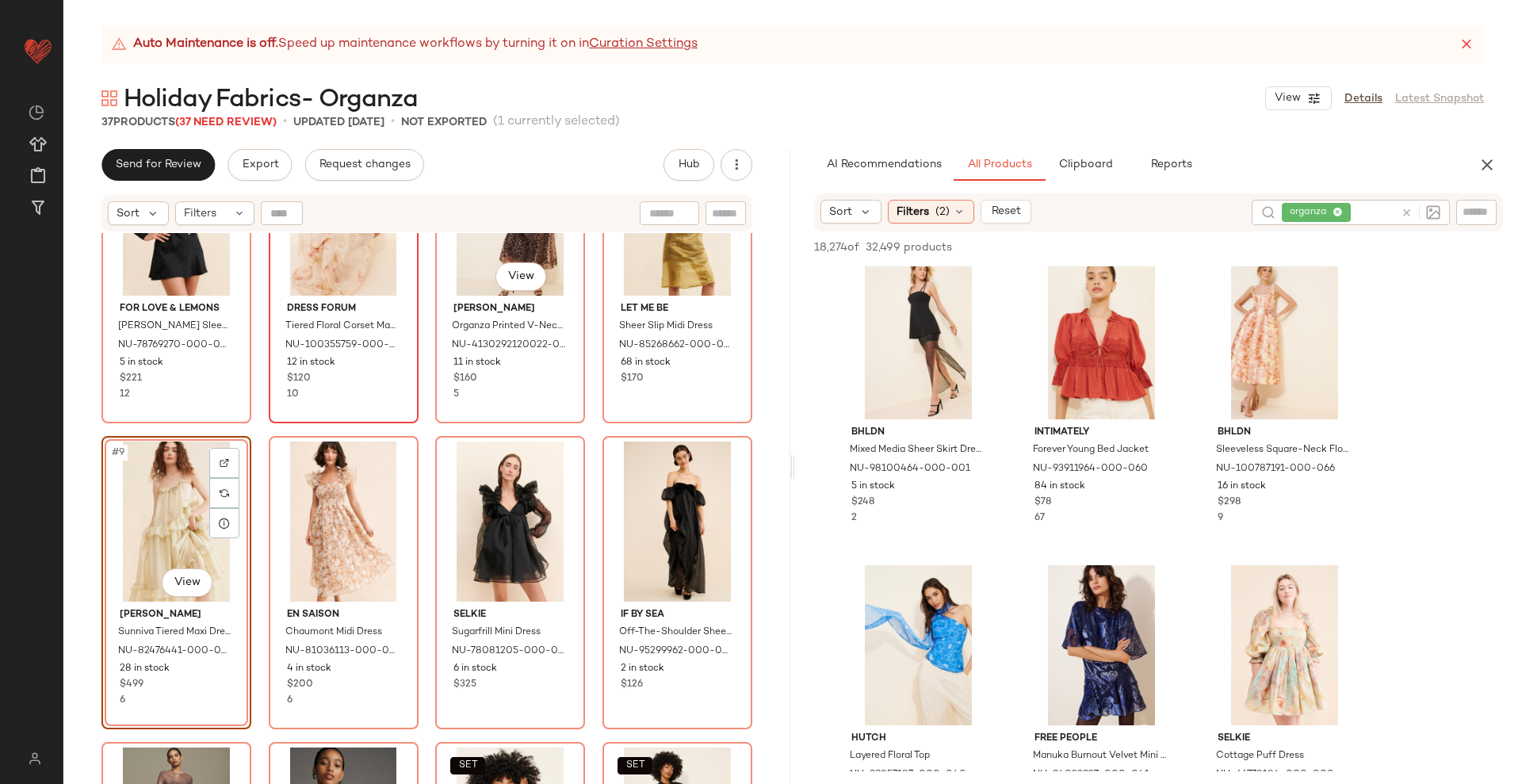
scroll to position [310, 0]
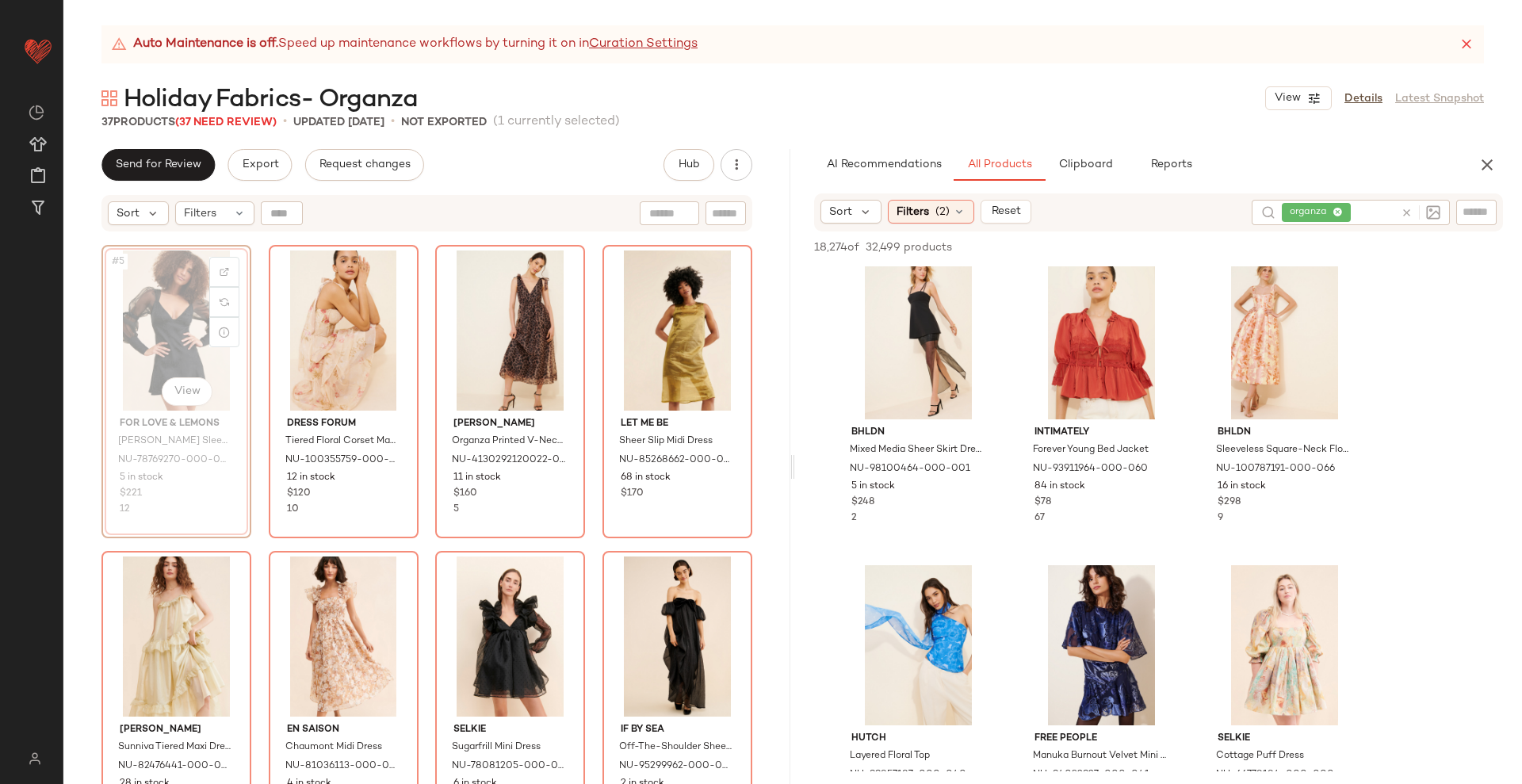
scroll to position [308, 0]
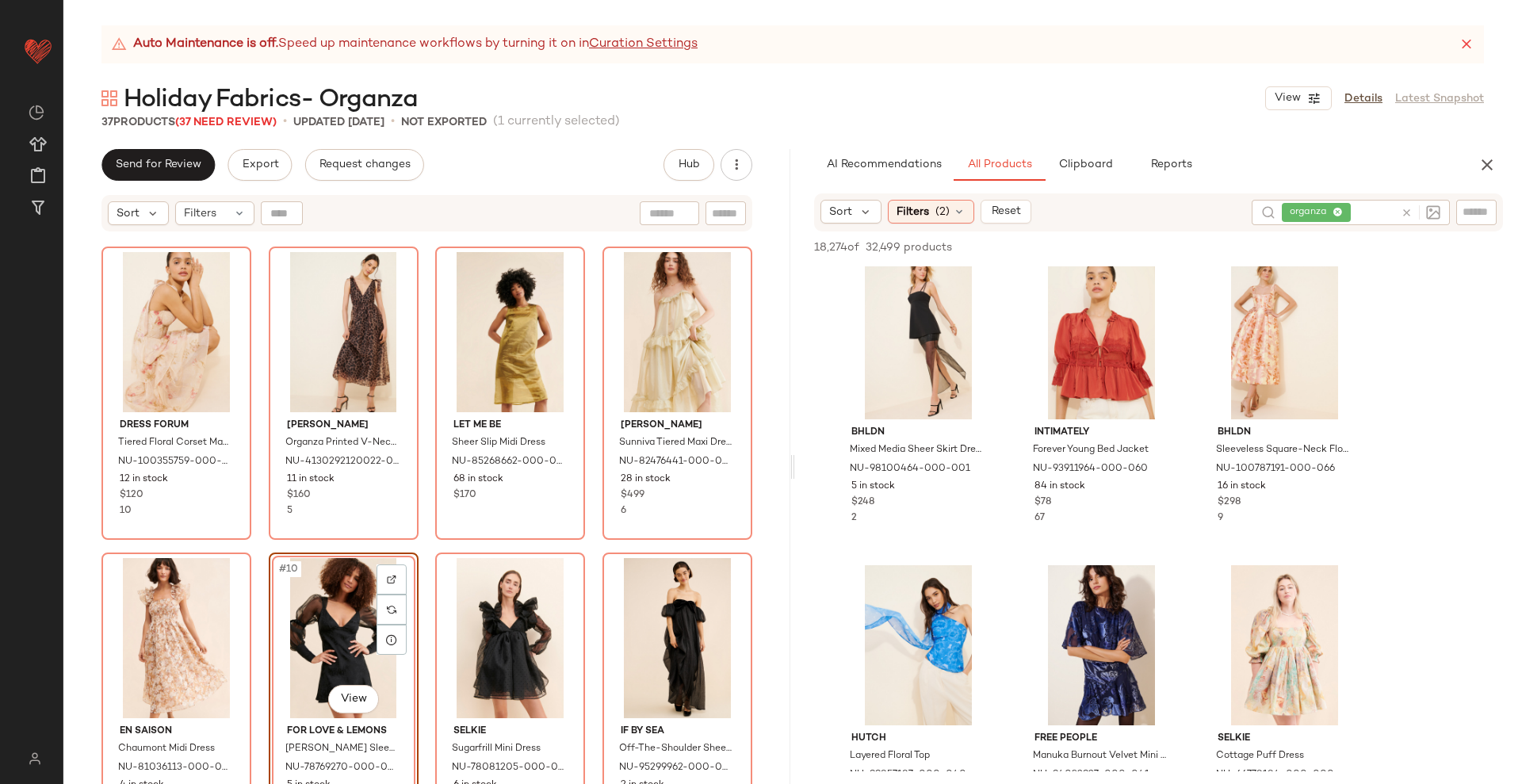
click at [419, 547] on div "Dress Forum Tiered Floral Corset Maxi Dress NU-100355759-000-014 12 in stock $1…" at bounding box center [427, 527] width 727 height 590
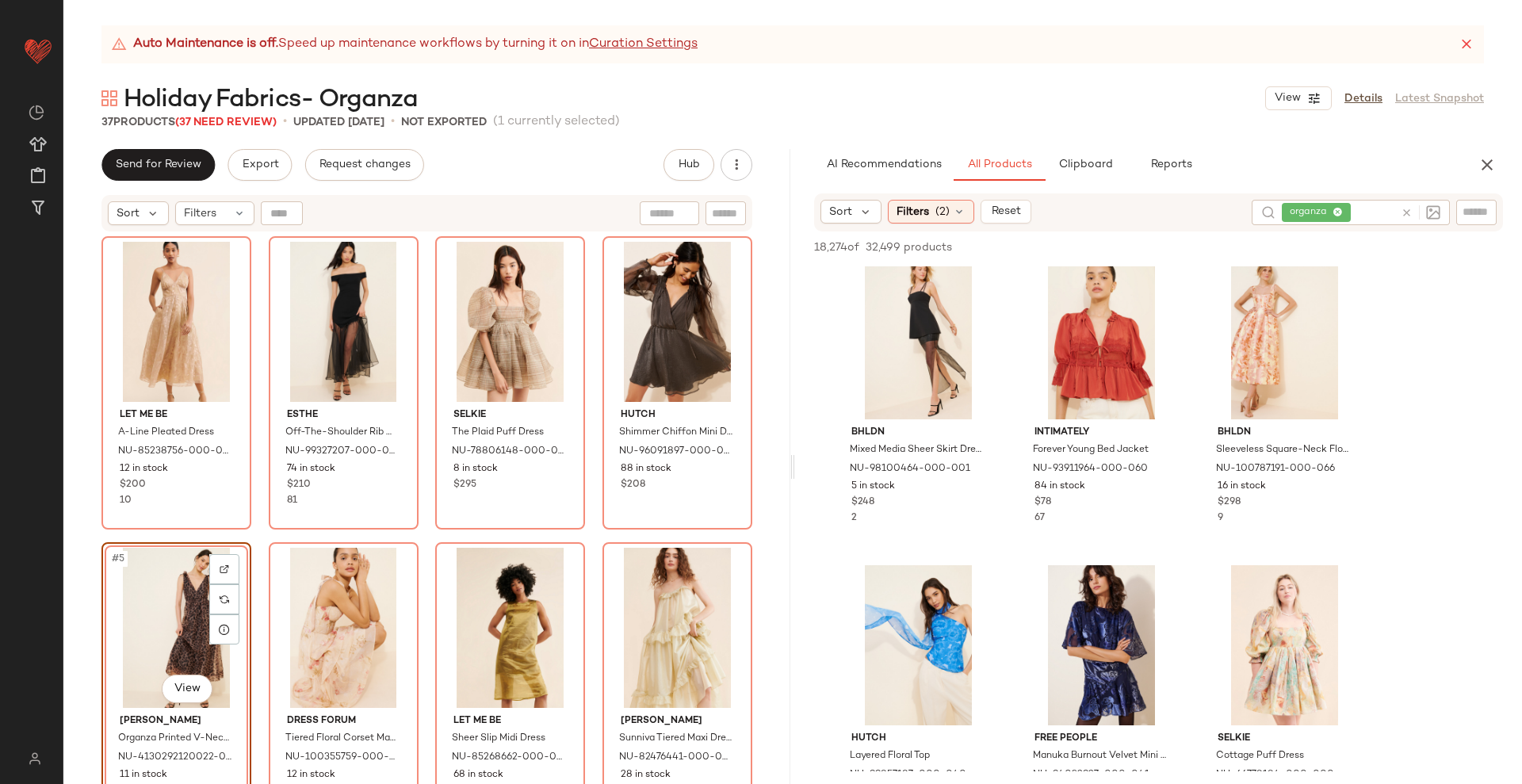
click at [582, 537] on div "Let Me Be A-Line Pleated Dress NU-85238756-000-029 12 in stock $200 10 ESTHE Of…" at bounding box center [427, 530] width 651 height 587
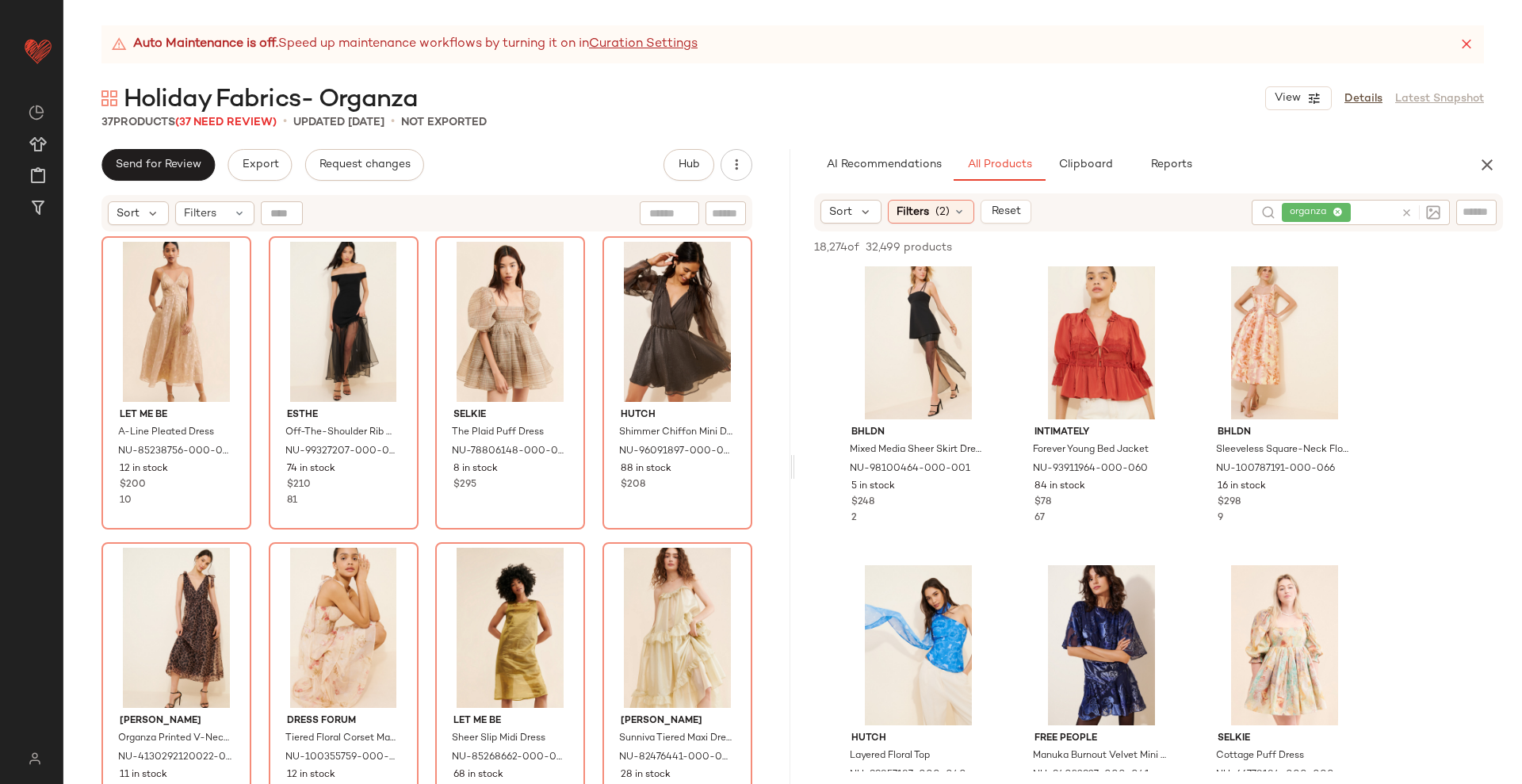
scroll to position [199, 0]
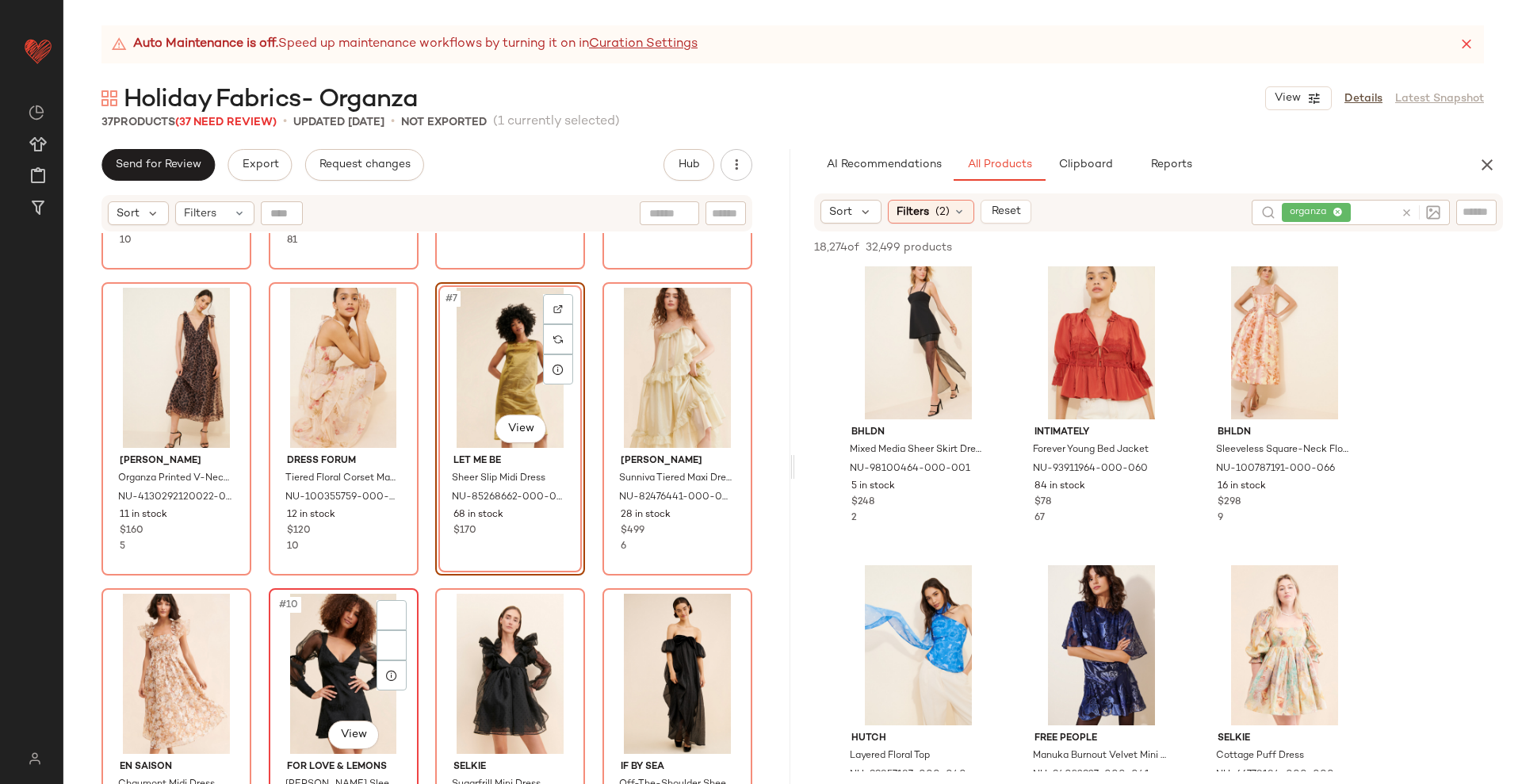
scroll to position [260, 0]
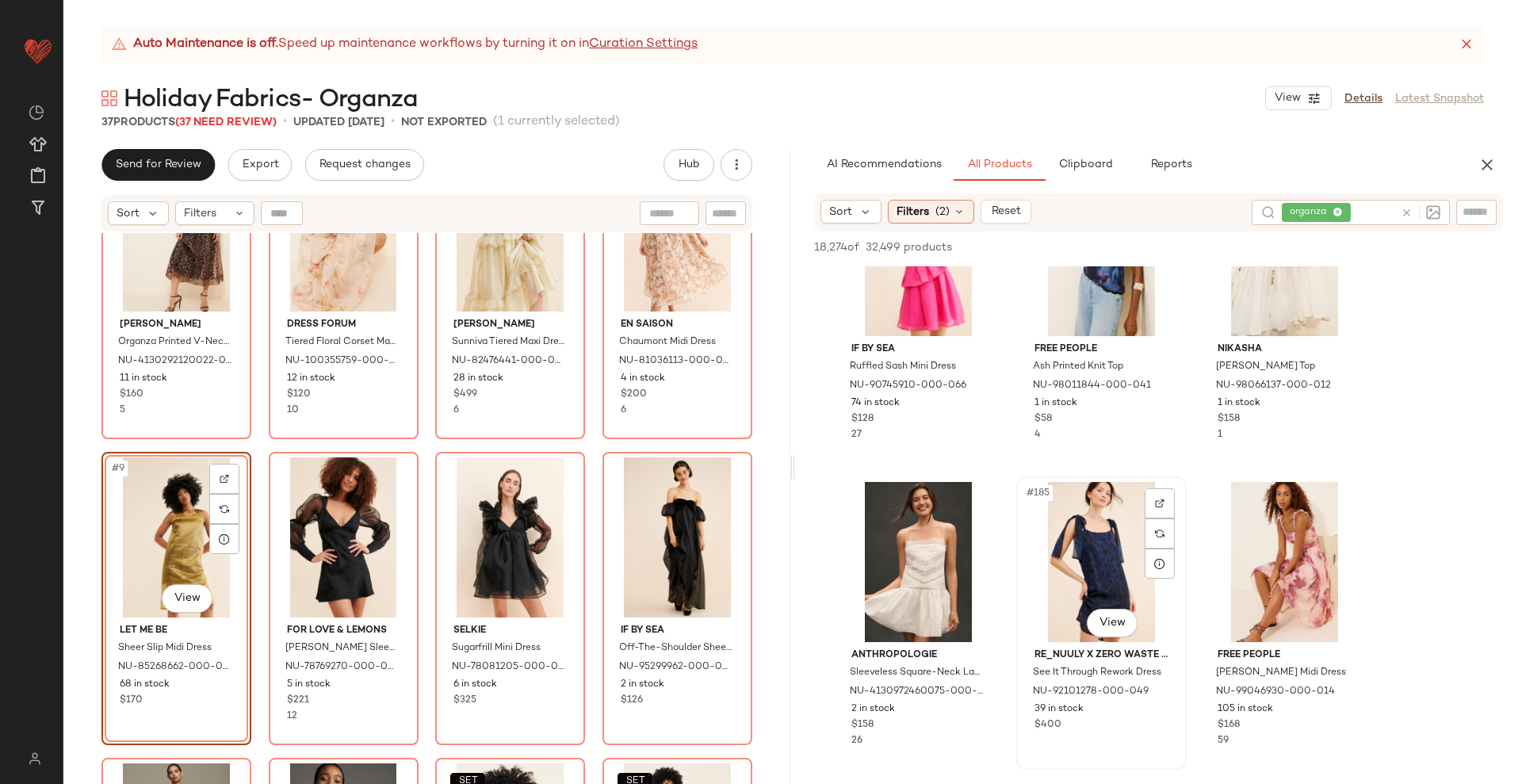
scroll to position [18626, 0]
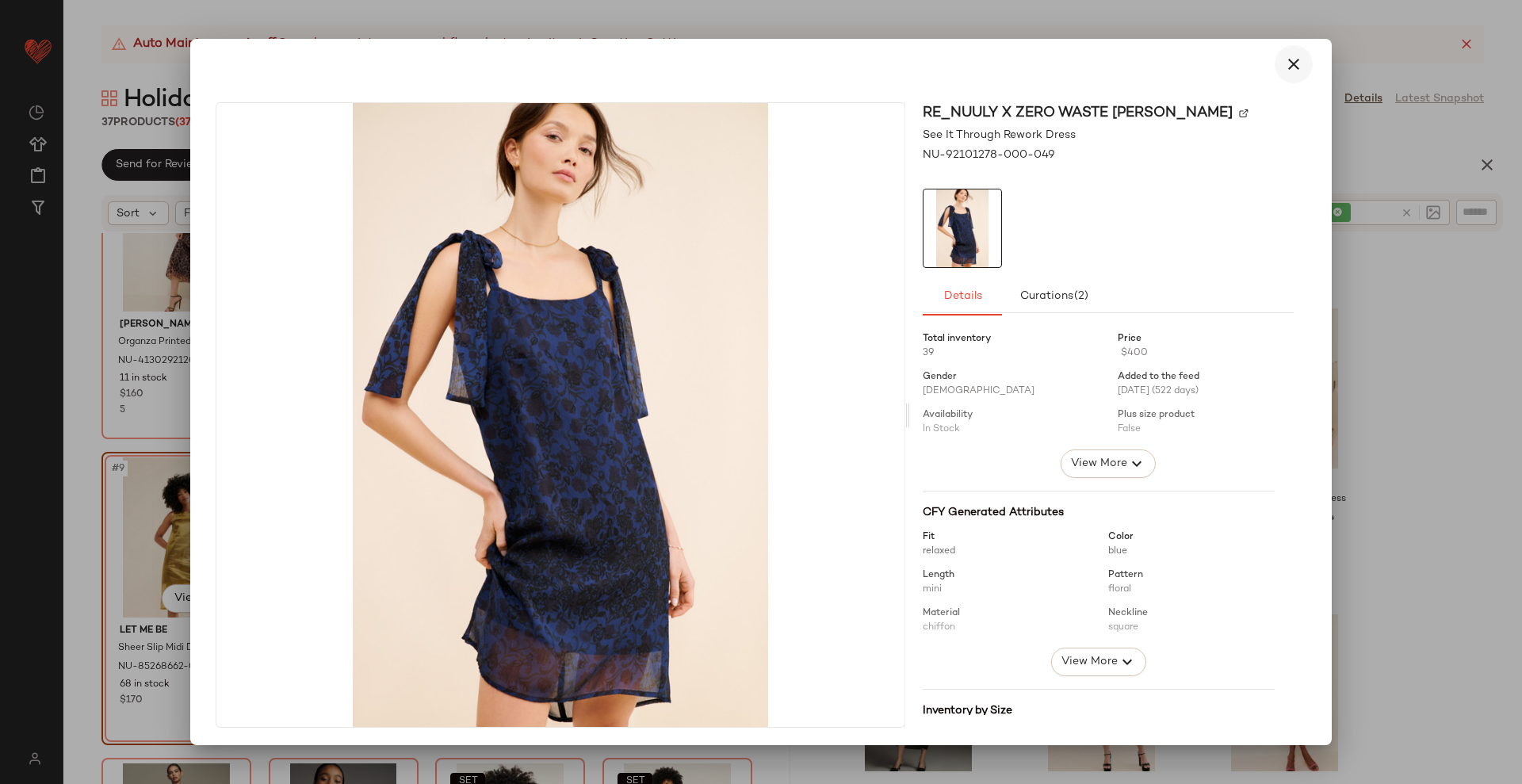
click at [1289, 55] on icon "button" at bounding box center [1294, 65] width 19 height 19
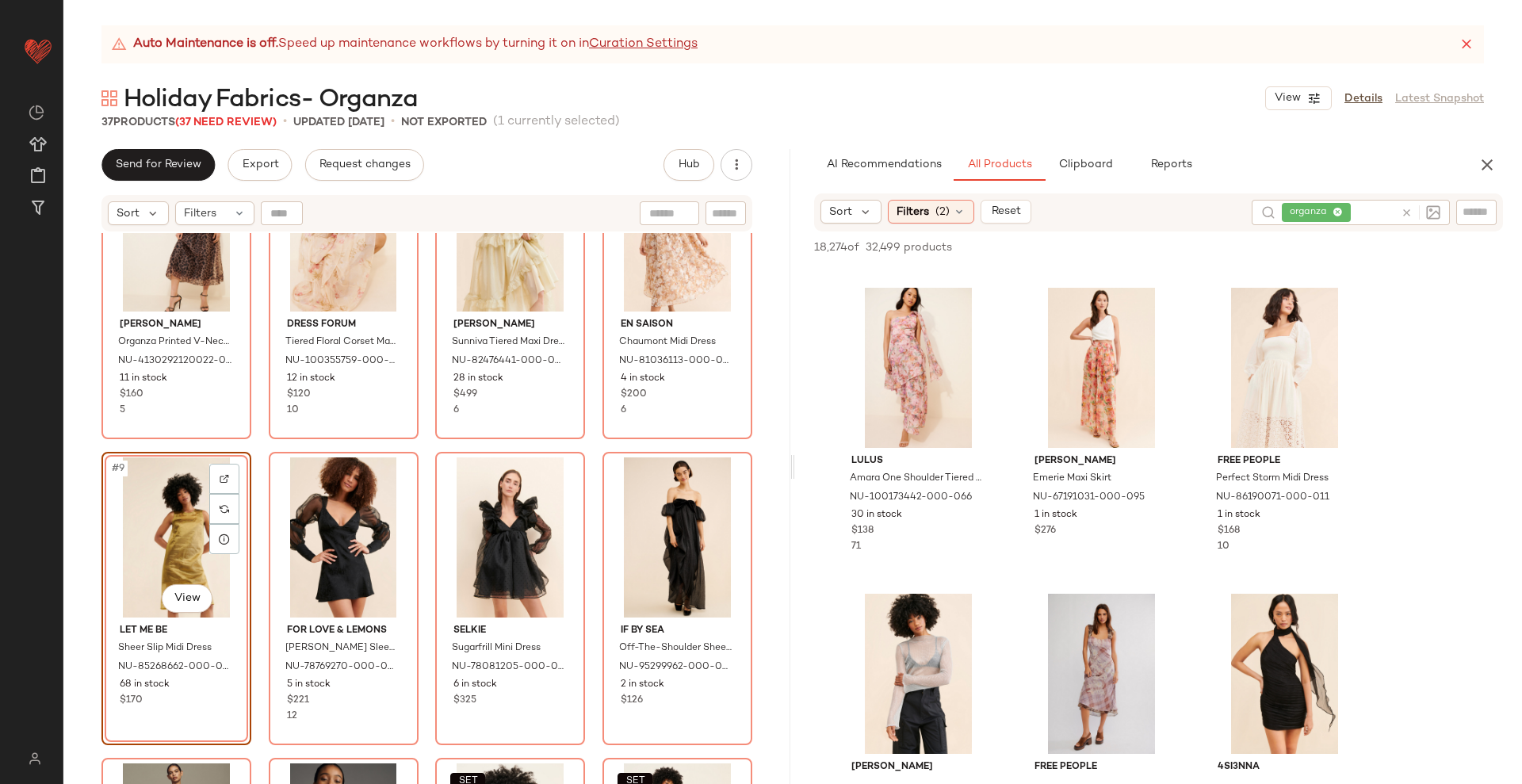
scroll to position [20211, 0]
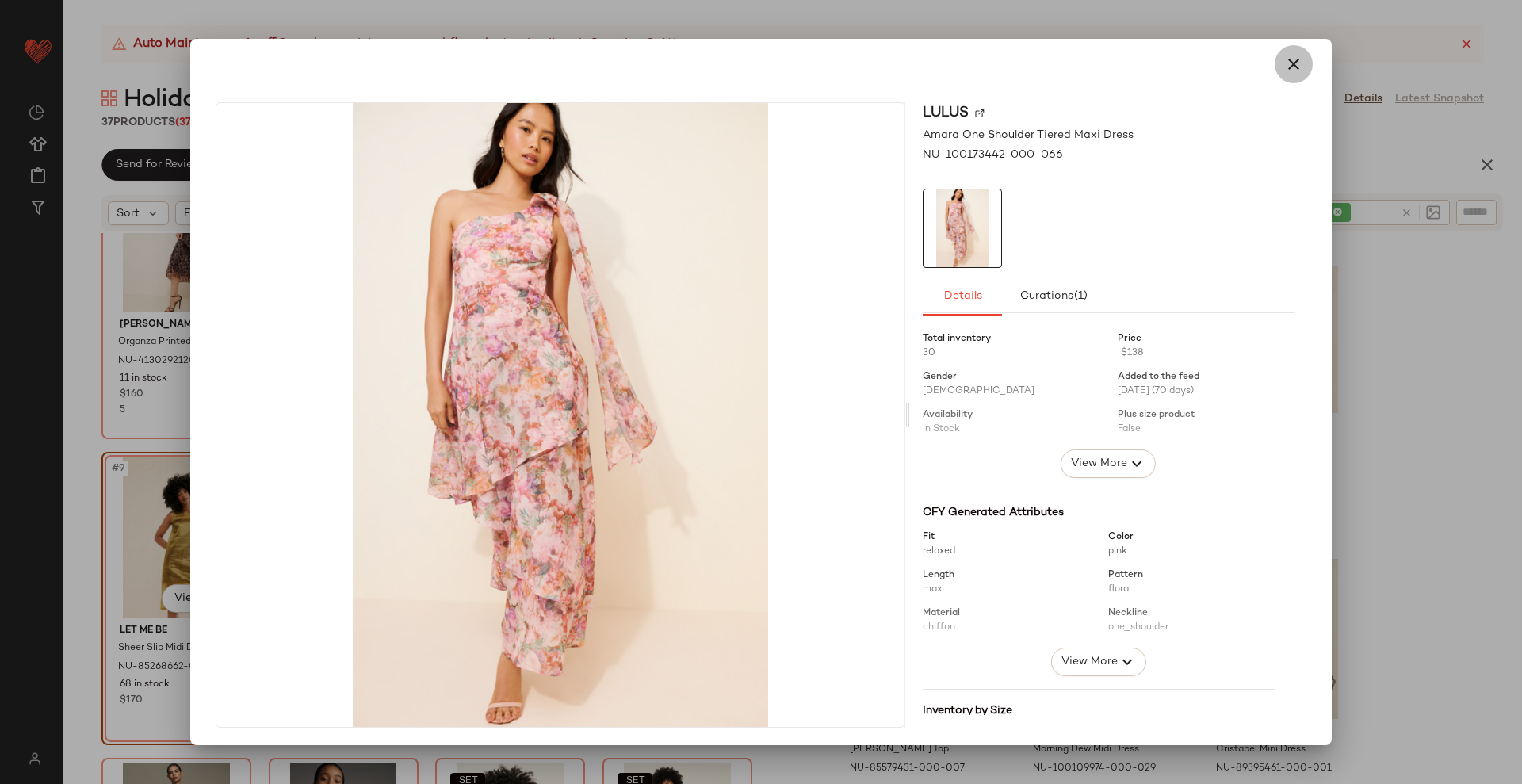
click at [1284, 65] on icon "button" at bounding box center [1294, 65] width 19 height 19
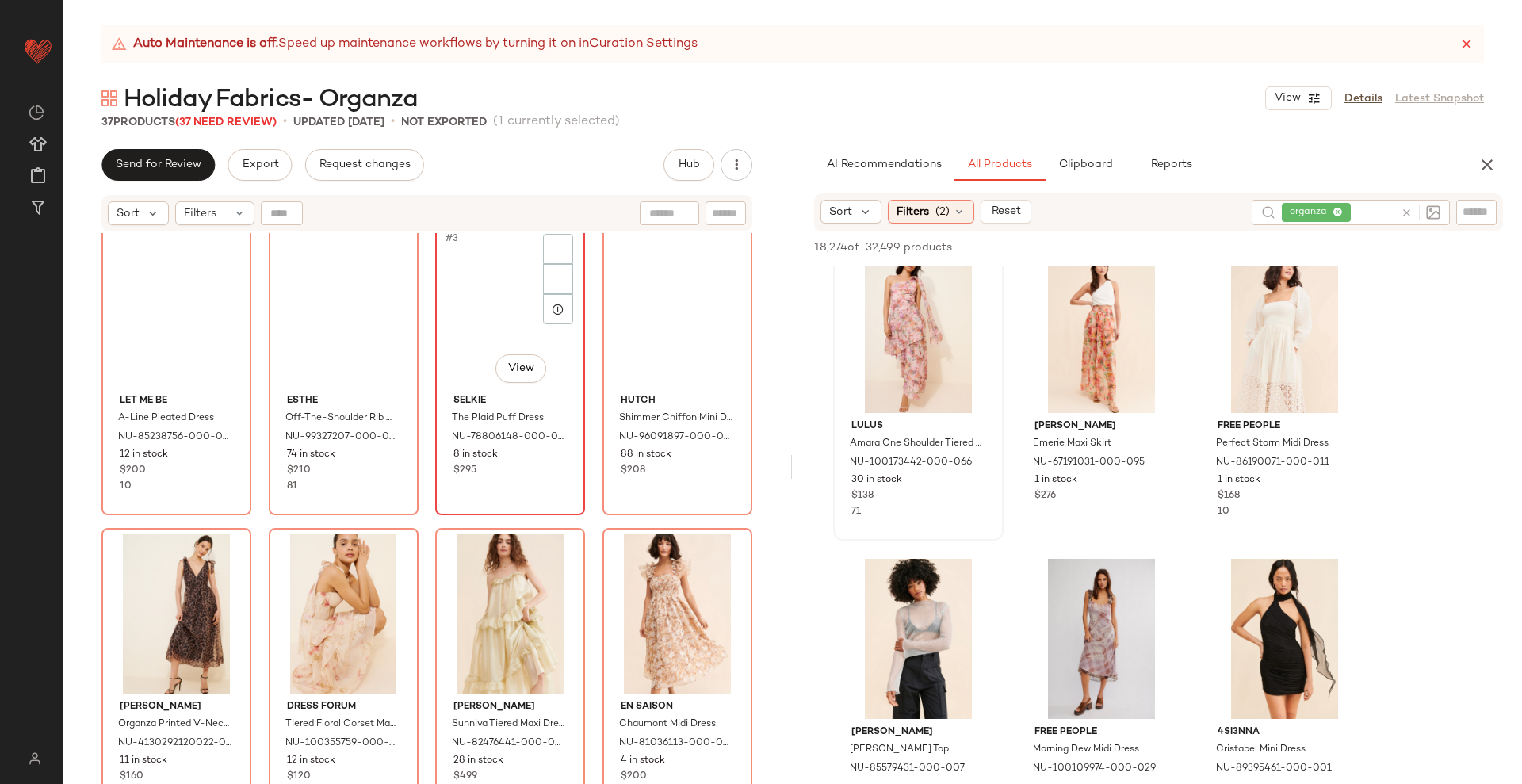
scroll to position [0, 0]
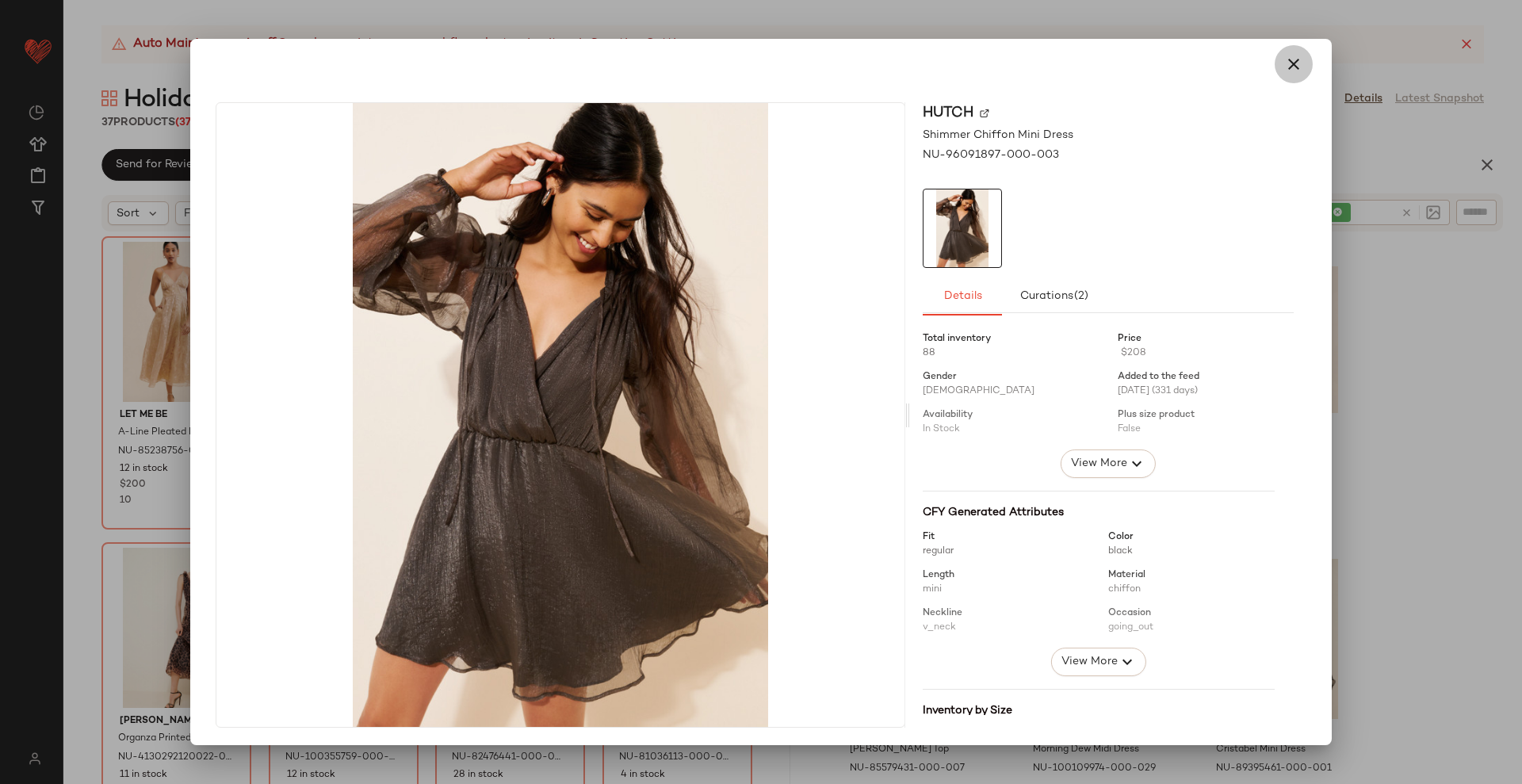
drag, startPoint x: 1282, startPoint y: 67, endPoint x: 933, endPoint y: 6, distance: 354.3
click at [1284, 66] on icon "button" at bounding box center [1294, 65] width 19 height 19
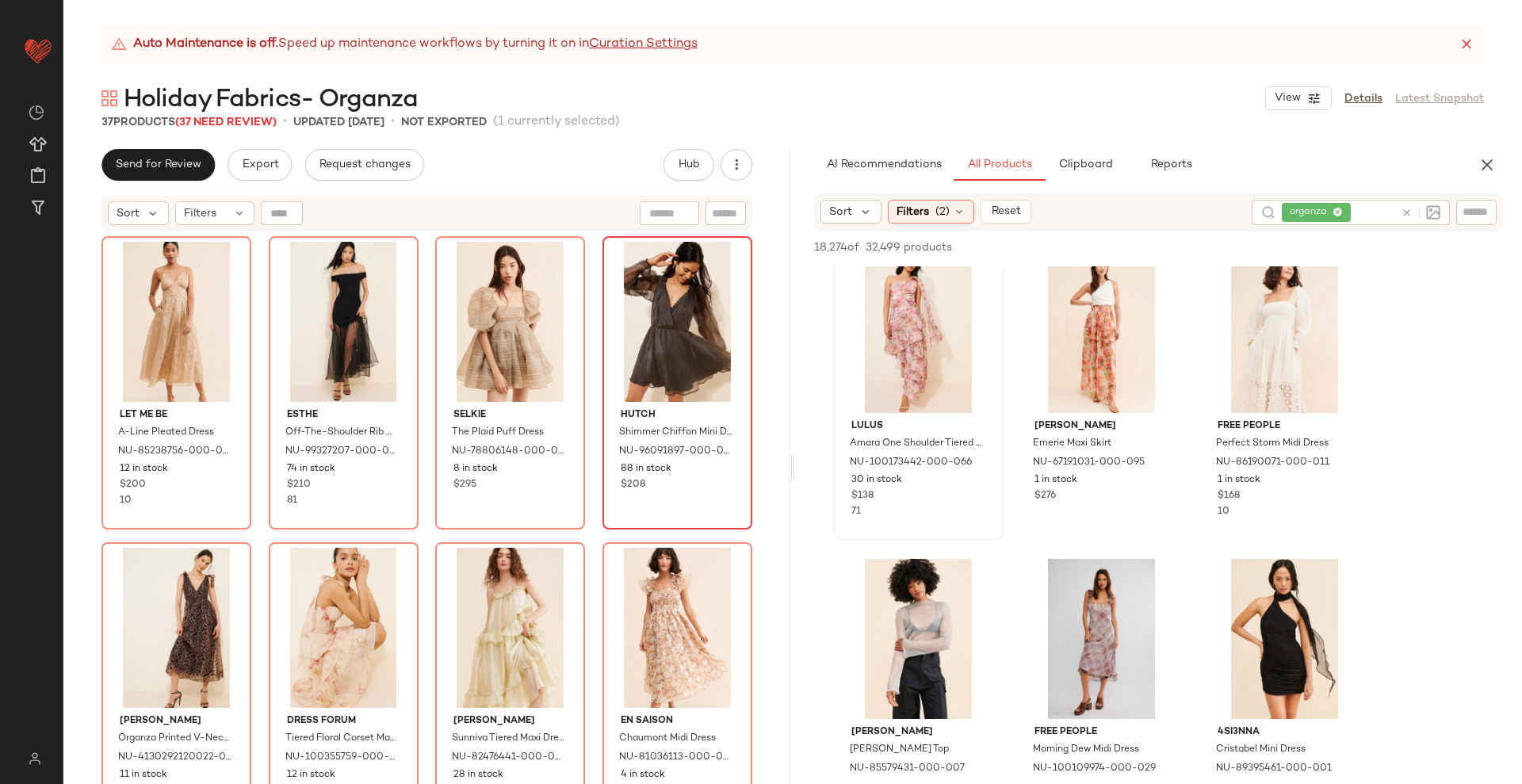
click at [674, 283] on div at bounding box center [678, 321] width 139 height 160
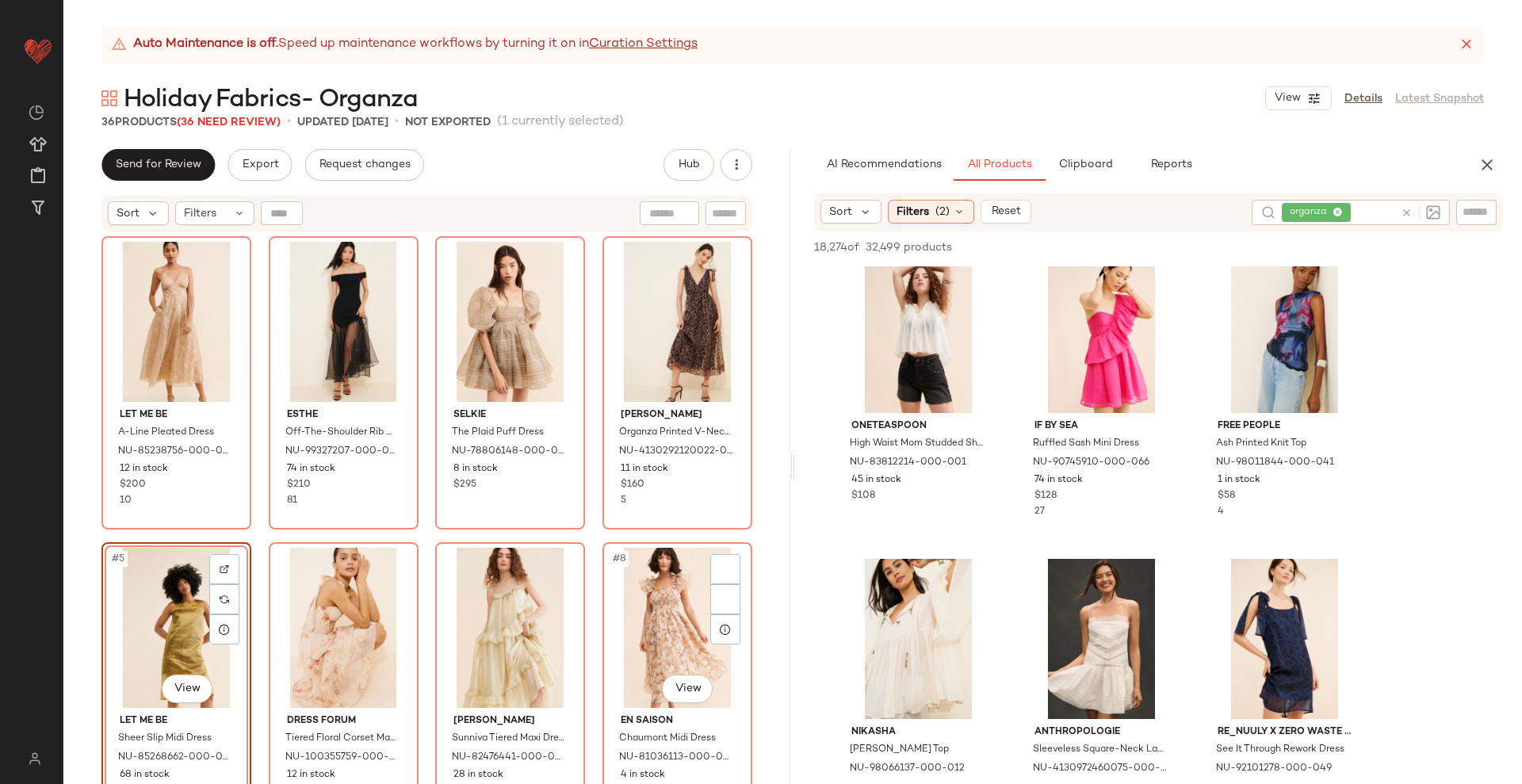
scroll to position [99, 0]
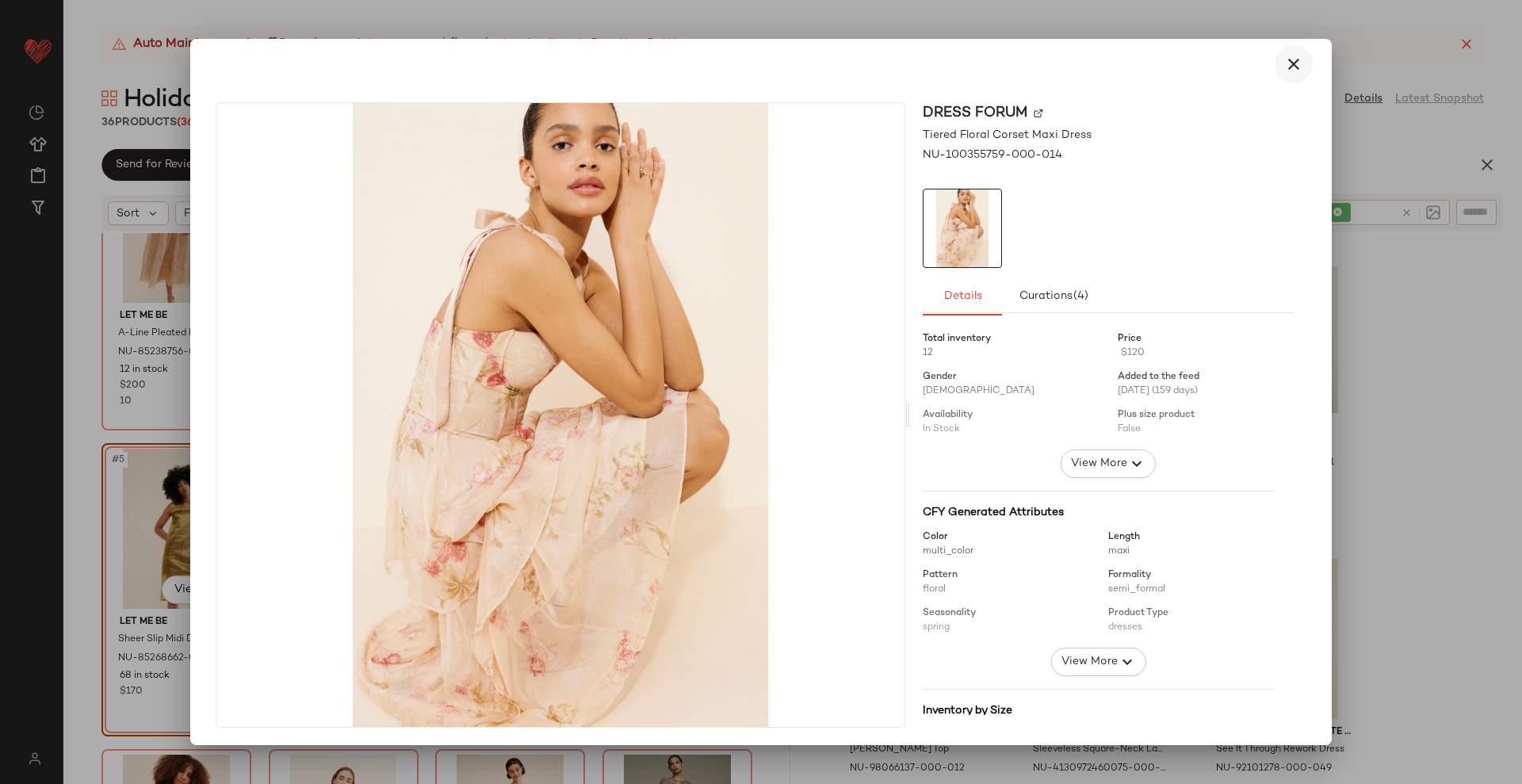
click at [1289, 60] on icon "button" at bounding box center [1294, 65] width 19 height 19
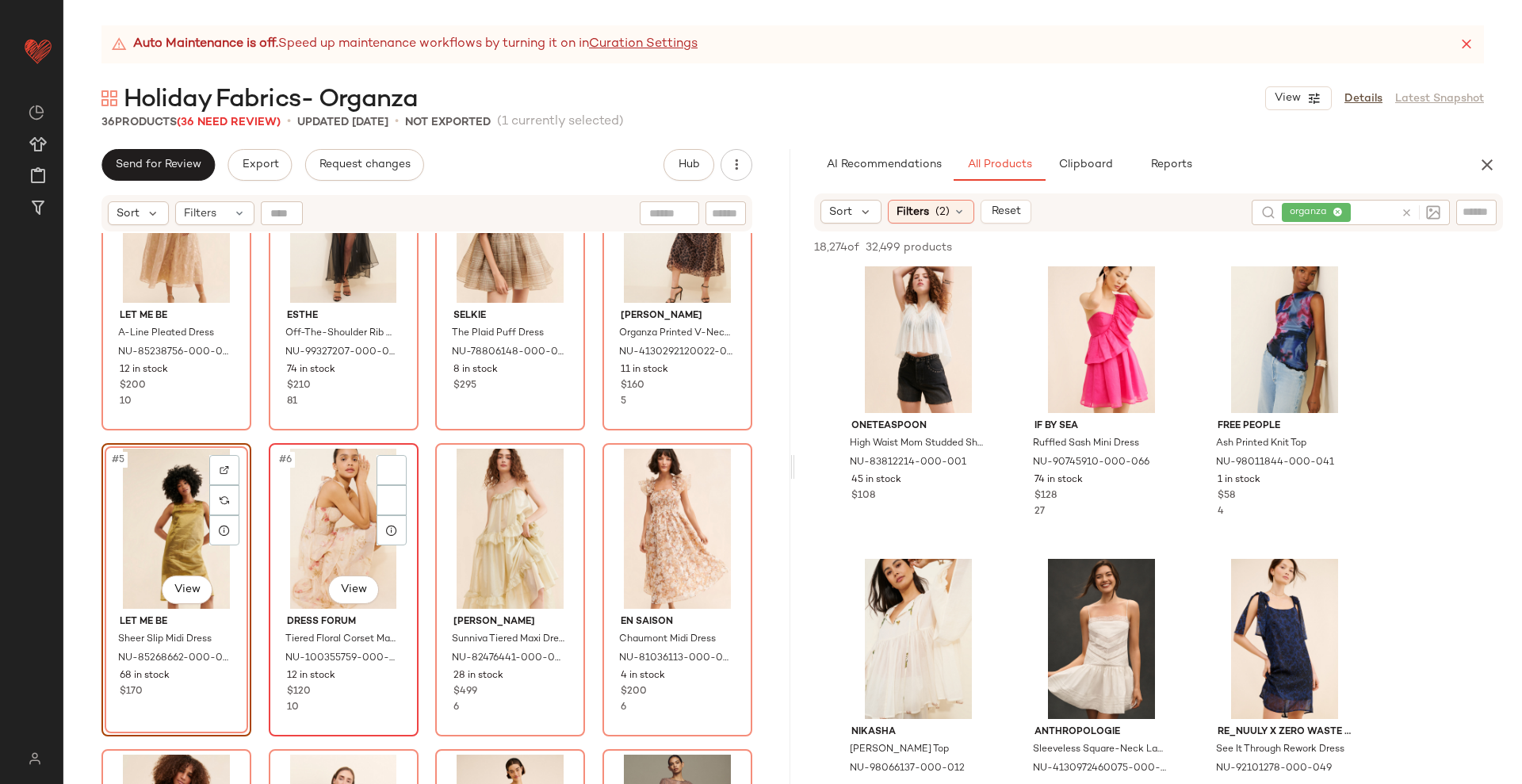
click at [373, 545] on div "#6 View" at bounding box center [344, 528] width 139 height 160
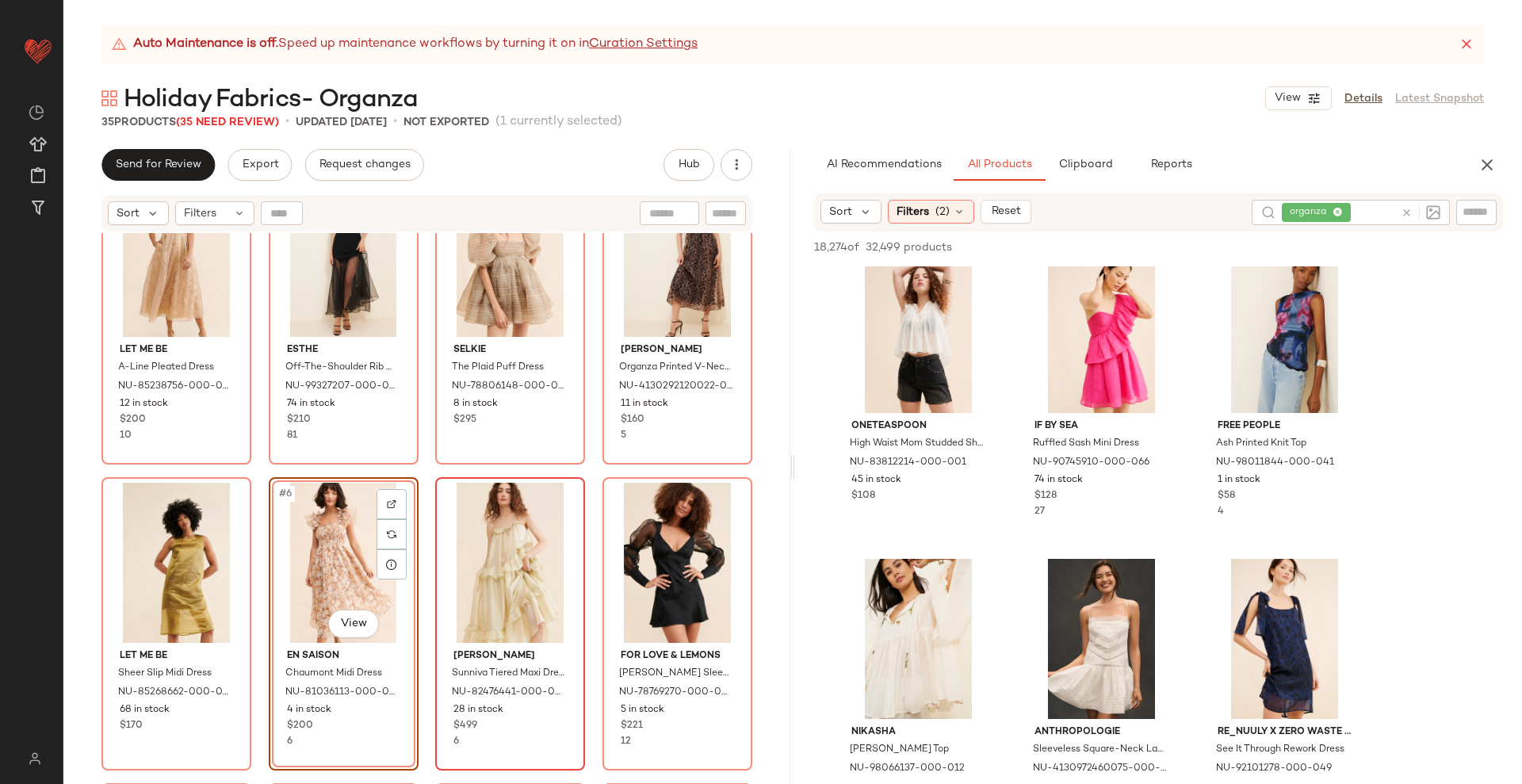
scroll to position [99, 0]
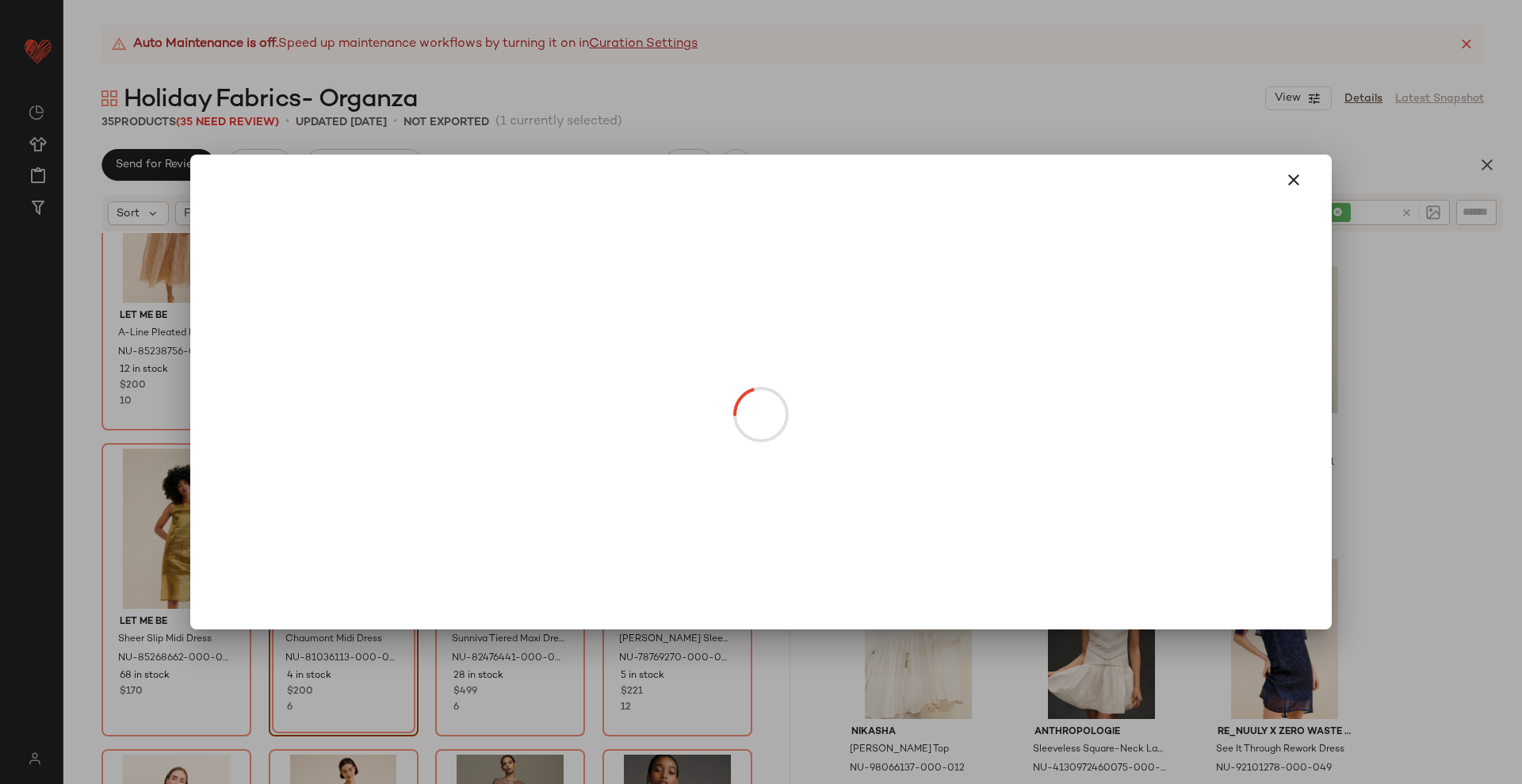
click at [356, 585] on body "Nuuly ** Dashboard All Products Global Clipboards (22) Curations (238) [PERSON_…" at bounding box center [761, 456] width 1522 height 913
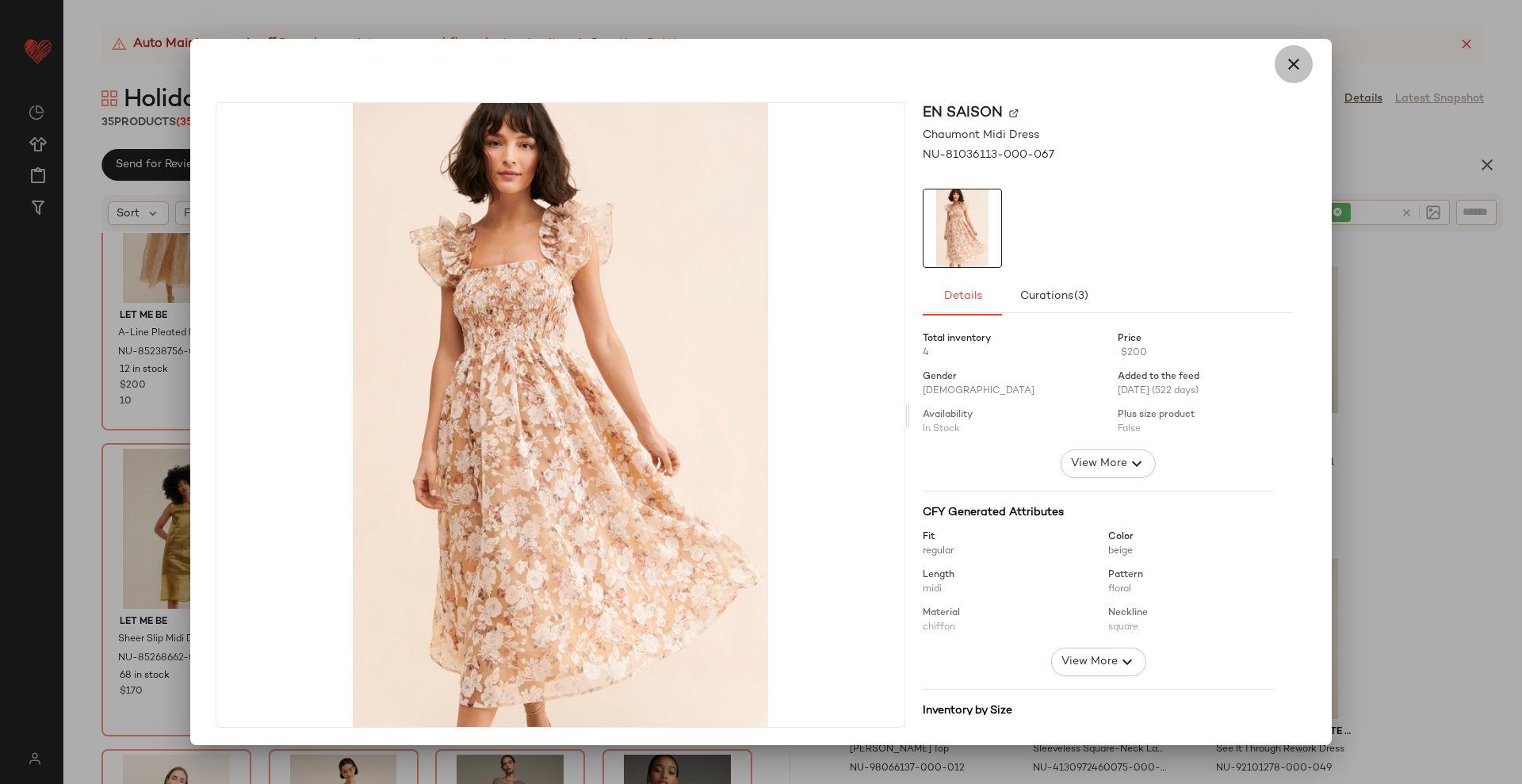
click at [1287, 59] on icon "button" at bounding box center [1294, 65] width 19 height 19
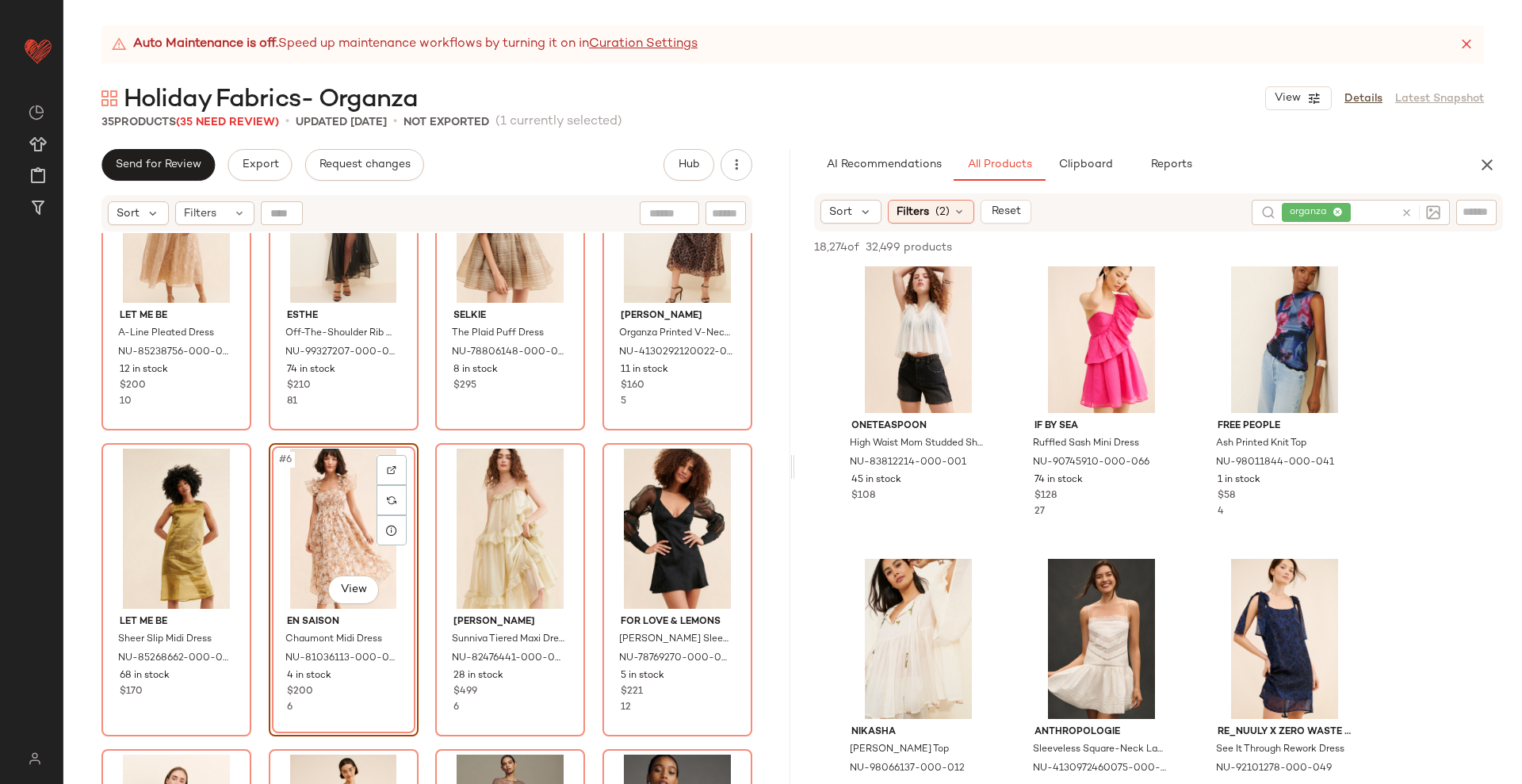
click at [330, 526] on div "#6 View" at bounding box center [344, 528] width 139 height 160
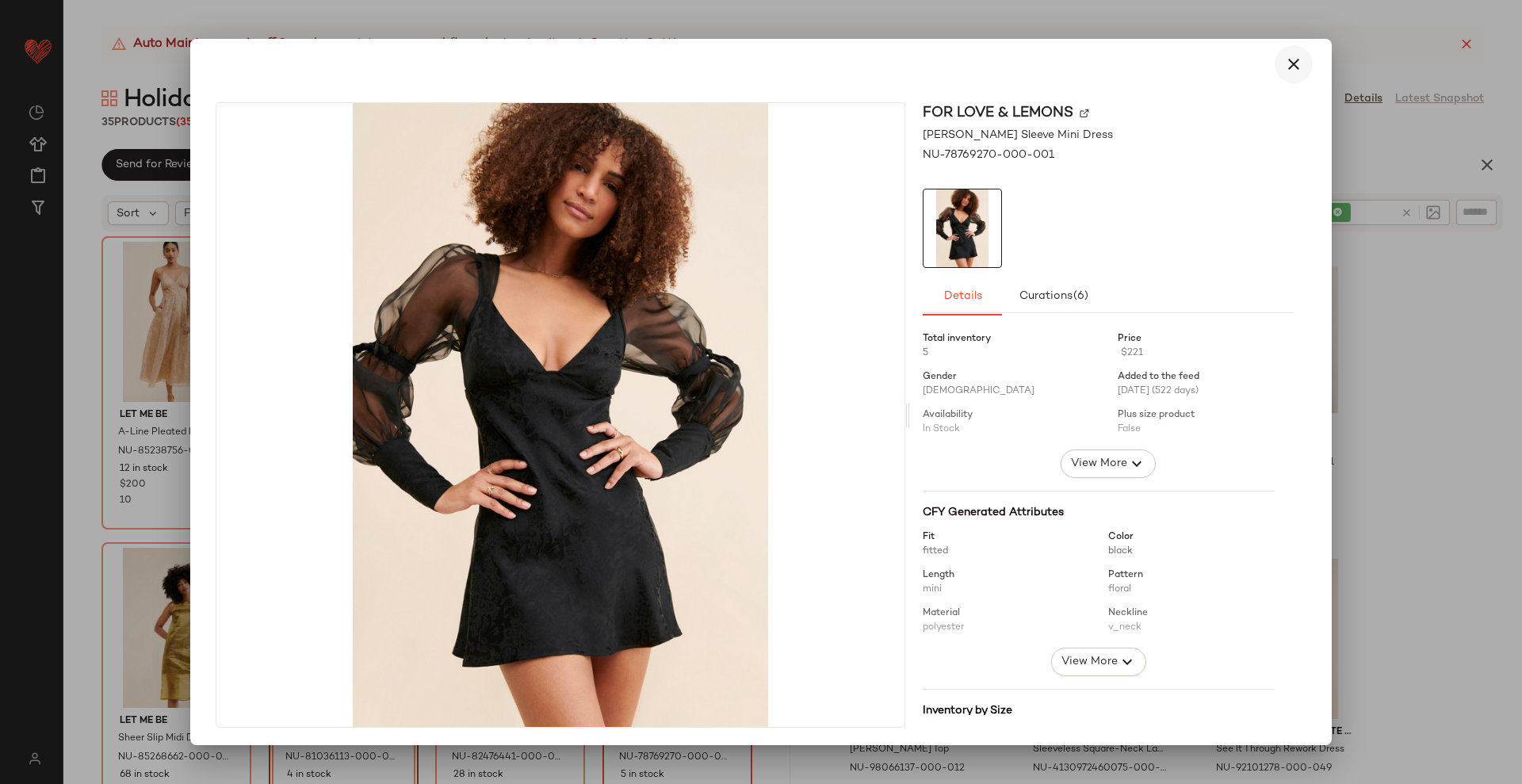
click at [1284, 63] on icon "button" at bounding box center [1294, 65] width 19 height 19
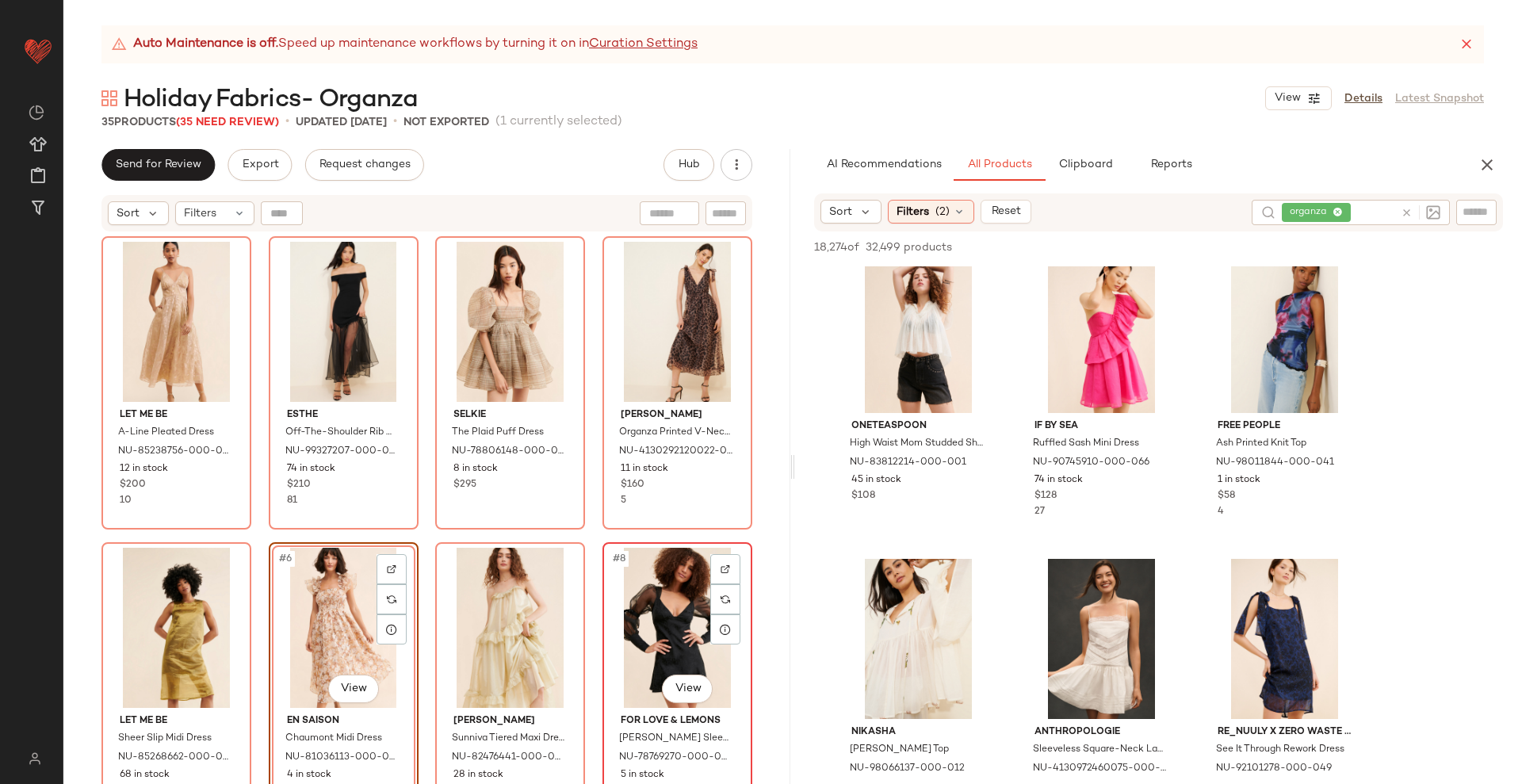
scroll to position [199, 0]
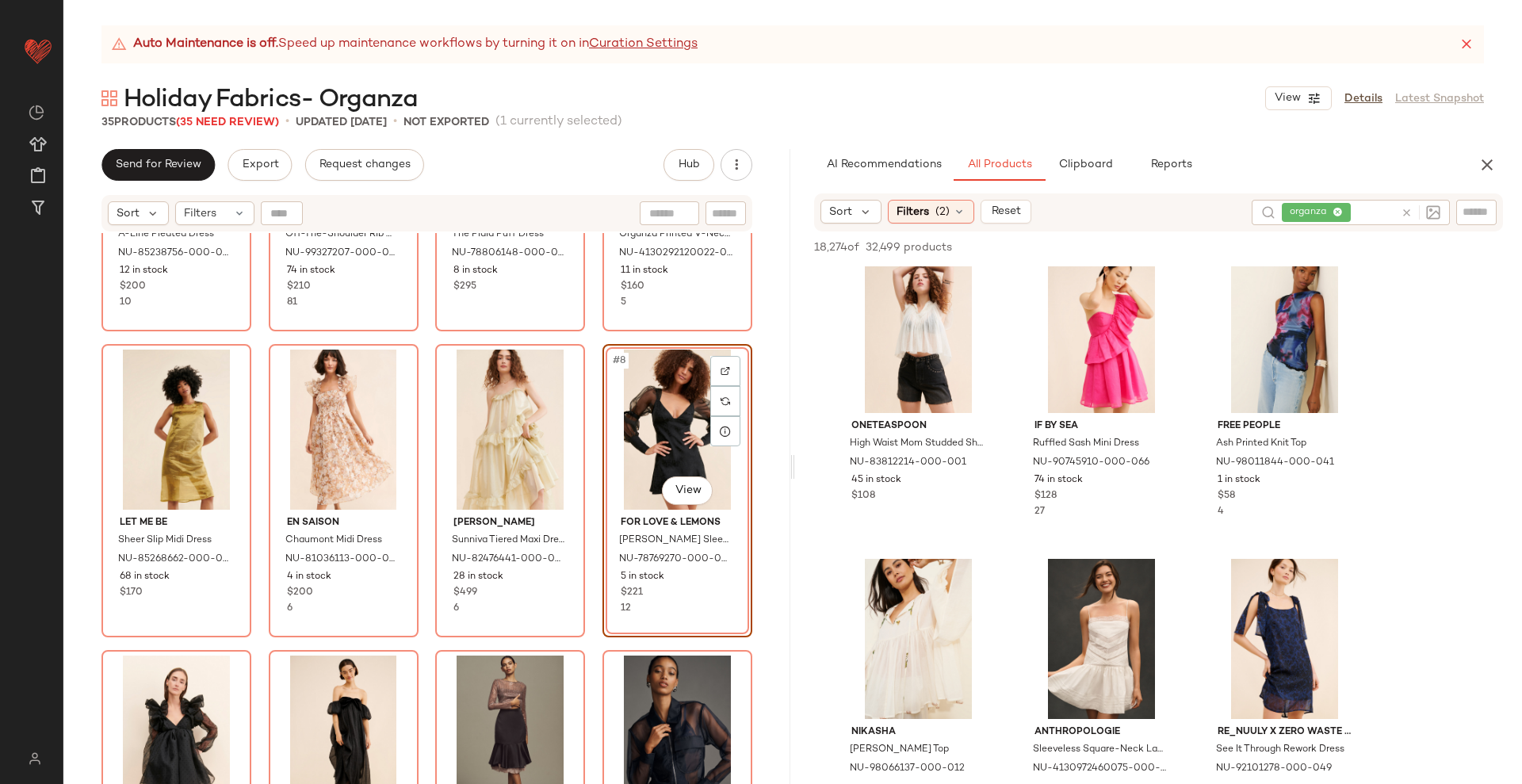
click at [1492, 164] on icon "button" at bounding box center [1488, 164] width 19 height 19
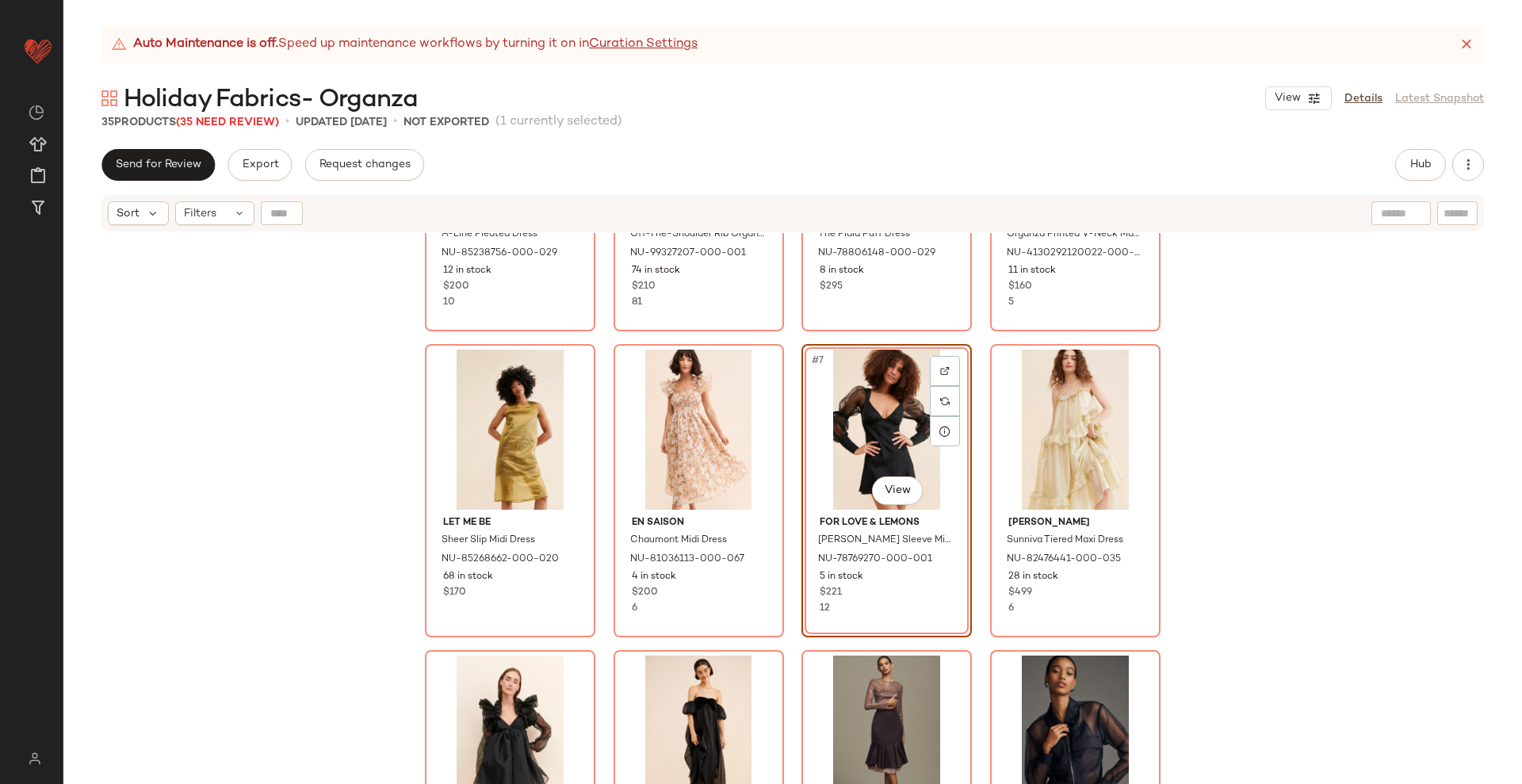
click at [976, 375] on div "Let Me Be A-Line Pleated Dress NU-85238756-000-029 12 in stock $200 10 ESTHE Of…" at bounding box center [793, 332] width 736 height 587
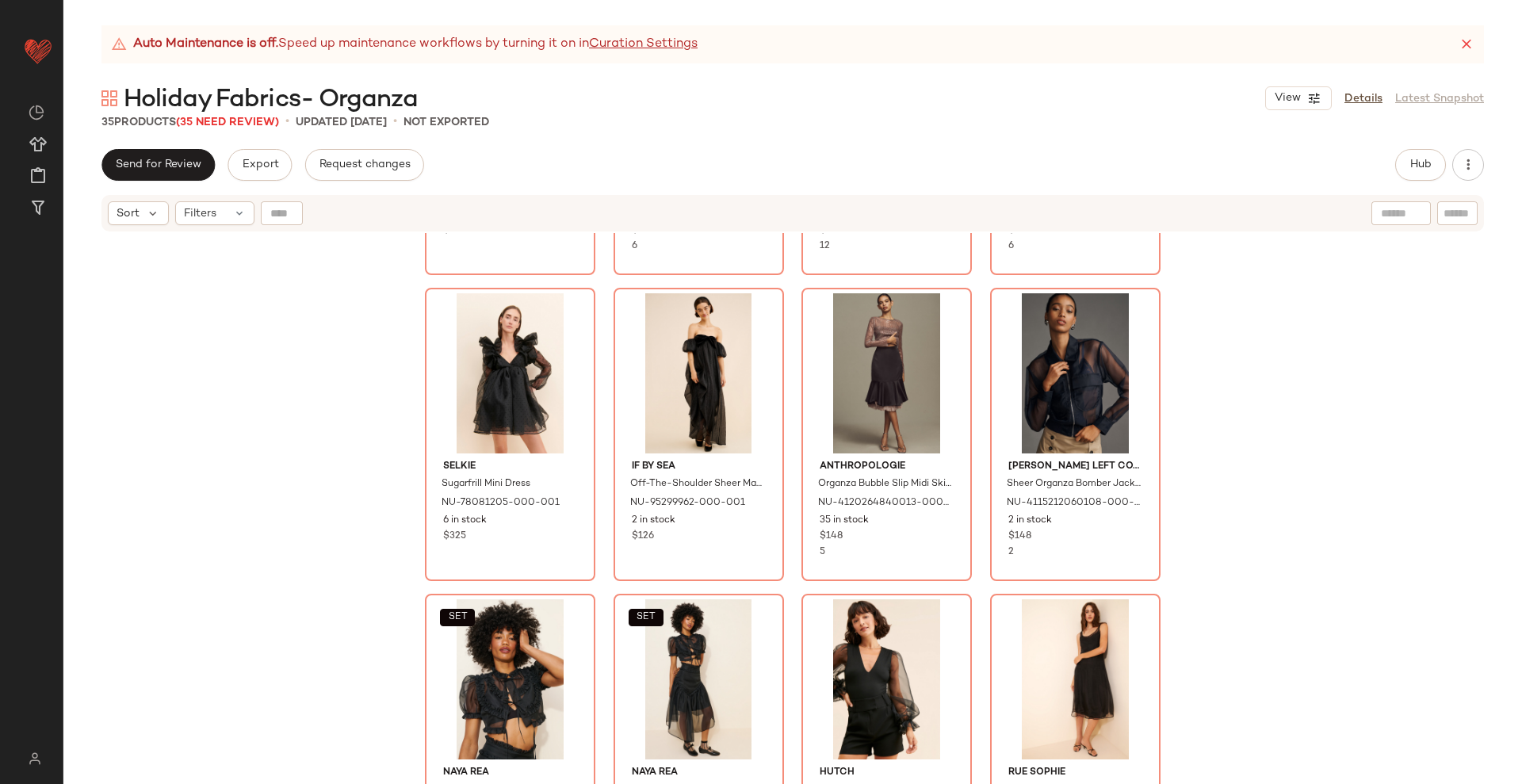
scroll to position [607, 0]
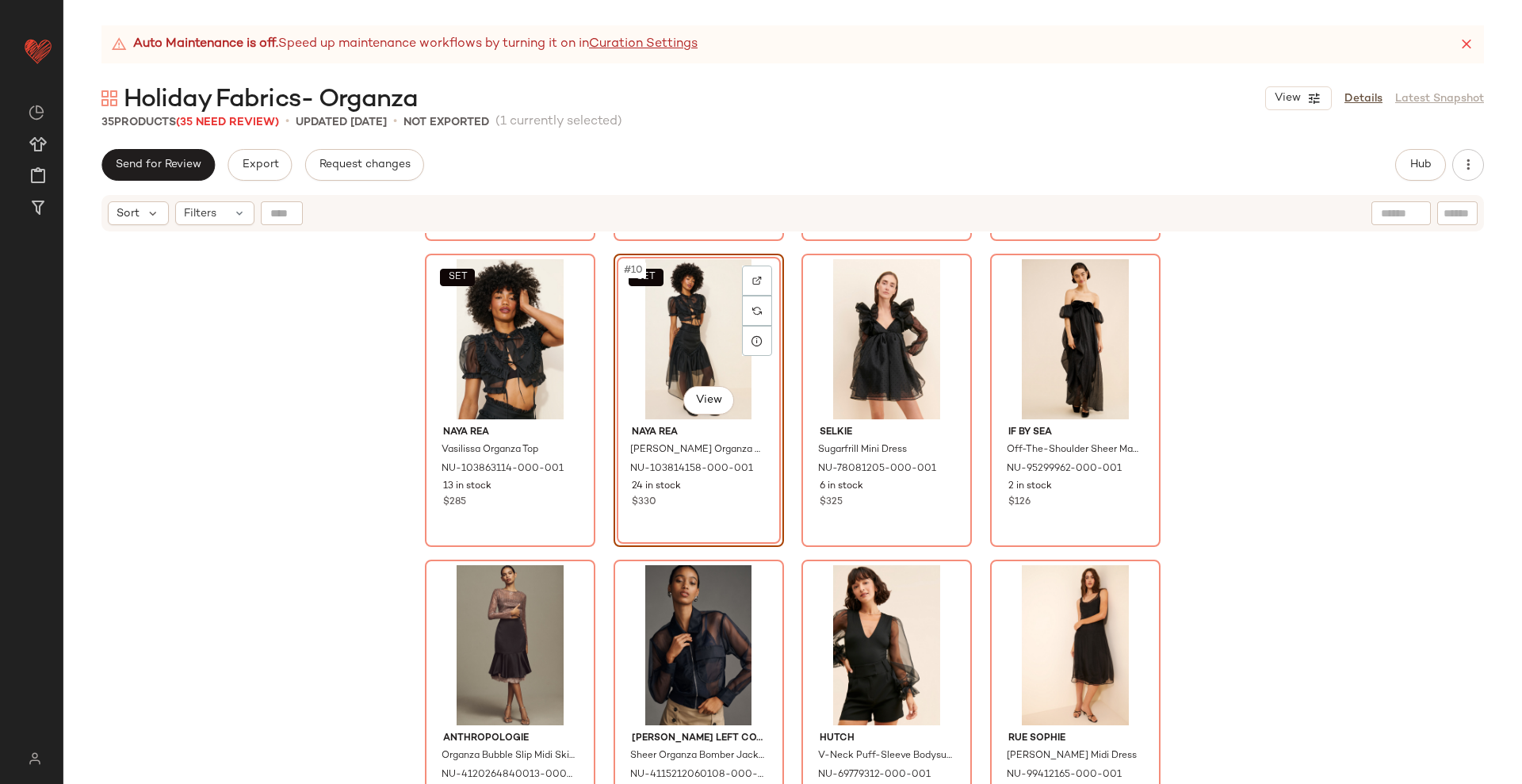
click at [786, 557] on div "Let Me Be Sheer Slip Midi Dress NU-85268662-000-020 68 in stock $170 En Saison …" at bounding box center [793, 527] width 1459 height 590
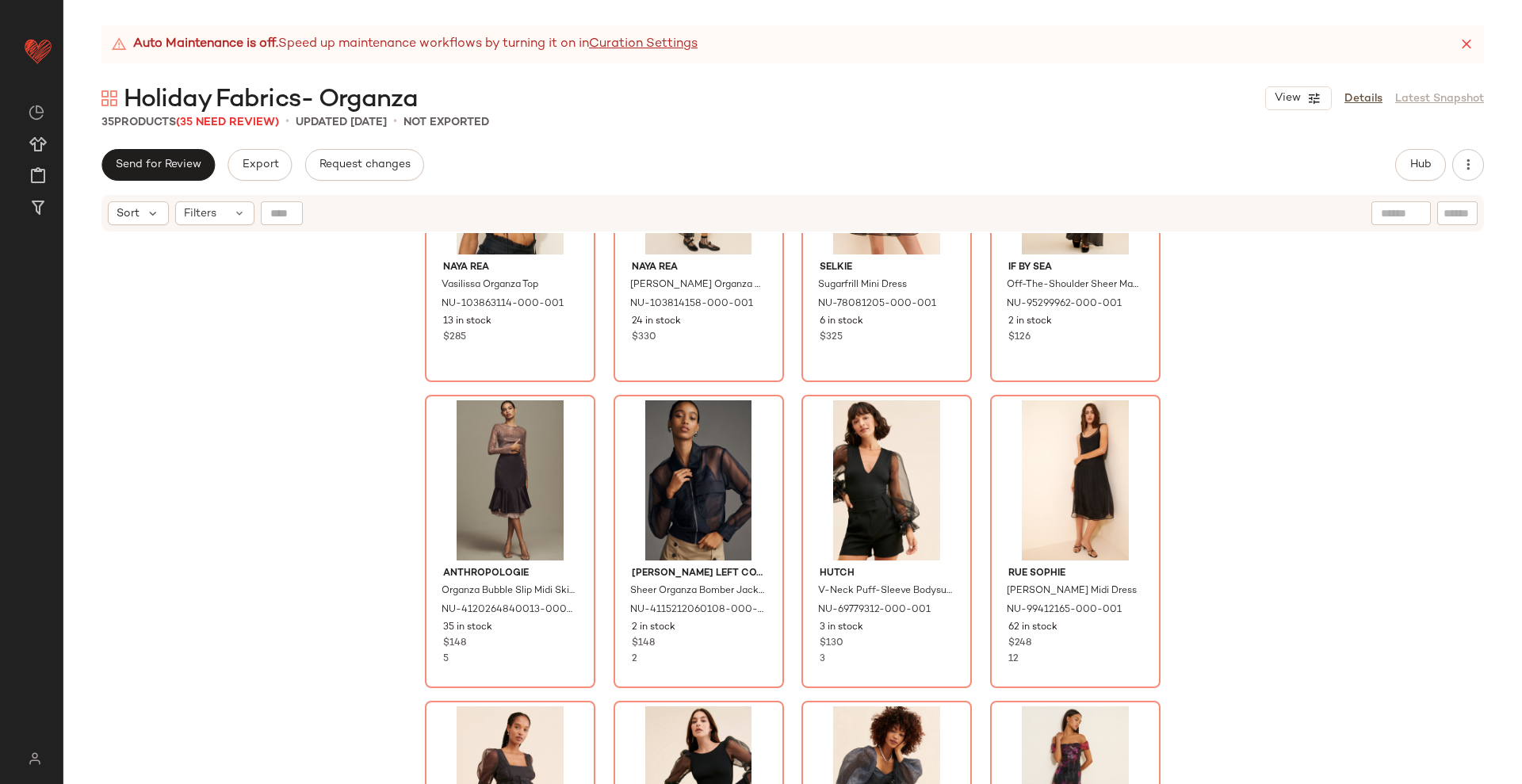
scroll to position [805, 0]
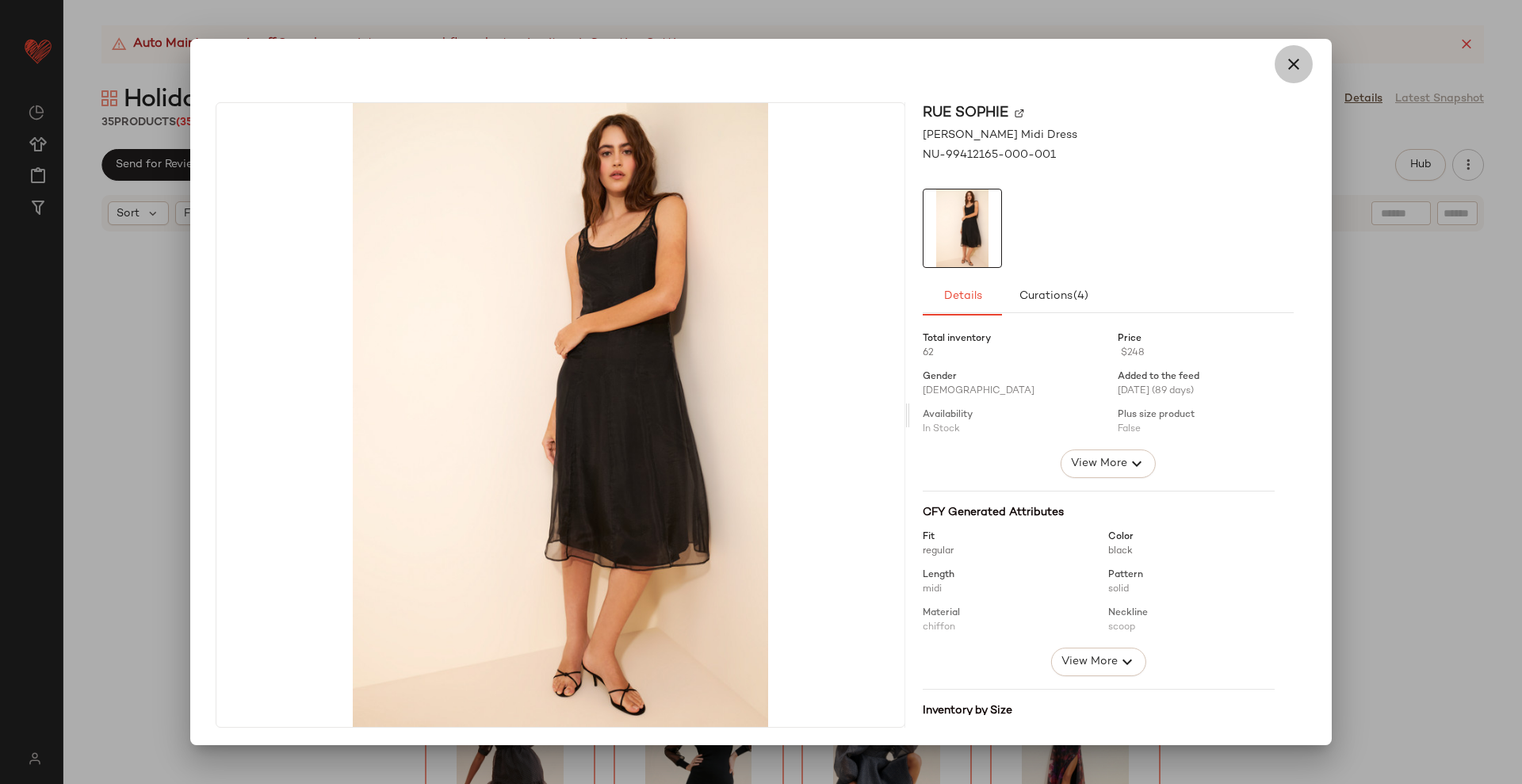
click at [1278, 70] on button "button" at bounding box center [1294, 65] width 38 height 38
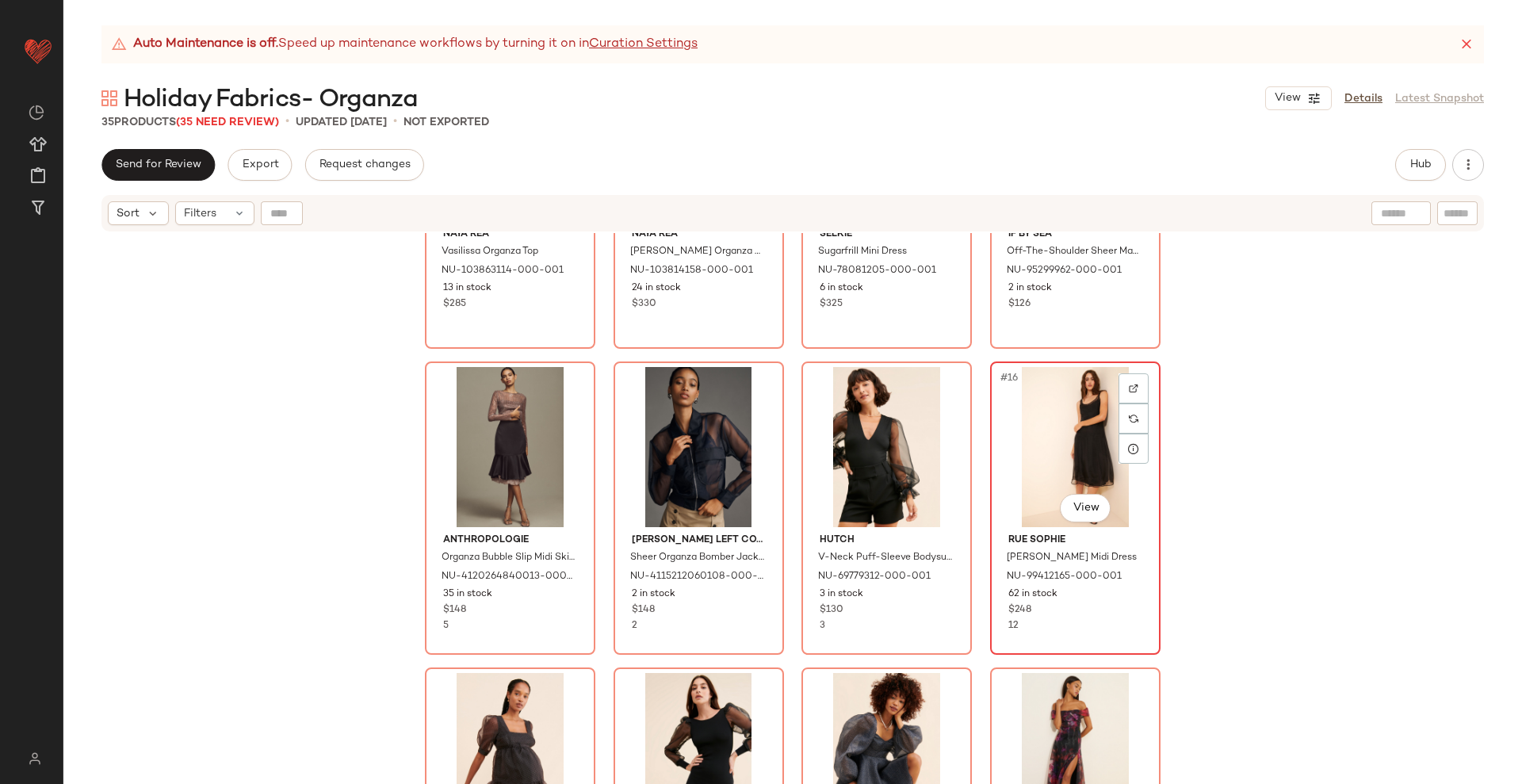
click at [1091, 434] on div "#16 View" at bounding box center [1076, 447] width 160 height 160
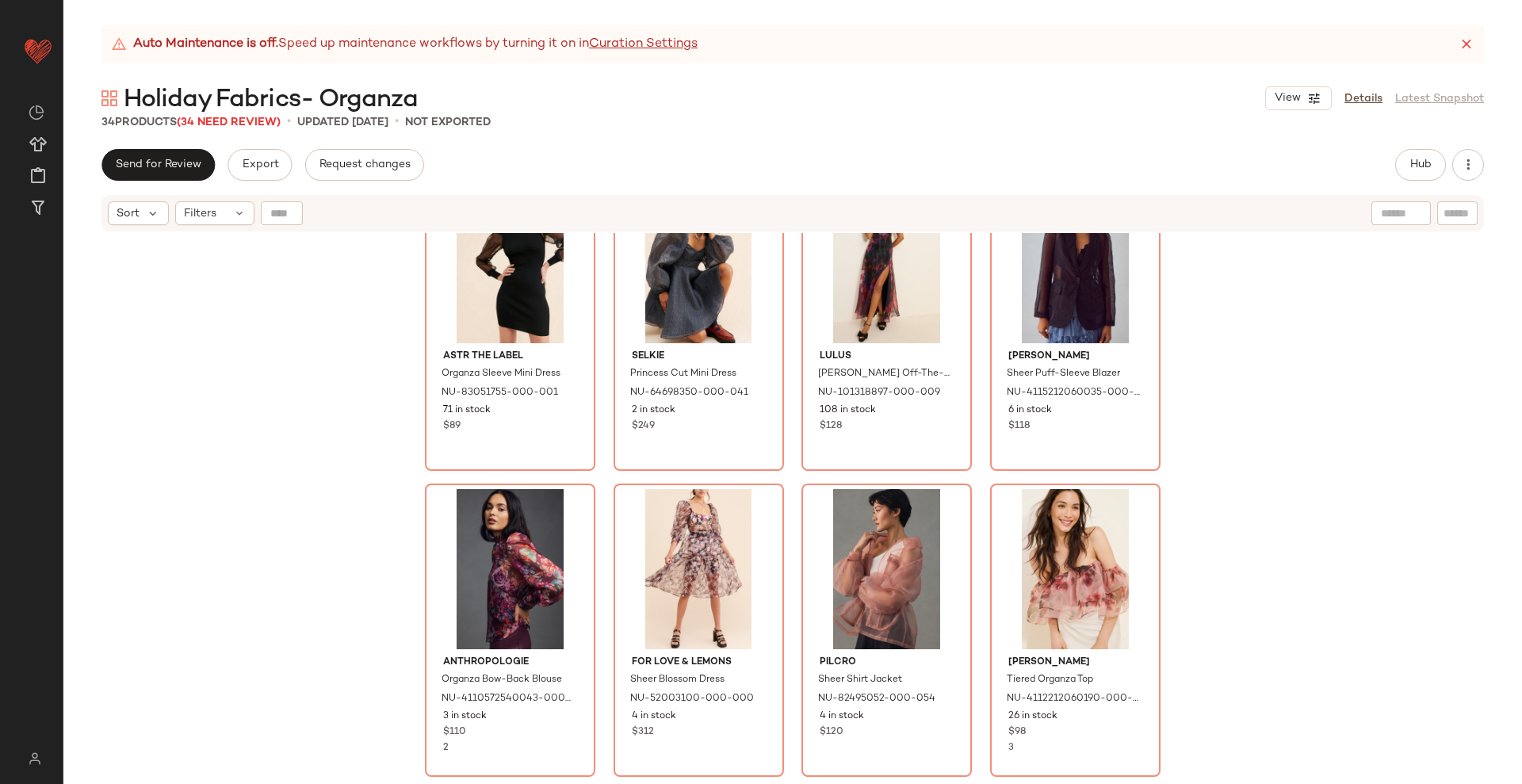
scroll to position [1301, 0]
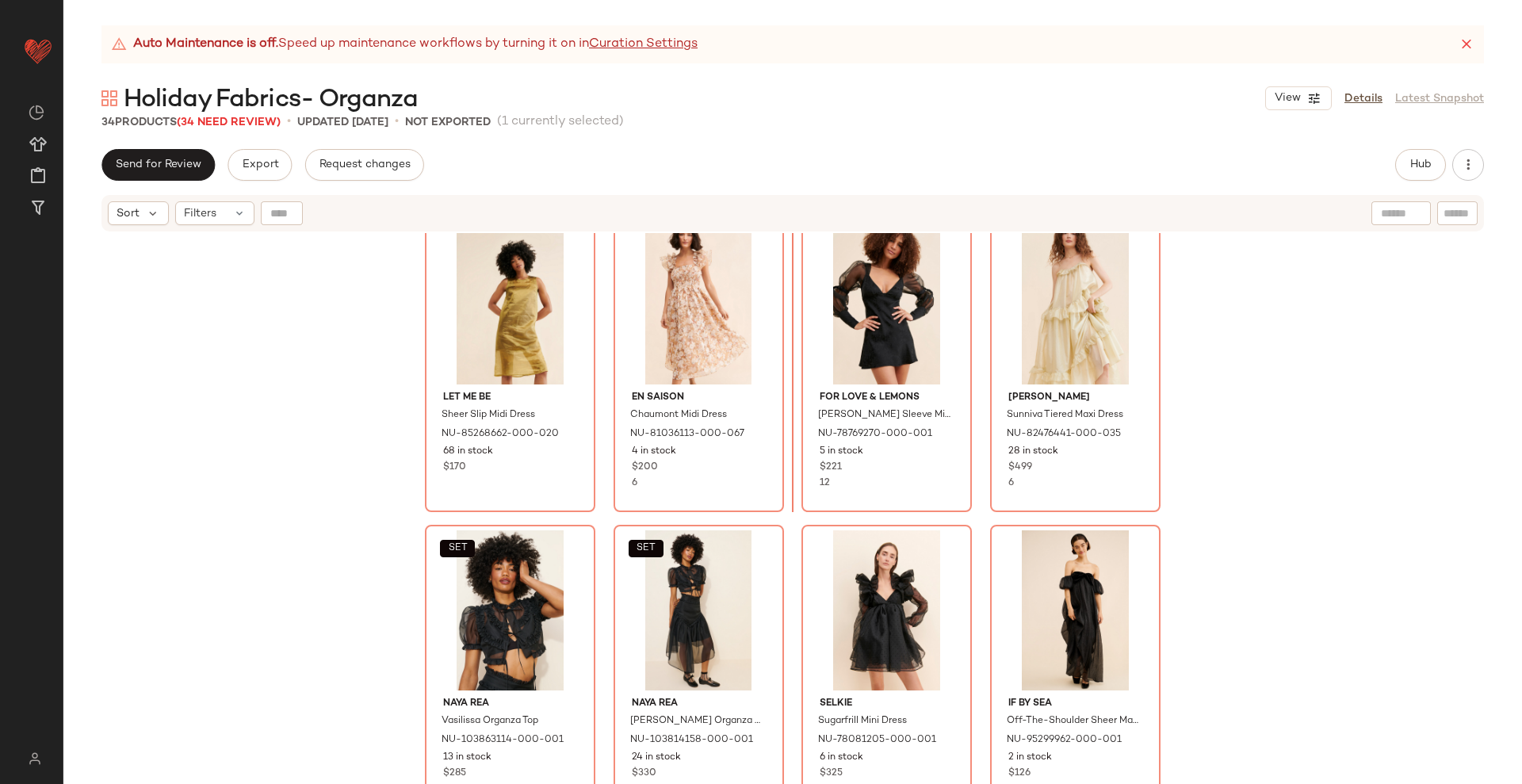
scroll to position [369, 0]
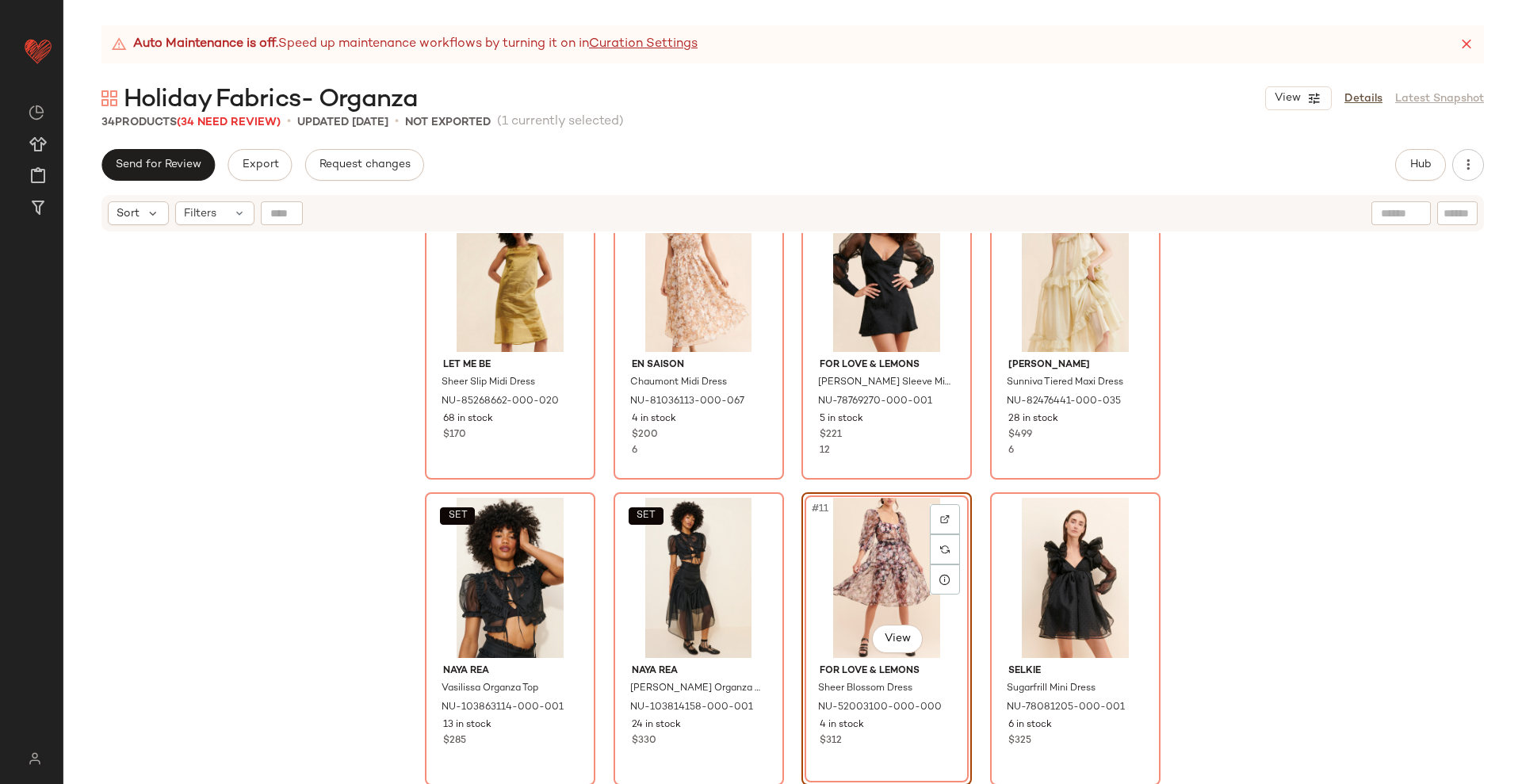
click at [975, 490] on div "Let Me Be Sheer Slip Midi Dress NU-85268662-000-020 68 in stock $170 En Saison …" at bounding box center [793, 527] width 1459 height 590
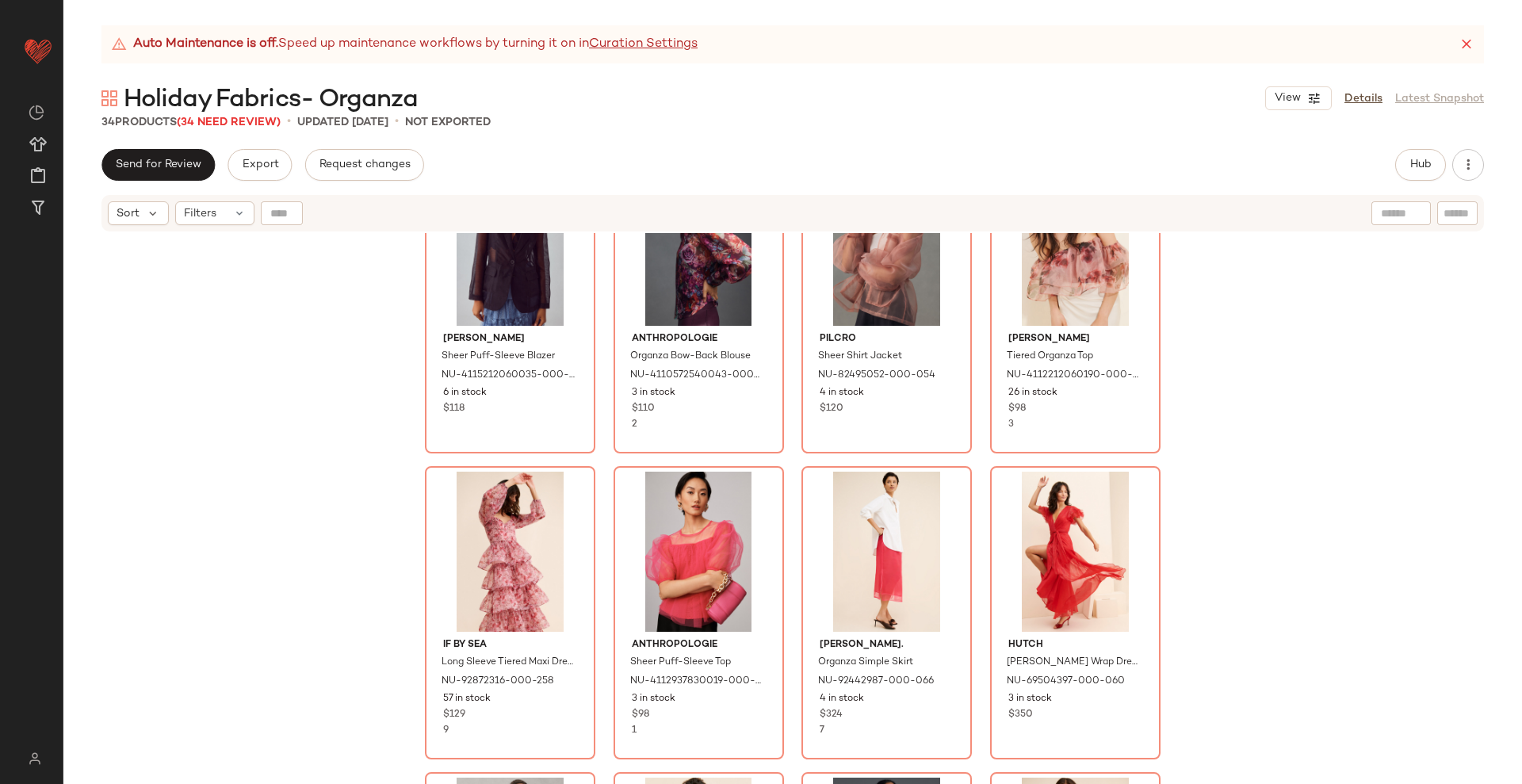
scroll to position [1755, 0]
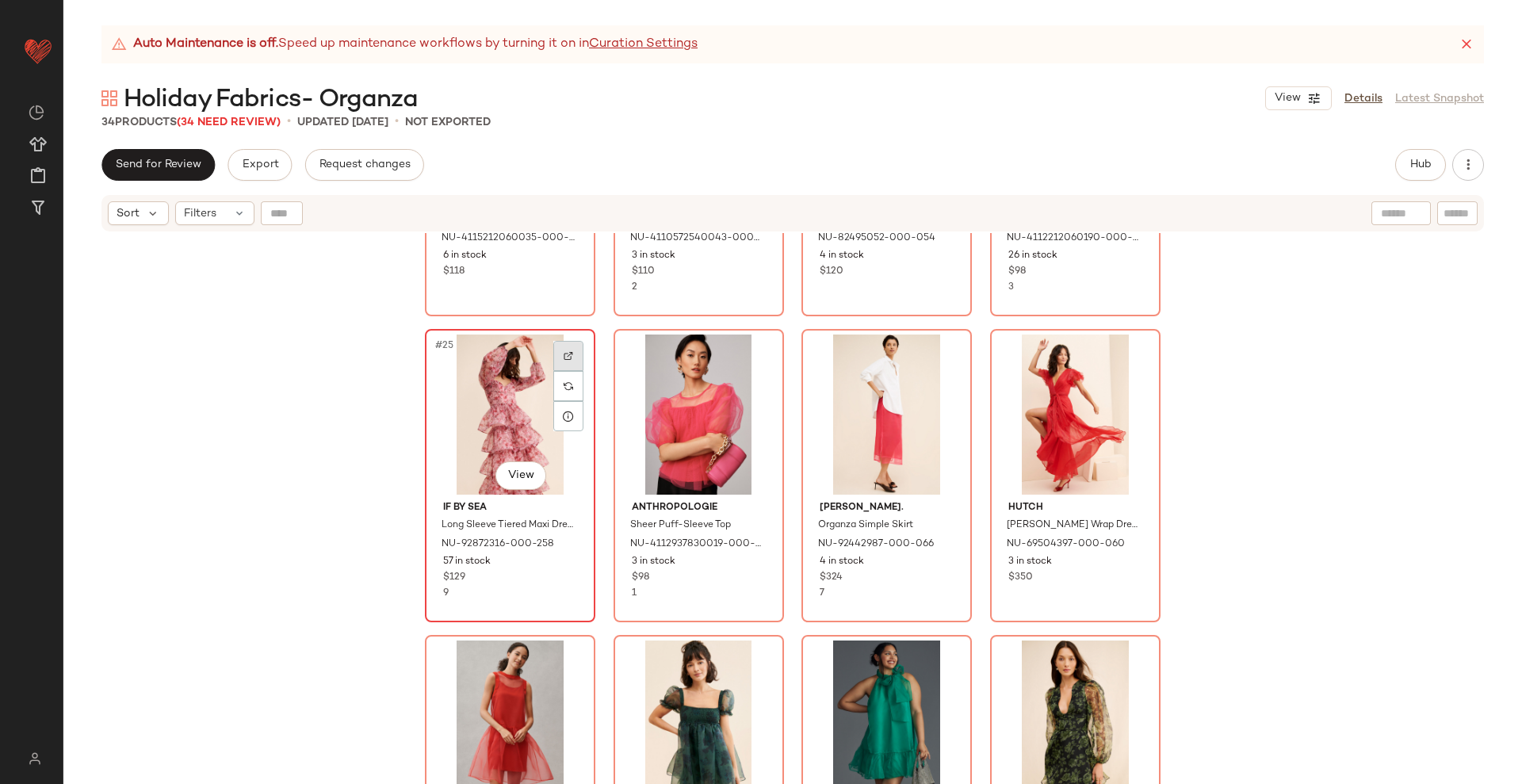
click at [564, 353] on img at bounding box center [568, 355] width 10 height 10
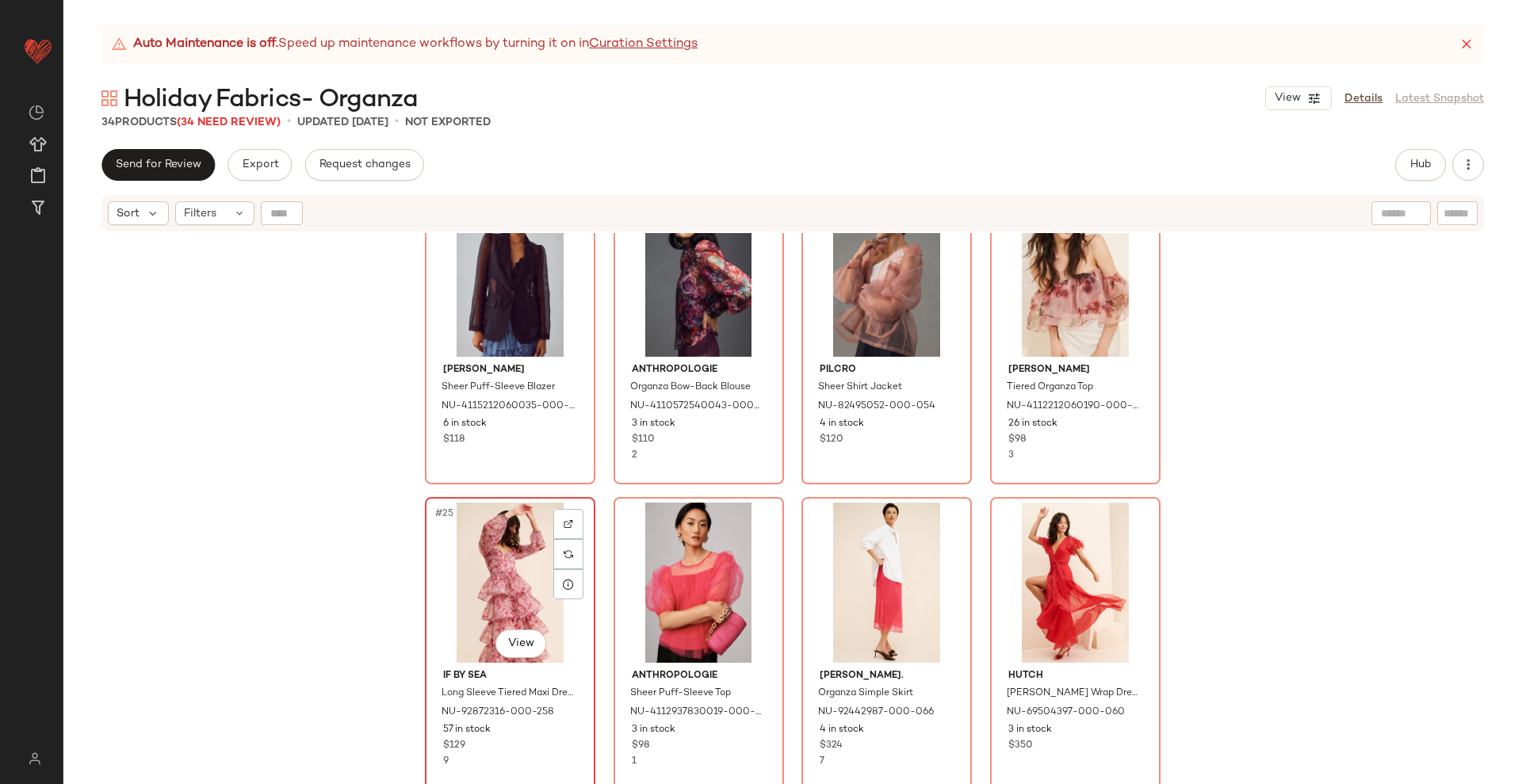
scroll to position [1558, 0]
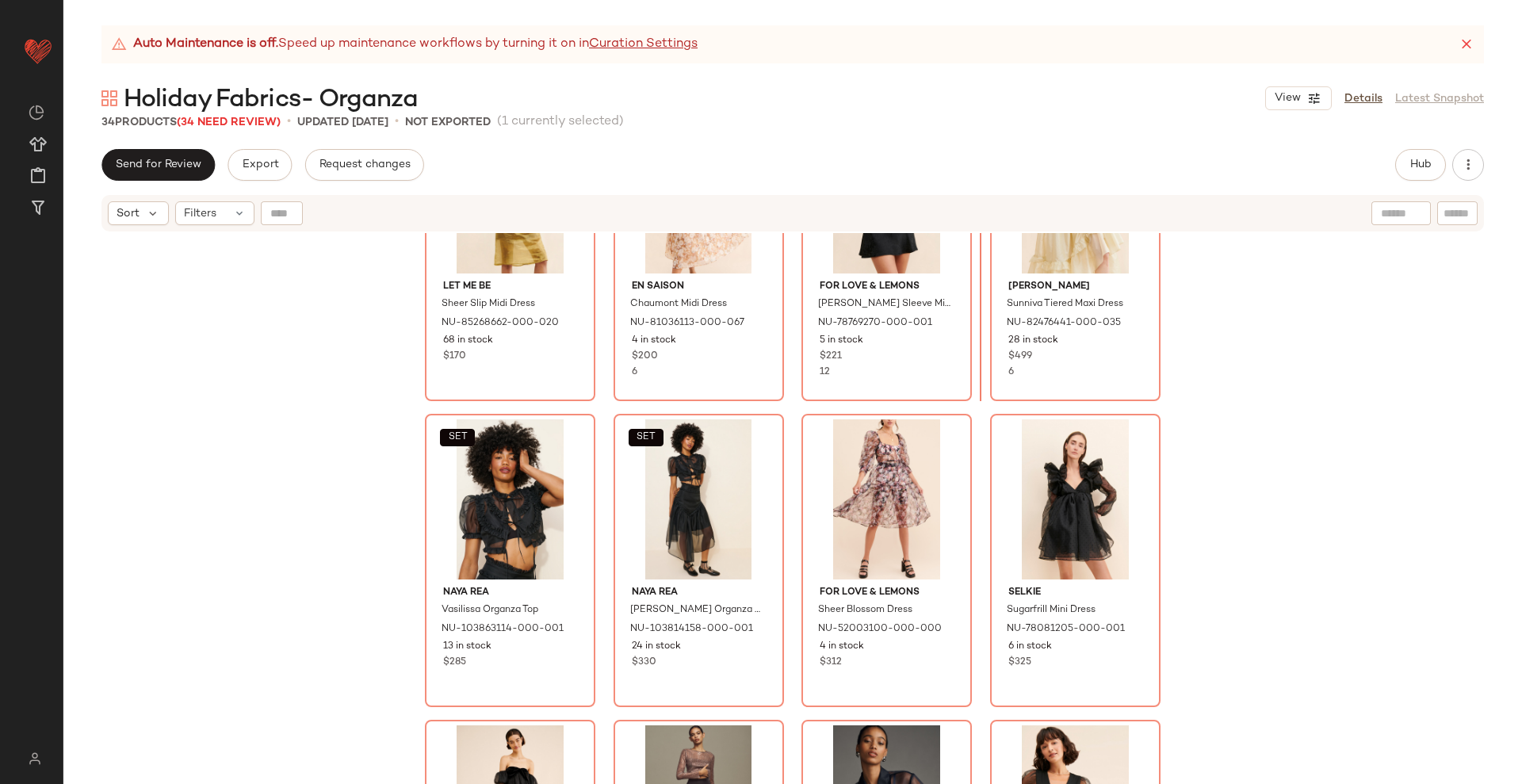
scroll to position [412, 0]
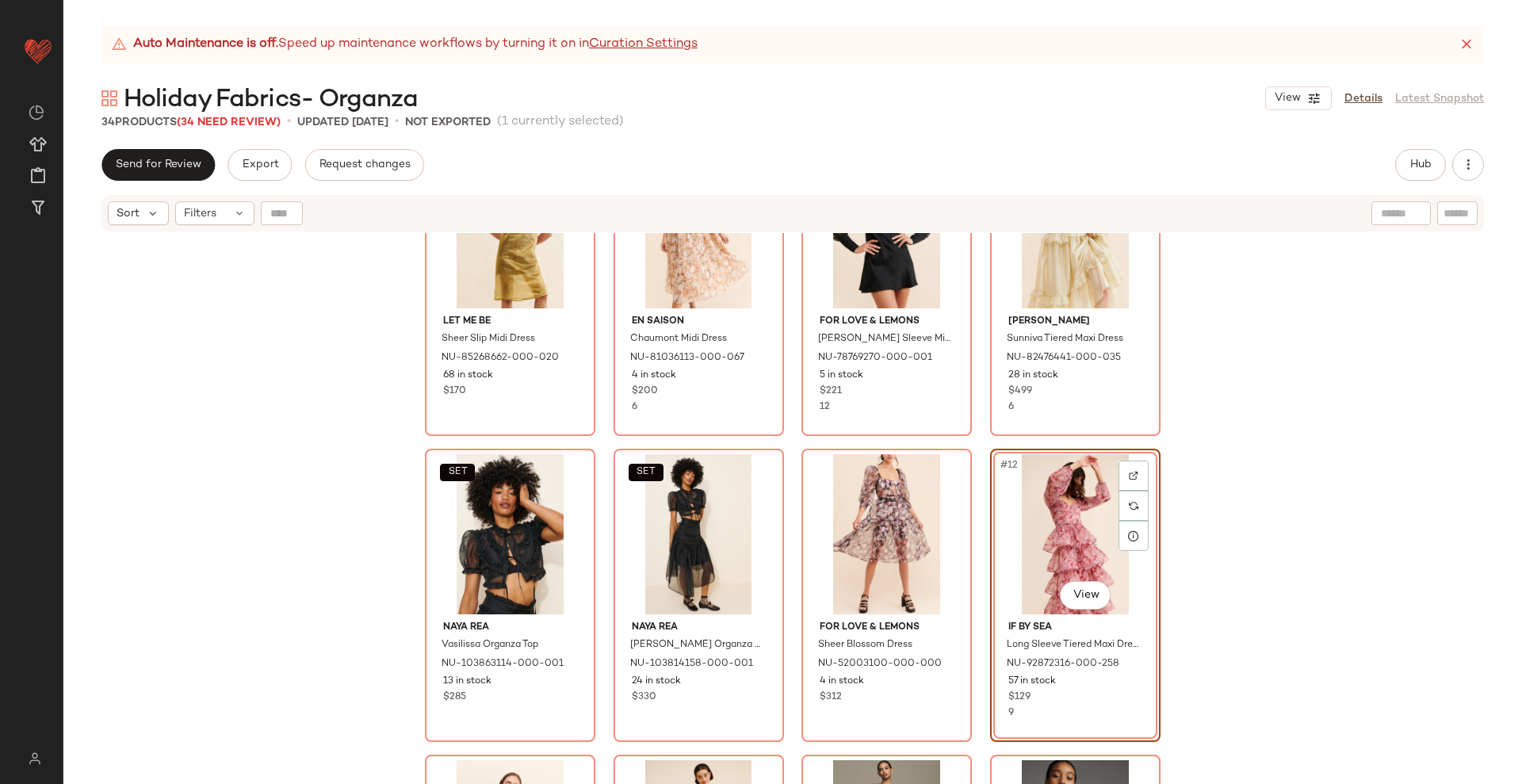
click at [975, 451] on div "Let Me Be Sheer Slip Midi Dress NU-85268662-000-020 68 in stock $170 En Saison …" at bounding box center [793, 527] width 1459 height 590
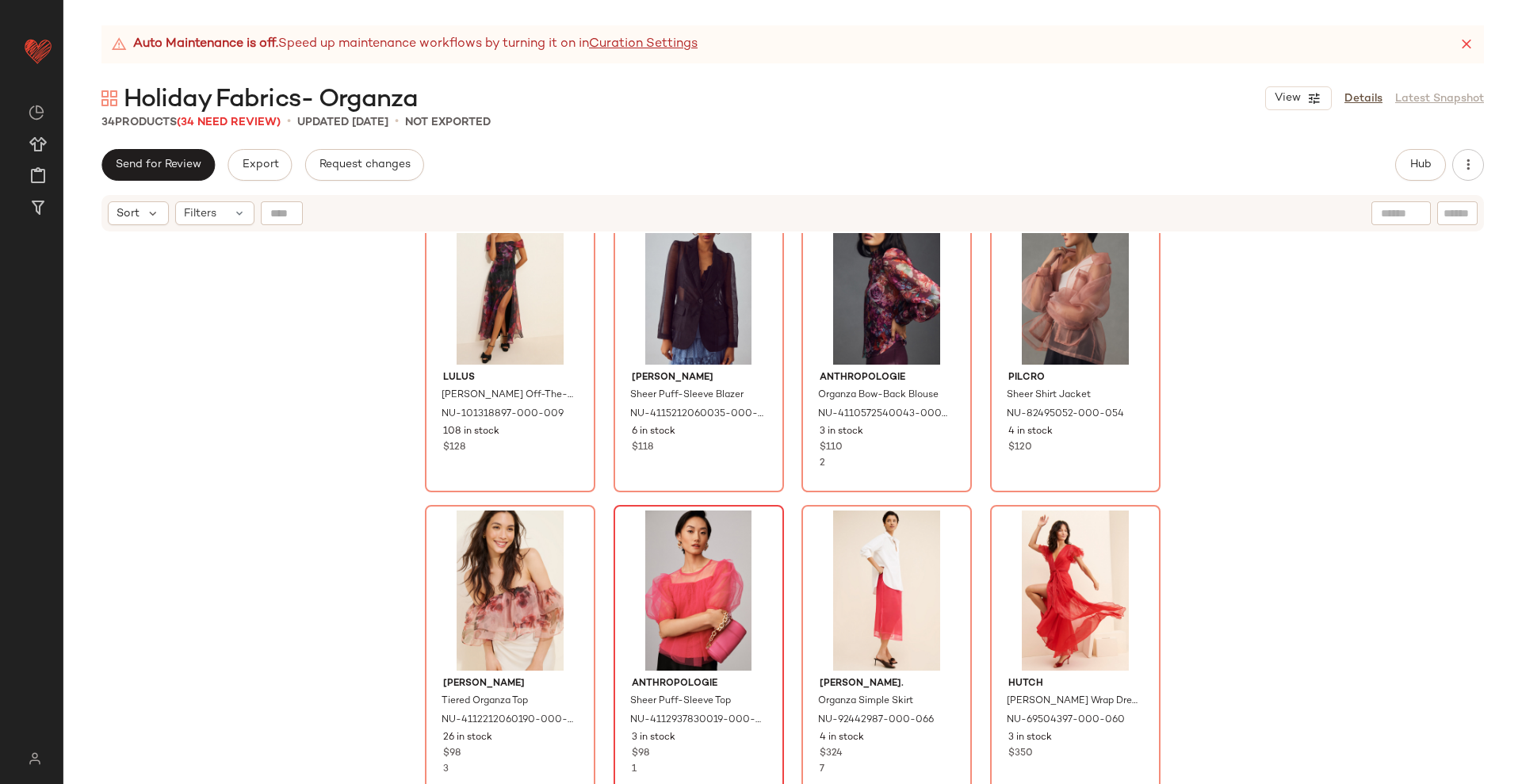
scroll to position [1601, 0]
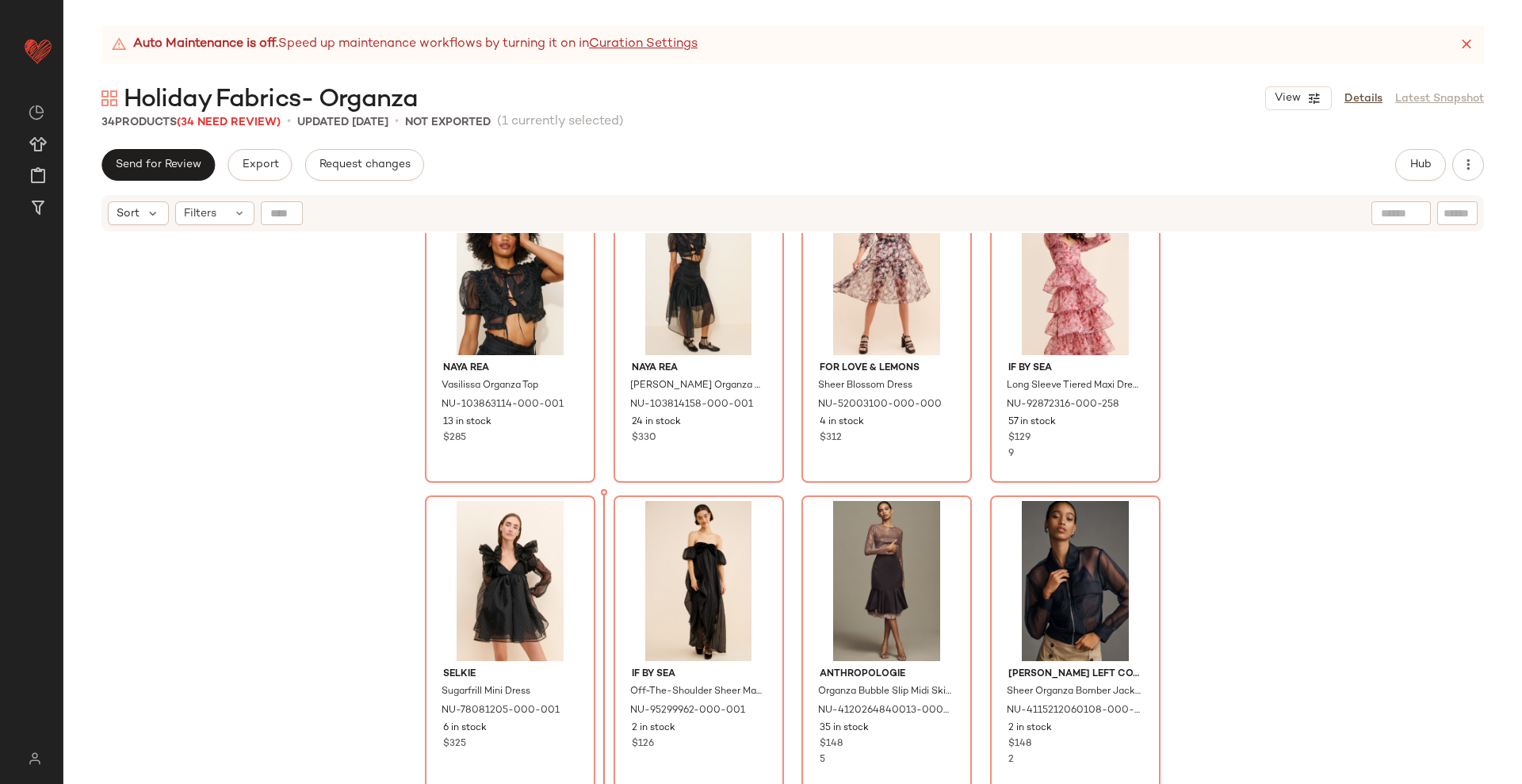
scroll to position [690, 0]
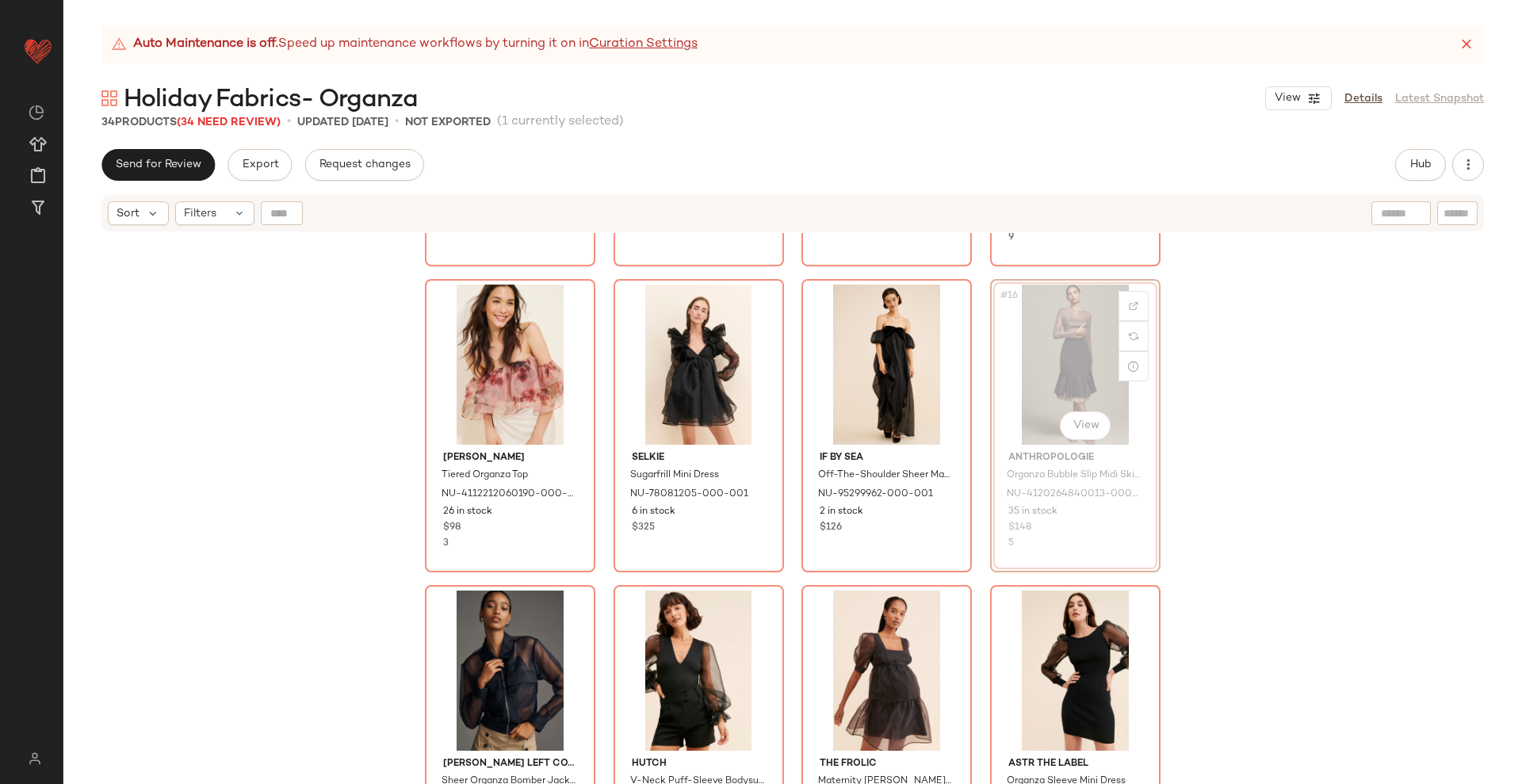
scroll to position [887, 0]
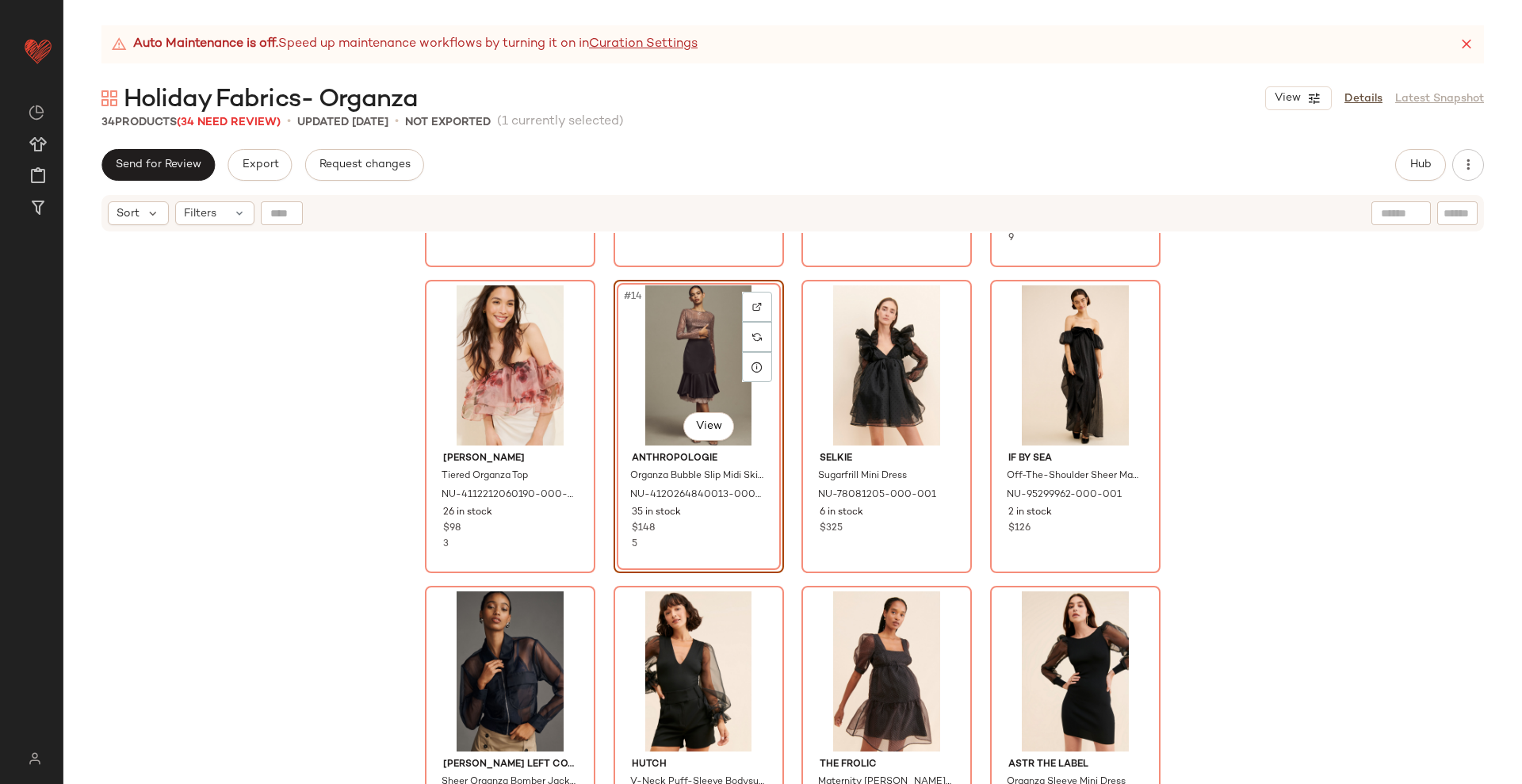
click at [794, 573] on div "SET Naya Rea Vasilissa Organza Top NU-103863114-000-001 13 in stock $285 SET Na…" at bounding box center [793, 527] width 1459 height 590
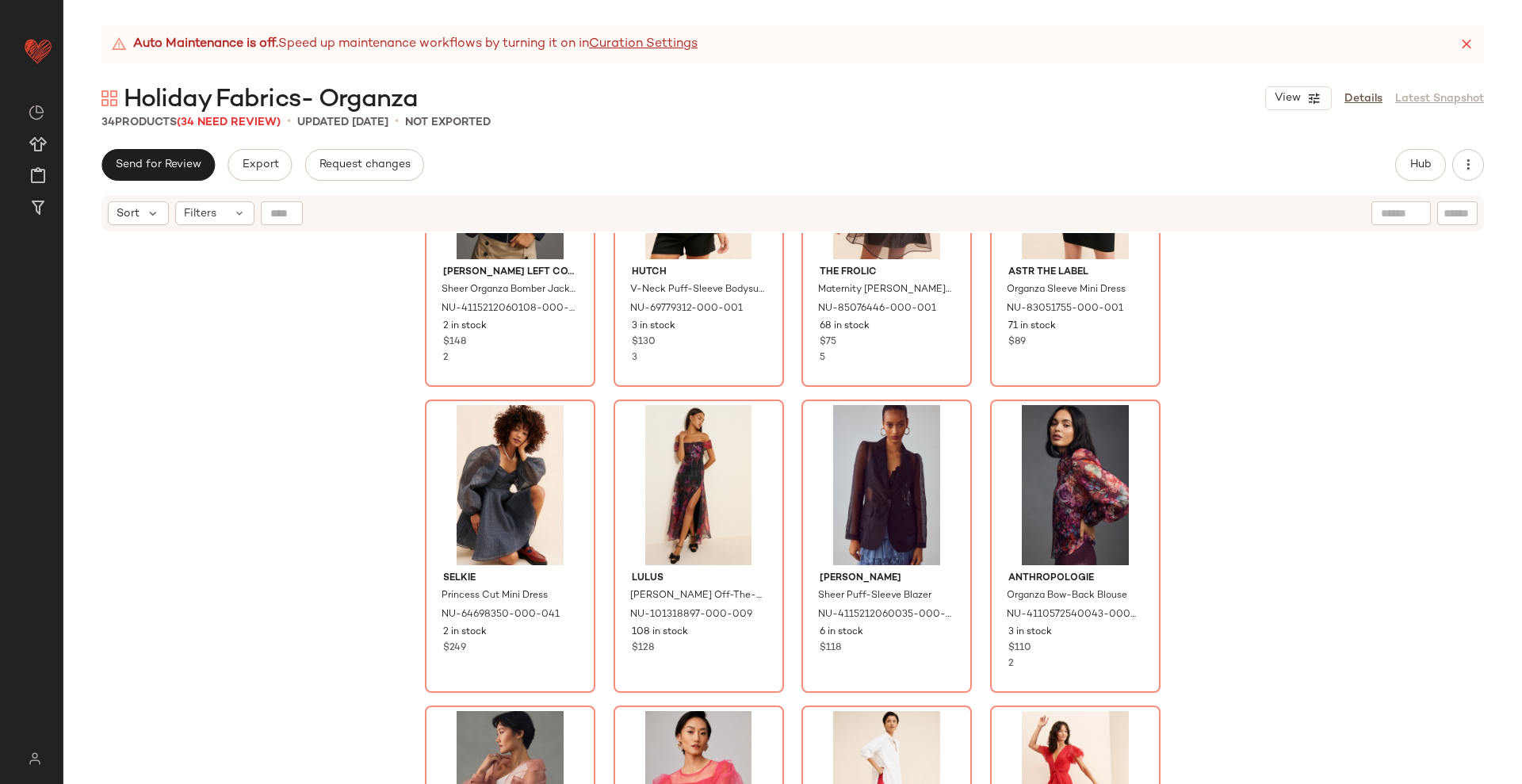
scroll to position [1383, 0]
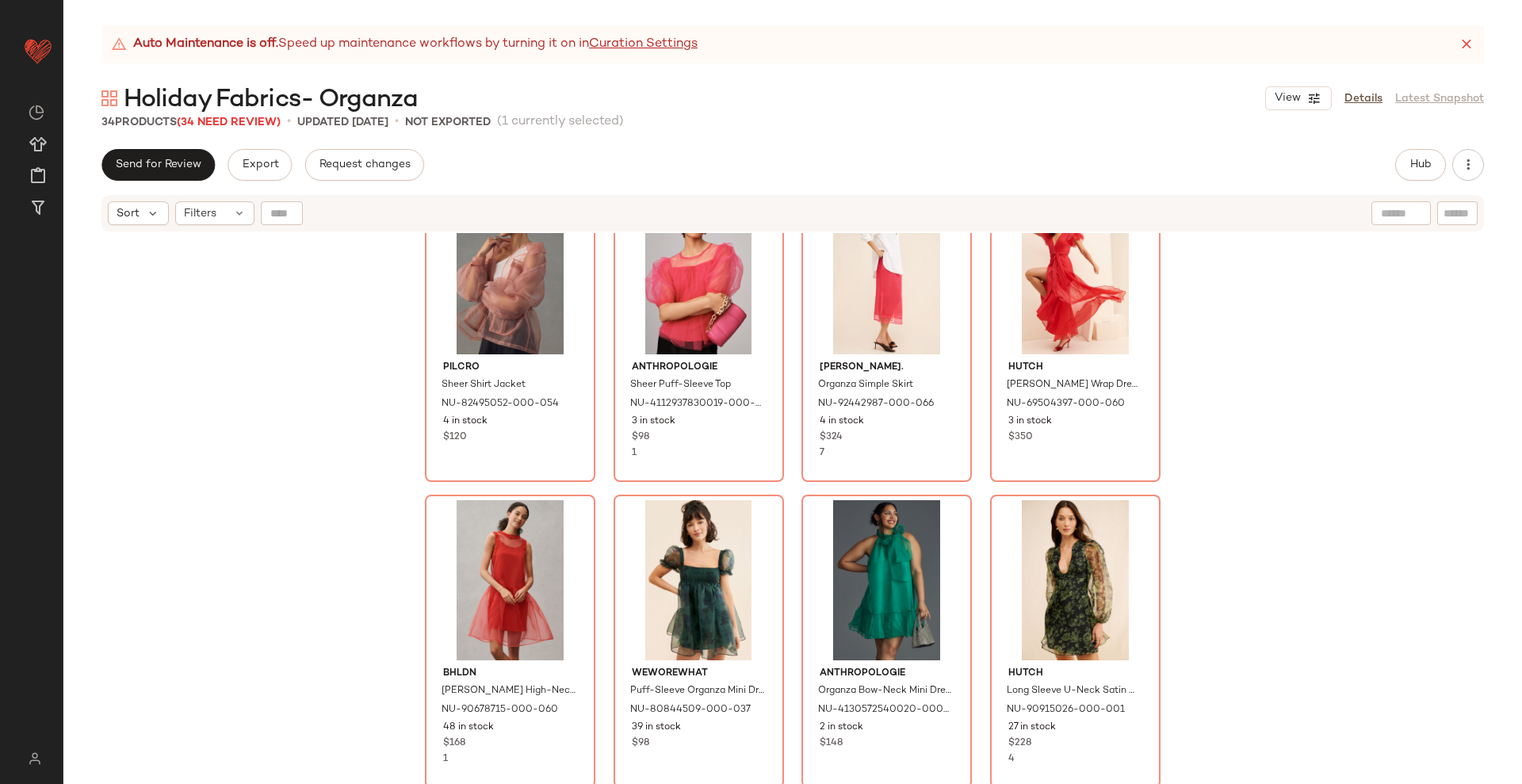
scroll to position [2119, 0]
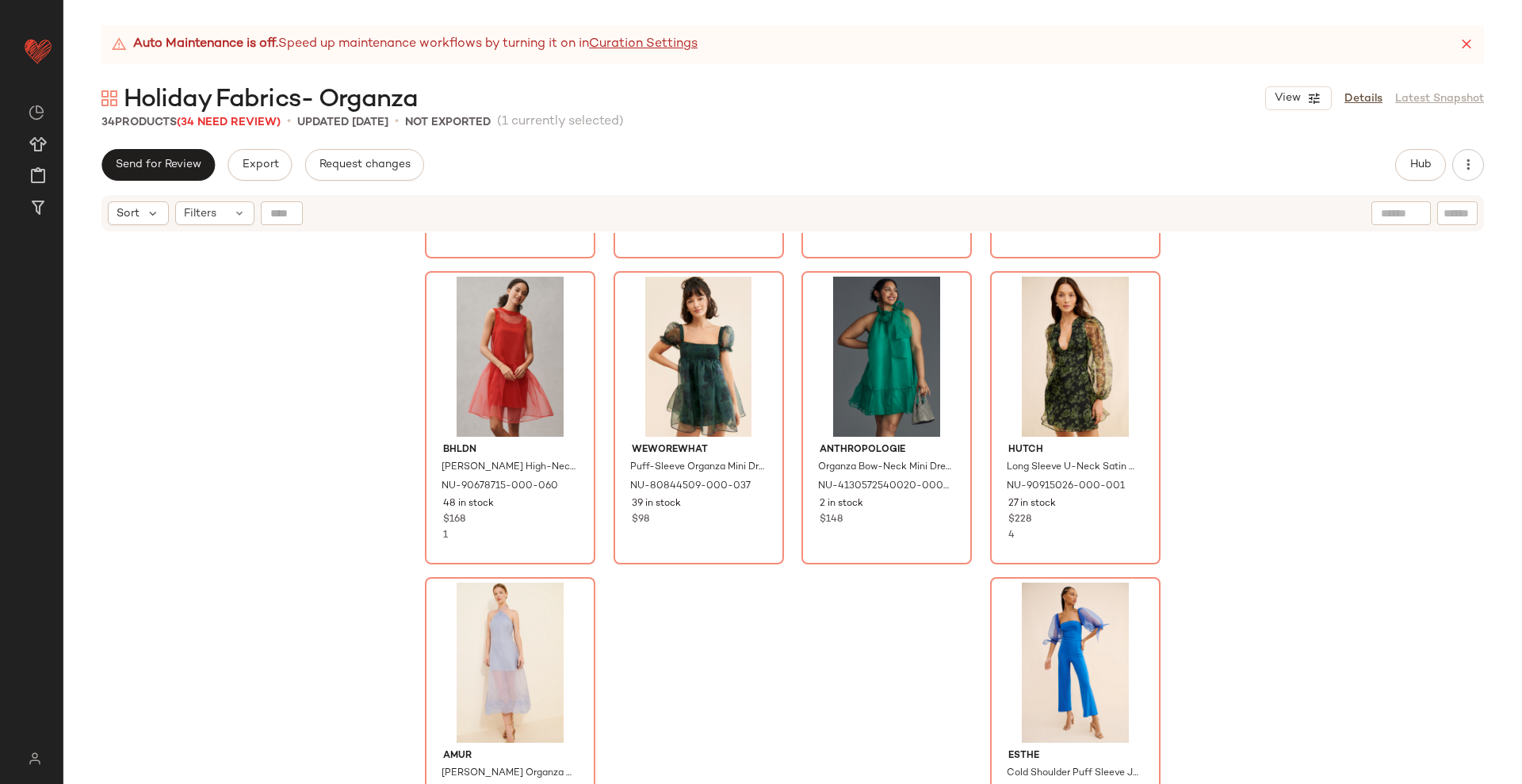
click at [971, 581] on div "Pilcro Sheer Shirt Jacket NU-82495052-000-054 4 in stock $120 Anthropologie She…" at bounding box center [793, 527] width 1459 height 590
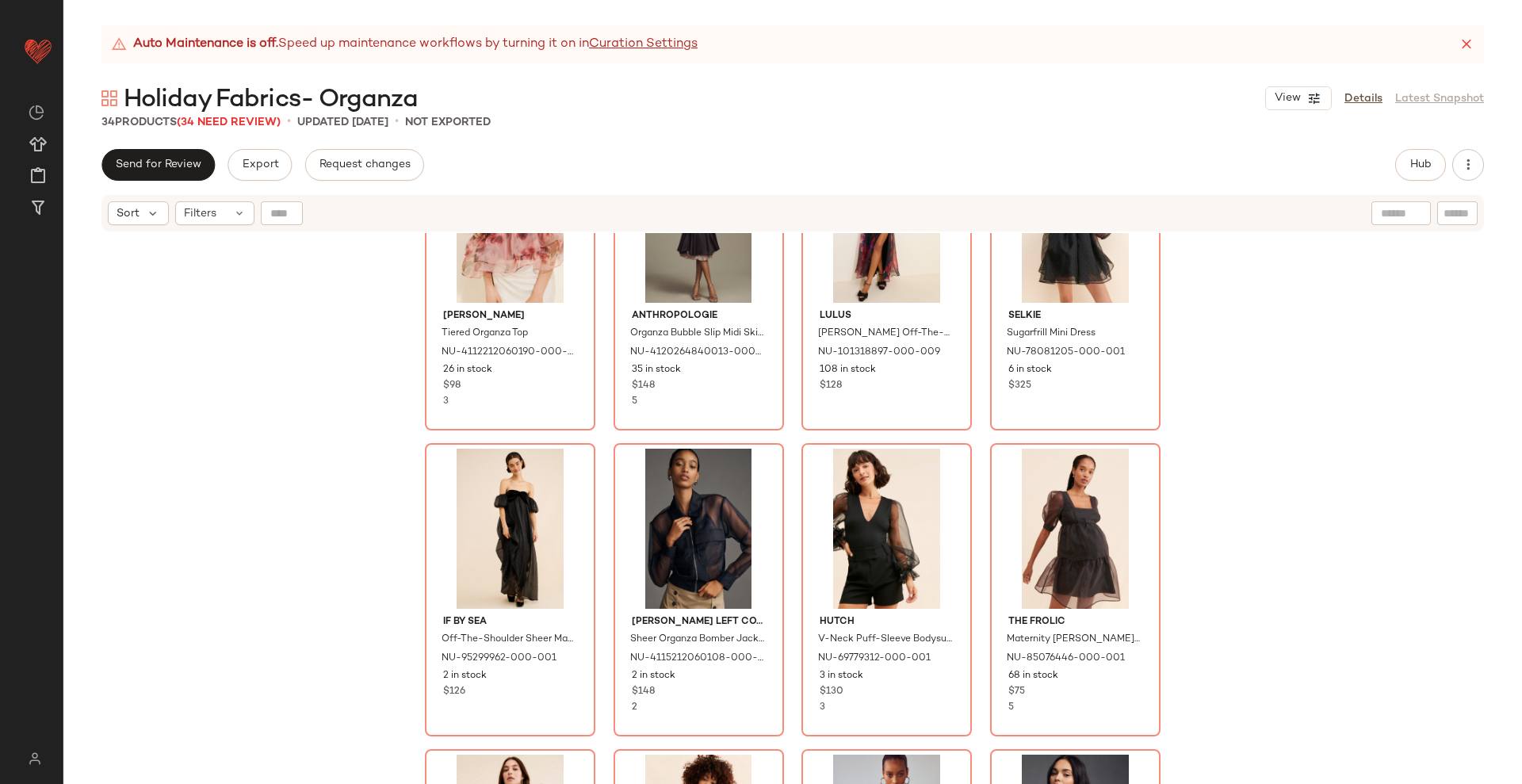
scroll to position [930, 0]
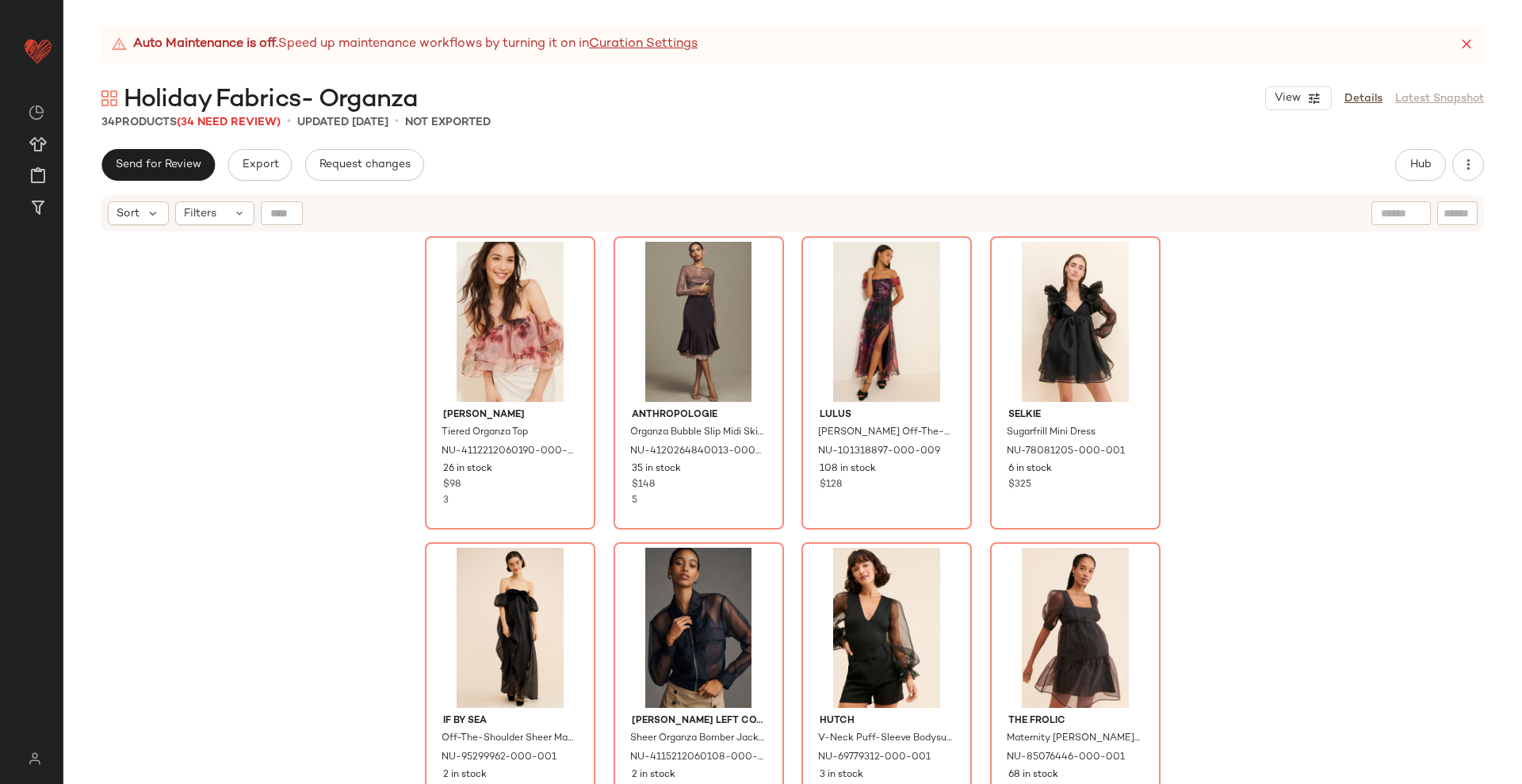
click at [973, 537] on div "[PERSON_NAME] Tiered Organza Top NU-4112212060190-000-015 26 in stock $98 3 Ant…" at bounding box center [793, 527] width 1459 height 590
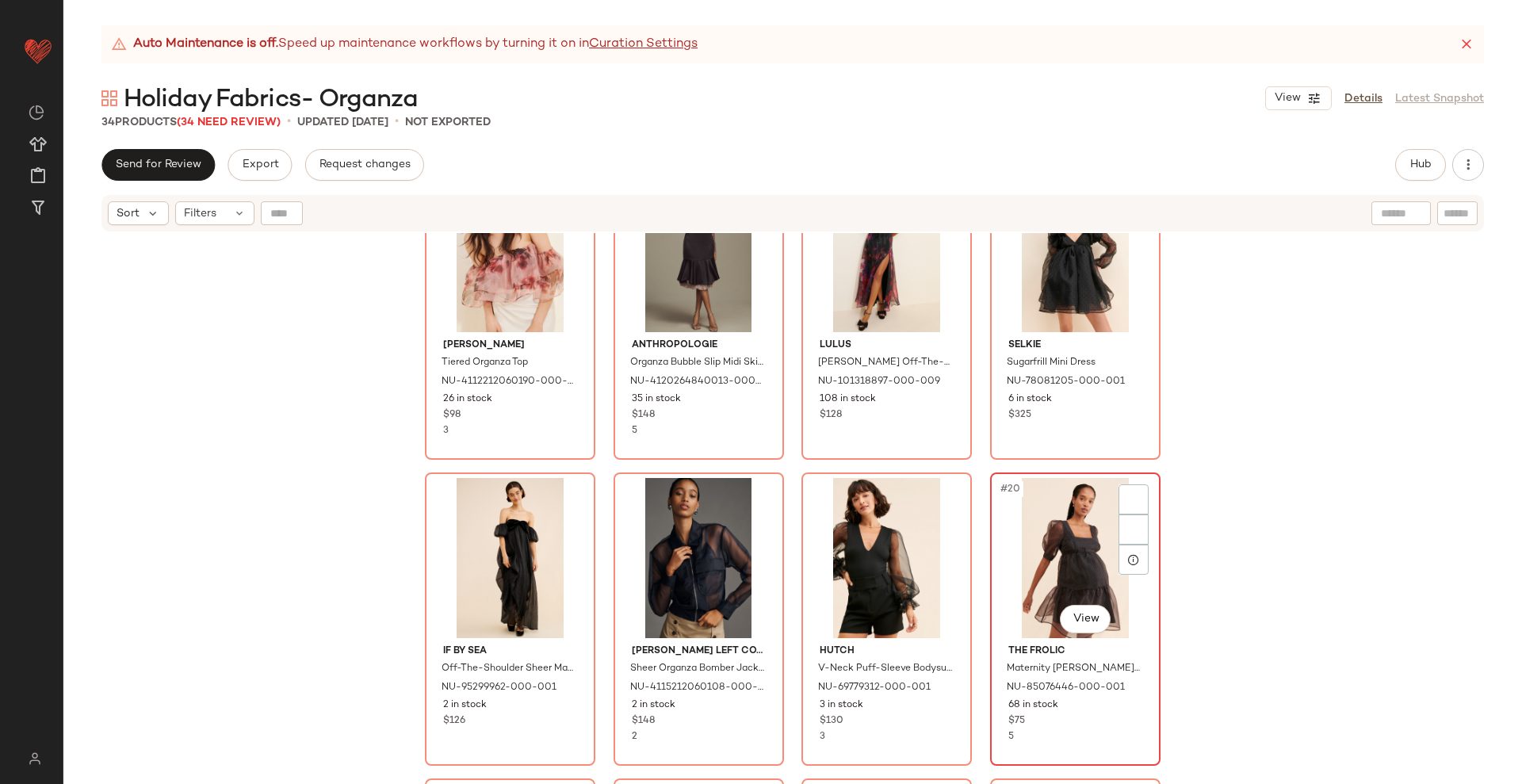
scroll to position [1029, 0]
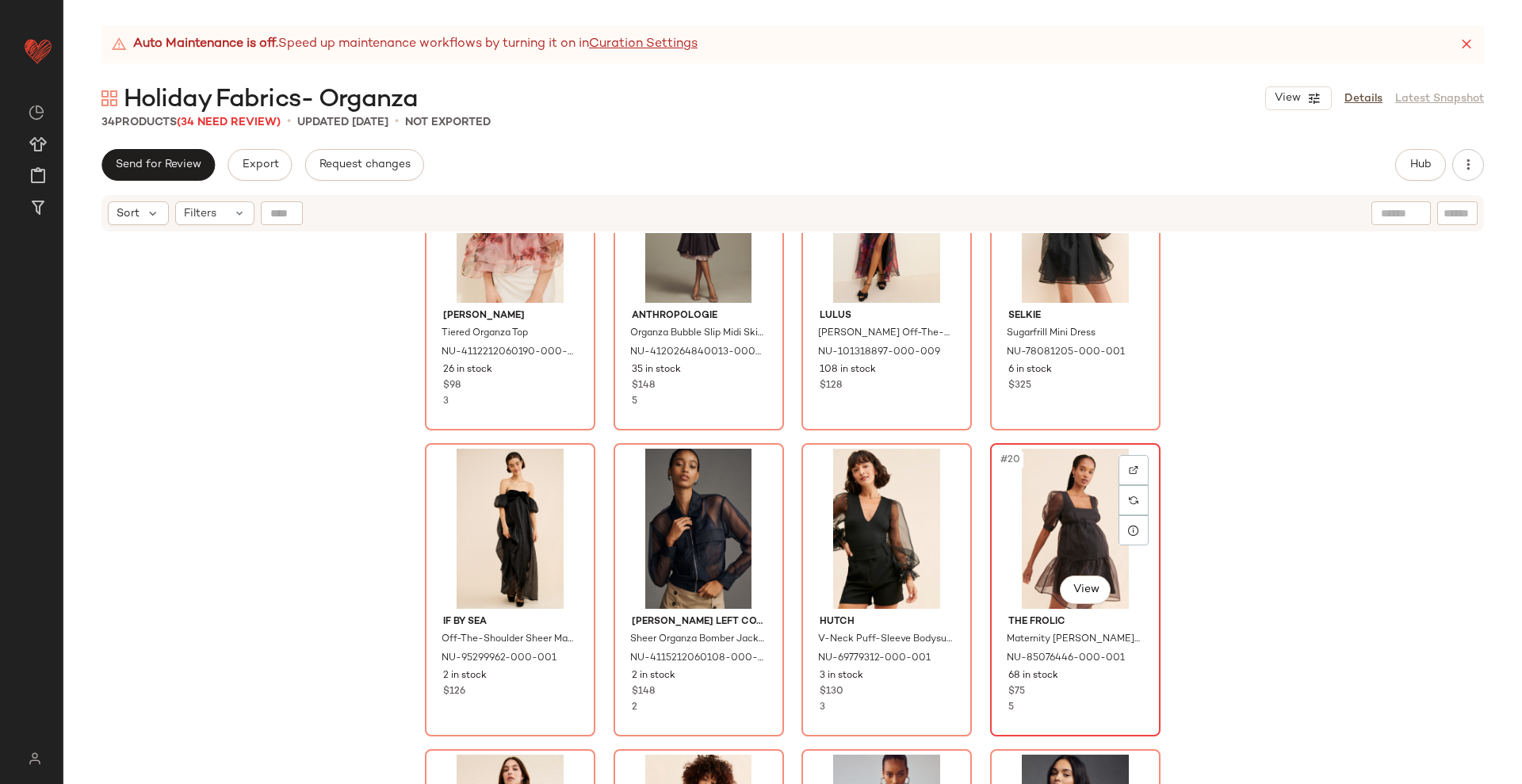
click at [1065, 537] on div "#20 View" at bounding box center [1076, 528] width 160 height 160
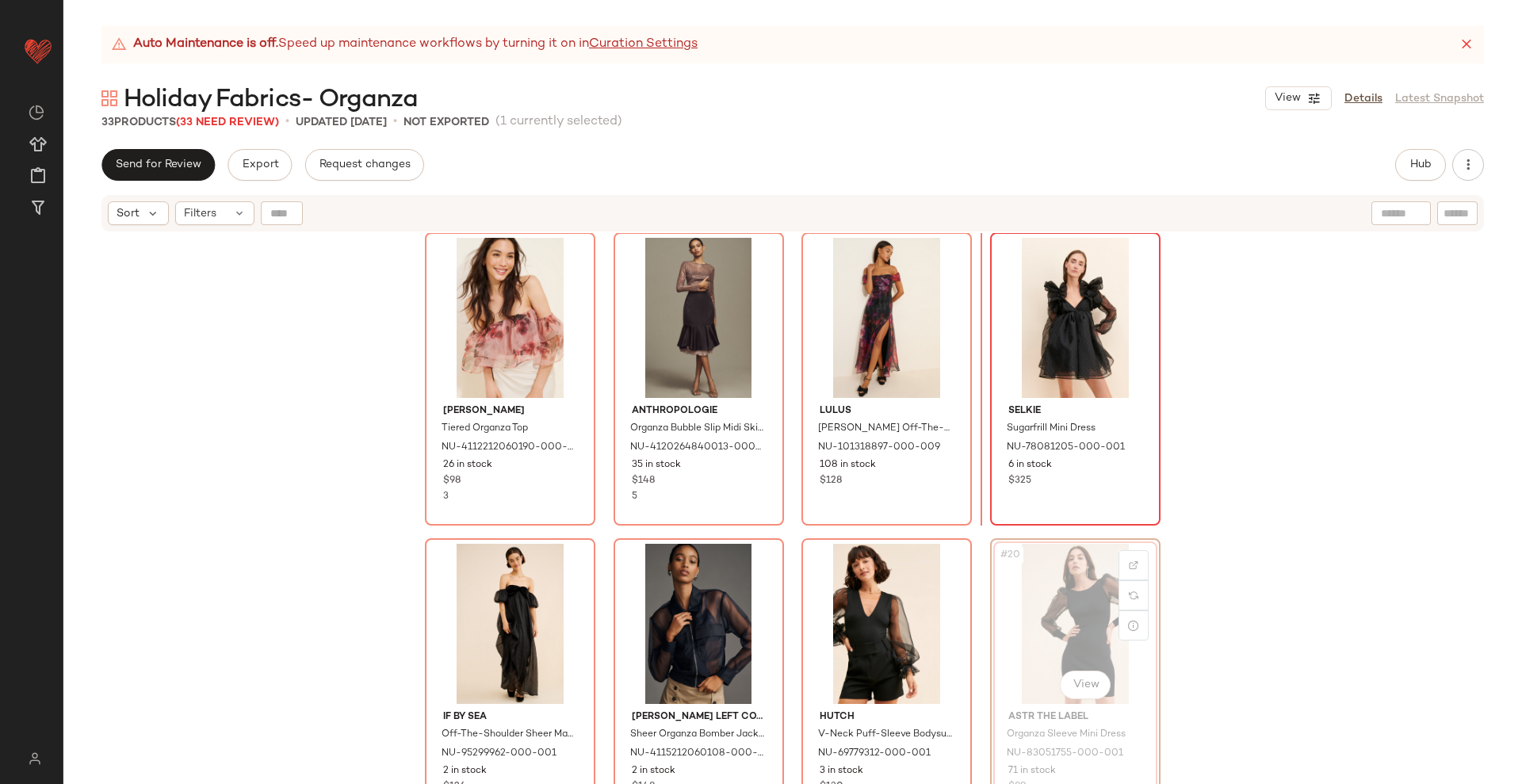
scroll to position [934, 0]
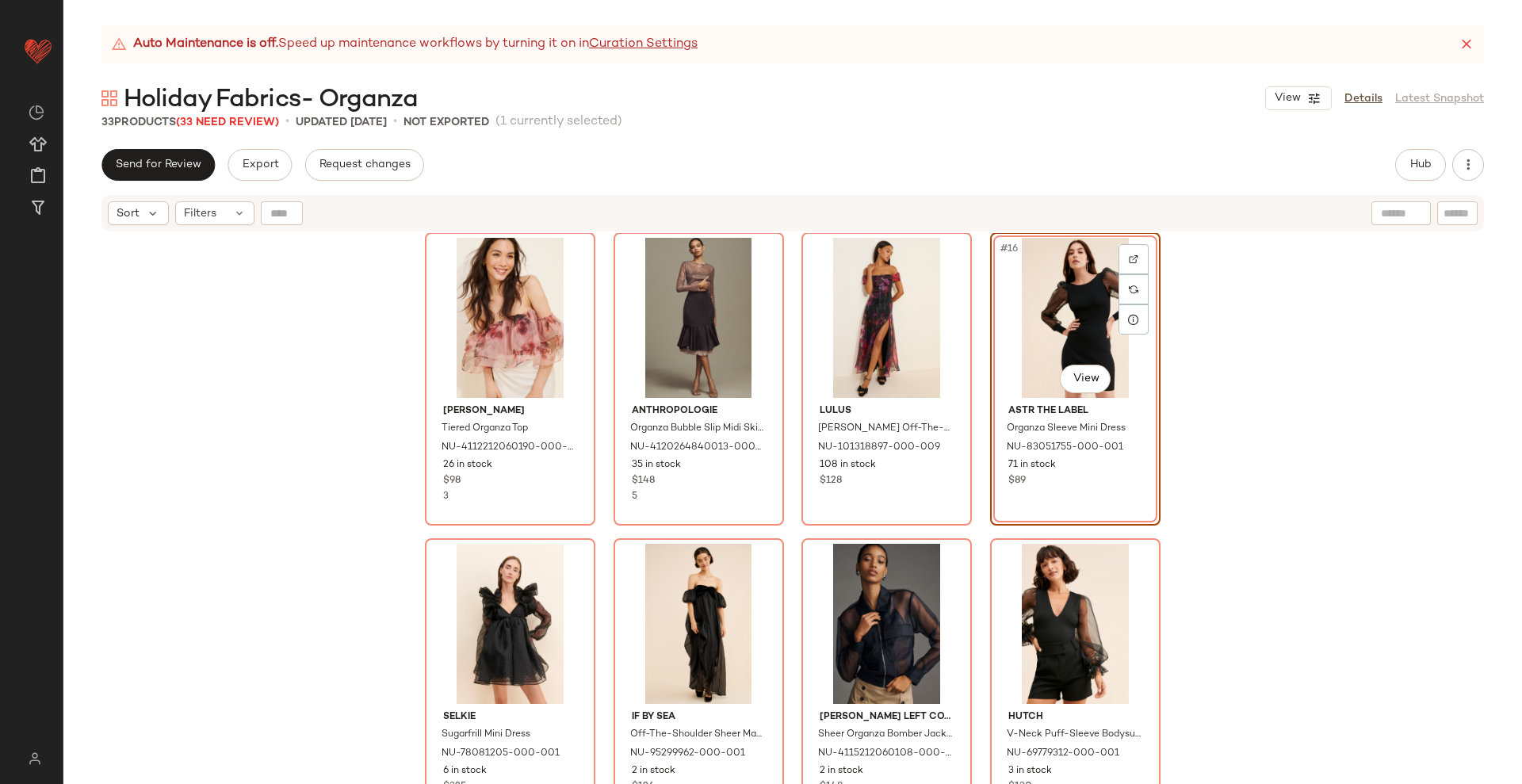
click at [1173, 426] on div "[PERSON_NAME] Tiered Organza Top NU-4112212060190-000-015 26 in stock $98 3 Ant…" at bounding box center [793, 527] width 1459 height 590
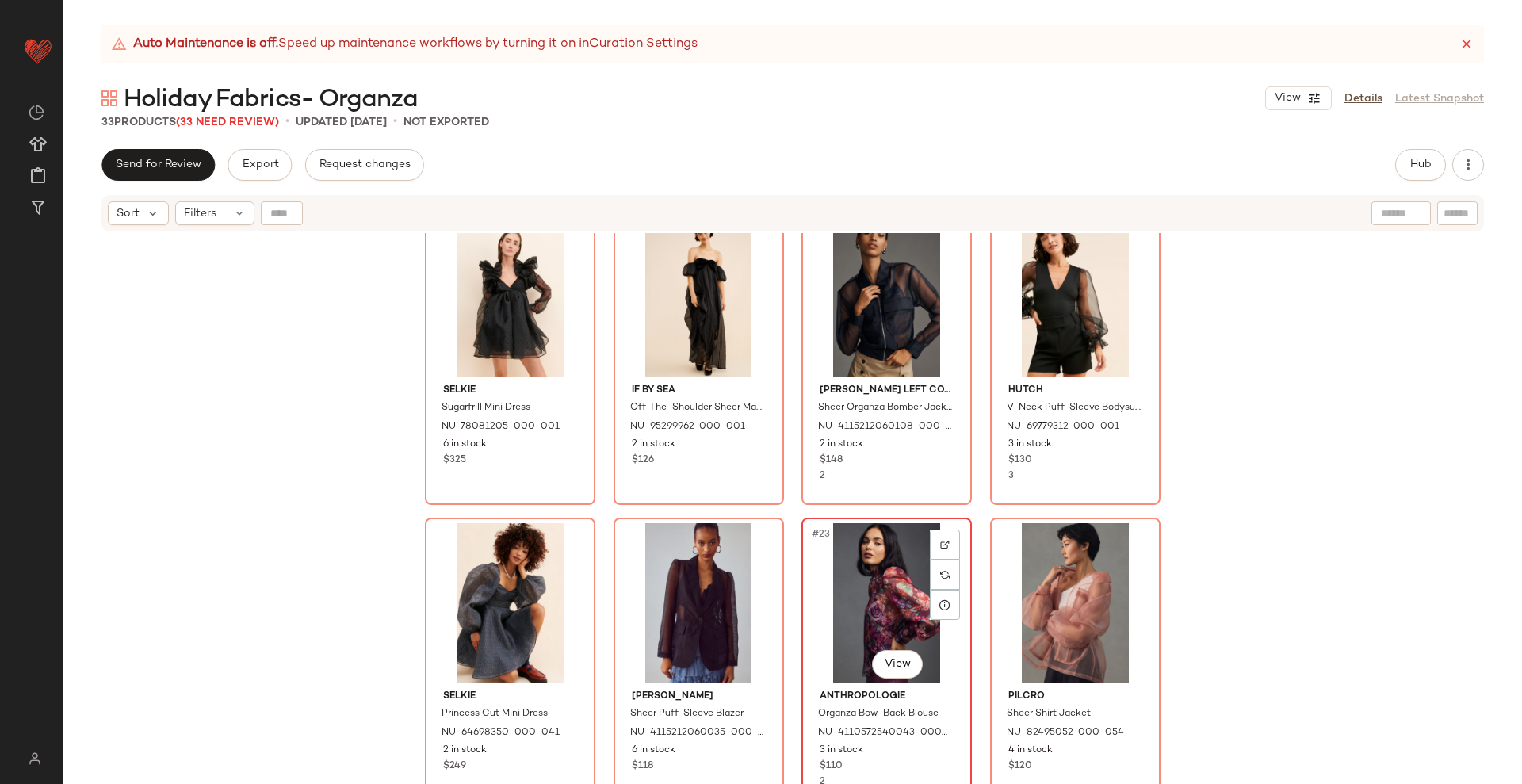
scroll to position [1232, 0]
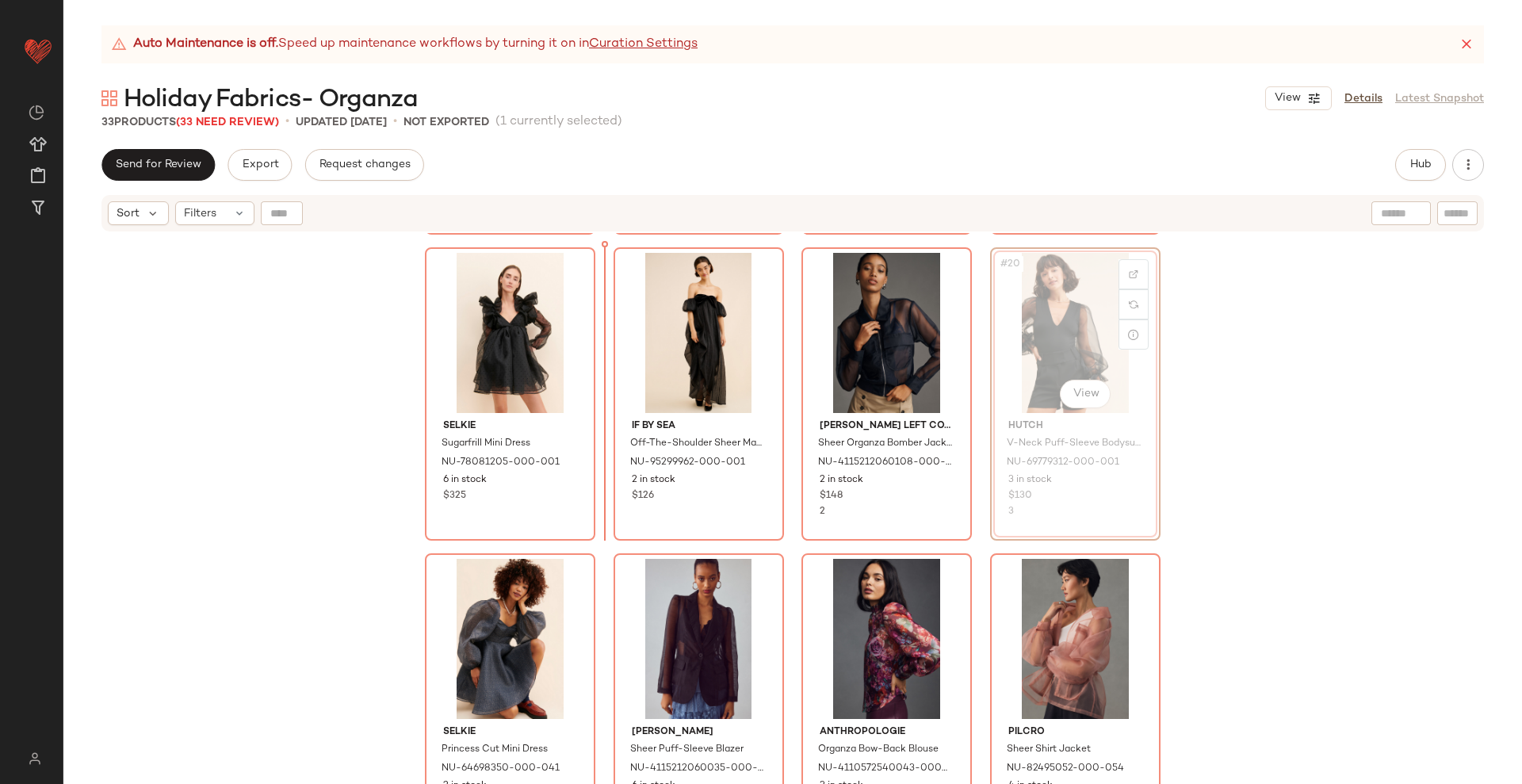
scroll to position [1223, 0]
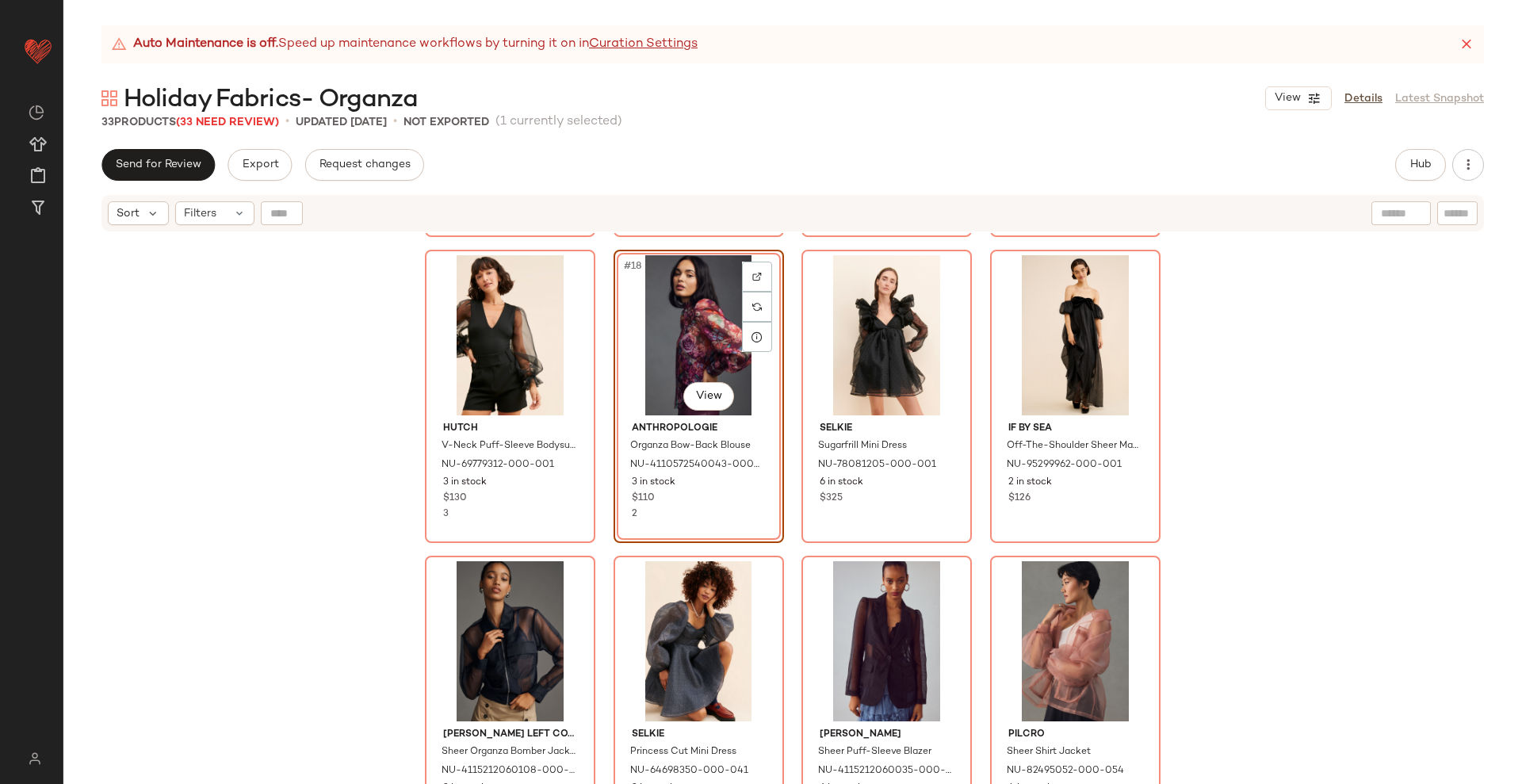
click at [781, 545] on div "[PERSON_NAME] Tiered Organza Top NU-4112212060190-000-015 26 in stock $98 3 Ant…" at bounding box center [793, 527] width 1459 height 590
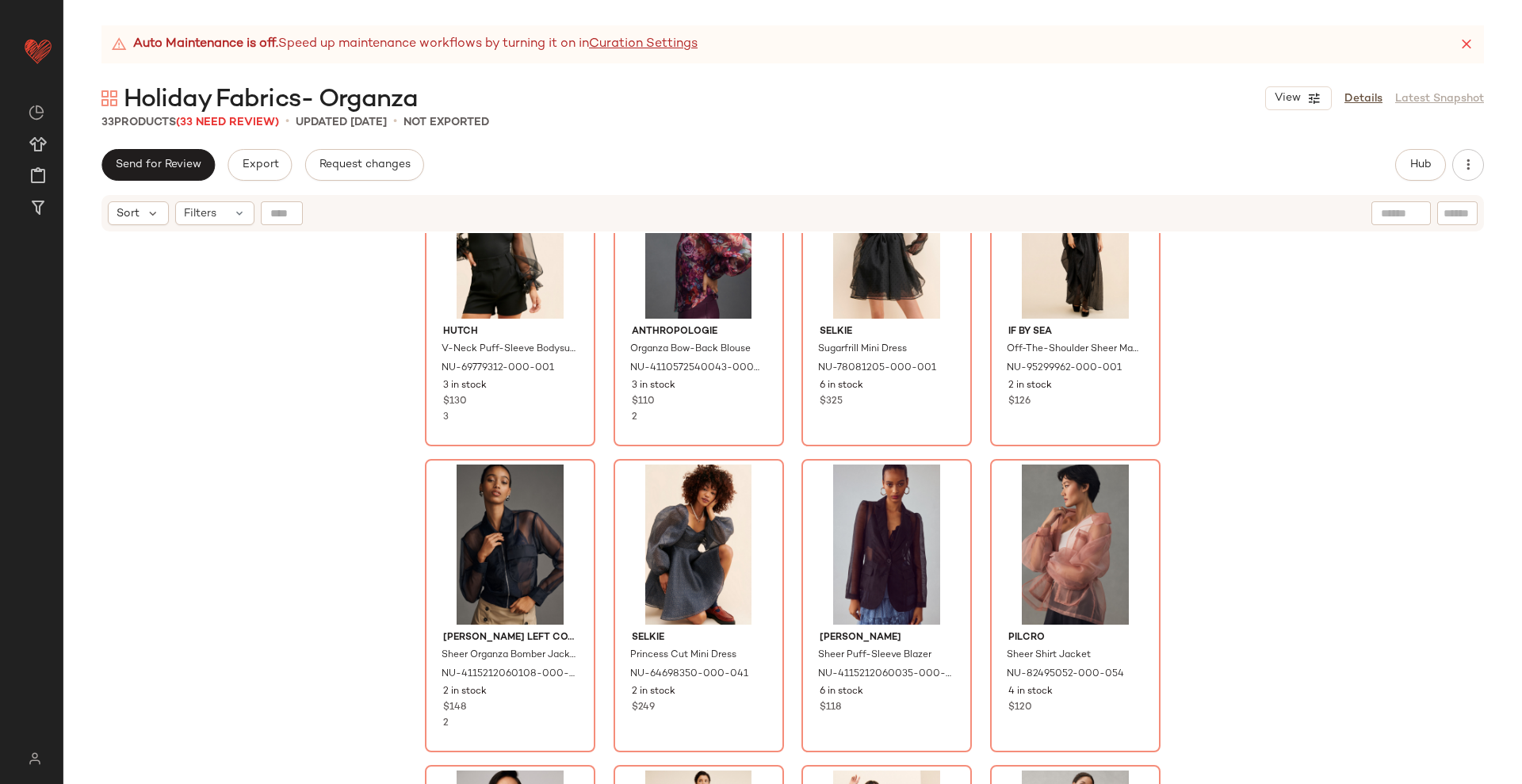
scroll to position [1322, 0]
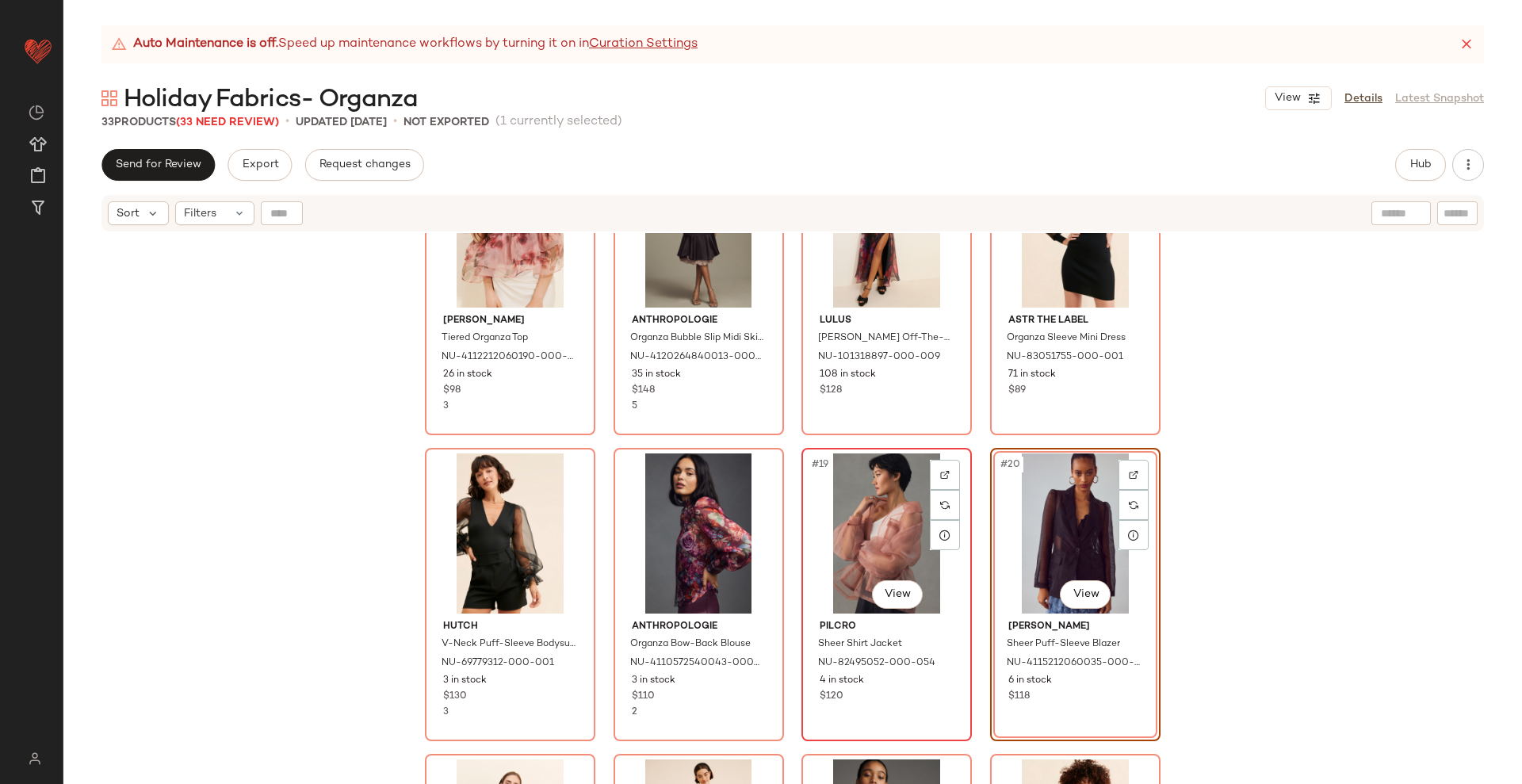
scroll to position [926, 0]
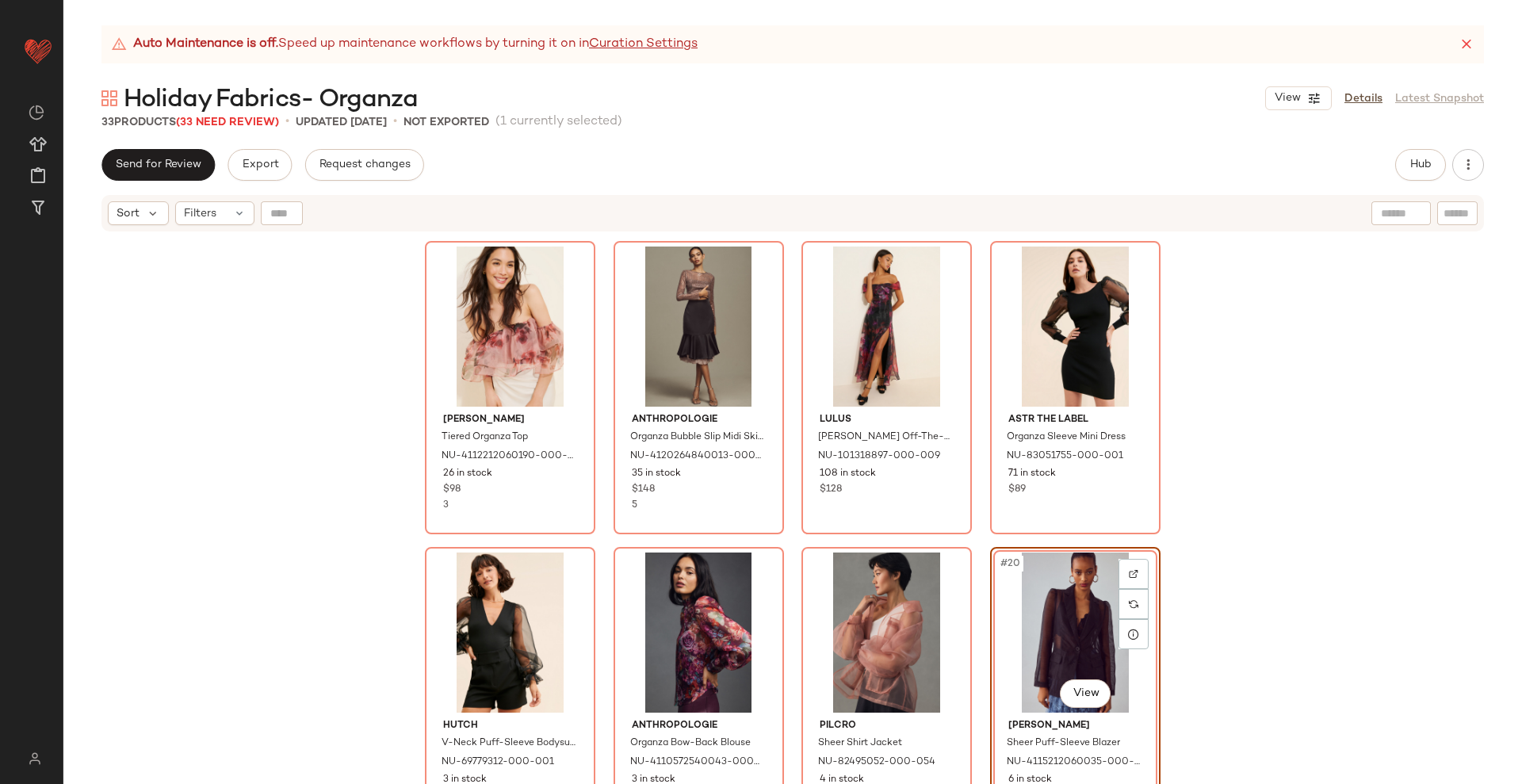
click at [974, 540] on div "[PERSON_NAME] Tiered Organza Top NU-4112212060190-000-015 26 in stock $98 3 Ant…" at bounding box center [793, 527] width 1459 height 590
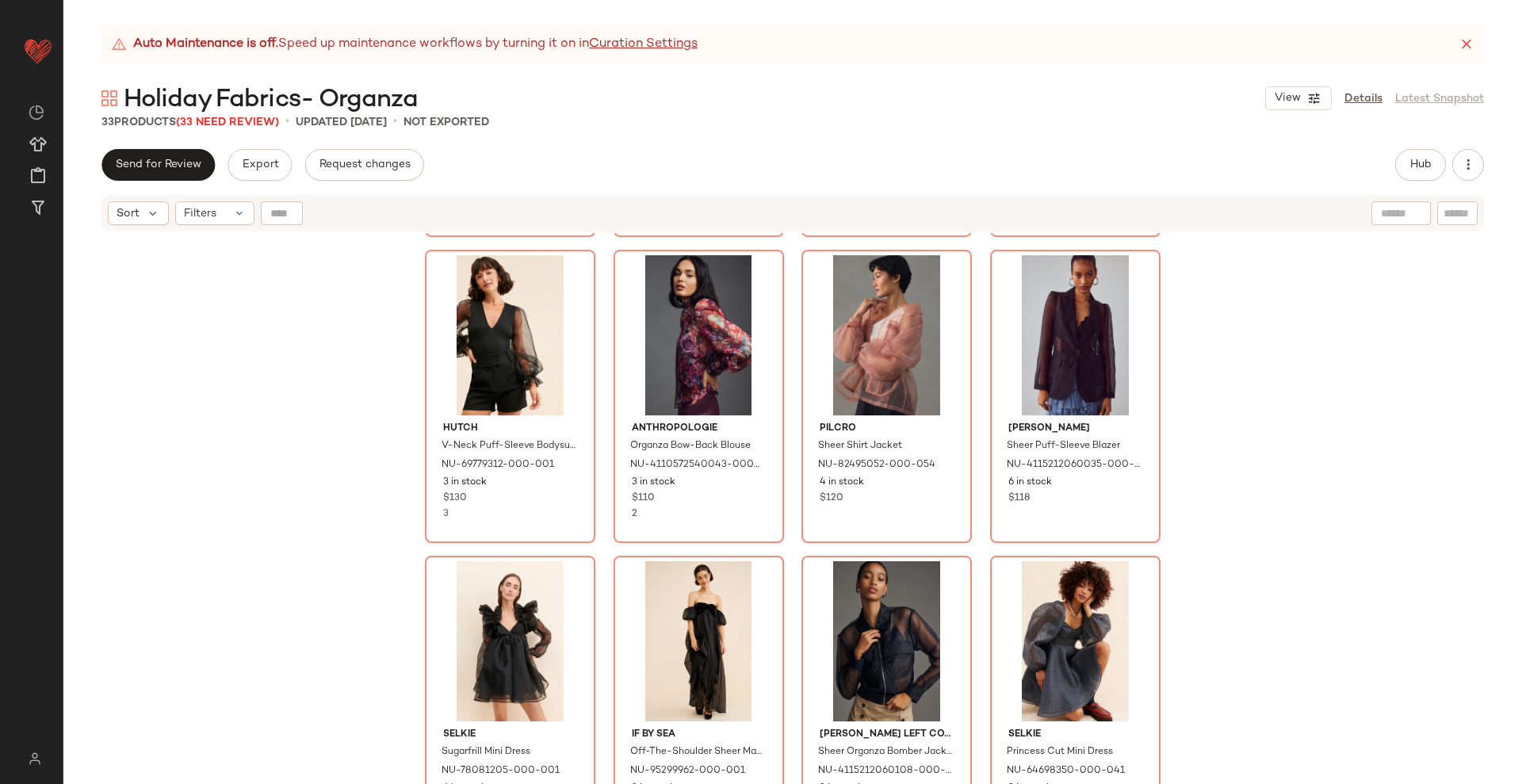
click at [974, 542] on div "[PERSON_NAME] Tiered Organza Top NU-4112212060190-000-015 26 in stock $98 3 Ant…" at bounding box center [793, 527] width 1459 height 590
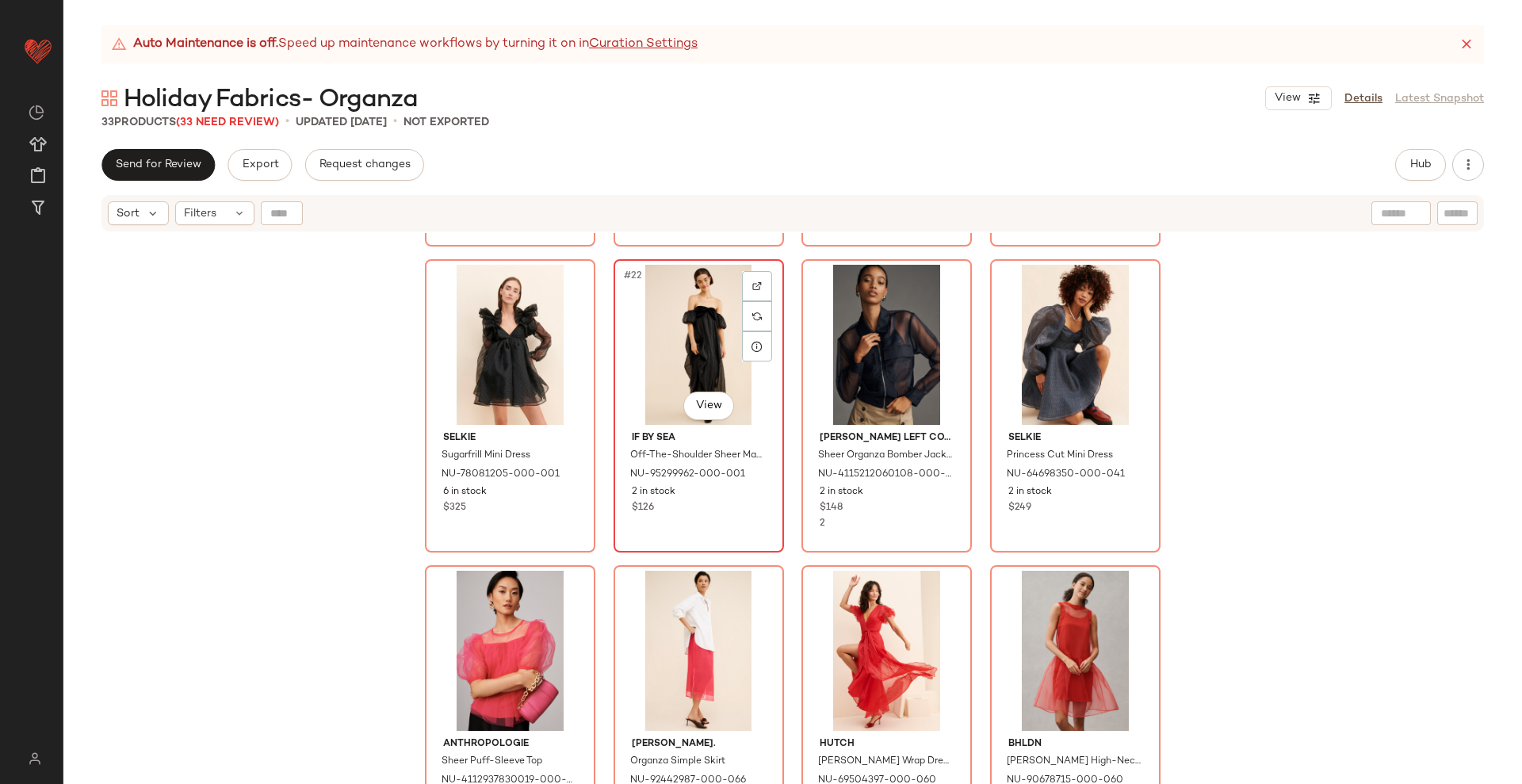
scroll to position [1473, 0]
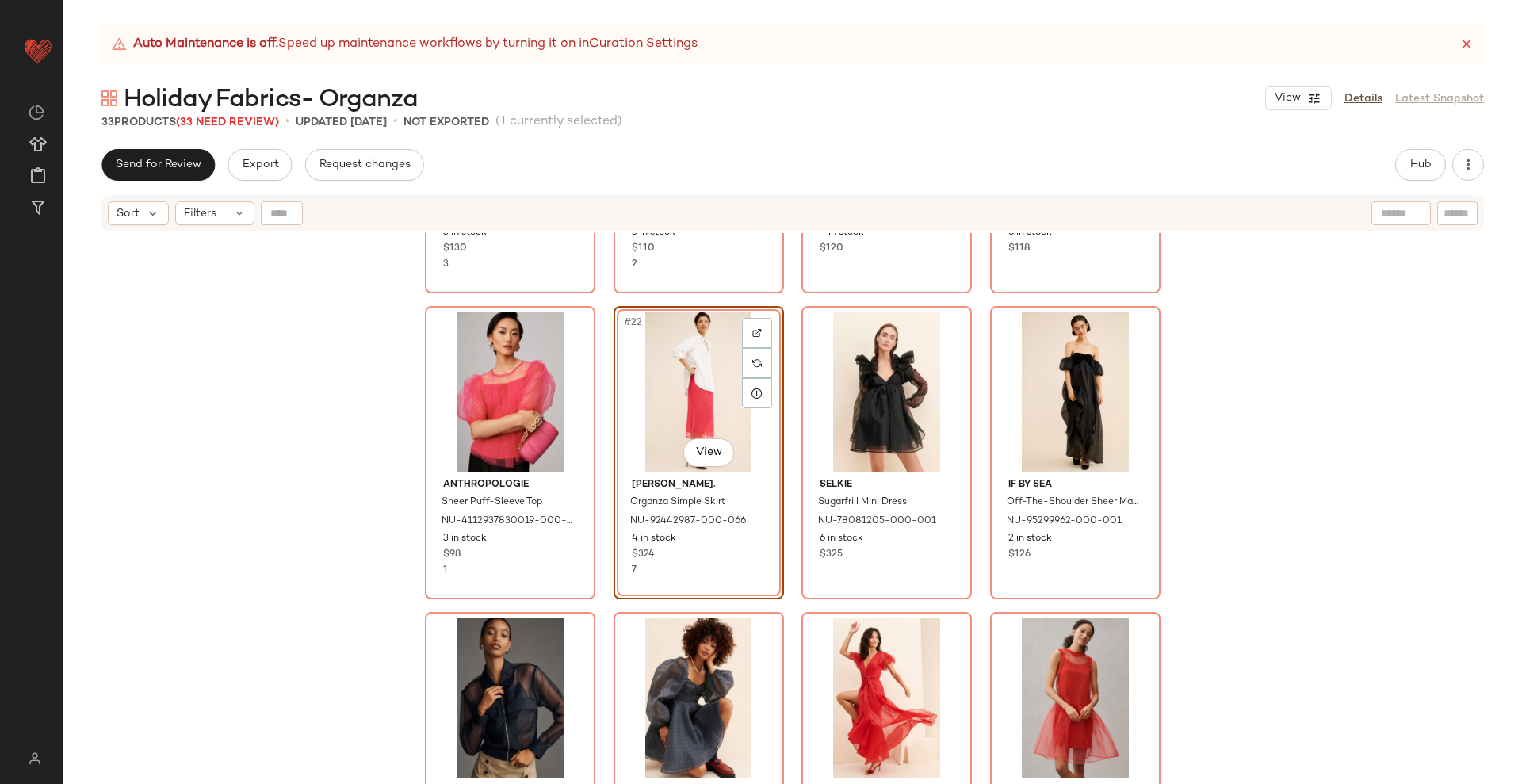
click at [789, 604] on div "Hutch V-Neck Puff-Sleeve Bodysuit NU-69779312-000-001 3 in stock $130 3 Anthrop…" at bounding box center [793, 527] width 1459 height 590
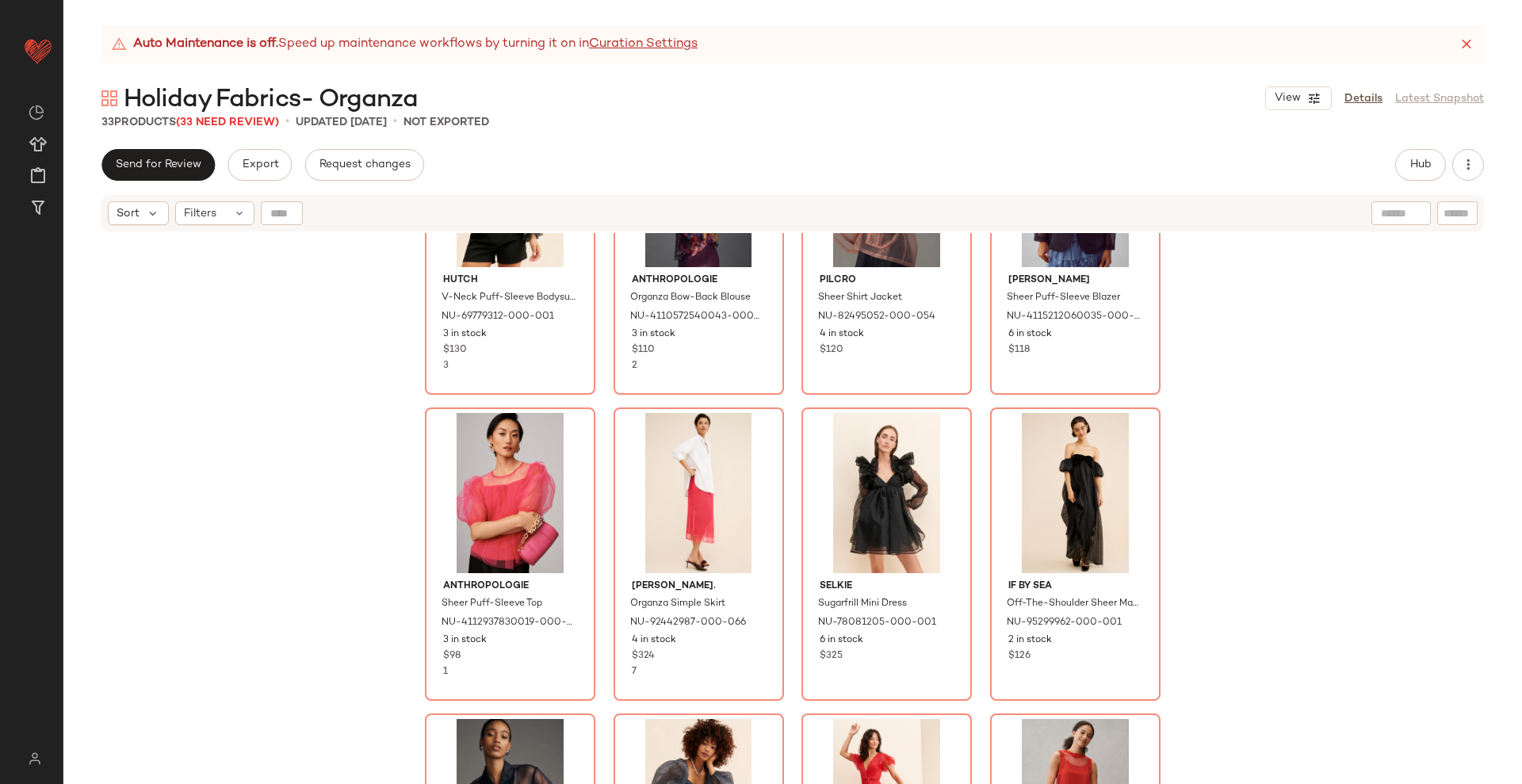
scroll to position [1274, 0]
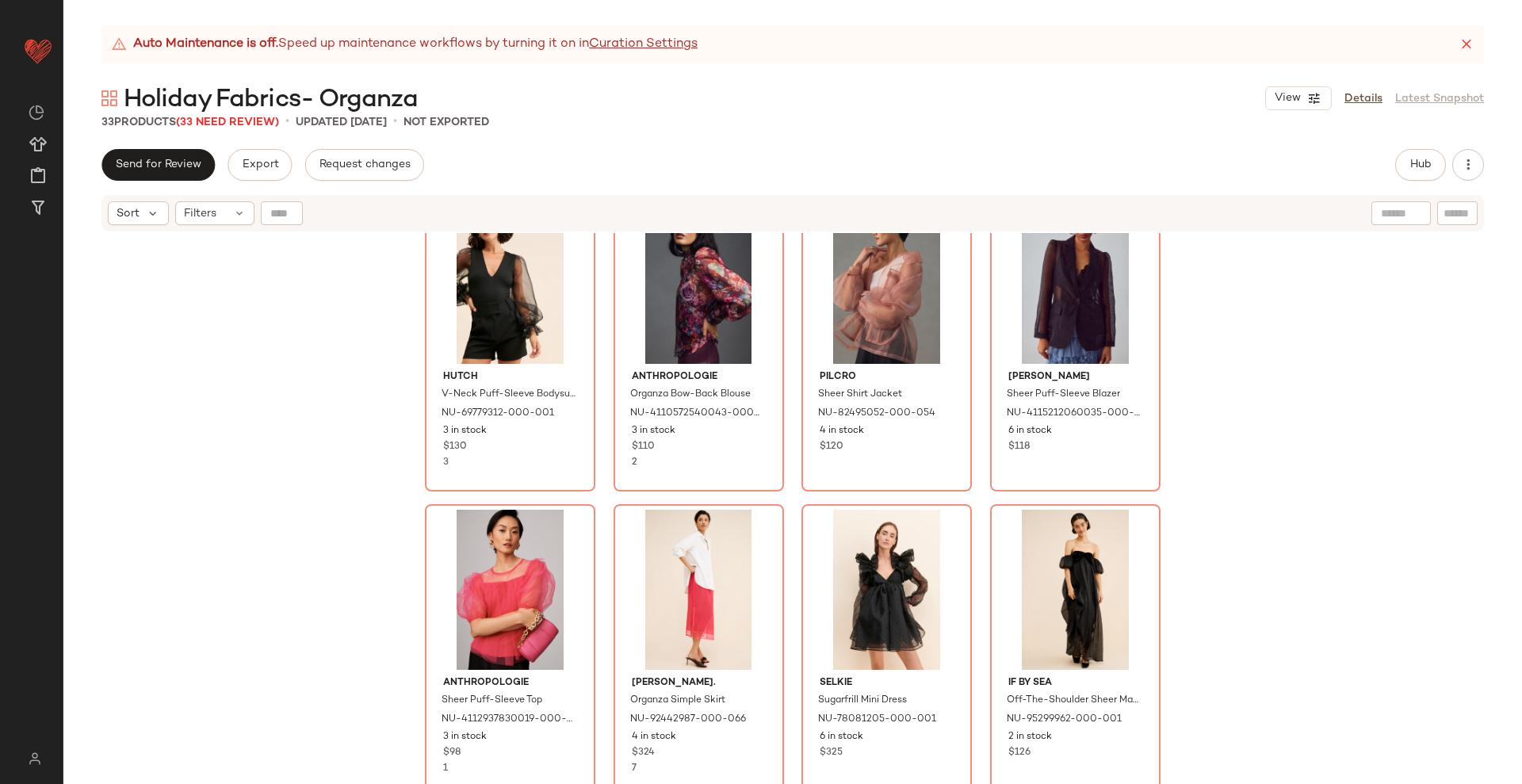
click at [782, 504] on div "Hutch V-Neck Puff-Sleeve Bodysuit NU-69779312-000-001 3 in stock $130 3 Anthrop…" at bounding box center [793, 527] width 1459 height 590
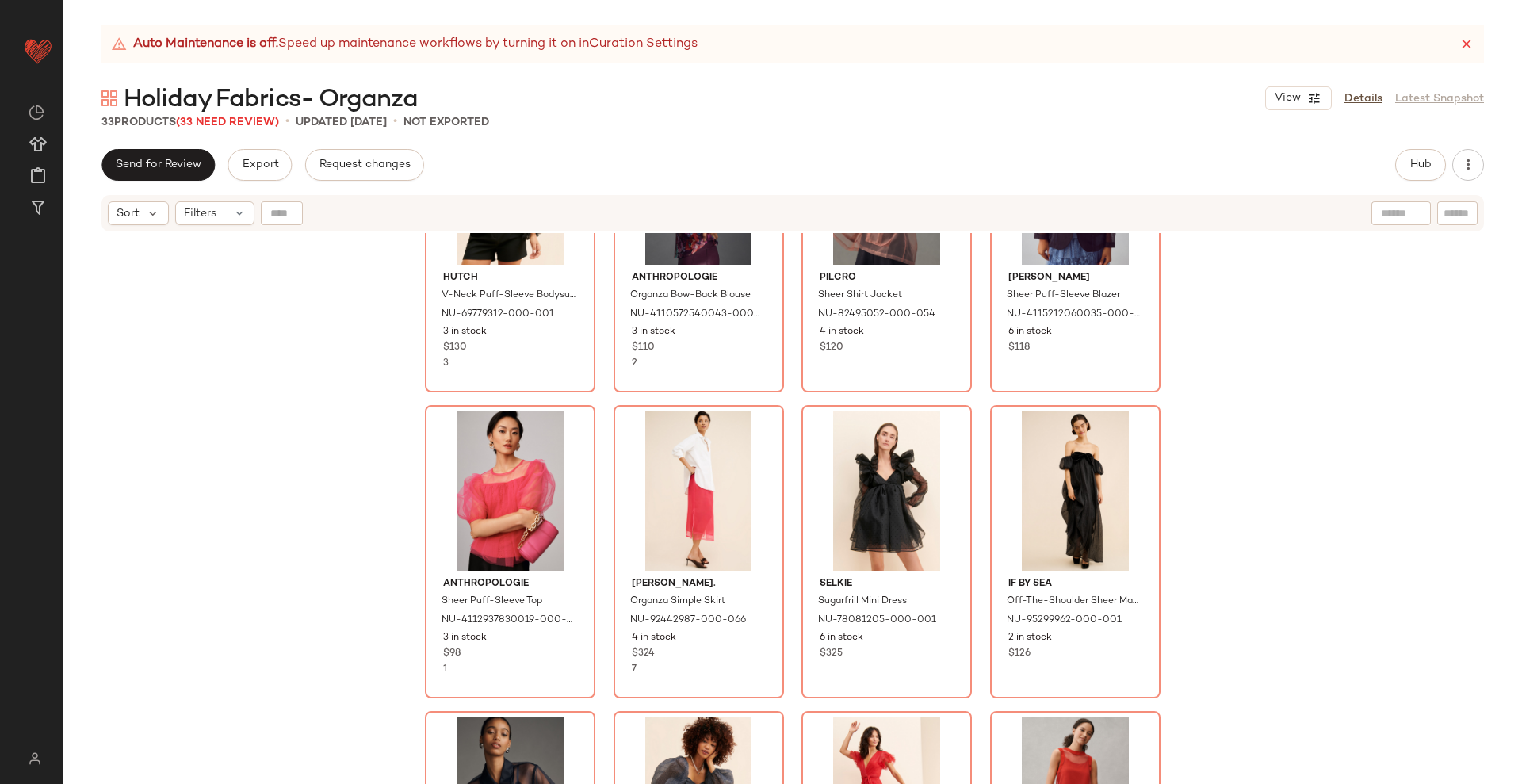
scroll to position [1572, 0]
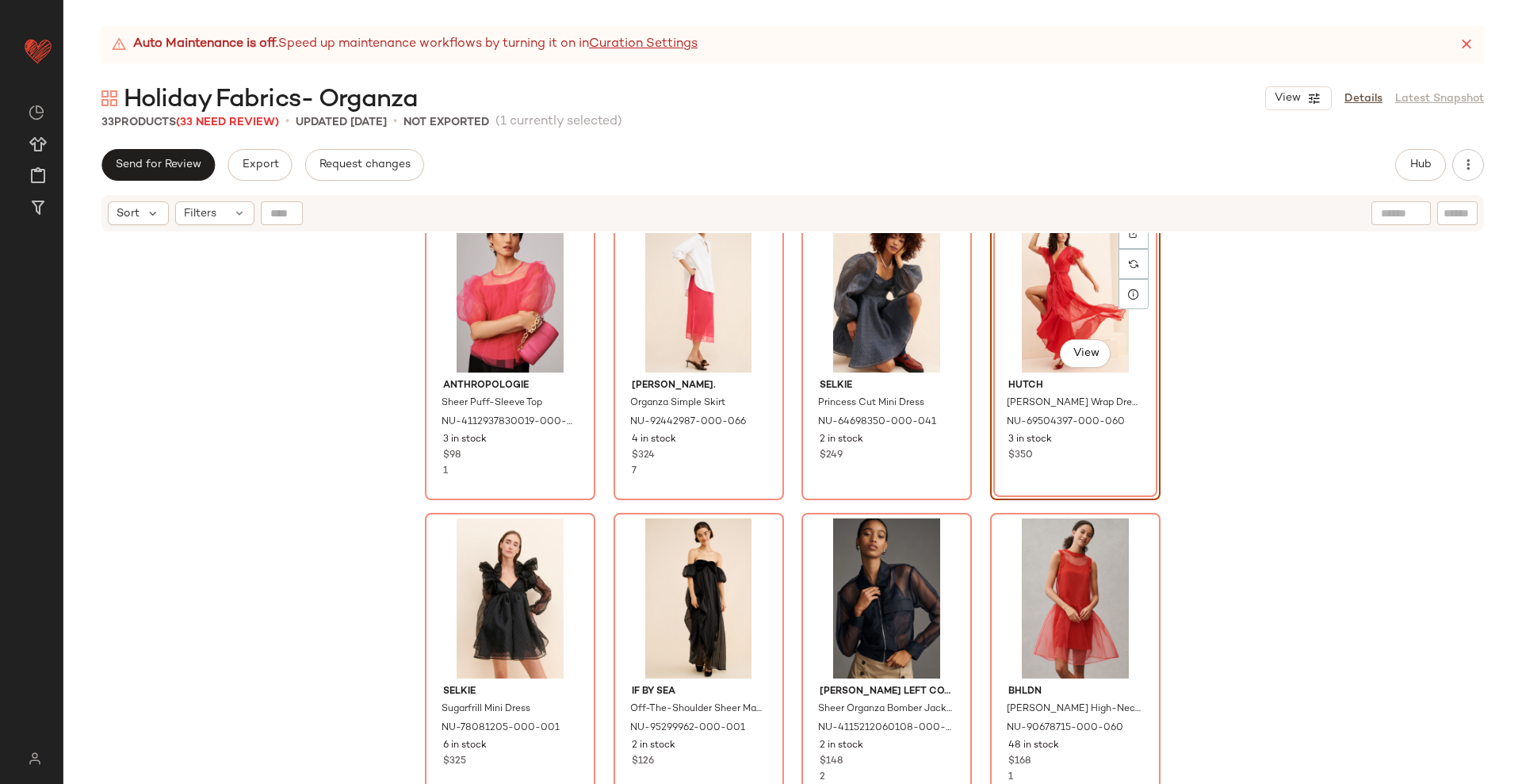
click at [977, 513] on div "Hutch V-Neck Puff-Sleeve Bodysuit NU-69779312-000-001 3 in stock $130 3 Anthrop…" at bounding box center [793, 527] width 1459 height 590
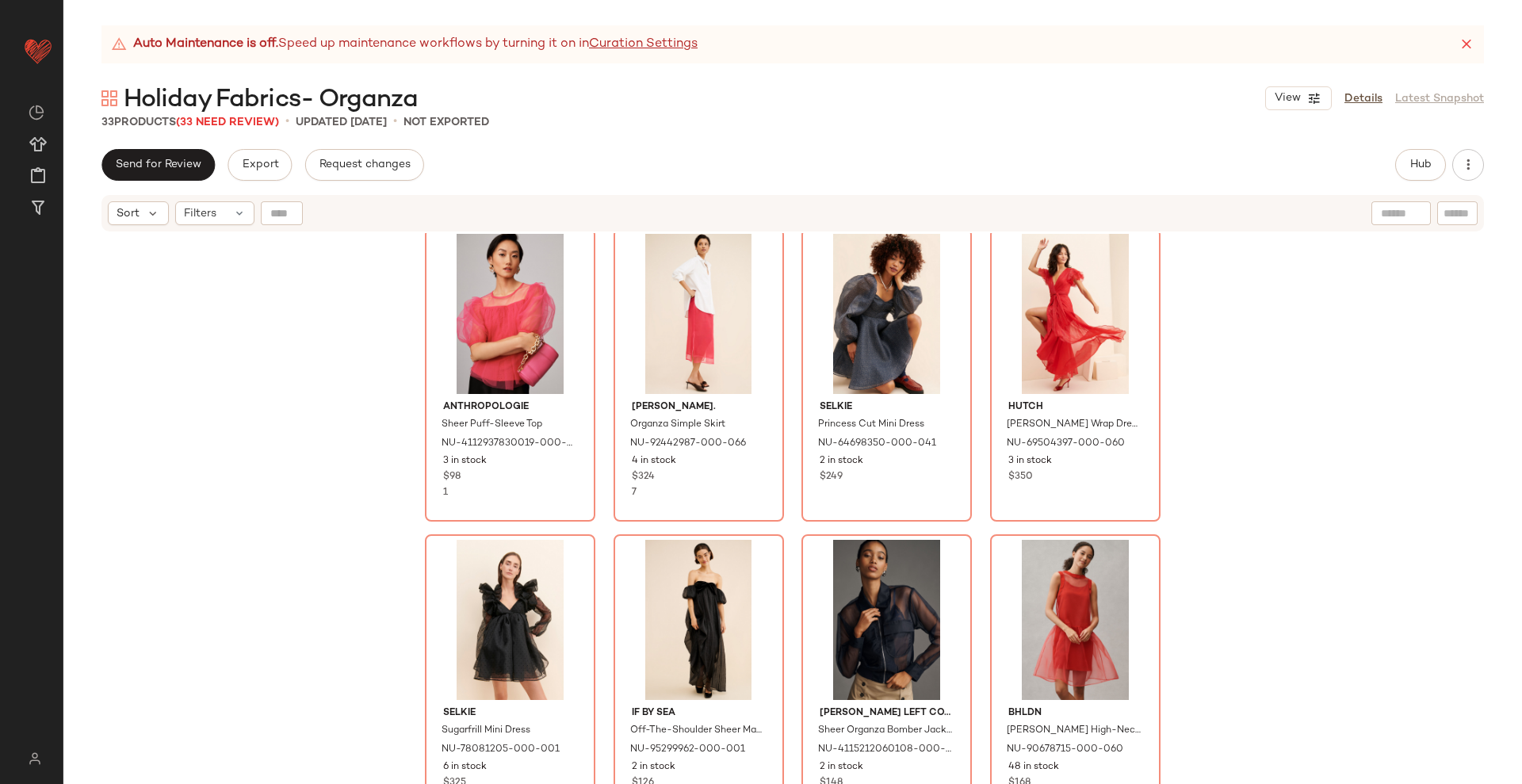
scroll to position [1671, 0]
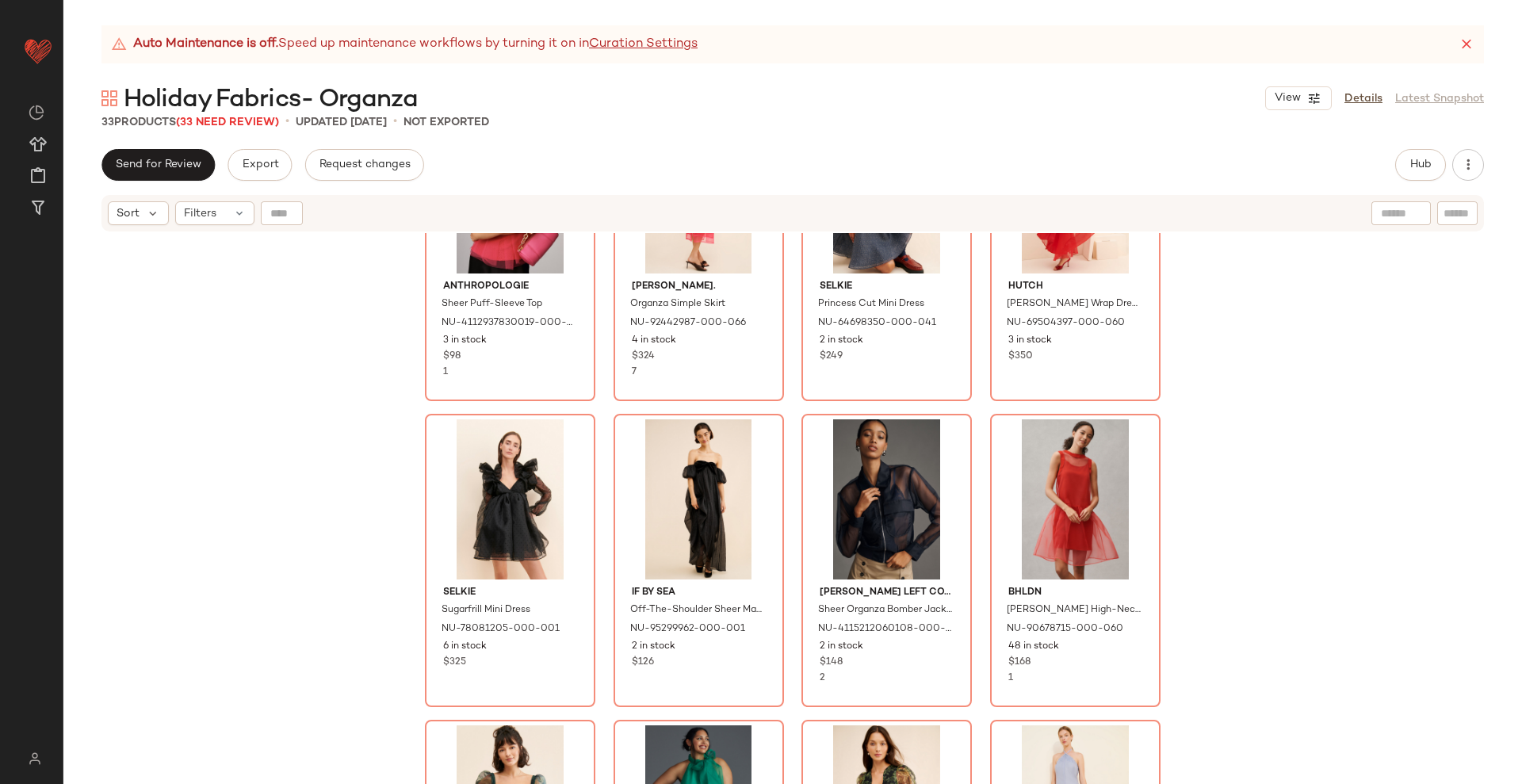
click at [977, 513] on div "Anthropologie Sheer Puff-Sleeve Top NU-4112937830019-000-066 3 in stock $98 1 […" at bounding box center [793, 527] width 1459 height 590
click at [973, 509] on div "Anthropologie Sheer Puff-Sleeve Top NU-4112937830019-000-066 3 in stock $98 1 […" at bounding box center [793, 527] width 1459 height 590
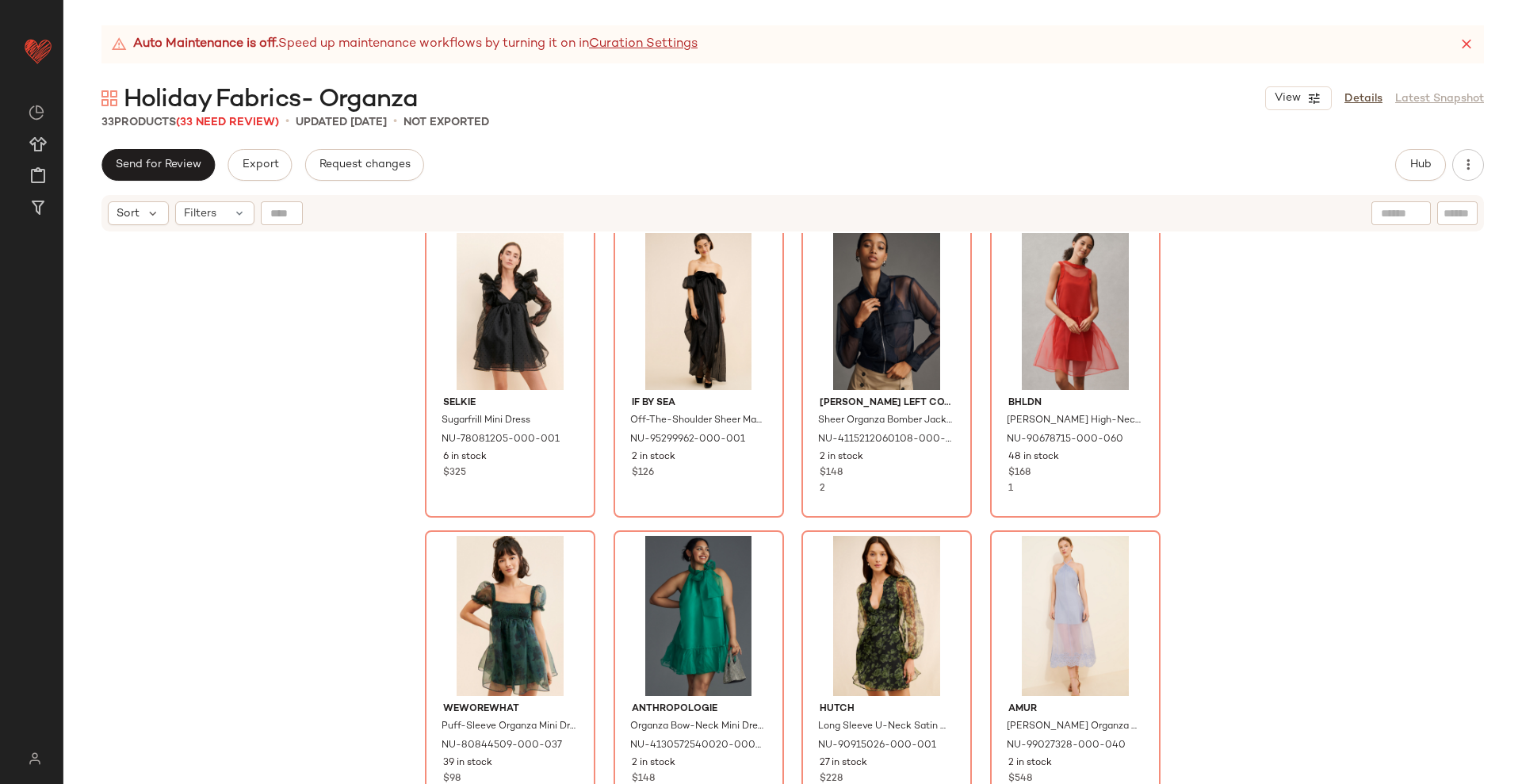
scroll to position [1869, 0]
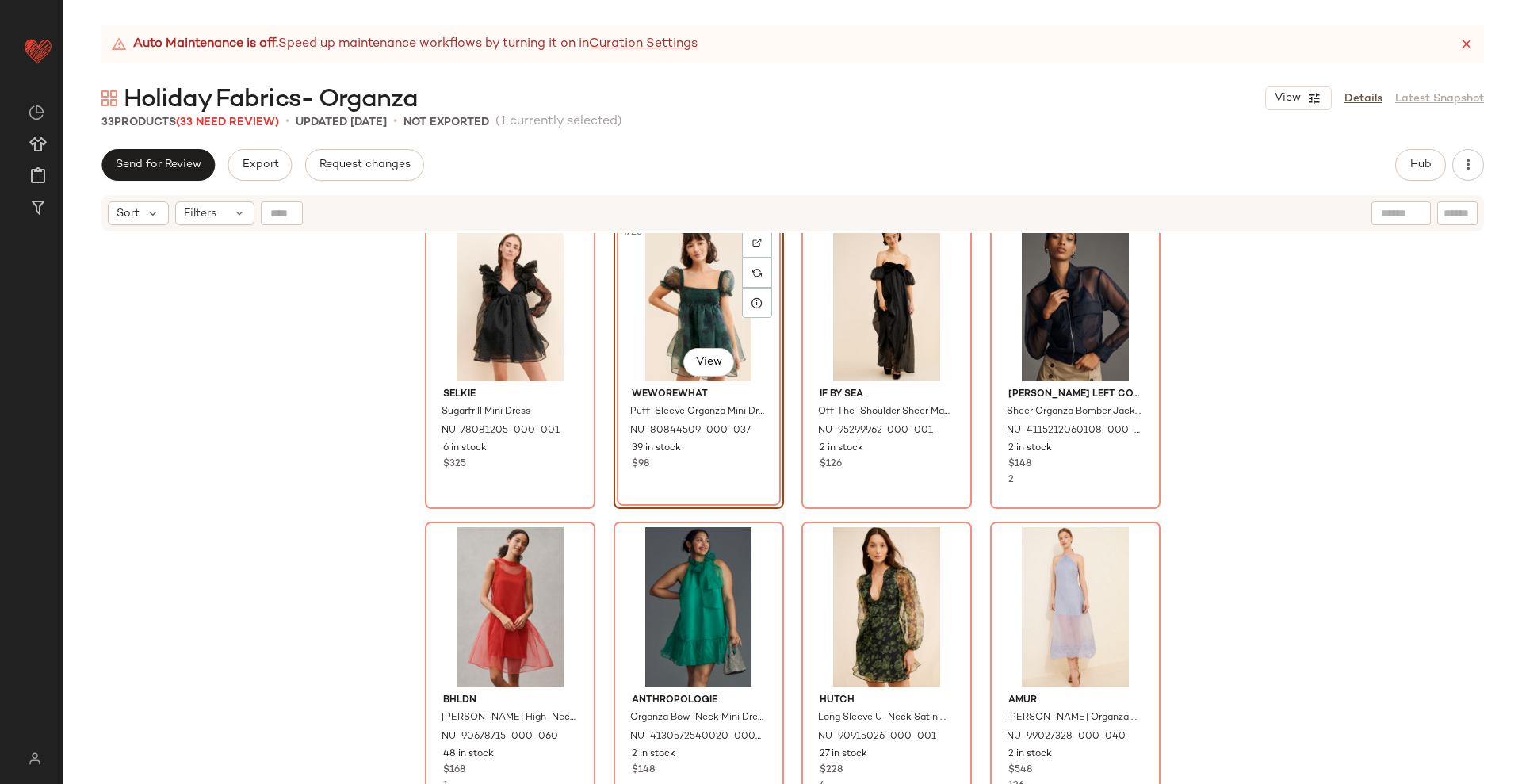
click at [781, 521] on div "Selkie Sugarfrill Mini Dress NU-78081205-000-001 6 in stock $325 #26 View WeWor…" at bounding box center [793, 527] width 1459 height 590
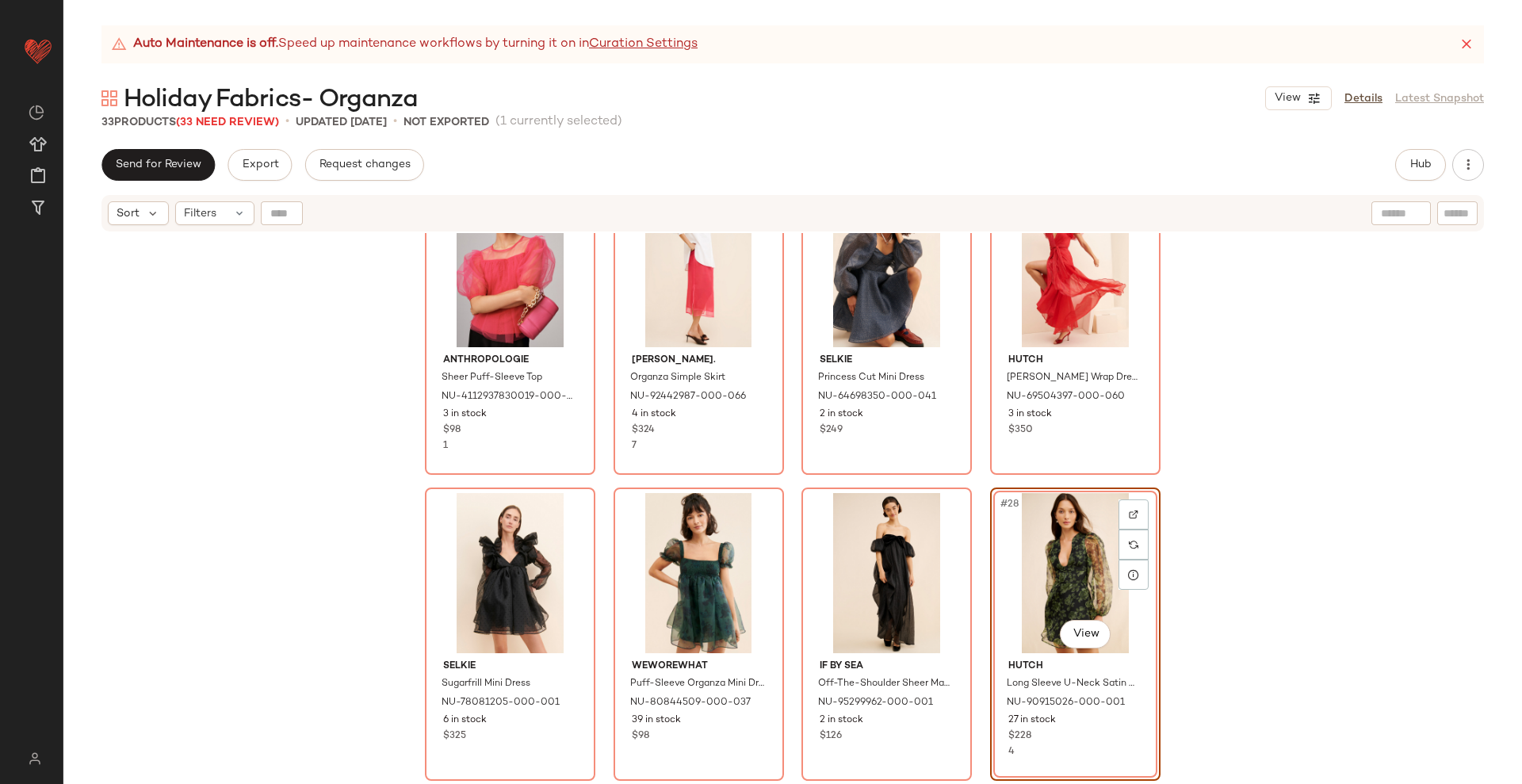
scroll to position [1572, 0]
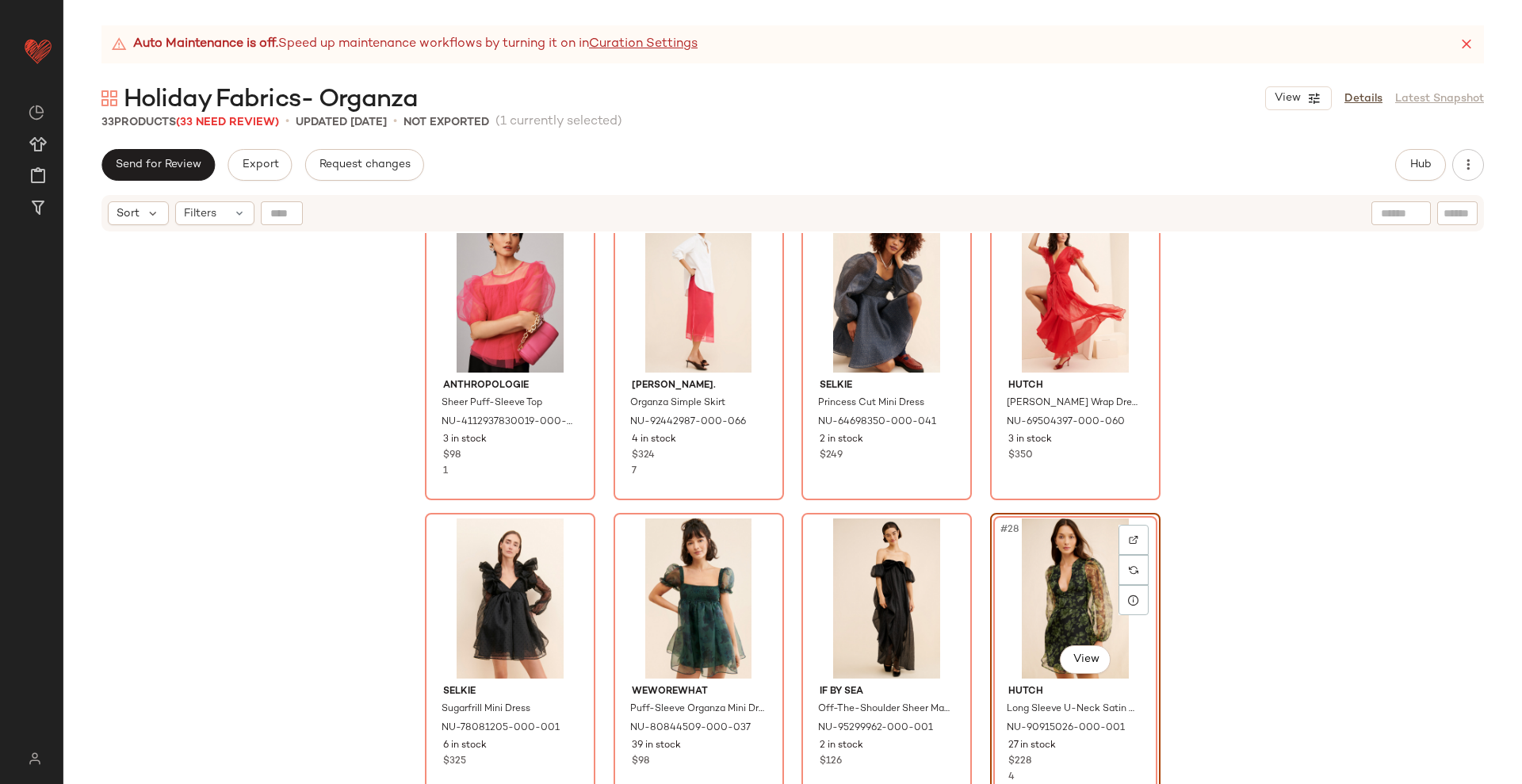
click at [972, 504] on div "Anthropologie Sheer Puff-Sleeve Top NU-4112937830019-000-066 3 in stock $98 1 […" at bounding box center [793, 527] width 1459 height 590
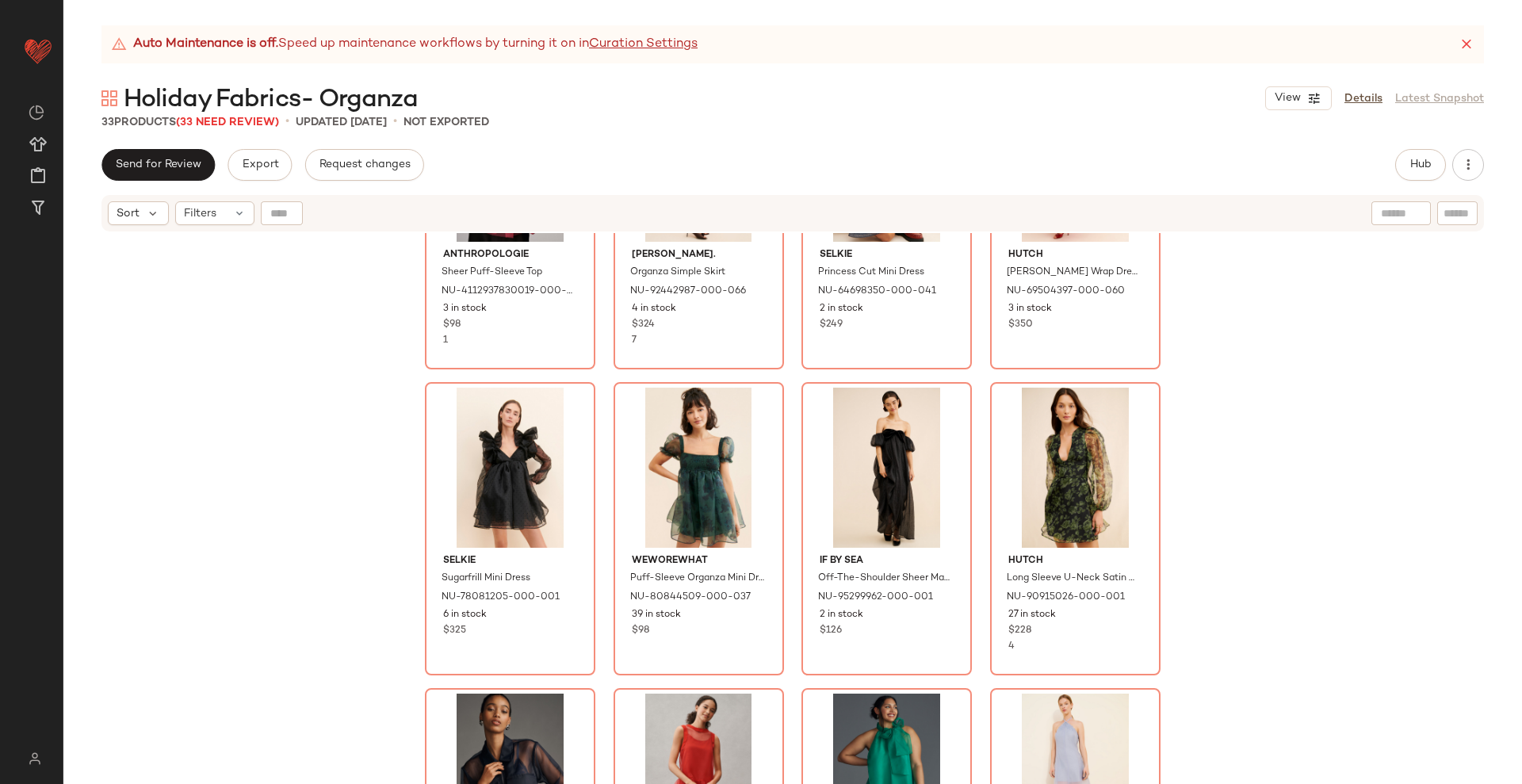
scroll to position [1869, 0]
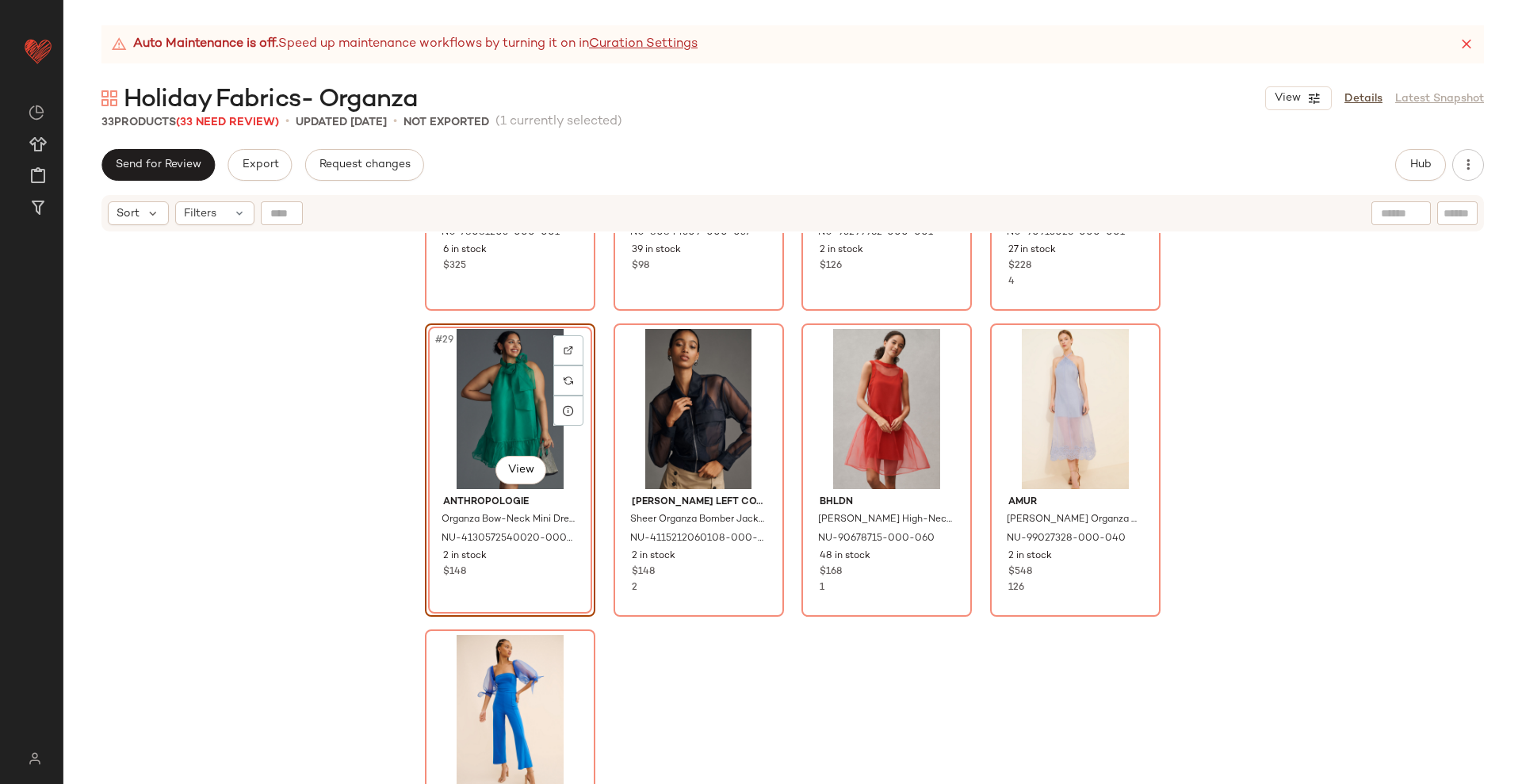
click at [785, 624] on div "Selkie Sugarfrill Mini Dress NU-78081205-000-001 6 in stock $325 WeWoreWhat Puf…" at bounding box center [793, 527] width 1459 height 590
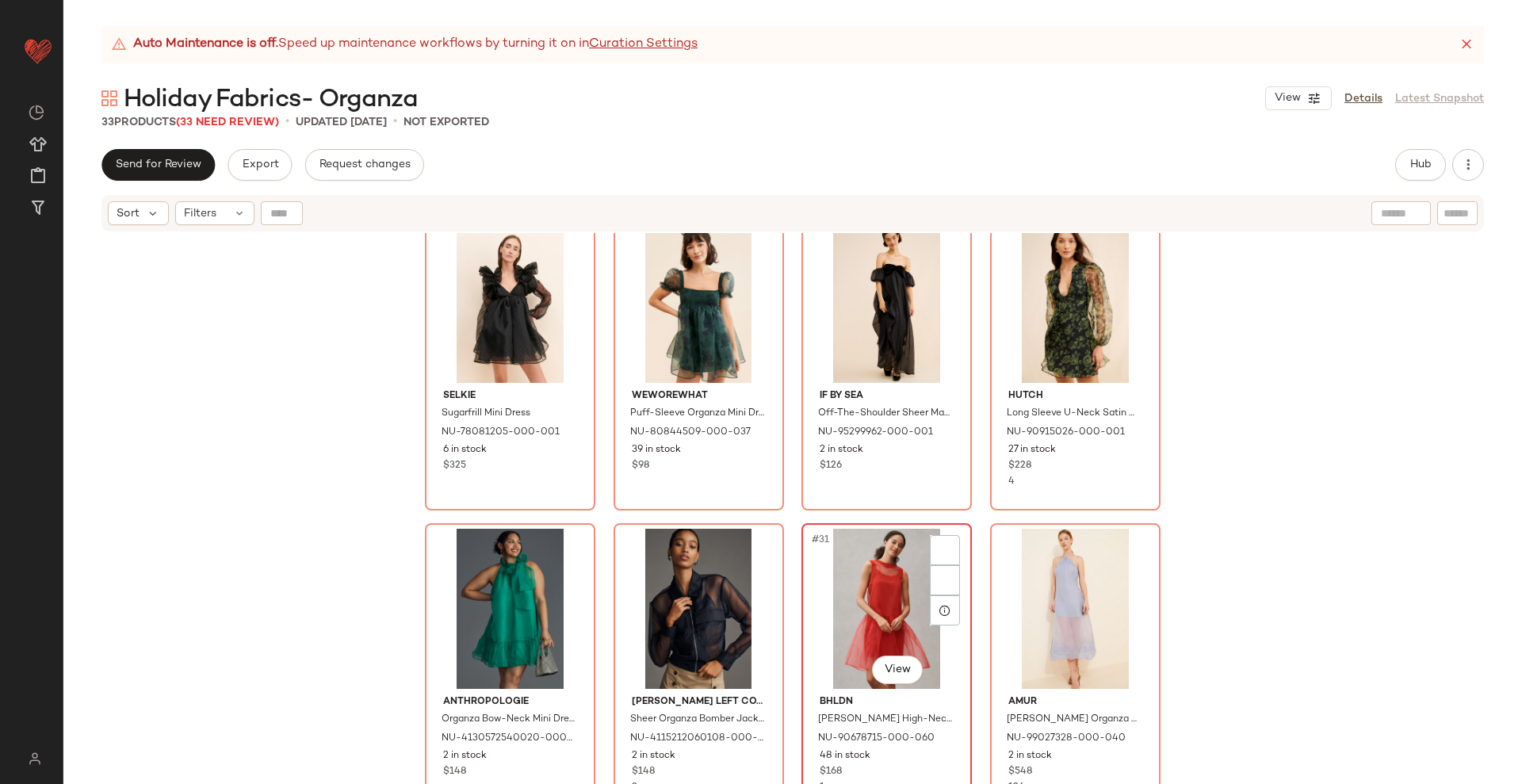
scroll to position [1869, 0]
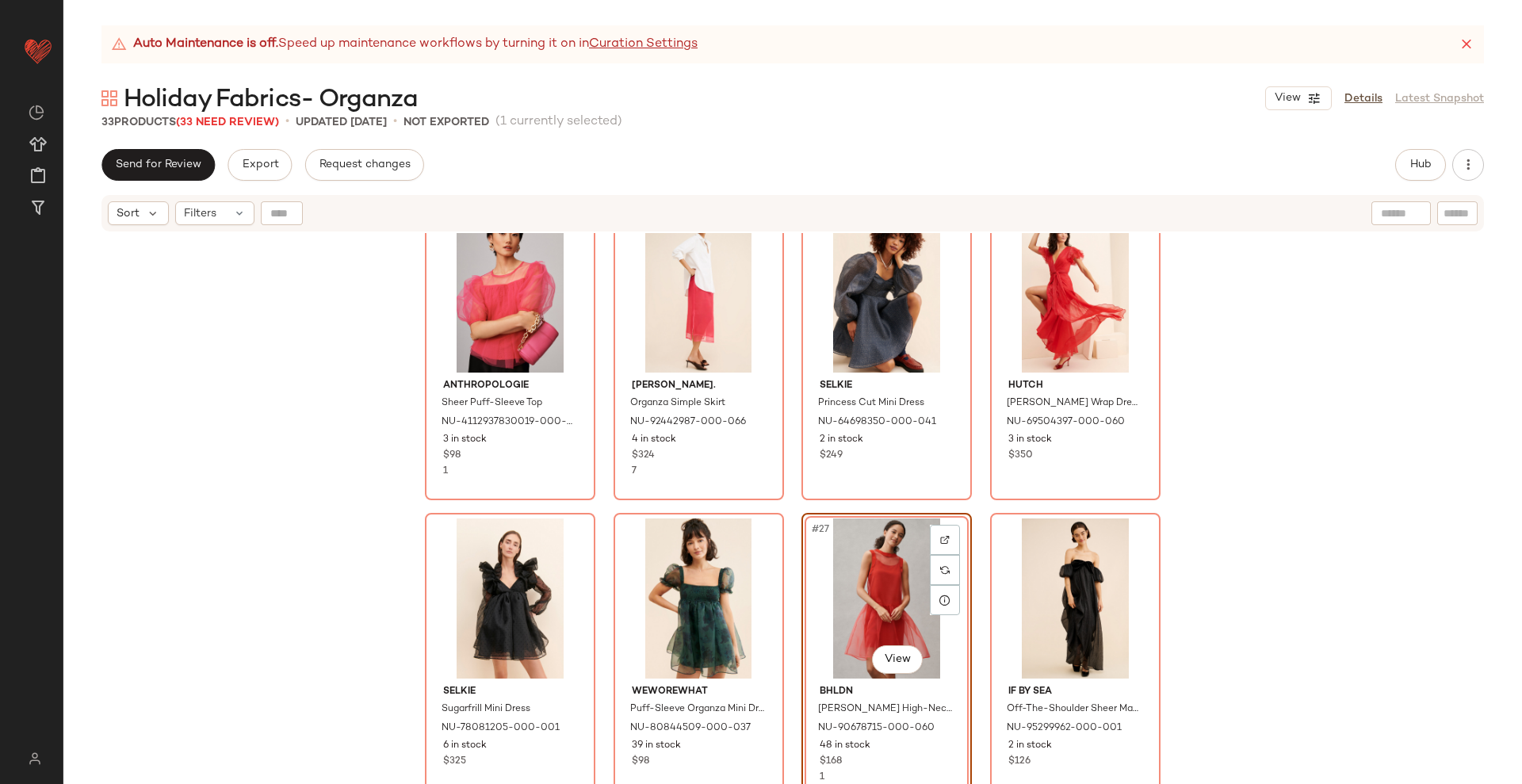
scroll to position [1769, 0]
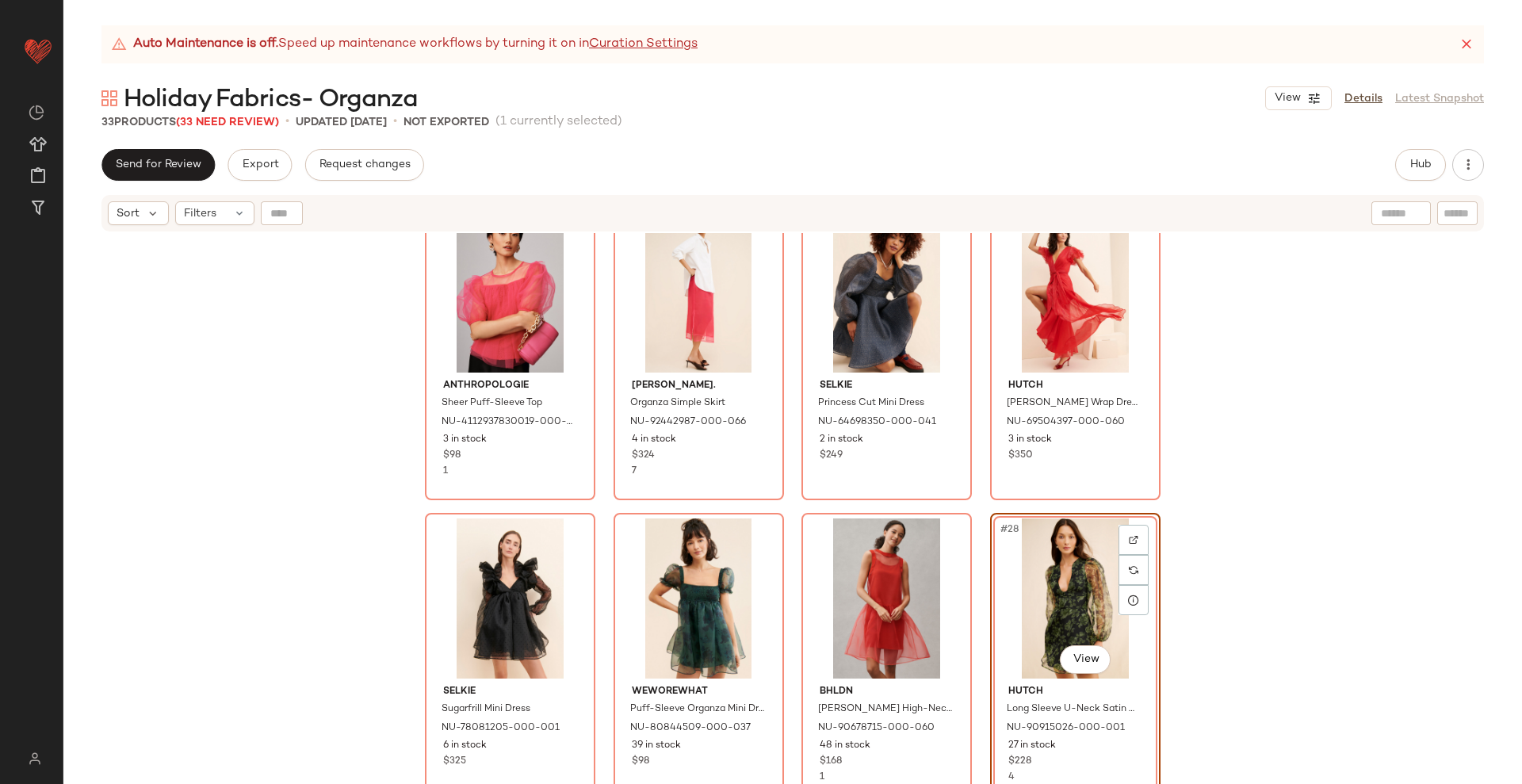
click at [976, 507] on div "Anthropologie Sheer Puff-Sleeve Top NU-4112937830019-000-066 3 in stock $98 1 […" at bounding box center [793, 527] width 1459 height 590
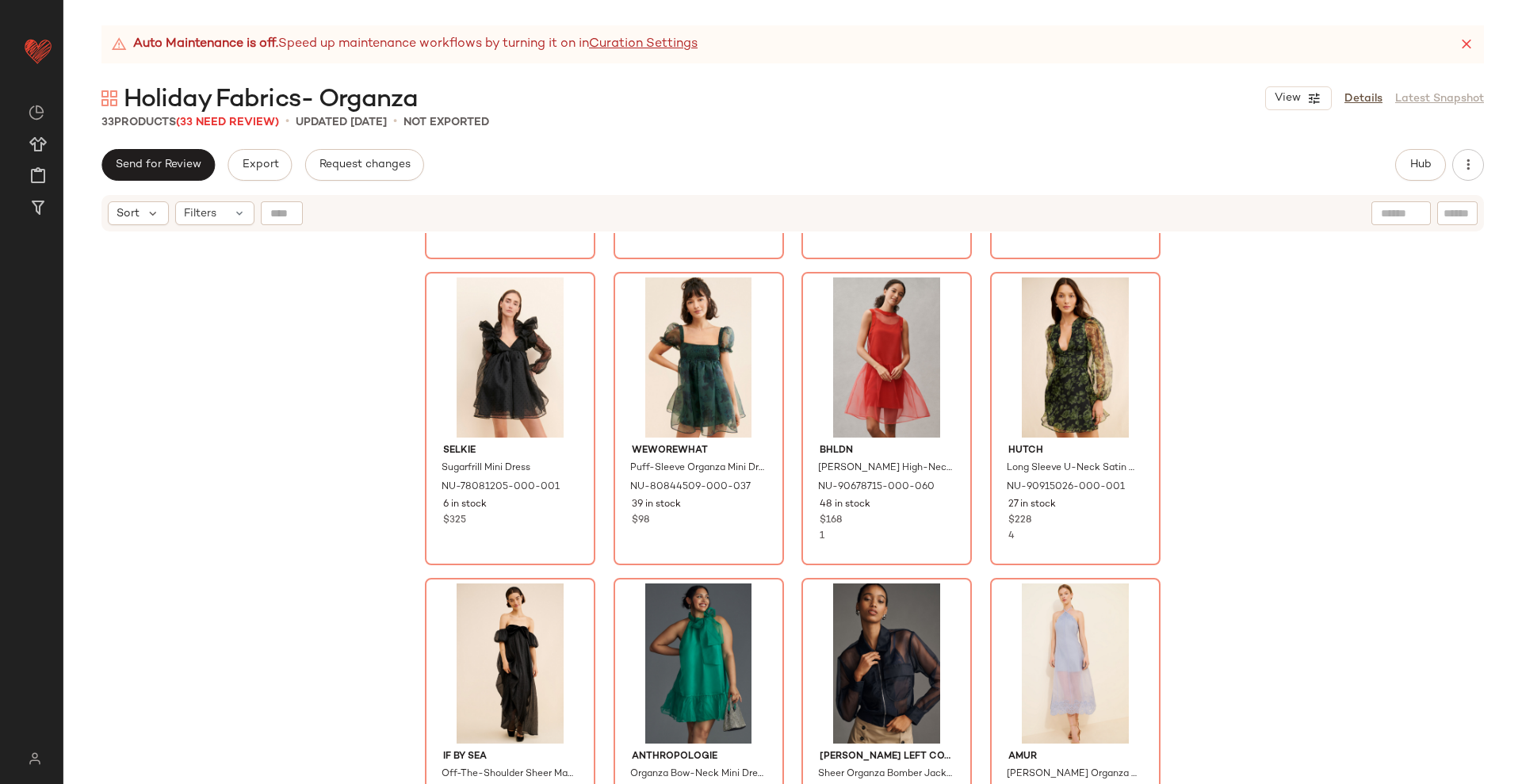
scroll to position [1869, 0]
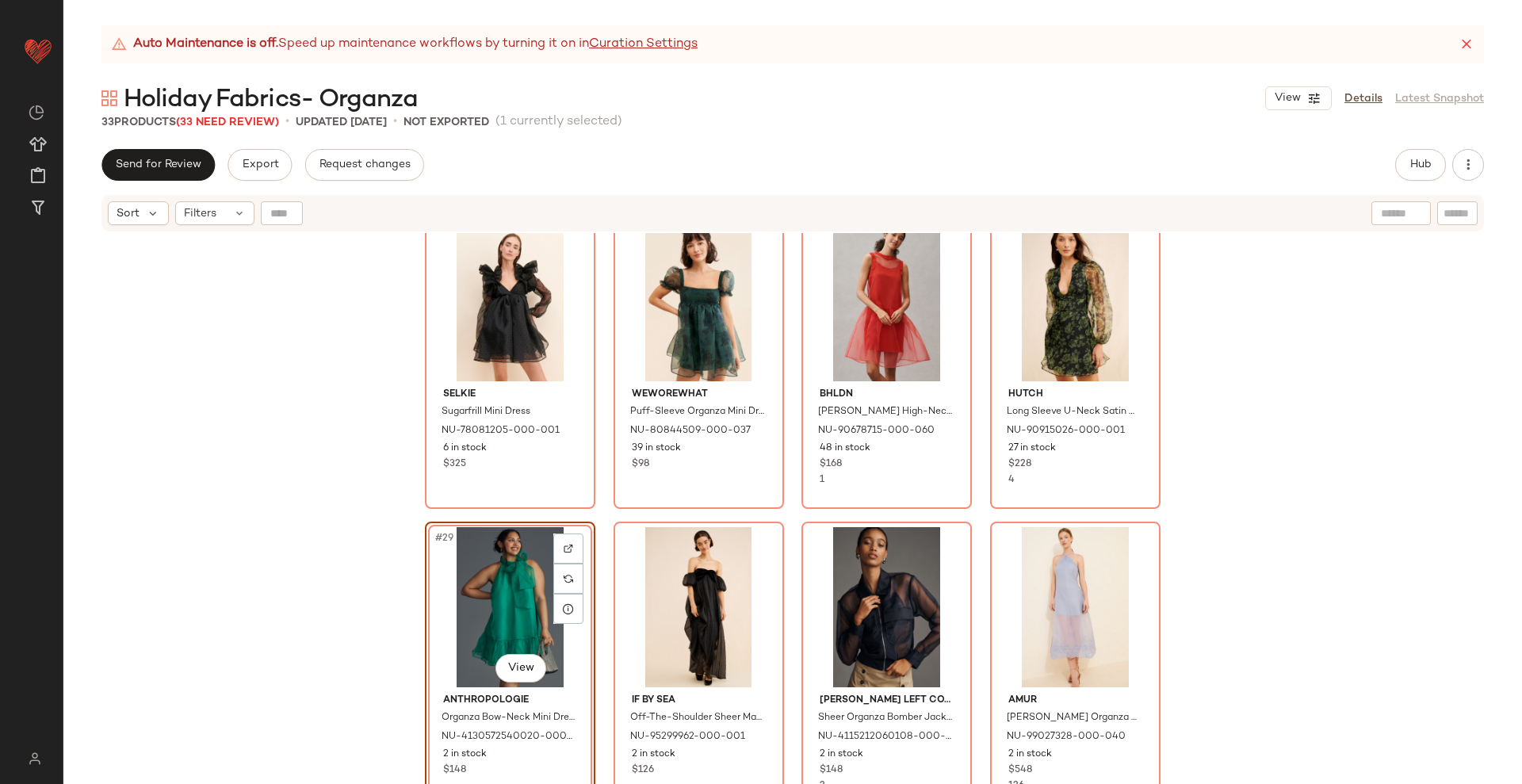
click at [791, 524] on div "Anthropologie Sheer Puff-Sleeve Top NU-4112937830019-000-066 3 in stock $98 1 […" at bounding box center [793, 527] width 1459 height 590
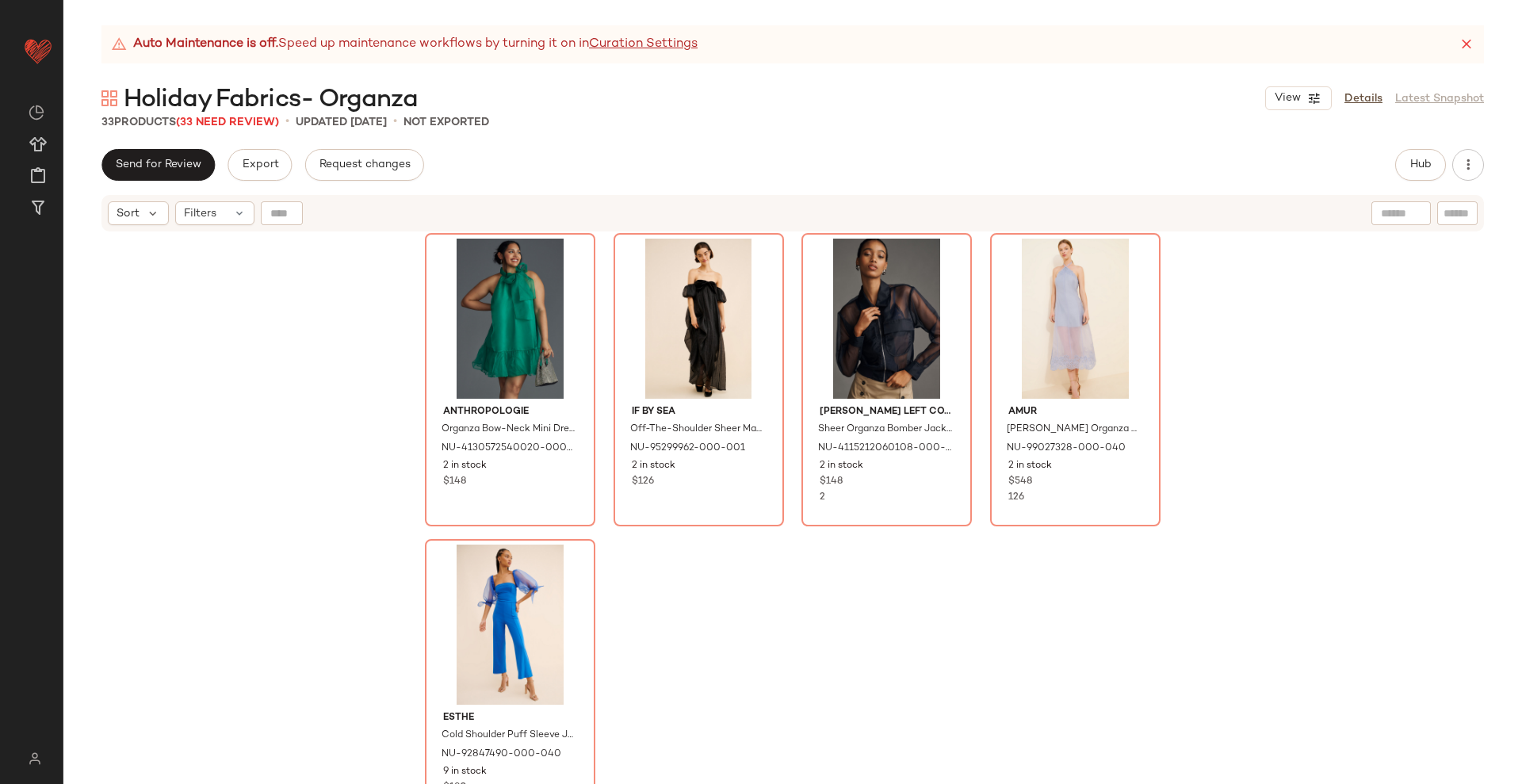
scroll to position [2166, 0]
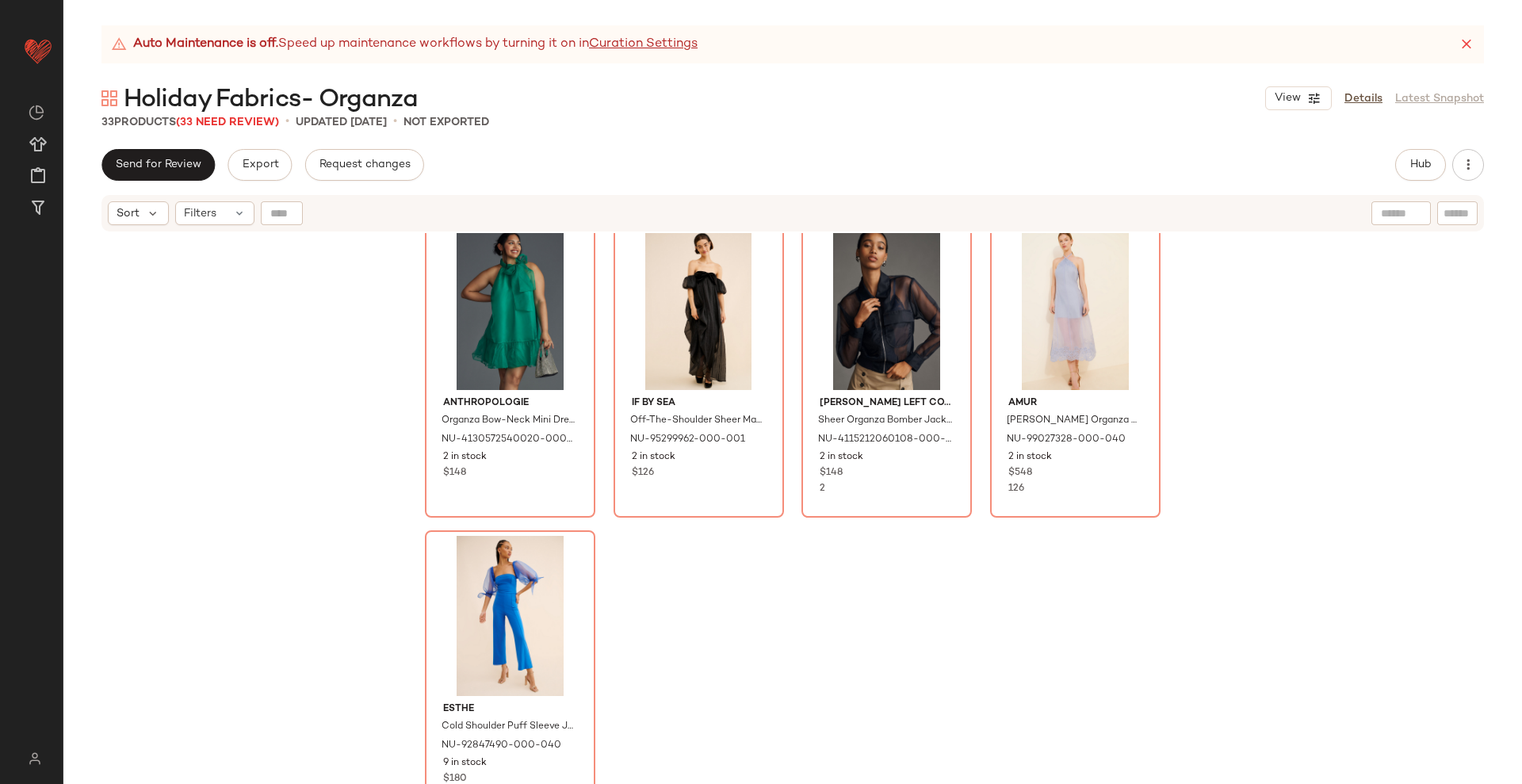
click at [782, 624] on div "Selkie Sugarfrill Mini Dress NU-78081205-000-001 6 in stock $325 WeWoreWhat Puf…" at bounding box center [793, 527] width 1459 height 590
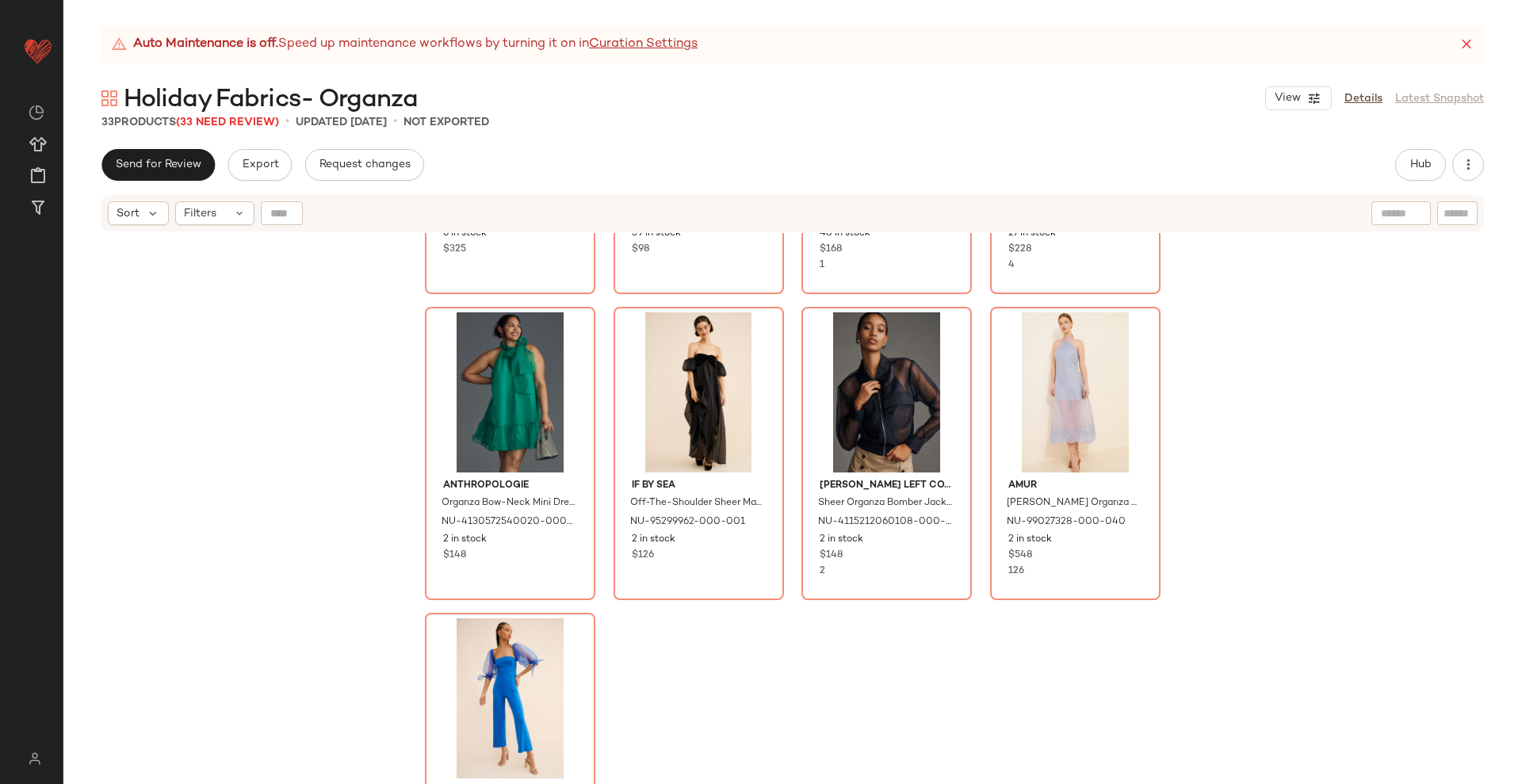
scroll to position [2067, 0]
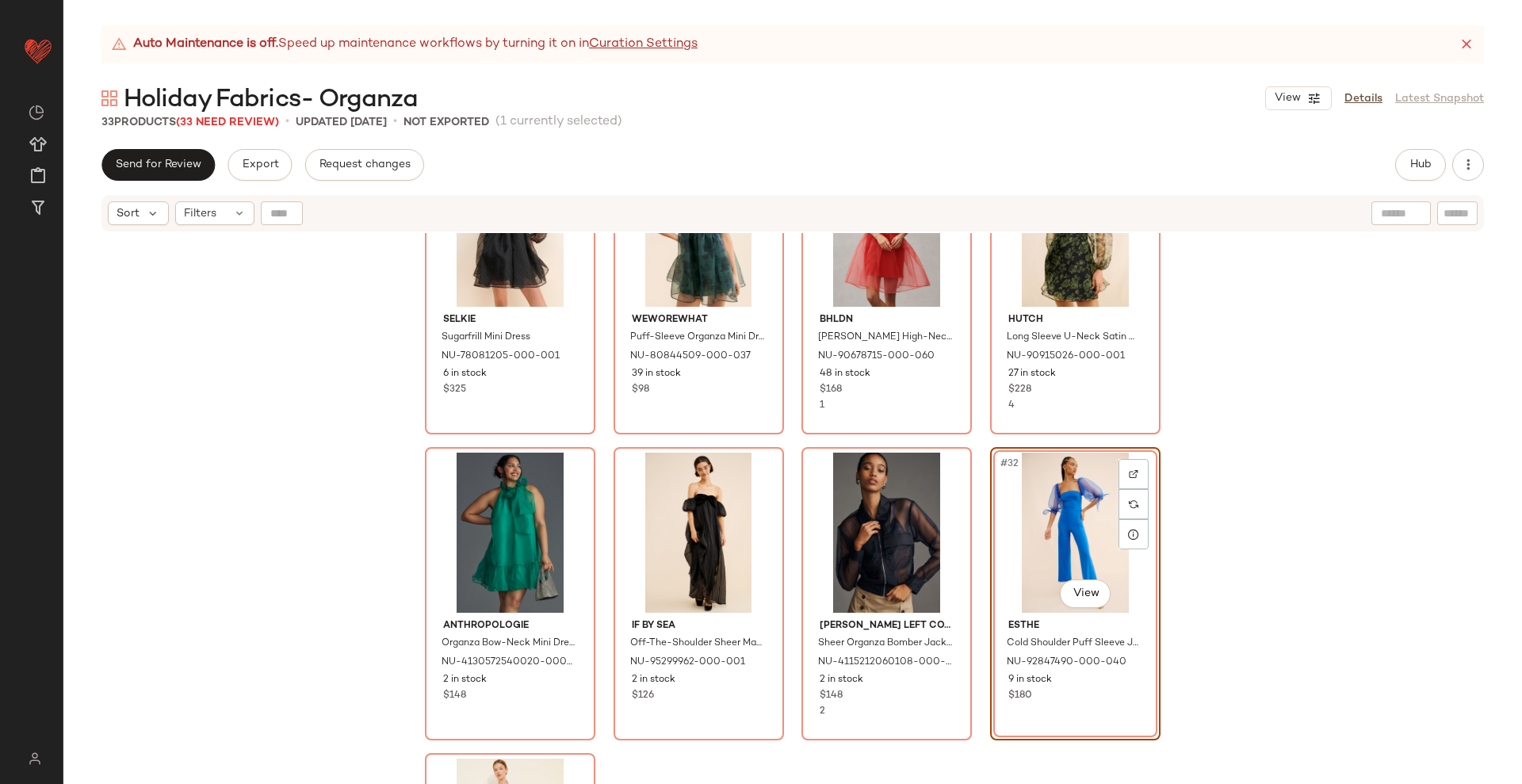
scroll to position [1774, 0]
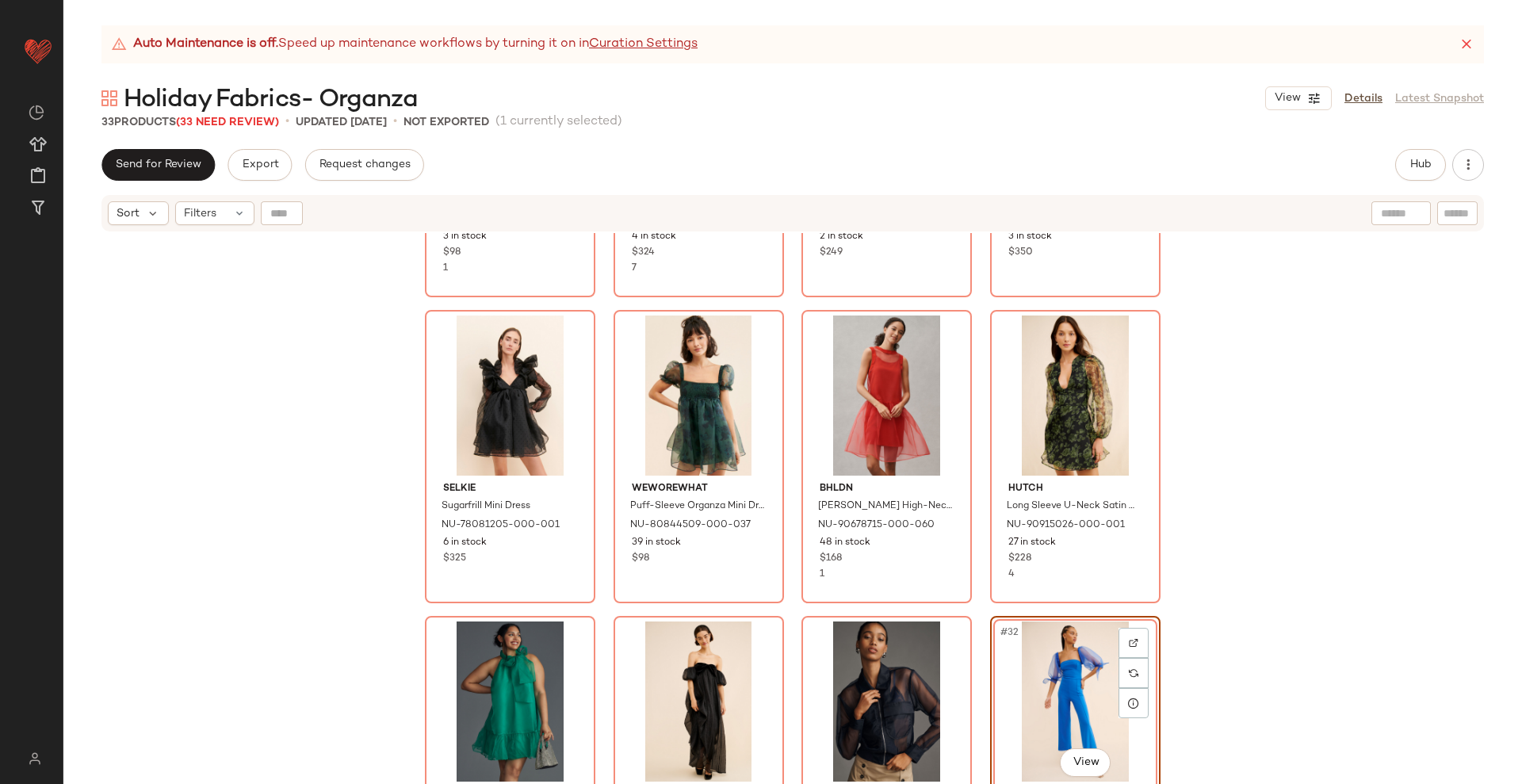
click at [975, 610] on div "Anthropologie Sheer Puff-Sleeve Top NU-4112937830019-000-066 3 in stock $98 1 […" at bounding box center [793, 527] width 1459 height 590
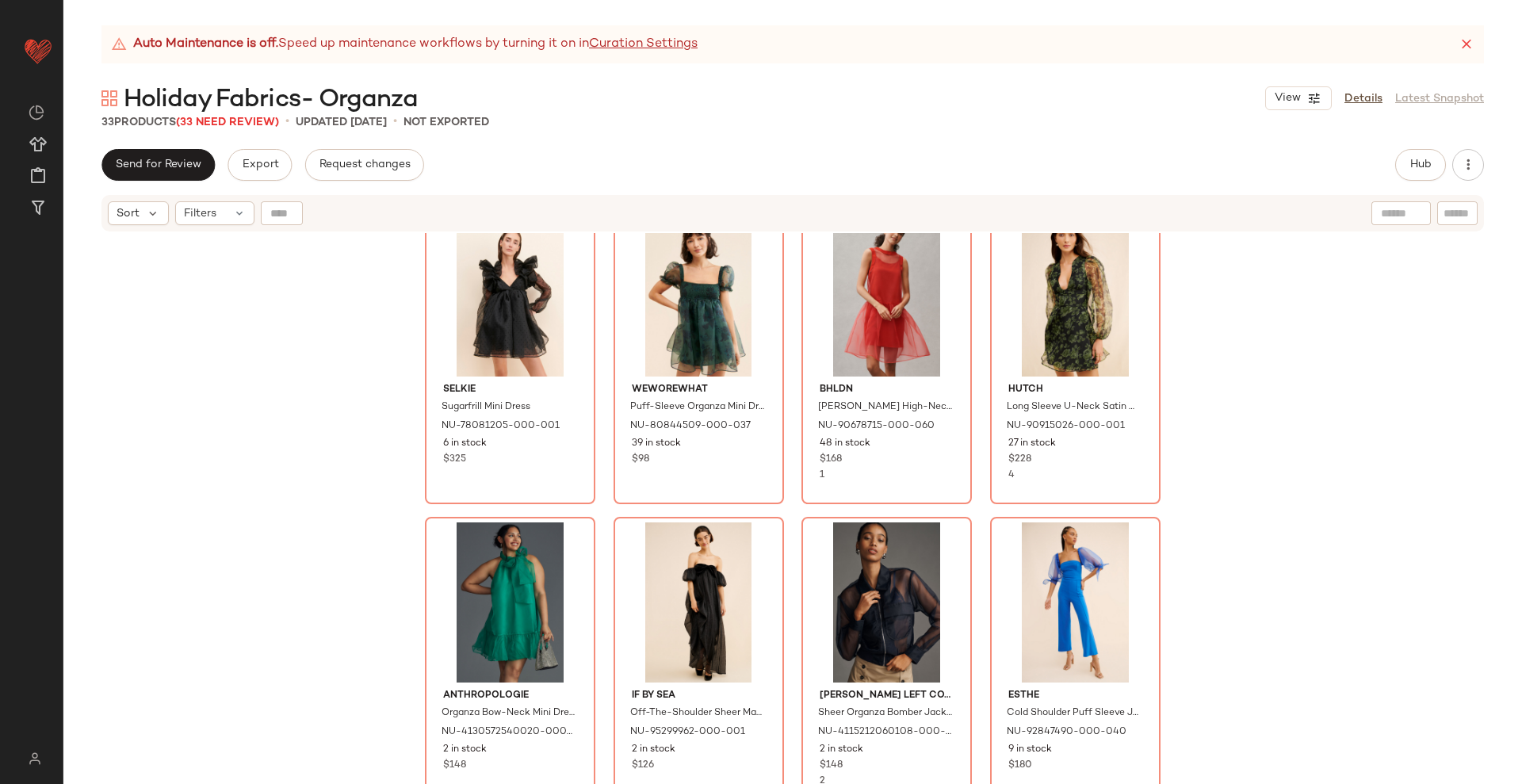
click at [979, 518] on div "Anthropologie Sheer Puff-Sleeve Top NU-4112937830019-000-066 3 in stock $98 1 […" at bounding box center [793, 527] width 1459 height 590
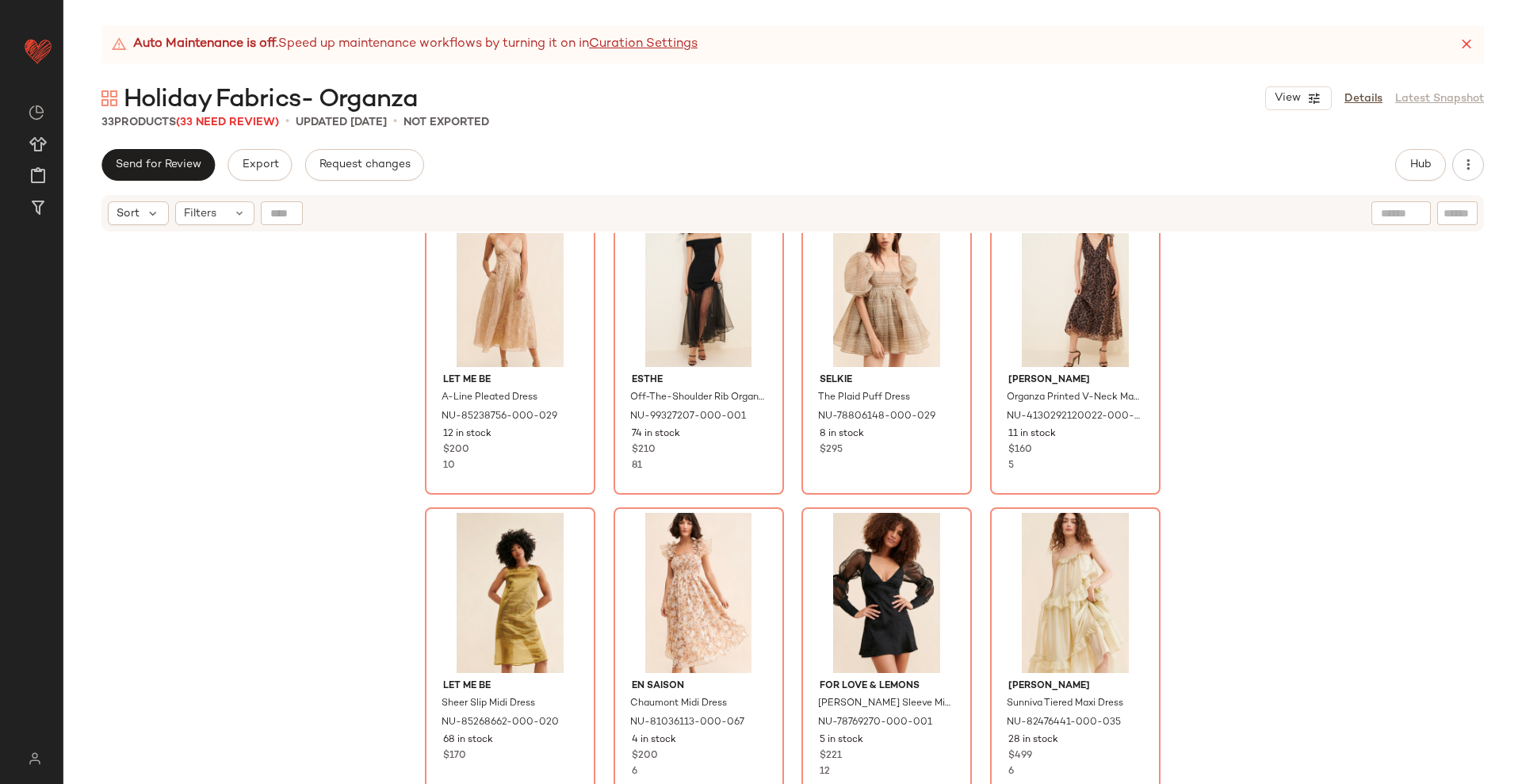
scroll to position [0, 0]
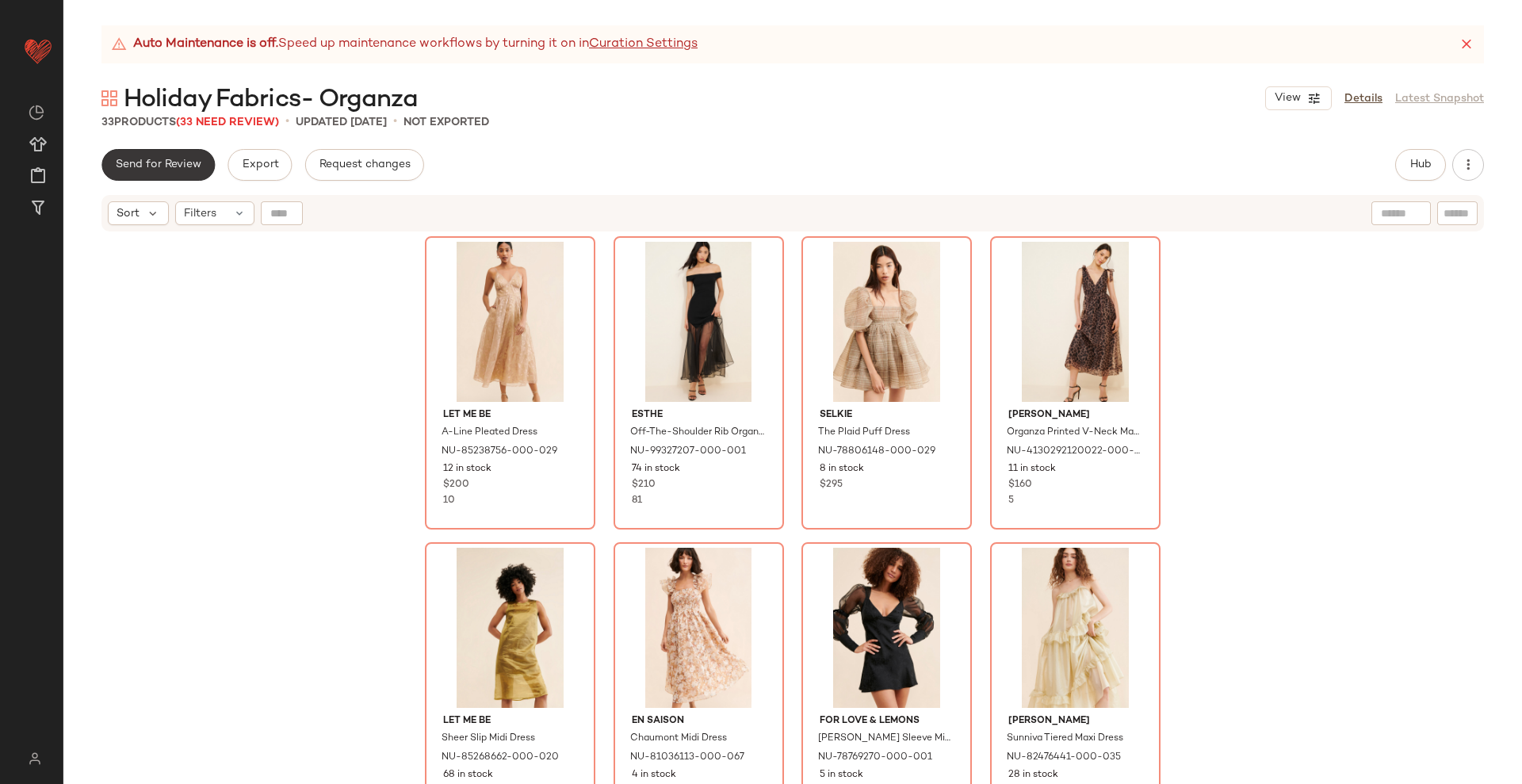
click at [176, 167] on span "Send for Review" at bounding box center [158, 164] width 87 height 12
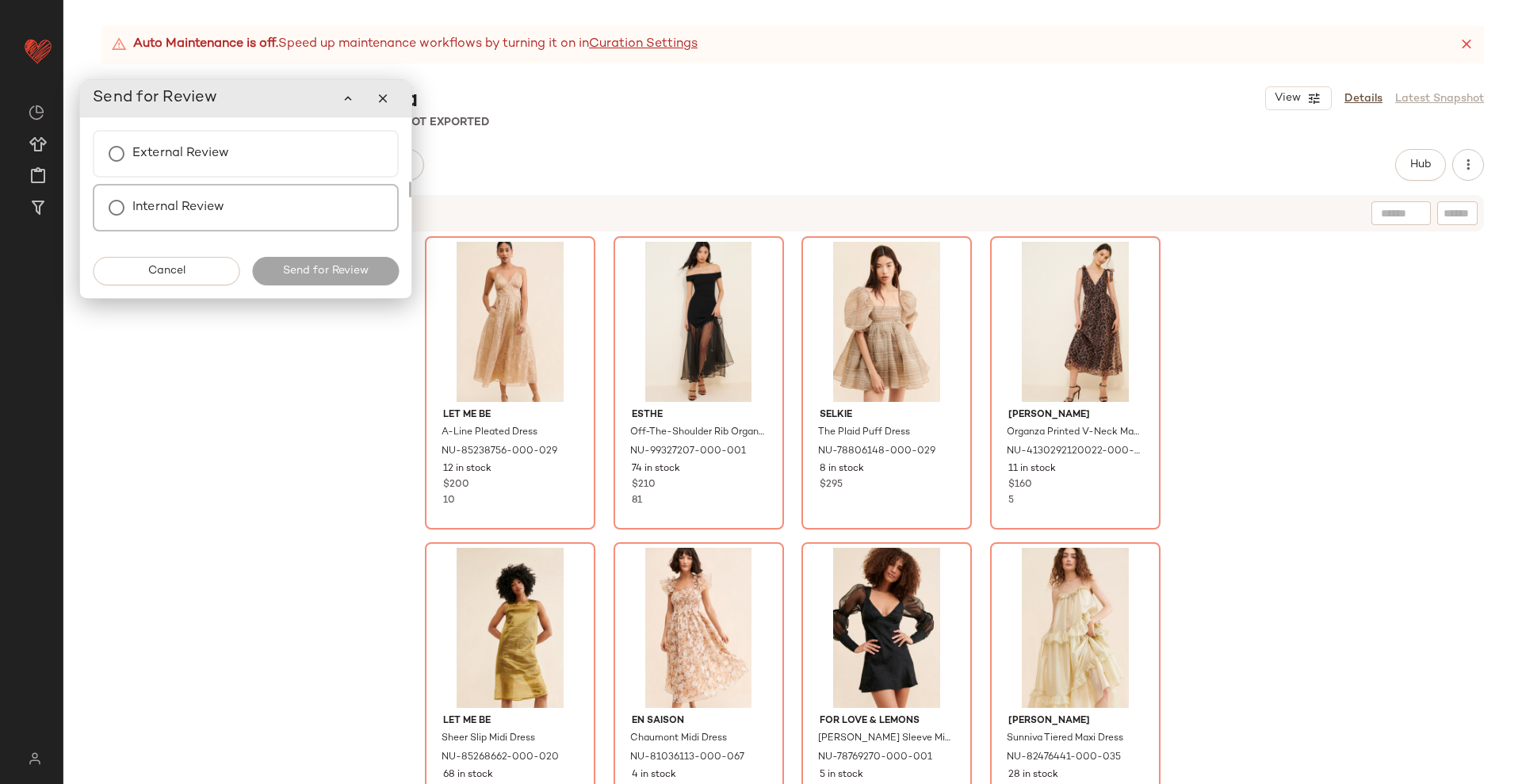
click at [179, 212] on label "Internal Review" at bounding box center [178, 207] width 92 height 31
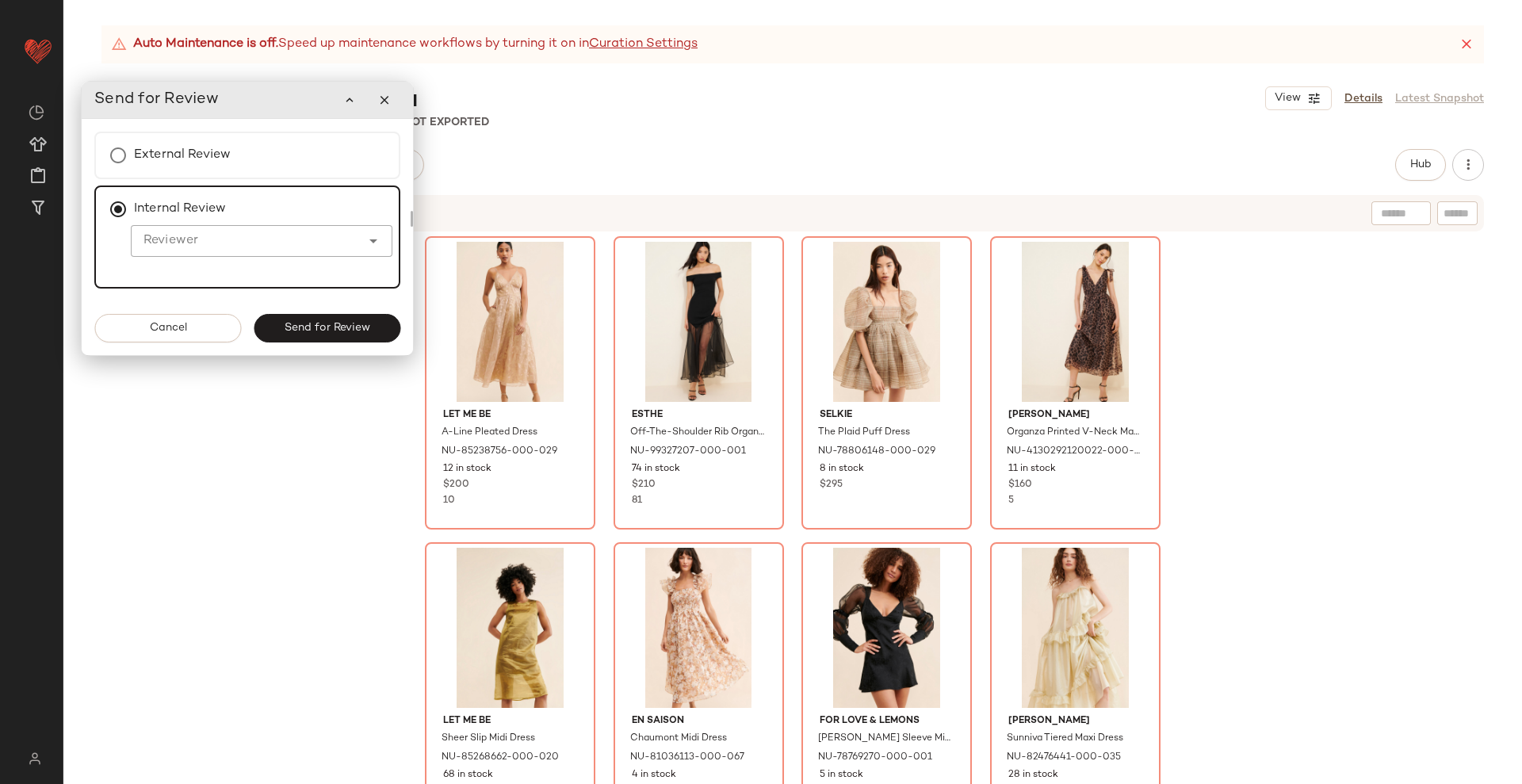
click at [184, 241] on input "Reviewer" at bounding box center [246, 241] width 230 height 19
click at [226, 267] on div "[PERSON_NAME]" at bounding box center [261, 282] width 261 height 38
type input "**********"
click at [305, 329] on span "Send for Review" at bounding box center [327, 328] width 87 height 12
